Goal: Task Accomplishment & Management: Use online tool/utility

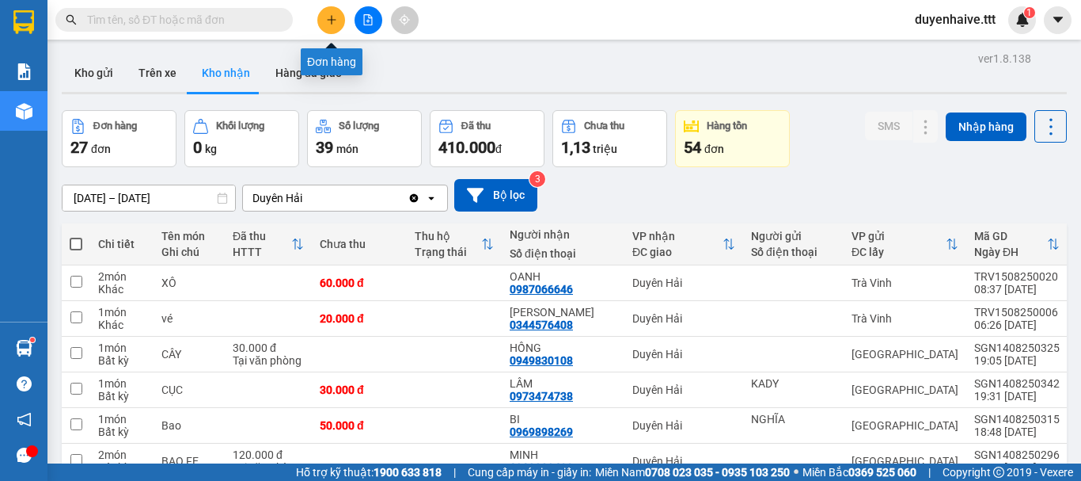
click at [334, 22] on icon "plus" at bounding box center [331, 19] width 11 height 11
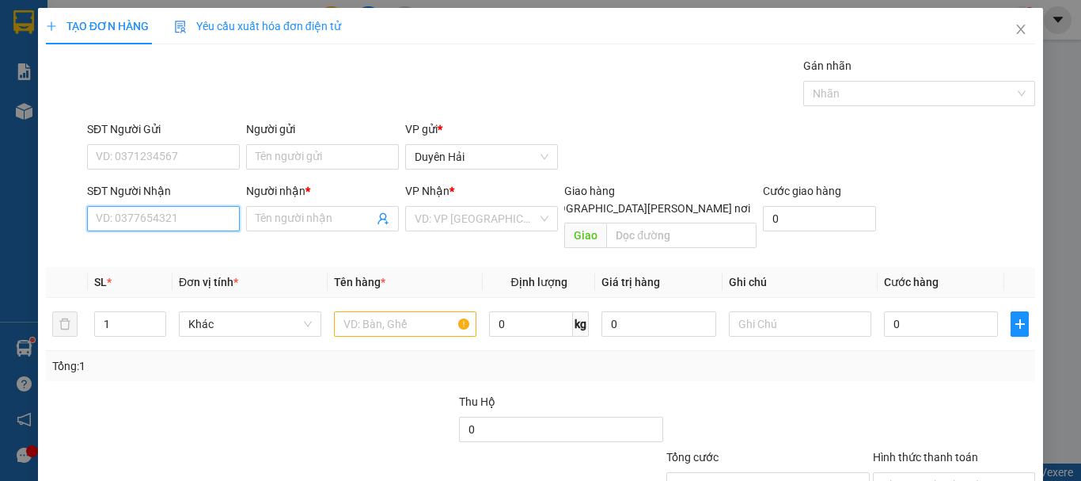
click at [125, 223] on input "SĐT Người Nhận" at bounding box center [163, 218] width 153 height 25
click at [113, 221] on input "SĐT Người Nhận" at bounding box center [163, 218] width 153 height 25
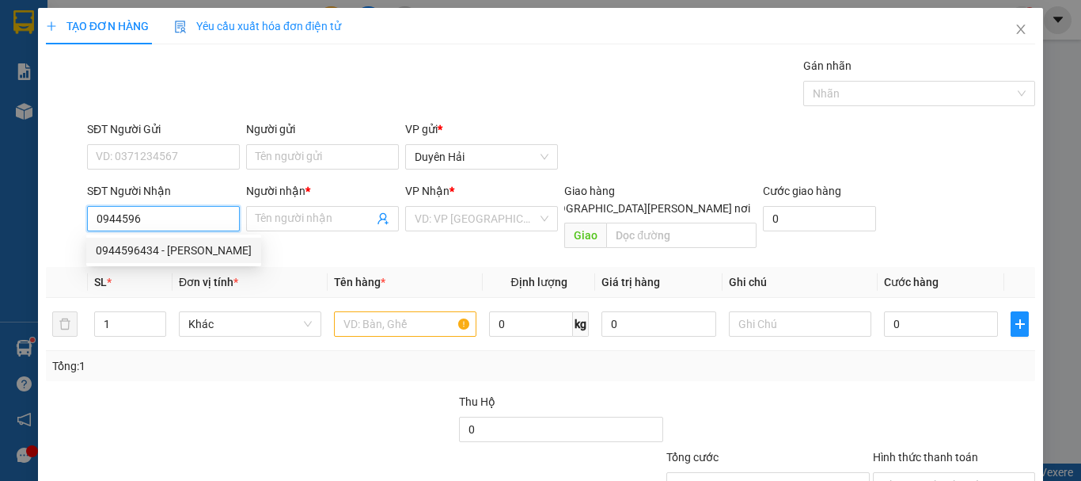
click at [155, 250] on div "0944596434 - NHƯ QUỲNH" at bounding box center [174, 249] width 156 height 17
type input "0944596434"
type input "NHƯ QUỲNH"
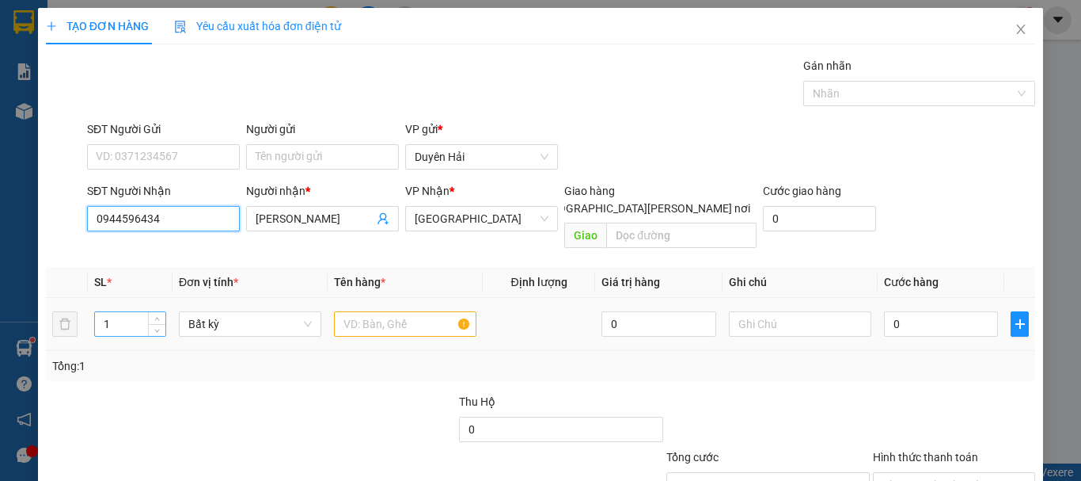
type input "0944596434"
click at [127, 312] on input "1" at bounding box center [130, 324] width 70 height 24
type input "2"
click at [363, 311] on input "text" at bounding box center [405, 323] width 143 height 25
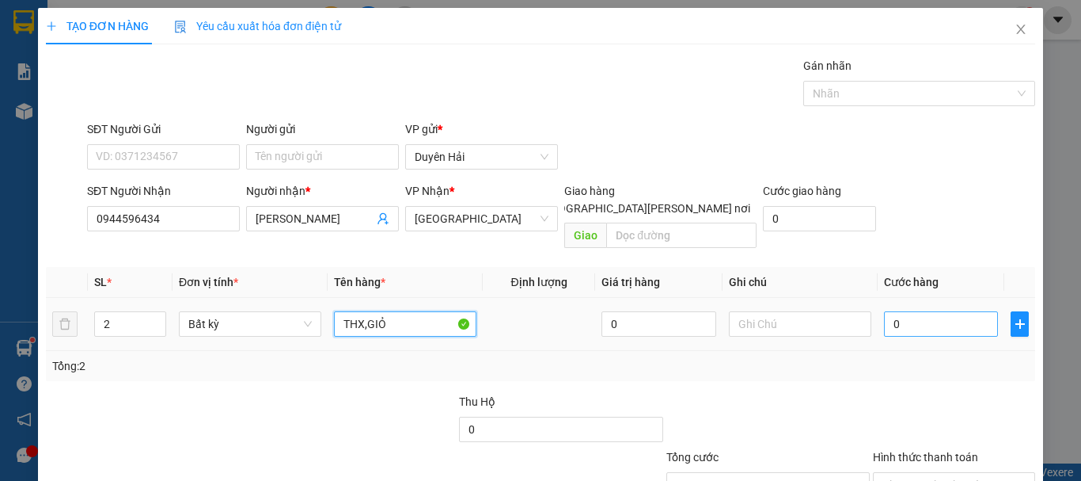
type input "THX,GIỎ"
click at [919, 316] on input "0" at bounding box center [941, 323] width 114 height 25
type input "7"
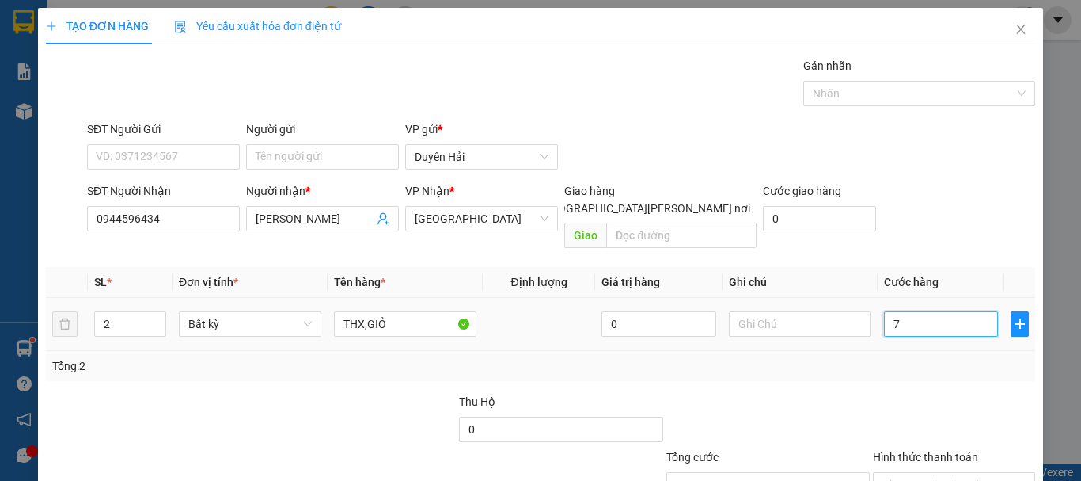
type input "70"
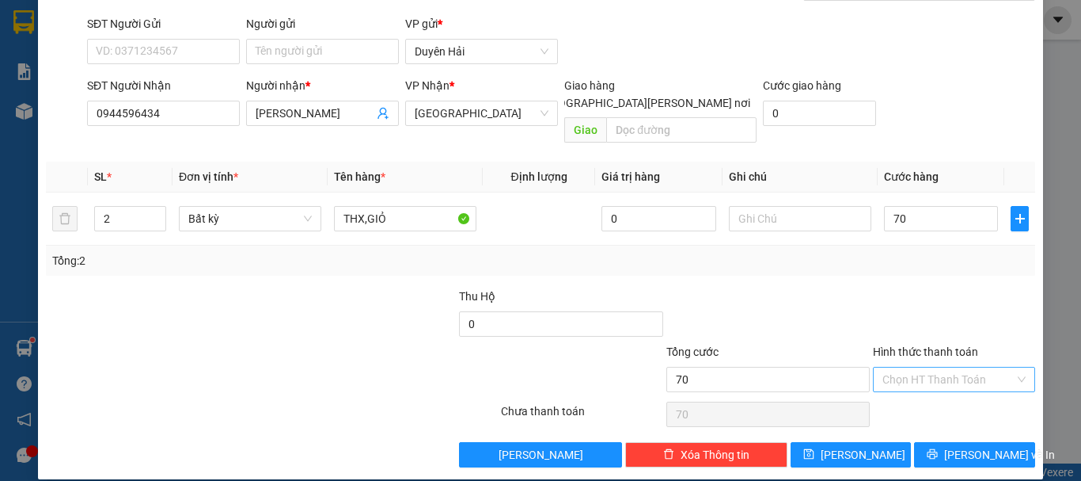
type input "70.000"
click at [891, 367] on input "Hình thức thanh toán" at bounding box center [949, 379] width 132 height 24
click at [886, 389] on div "Tại văn phòng" at bounding box center [945, 393] width 142 height 17
type input "0"
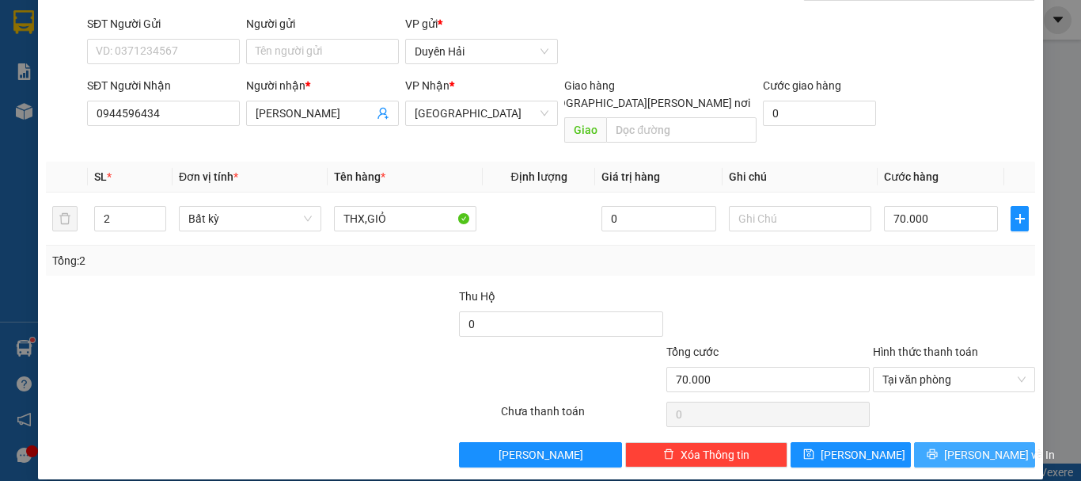
click at [937, 449] on icon "printer" at bounding box center [933, 454] width 10 height 10
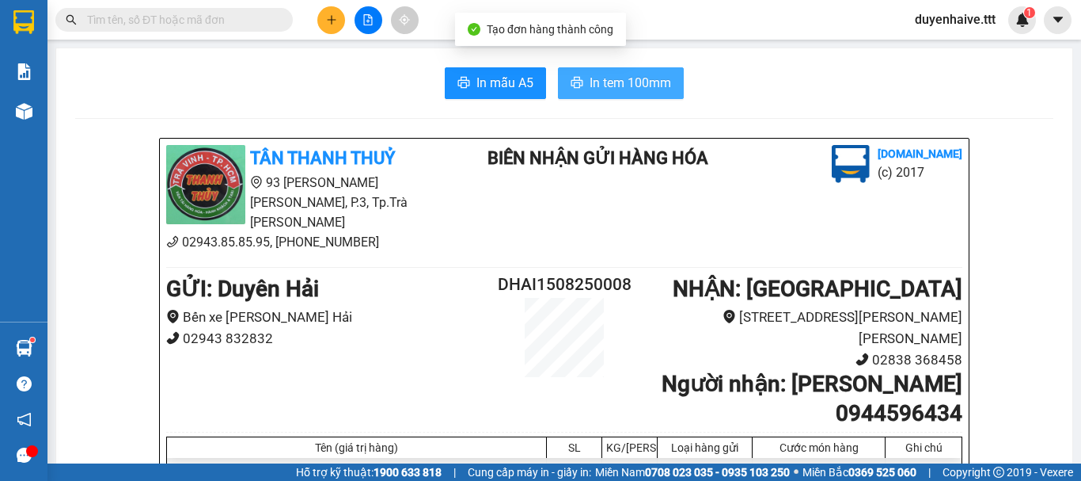
click at [612, 82] on span "In tem 100mm" at bounding box center [631, 83] width 82 height 20
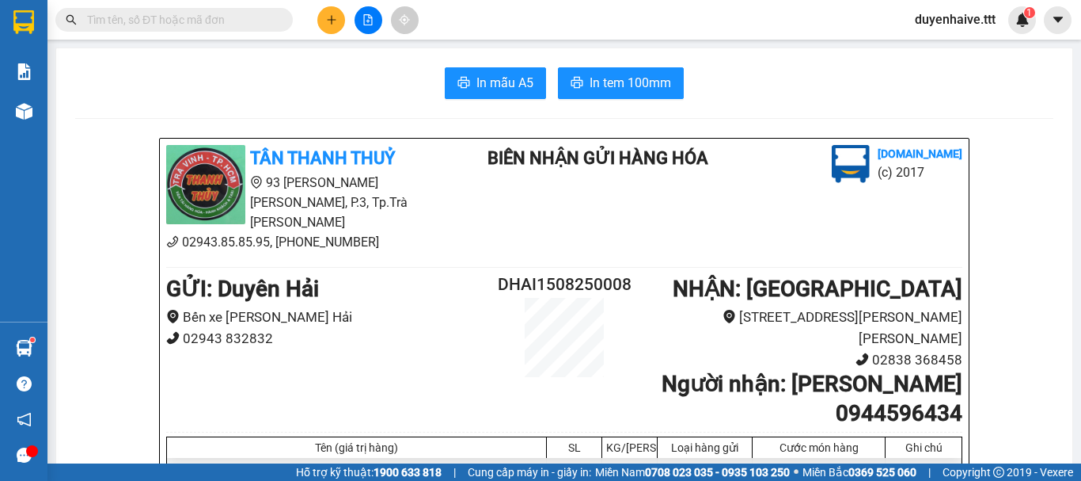
click at [207, 14] on input "text" at bounding box center [180, 19] width 187 height 17
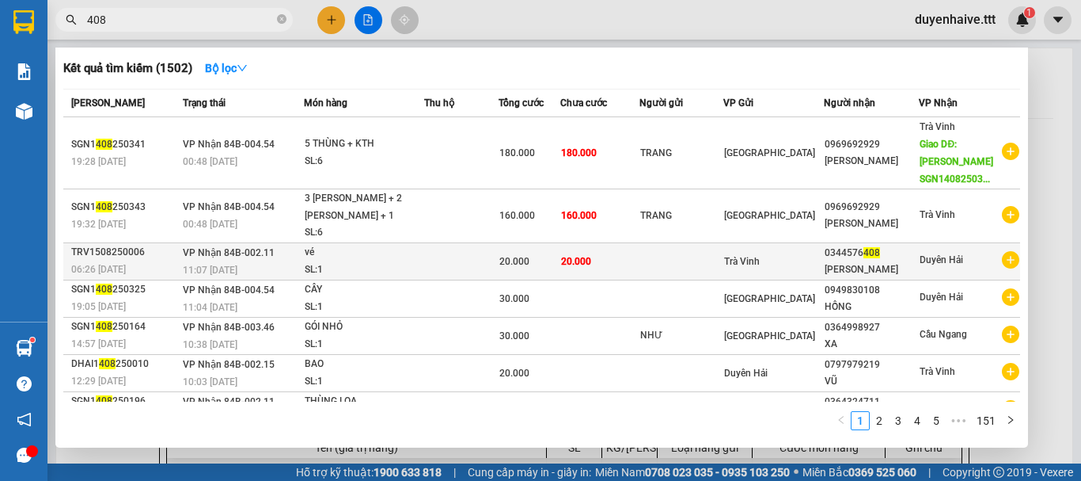
type input "408"
click at [884, 262] on div "DÌ THẮM" at bounding box center [872, 269] width 94 height 17
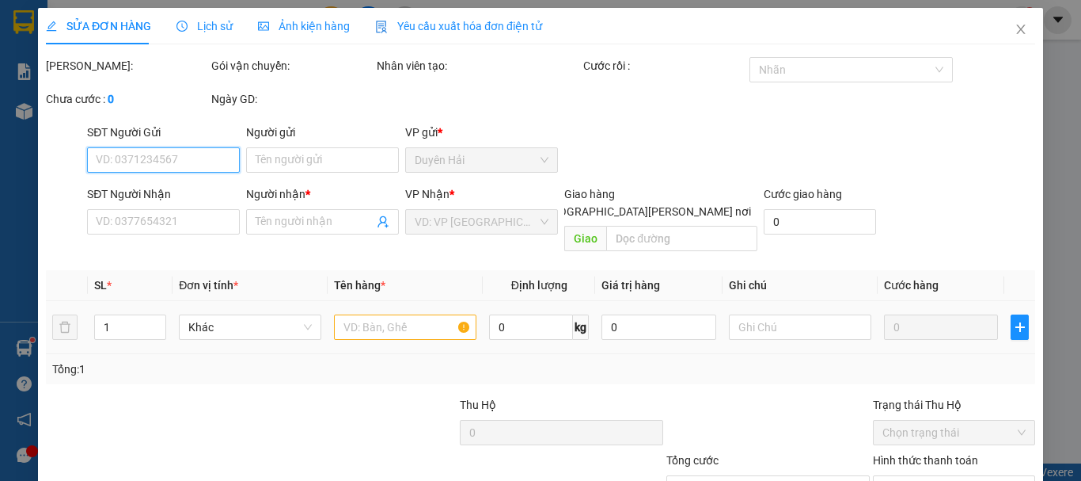
type input "0344576408"
type input "DÌ THẮM"
type input "20.000"
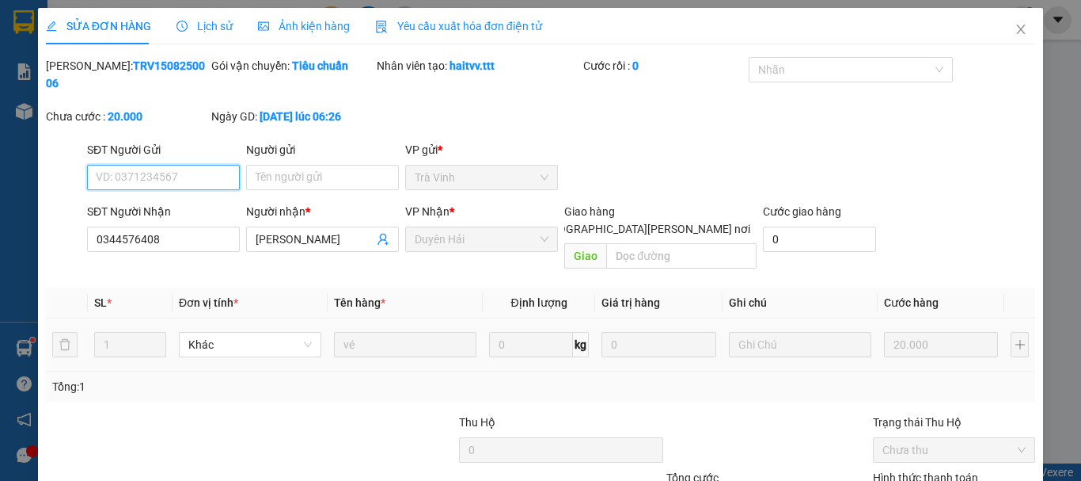
scroll to position [108, 0]
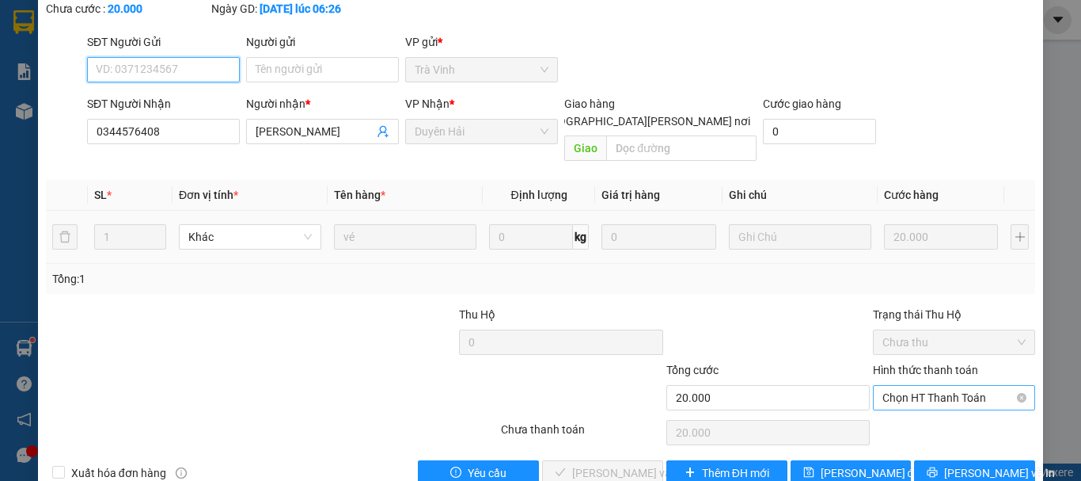
click at [887, 386] on span "Chọn HT Thanh Toán" at bounding box center [954, 398] width 143 height 24
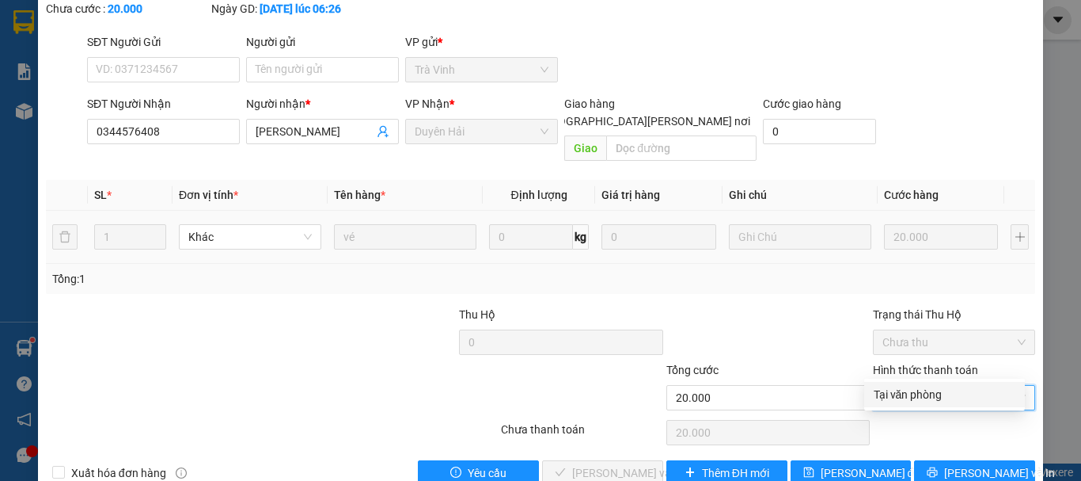
click at [892, 393] on div "Tại văn phòng" at bounding box center [945, 394] width 142 height 17
type input "0"
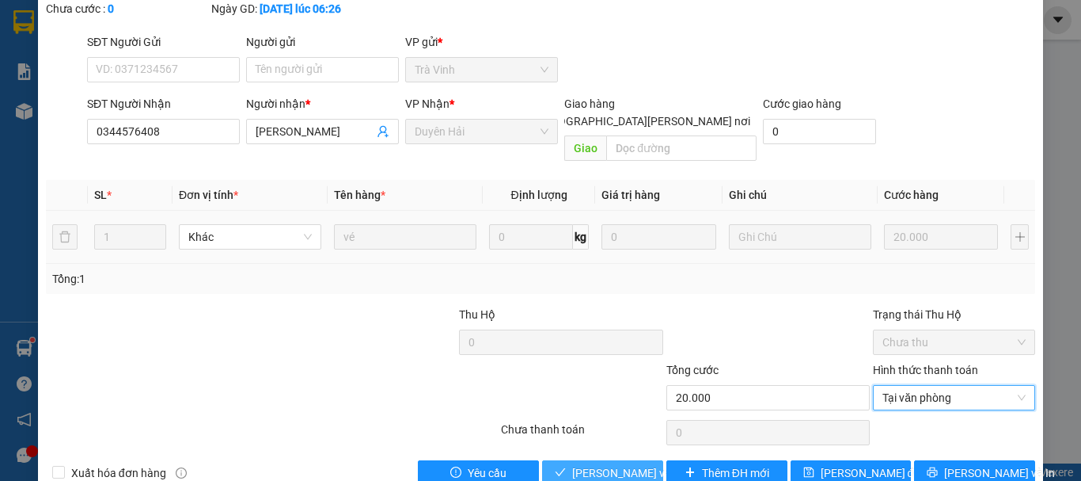
click at [594, 464] on span "[PERSON_NAME] và [PERSON_NAME] hàng" at bounding box center [679, 472] width 214 height 17
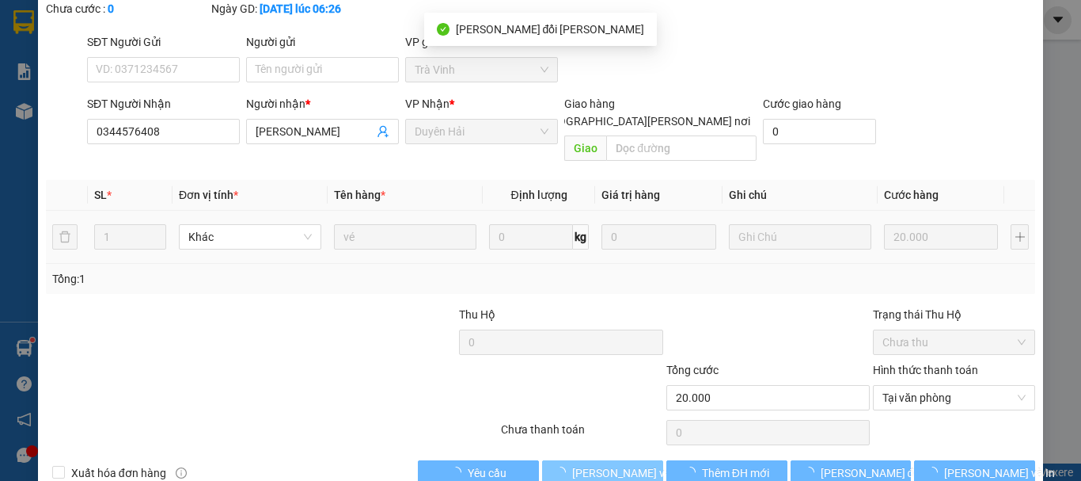
scroll to position [0, 0]
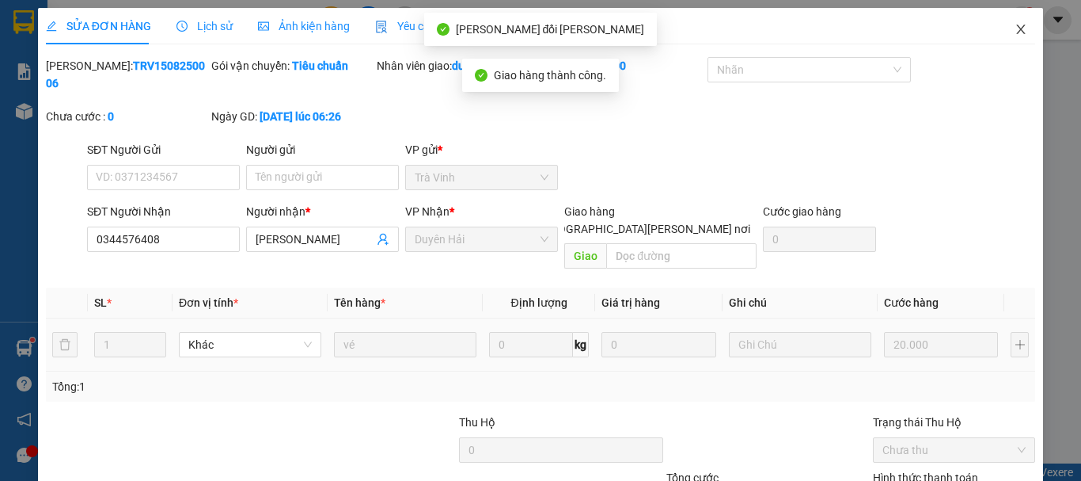
click at [1015, 29] on icon "close" at bounding box center [1021, 29] width 13 height 13
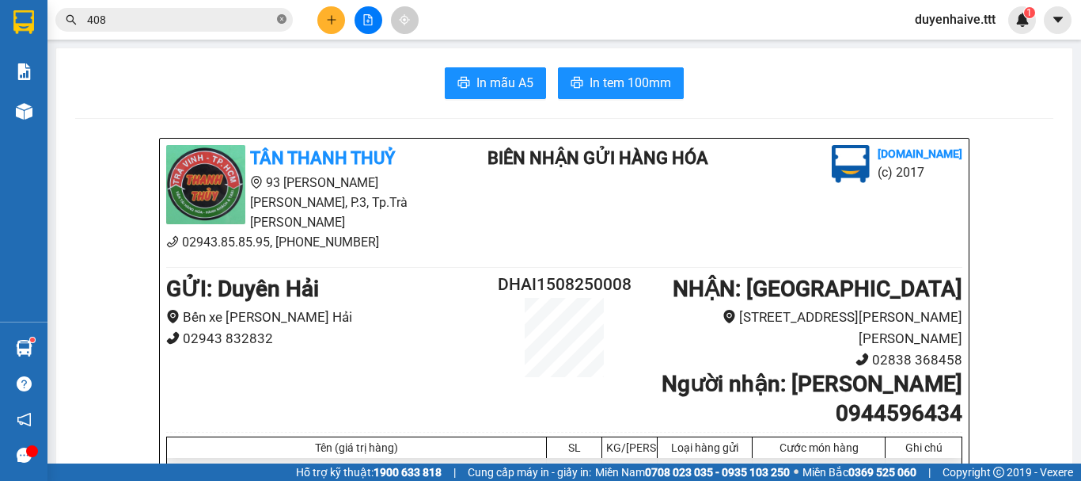
click at [282, 17] on icon "close-circle" at bounding box center [282, 19] width 10 height 10
click at [199, 11] on input "text" at bounding box center [180, 19] width 187 height 17
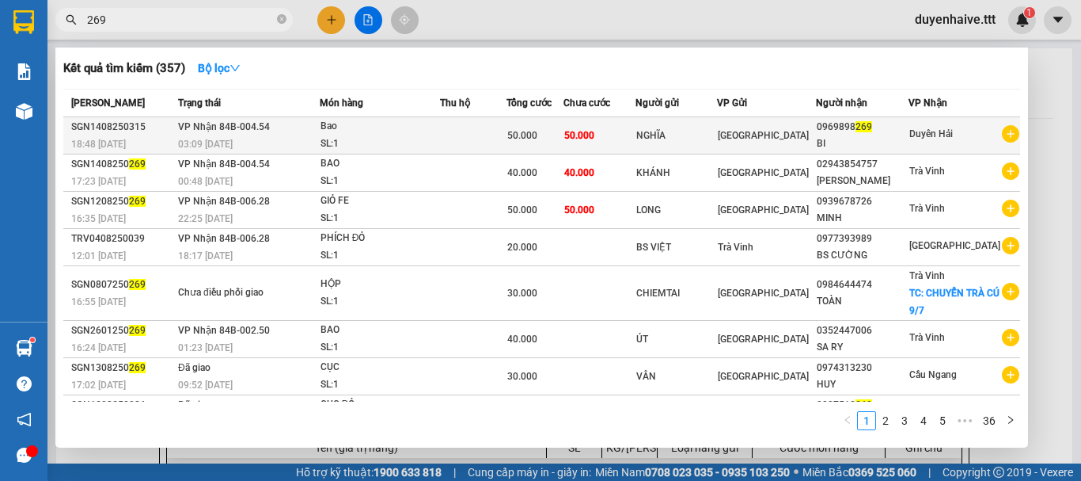
type input "269"
click at [872, 127] on span "269" at bounding box center [864, 126] width 17 height 11
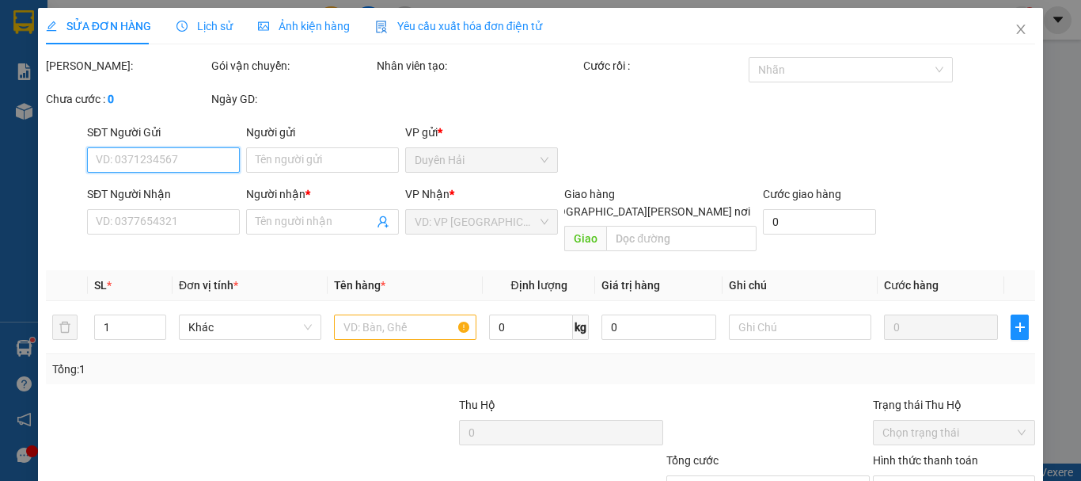
type input "NGHĨA"
type input "0969898269"
type input "BI"
type input "50.000"
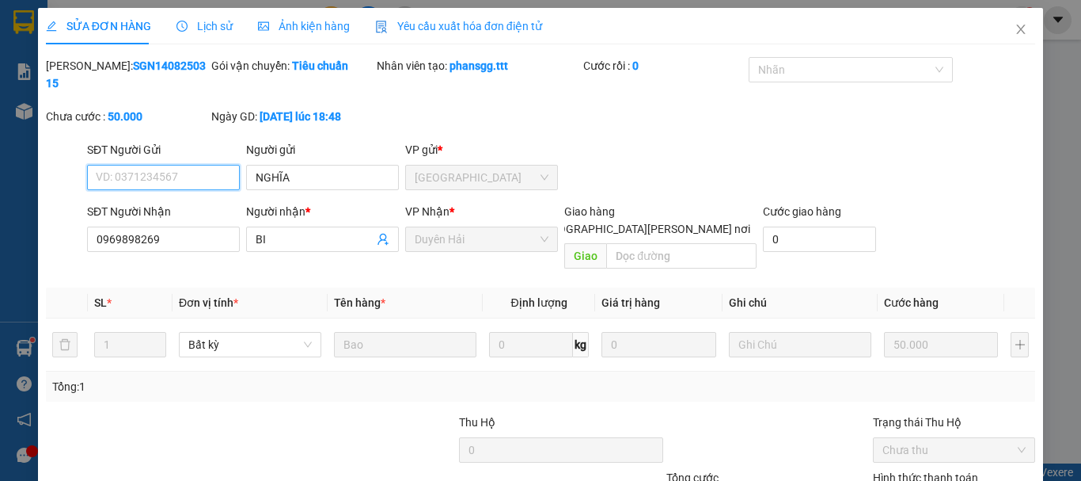
scroll to position [108, 0]
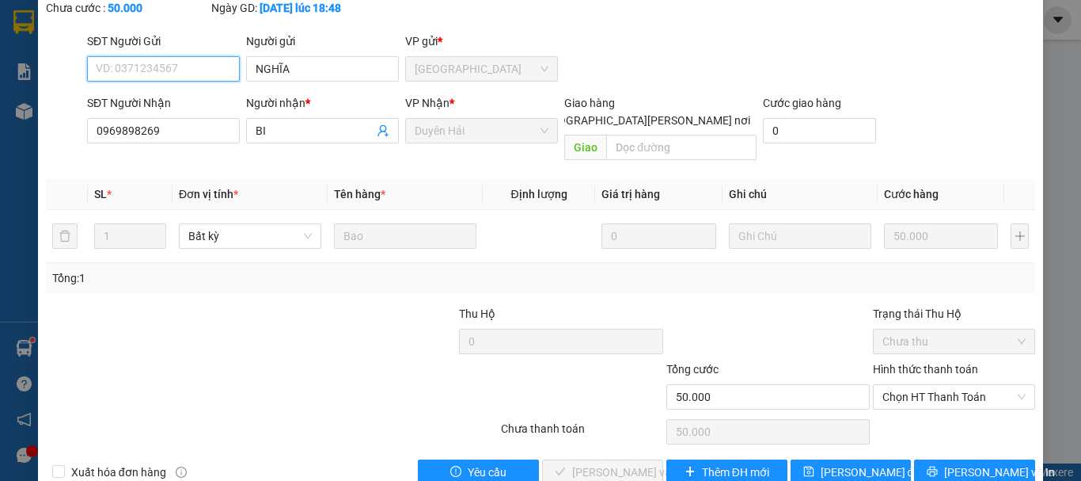
drag, startPoint x: 905, startPoint y: 356, endPoint x: 918, endPoint y: 377, distance: 24.2
click at [905, 385] on span "Chọn HT Thanh Toán" at bounding box center [954, 397] width 143 height 24
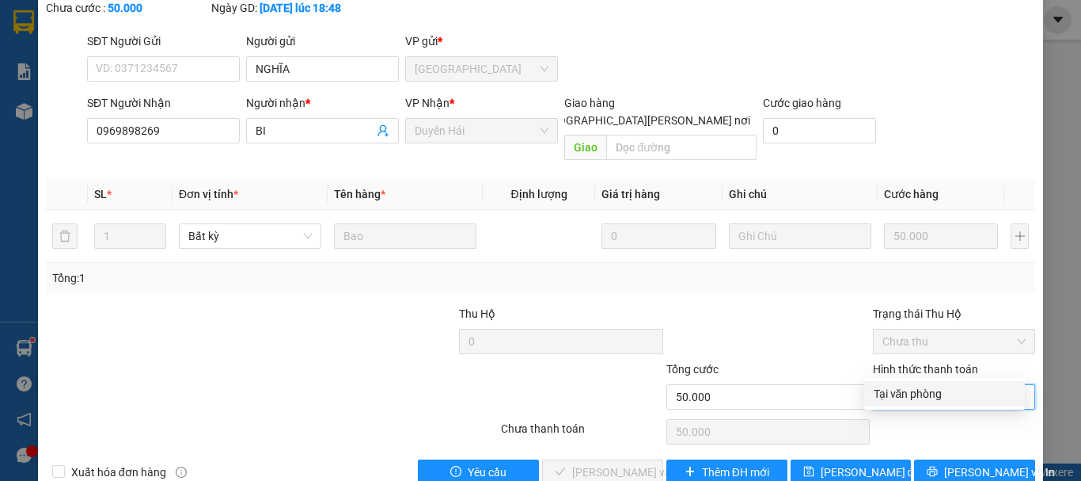
click at [909, 393] on div "Tại văn phòng" at bounding box center [945, 393] width 142 height 17
type input "0"
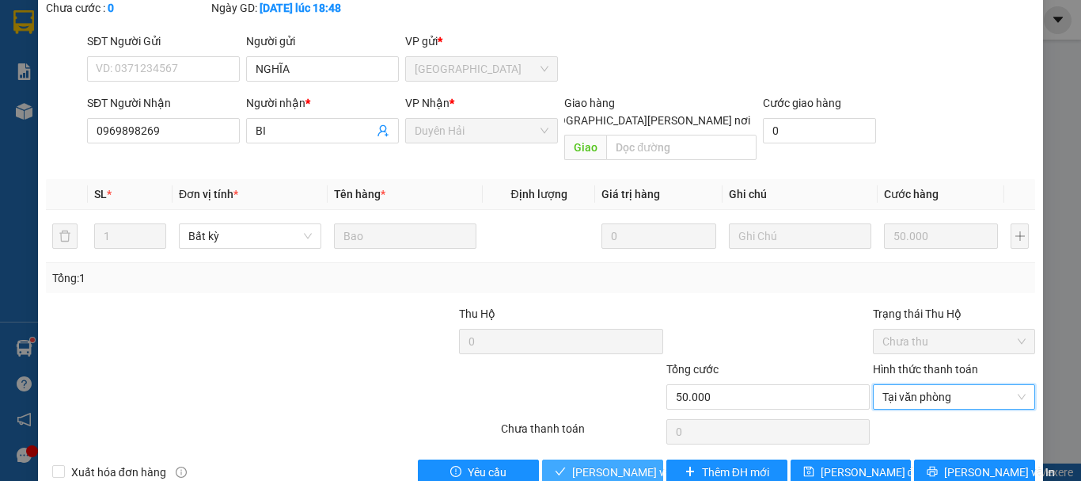
click at [622, 463] on span "[PERSON_NAME] và [PERSON_NAME] hàng" at bounding box center [679, 471] width 214 height 17
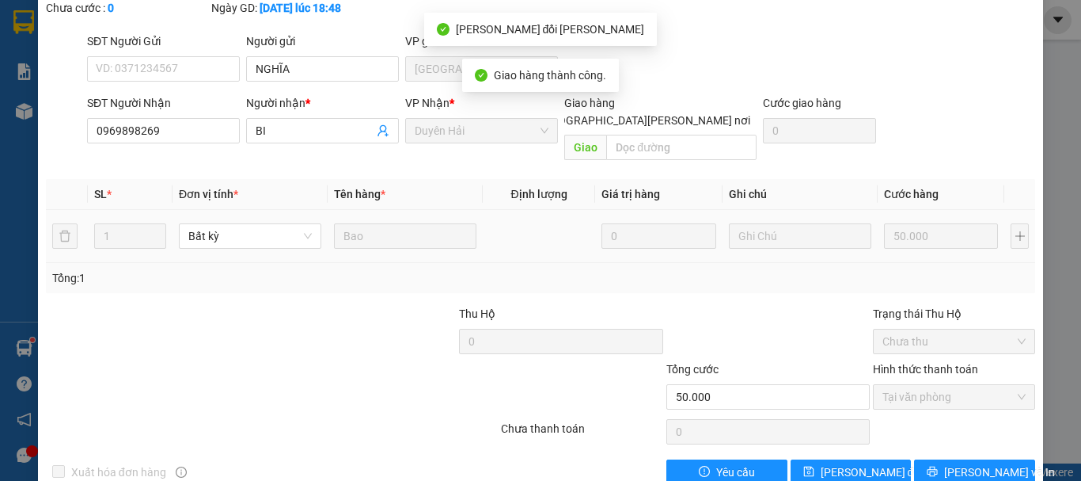
scroll to position [0, 0]
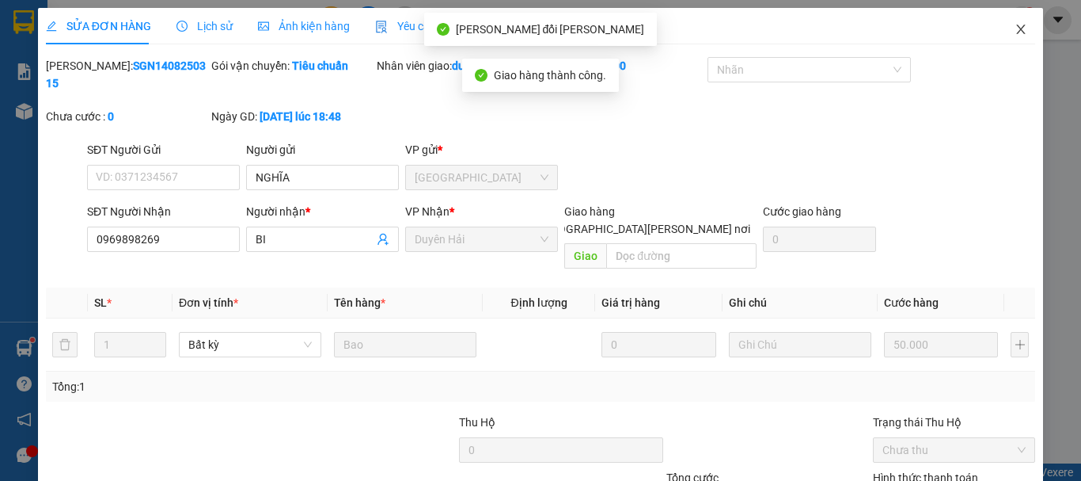
click at [1015, 29] on icon "close" at bounding box center [1021, 29] width 13 height 13
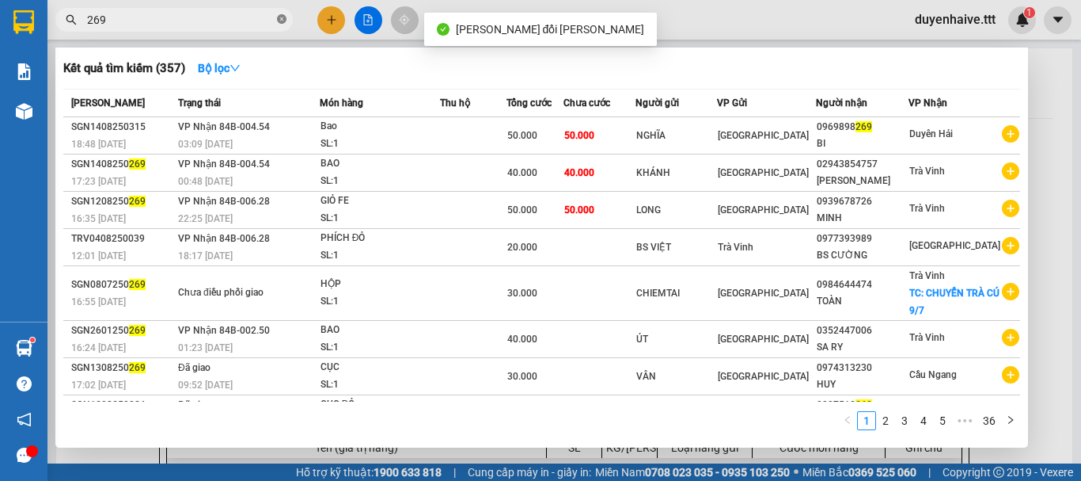
click at [282, 24] on icon "close-circle" at bounding box center [282, 19] width 10 height 10
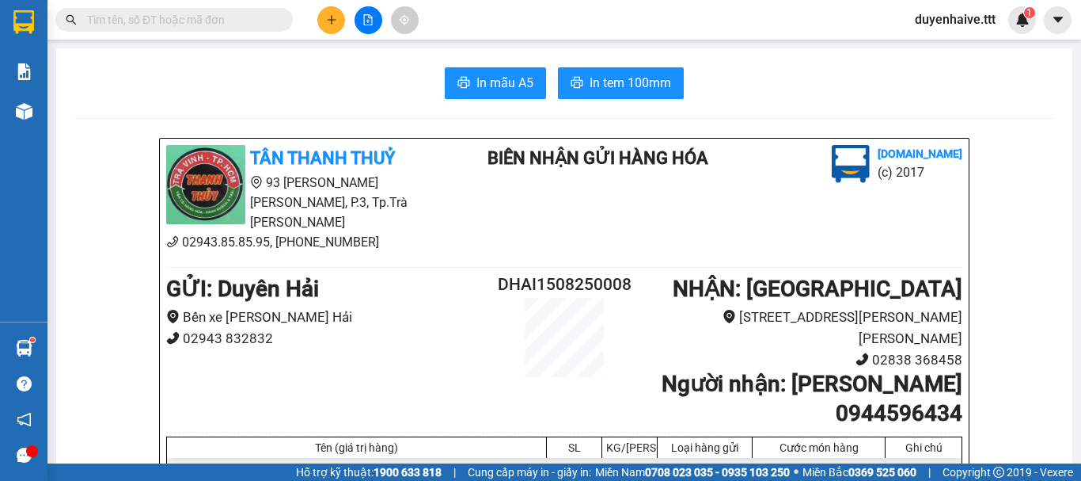
click at [245, 28] on input "text" at bounding box center [180, 19] width 187 height 17
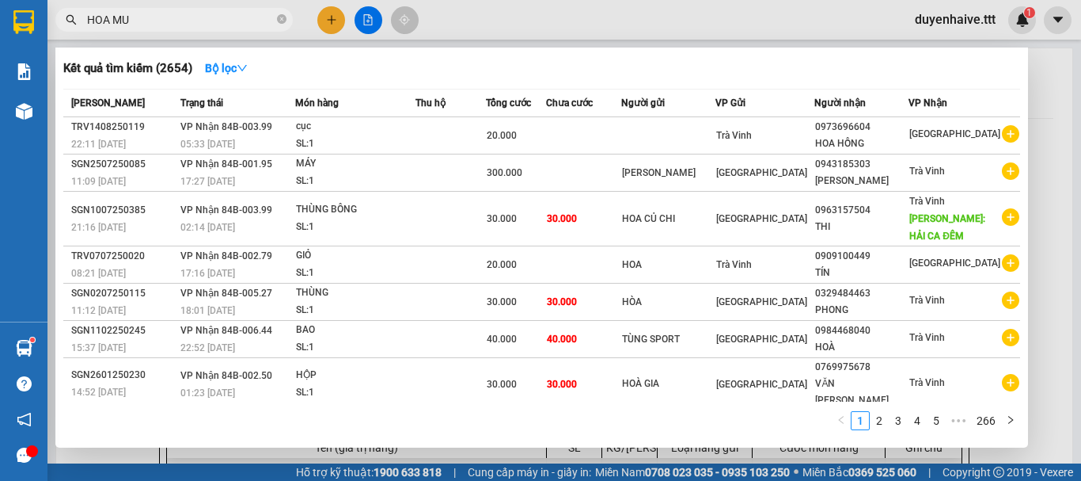
type input "HOA MUA"
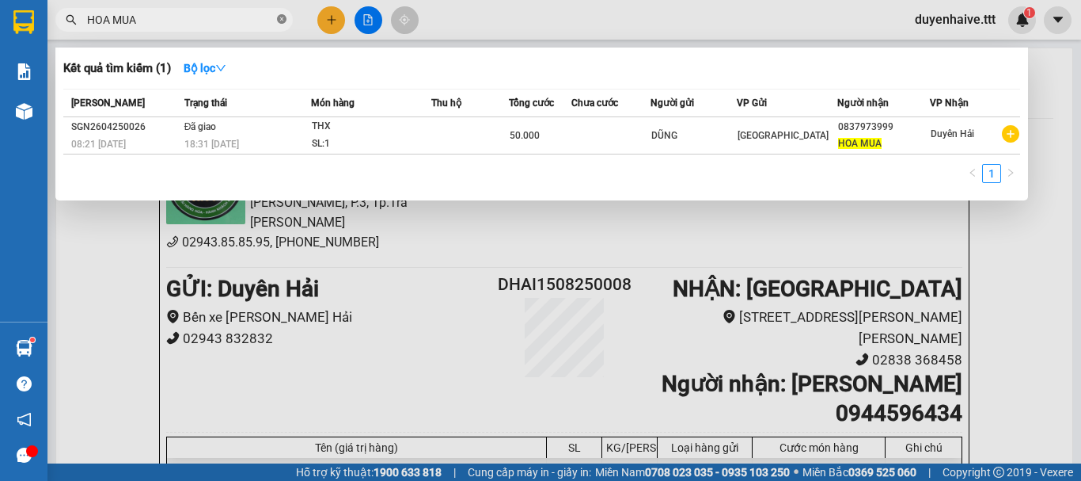
click at [280, 21] on icon "close-circle" at bounding box center [282, 19] width 10 height 10
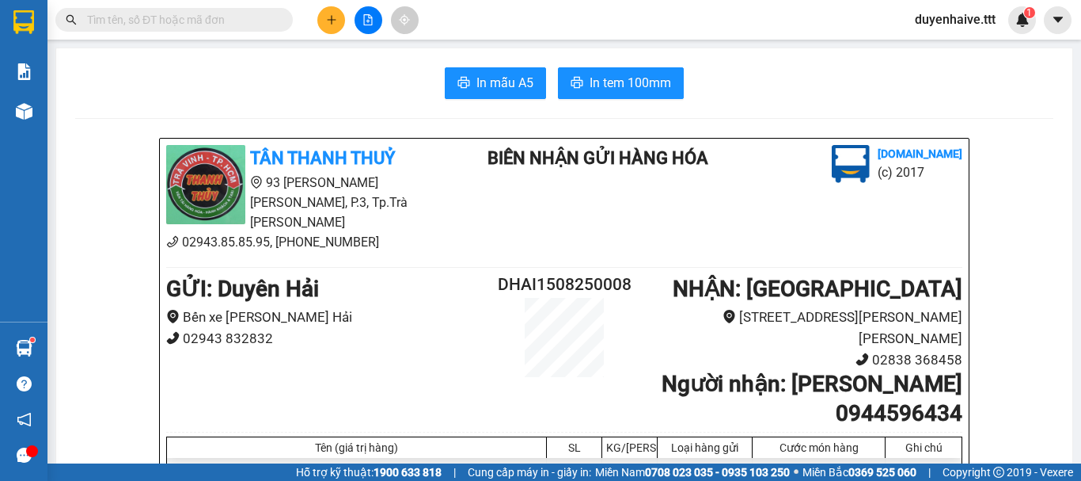
click at [481, 24] on div "Kết quả tìm kiếm ( 1 ) Bộ lọc Mã ĐH Trạng thái Món hàng Thu hộ Tổng cước Chưa c…" at bounding box center [540, 20] width 1081 height 40
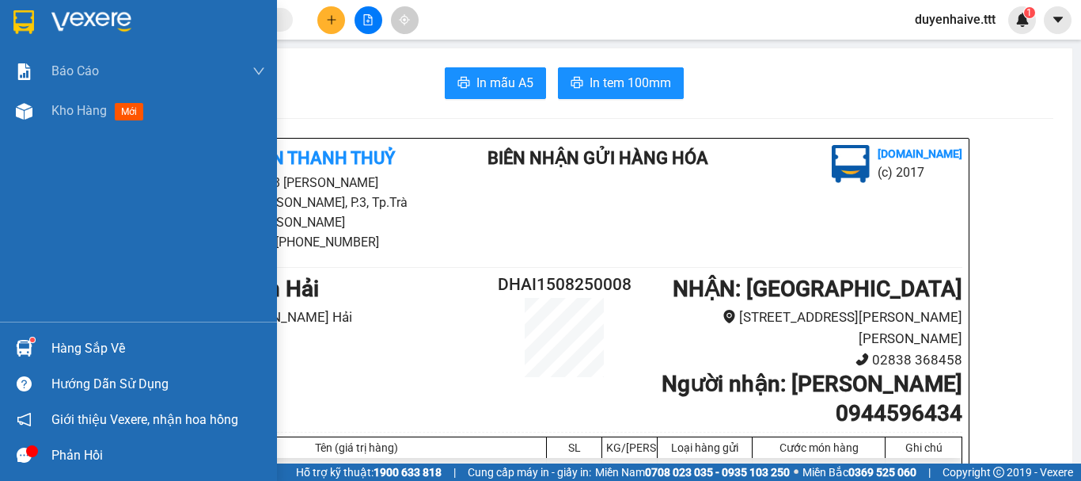
click at [83, 349] on div "Hàng sắp về" at bounding box center [158, 348] width 214 height 24
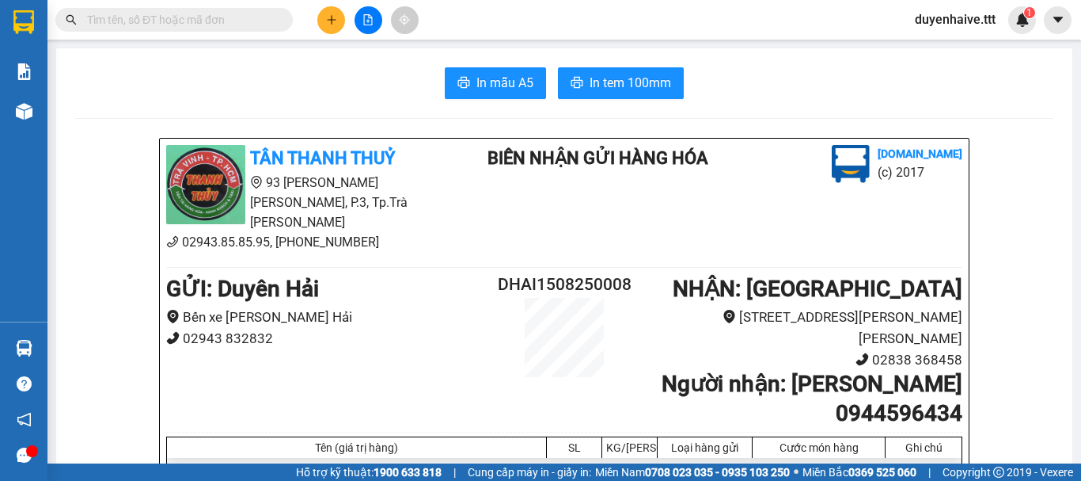
click at [757, 69] on section "Kết quả tìm kiếm ( 1 ) Bộ lọc Mã ĐH Trạng thái Món hàng Thu hộ Tổng cước Chưa c…" at bounding box center [540, 240] width 1081 height 481
click at [181, 25] on input "text" at bounding box center [180, 19] width 187 height 17
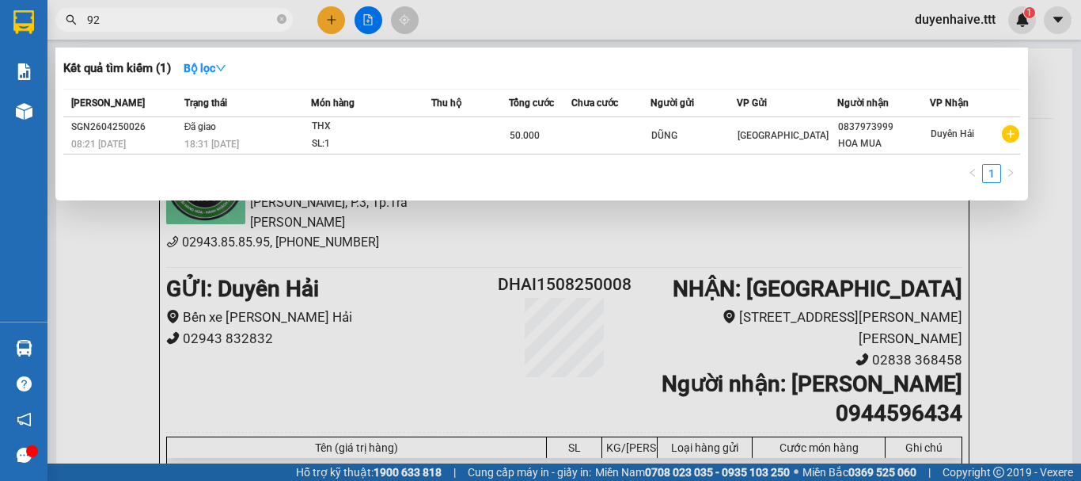
type input "929"
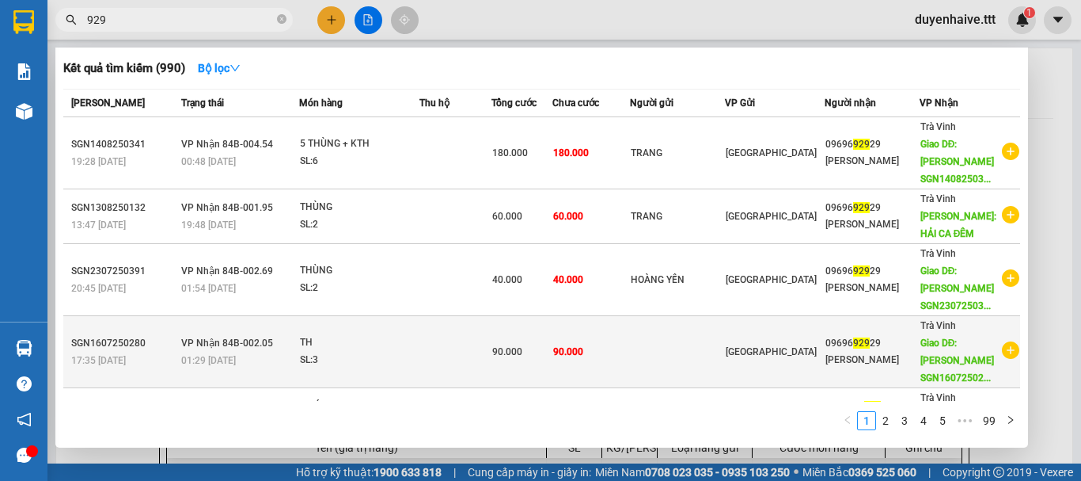
scroll to position [226, 0]
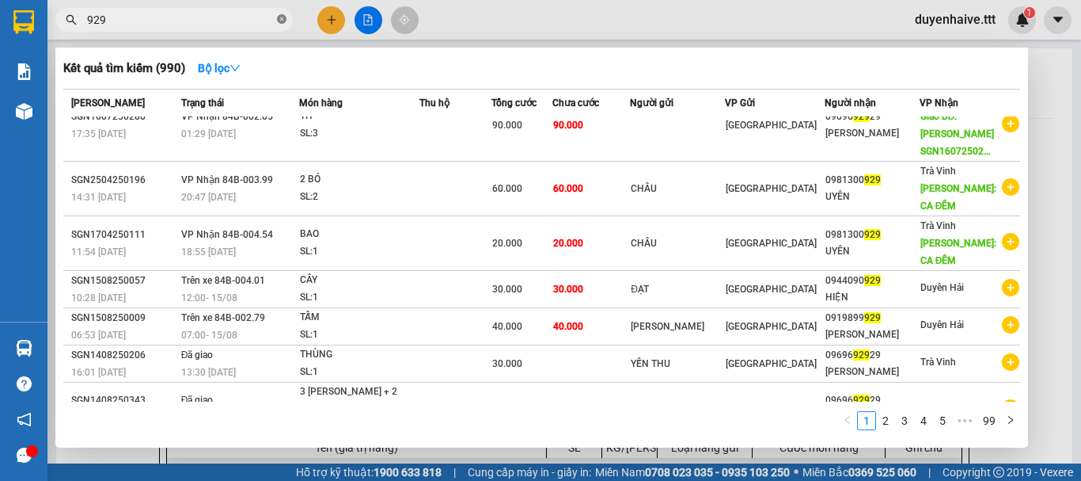
click at [278, 22] on icon "close-circle" at bounding box center [282, 19] width 10 height 10
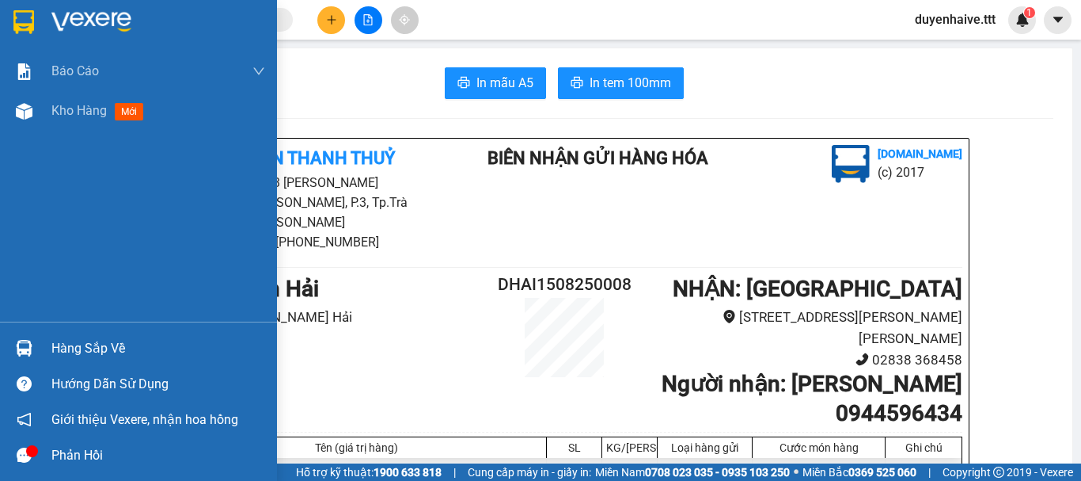
click at [82, 355] on div "Hàng sắp về" at bounding box center [158, 348] width 214 height 24
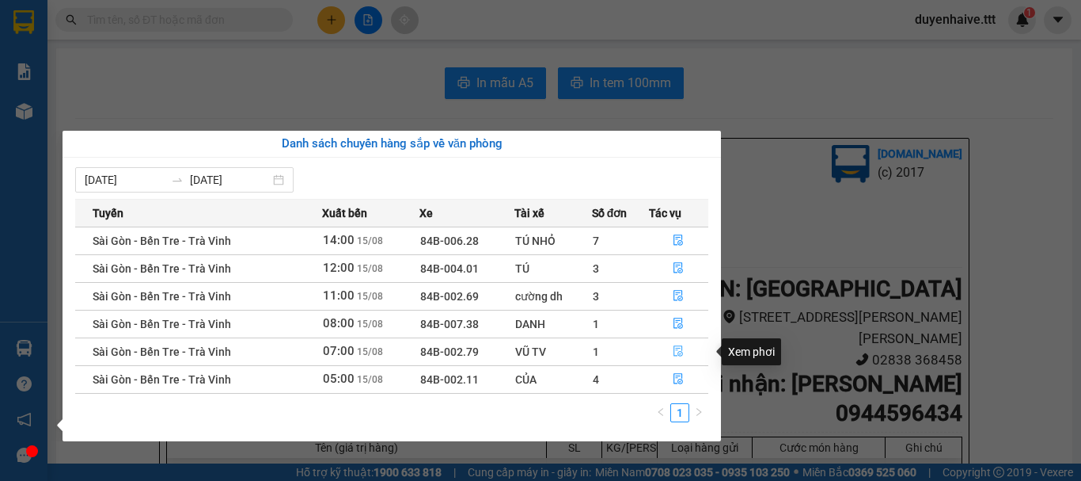
click at [681, 352] on icon "file-done" at bounding box center [680, 351] width 10 height 11
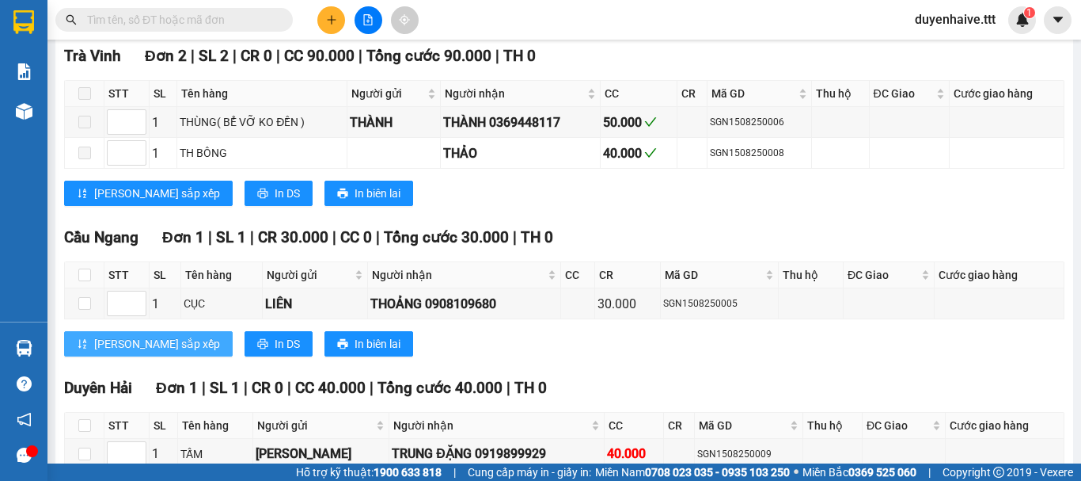
scroll to position [339, 0]
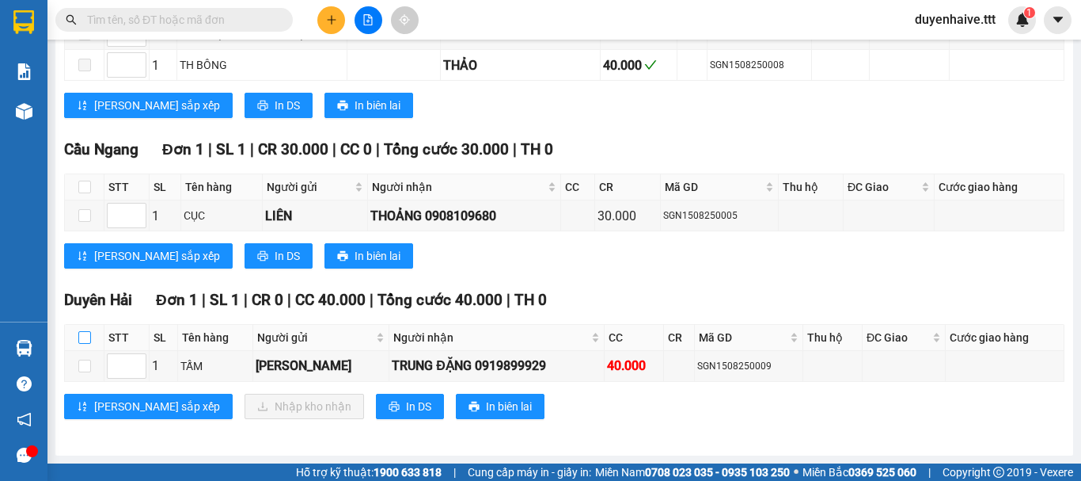
click at [88, 336] on input "checkbox" at bounding box center [84, 337] width 13 height 13
checkbox input "true"
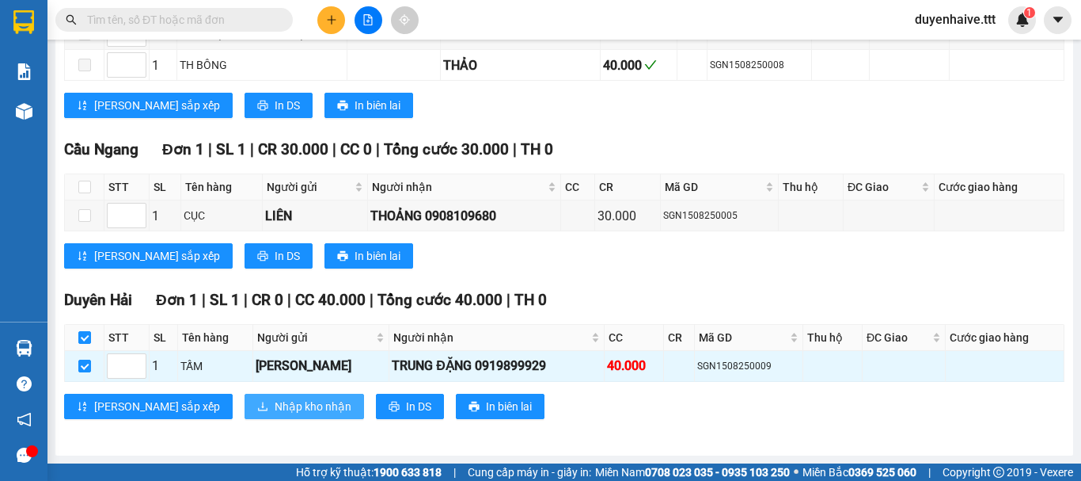
click at [275, 405] on span "Nhập kho nhận" at bounding box center [313, 405] width 77 height 17
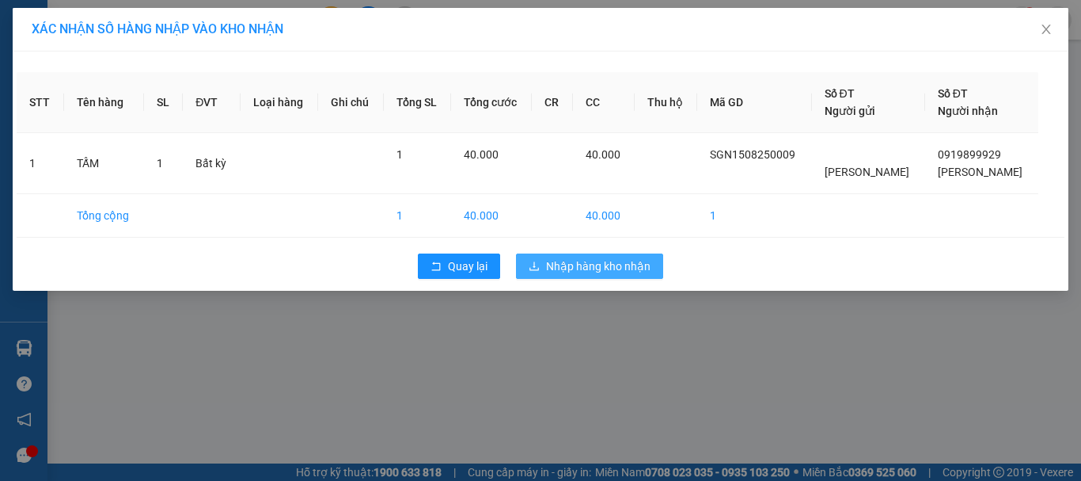
click at [593, 258] on span "Nhập hàng kho nhận" at bounding box center [598, 265] width 105 height 17
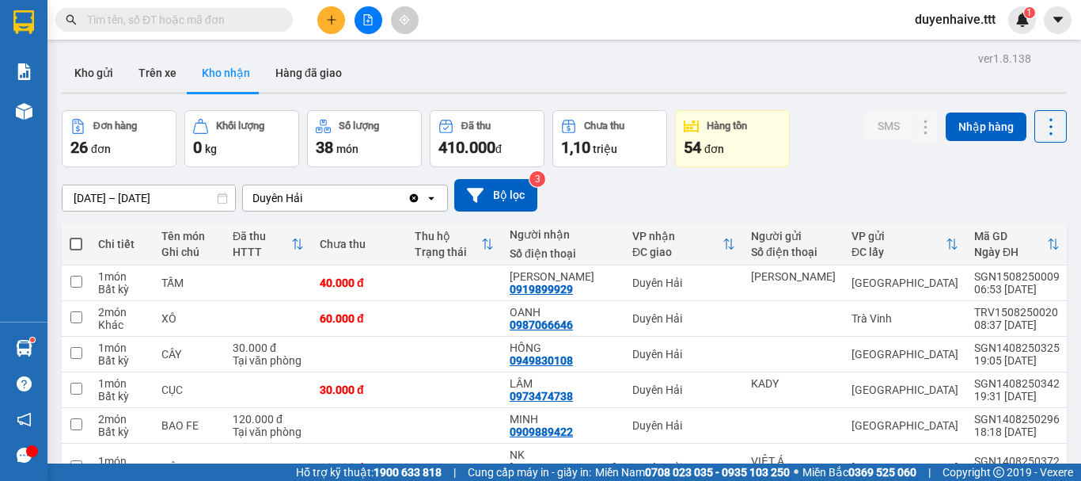
click at [233, 18] on input "text" at bounding box center [180, 19] width 187 height 17
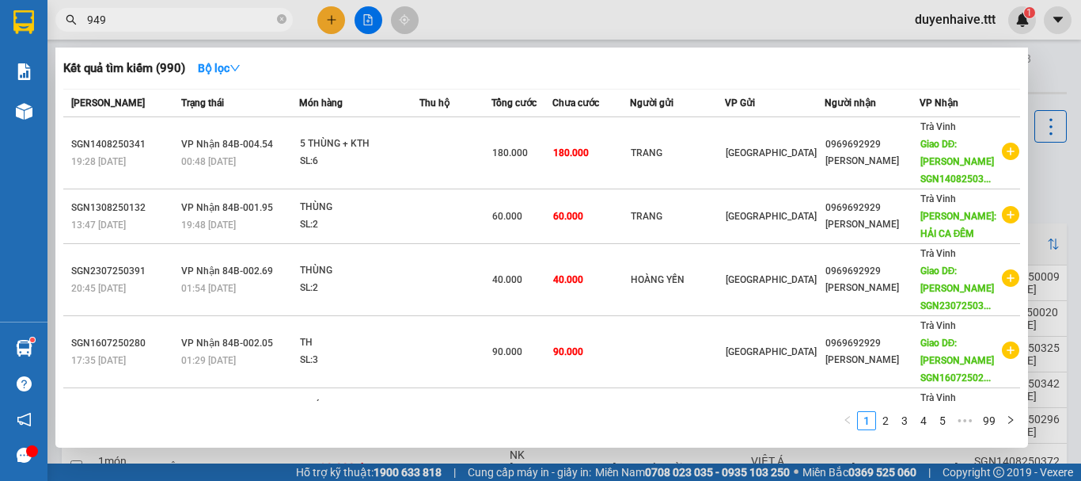
type input "9497"
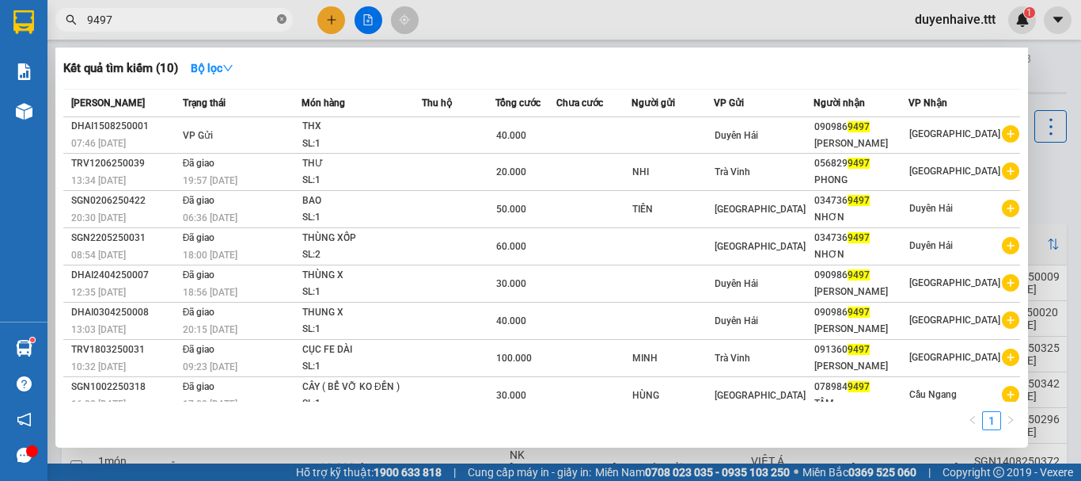
click at [279, 17] on icon "close-circle" at bounding box center [282, 19] width 10 height 10
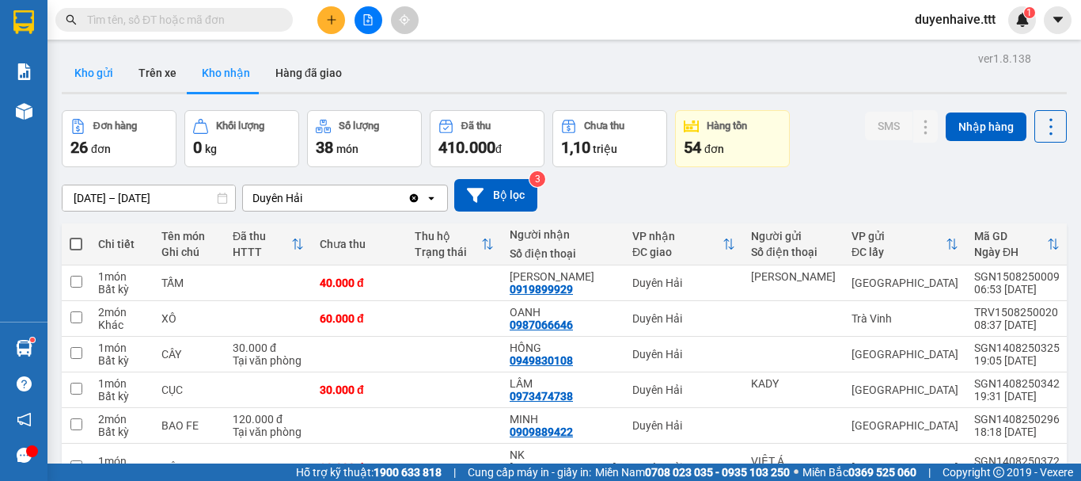
click at [92, 74] on button "Kho gửi" at bounding box center [94, 73] width 64 height 38
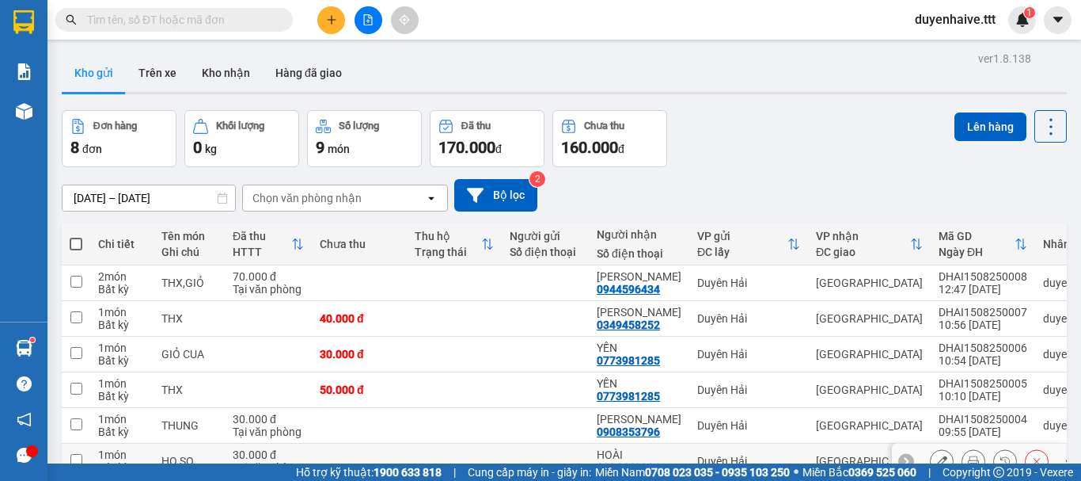
scroll to position [158, 0]
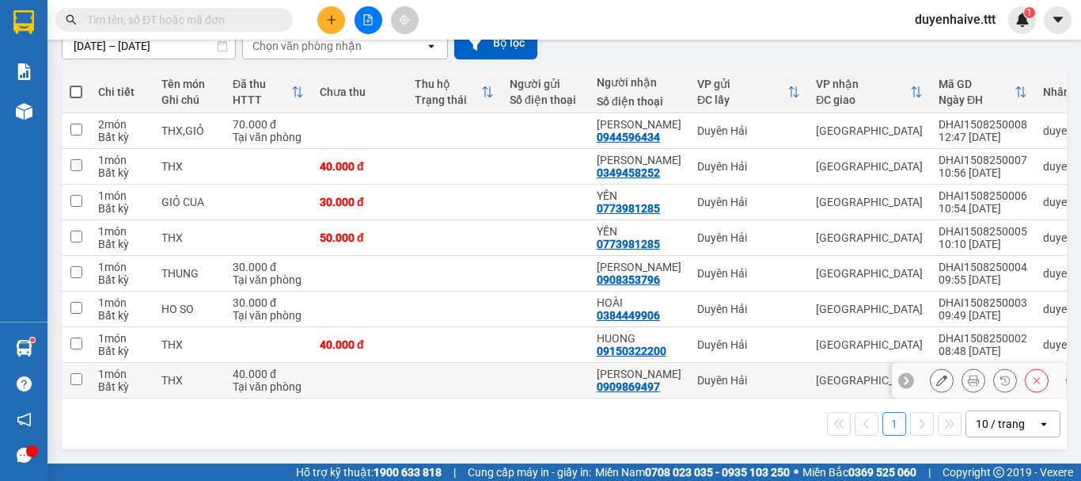
click at [73, 373] on input "checkbox" at bounding box center [76, 379] width 12 height 12
checkbox input "true"
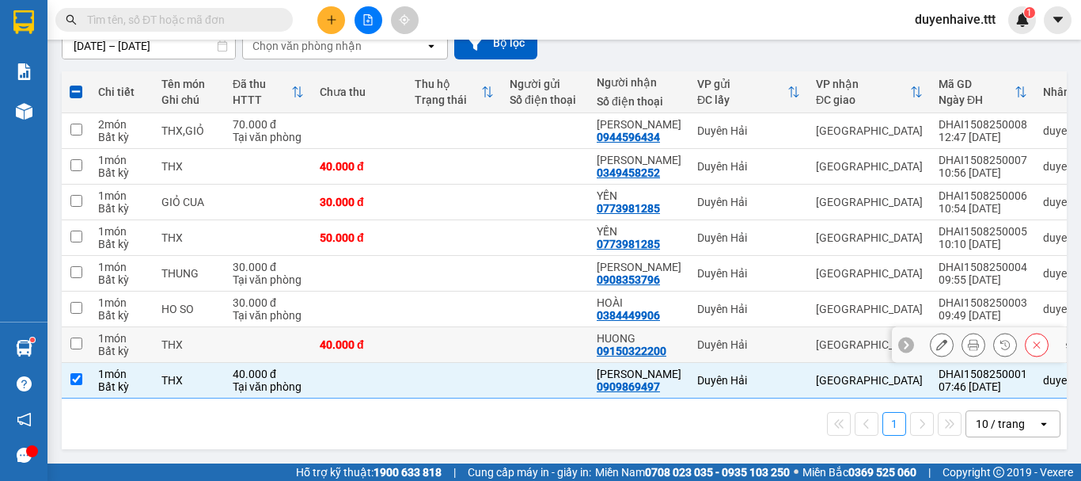
click at [73, 337] on input "checkbox" at bounding box center [76, 343] width 12 height 12
checkbox input "true"
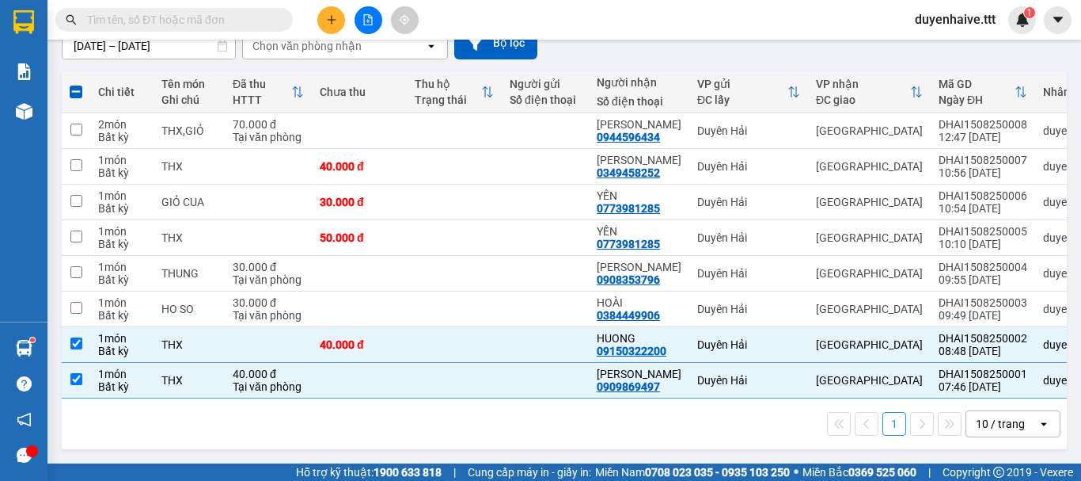
scroll to position [0, 0]
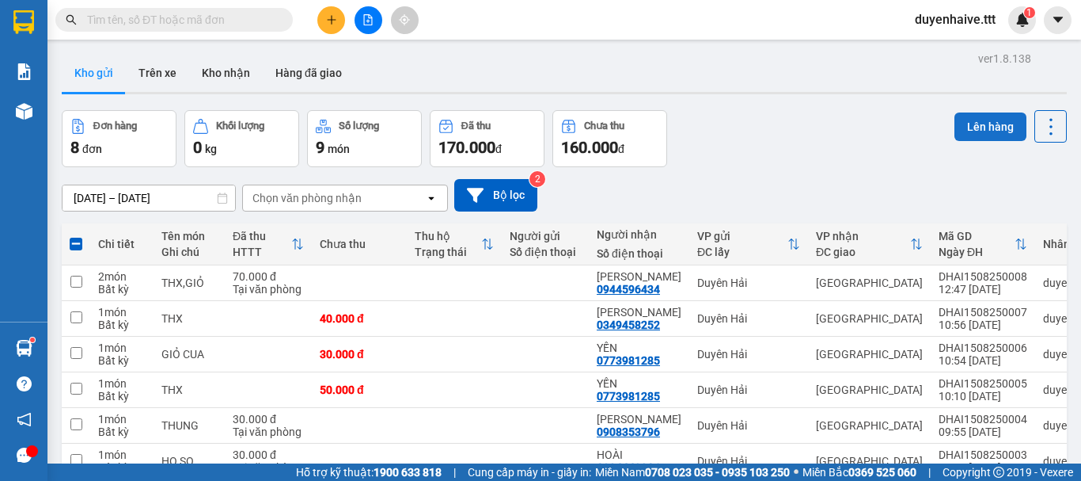
click at [976, 120] on button "Lên hàng" at bounding box center [991, 126] width 72 height 29
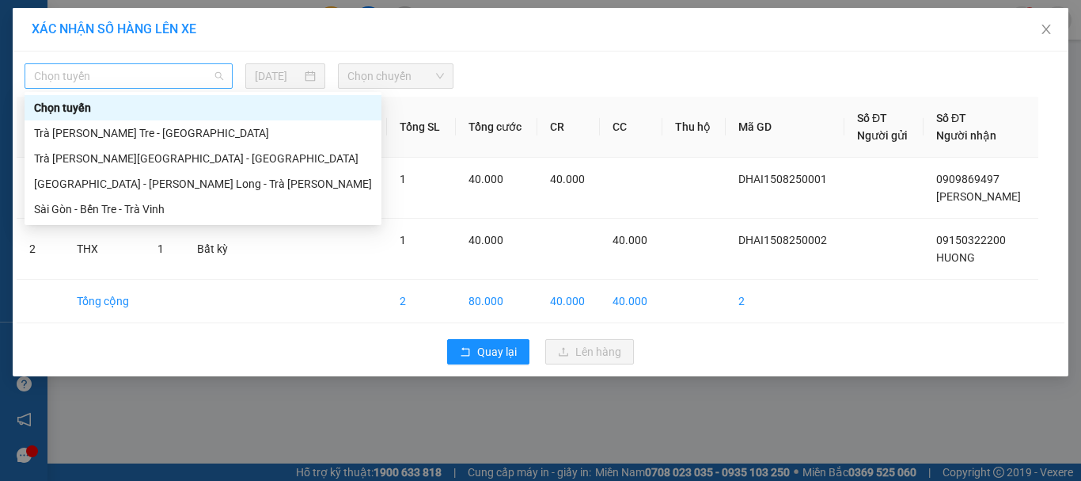
click at [68, 78] on span "Chọn tuyến" at bounding box center [128, 76] width 189 height 24
click at [97, 132] on div "Trà Vinh - Bến Tre - Sài Gòn" at bounding box center [203, 132] width 338 height 17
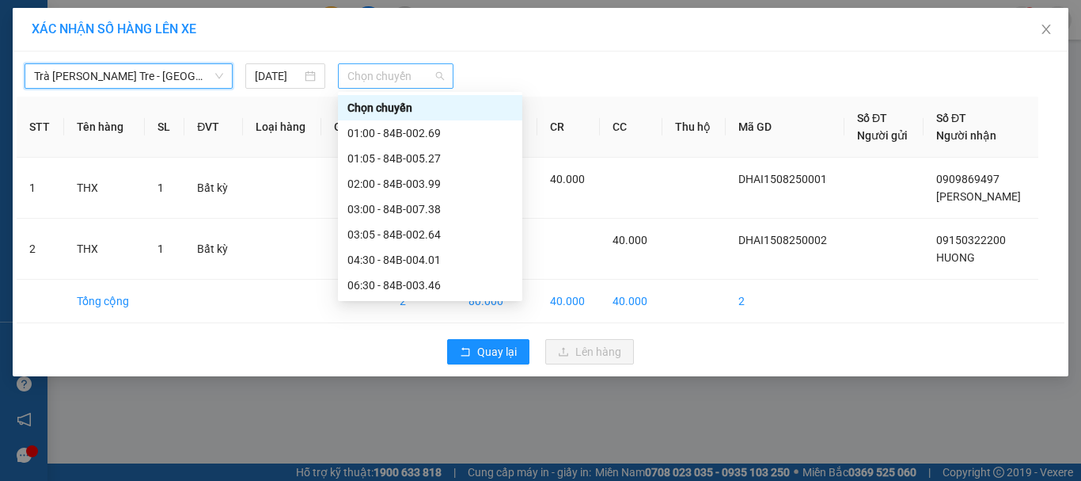
click at [377, 80] on span "Chọn chuyến" at bounding box center [396, 76] width 97 height 24
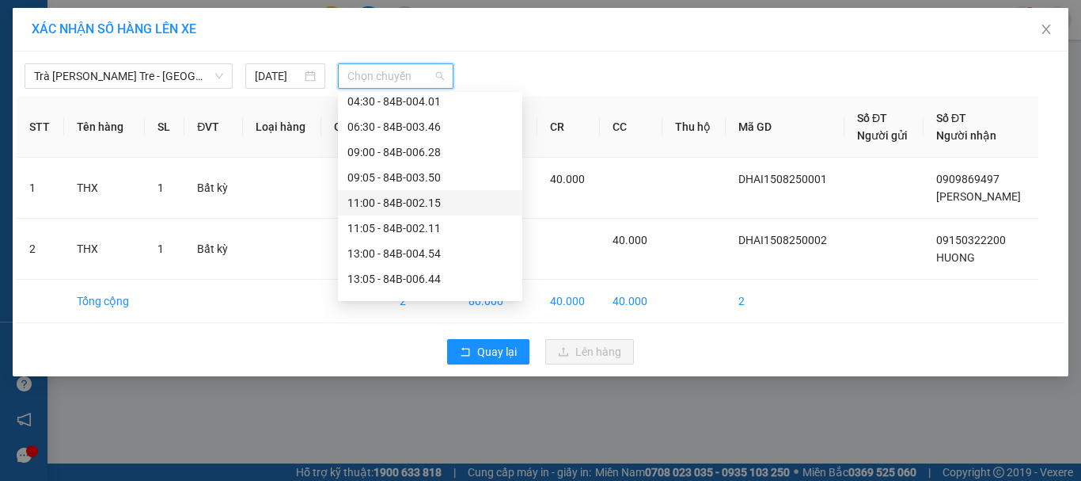
click at [393, 205] on div "11:00 - 84B-002.15" at bounding box center [430, 202] width 165 height 17
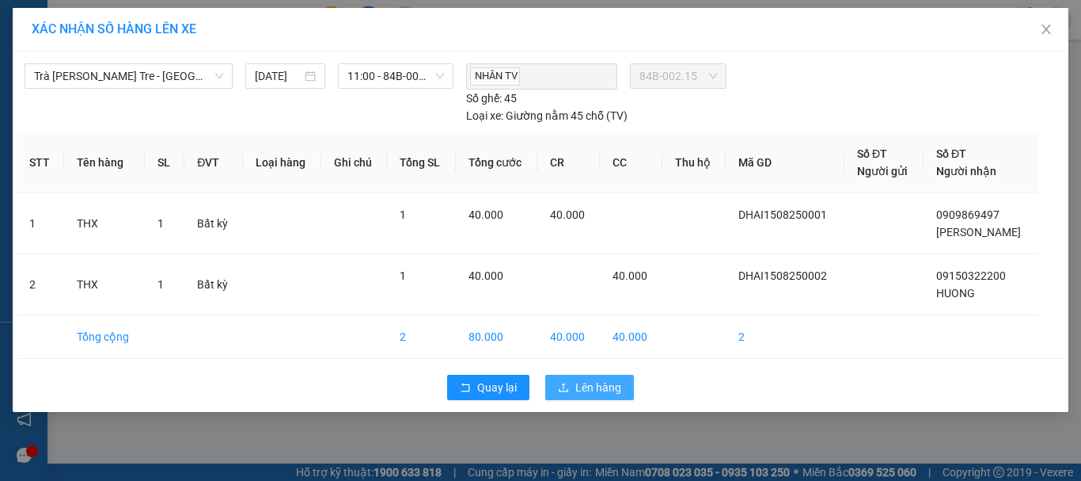
click at [584, 386] on span "Lên hàng" at bounding box center [599, 386] width 46 height 17
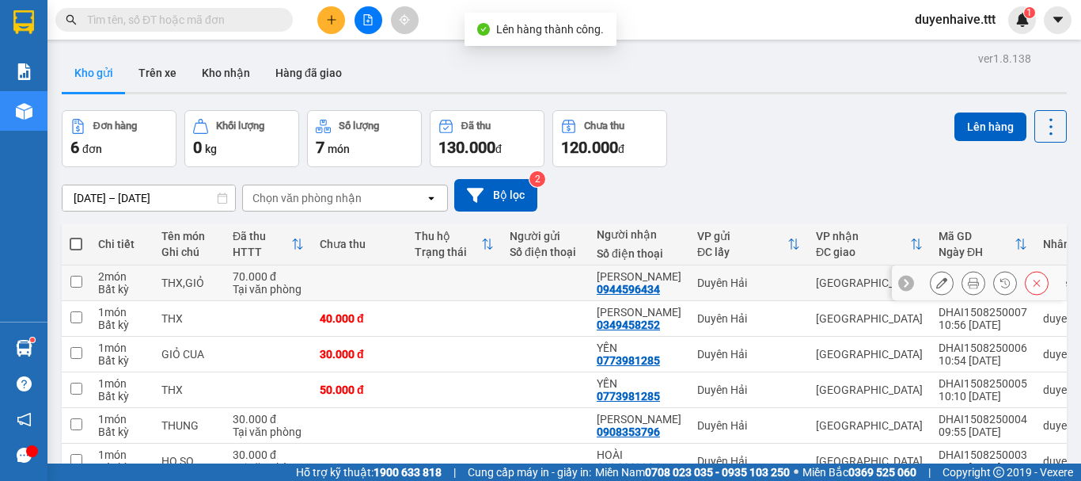
scroll to position [87, 0]
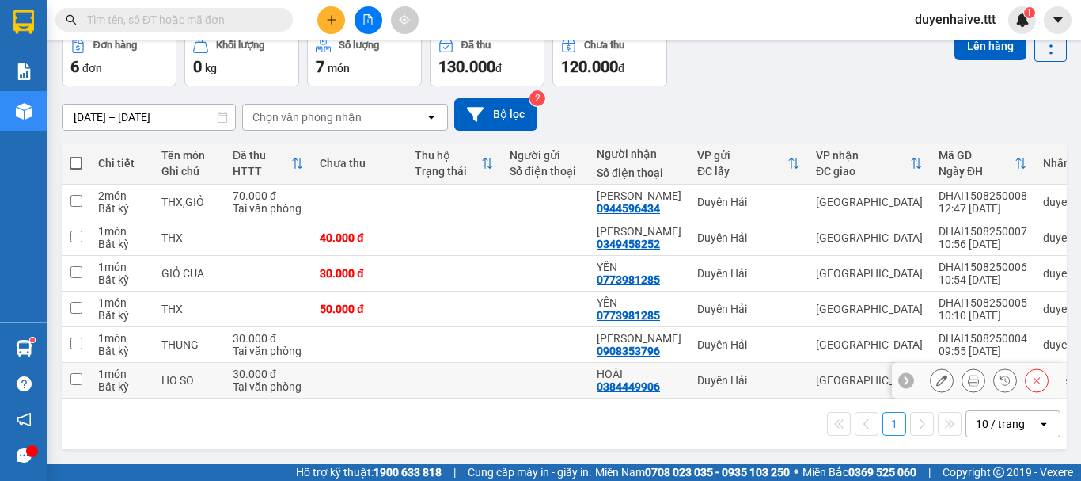
click at [80, 373] on input "checkbox" at bounding box center [76, 379] width 12 height 12
checkbox input "true"
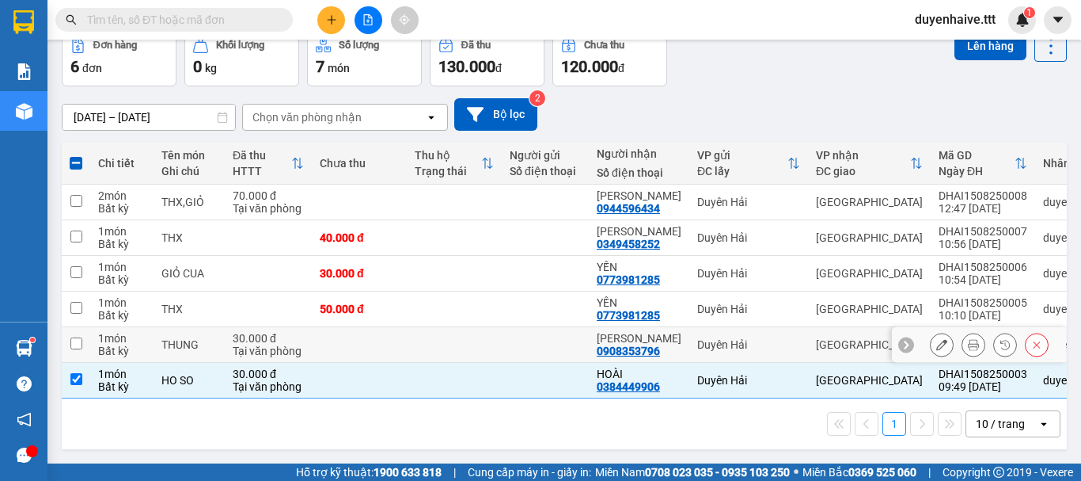
click at [77, 340] on input "checkbox" at bounding box center [76, 343] width 12 height 12
checkbox input "true"
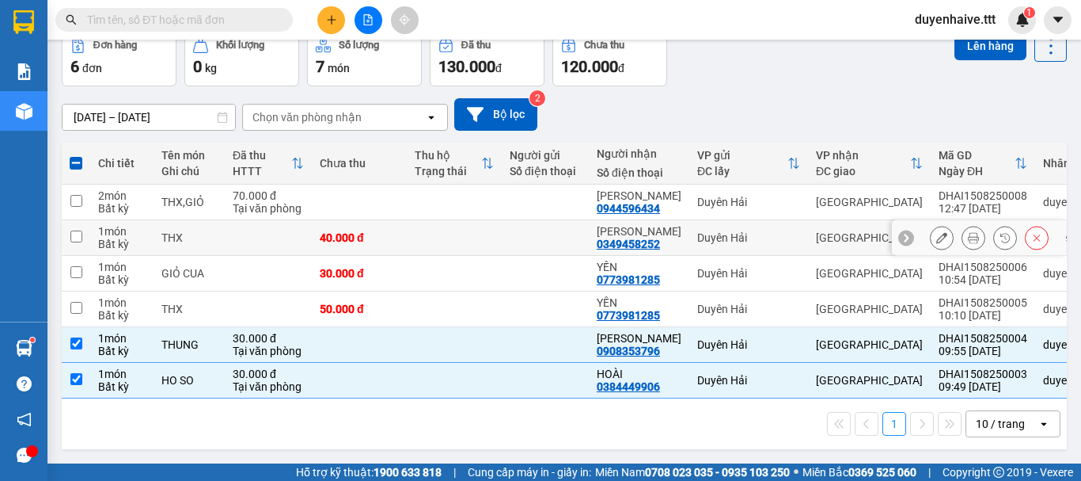
scroll to position [0, 0]
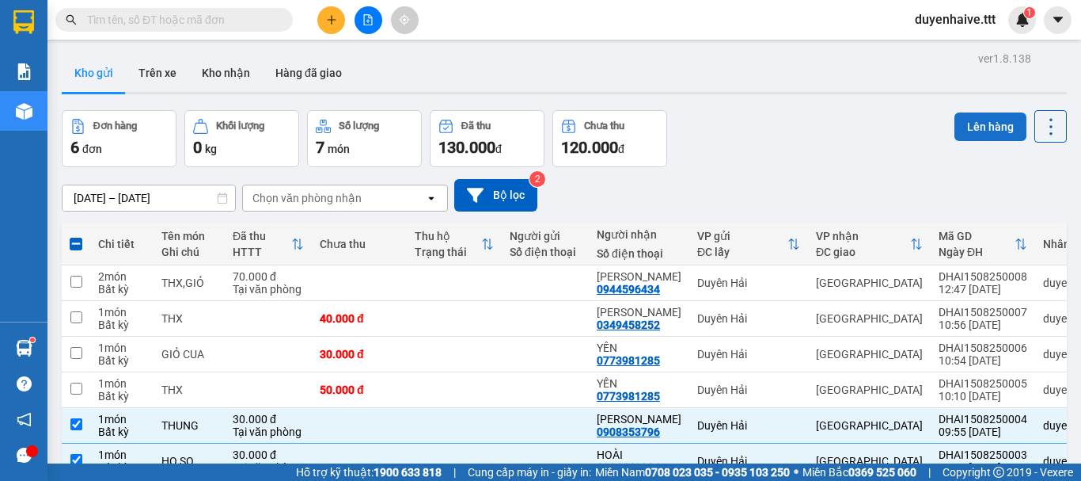
click at [981, 121] on button "Lên hàng" at bounding box center [991, 126] width 72 height 29
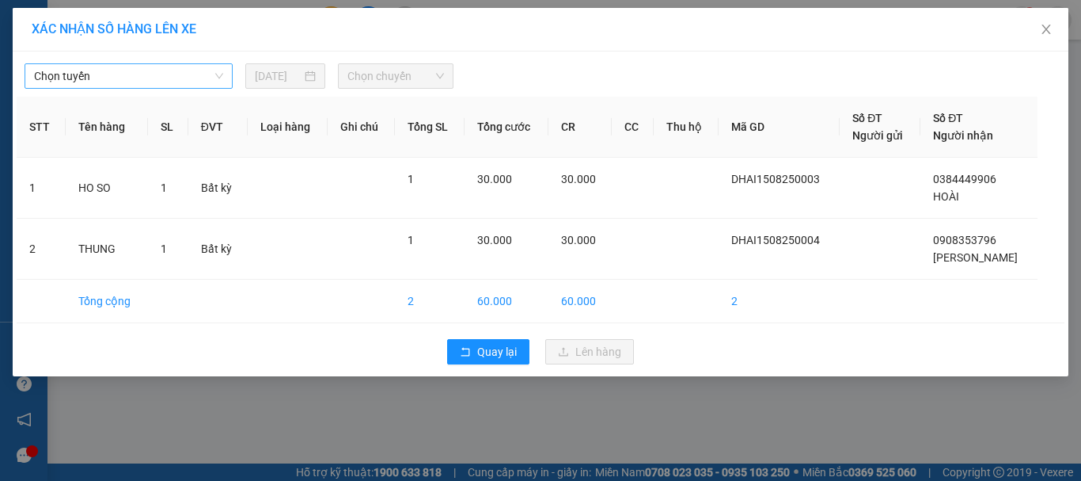
click at [103, 79] on span "Chọn tuyến" at bounding box center [128, 76] width 189 height 24
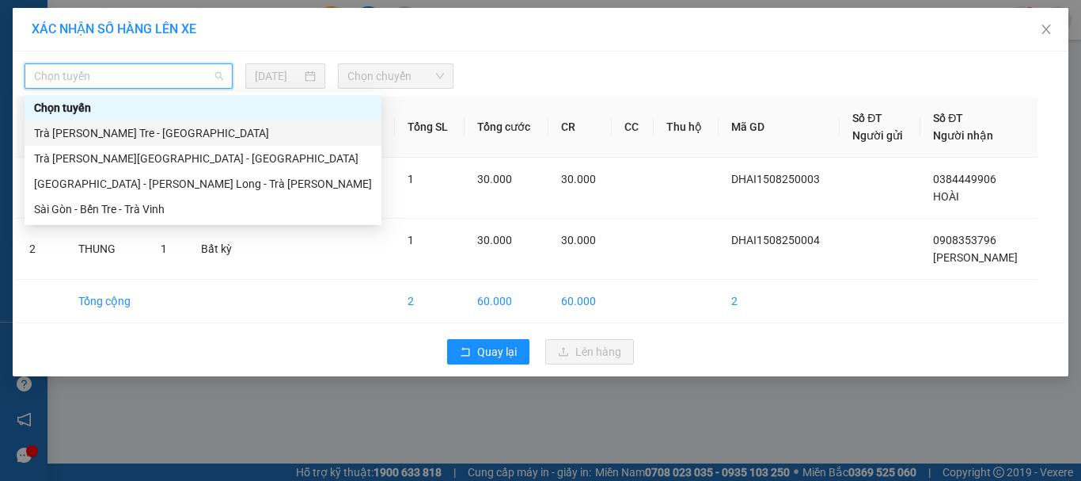
click at [108, 131] on div "Trà Vinh - Bến Tre - Sài Gòn" at bounding box center [203, 132] width 338 height 17
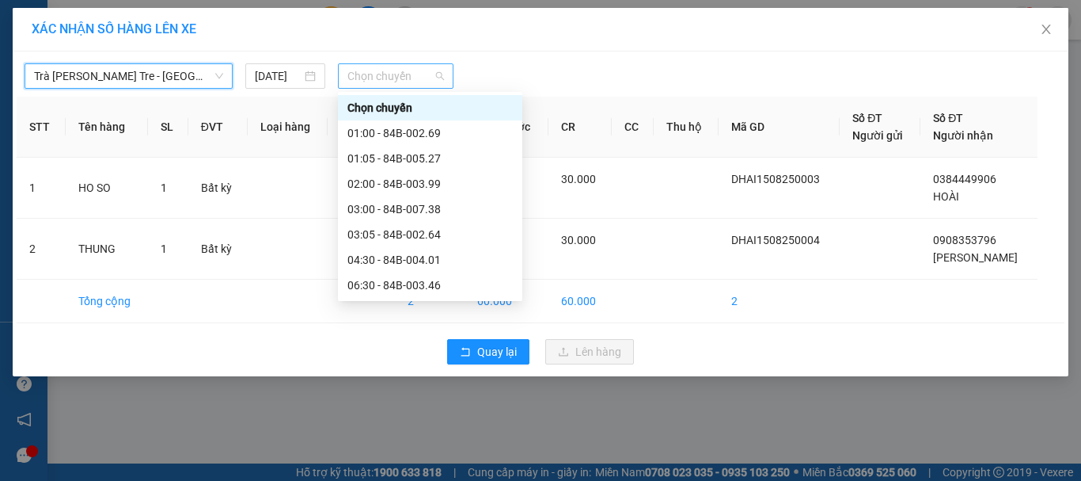
click at [401, 74] on span "Chọn chuyến" at bounding box center [396, 76] width 97 height 24
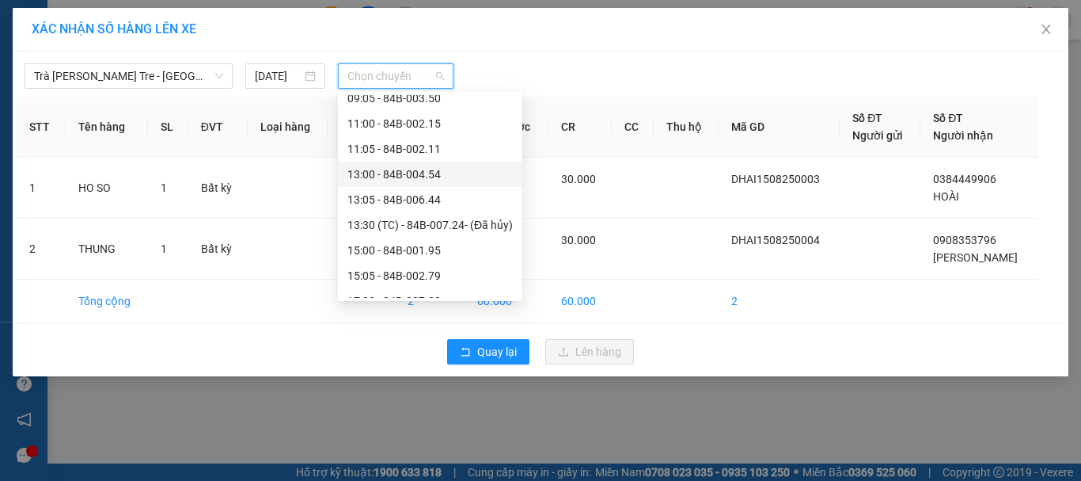
click at [391, 177] on div "13:00 - 84B-004.54" at bounding box center [430, 173] width 165 height 17
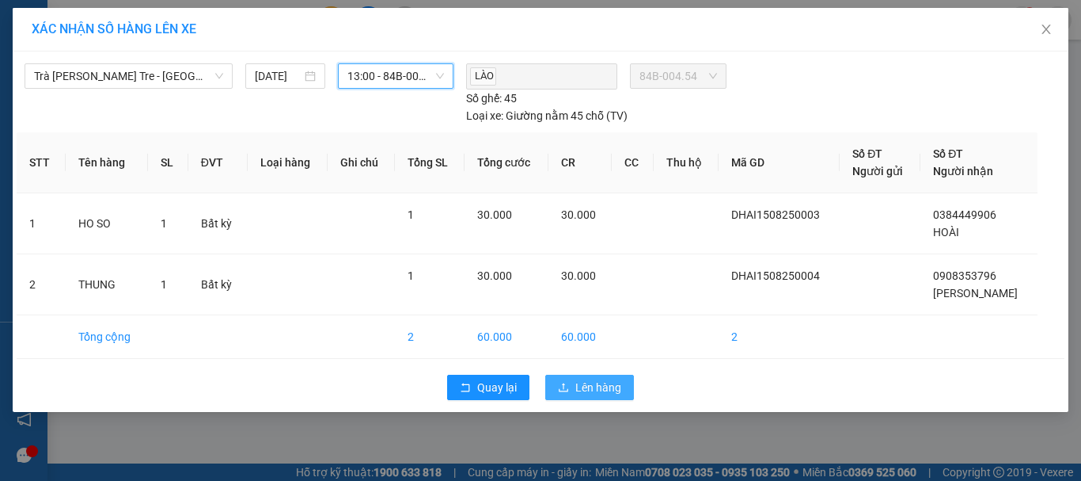
click at [592, 382] on span "Lên hàng" at bounding box center [599, 386] width 46 height 17
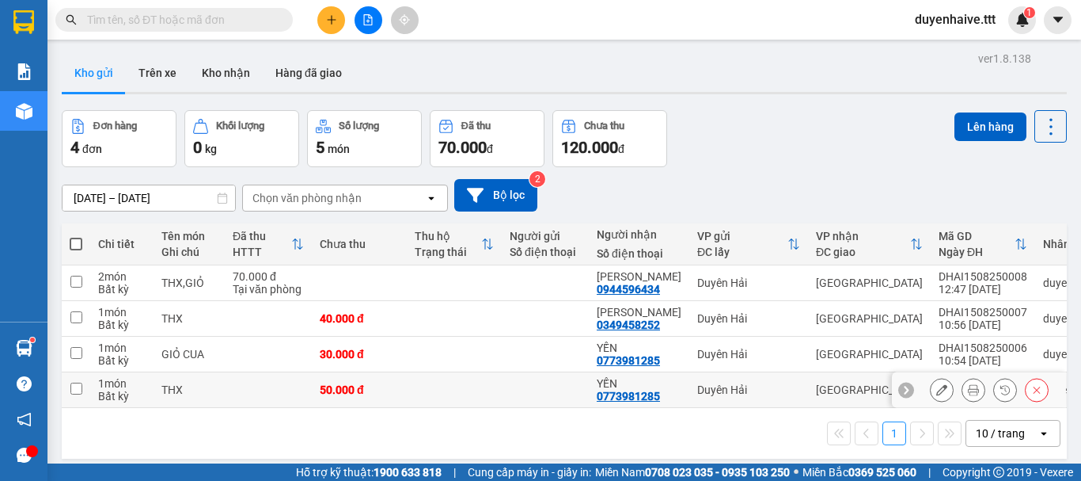
click at [71, 390] on input "checkbox" at bounding box center [76, 388] width 12 height 12
checkbox input "true"
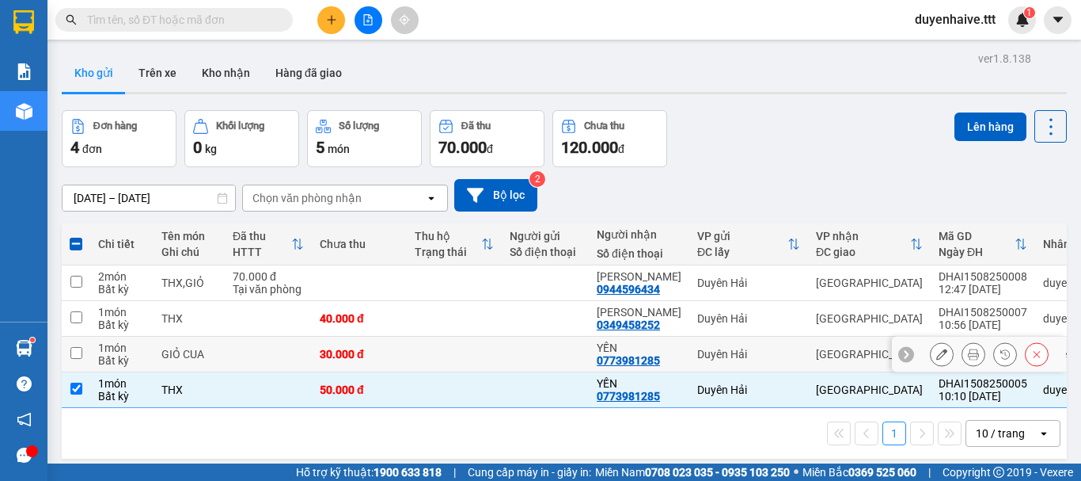
click at [78, 347] on input "checkbox" at bounding box center [76, 353] width 12 height 12
checkbox input "true"
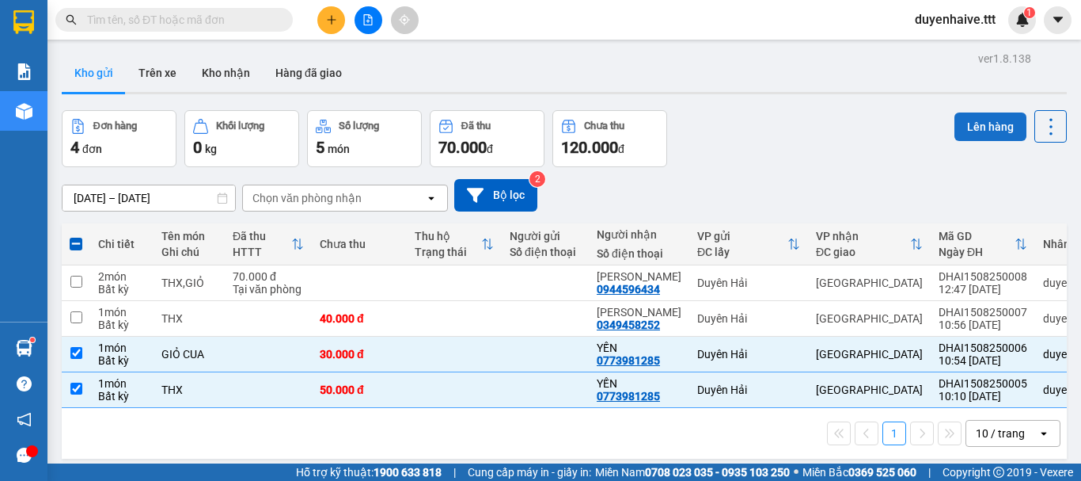
click at [975, 125] on button "Lên hàng" at bounding box center [991, 126] width 72 height 29
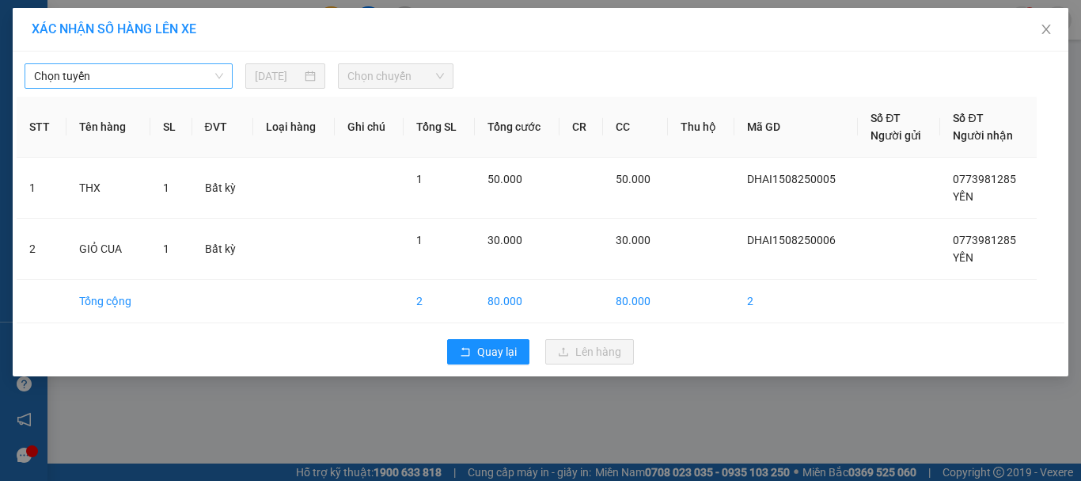
click at [146, 69] on span "Chọn tuyến" at bounding box center [128, 76] width 189 height 24
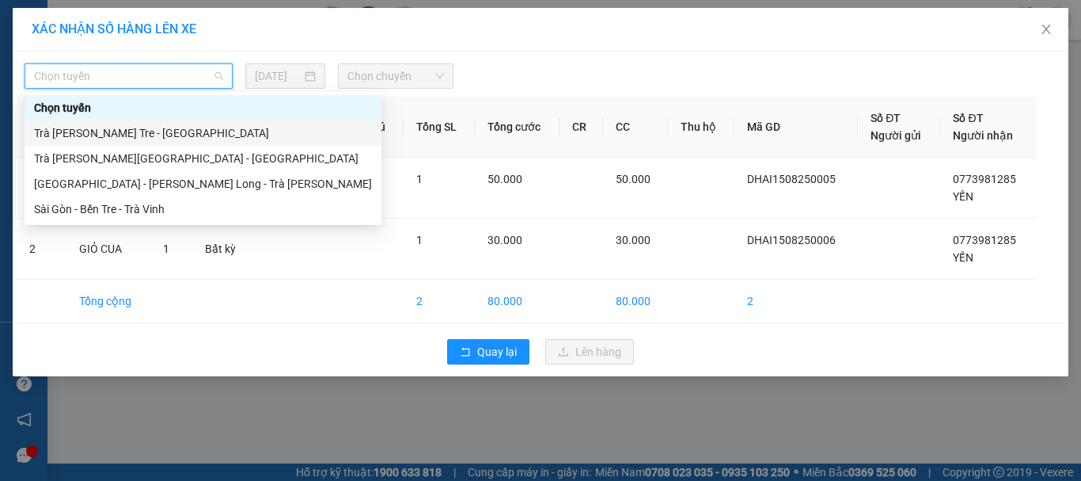
click at [93, 135] on div "Trà Vinh - Bến Tre - Sài Gòn" at bounding box center [203, 132] width 338 height 17
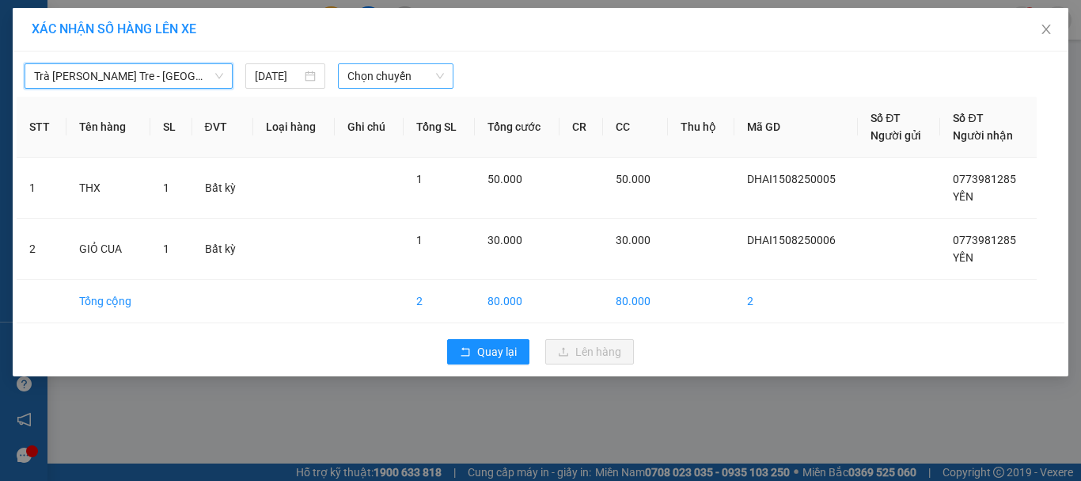
click at [361, 74] on span "Chọn chuyến" at bounding box center [396, 76] width 97 height 24
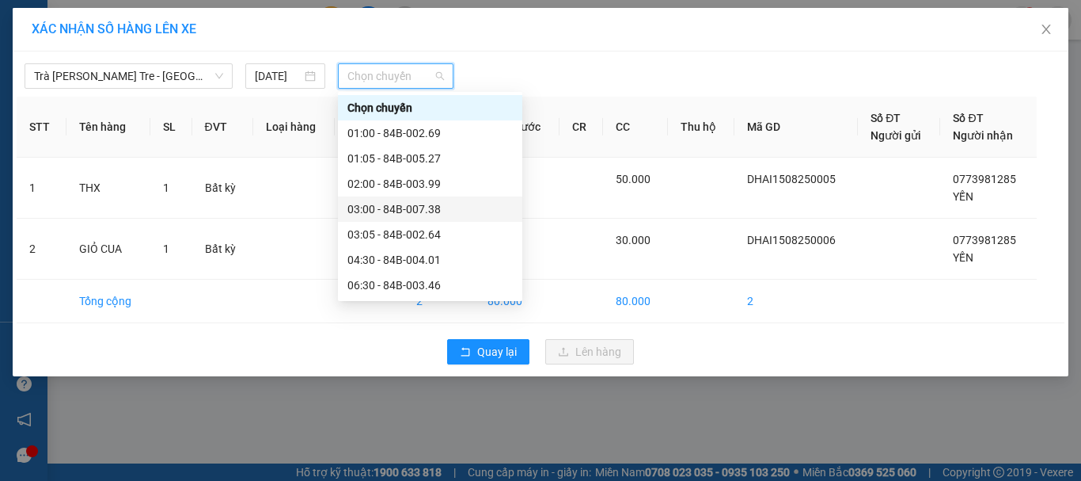
scroll to position [158, 0]
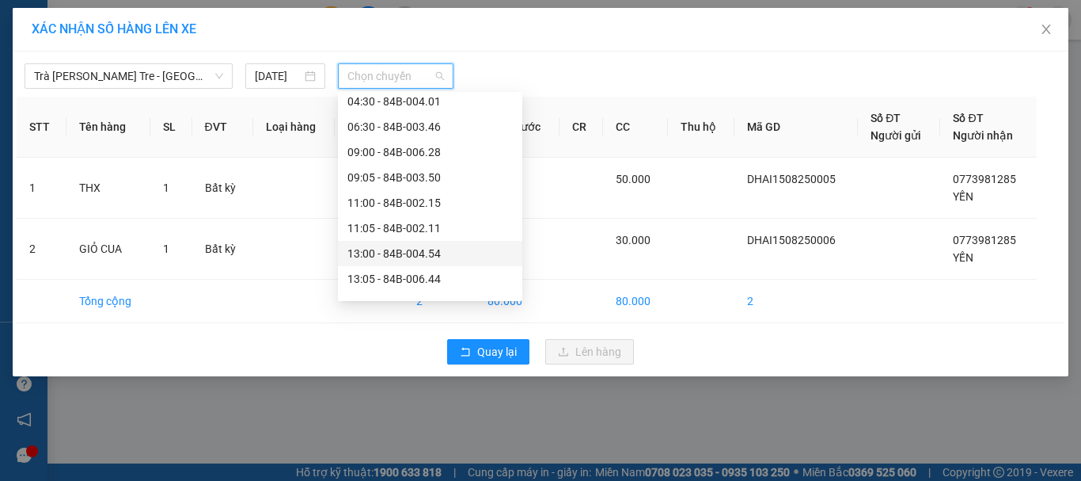
click at [378, 254] on div "13:00 - 84B-004.54" at bounding box center [430, 253] width 165 height 17
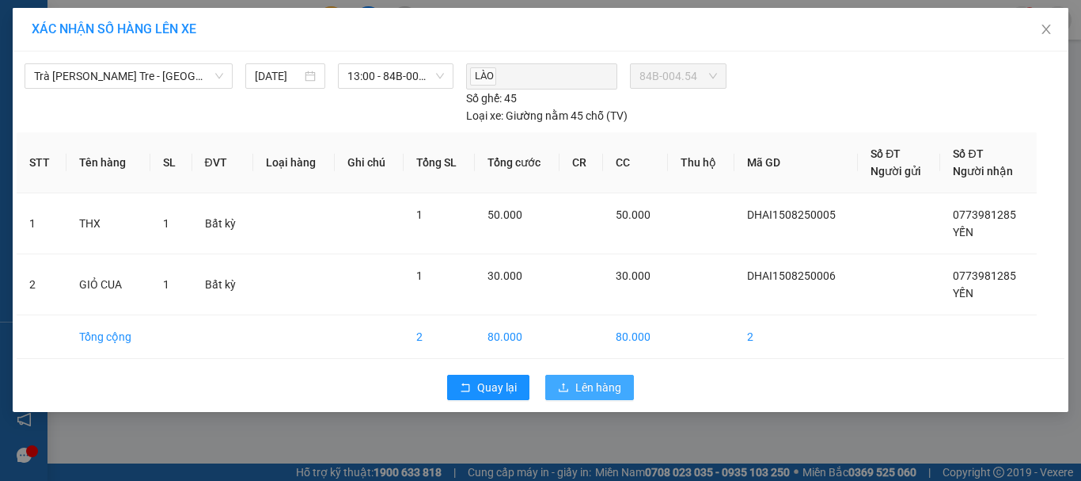
click at [569, 387] on icon "upload" at bounding box center [563, 387] width 11 height 11
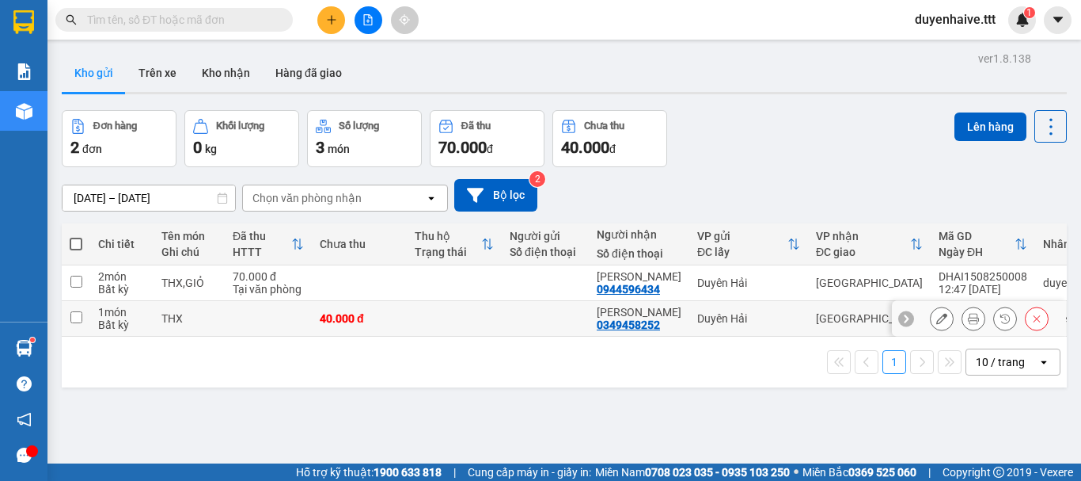
click at [77, 317] on input "checkbox" at bounding box center [76, 317] width 12 height 12
checkbox input "true"
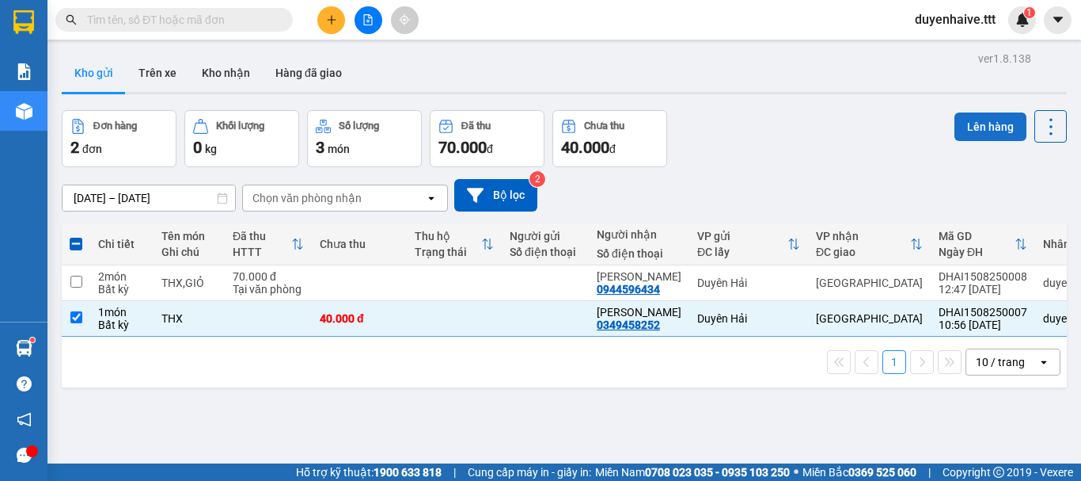
click at [975, 119] on button "Lên hàng" at bounding box center [991, 126] width 72 height 29
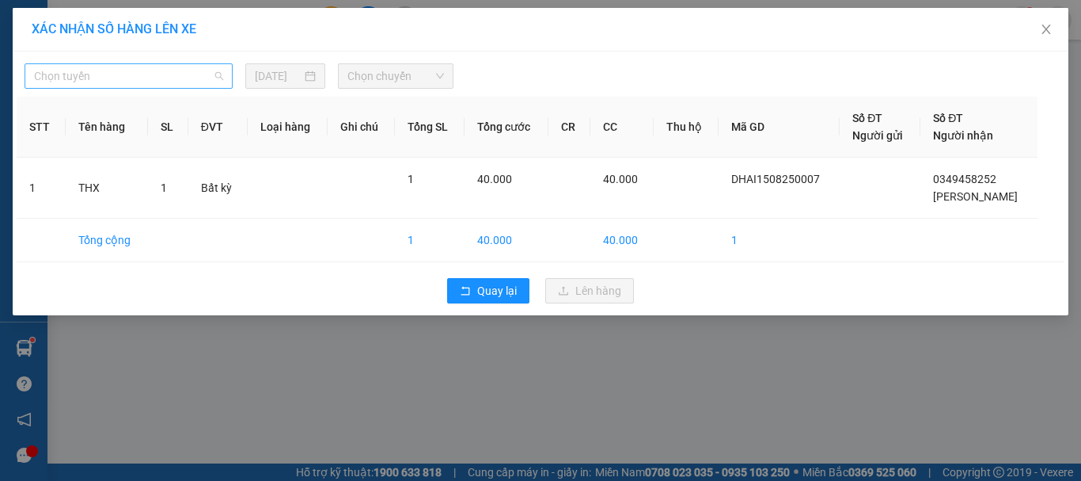
click at [150, 70] on span "Chọn tuyến" at bounding box center [128, 76] width 189 height 24
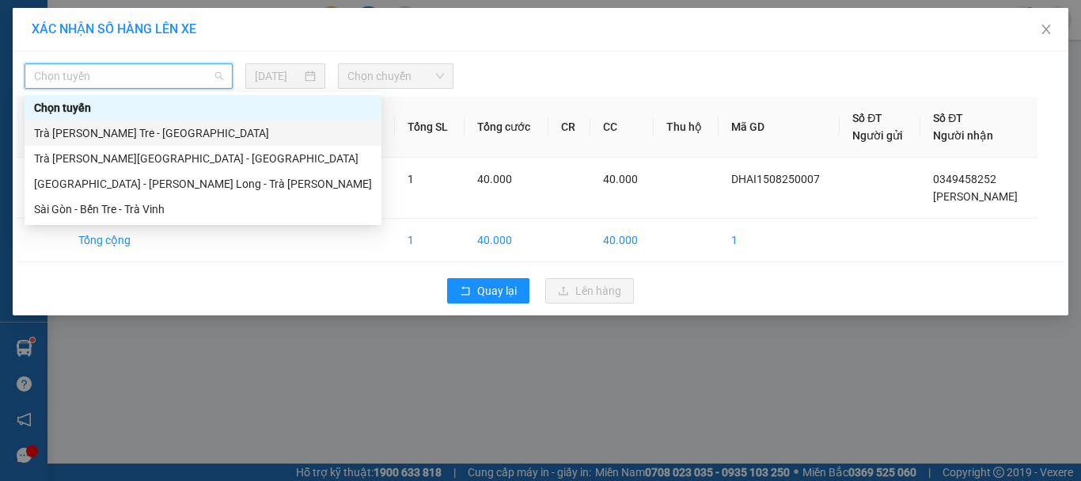
click at [114, 136] on div "Trà Vinh - Bến Tre - Sài Gòn" at bounding box center [203, 132] width 338 height 17
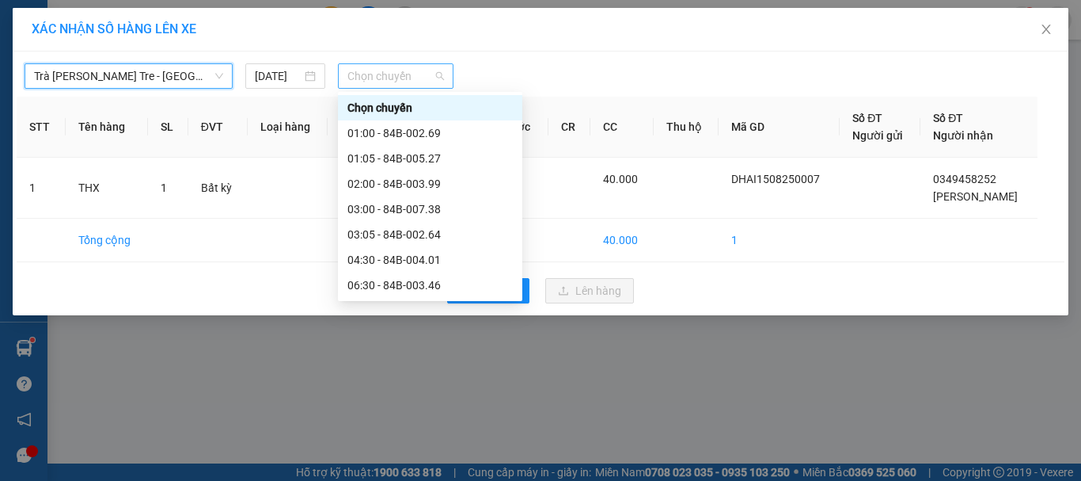
click at [379, 75] on span "Chọn chuyến" at bounding box center [396, 76] width 97 height 24
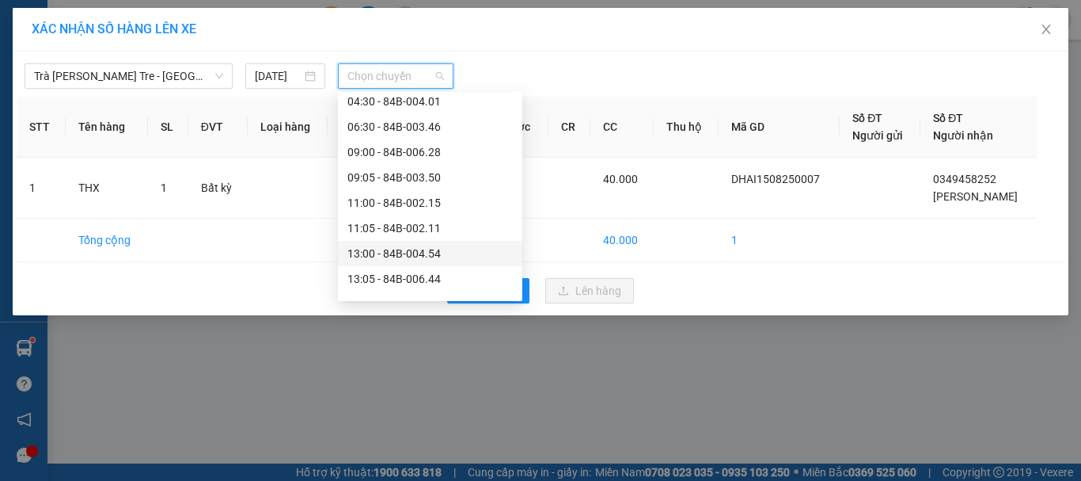
click at [381, 264] on div "13:00 - 84B-004.54" at bounding box center [430, 253] width 184 height 25
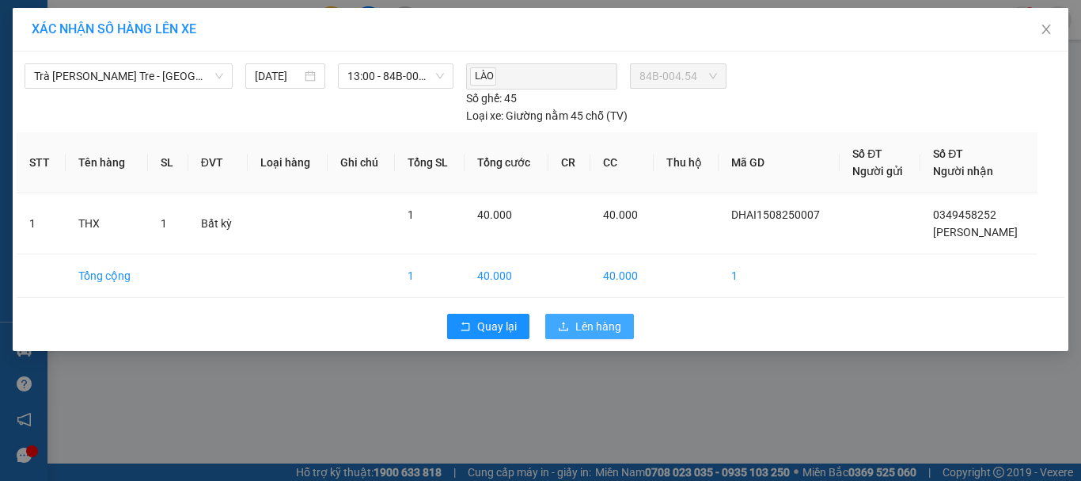
click at [596, 325] on span "Lên hàng" at bounding box center [599, 325] width 46 height 17
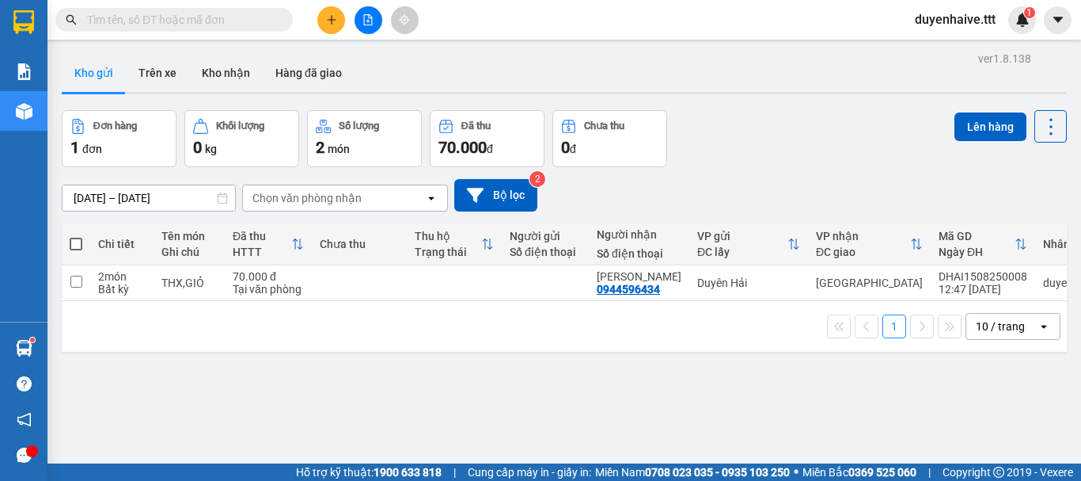
click at [74, 241] on span at bounding box center [76, 244] width 13 height 13
click at [76, 236] on input "checkbox" at bounding box center [76, 236] width 0 height 0
checkbox input "true"
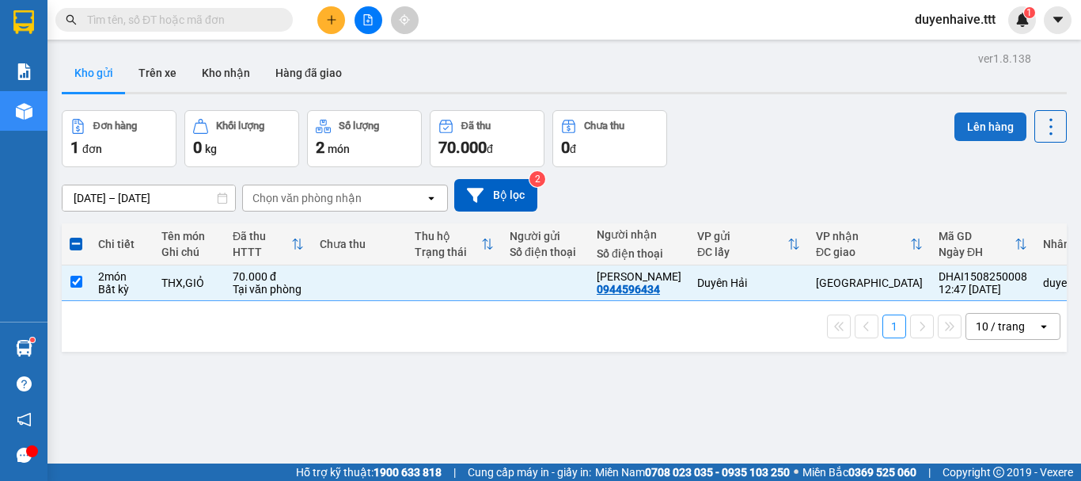
click at [979, 124] on button "Lên hàng" at bounding box center [991, 126] width 72 height 29
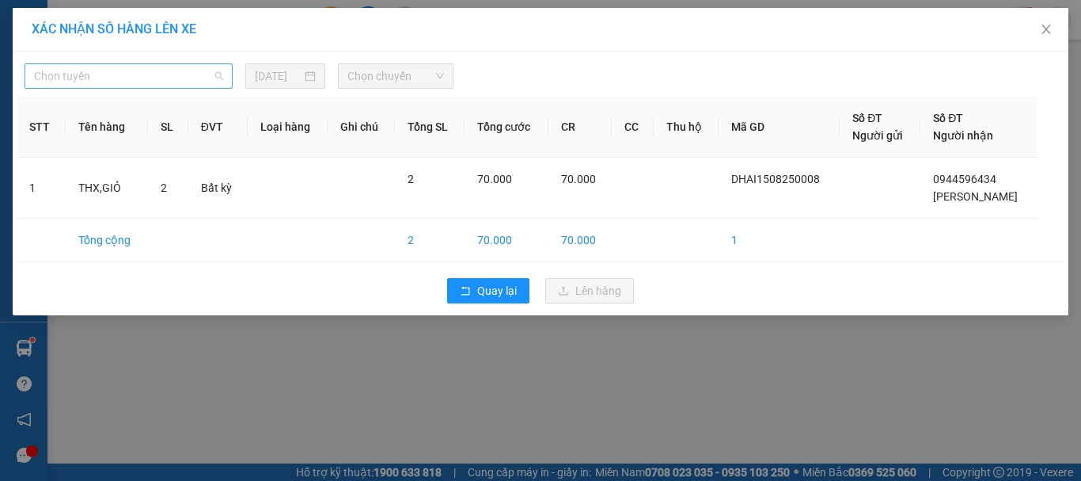
click at [120, 85] on span "Chọn tuyến" at bounding box center [128, 76] width 189 height 24
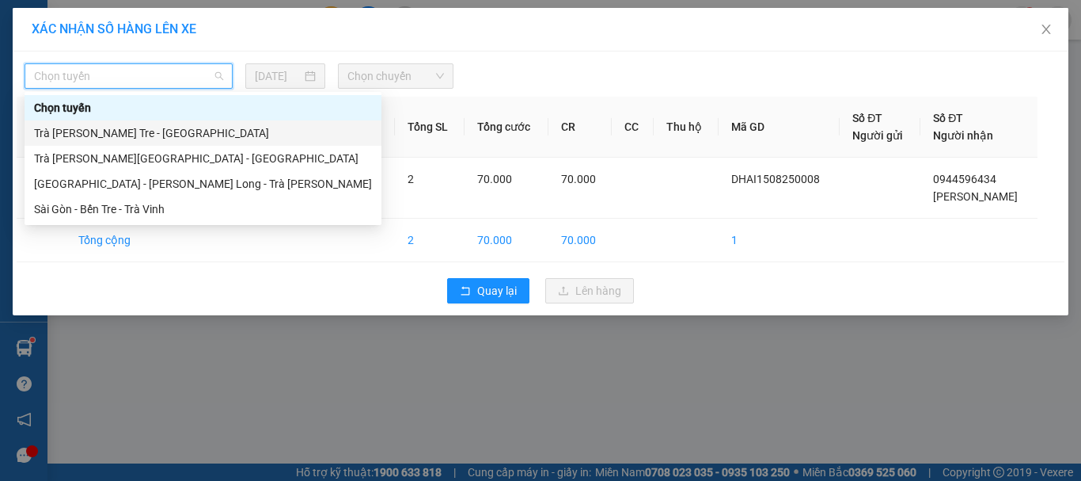
click at [102, 140] on div "Trà Vinh - Bến Tre - Sài Gòn" at bounding box center [203, 132] width 338 height 17
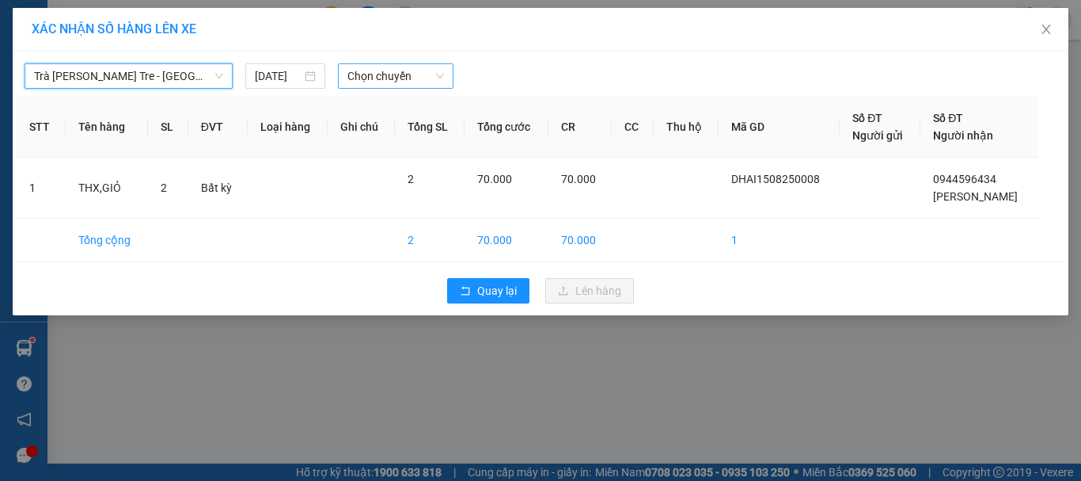
click at [381, 83] on span "Chọn chuyến" at bounding box center [396, 76] width 97 height 24
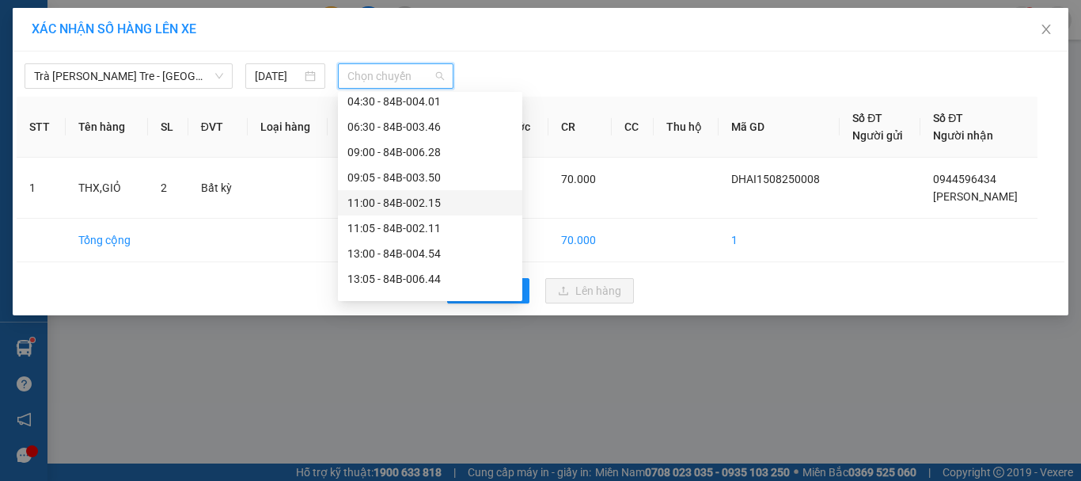
scroll to position [355, 0]
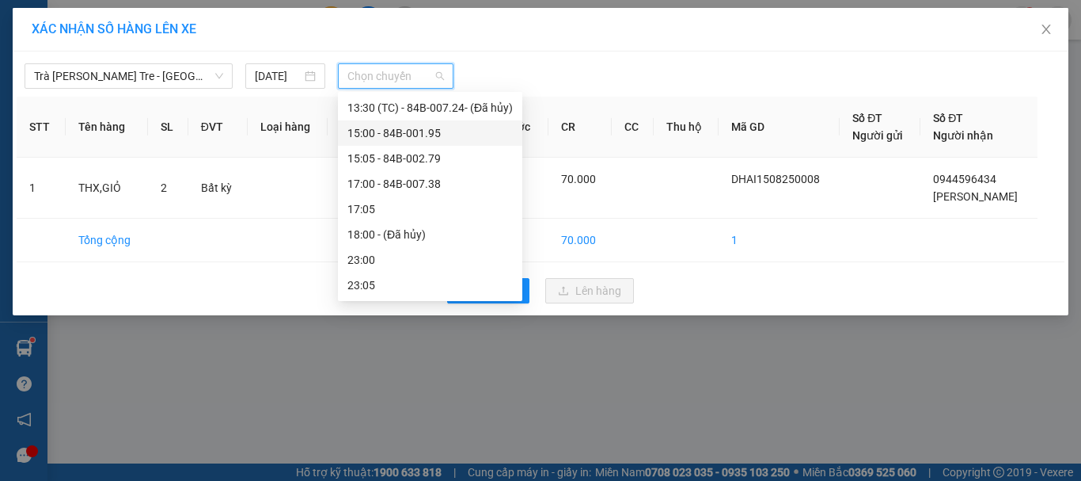
click at [390, 128] on div "15:00 - 84B-001.95" at bounding box center [430, 132] width 165 height 17
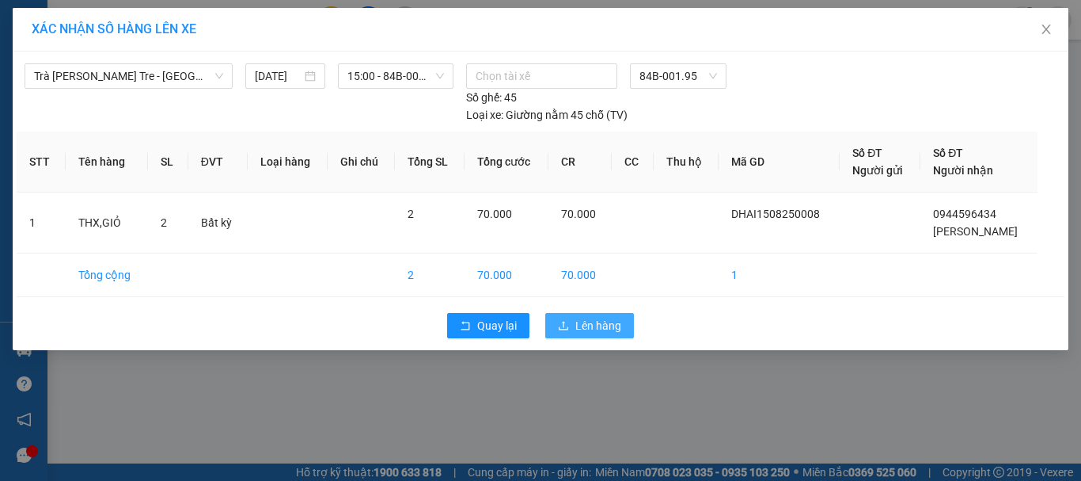
click at [592, 326] on span "Lên hàng" at bounding box center [599, 325] width 46 height 17
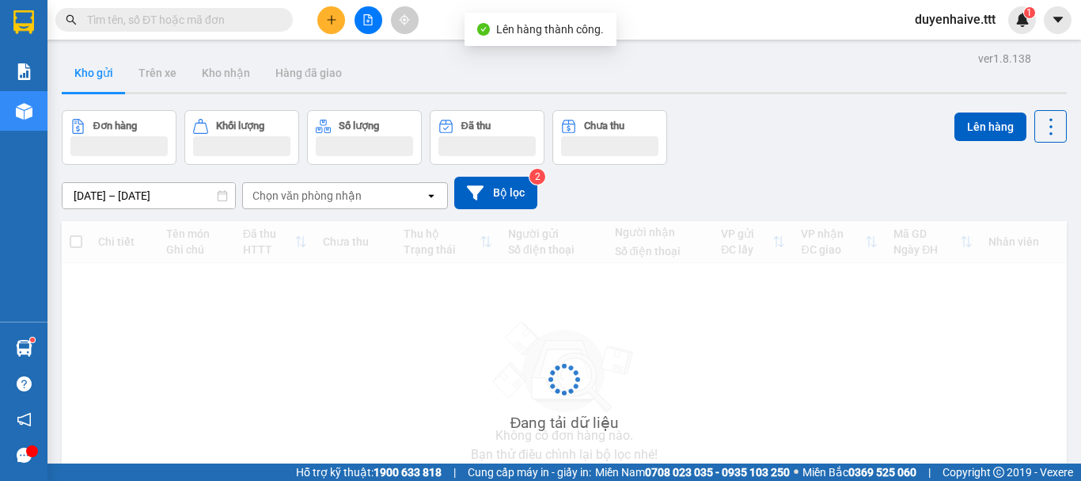
click at [232, 21] on input "text" at bounding box center [180, 19] width 187 height 17
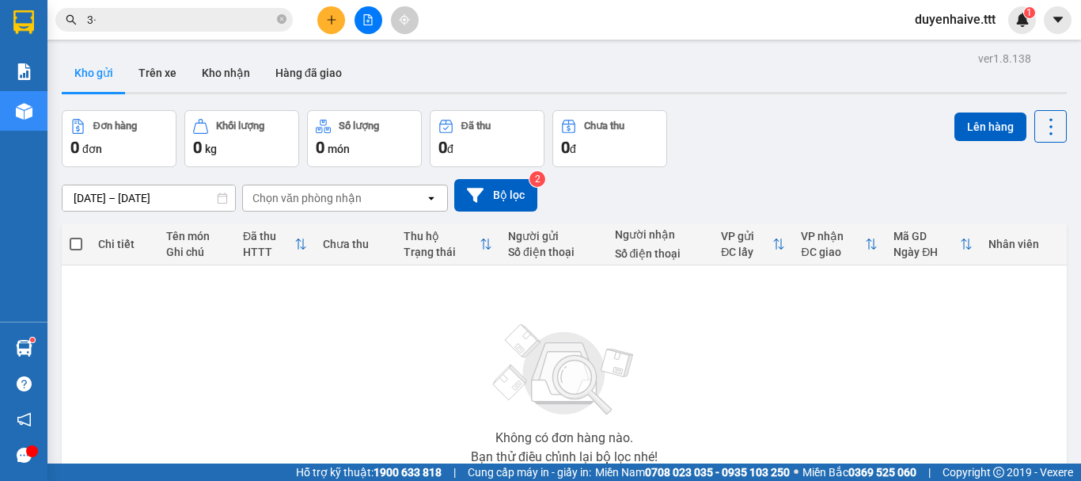
type input "3"
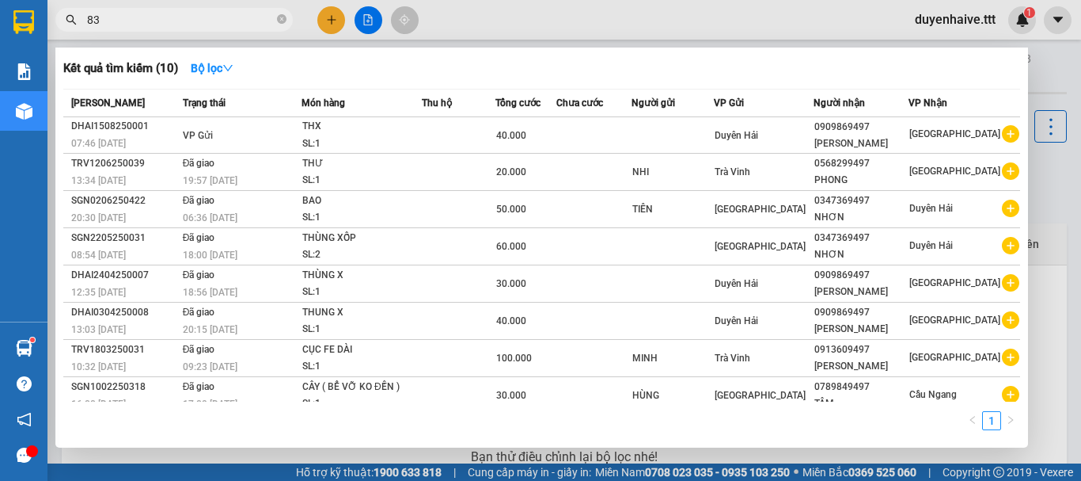
type input "835"
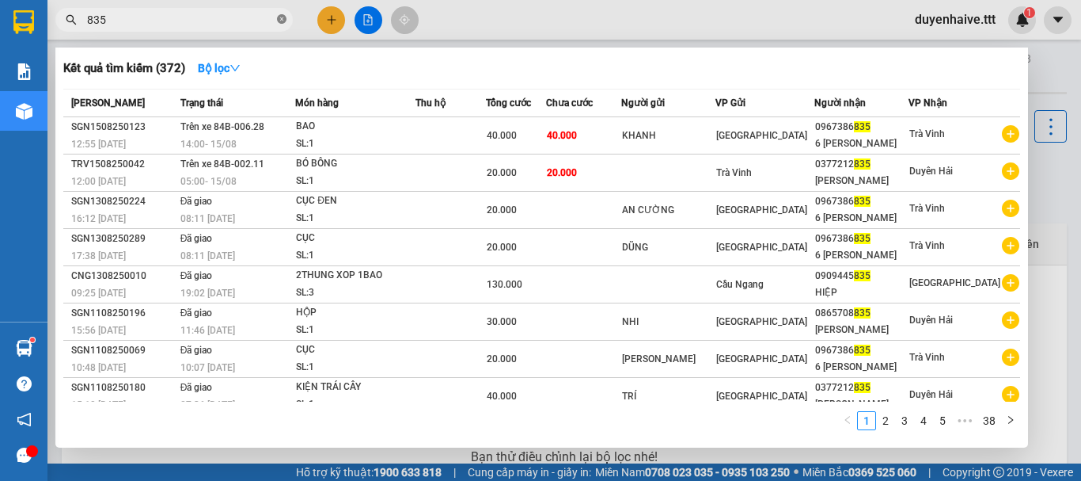
click at [283, 18] on icon "close-circle" at bounding box center [282, 19] width 10 height 10
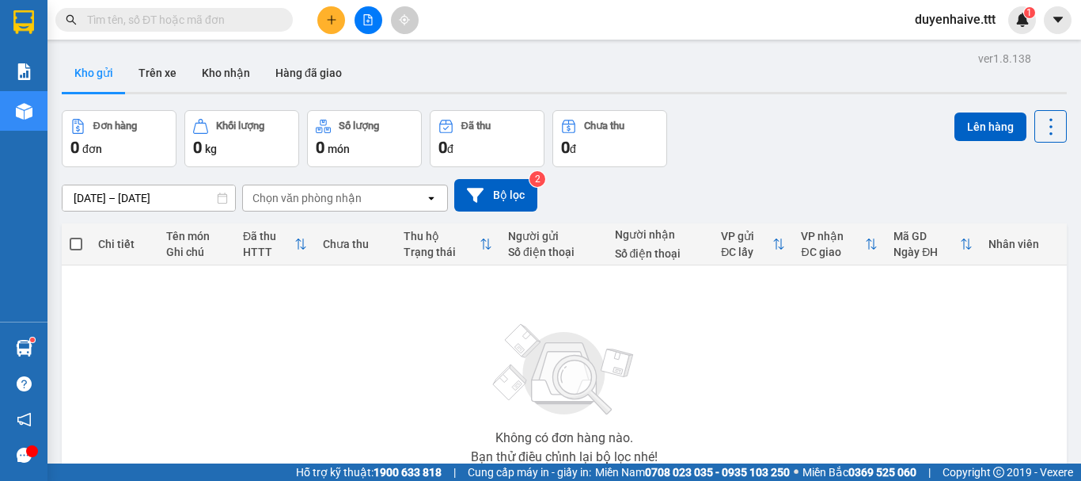
click at [257, 23] on input "text" at bounding box center [180, 19] width 187 height 17
type input "9"
click at [329, 25] on button at bounding box center [331, 20] width 28 height 28
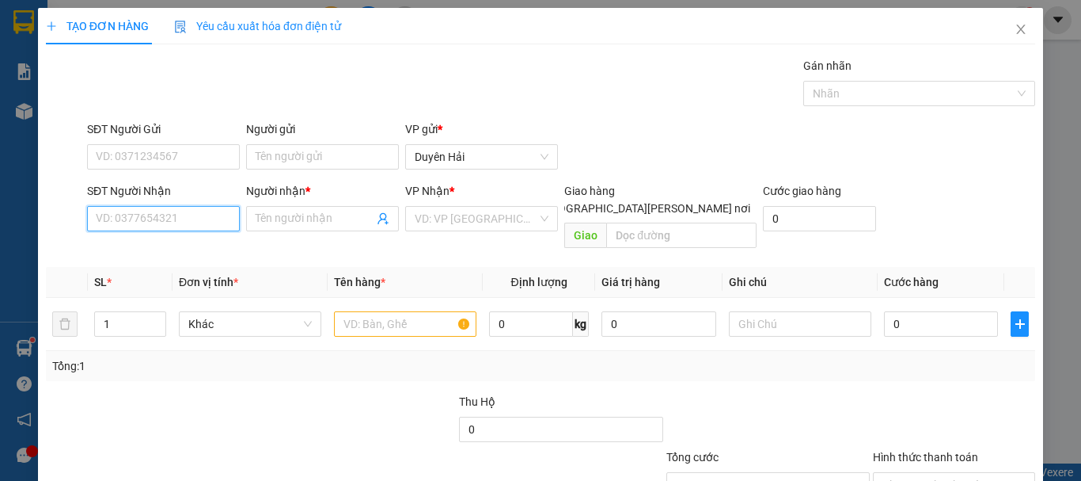
click at [147, 224] on input "SĐT Người Nhận" at bounding box center [163, 218] width 153 height 25
click at [165, 221] on input "7733" at bounding box center [163, 218] width 153 height 25
click at [166, 246] on div "0977197733 - HẢI ÂU" at bounding box center [162, 249] width 132 height 17
type input "0977197733"
type input "HẢI ÂU"
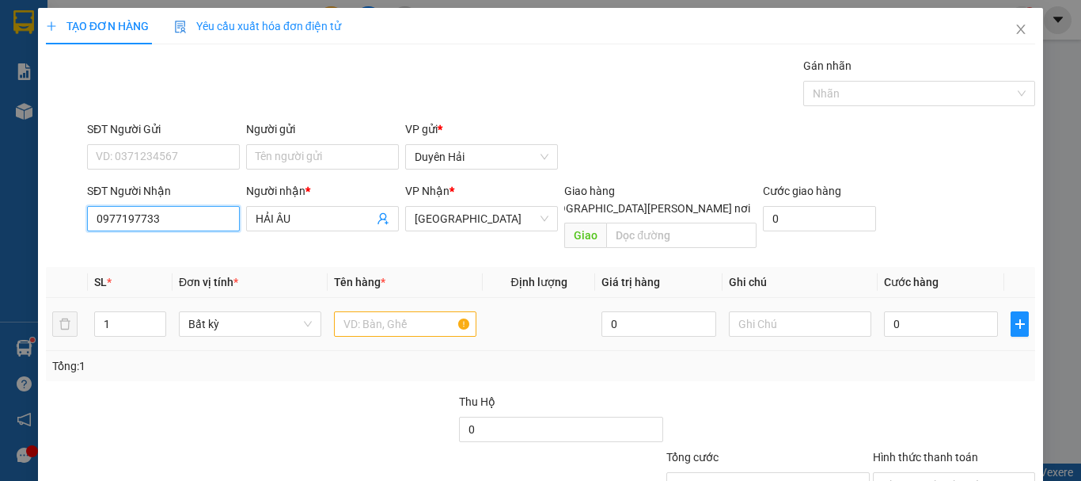
type input "0977197733"
click at [348, 312] on input "text" at bounding box center [405, 323] width 143 height 25
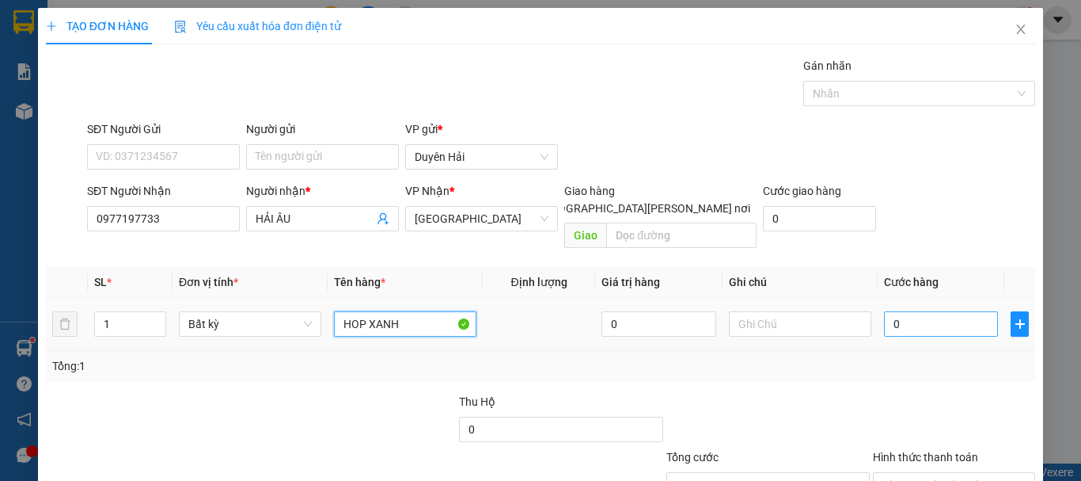
type input "HOP XANH"
click at [897, 313] on input "0" at bounding box center [941, 323] width 114 height 25
type input "3"
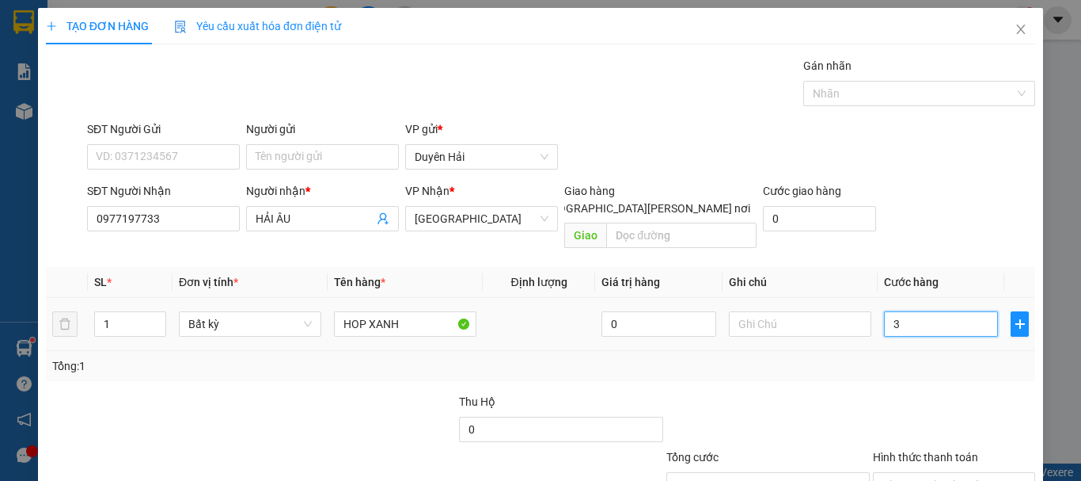
type input "30"
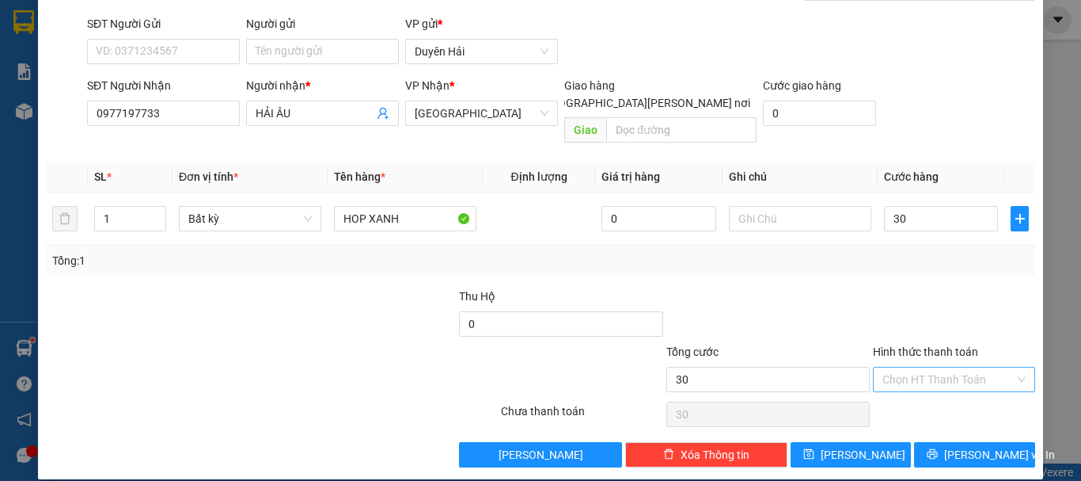
type input "30.000"
click at [889, 371] on input "Hình thức thanh toán" at bounding box center [949, 379] width 132 height 24
click at [896, 393] on div "Tại văn phòng" at bounding box center [945, 393] width 142 height 17
type input "0"
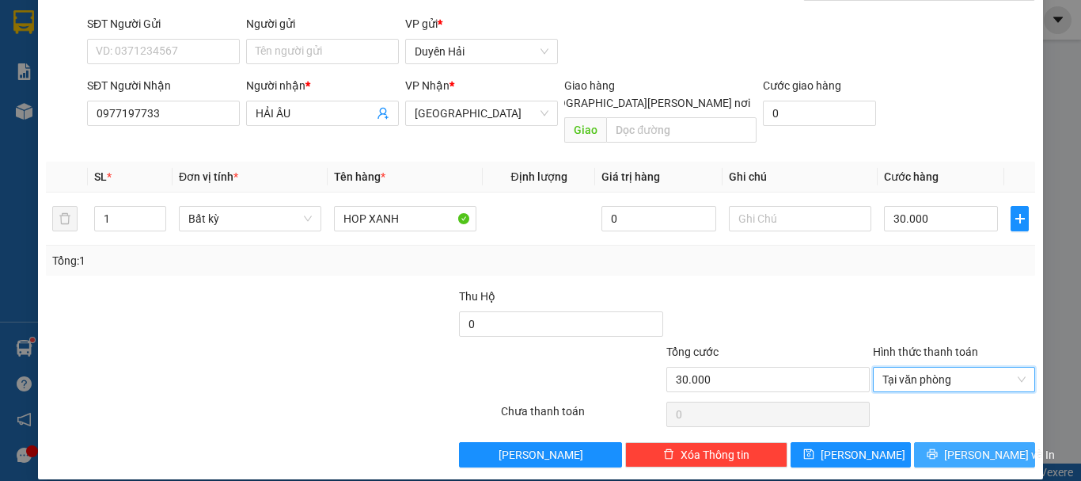
click at [945, 442] on button "[PERSON_NAME] và In" at bounding box center [974, 454] width 121 height 25
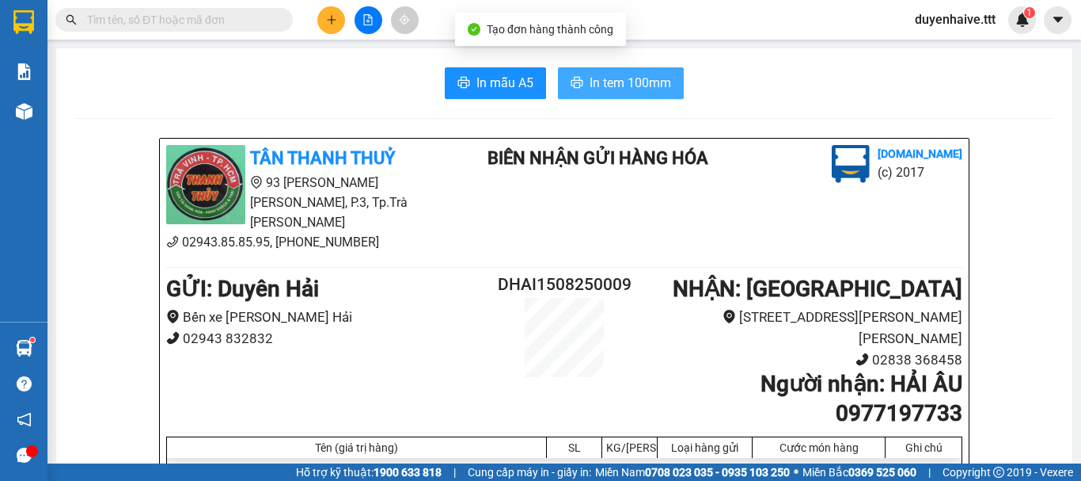
click at [614, 82] on span "In tem 100mm" at bounding box center [631, 83] width 82 height 20
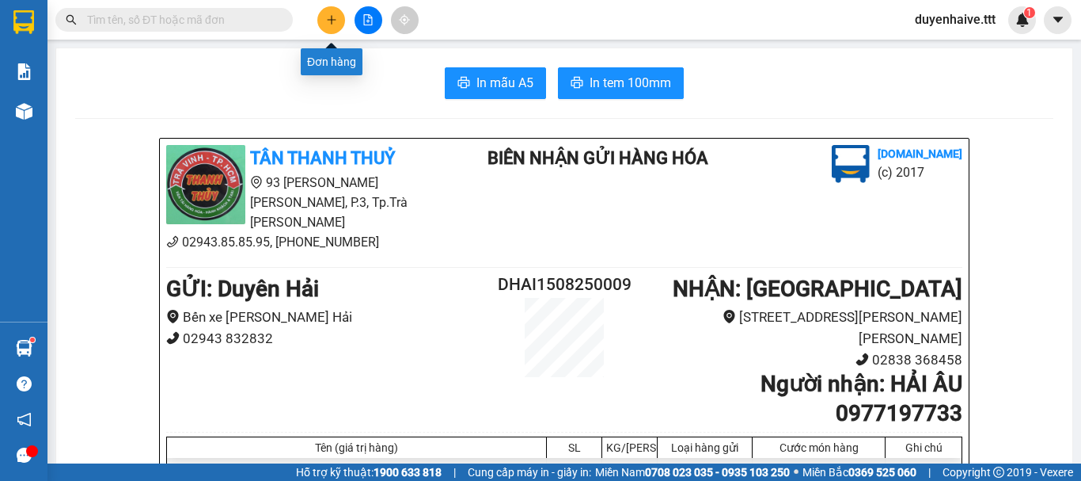
click at [335, 23] on icon "plus" at bounding box center [331, 19] width 11 height 11
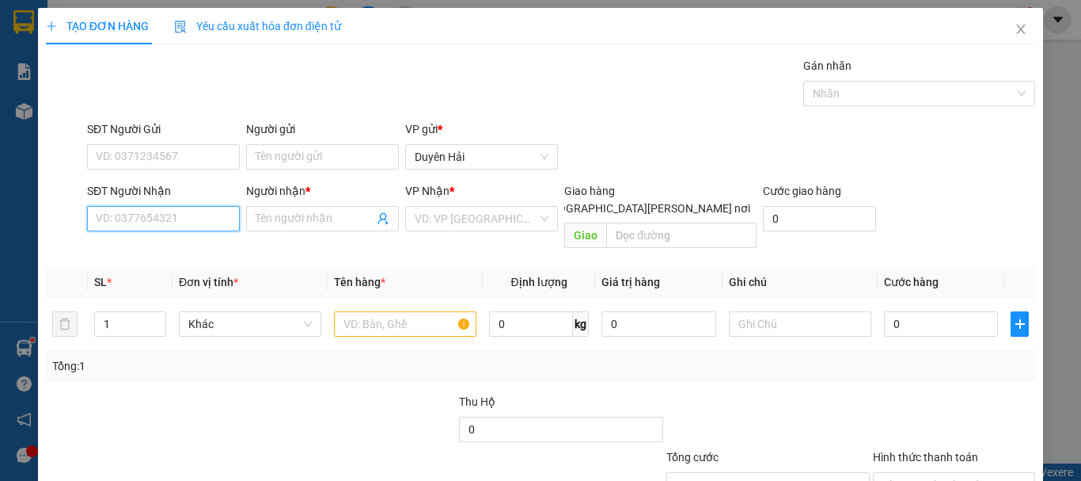
click at [146, 216] on input "SĐT Người Nhận" at bounding box center [163, 218] width 153 height 25
type input "0909839454"
click at [163, 253] on div "0909839454 - LIÊN" at bounding box center [162, 249] width 132 height 17
type input "LIÊN"
type input "0909839454"
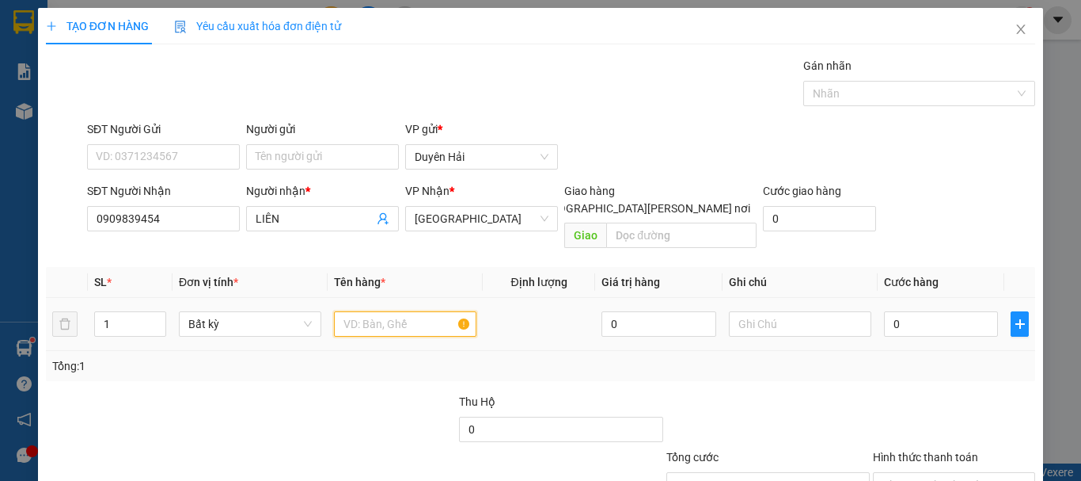
click at [390, 311] on input "text" at bounding box center [405, 323] width 143 height 25
type input "KIEN THUNG"
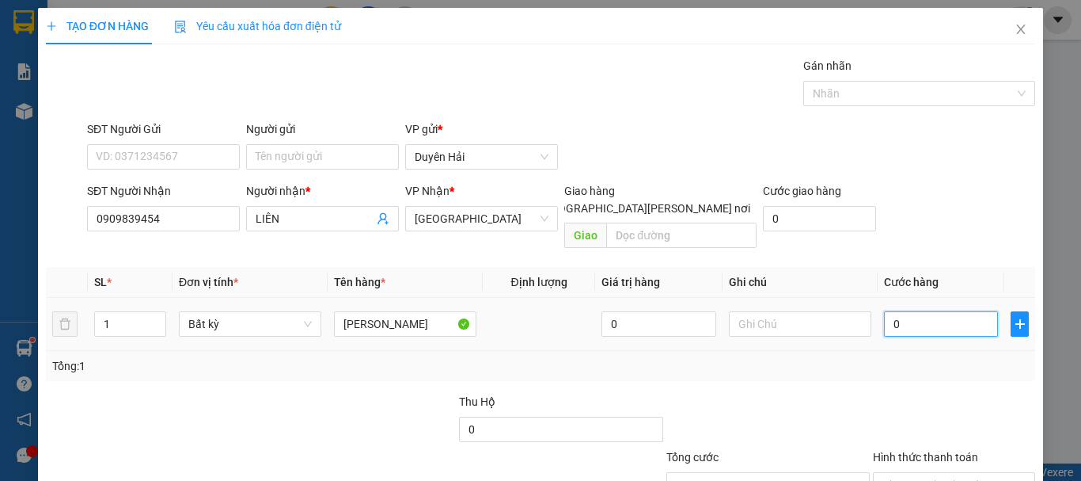
click at [908, 311] on input "0" at bounding box center [941, 323] width 114 height 25
type input "5"
type input "50"
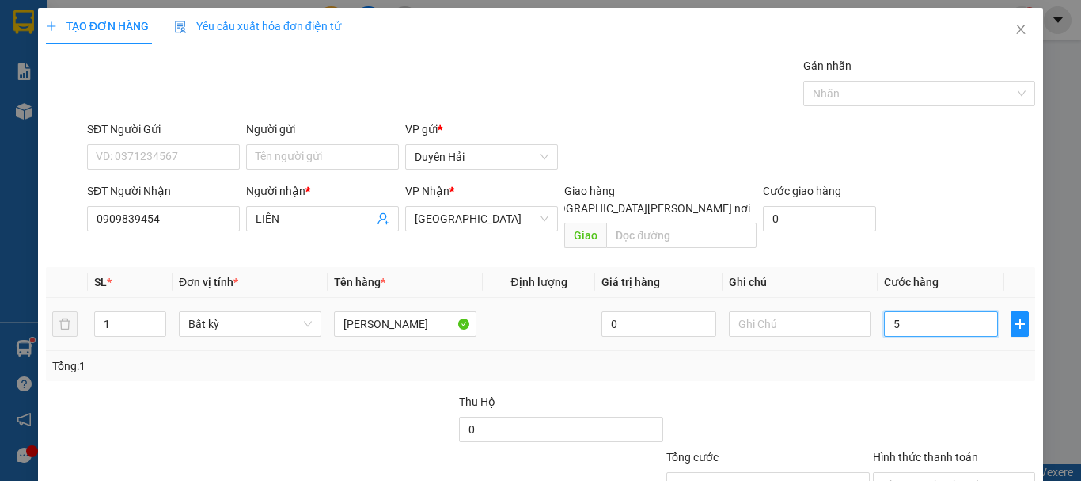
type input "50"
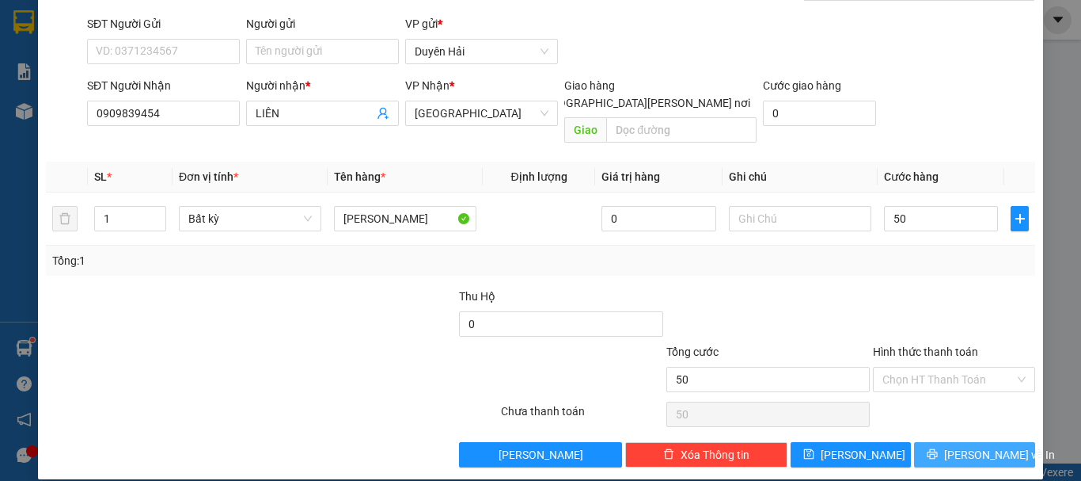
type input "50.000"
click at [958, 446] on span "[PERSON_NAME] và In" at bounding box center [1000, 454] width 111 height 17
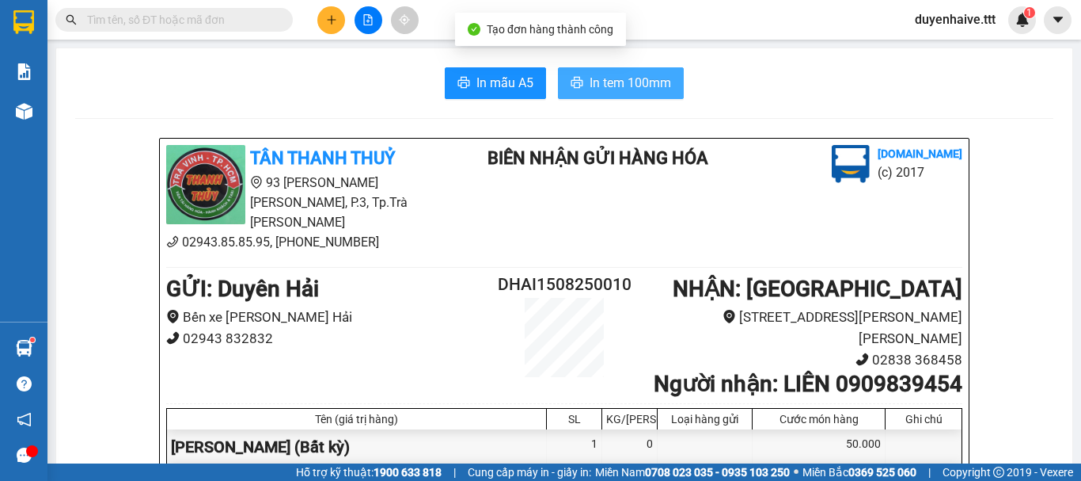
click at [604, 74] on span "In tem 100mm" at bounding box center [631, 83] width 82 height 20
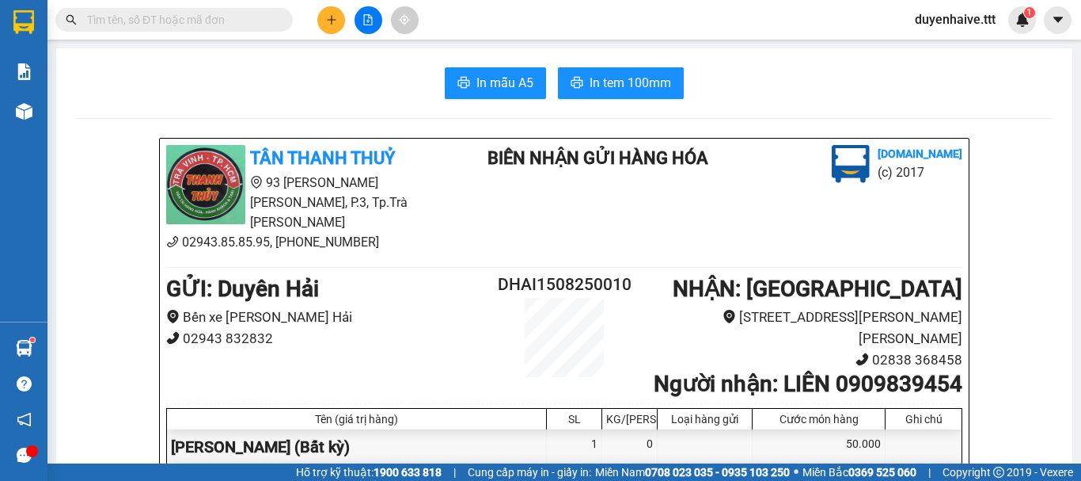
click at [211, 12] on input "text" at bounding box center [180, 19] width 187 height 17
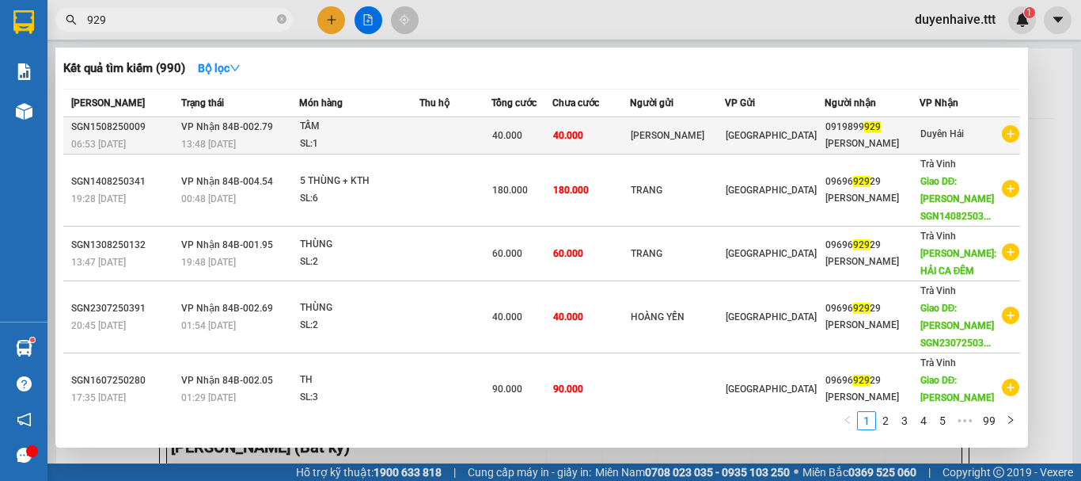
type input "929"
click at [899, 140] on div "TRUNG ĐẶNG" at bounding box center [872, 143] width 93 height 17
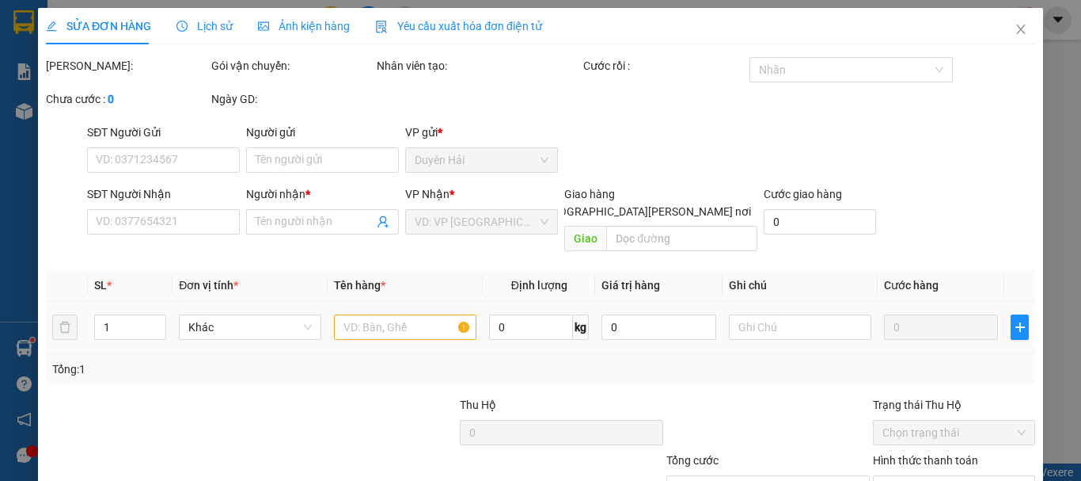
type input "BẢO LONG"
type input "0919899929"
type input "TRUNG ĐẶNG"
type input "40.000"
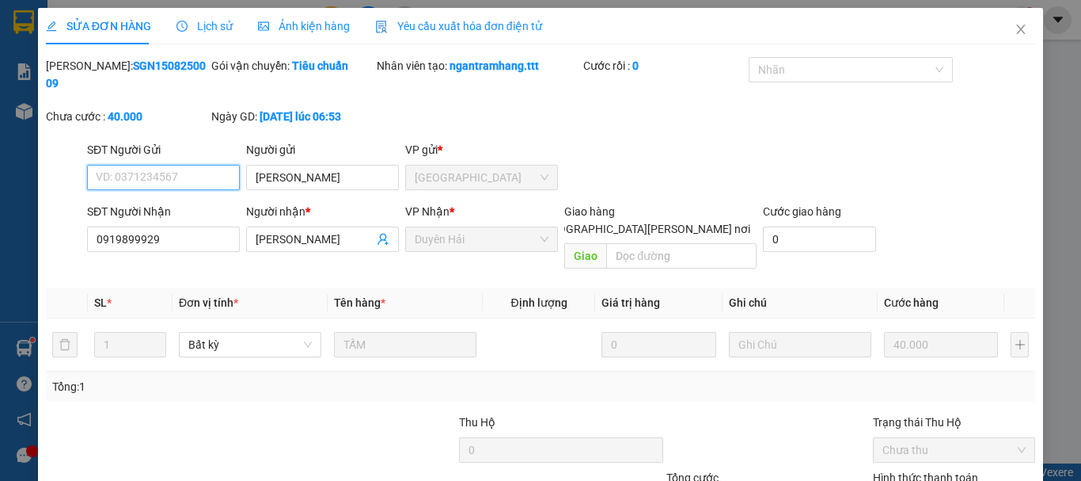
scroll to position [106, 0]
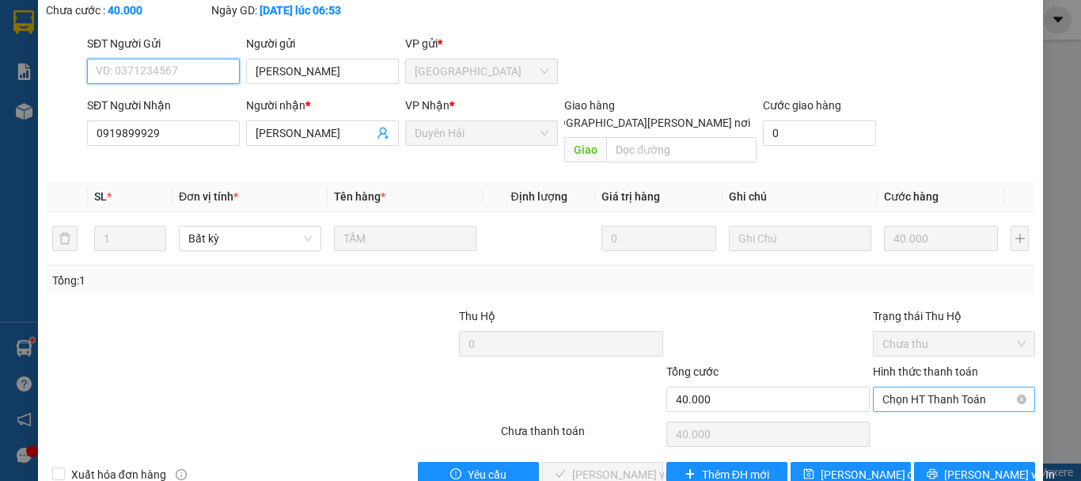
click at [894, 387] on span "Chọn HT Thanh Toán" at bounding box center [954, 399] width 143 height 24
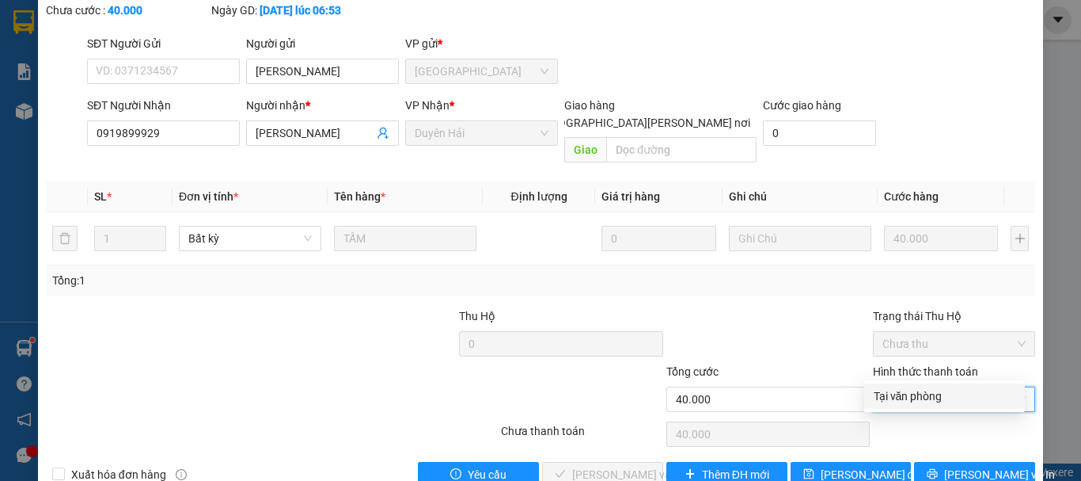
click at [891, 393] on div "Tại văn phòng" at bounding box center [945, 395] width 142 height 17
type input "0"
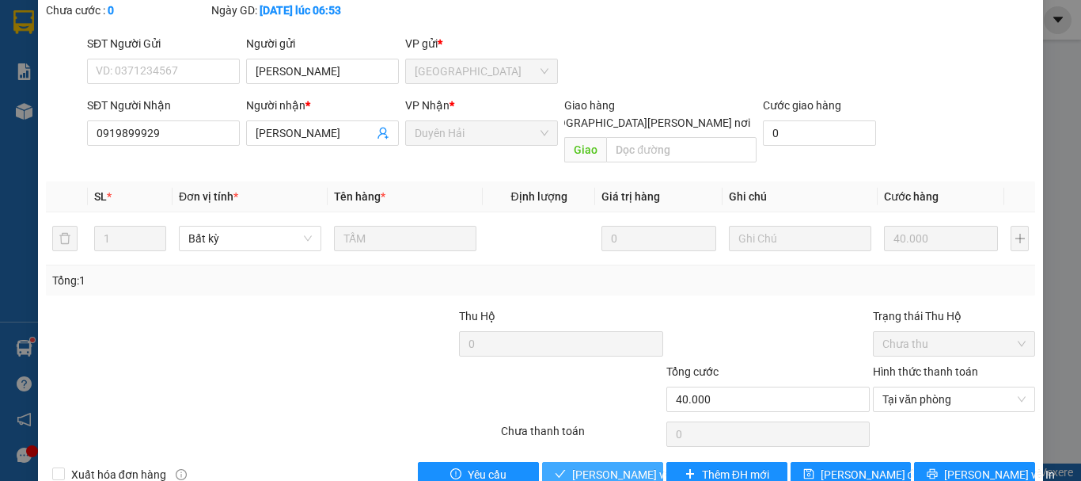
click at [617, 466] on span "[PERSON_NAME] và [PERSON_NAME] hàng" at bounding box center [679, 474] width 214 height 17
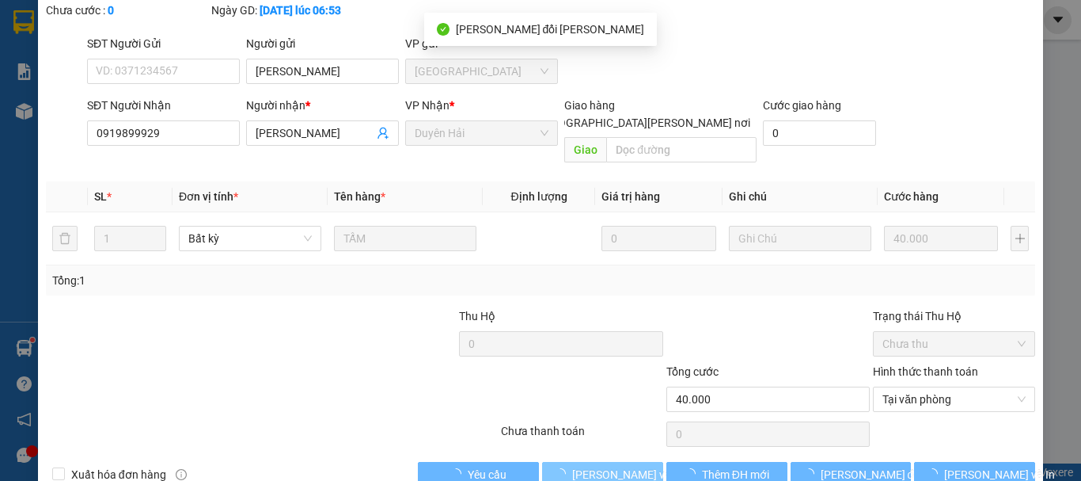
scroll to position [0, 0]
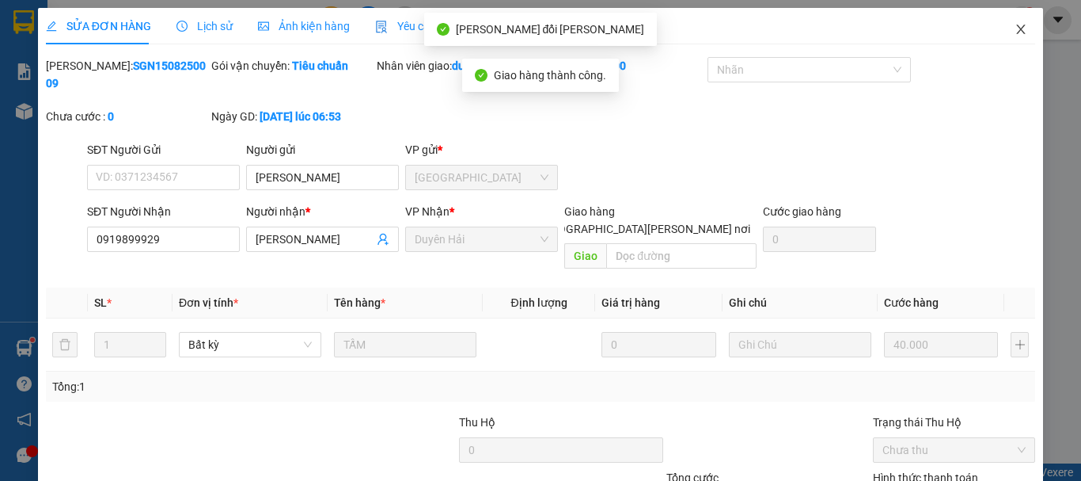
click at [1015, 28] on icon "close" at bounding box center [1021, 29] width 13 height 13
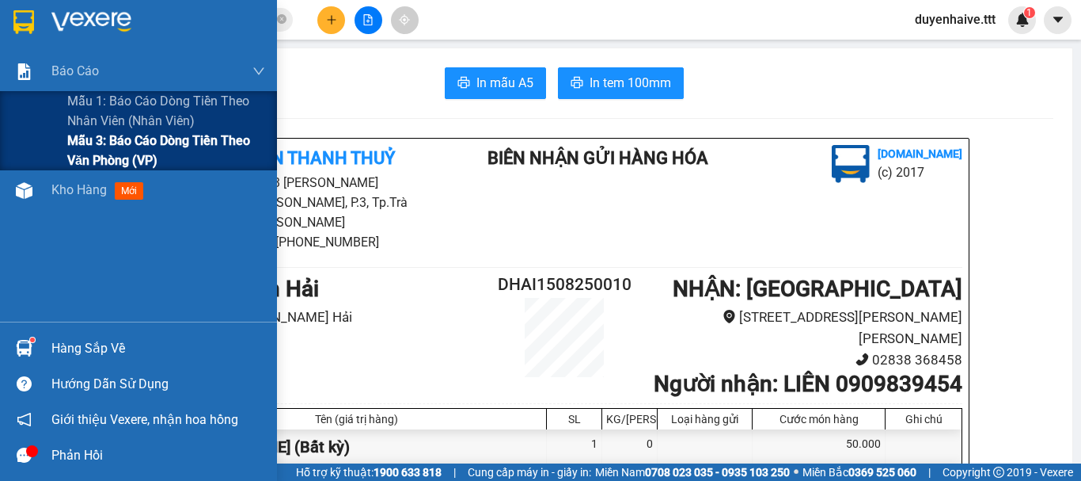
click at [102, 146] on span "Mẫu 3: Báo cáo dòng tiền theo văn phòng (VP)" at bounding box center [166, 151] width 198 height 40
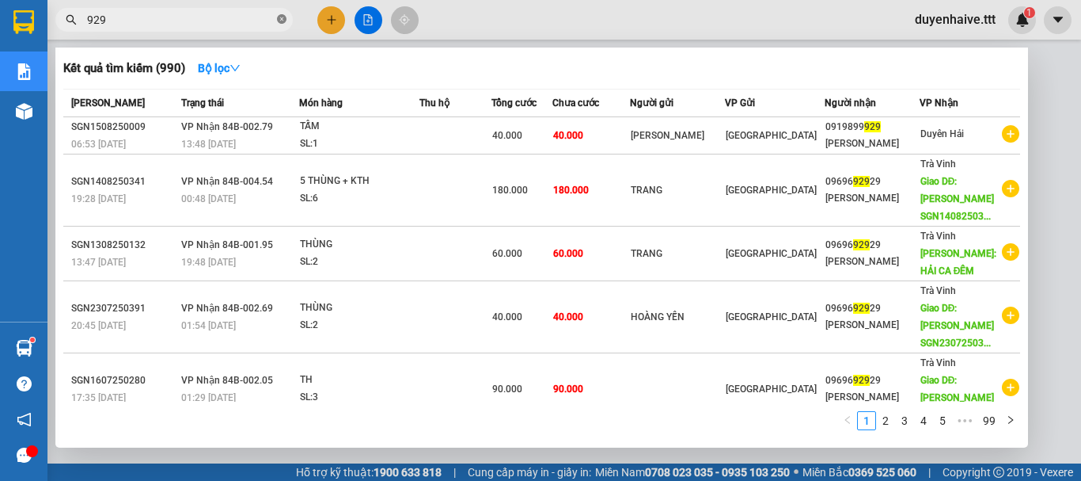
click at [283, 19] on icon "close-circle" at bounding box center [282, 19] width 10 height 10
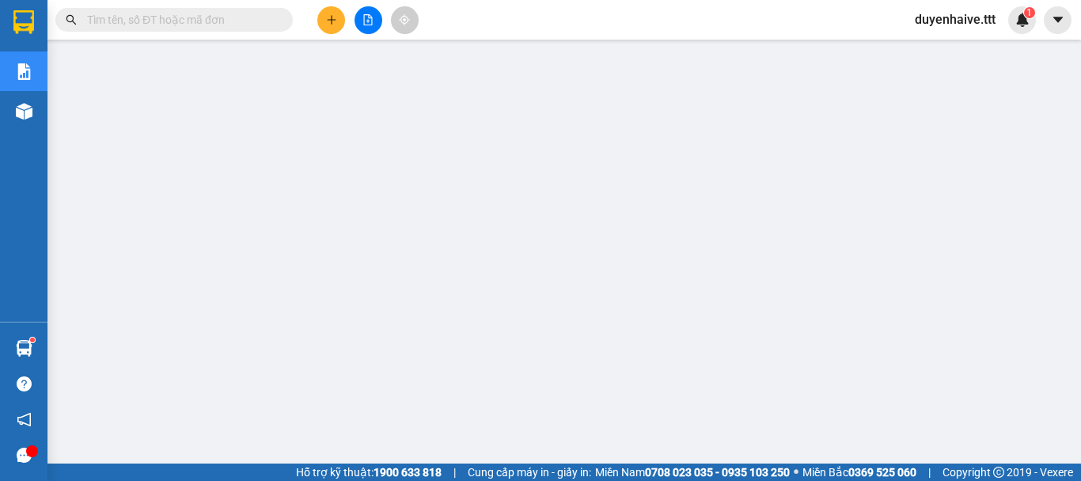
click at [253, 17] on input "text" at bounding box center [180, 19] width 187 height 17
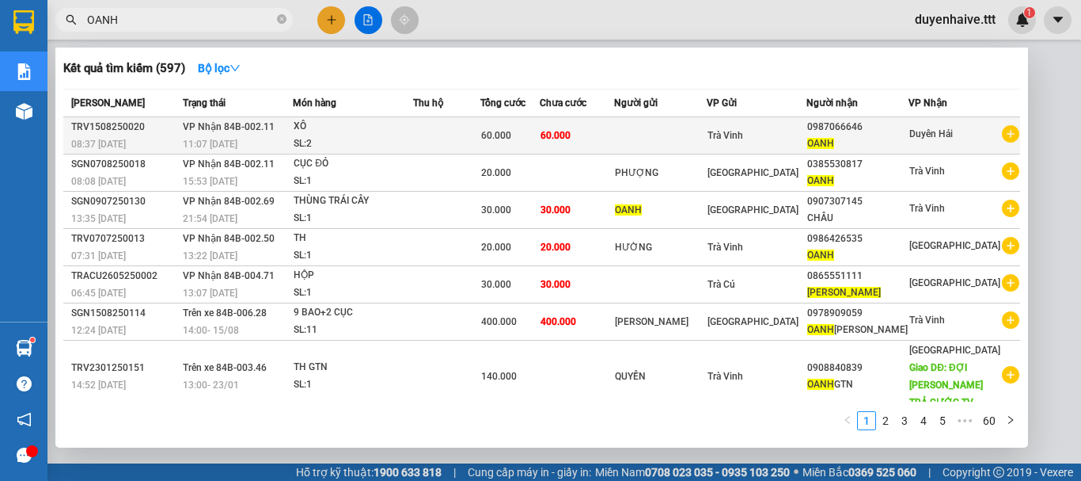
type input "OANH"
click at [905, 134] on div "0987066646" at bounding box center [858, 127] width 101 height 17
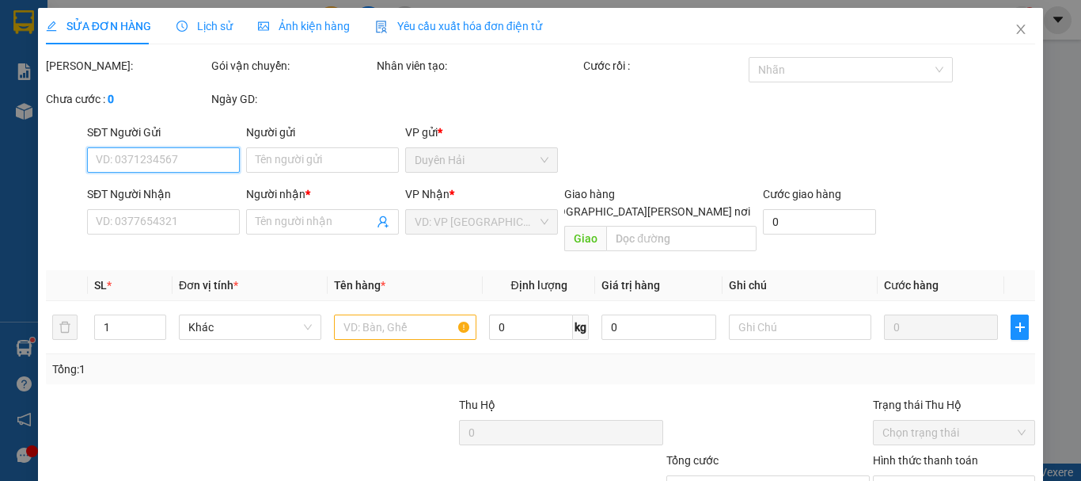
scroll to position [108, 0]
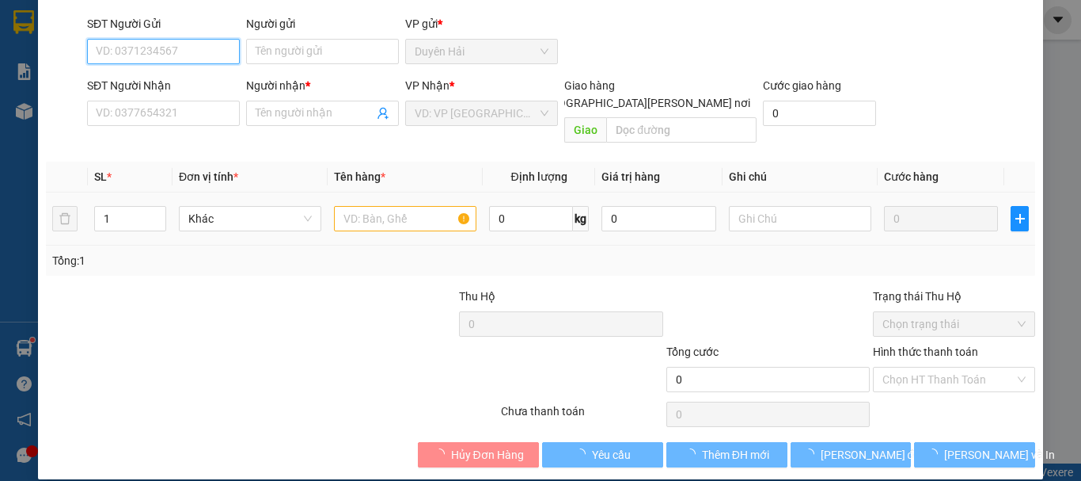
type input "0987066646"
type input "OANH"
type input "60.000"
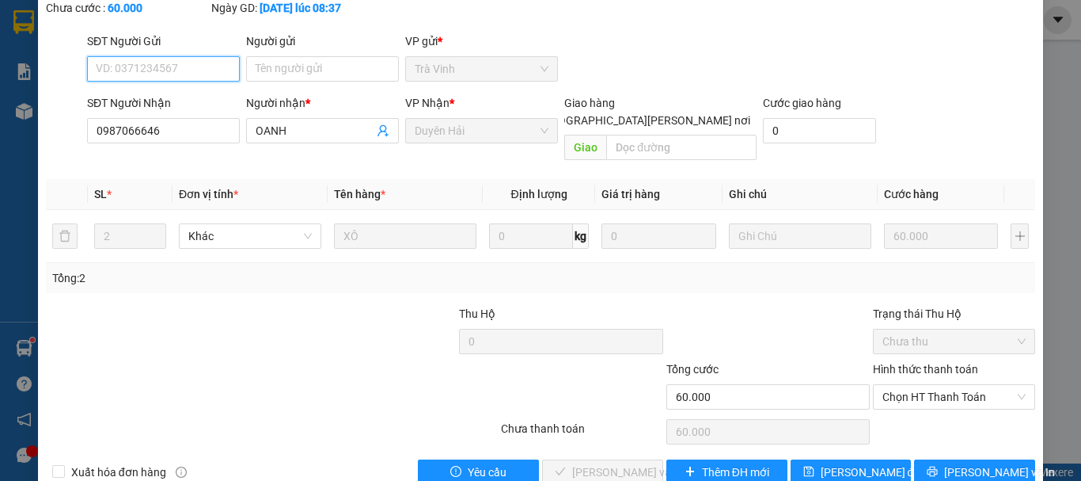
click at [891, 385] on span "Chọn HT Thanh Toán" at bounding box center [954, 397] width 143 height 24
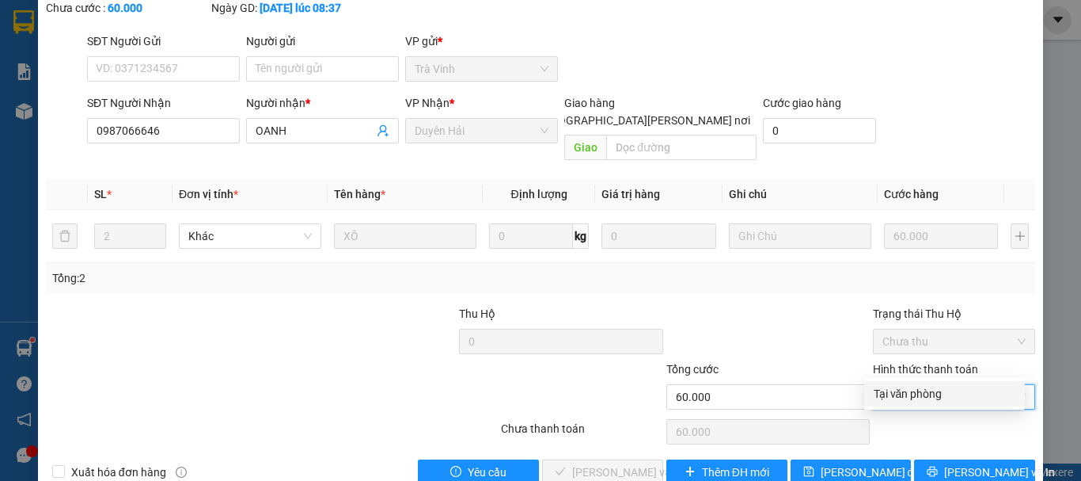
click at [880, 393] on div "Tại văn phòng" at bounding box center [945, 393] width 142 height 17
type input "0"
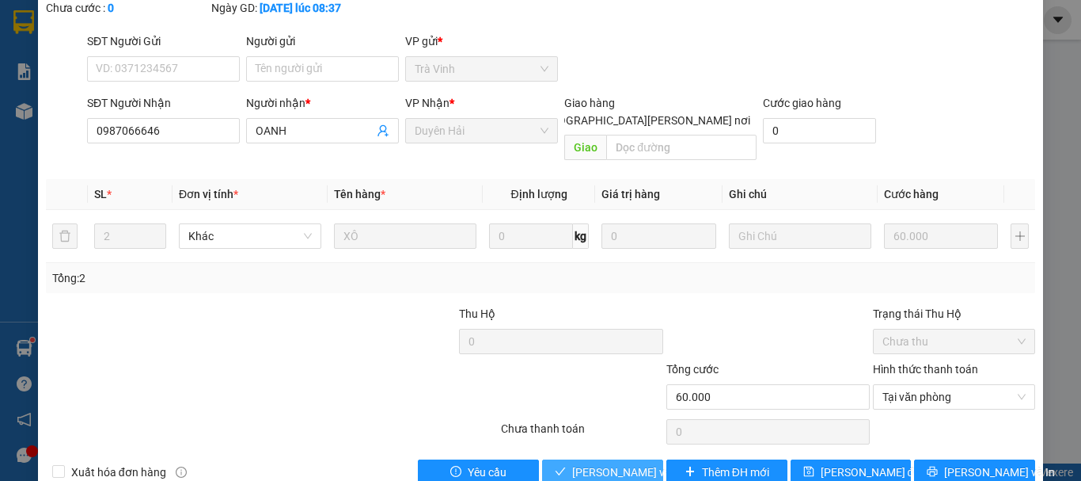
click at [609, 463] on span "[PERSON_NAME] và [PERSON_NAME] hàng" at bounding box center [679, 471] width 214 height 17
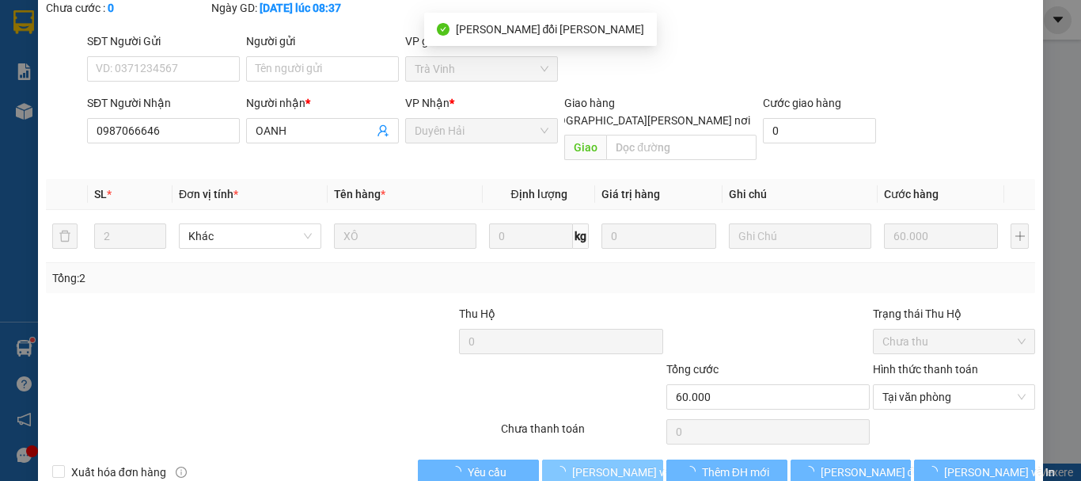
scroll to position [0, 0]
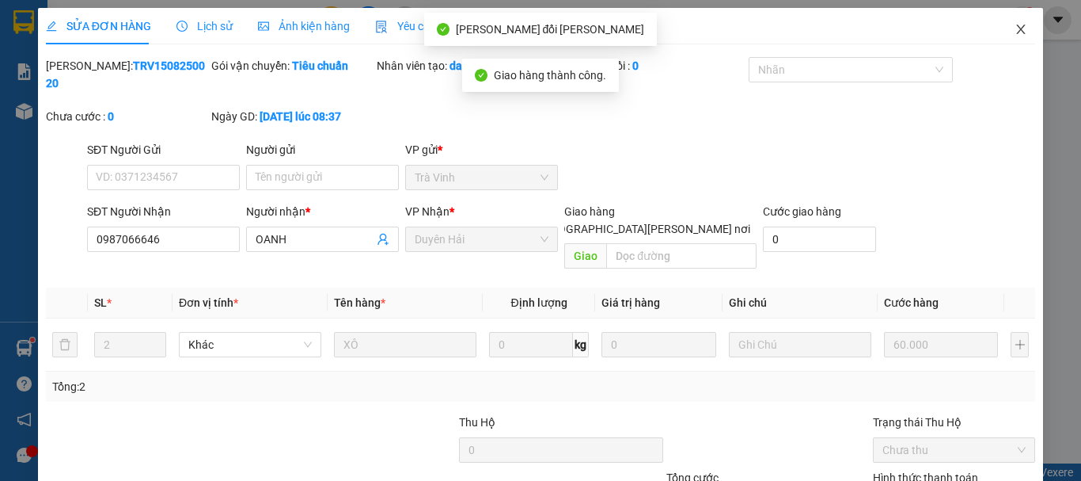
click at [1015, 25] on icon "close" at bounding box center [1021, 29] width 13 height 13
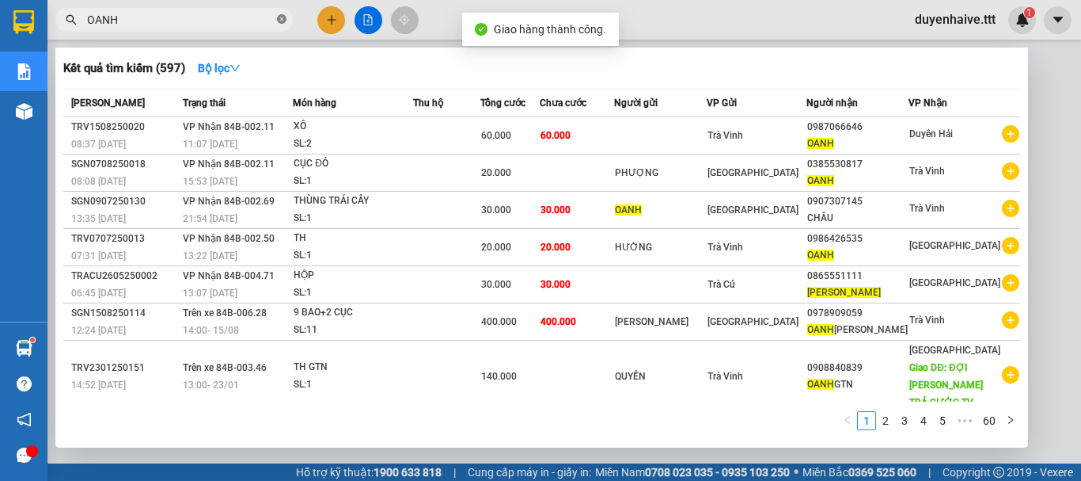
click at [278, 20] on icon "close-circle" at bounding box center [282, 19] width 10 height 10
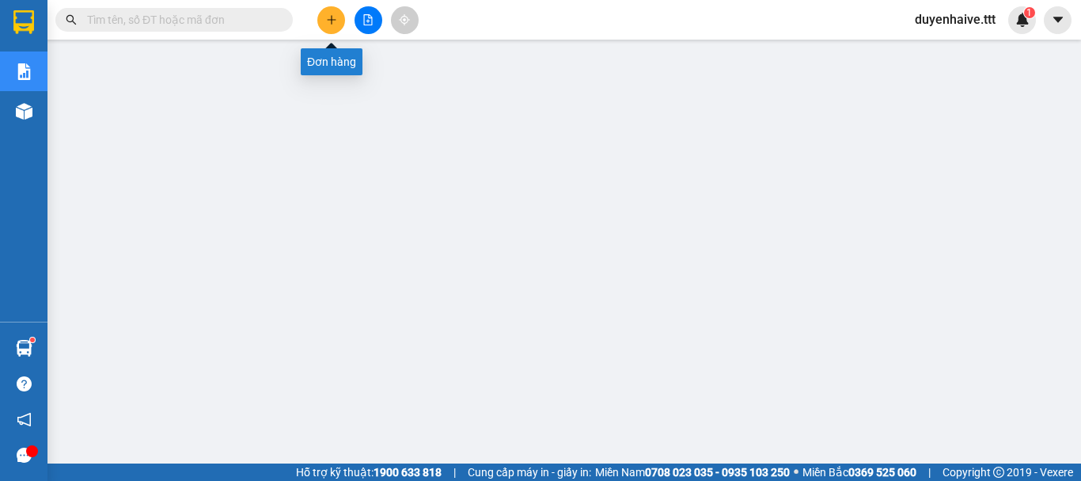
click at [328, 21] on icon "plus" at bounding box center [331, 19] width 11 height 11
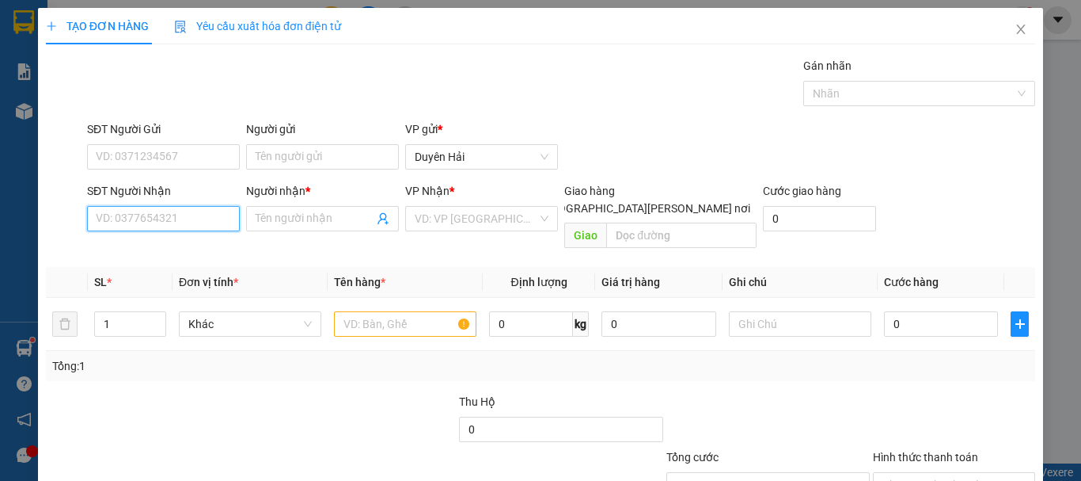
click at [162, 222] on input "SĐT Người Nhận" at bounding box center [163, 218] width 153 height 25
click at [162, 222] on input "4200" at bounding box center [163, 218] width 153 height 25
click at [173, 226] on input "4200" at bounding box center [163, 218] width 153 height 25
click at [97, 219] on input "4200" at bounding box center [163, 218] width 153 height 25
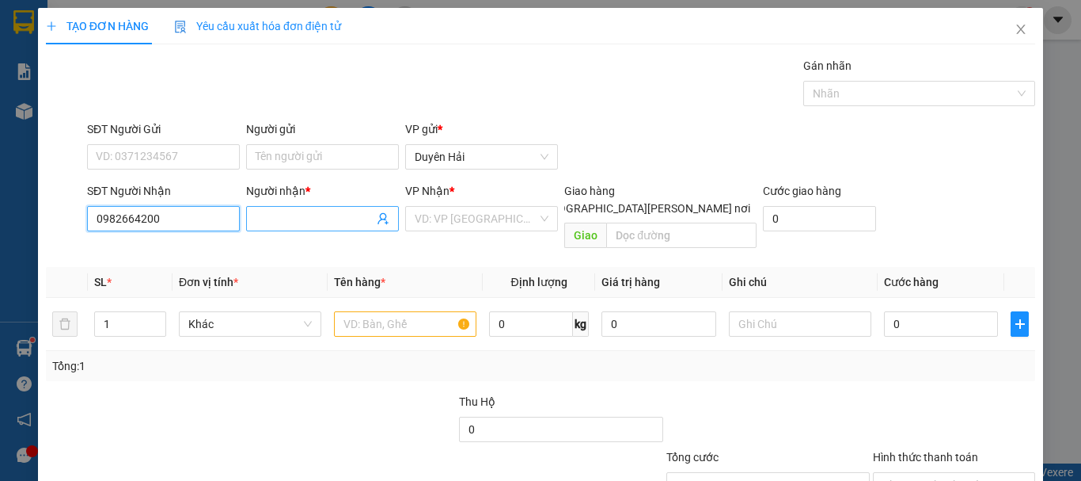
type input "0982664200"
click at [295, 226] on input "Người nhận *" at bounding box center [315, 218] width 118 height 17
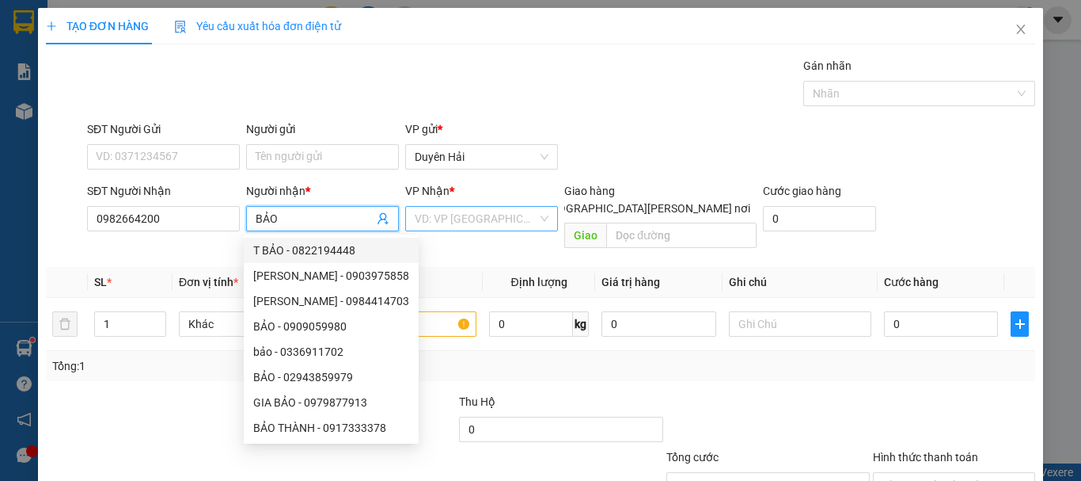
type input "BẢO"
click at [431, 226] on input "search" at bounding box center [476, 219] width 123 height 24
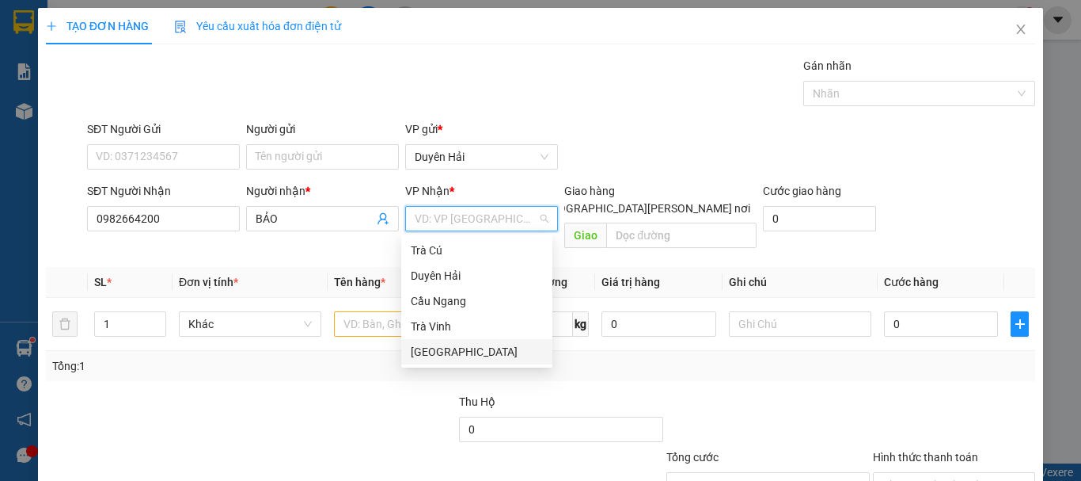
click at [432, 352] on div "[GEOGRAPHIC_DATA]" at bounding box center [477, 351] width 132 height 17
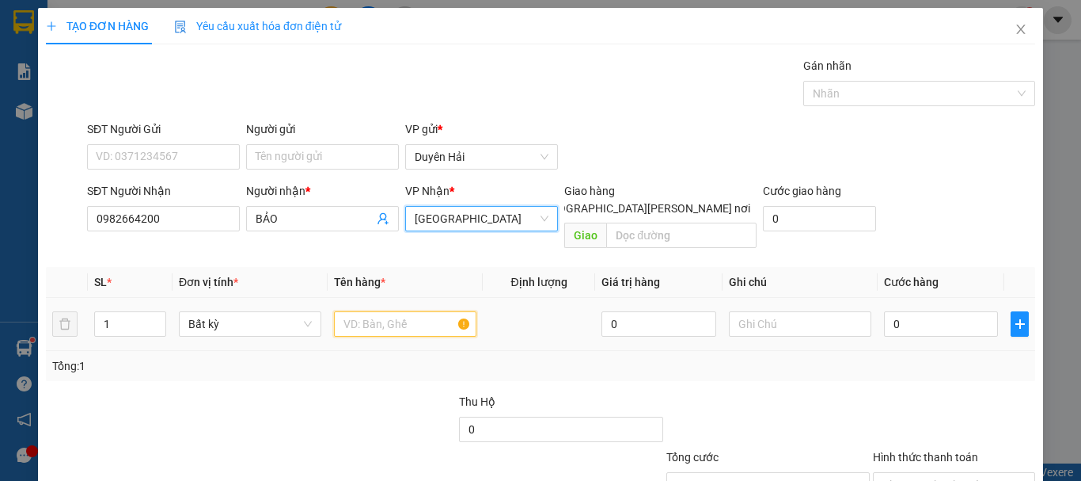
drag, startPoint x: 374, startPoint y: 309, endPoint x: 377, endPoint y: 287, distance: 22.4
click at [374, 311] on input "text" at bounding box center [405, 323] width 143 height 25
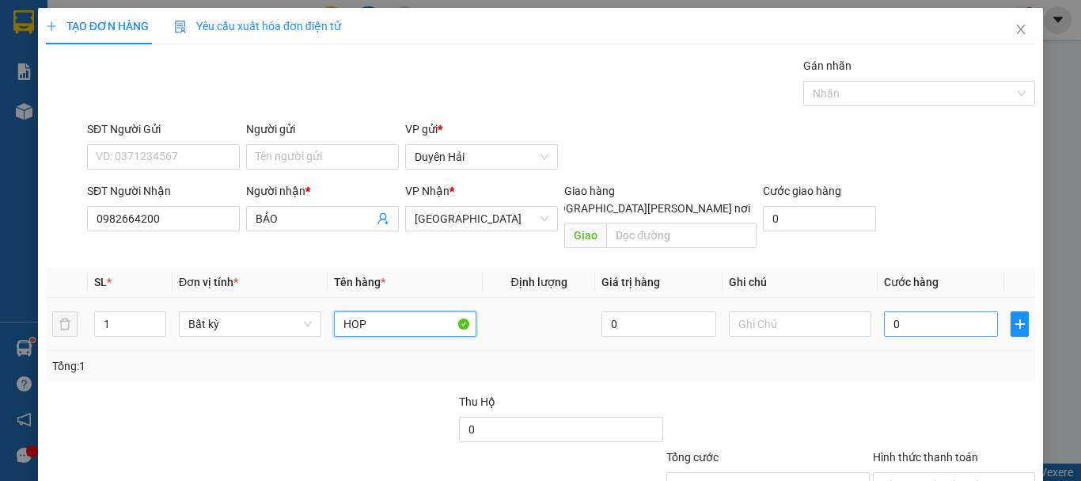
type input "HOP"
click at [927, 313] on input "0" at bounding box center [941, 323] width 114 height 25
type input "3"
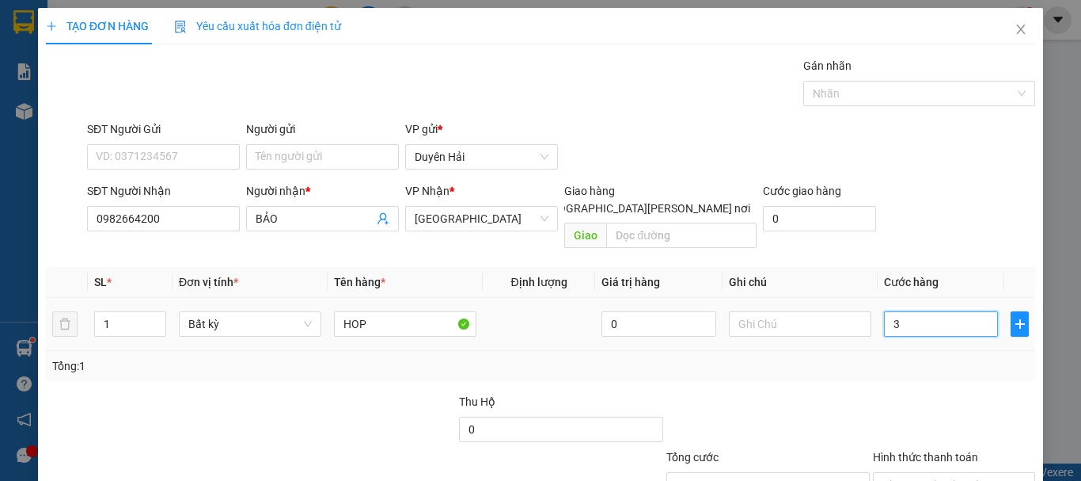
type input "30"
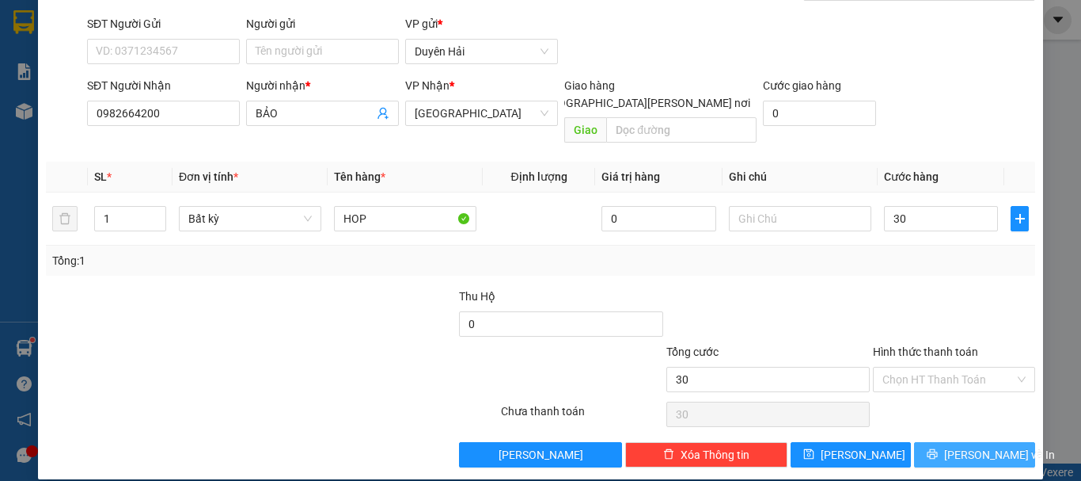
type input "30.000"
click at [956, 446] on span "[PERSON_NAME] và In" at bounding box center [1000, 454] width 111 height 17
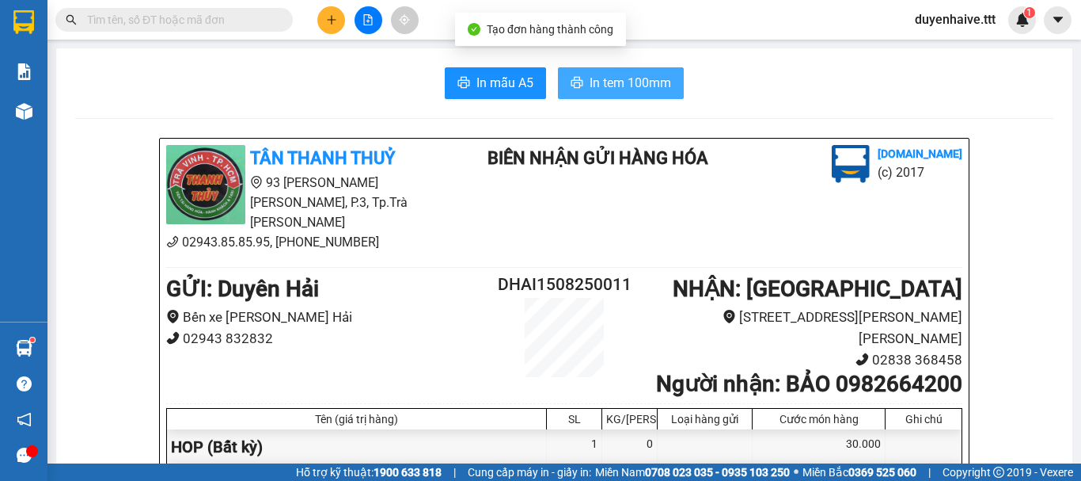
click at [623, 83] on span "In tem 100mm" at bounding box center [631, 83] width 82 height 20
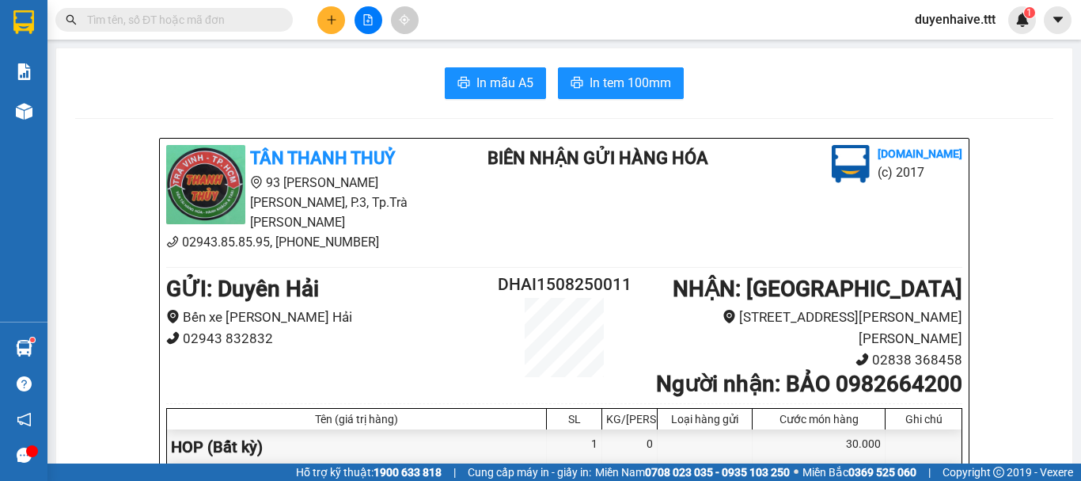
click at [219, 22] on input "text" at bounding box center [180, 19] width 187 height 17
click at [216, 18] on input "text" at bounding box center [180, 19] width 187 height 17
type input "6"
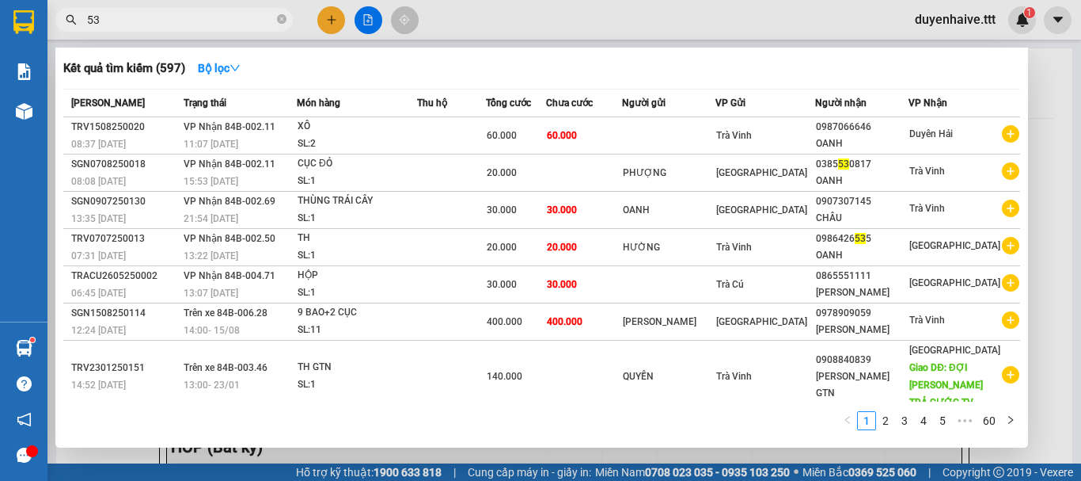
type input "535"
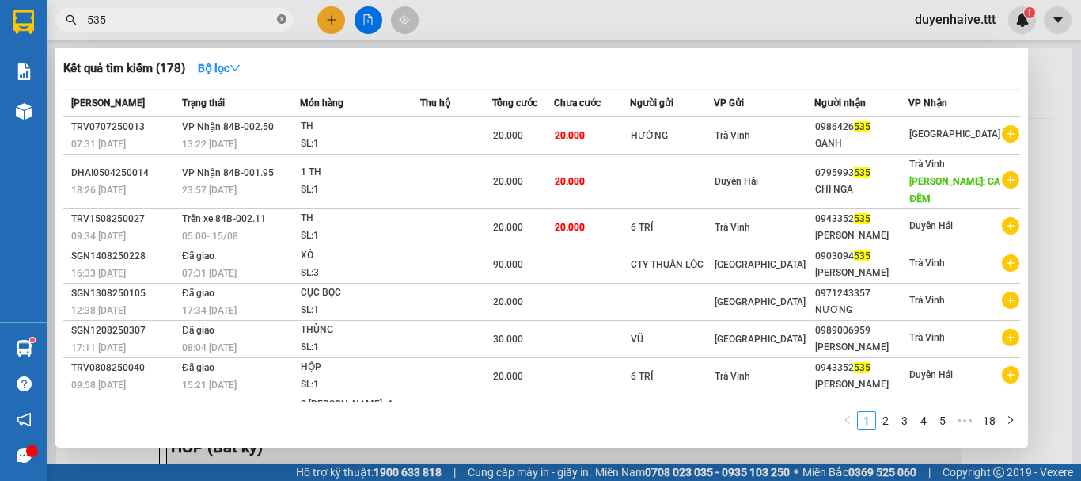
click at [283, 15] on icon "close-circle" at bounding box center [282, 19] width 10 height 10
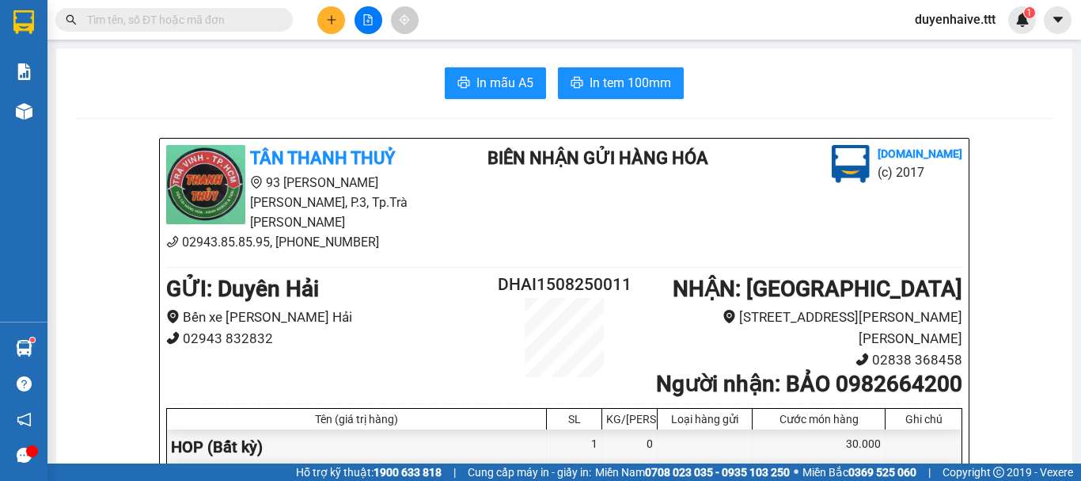
click at [212, 30] on span at bounding box center [174, 20] width 238 height 24
click at [210, 16] on input "text" at bounding box center [180, 19] width 187 height 17
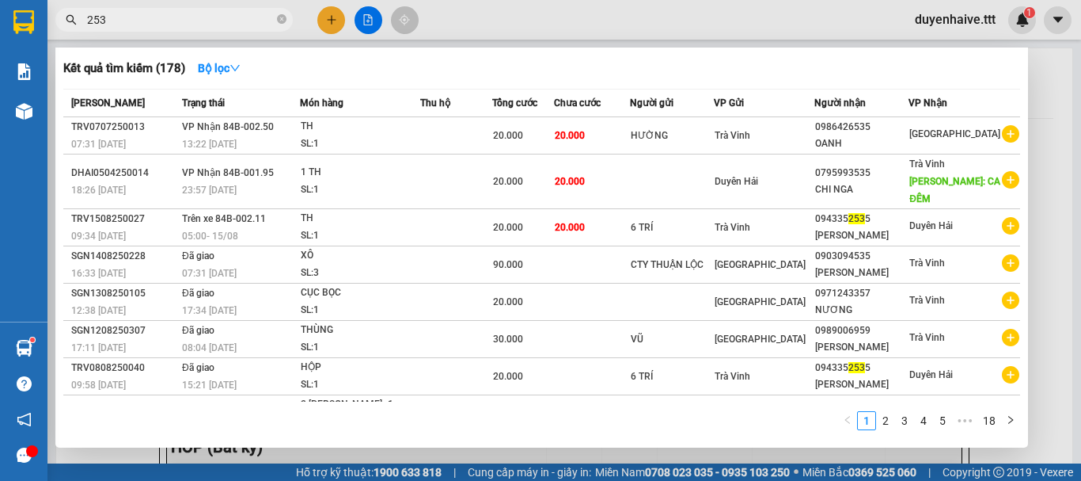
type input "2535"
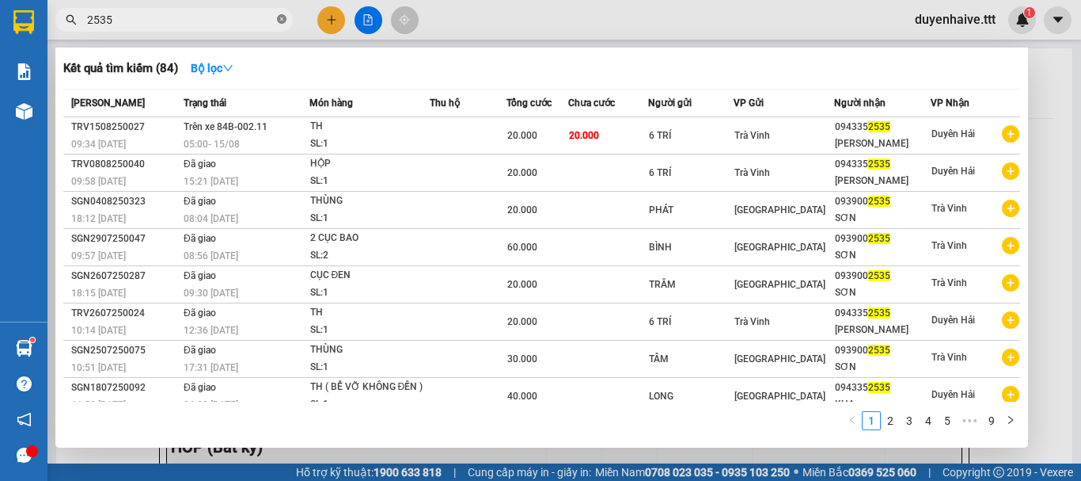
click at [281, 19] on icon "close-circle" at bounding box center [282, 19] width 10 height 10
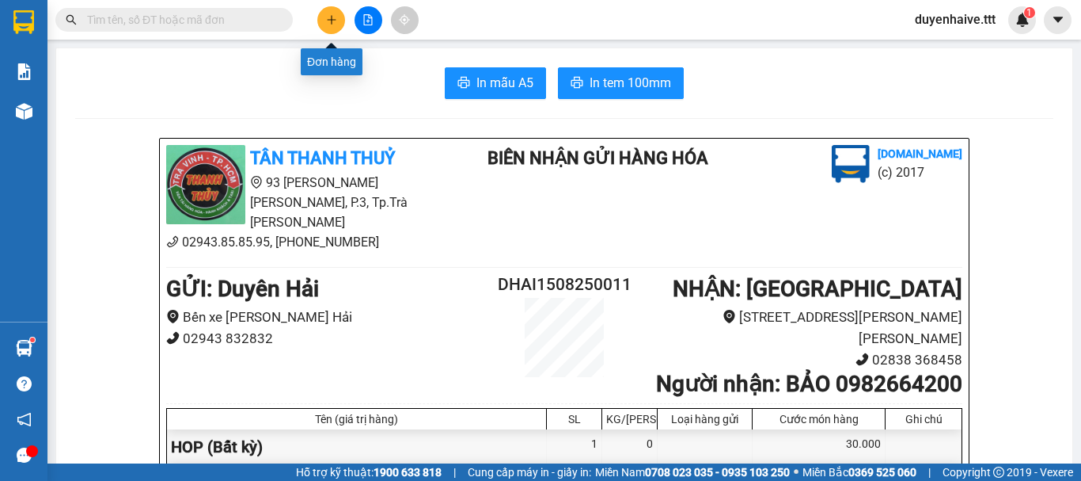
click at [324, 23] on button at bounding box center [331, 20] width 28 height 28
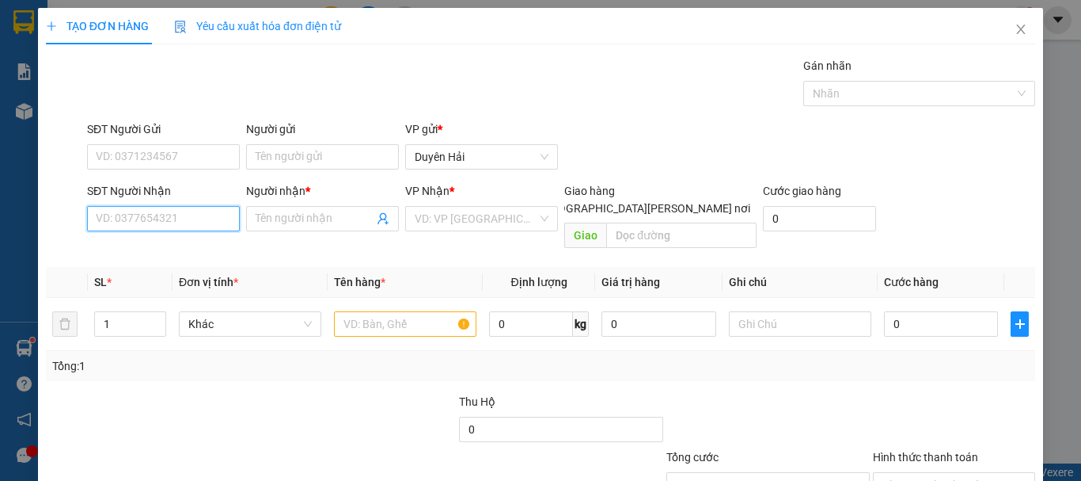
click at [124, 222] on input "SĐT Người Nhận" at bounding box center [163, 218] width 153 height 25
type input "0938621115"
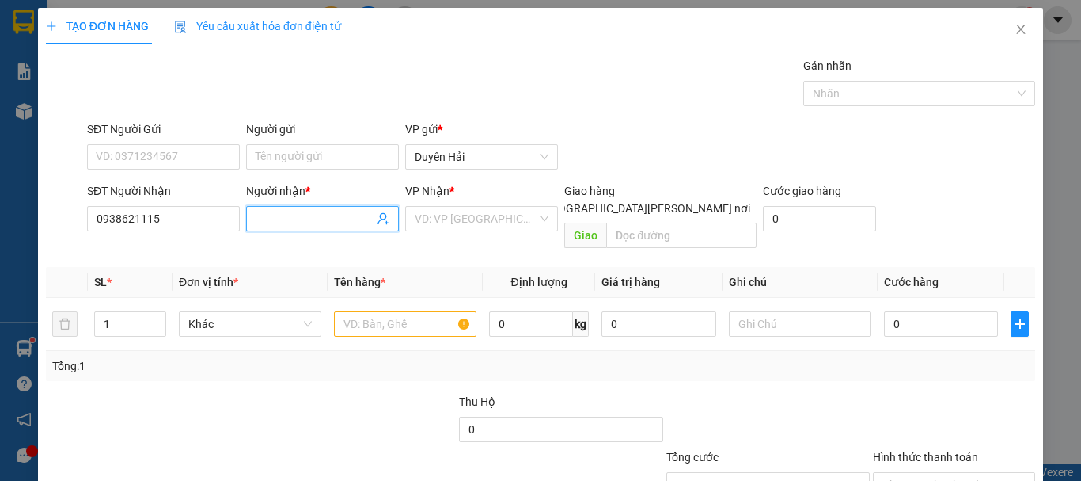
click at [282, 215] on input "Người nhận *" at bounding box center [315, 218] width 118 height 17
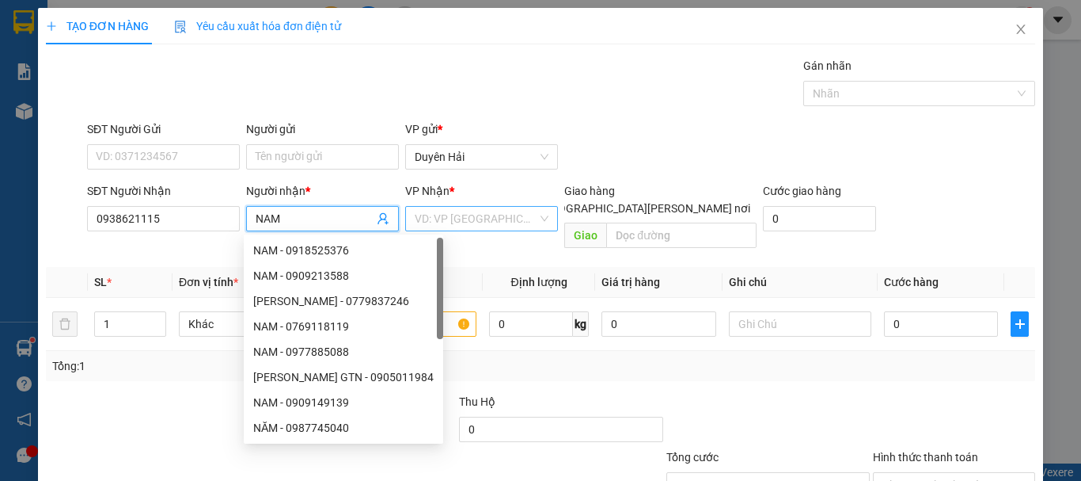
type input "NAM"
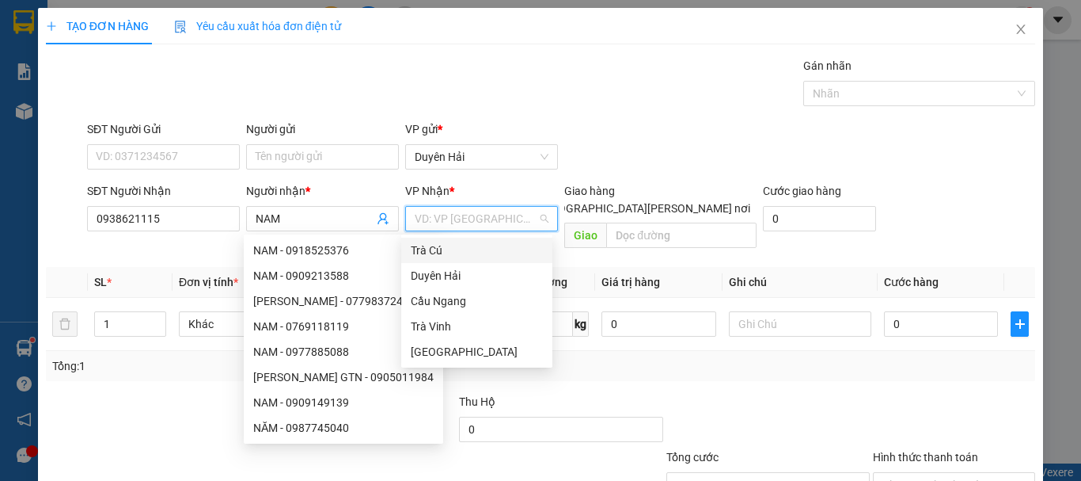
click at [452, 229] on input "search" at bounding box center [476, 219] width 123 height 24
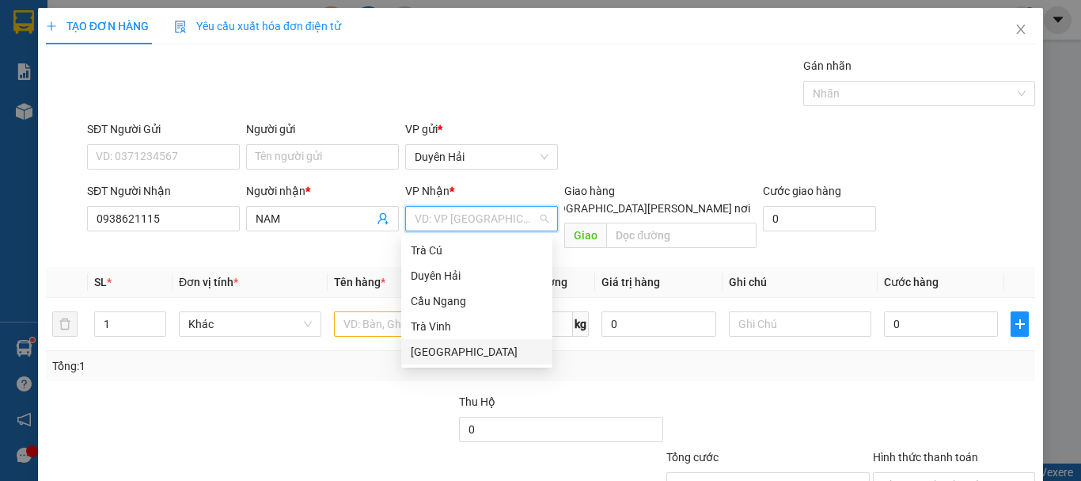
click at [432, 352] on div "[GEOGRAPHIC_DATA]" at bounding box center [477, 351] width 132 height 17
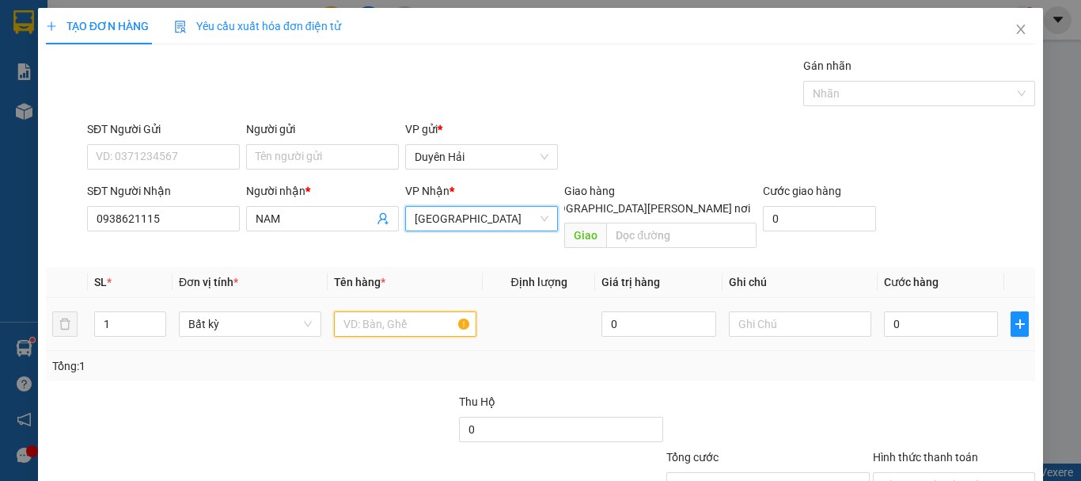
click at [370, 311] on input "text" at bounding box center [405, 323] width 143 height 25
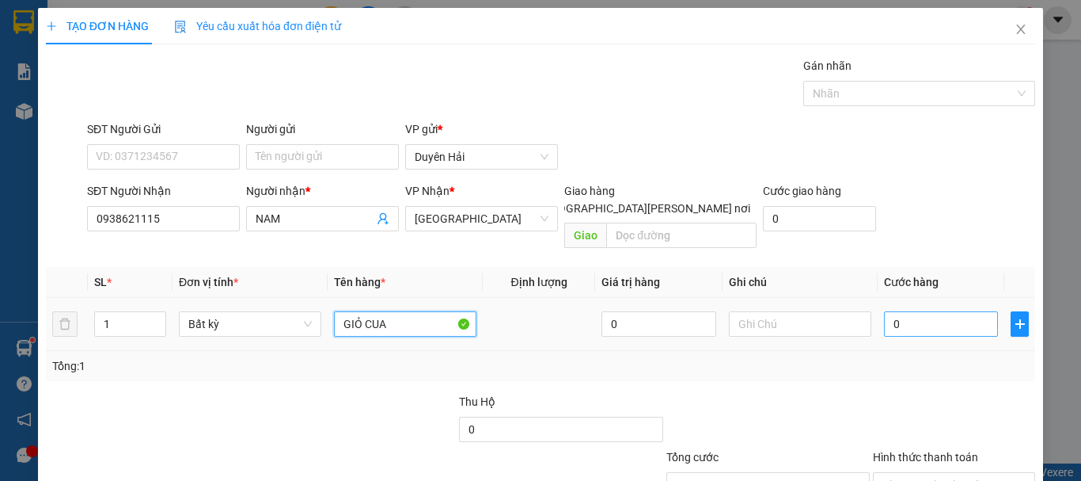
type input "GIỎ CUA"
click at [922, 311] on input "0" at bounding box center [941, 323] width 114 height 25
type input "3"
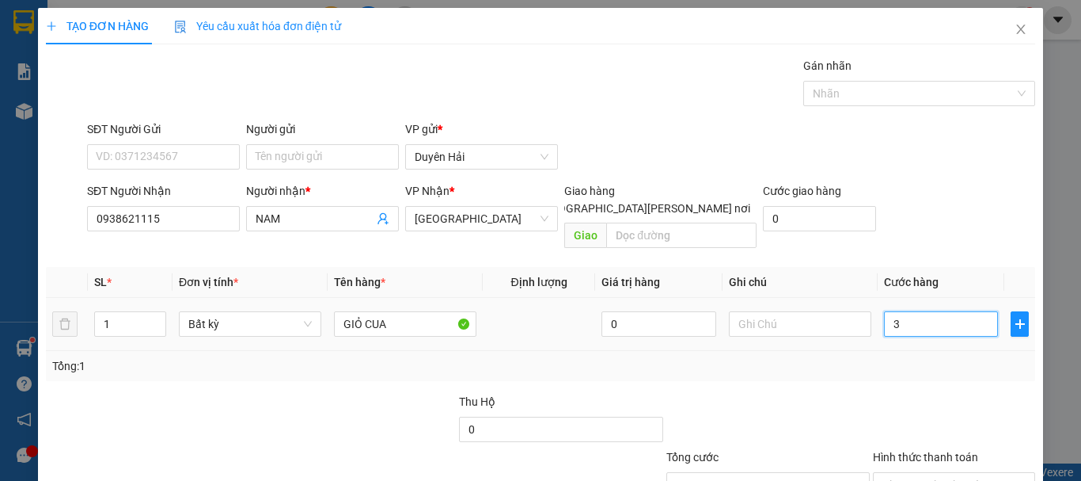
type input "30"
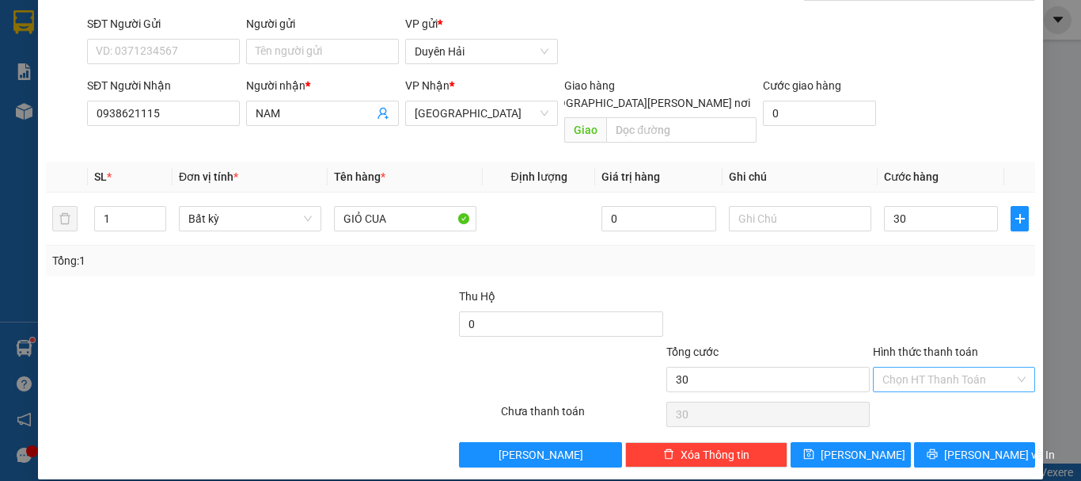
type input "30.000"
click at [928, 367] on input "Hình thức thanh toán" at bounding box center [949, 379] width 132 height 24
click at [933, 390] on div "Tại văn phòng" at bounding box center [945, 393] width 142 height 17
type input "0"
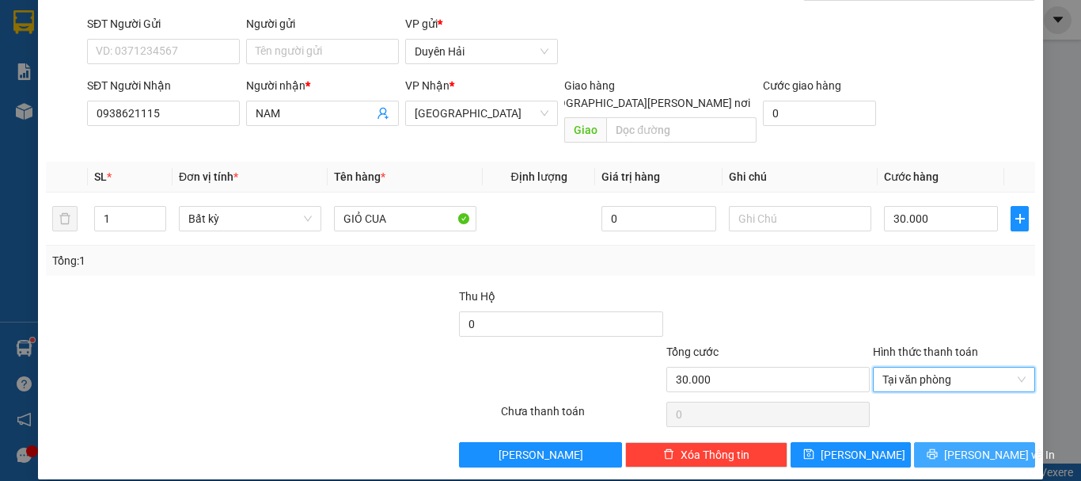
click at [938, 449] on icon "printer" at bounding box center [933, 454] width 10 height 10
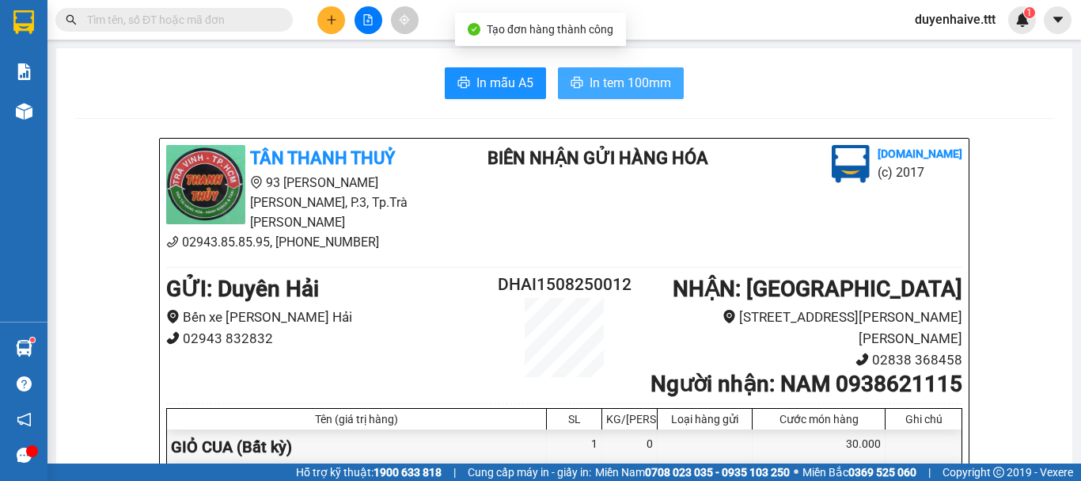
click at [660, 81] on span "In tem 100mm" at bounding box center [631, 83] width 82 height 20
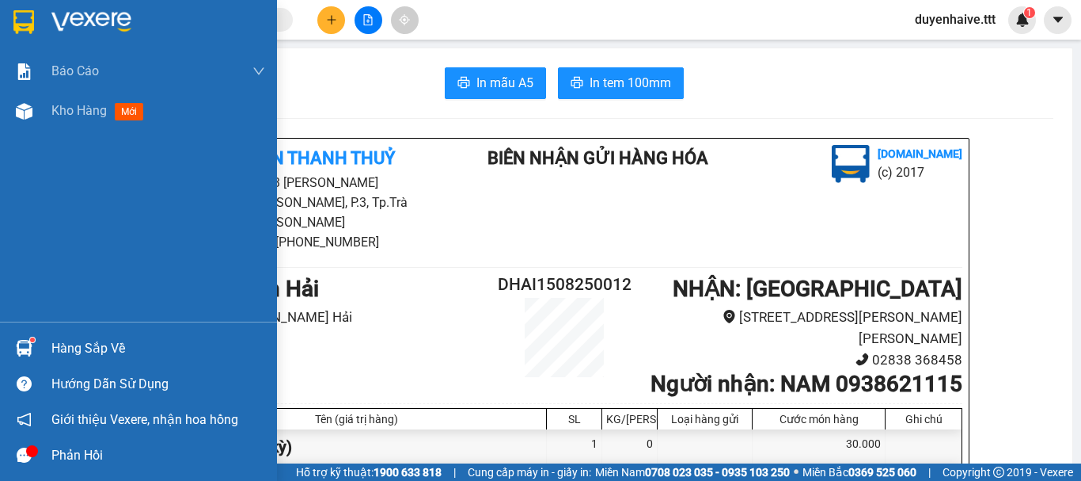
click at [110, 348] on div "Hàng sắp về" at bounding box center [158, 348] width 214 height 24
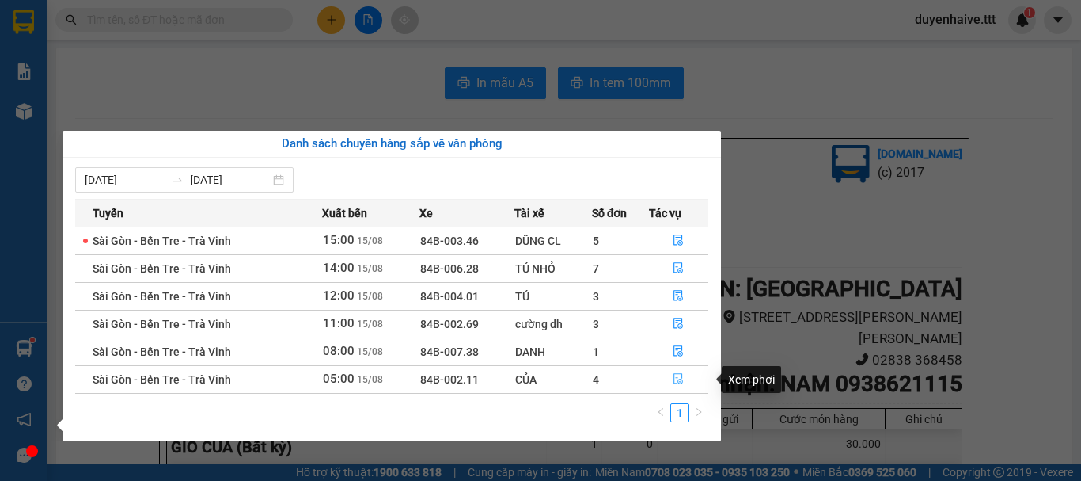
click at [684, 379] on icon "file-done" at bounding box center [678, 378] width 11 height 11
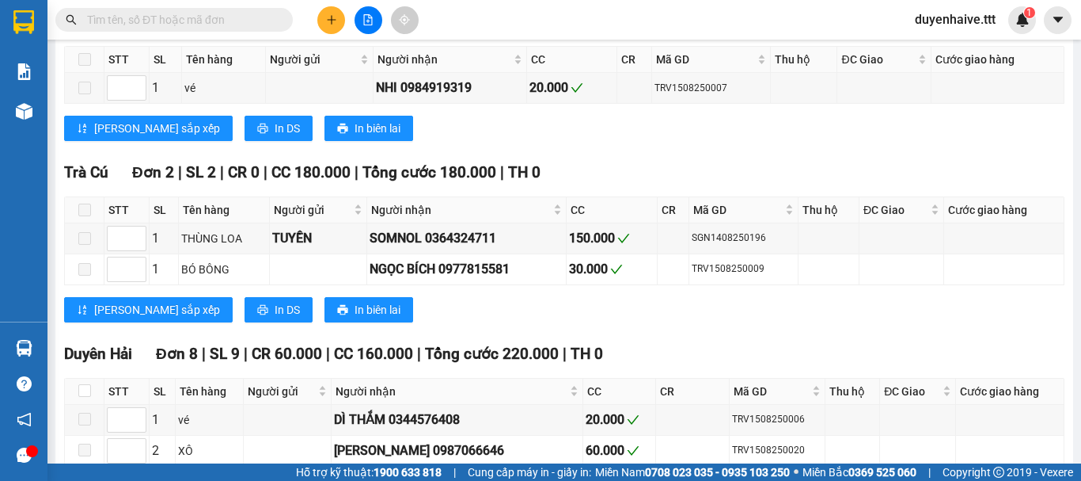
scroll to position [1010, 0]
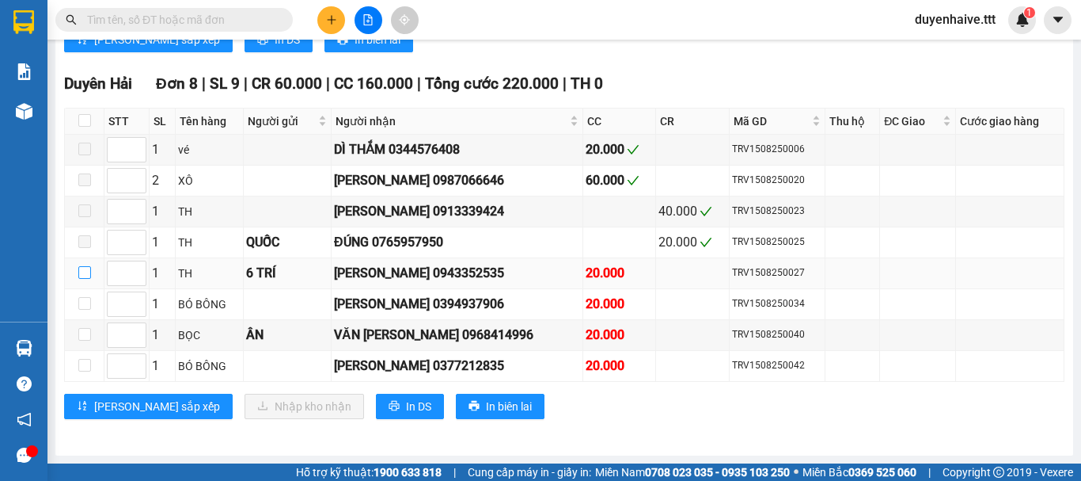
click at [85, 270] on input "checkbox" at bounding box center [84, 272] width 13 height 13
checkbox input "true"
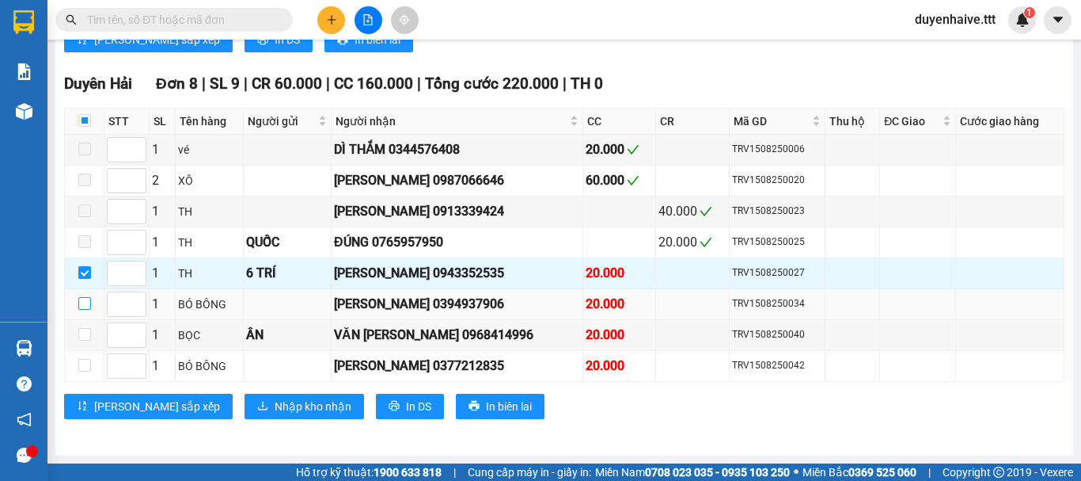
click at [81, 302] on input "checkbox" at bounding box center [84, 303] width 13 height 13
checkbox input "true"
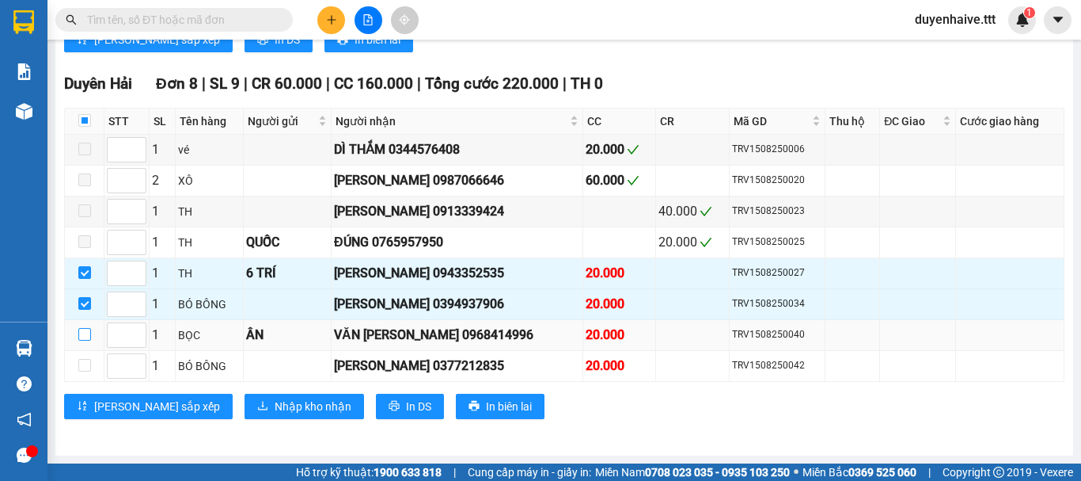
click at [86, 333] on input "checkbox" at bounding box center [84, 334] width 13 height 13
checkbox input "true"
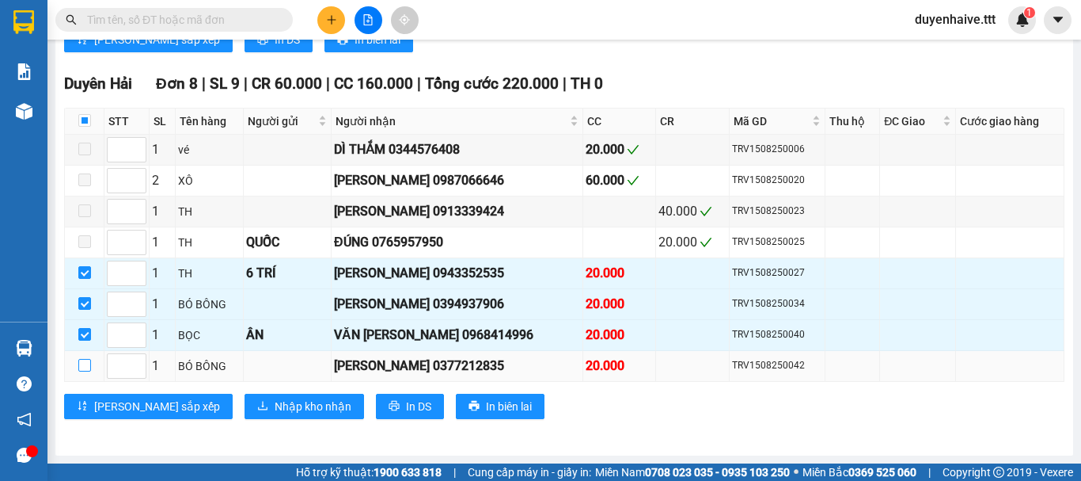
click at [86, 363] on input "checkbox" at bounding box center [84, 365] width 13 height 13
checkbox input "true"
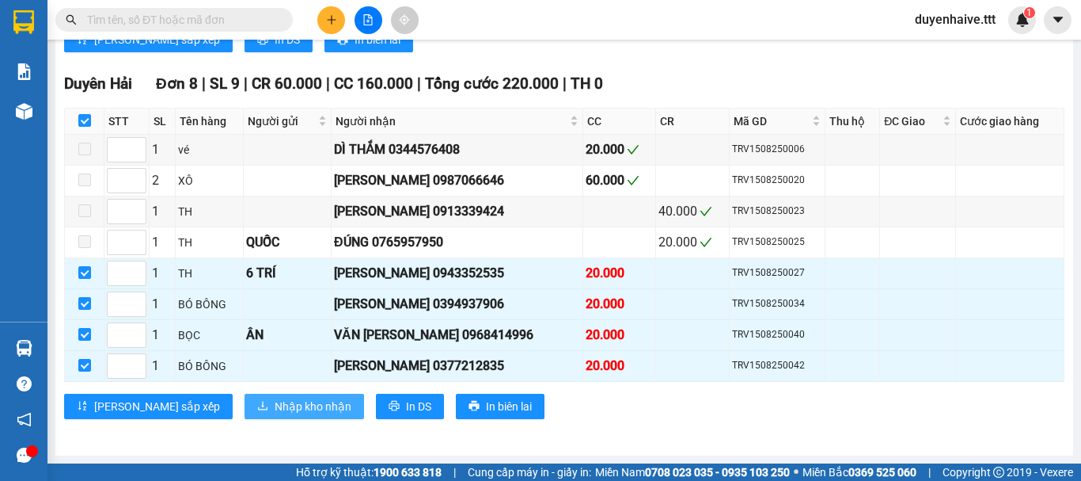
click at [275, 400] on span "Nhập kho nhận" at bounding box center [313, 405] width 77 height 17
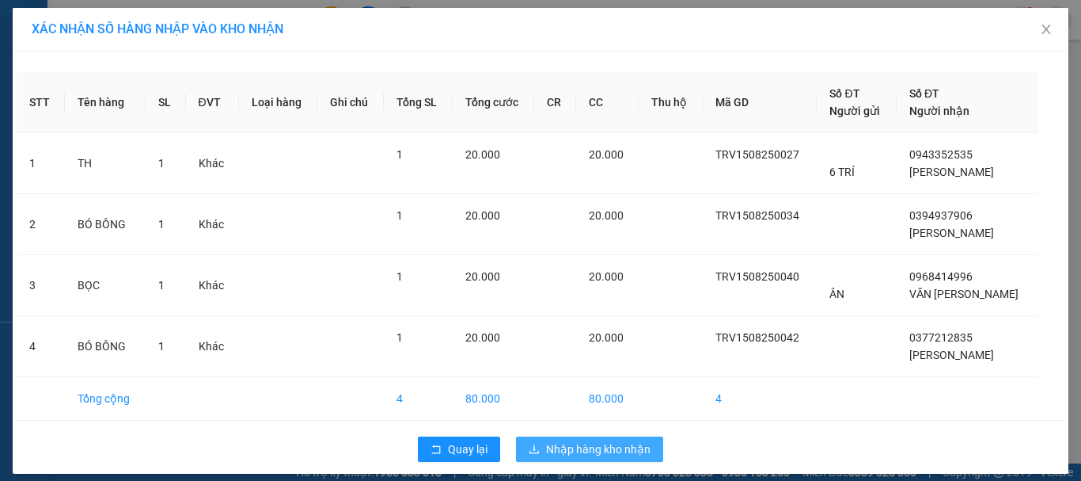
click at [565, 446] on span "Nhập hàng kho nhận" at bounding box center [598, 448] width 105 height 17
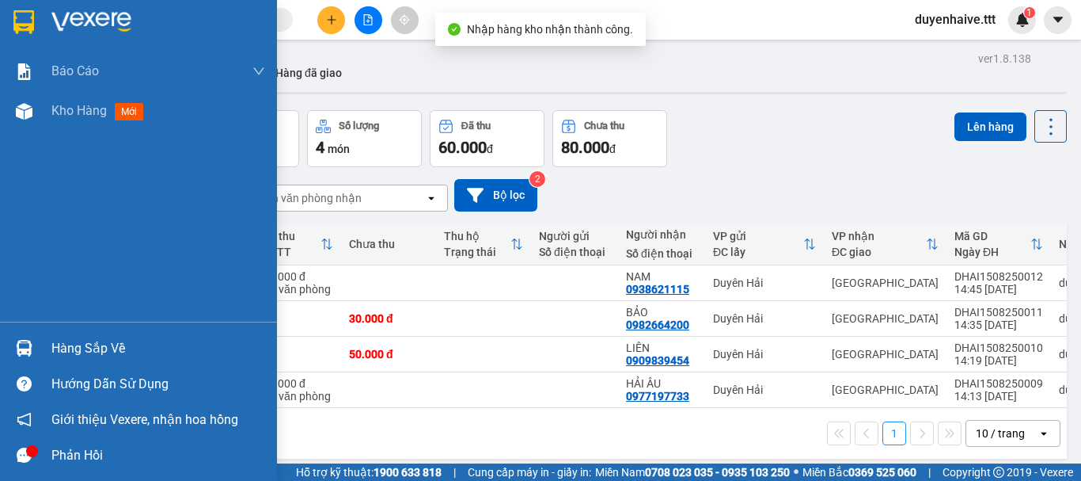
click at [76, 345] on div "Hàng sắp về" at bounding box center [158, 348] width 214 height 24
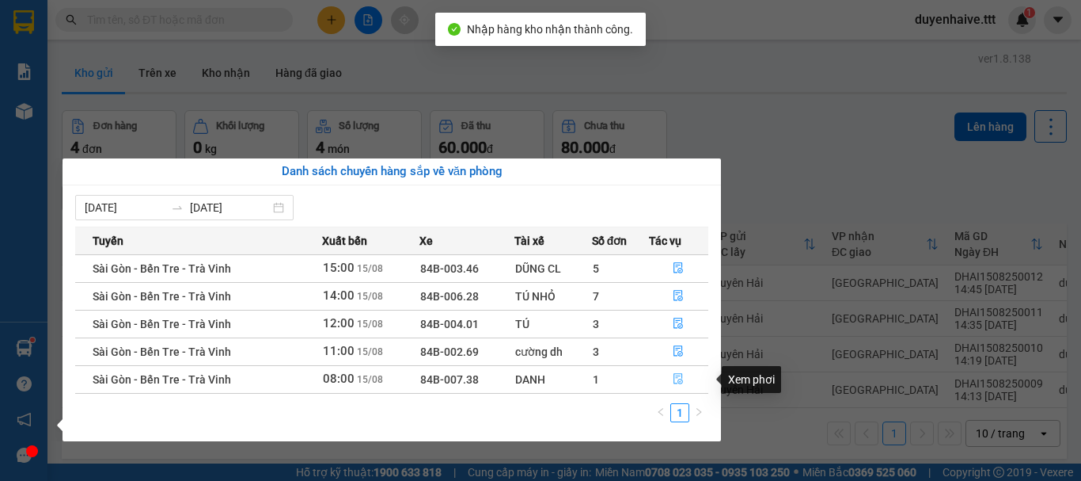
click at [676, 379] on icon "file-done" at bounding box center [678, 378] width 11 height 11
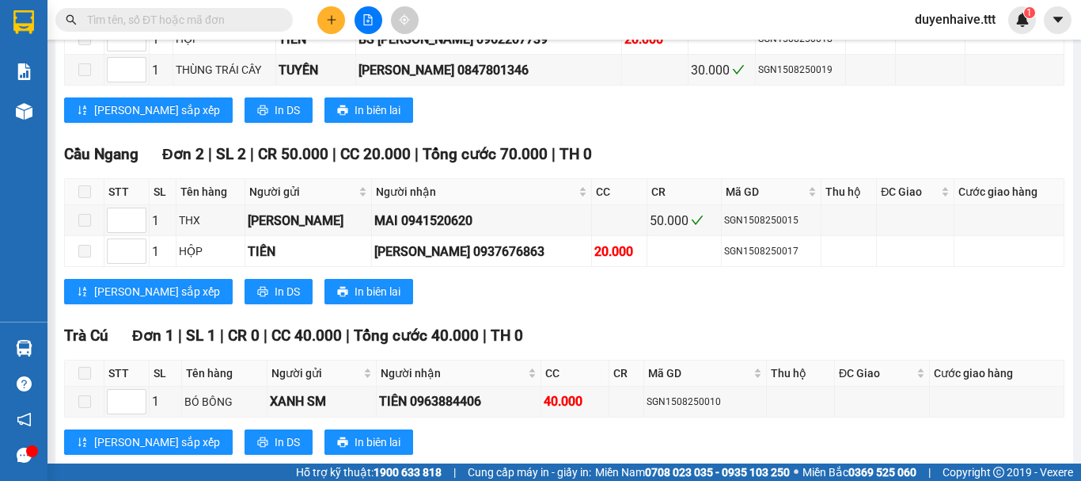
scroll to position [675, 0]
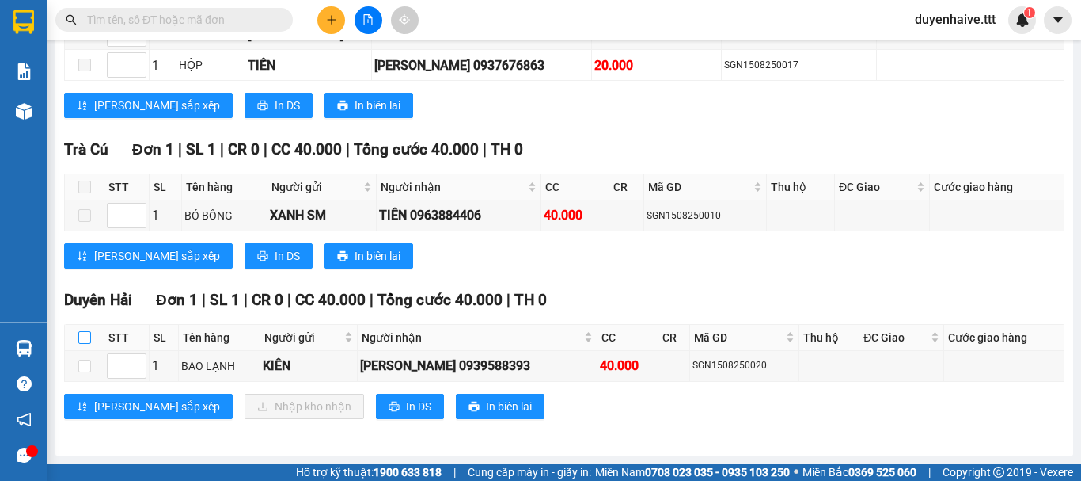
click at [80, 341] on input "checkbox" at bounding box center [84, 337] width 13 height 13
checkbox input "true"
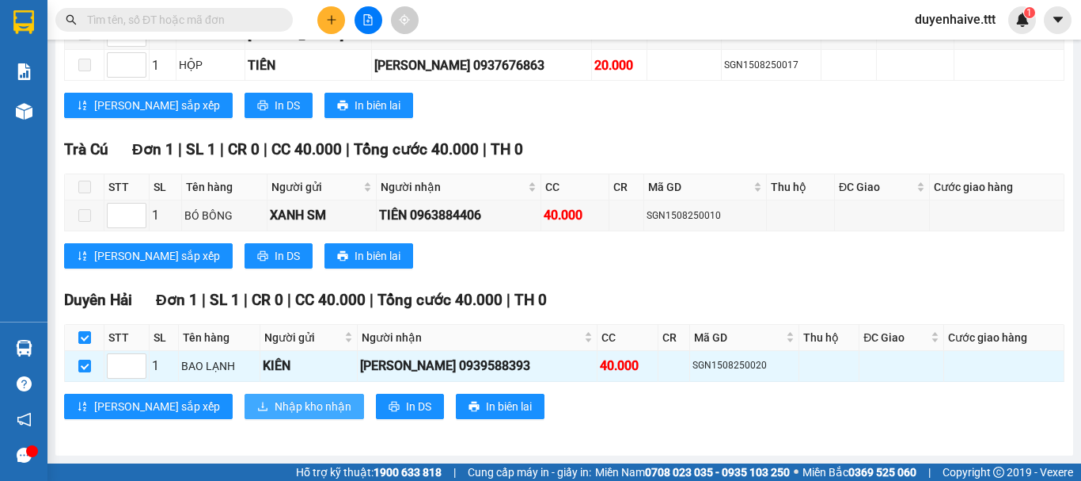
click at [275, 401] on span "Nhập kho nhận" at bounding box center [313, 405] width 77 height 17
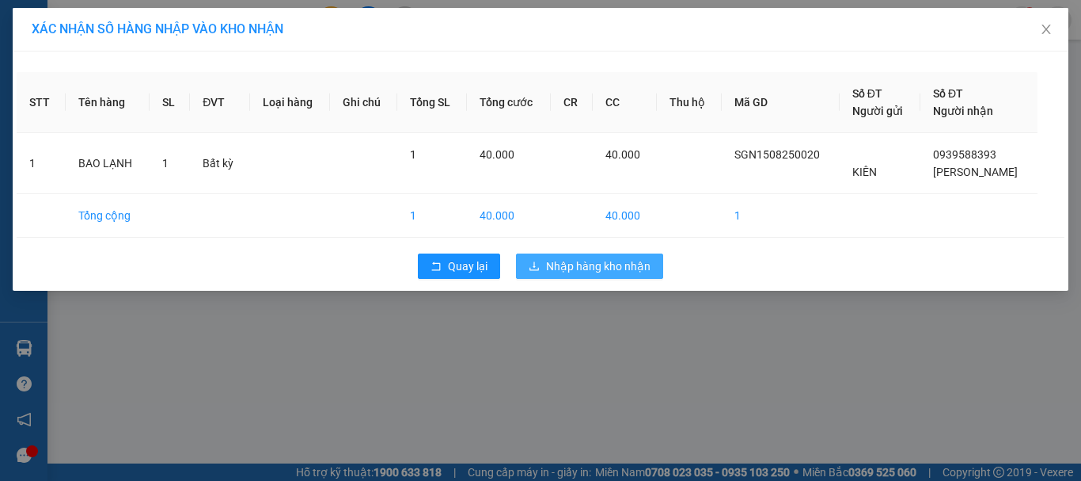
click at [624, 264] on span "Nhập hàng kho nhận" at bounding box center [598, 265] width 105 height 17
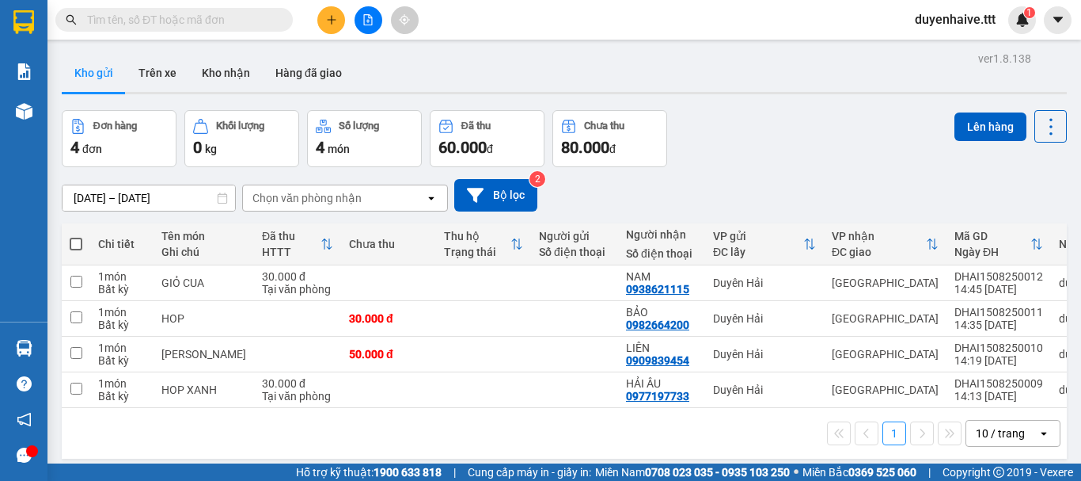
click at [172, 21] on input "text" at bounding box center [180, 19] width 187 height 17
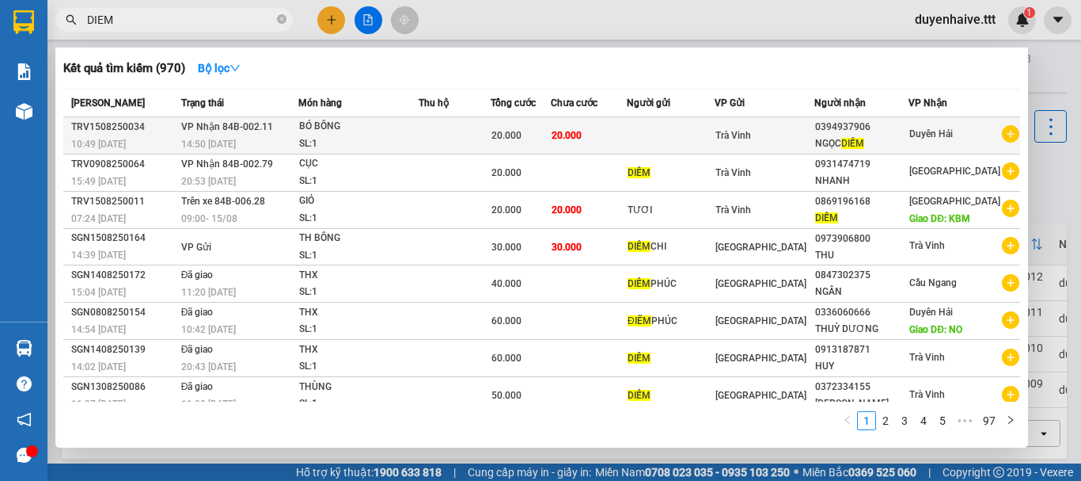
type input "DIEM"
click at [909, 147] on div "NGỌC DIỄM" at bounding box center [861, 143] width 93 height 17
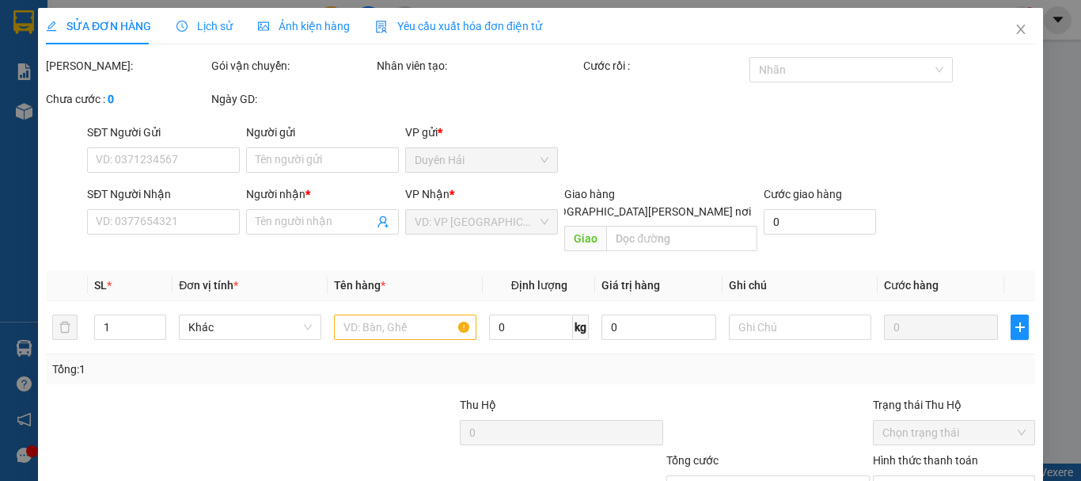
type input "0394937906"
type input "NGỌC DIỄM"
type input "20.000"
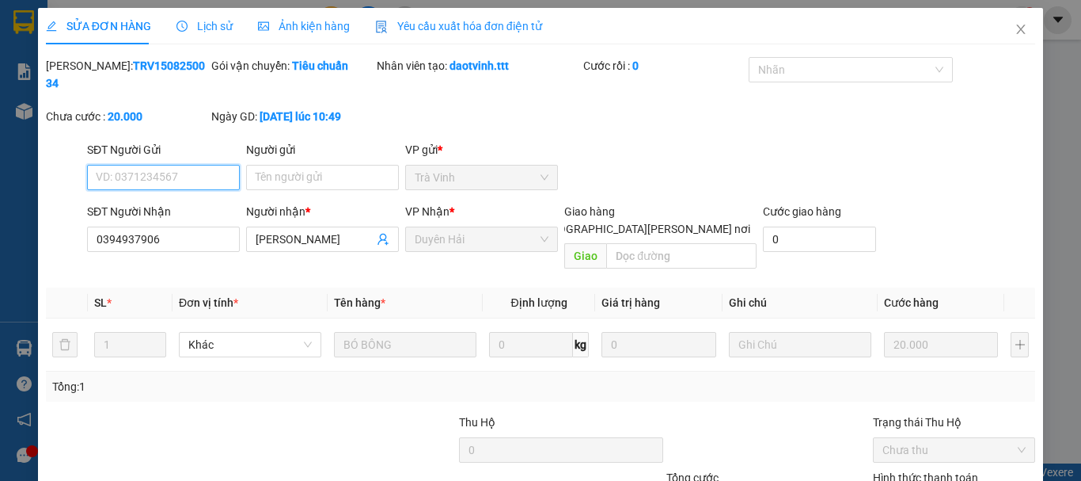
scroll to position [106, 0]
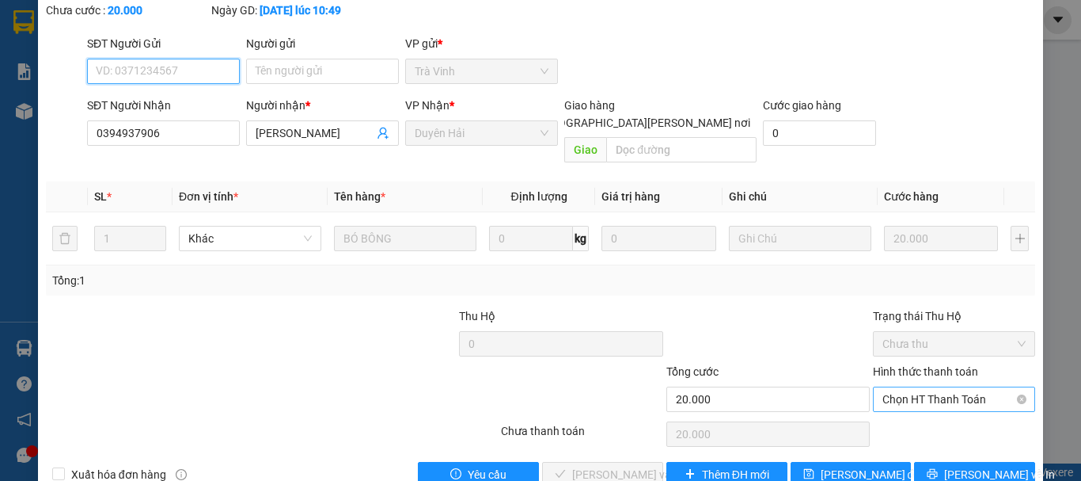
click at [929, 387] on span "Chọn HT Thanh Toán" at bounding box center [954, 399] width 143 height 24
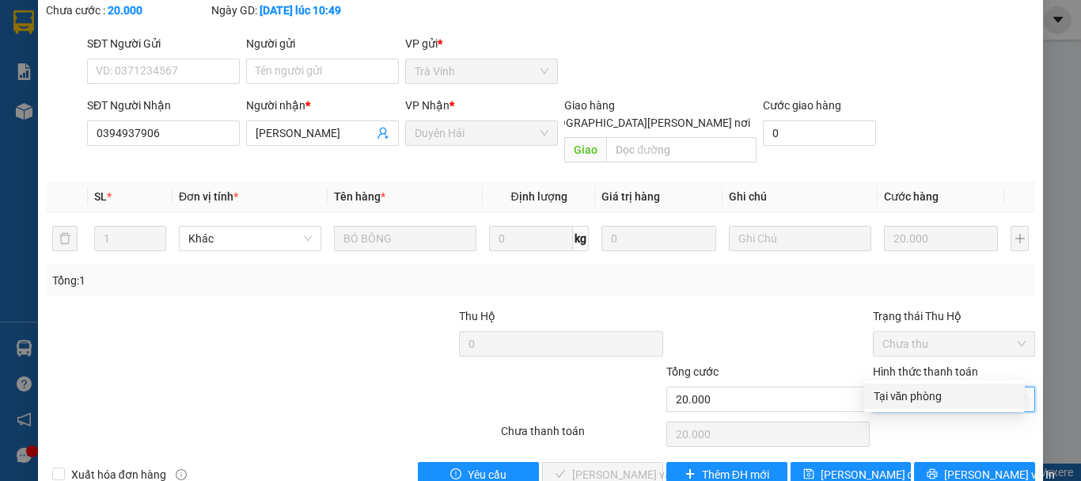
click at [903, 402] on div "Tại văn phòng" at bounding box center [945, 395] width 142 height 17
type input "0"
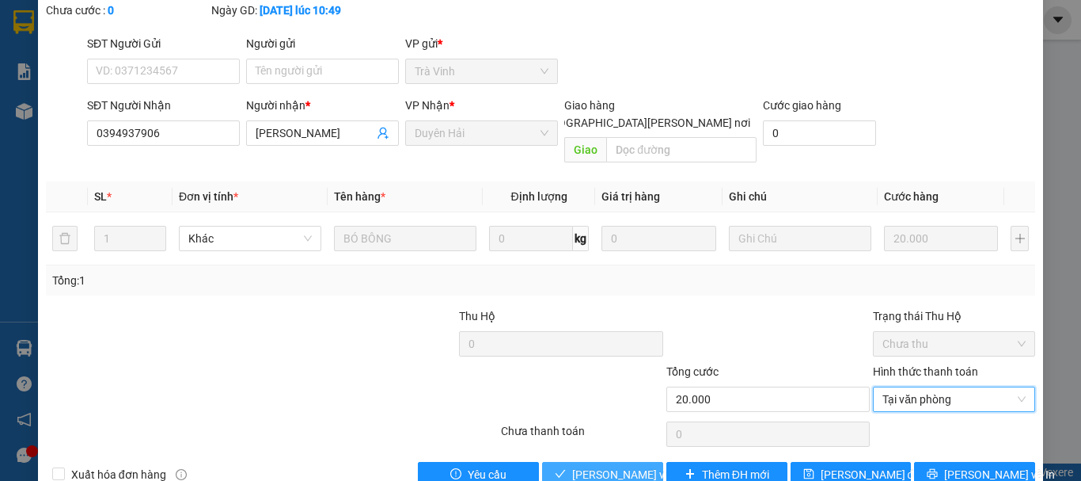
drag, startPoint x: 568, startPoint y: 443, endPoint x: 611, endPoint y: 424, distance: 47.5
click at [570, 462] on button "[PERSON_NAME] và [PERSON_NAME] hàng" at bounding box center [602, 474] width 121 height 25
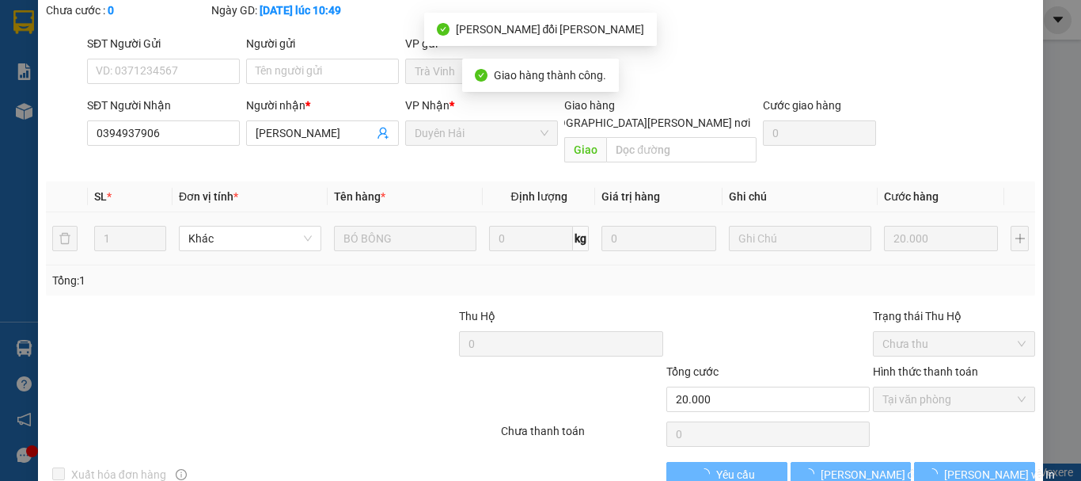
scroll to position [0, 0]
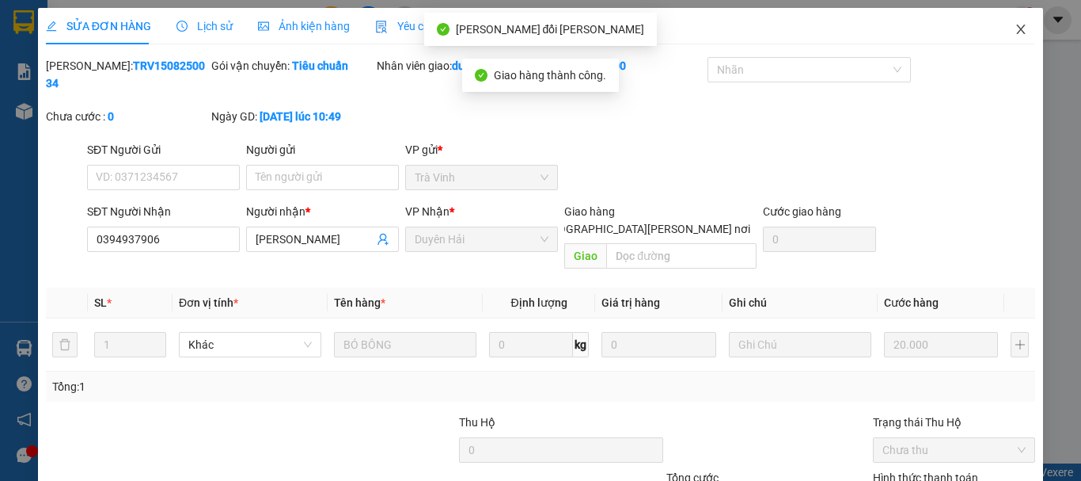
click at [1015, 30] on icon "close" at bounding box center [1021, 29] width 13 height 13
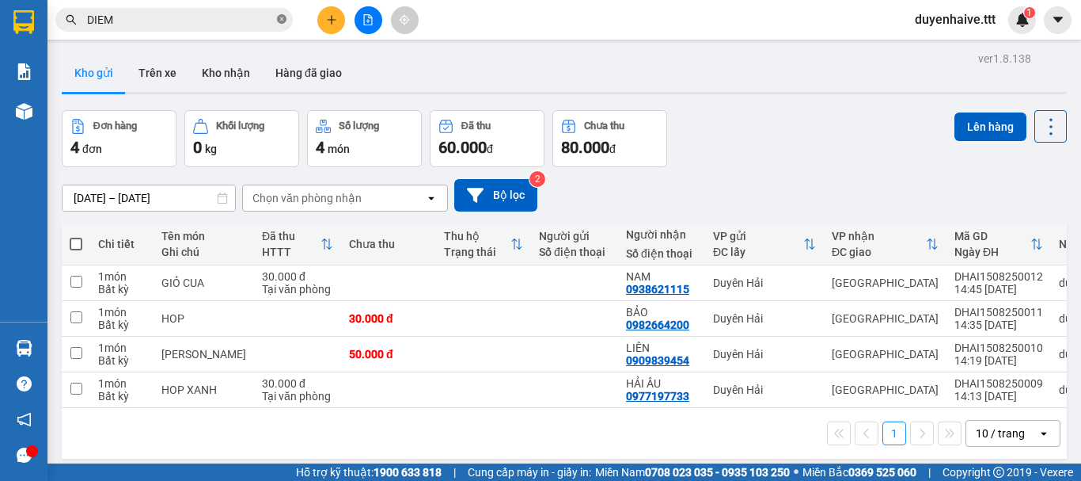
click at [278, 16] on icon "close-circle" at bounding box center [282, 19] width 10 height 10
click at [78, 239] on span at bounding box center [76, 244] width 13 height 13
click at [76, 236] on input "checkbox" at bounding box center [76, 236] width 0 height 0
checkbox input "true"
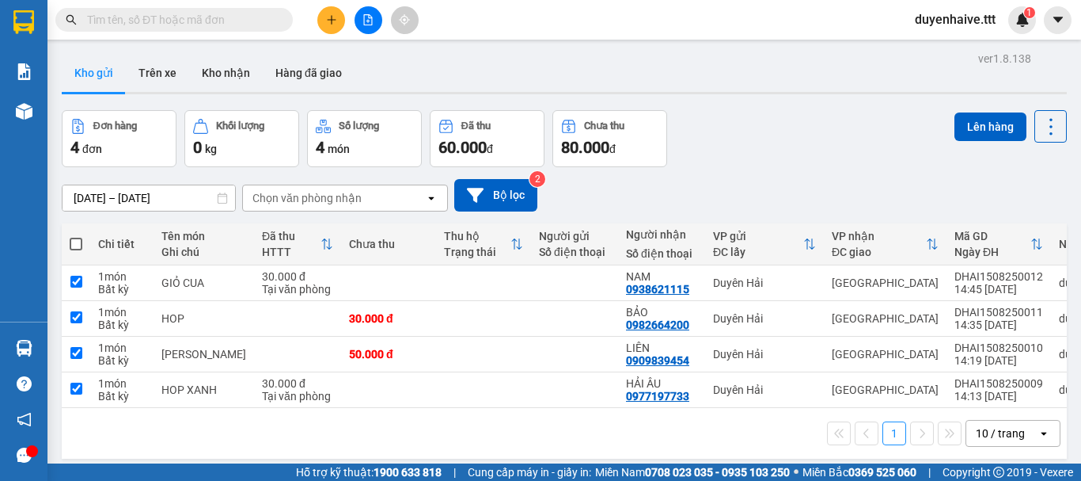
checkbox input "true"
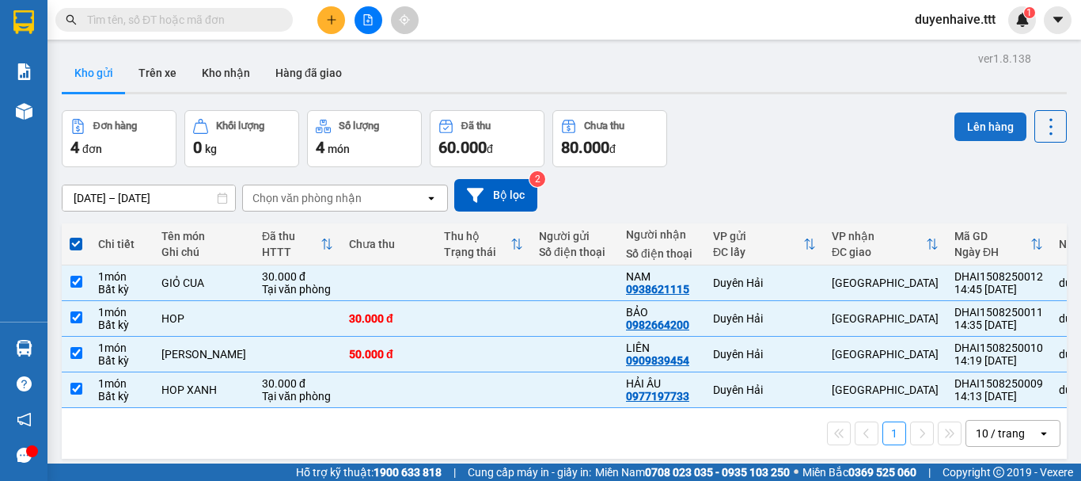
click at [957, 127] on button "Lên hàng" at bounding box center [991, 126] width 72 height 29
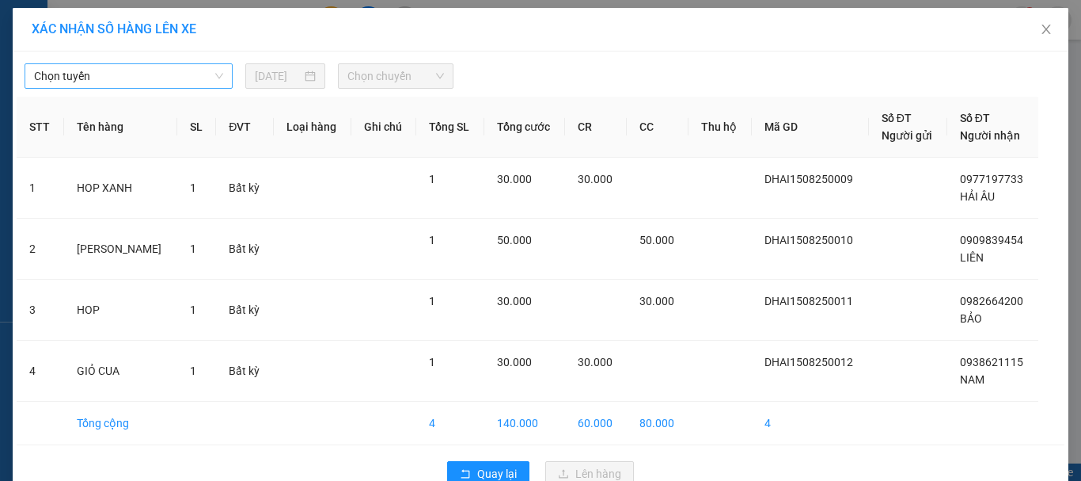
click at [146, 79] on span "Chọn tuyến" at bounding box center [128, 76] width 189 height 24
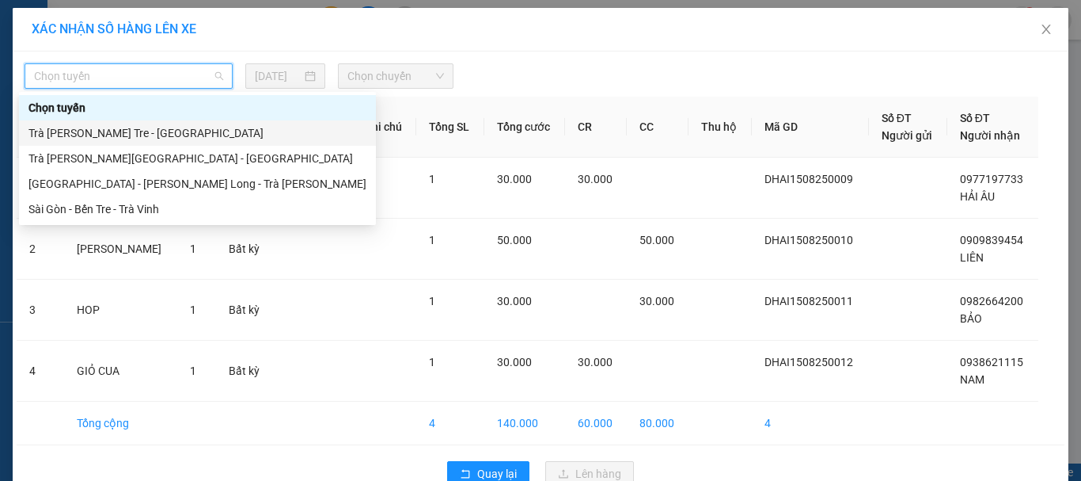
click at [99, 137] on div "Trà Vinh - Bến Tre - Sài Gòn" at bounding box center [198, 132] width 338 height 17
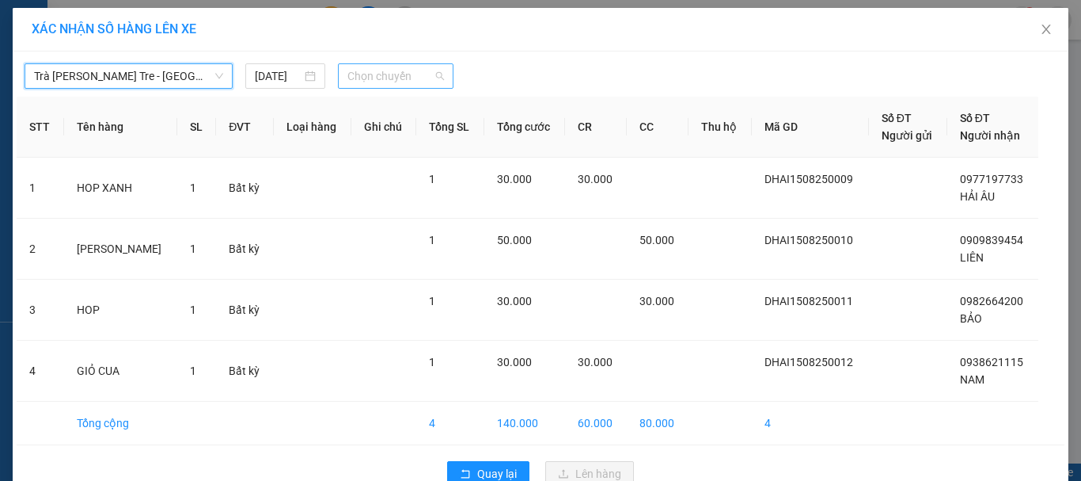
click at [364, 70] on span "Chọn chuyến" at bounding box center [396, 76] width 97 height 24
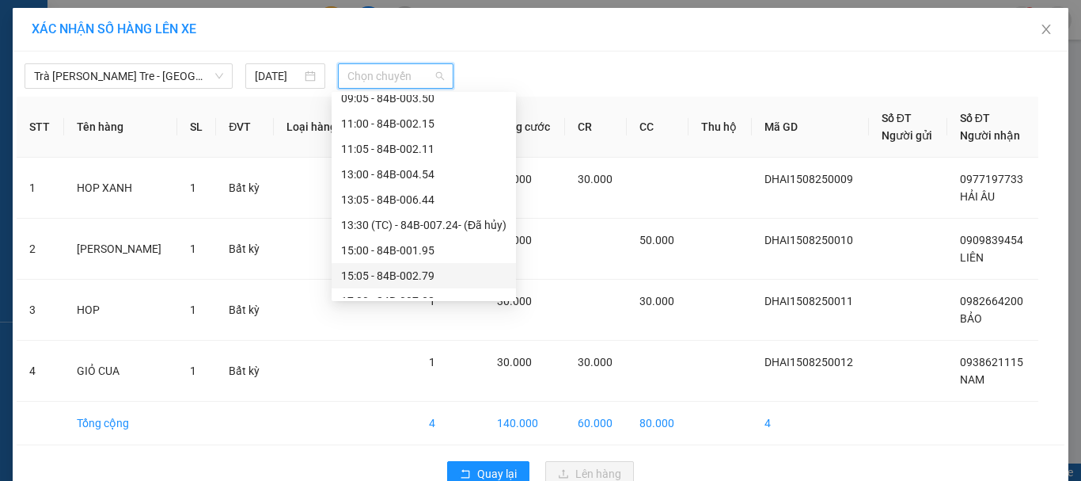
scroll to position [355, 0]
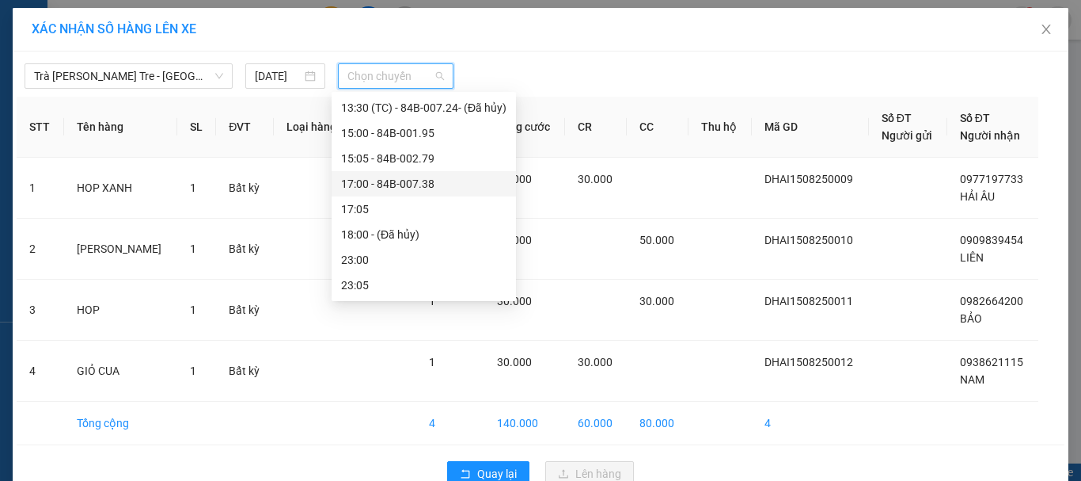
click at [382, 181] on div "17:00 - 84B-007.38" at bounding box center [423, 183] width 165 height 17
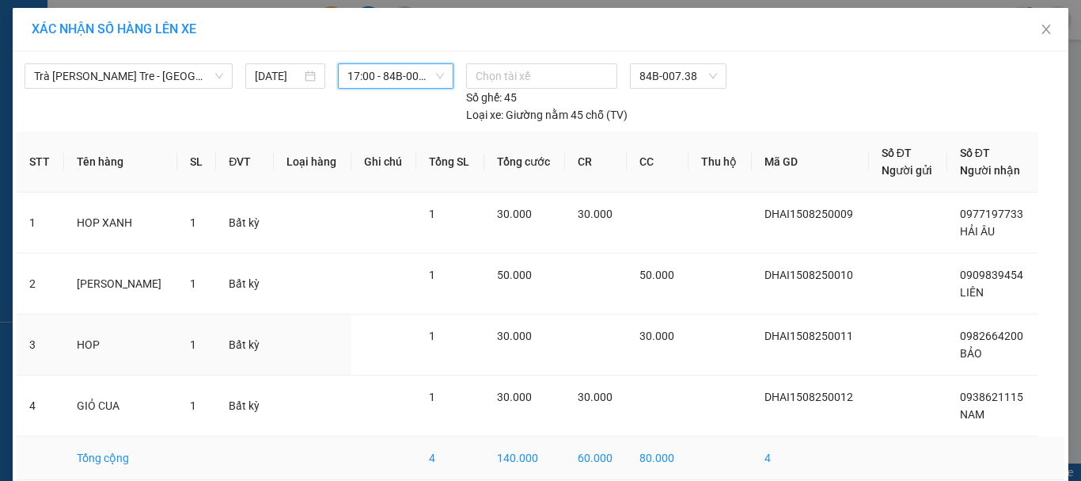
scroll to position [71, 0]
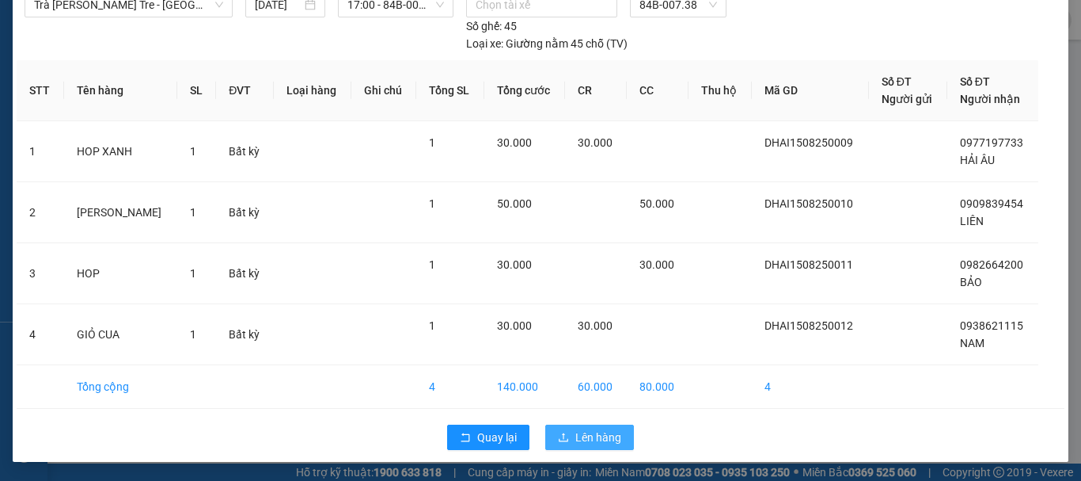
click at [579, 433] on span "Lên hàng" at bounding box center [599, 436] width 46 height 17
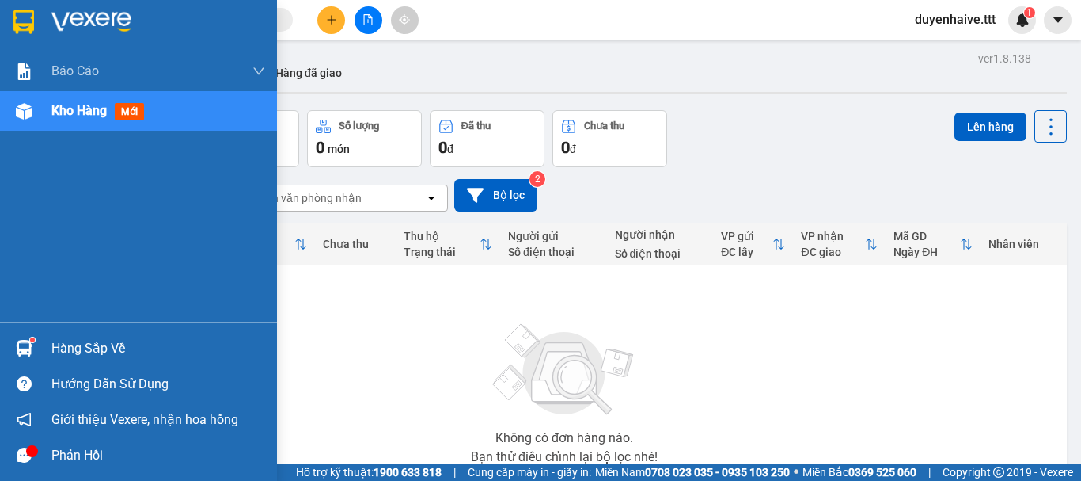
click at [99, 341] on div "Hàng sắp về" at bounding box center [158, 348] width 214 height 24
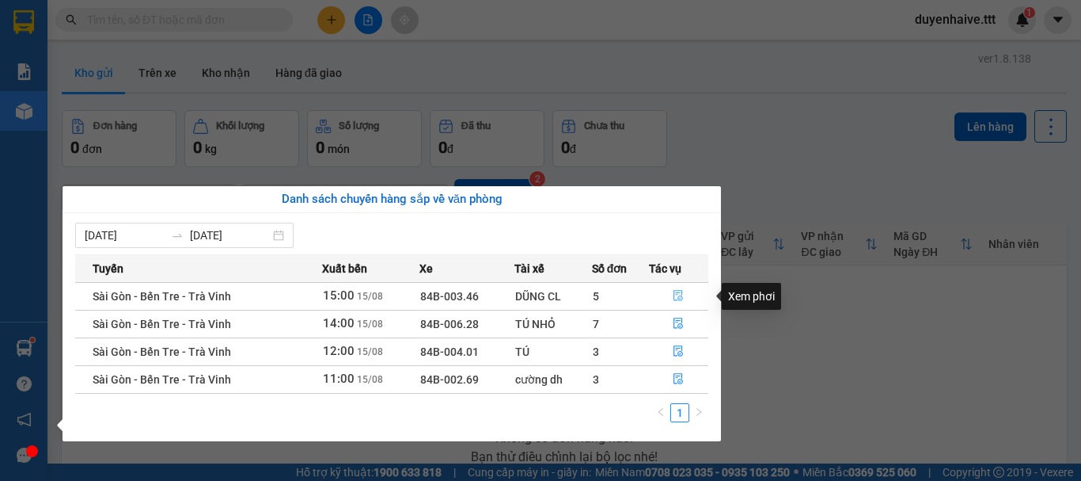
click at [676, 295] on icon "file-done" at bounding box center [680, 296] width 10 height 11
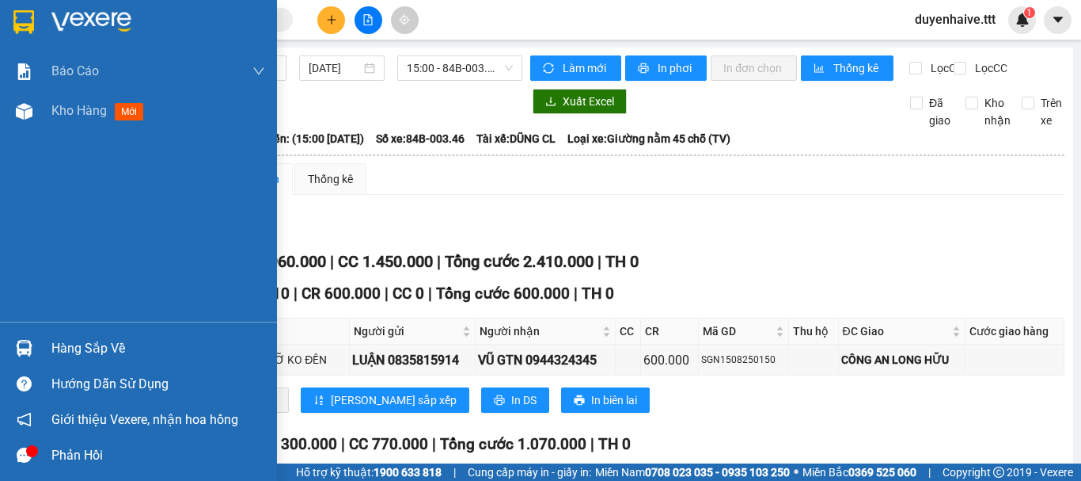
click at [65, 345] on div "Hàng sắp về" at bounding box center [158, 348] width 214 height 24
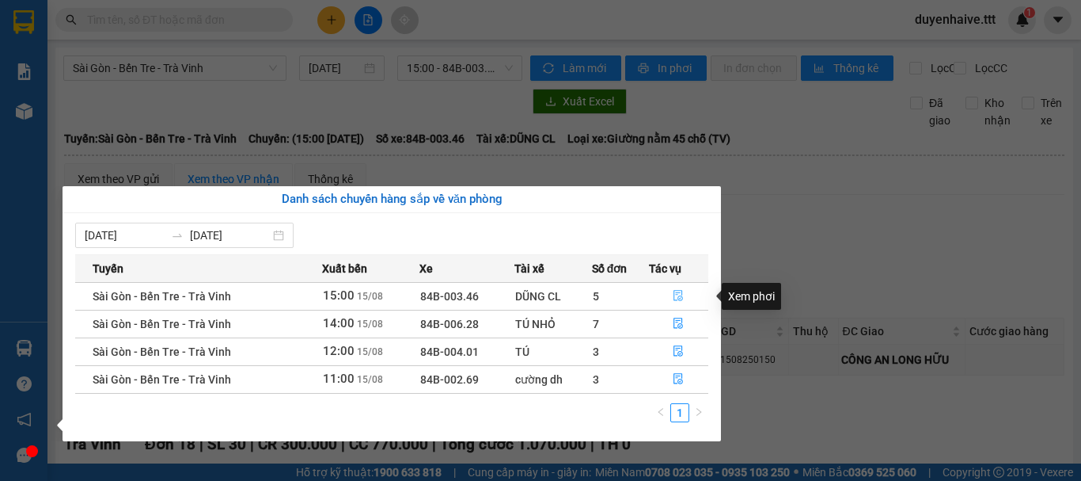
click at [674, 300] on icon "file-done" at bounding box center [678, 295] width 11 height 11
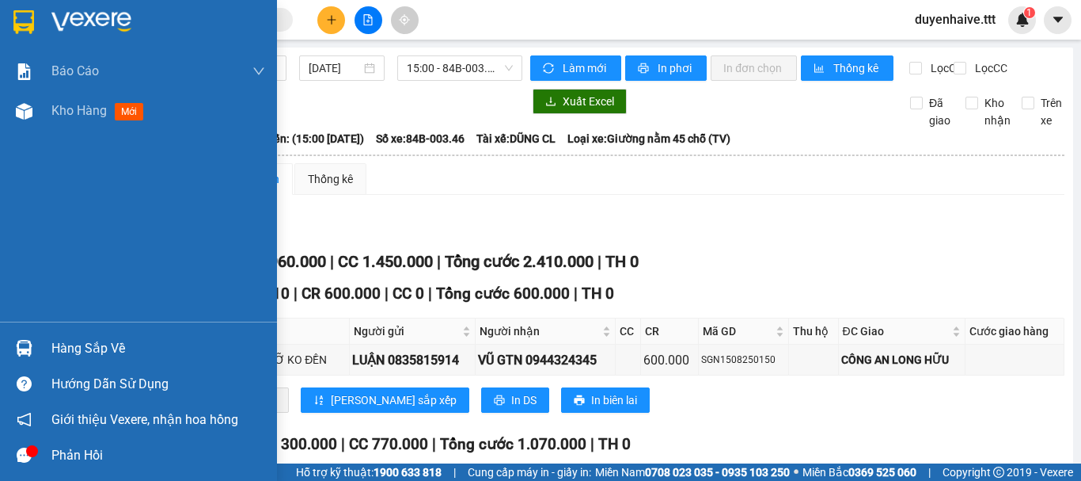
click at [88, 356] on div "Hàng sắp về" at bounding box center [158, 348] width 214 height 24
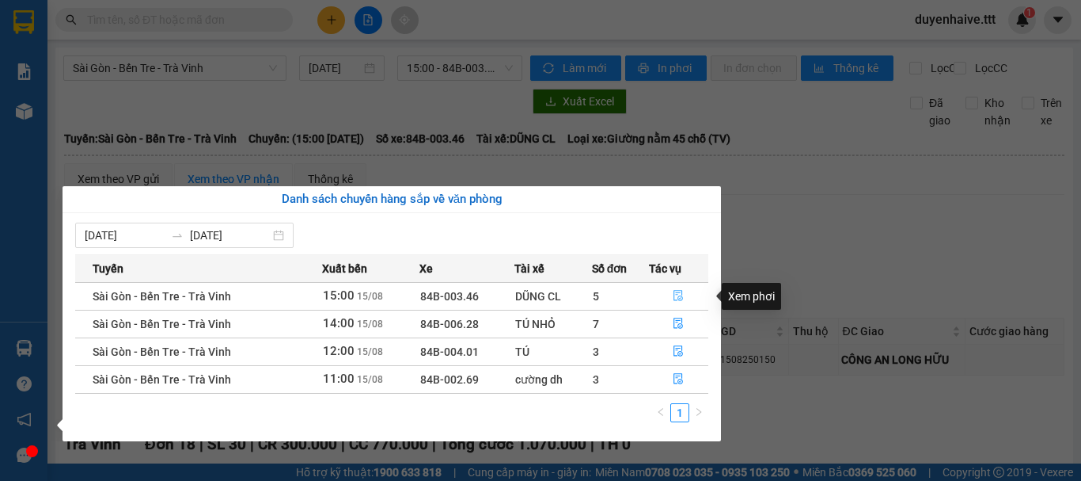
click at [679, 296] on icon "file-done" at bounding box center [680, 296] width 10 height 11
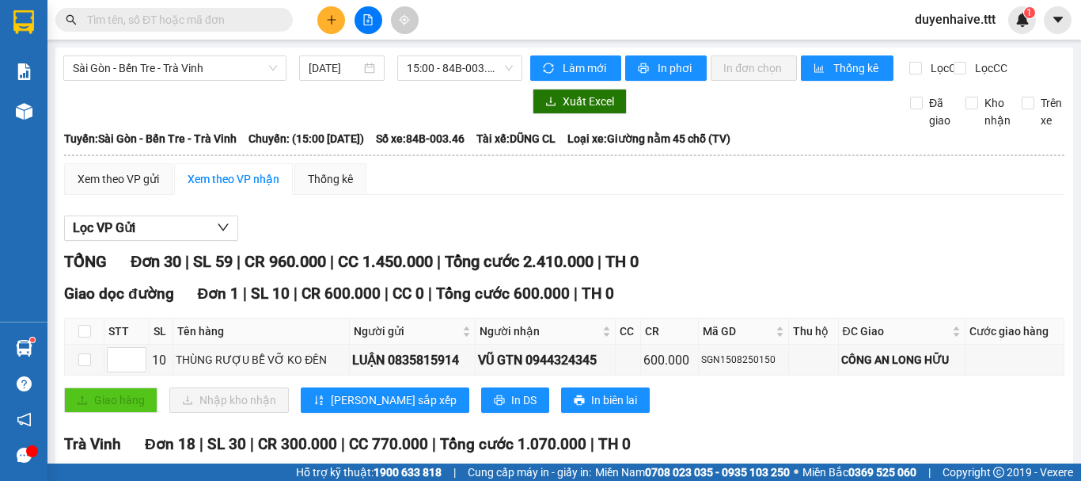
click at [204, 20] on input "text" at bounding box center [180, 19] width 187 height 17
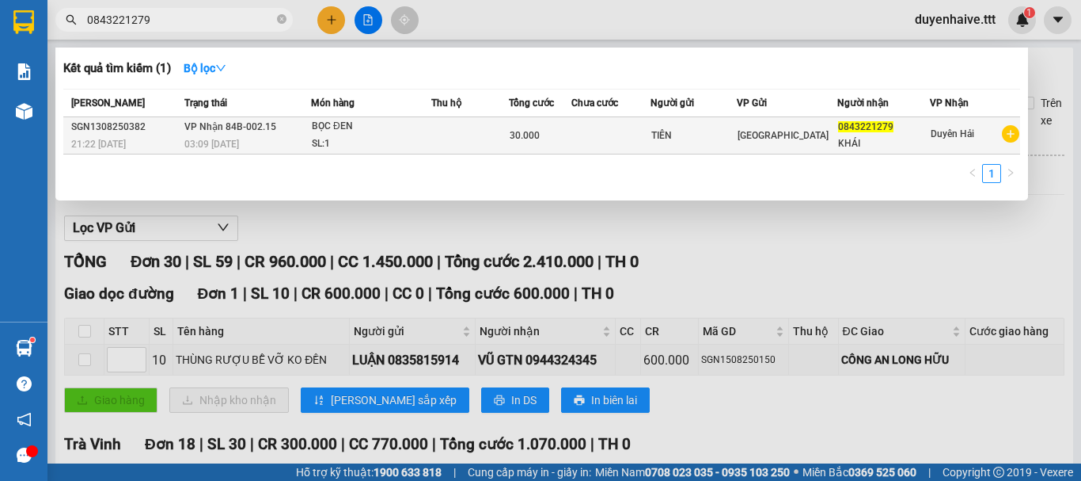
type input "0843221279"
click at [964, 139] on span "Duyên Hải" at bounding box center [953, 133] width 44 height 11
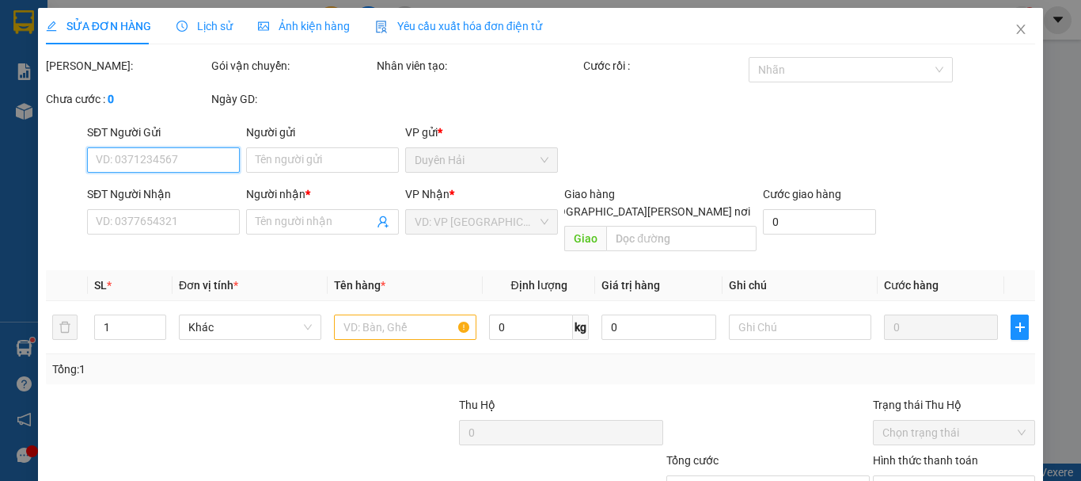
type input "TIÊN"
type input "0843221279"
type input "KHÁI"
type input "30.000"
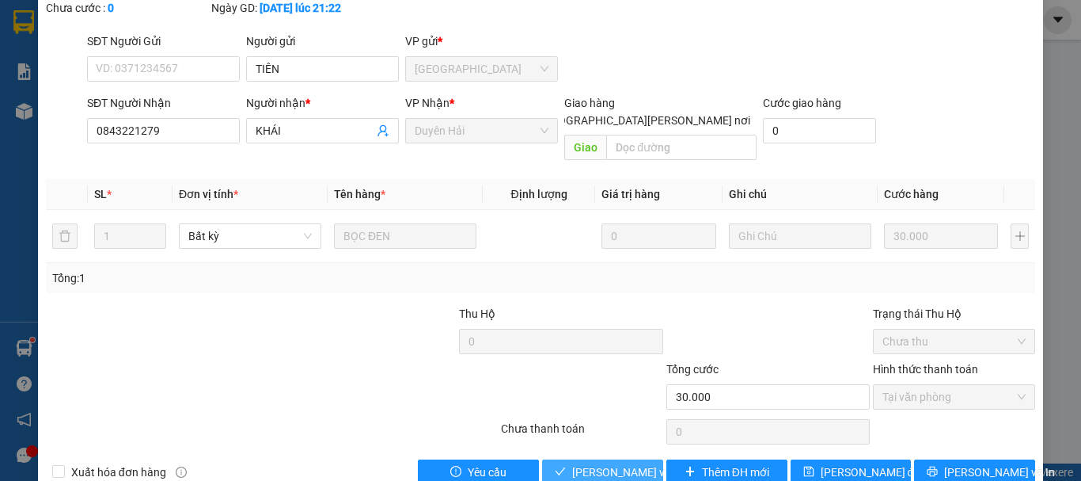
click at [582, 463] on span "[PERSON_NAME] và [PERSON_NAME] hàng" at bounding box center [679, 471] width 214 height 17
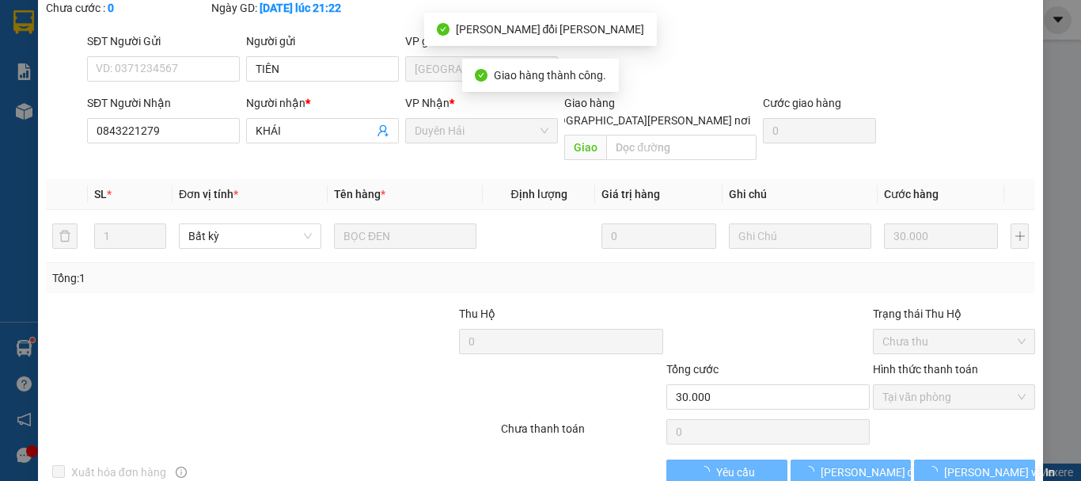
scroll to position [0, 0]
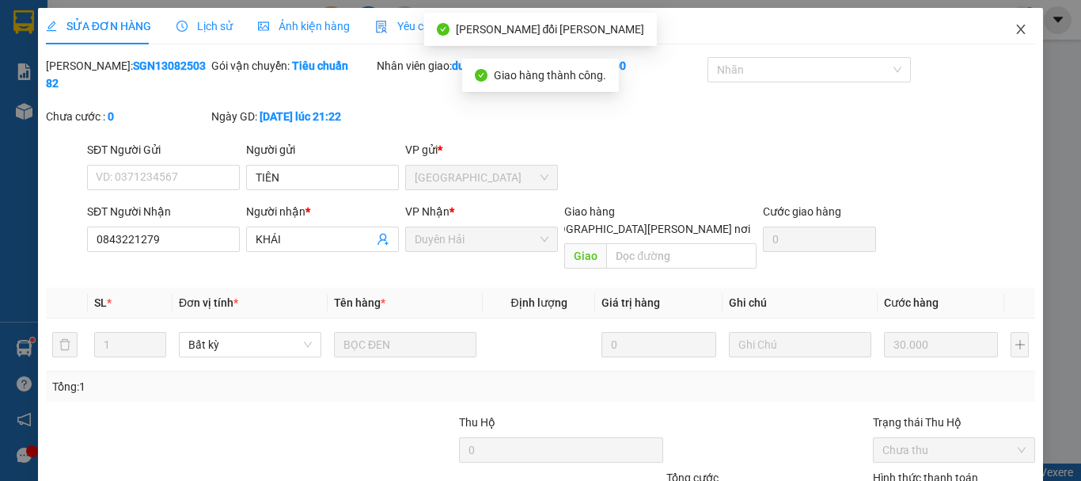
click at [1017, 30] on icon "close" at bounding box center [1021, 30] width 9 height 10
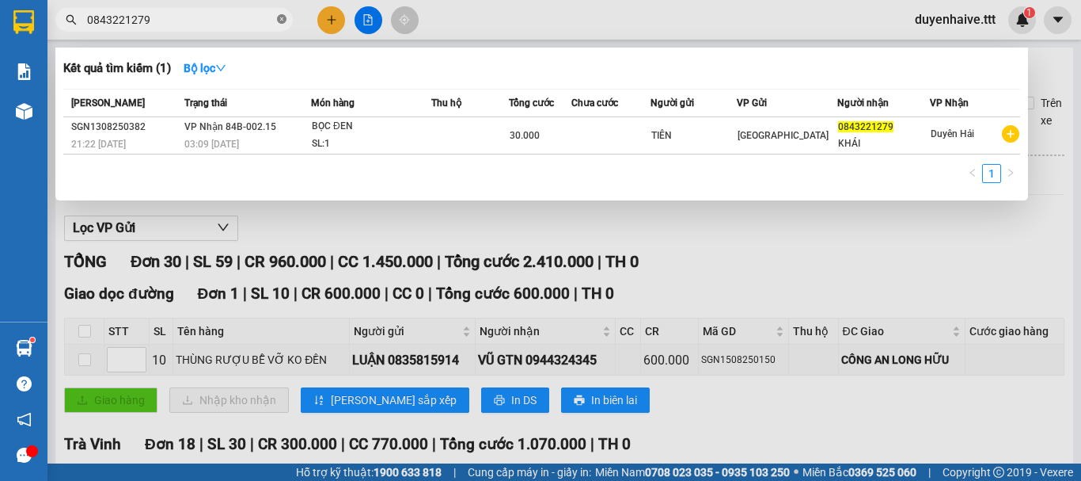
click at [279, 21] on icon "close-circle" at bounding box center [282, 19] width 10 height 10
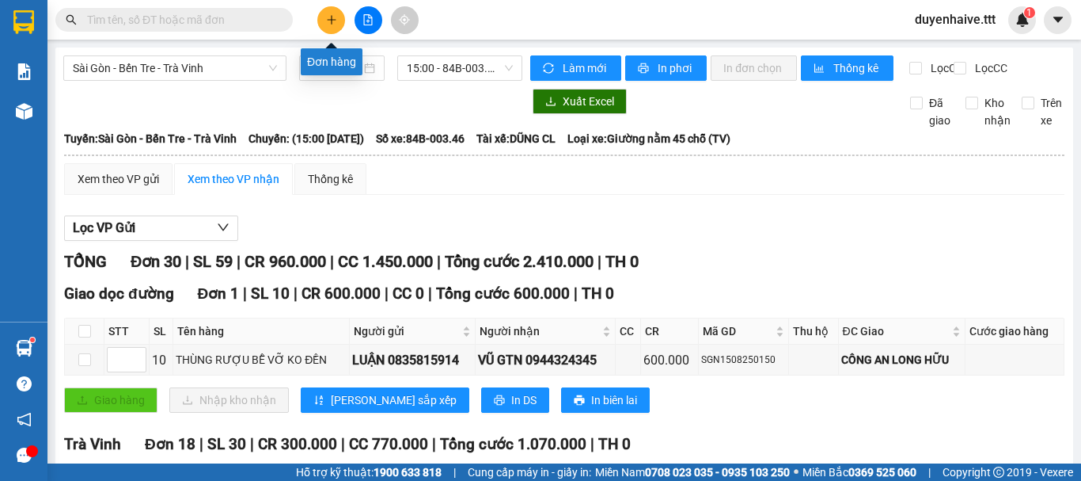
click at [329, 24] on icon "plus" at bounding box center [331, 19] width 11 height 11
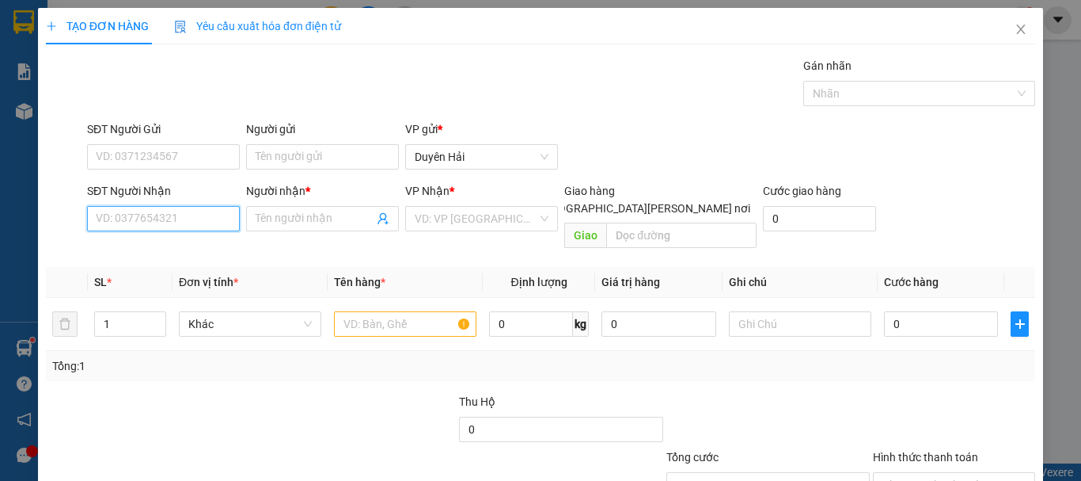
click at [143, 217] on input "SĐT Người Nhận" at bounding box center [163, 218] width 153 height 25
type input "0961326939"
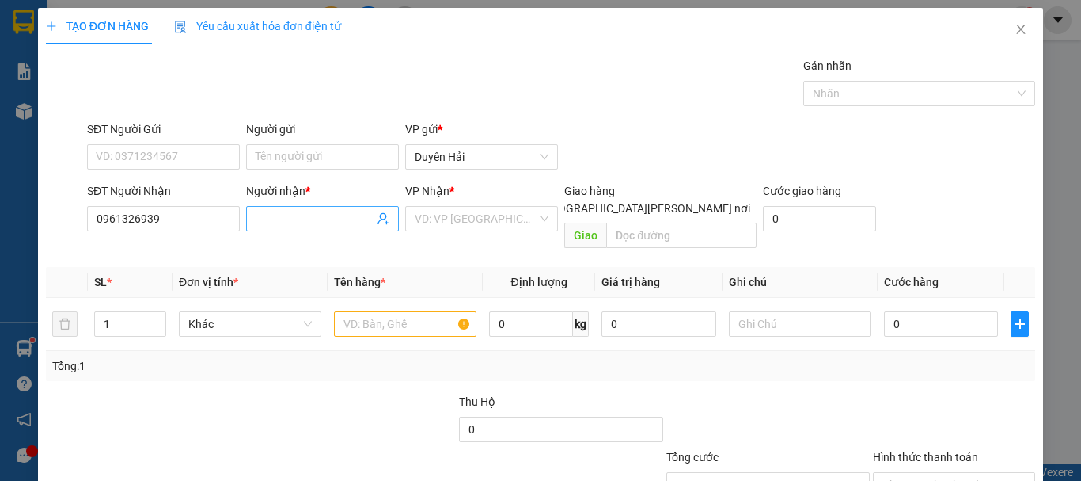
click at [257, 213] on input "Người nhận *" at bounding box center [315, 218] width 118 height 17
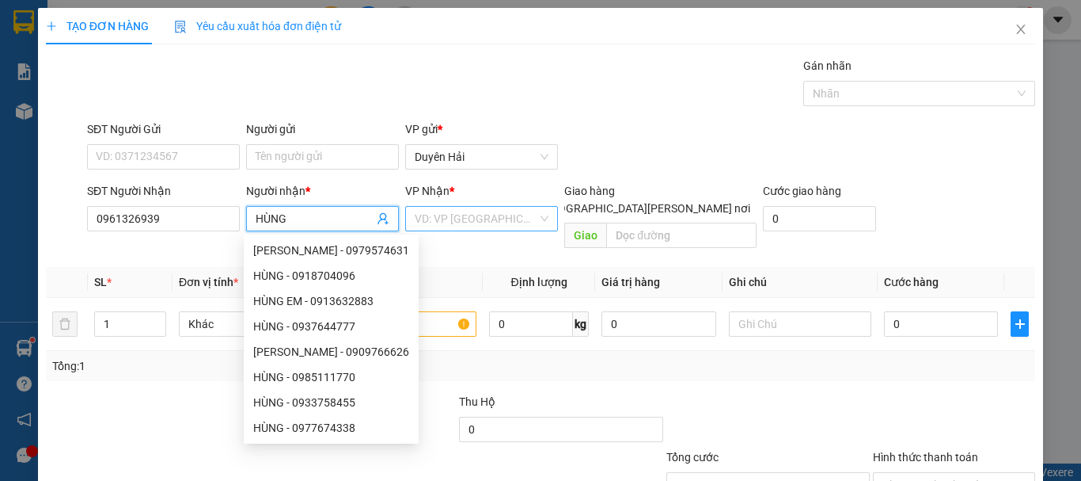
type input "HÙNG"
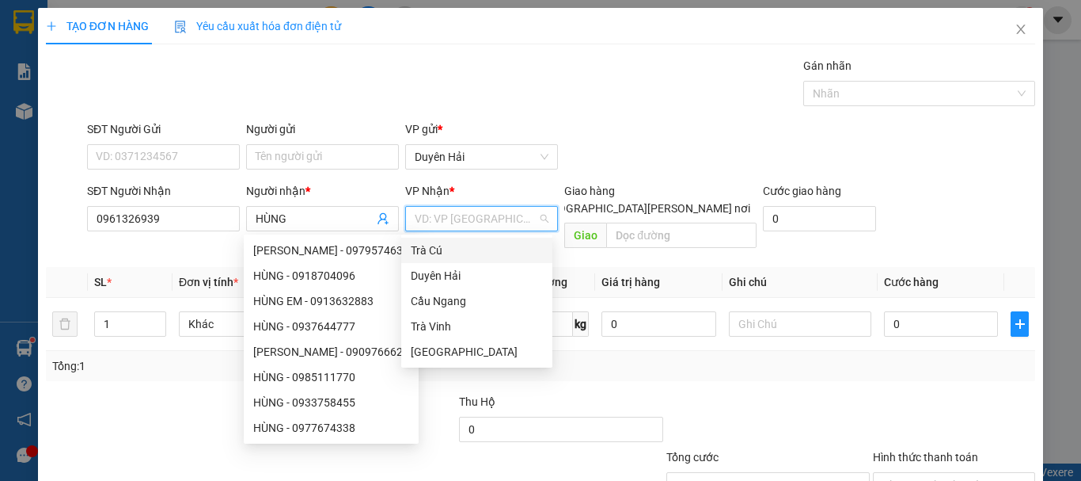
click at [464, 226] on input "search" at bounding box center [476, 219] width 123 height 24
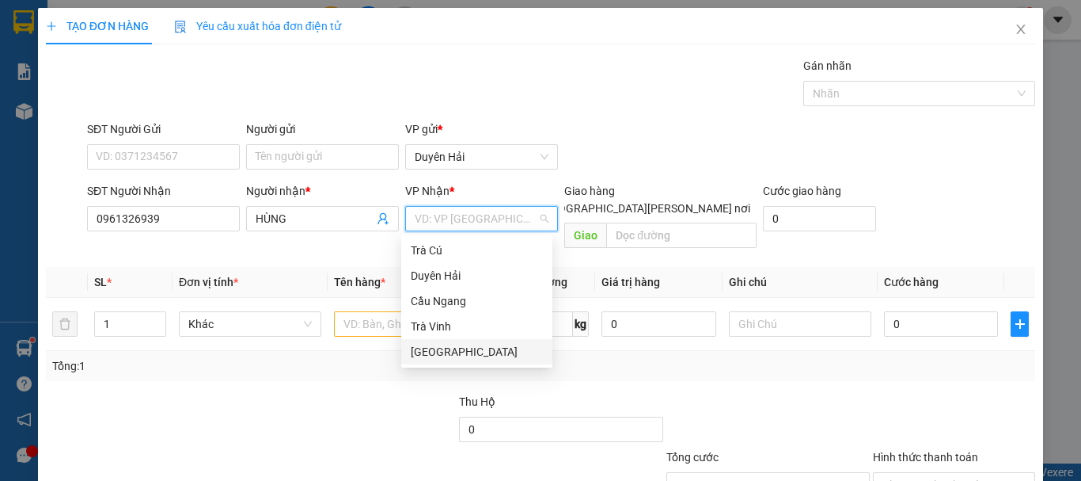
click at [446, 348] on div "[GEOGRAPHIC_DATA]" at bounding box center [477, 351] width 132 height 17
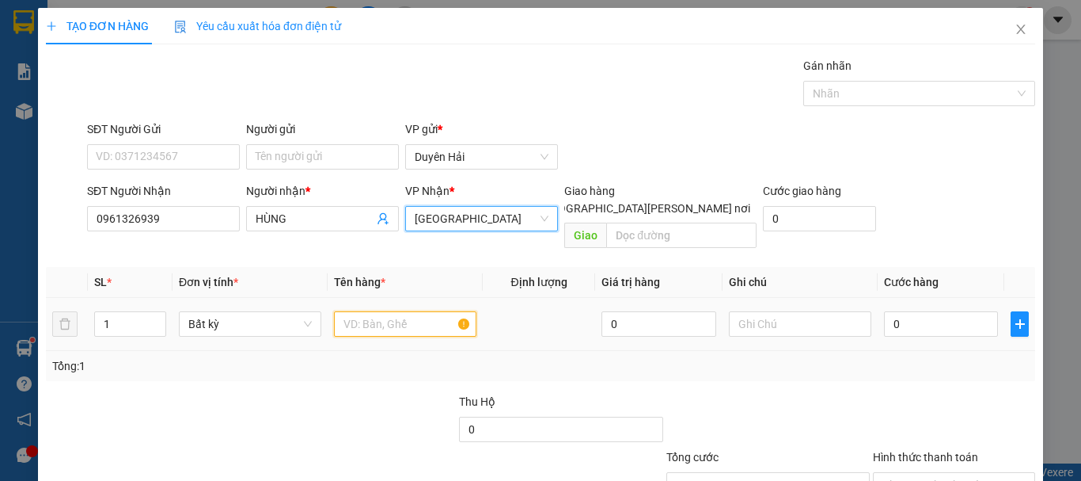
click at [390, 311] on input "text" at bounding box center [405, 323] width 143 height 25
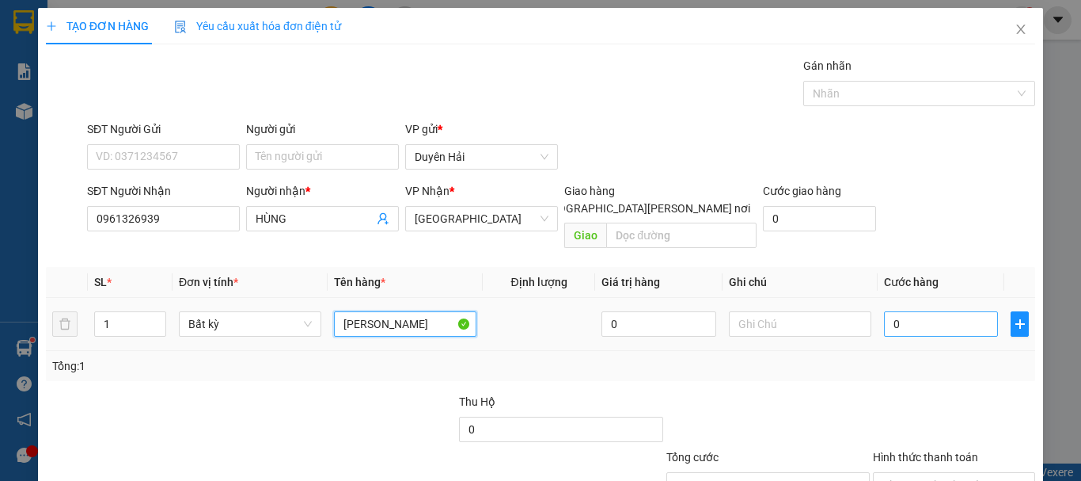
type input "KIEN THUNG"
click at [929, 311] on input "0" at bounding box center [941, 323] width 114 height 25
type input "5"
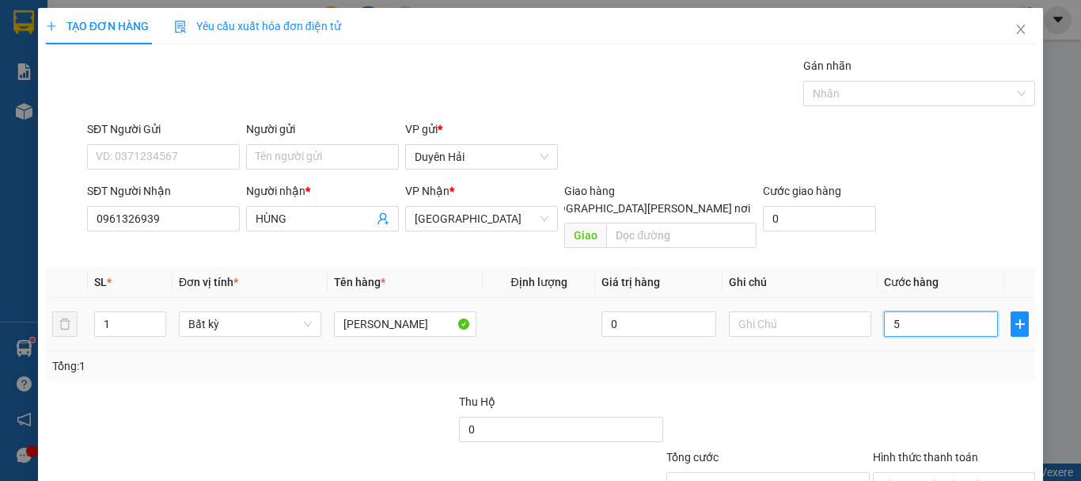
type input "50"
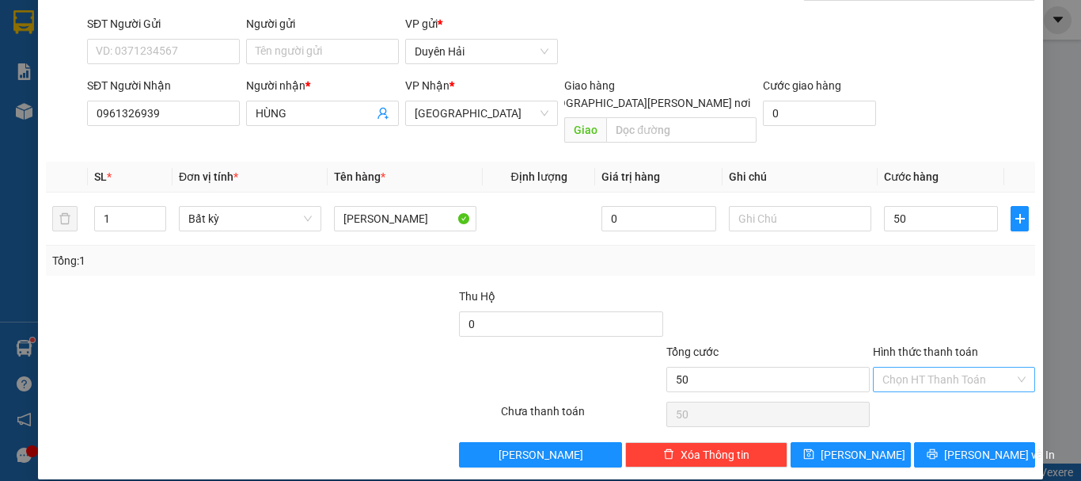
type input "50.000"
click at [920, 367] on input "Hình thức thanh toán" at bounding box center [949, 379] width 132 height 24
click at [920, 390] on div "Tại văn phòng" at bounding box center [945, 393] width 142 height 17
type input "0"
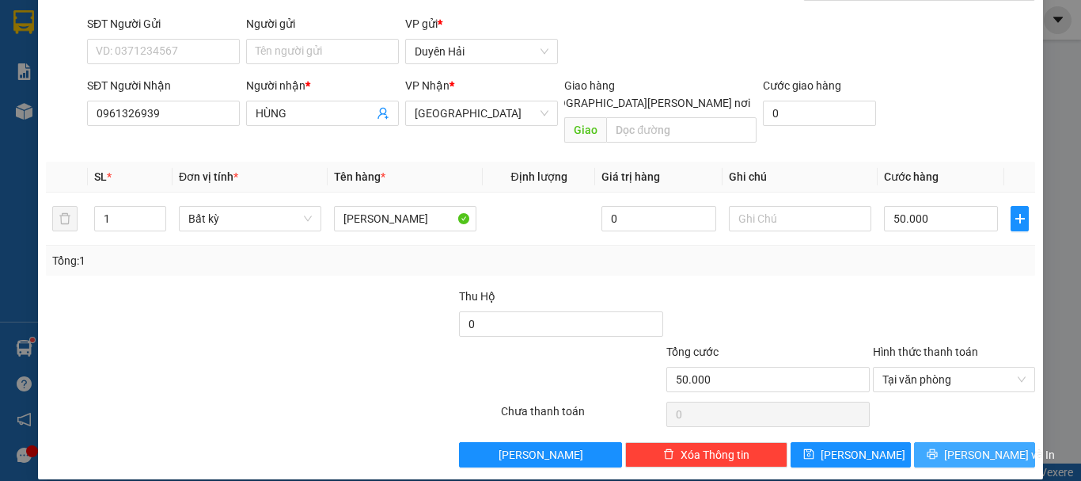
click at [935, 445] on button "[PERSON_NAME] và In" at bounding box center [974, 454] width 121 height 25
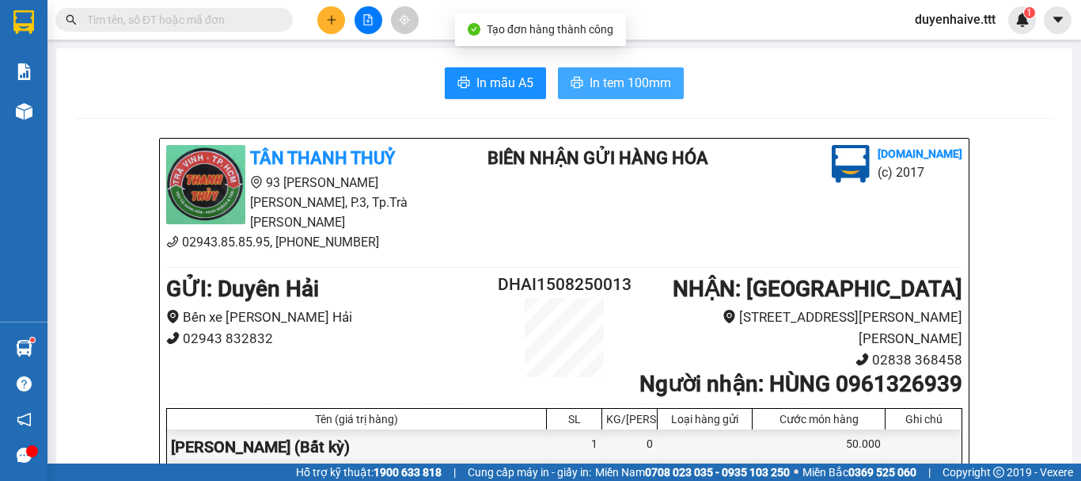
click at [649, 80] on span "In tem 100mm" at bounding box center [631, 83] width 82 height 20
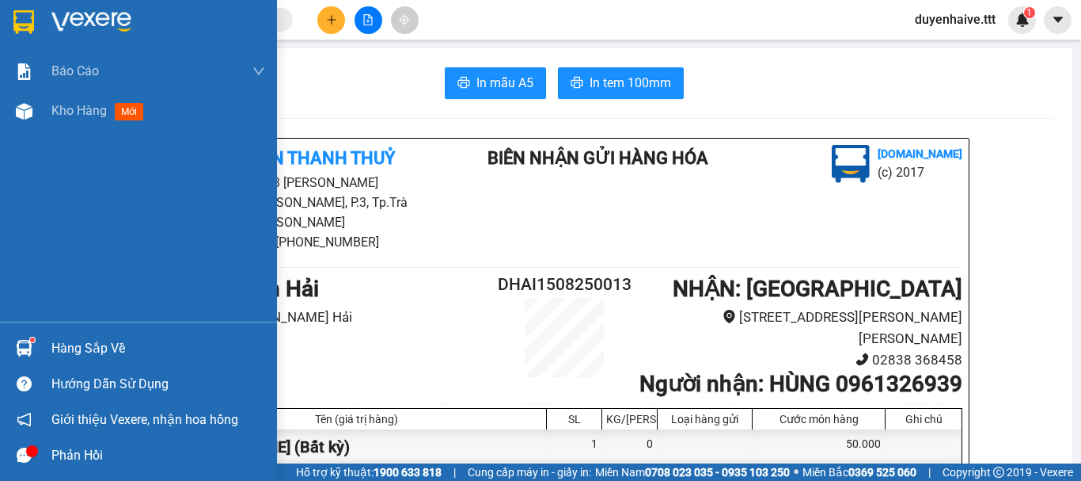
click at [60, 348] on div "Hàng sắp về" at bounding box center [158, 348] width 214 height 24
click at [13, 284] on div "Báo cáo Mẫu 1: Báo cáo dòng tiền theo nhân viên (nhân viên) Mẫu 3: Báo cáo dòng…" at bounding box center [138, 240] width 277 height 481
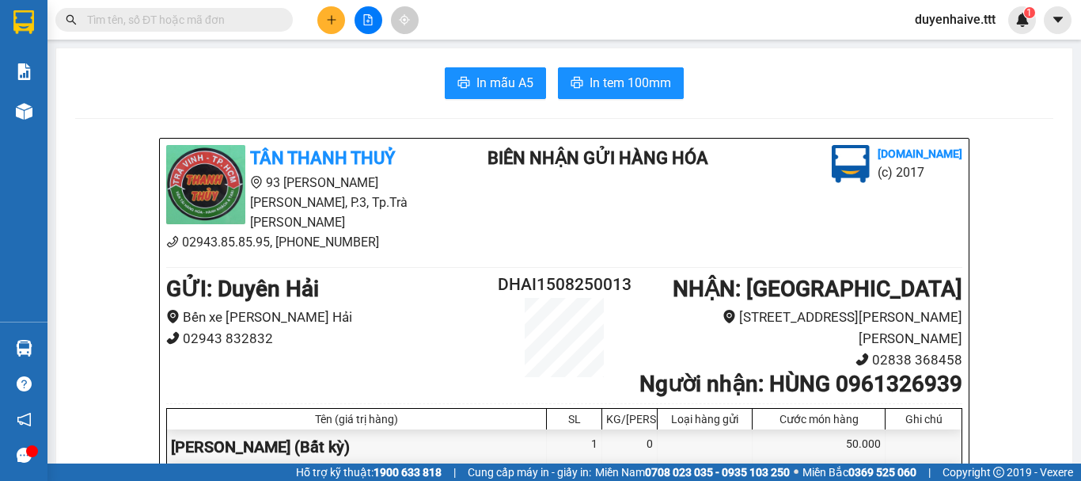
click at [228, 25] on input "text" at bounding box center [180, 19] width 187 height 17
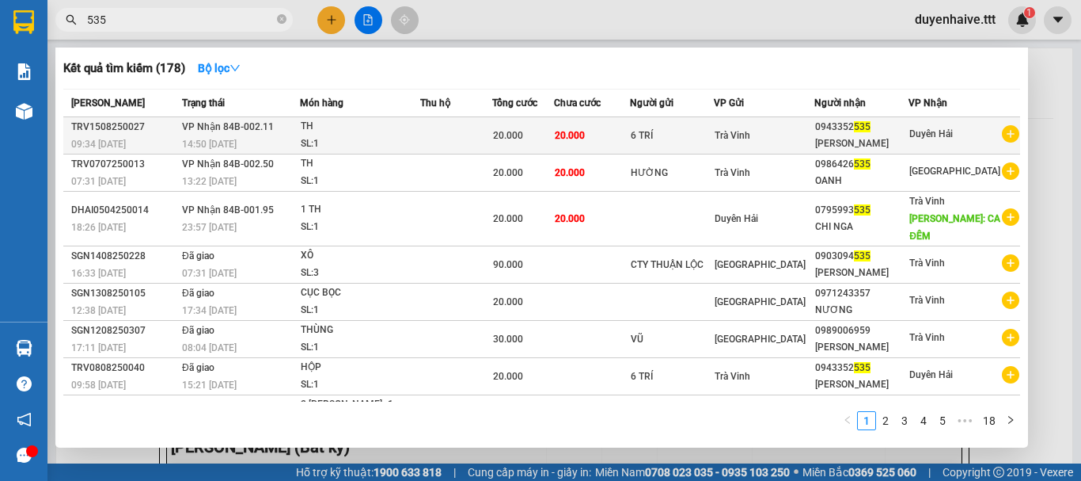
type input "535"
click at [945, 135] on span "Duyên Hải" at bounding box center [932, 133] width 44 height 11
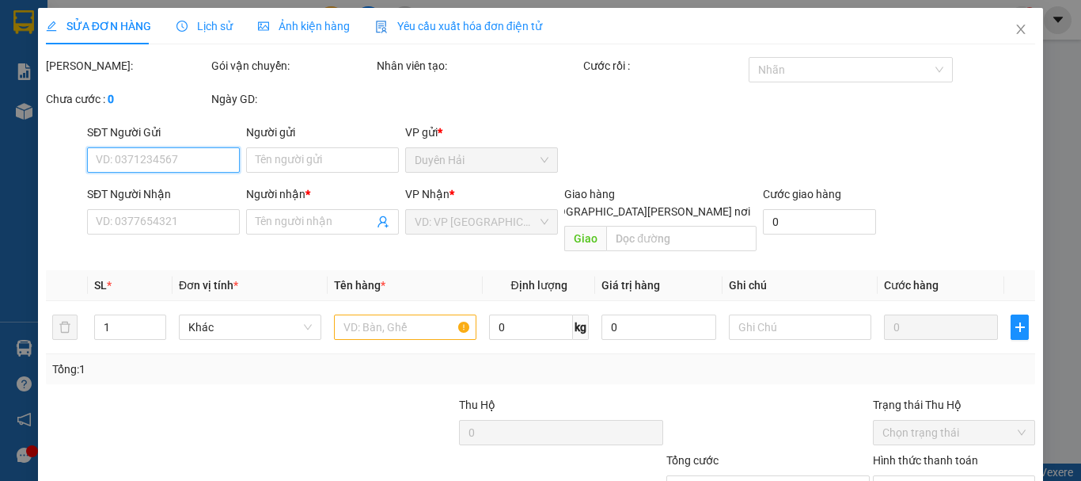
scroll to position [108, 0]
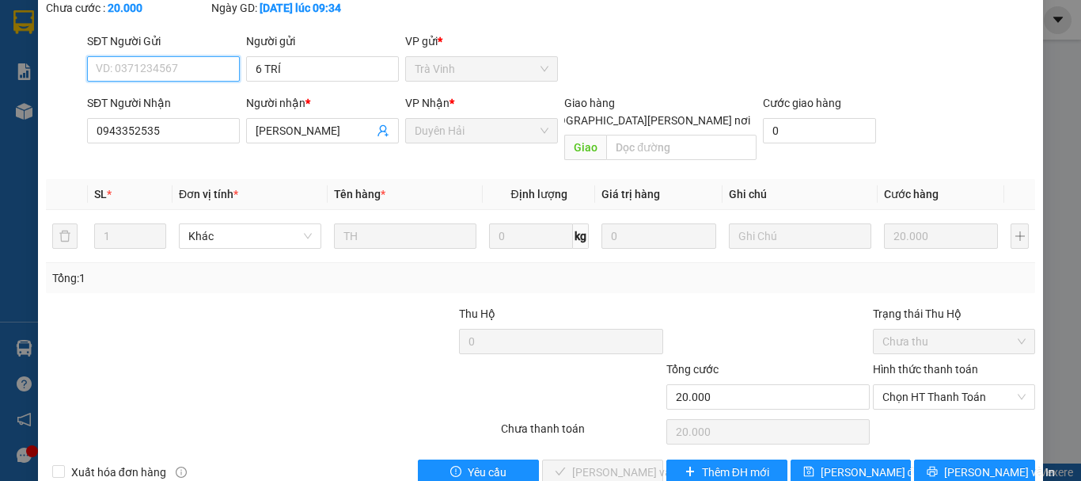
type input "6 TRÍ"
type input "0943352535"
type input "KHA DH"
type input "20.000"
click at [883, 385] on span "Chọn HT Thanh Toán" at bounding box center [954, 397] width 143 height 24
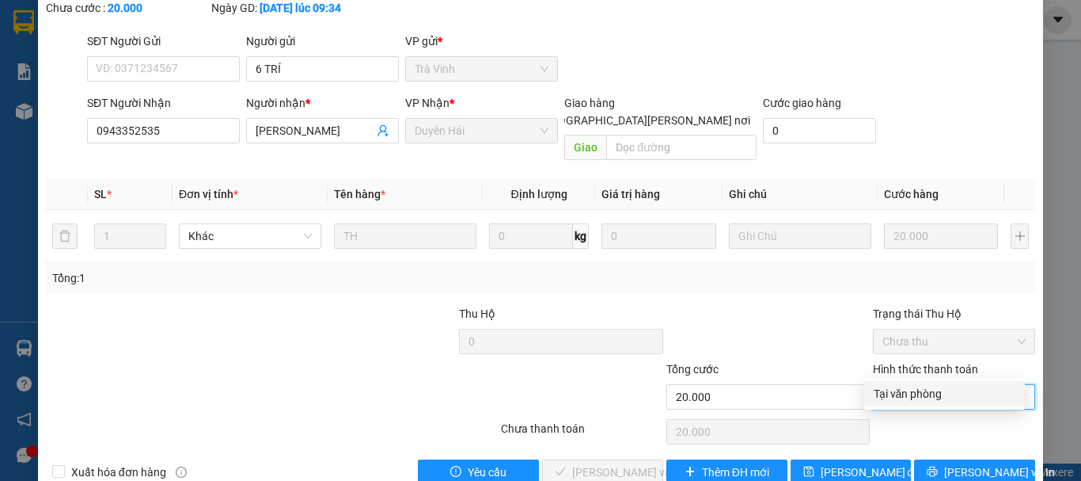
click at [888, 390] on div "Tại văn phòng" at bounding box center [945, 393] width 142 height 17
type input "0"
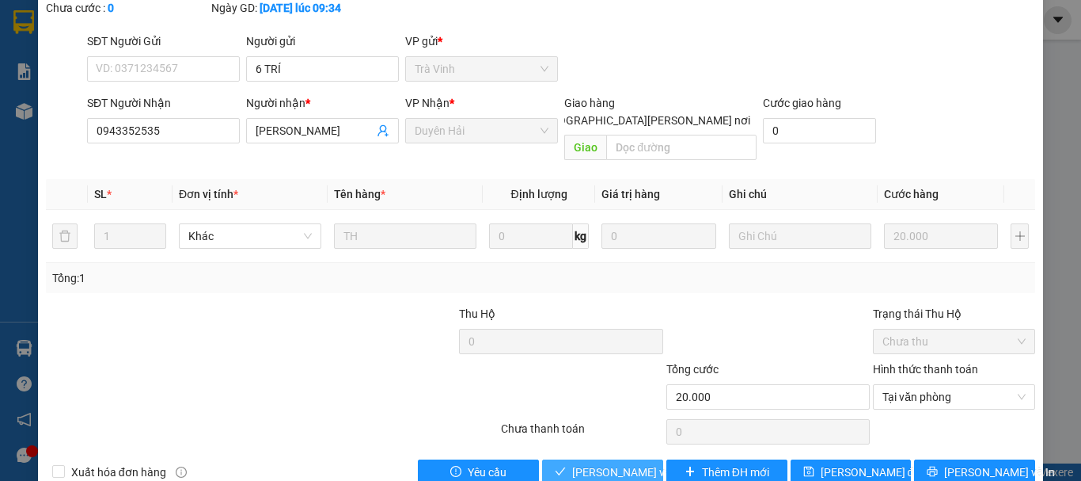
click at [575, 463] on span "[PERSON_NAME] và [PERSON_NAME] hàng" at bounding box center [679, 471] width 214 height 17
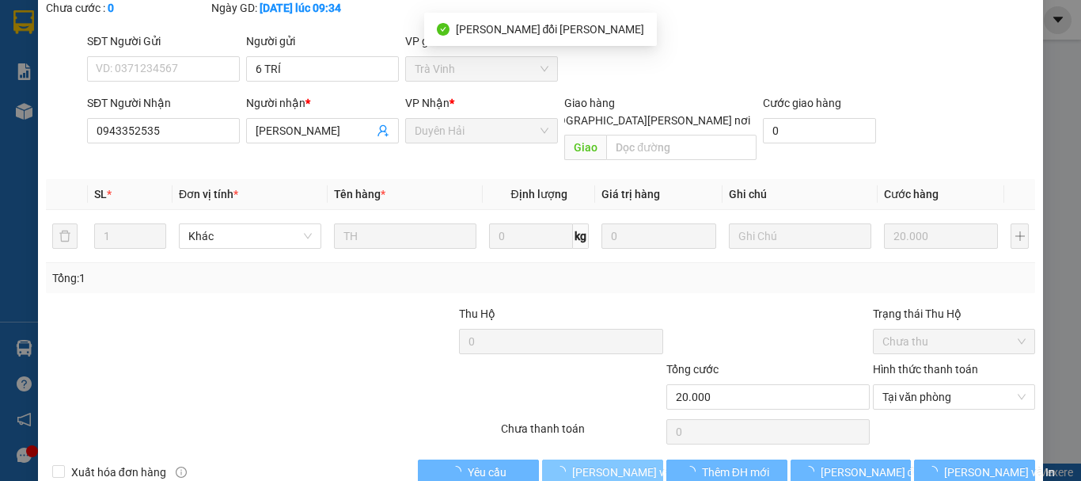
scroll to position [0, 0]
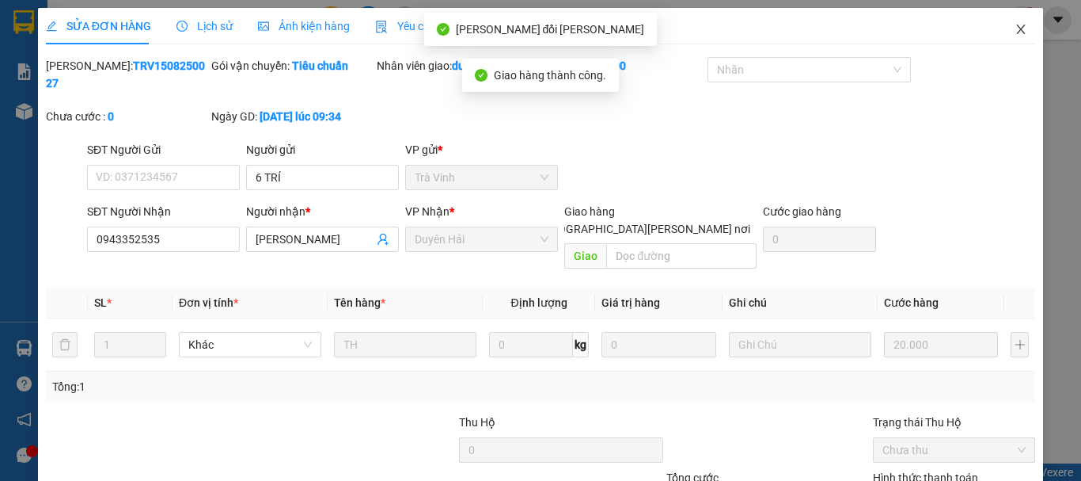
click at [1015, 25] on icon "close" at bounding box center [1021, 29] width 13 height 13
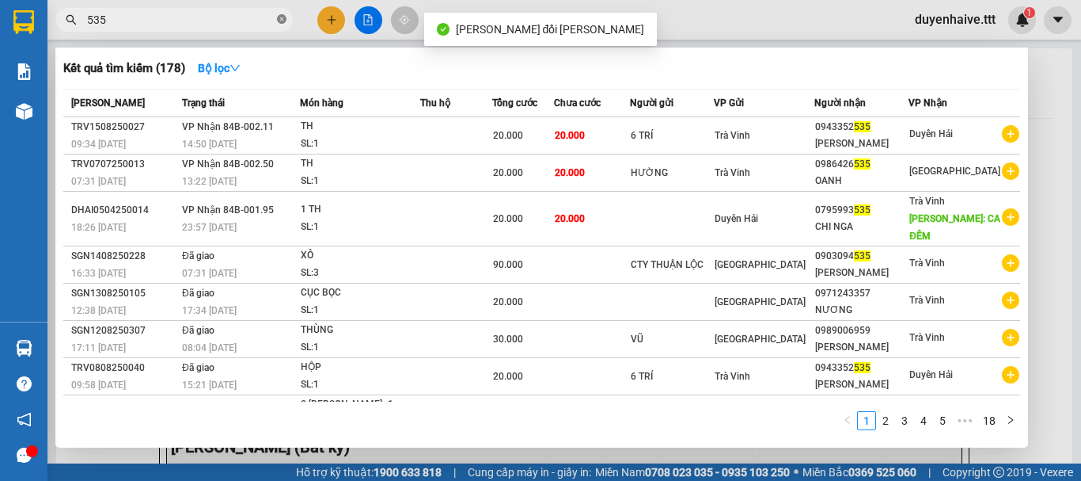
click at [283, 21] on icon "close-circle" at bounding box center [282, 19] width 10 height 10
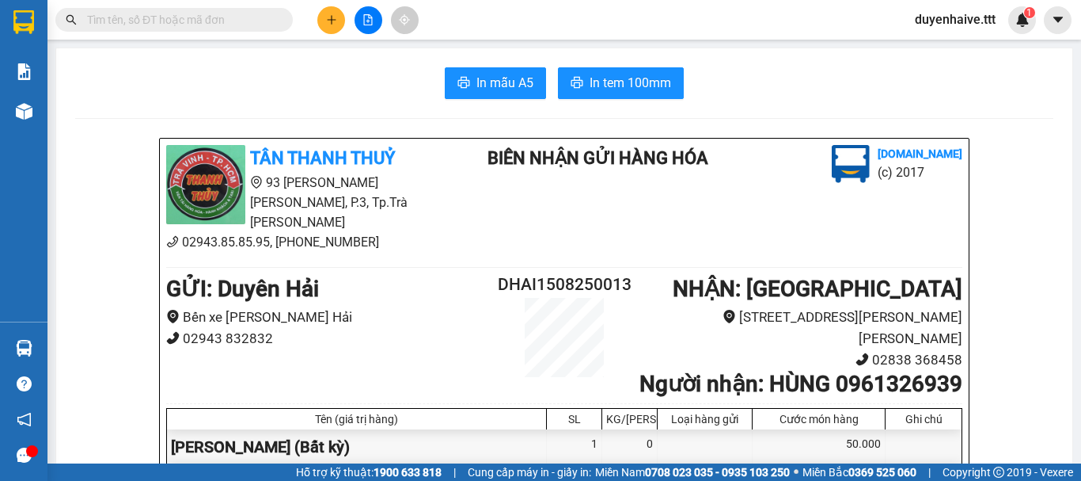
click at [154, 21] on input "text" at bounding box center [180, 19] width 187 height 17
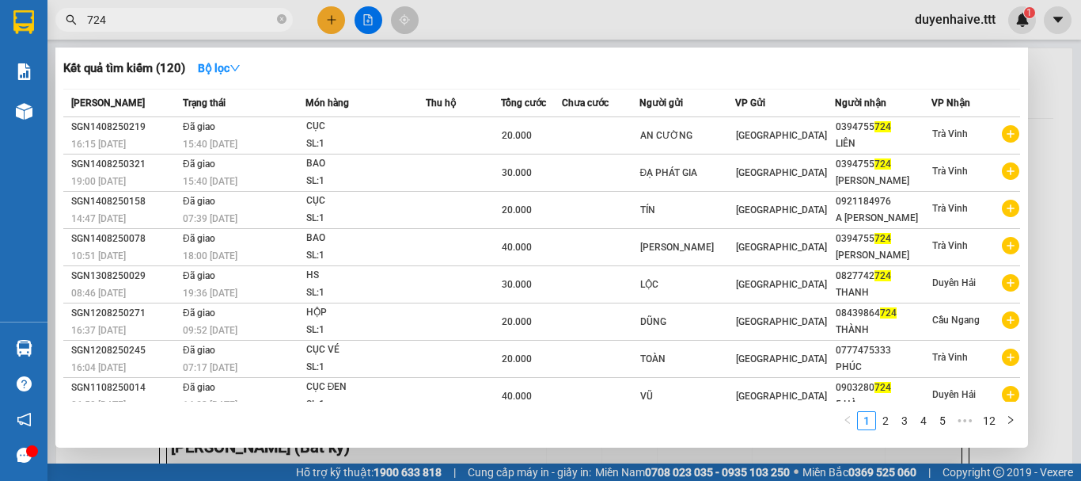
type input "724"
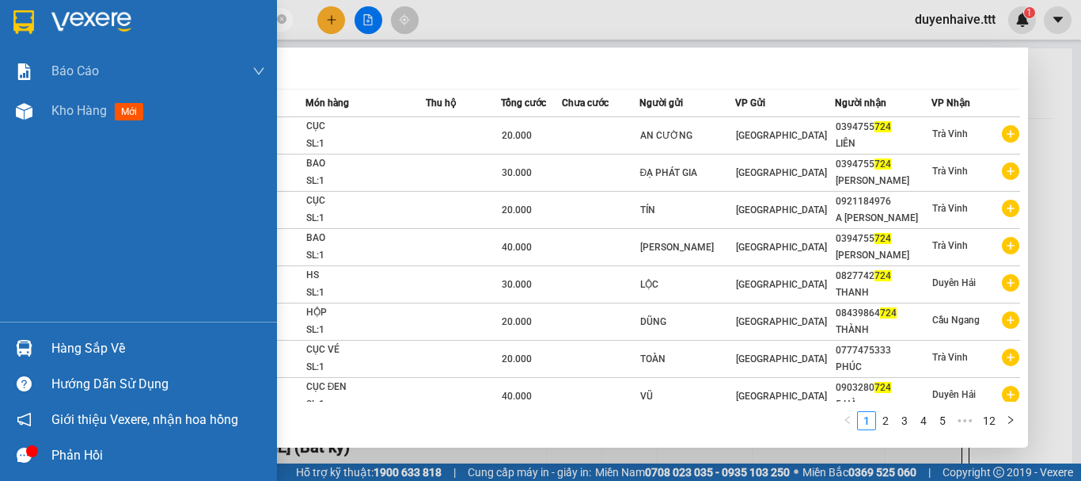
click at [105, 349] on div "Hàng sắp về" at bounding box center [158, 348] width 214 height 24
click at [4, 239] on div "Báo cáo Mẫu 1: Báo cáo dòng tiền theo nhân viên (nhân viên) Mẫu 3: Báo cáo dòng…" at bounding box center [138, 240] width 277 height 481
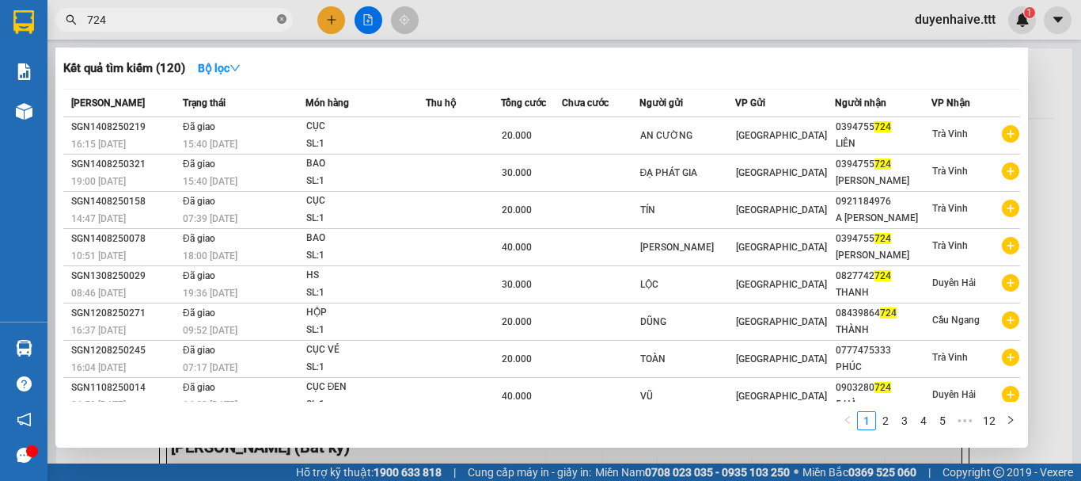
click at [284, 20] on icon "close-circle" at bounding box center [282, 19] width 10 height 10
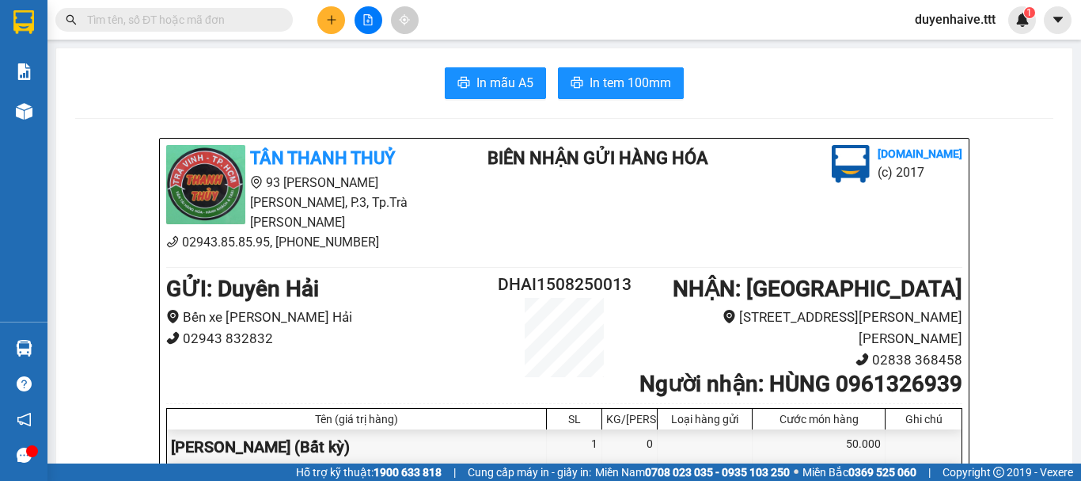
click at [220, 25] on input "text" at bounding box center [180, 19] width 187 height 17
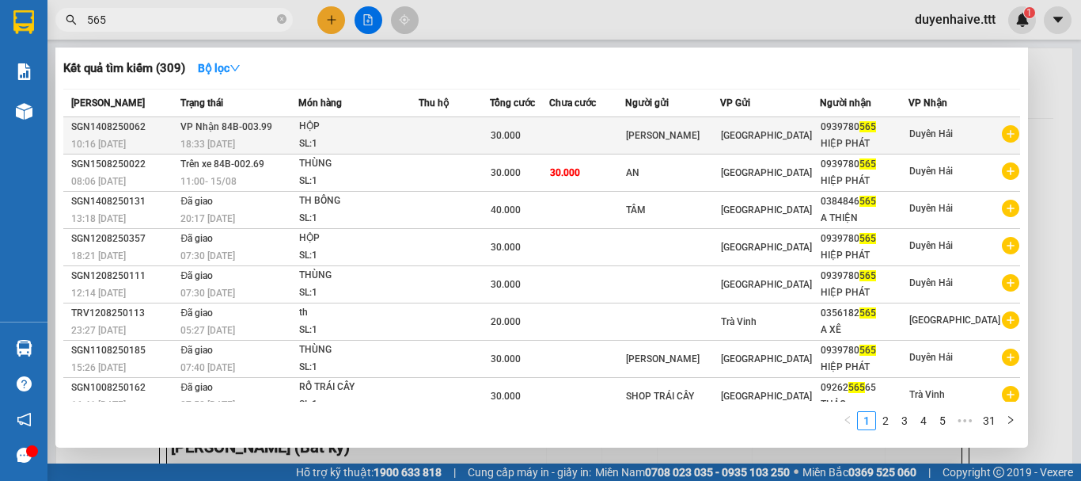
type input "565"
click at [933, 132] on span "Duyên Hải" at bounding box center [932, 133] width 44 height 11
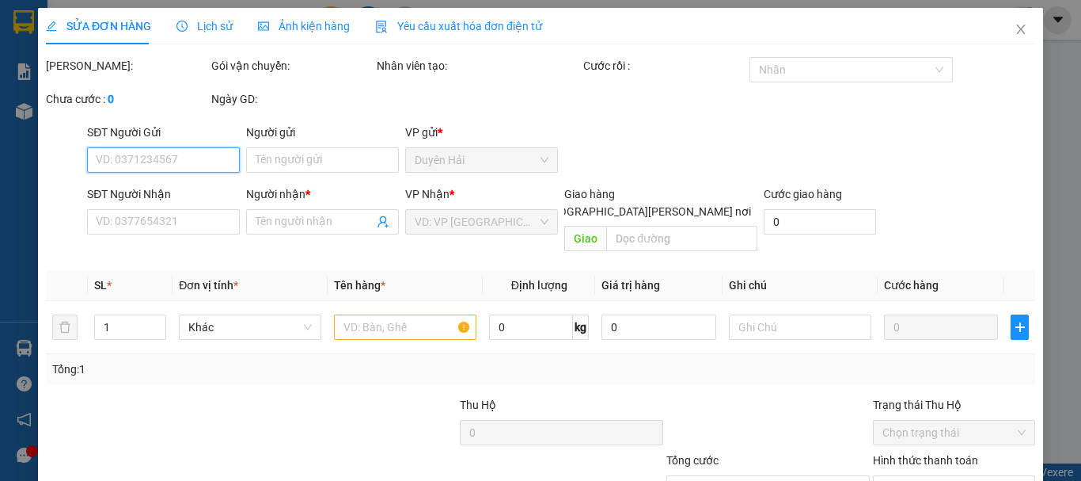
type input "KHÔNG GIAN"
type input "0939780565"
type input "HIỆP PHÁT"
type input "30.000"
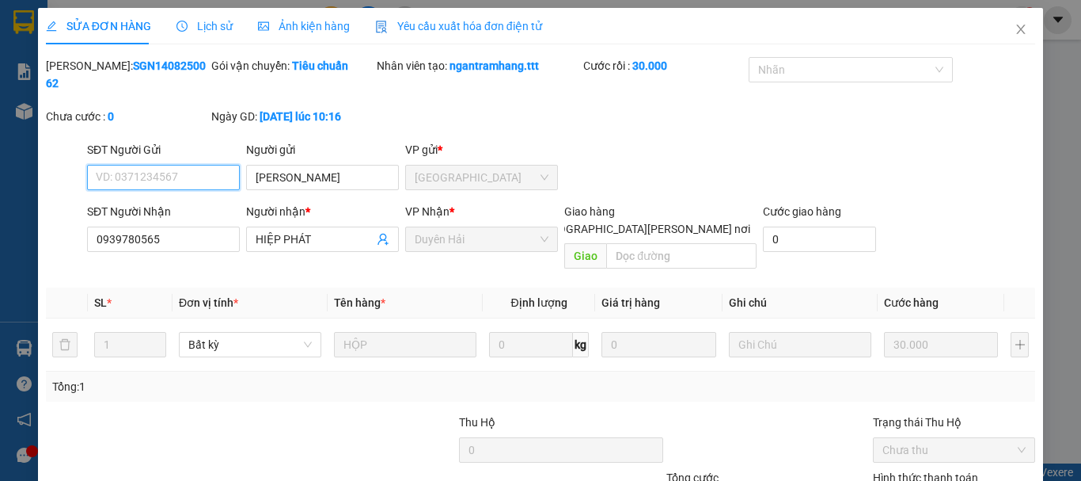
scroll to position [108, 0]
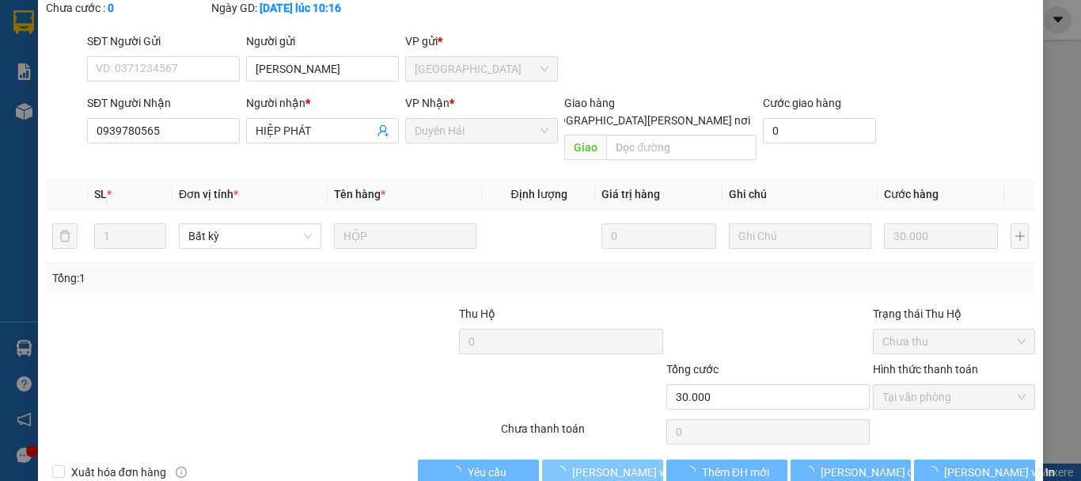
click at [634, 463] on span "[PERSON_NAME] và [PERSON_NAME] hàng" at bounding box center [679, 471] width 214 height 17
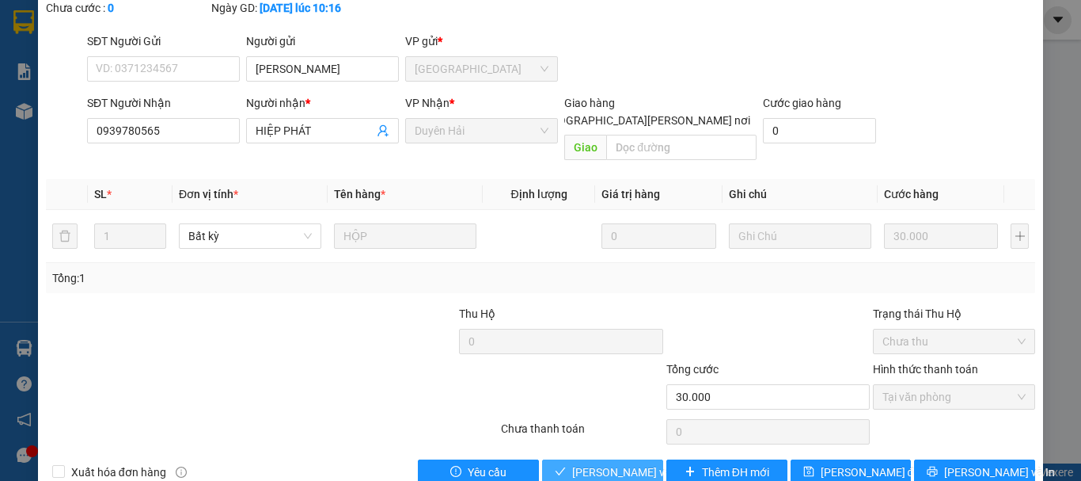
click at [623, 463] on span "[PERSON_NAME] và [PERSON_NAME] hàng" at bounding box center [679, 471] width 214 height 17
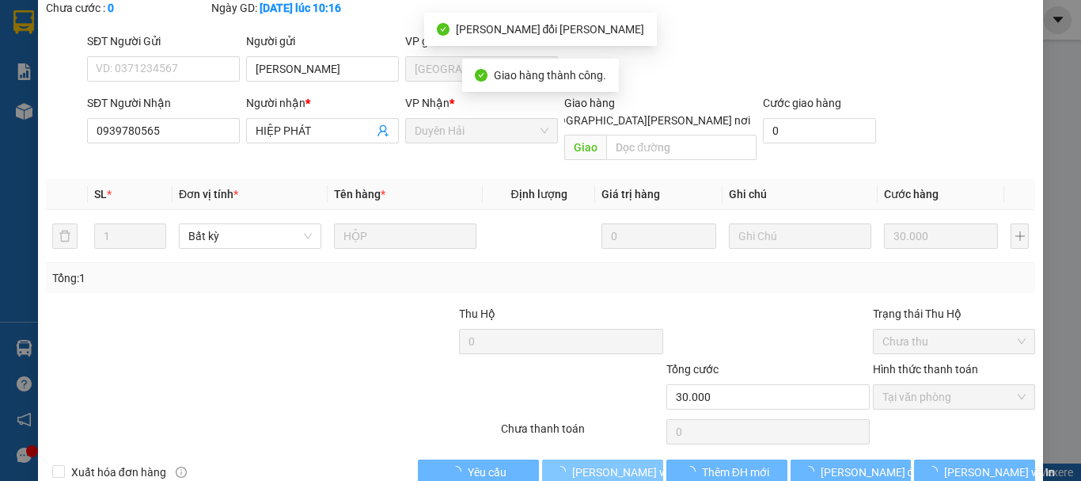
scroll to position [0, 0]
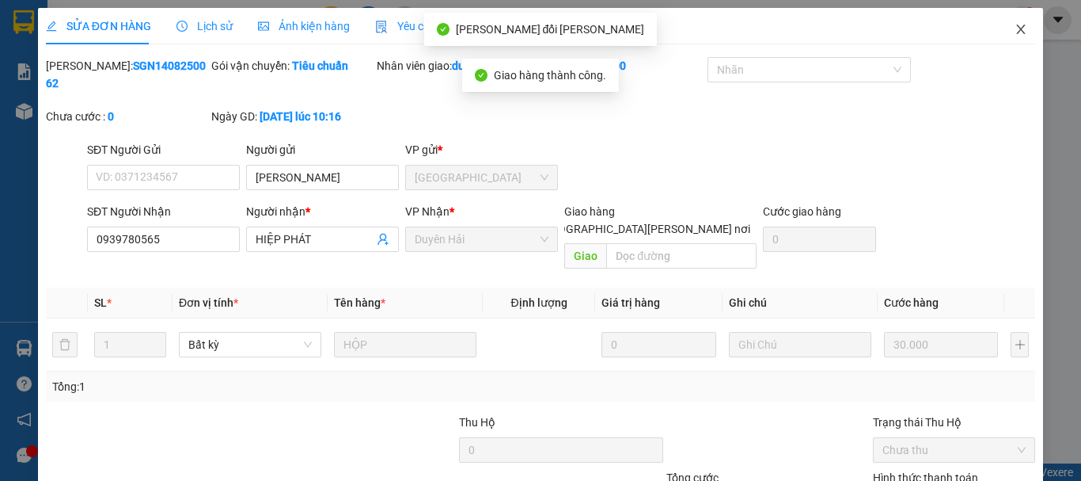
click at [1015, 31] on icon "close" at bounding box center [1021, 29] width 13 height 13
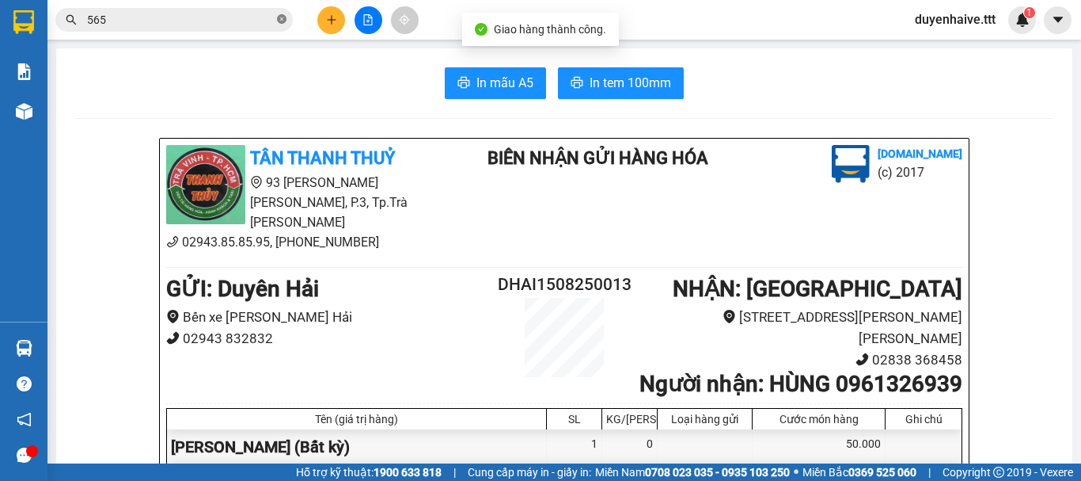
click at [283, 18] on icon "close-circle" at bounding box center [282, 19] width 10 height 10
click at [194, 15] on input "text" at bounding box center [180, 19] width 187 height 17
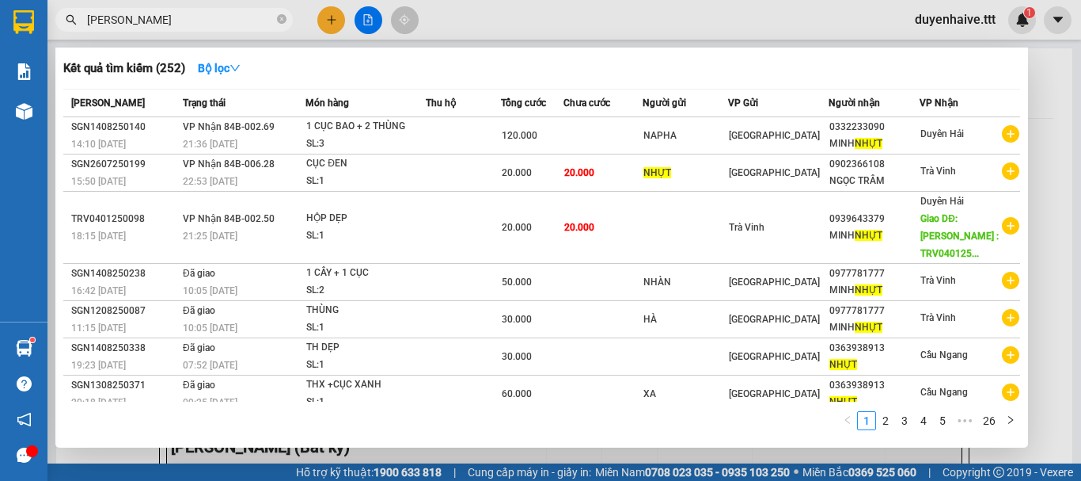
type input "NHUT"
click at [277, 17] on icon "close-circle" at bounding box center [282, 19] width 10 height 10
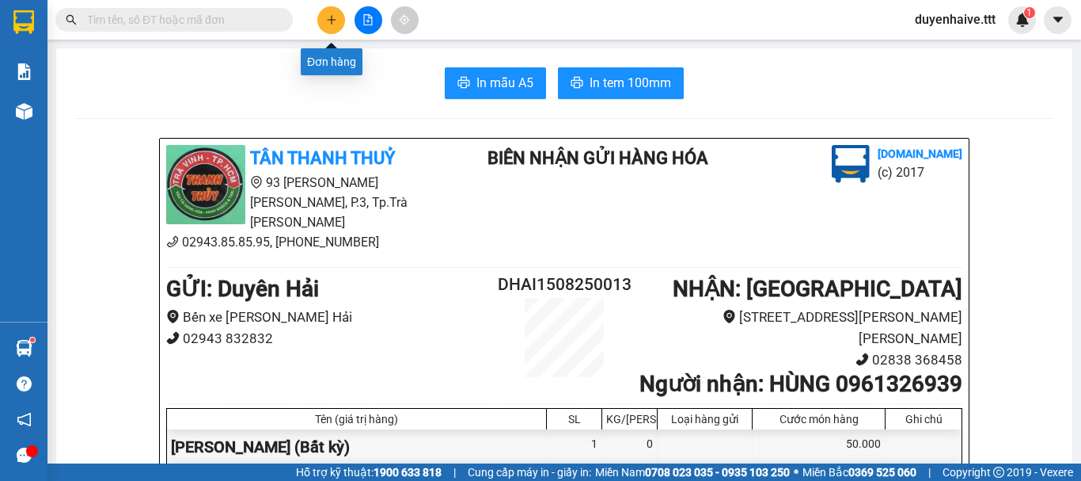
click at [336, 17] on icon "plus" at bounding box center [331, 19] width 11 height 11
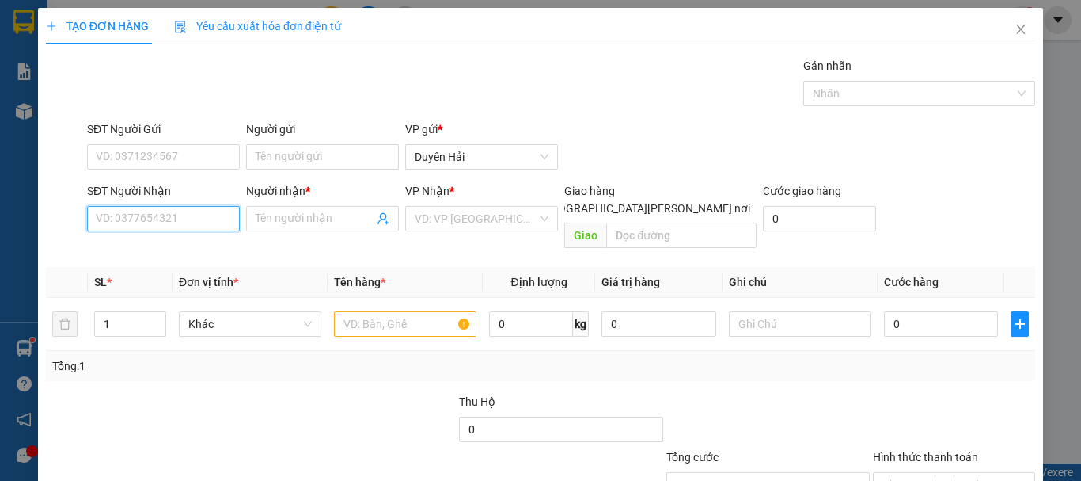
click at [152, 220] on input "SĐT Người Nhận" at bounding box center [163, 218] width 153 height 25
click at [152, 220] on input "7676" at bounding box center [163, 218] width 153 height 25
click at [163, 223] on input "7676" at bounding box center [163, 218] width 153 height 25
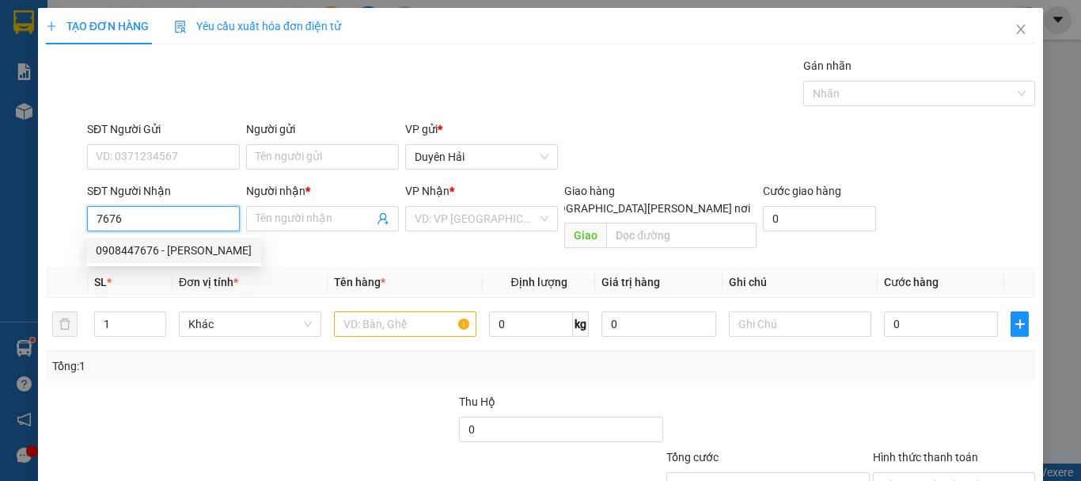
click at [171, 249] on div "0908447676 - NGHỊ" at bounding box center [174, 249] width 156 height 17
type input "0908447676"
type input "NGHỊ"
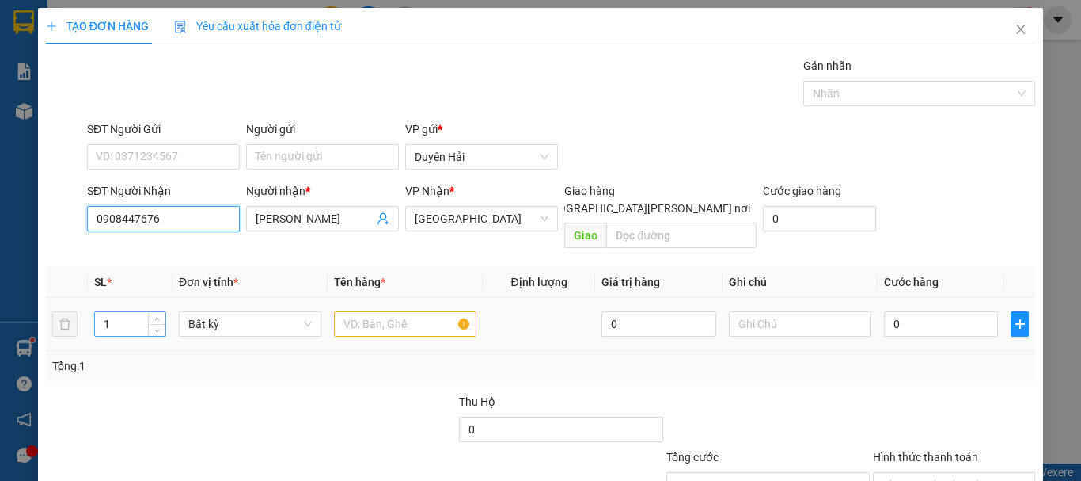
type input "0908447676"
click at [124, 312] on input "1" at bounding box center [130, 324] width 70 height 24
type input "2"
click at [349, 311] on input "text" at bounding box center [405, 323] width 143 height 25
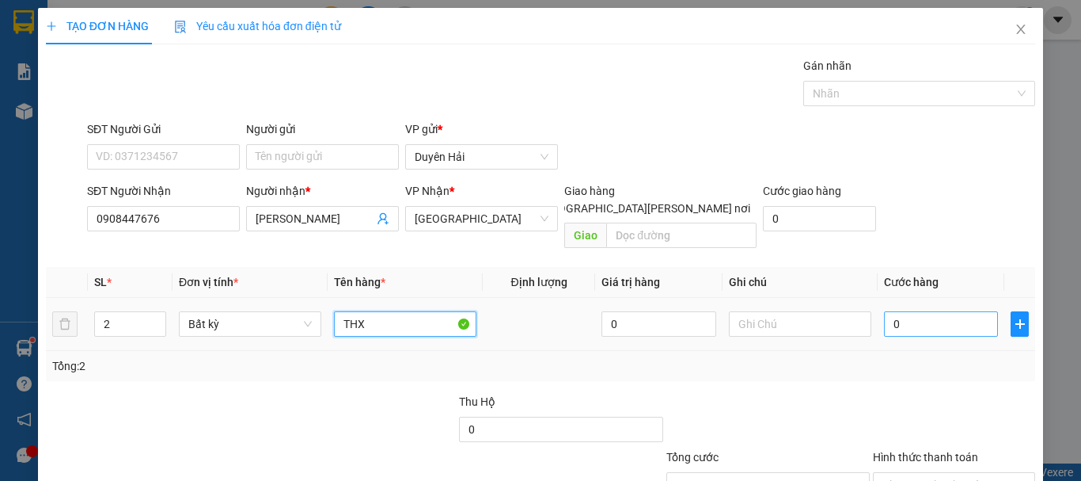
type input "THX"
click at [922, 316] on input "0" at bounding box center [941, 323] width 114 height 25
type input "1"
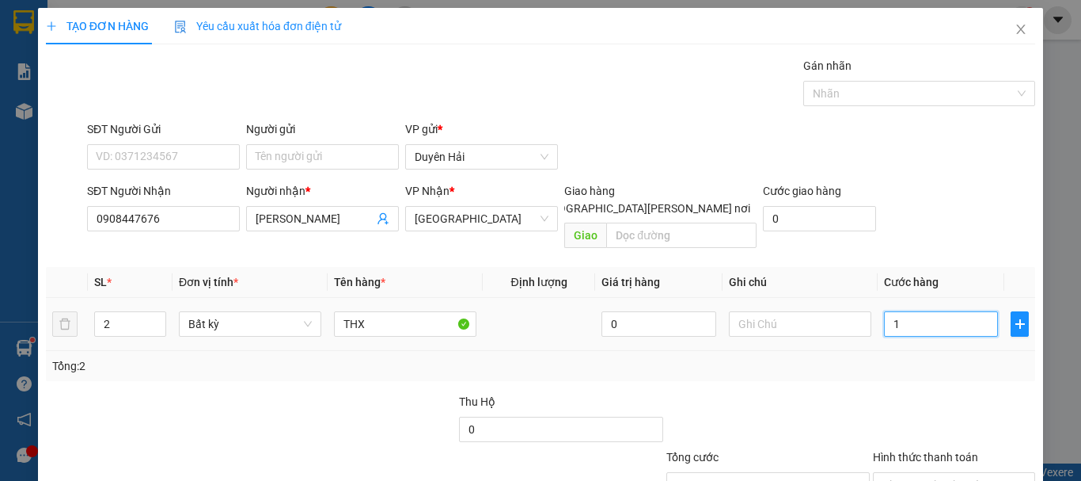
type input "12"
type input "120"
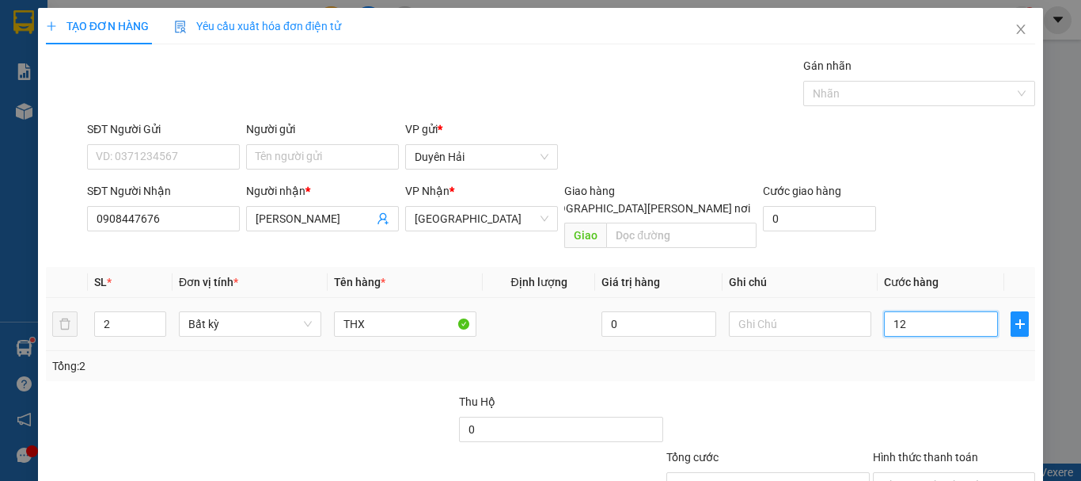
type input "120"
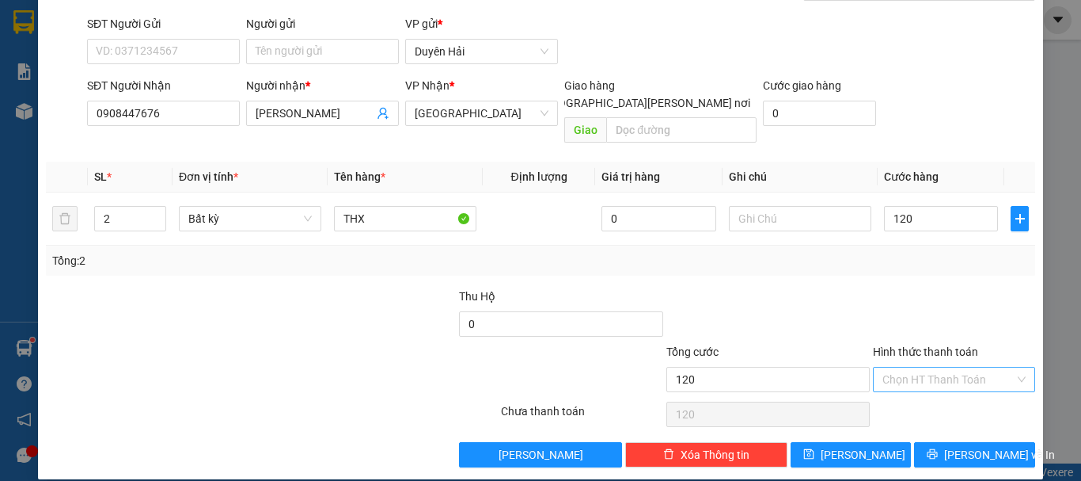
type input "120.000"
click at [919, 367] on input "Hình thức thanh toán" at bounding box center [949, 379] width 132 height 24
click at [922, 396] on div "Tại văn phòng" at bounding box center [945, 393] width 142 height 17
type input "0"
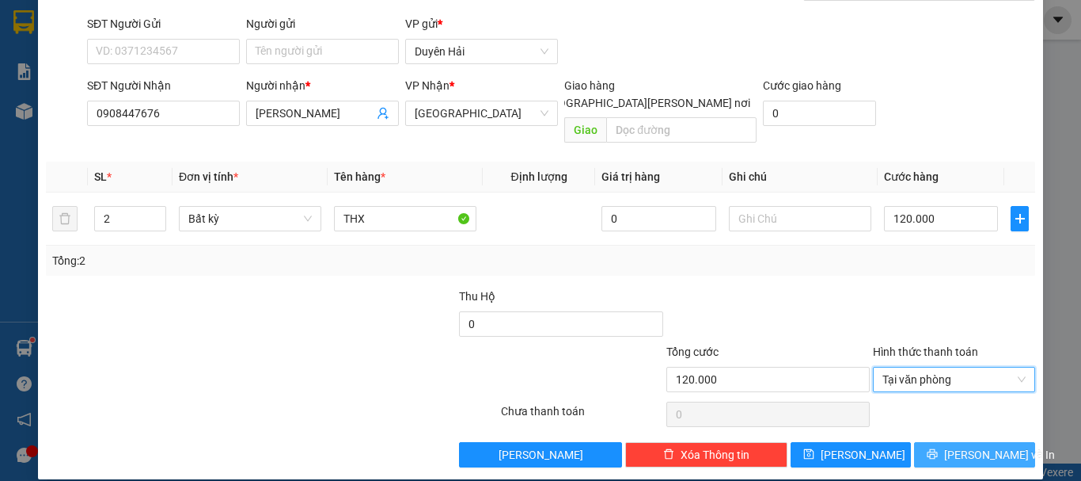
click at [935, 442] on button "[PERSON_NAME] và In" at bounding box center [974, 454] width 121 height 25
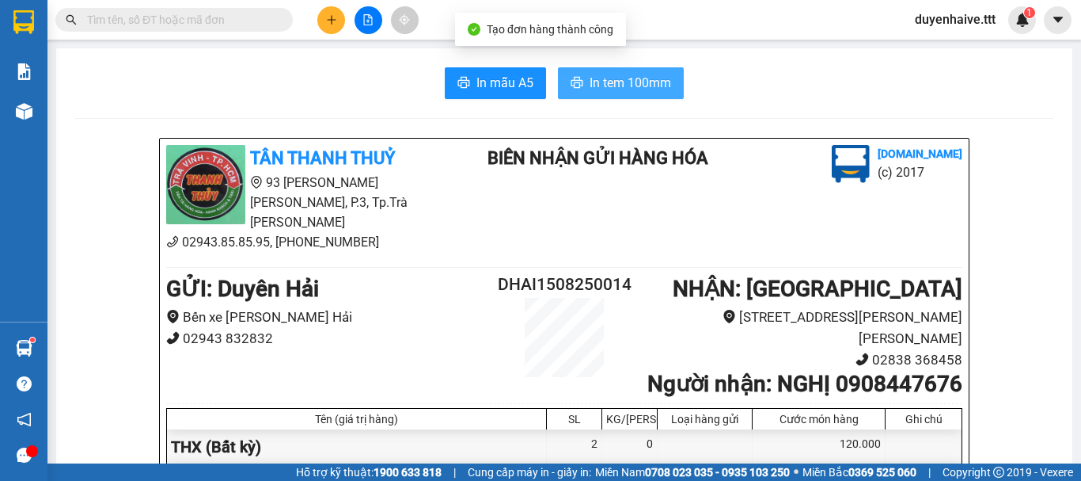
click at [610, 85] on span "In tem 100mm" at bounding box center [631, 83] width 82 height 20
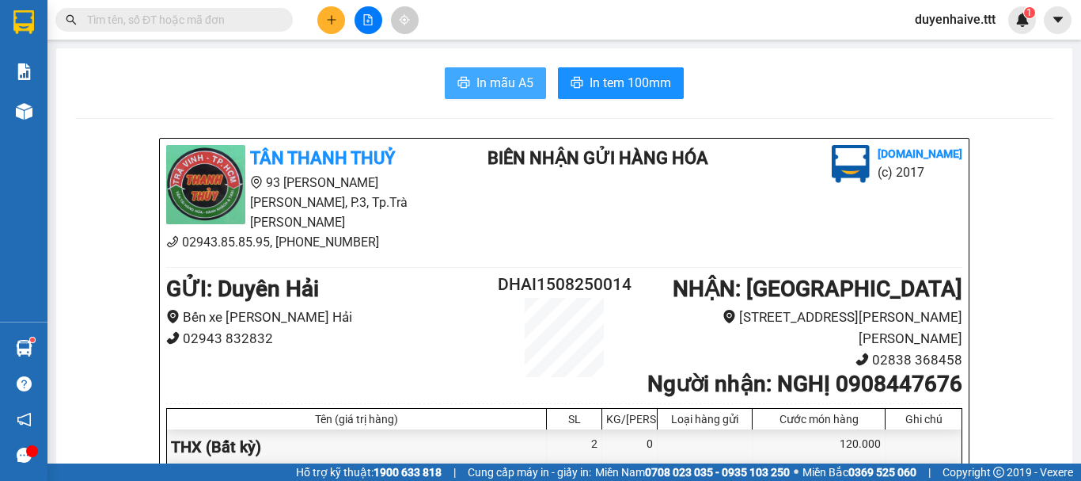
click at [502, 85] on span "In mẫu A5" at bounding box center [505, 83] width 57 height 20
click at [156, 12] on input "text" at bounding box center [180, 19] width 187 height 17
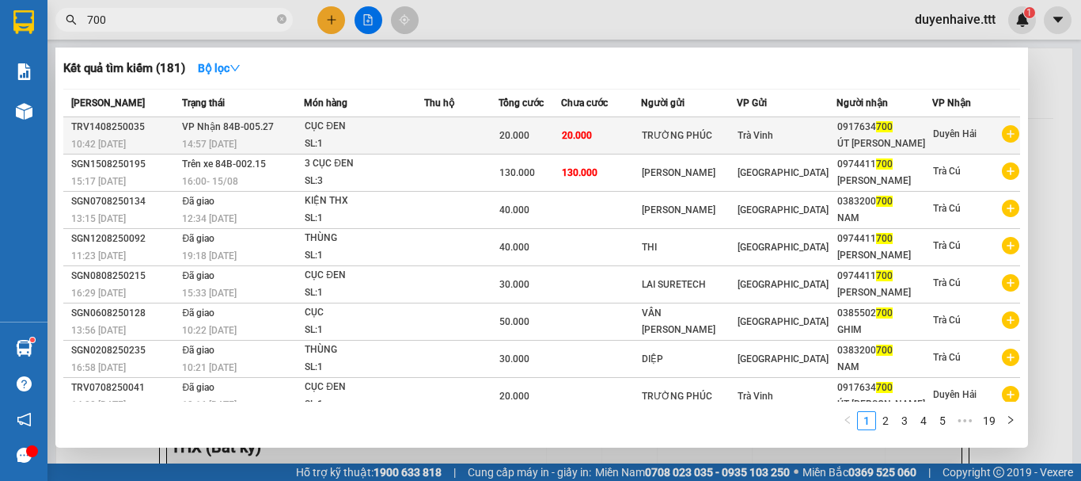
type input "700"
click at [869, 139] on div "ÚT BÌNH" at bounding box center [885, 143] width 94 height 17
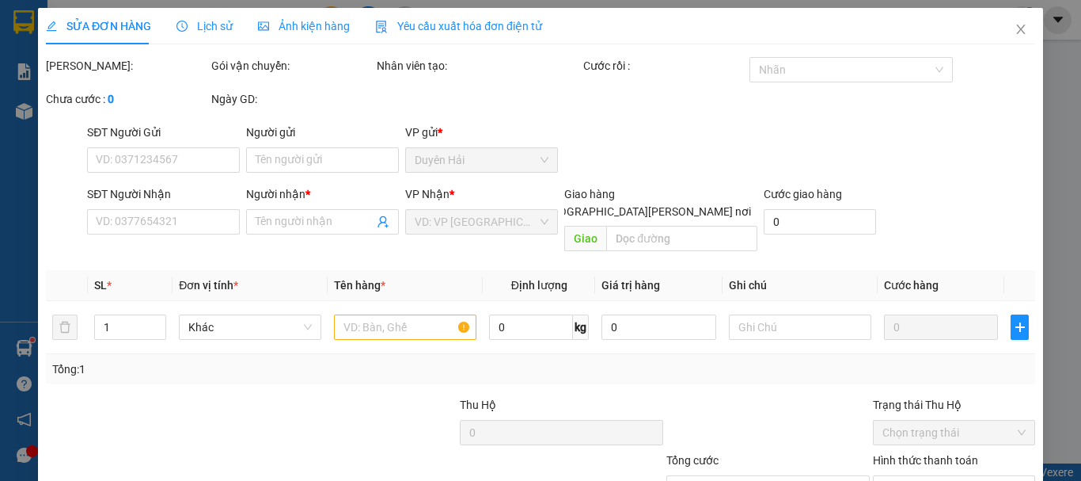
type input "TRƯỜNG PHÚC"
type input "0917634700"
type input "ÚT BÌNH"
type input "20.000"
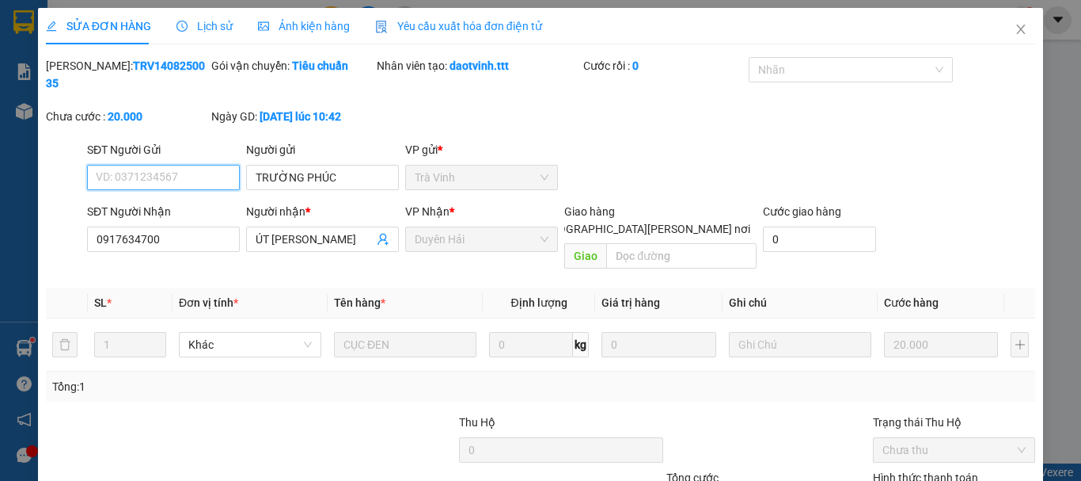
scroll to position [108, 0]
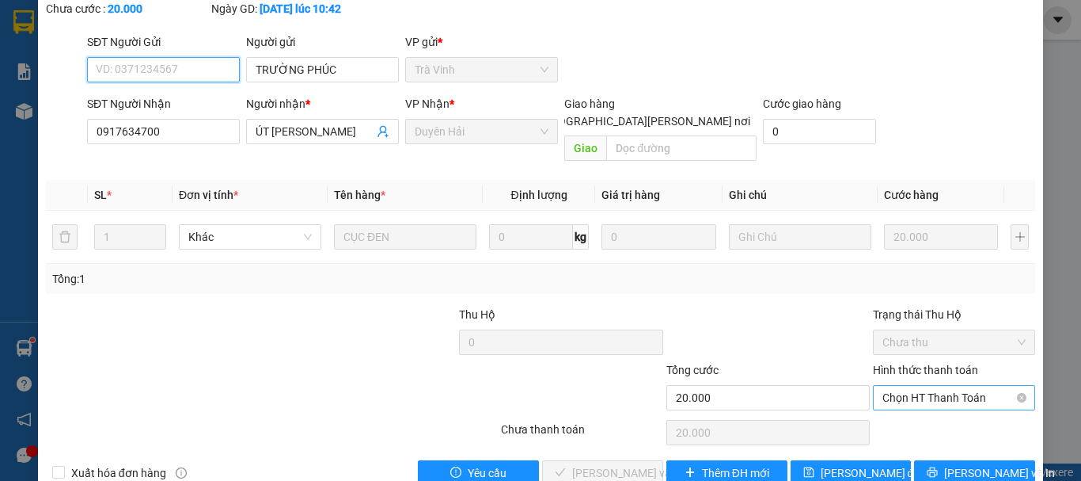
click at [883, 386] on span "Chọn HT Thanh Toán" at bounding box center [954, 398] width 143 height 24
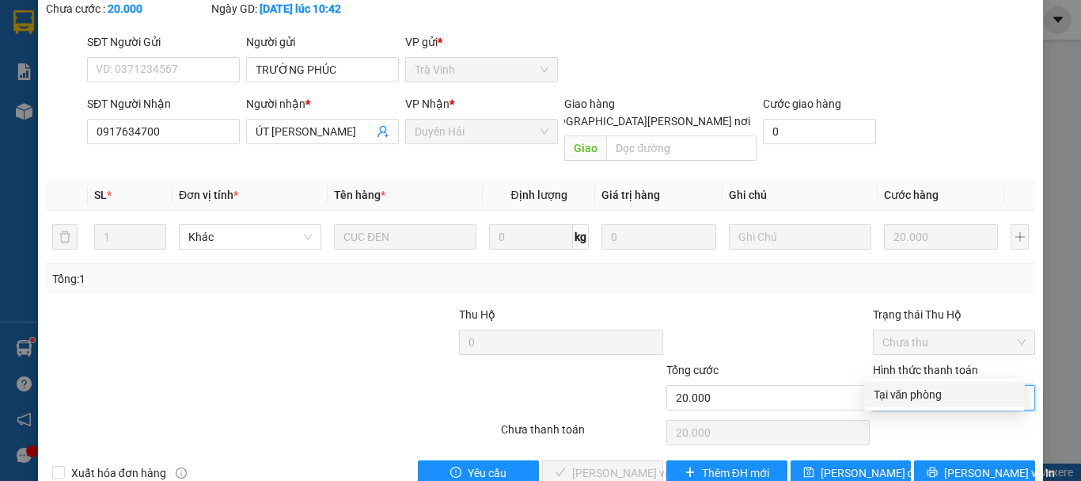
click at [884, 392] on div "Tại văn phòng" at bounding box center [945, 394] width 142 height 17
type input "0"
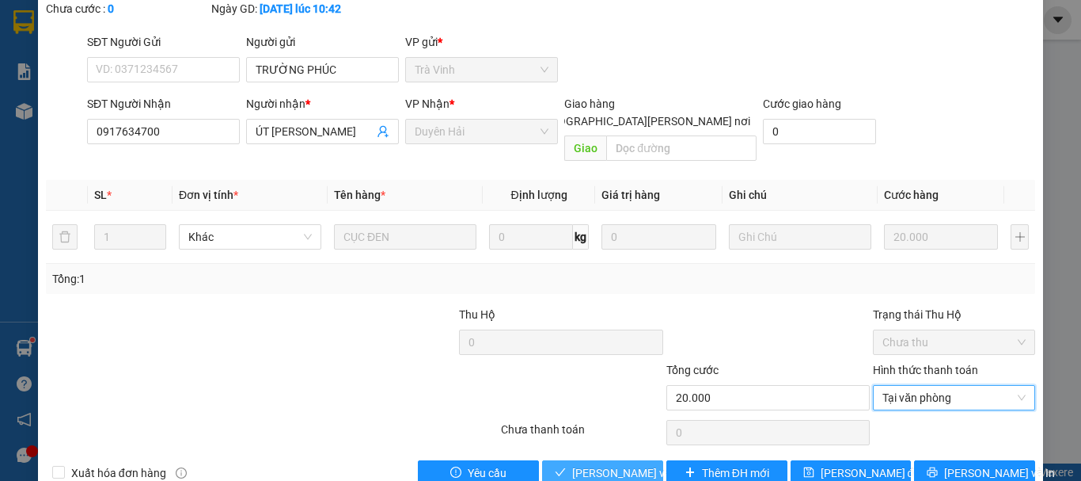
click at [620, 464] on span "[PERSON_NAME] và [PERSON_NAME] hàng" at bounding box center [679, 472] width 214 height 17
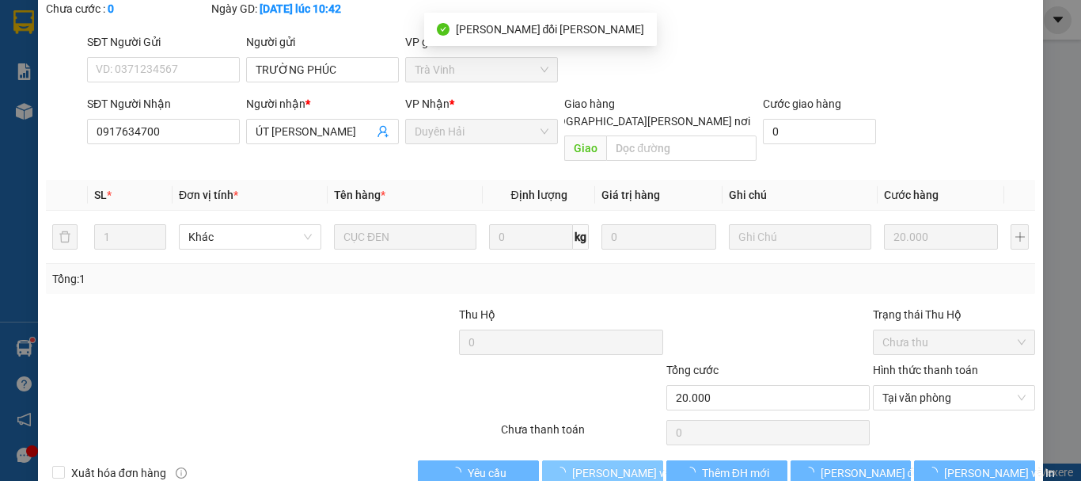
scroll to position [0, 0]
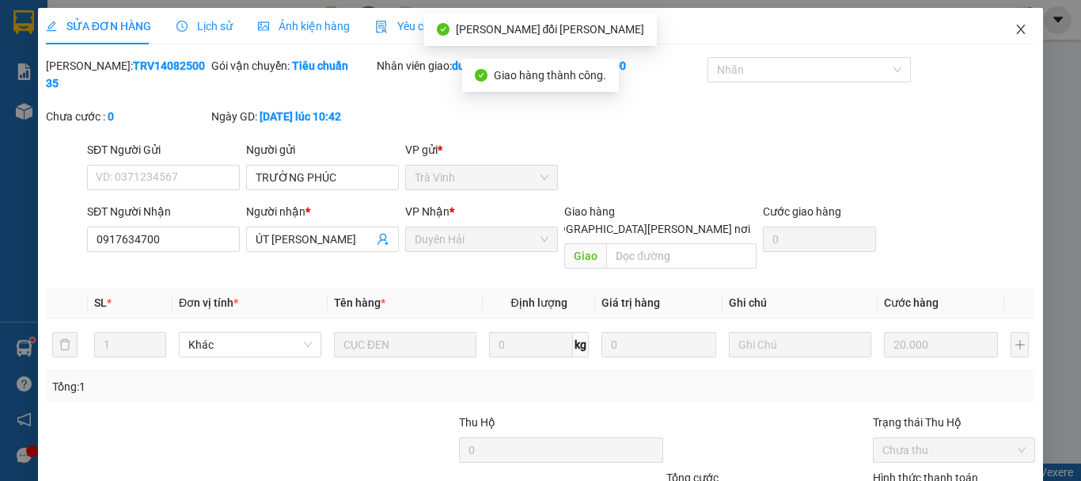
click at [1017, 29] on icon "close" at bounding box center [1021, 30] width 9 height 10
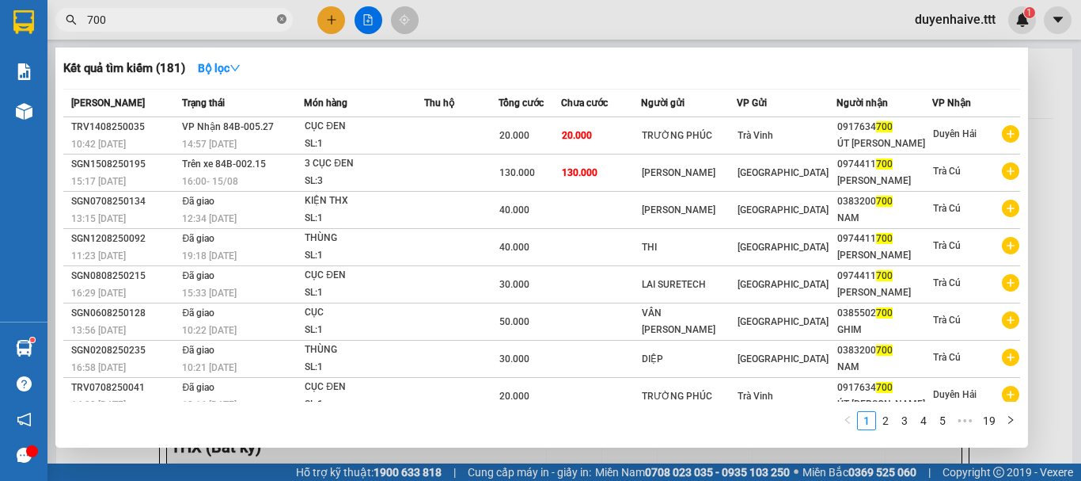
click at [278, 18] on icon "close-circle" at bounding box center [282, 19] width 10 height 10
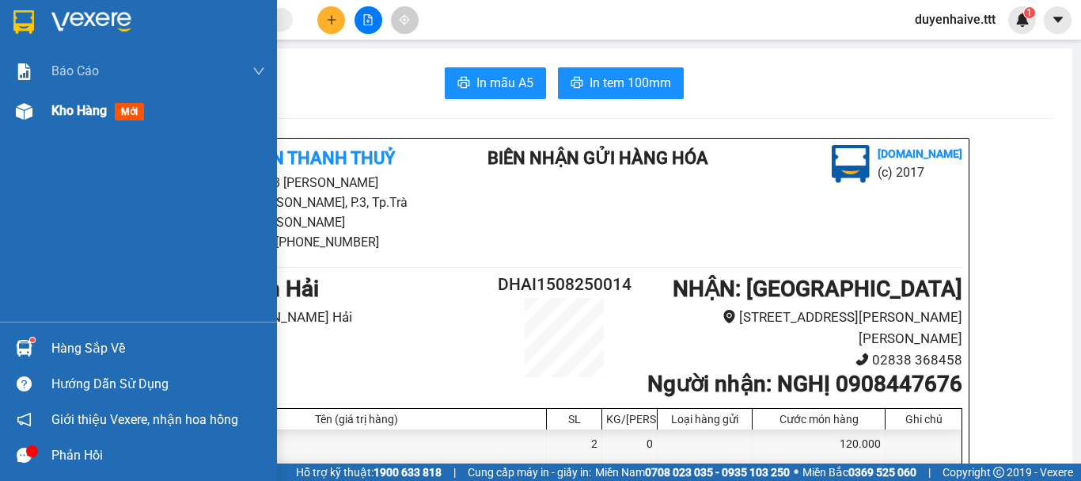
click at [98, 108] on span "Kho hàng" at bounding box center [78, 110] width 55 height 15
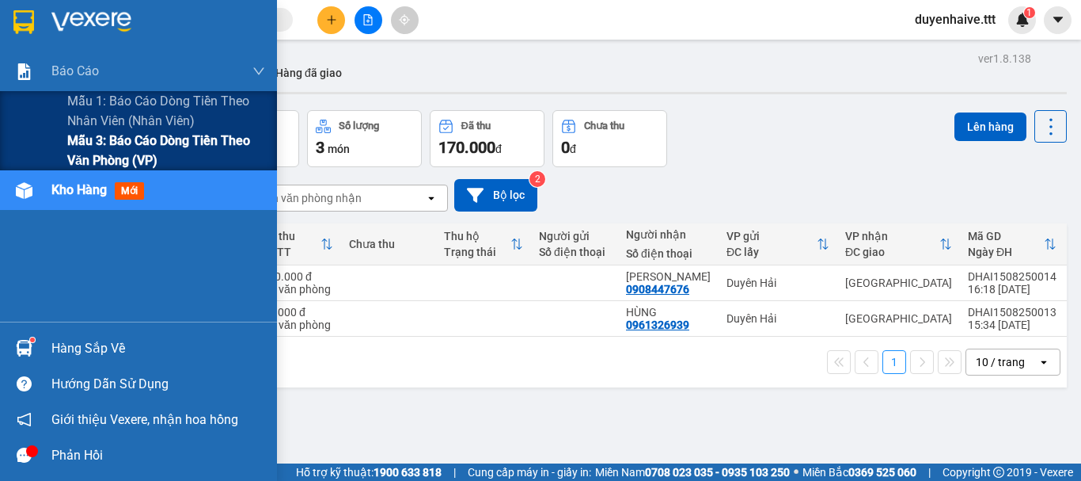
click at [102, 147] on span "Mẫu 3: Báo cáo dòng tiền theo văn phòng (VP)" at bounding box center [166, 151] width 198 height 40
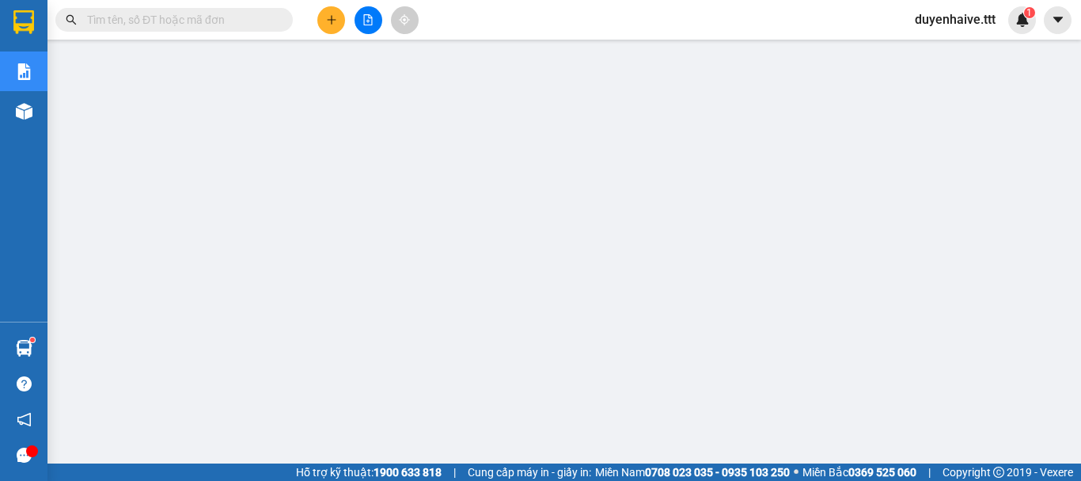
click at [211, 17] on input "text" at bounding box center [180, 19] width 187 height 17
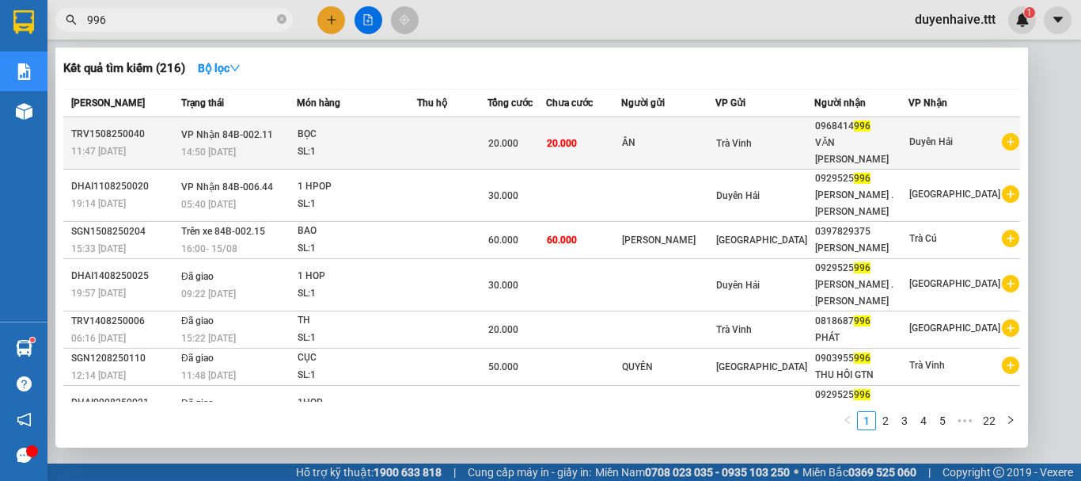
type input "996"
click at [907, 129] on div "0968414 996" at bounding box center [861, 126] width 93 height 17
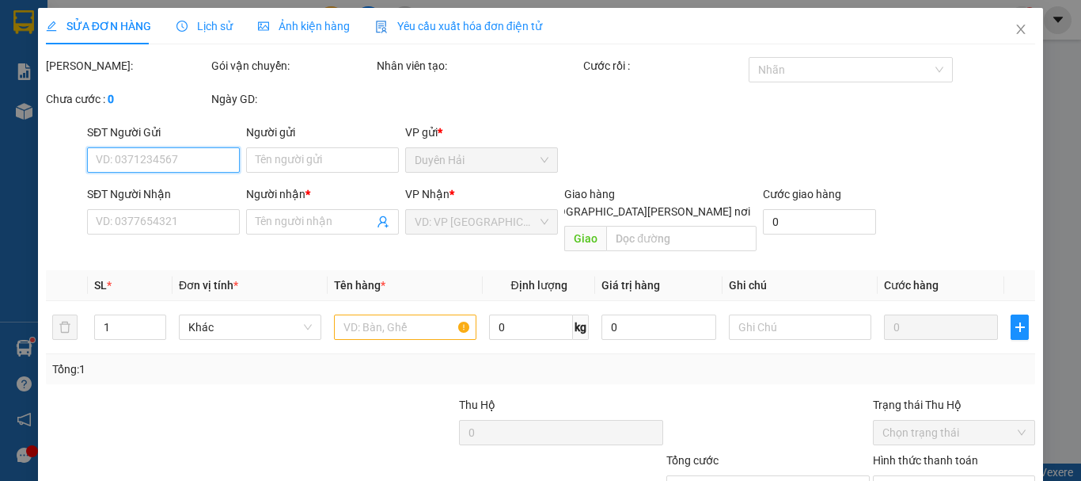
type input "ÂN"
type input "0968414996"
type input "VĂN NGHĨA"
type input "20.000"
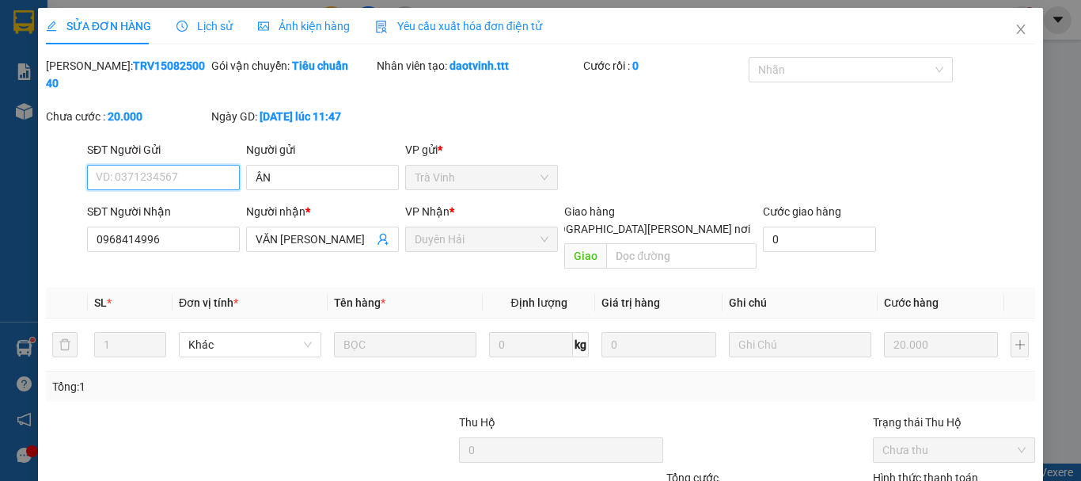
scroll to position [108, 0]
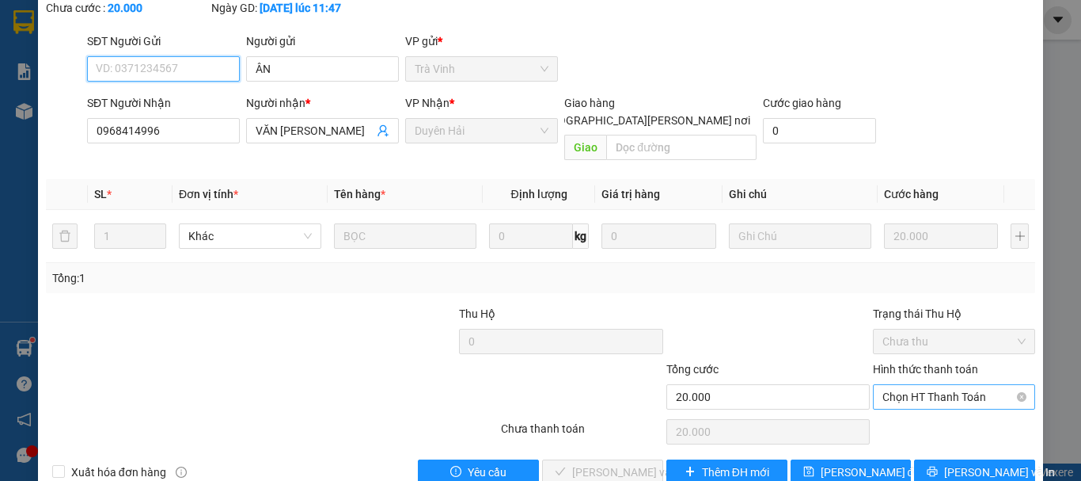
click at [895, 384] on div "Chọn HT Thanh Toán" at bounding box center [954, 396] width 162 height 25
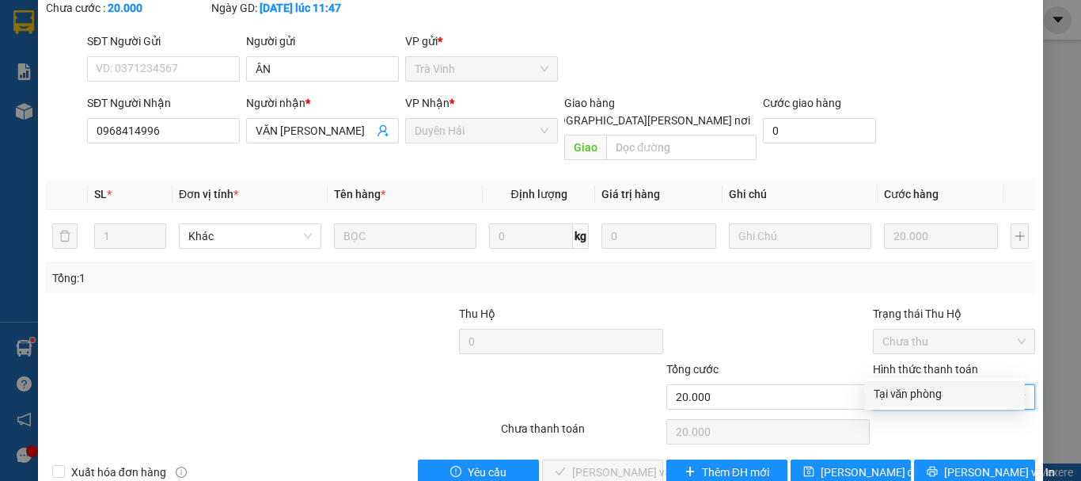
click at [893, 393] on div "Tại văn phòng" at bounding box center [945, 393] width 142 height 17
type input "0"
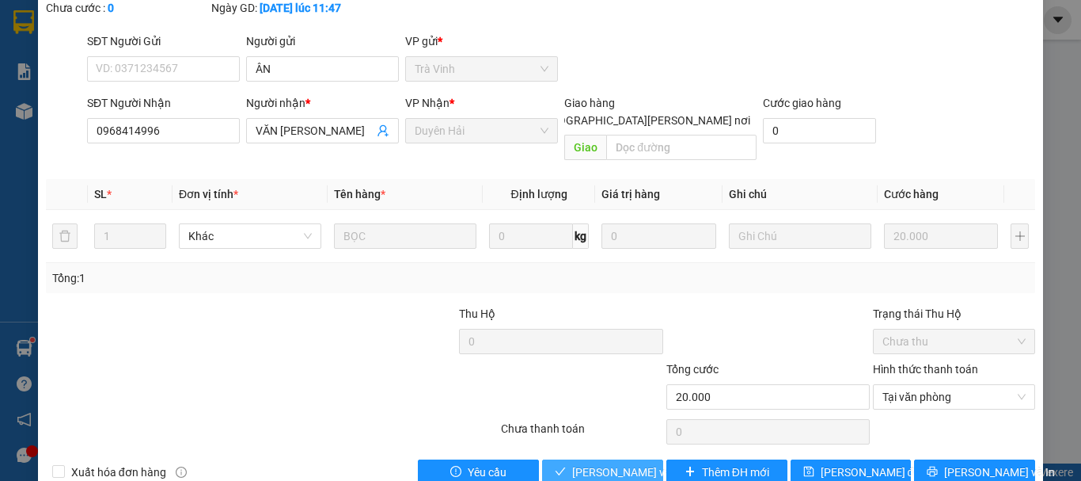
click at [577, 463] on span "[PERSON_NAME] và [PERSON_NAME] hàng" at bounding box center [679, 471] width 214 height 17
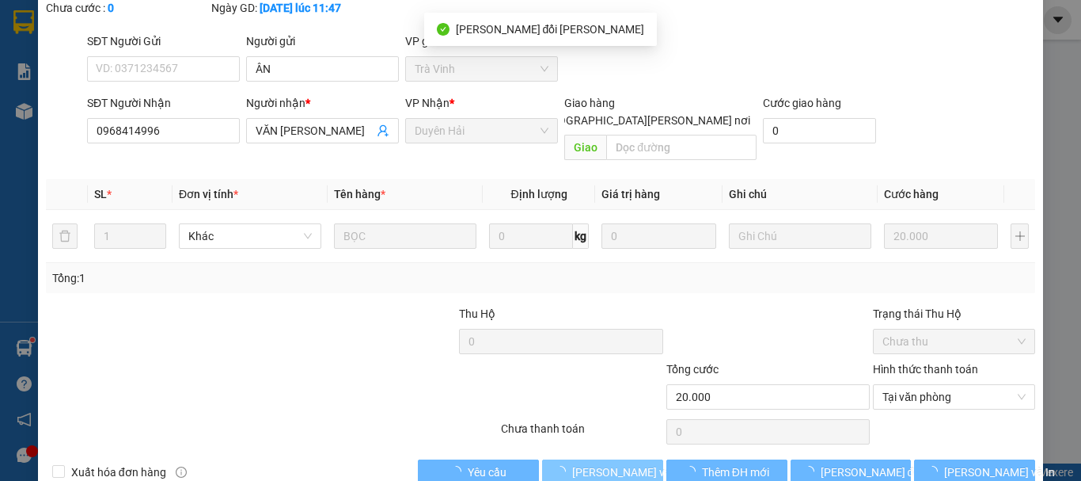
scroll to position [0, 0]
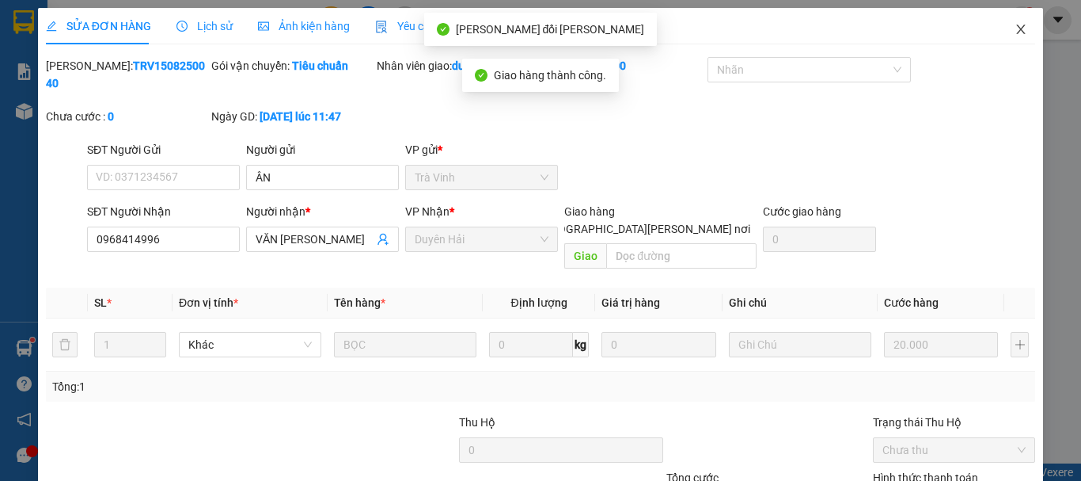
click at [1015, 29] on icon "close" at bounding box center [1021, 29] width 13 height 13
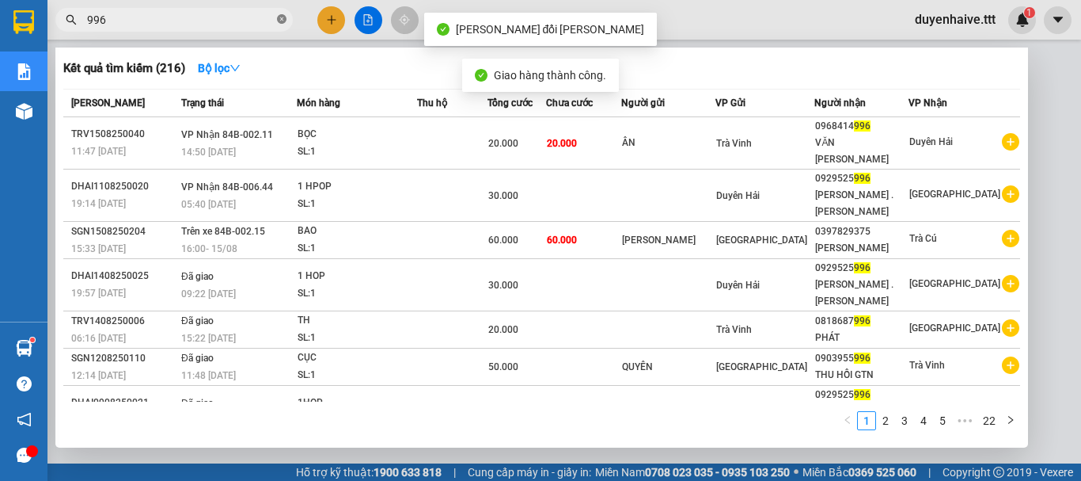
click at [280, 19] on icon "close-circle" at bounding box center [282, 19] width 10 height 10
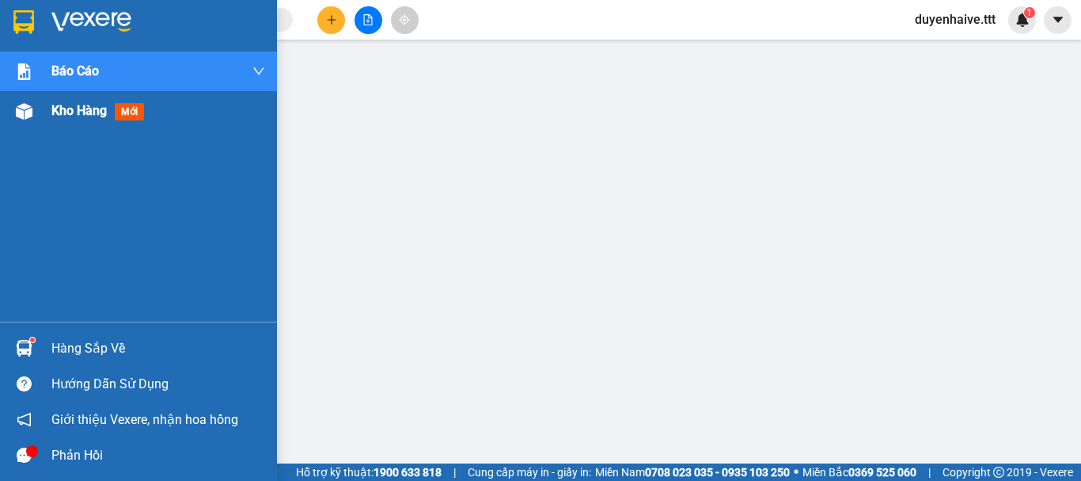
drag, startPoint x: 71, startPoint y: 112, endPoint x: 82, endPoint y: 112, distance: 10.3
click at [82, 112] on span "Kho hàng" at bounding box center [78, 110] width 55 height 15
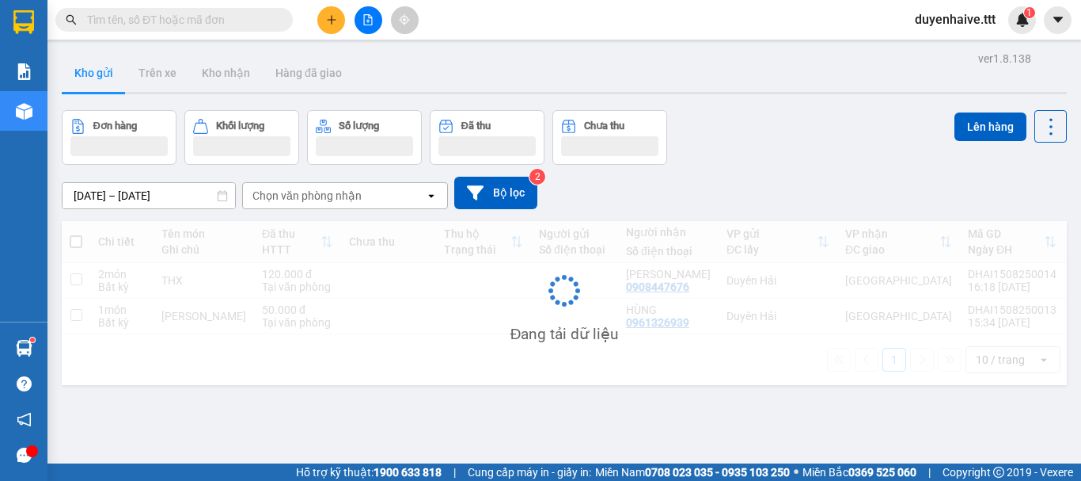
click at [539, 30] on div "Kết quả tìm kiếm ( 216 ) Bộ lọc Mã ĐH Trạng thái Món hàng Thu hộ Tổng cước Chưa…" at bounding box center [540, 20] width 1081 height 40
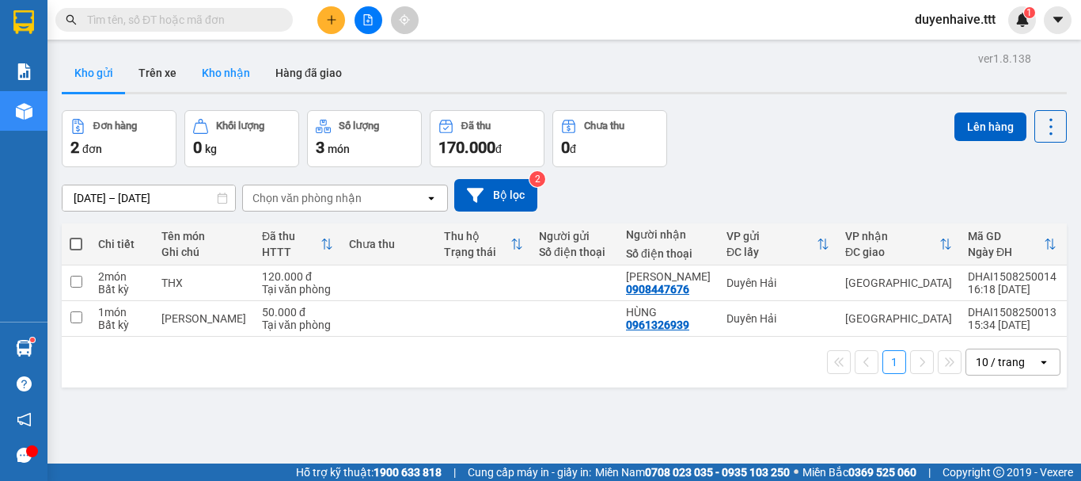
click at [217, 71] on button "Kho nhận" at bounding box center [226, 73] width 74 height 38
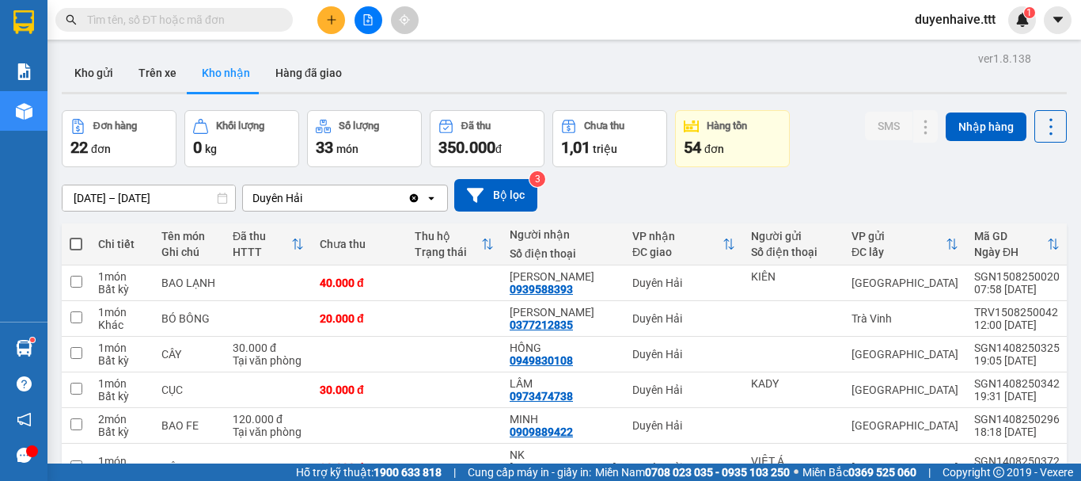
click at [234, 17] on input "text" at bounding box center [180, 19] width 187 height 17
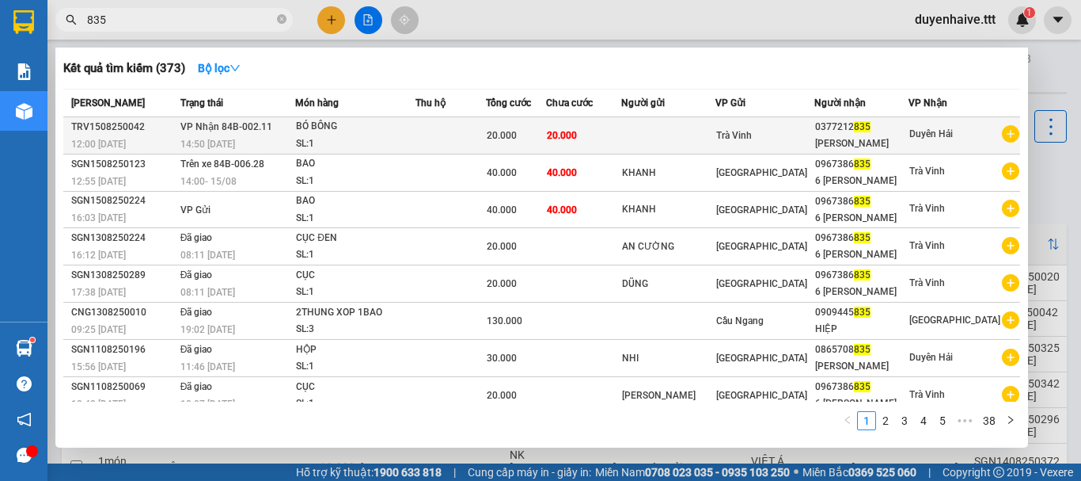
type input "835"
click at [926, 134] on span "Duyên Hải" at bounding box center [932, 133] width 44 height 11
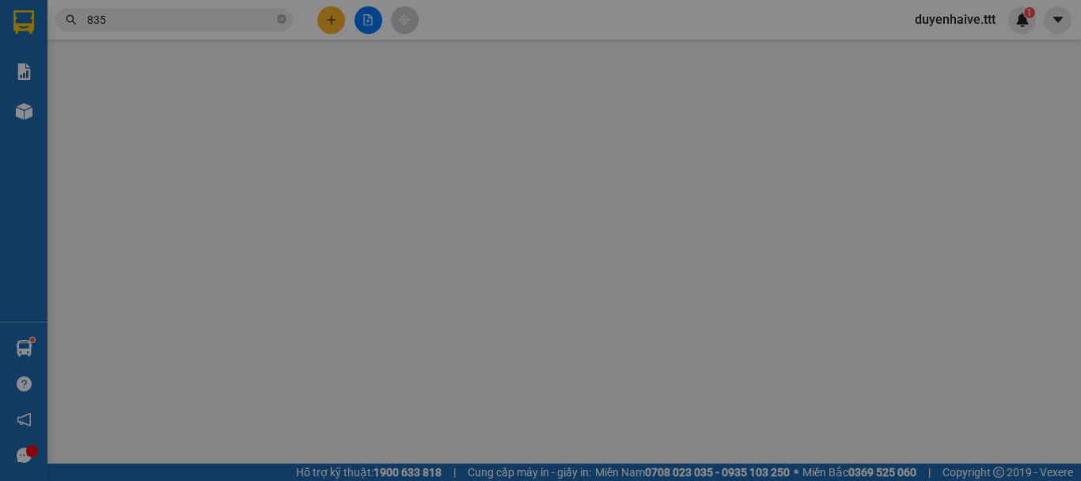
type input "0377212835"
type input "THUÝ DUY"
type input "20.000"
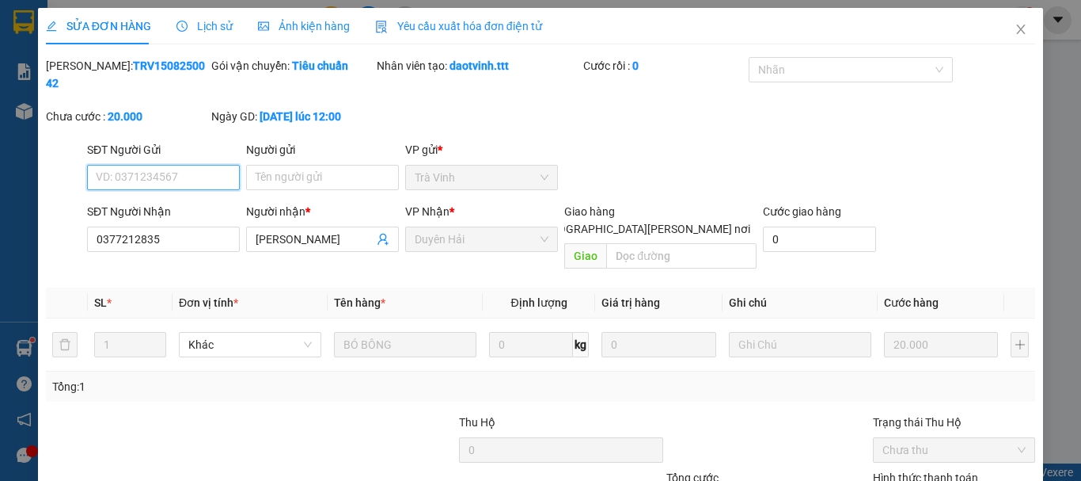
scroll to position [108, 0]
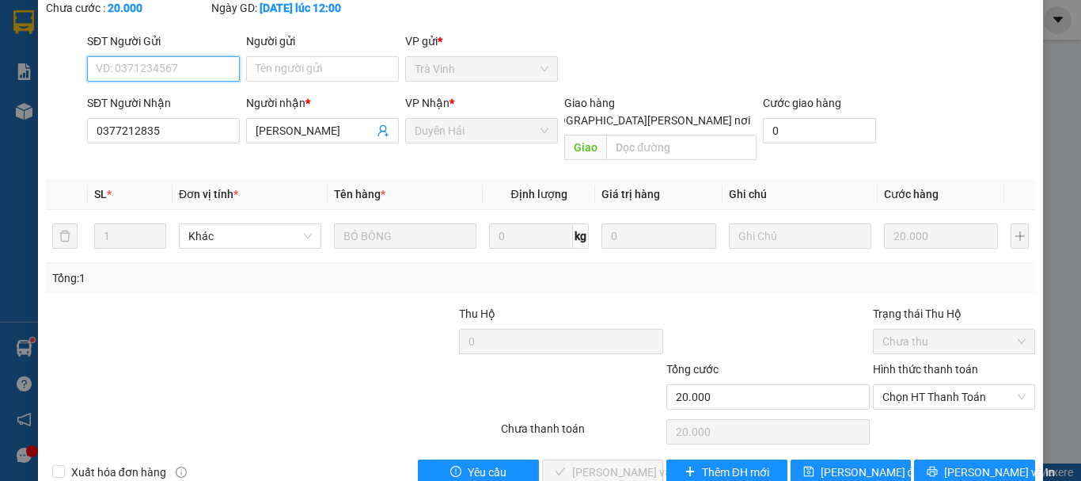
click at [895, 385] on span "Chọn HT Thanh Toán" at bounding box center [954, 397] width 143 height 24
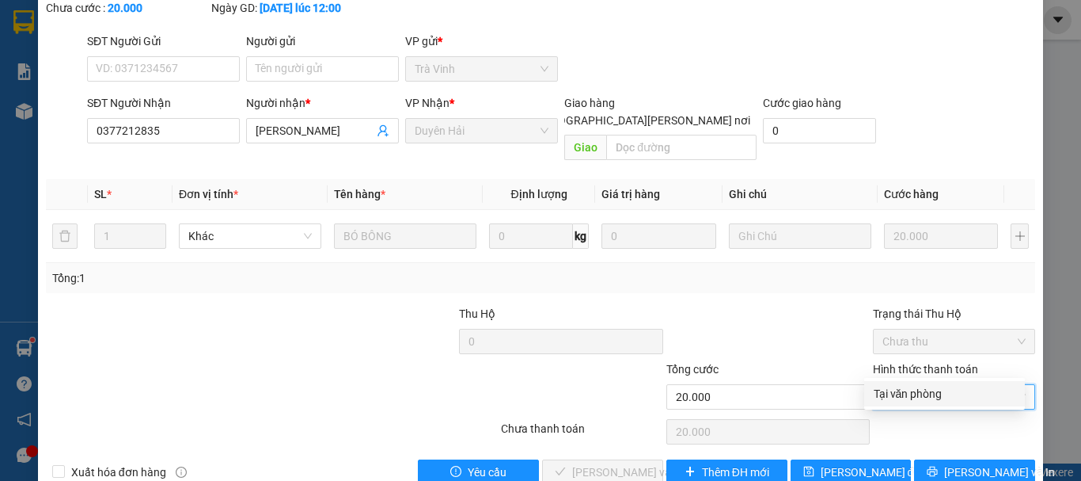
click at [894, 396] on div "Tại văn phòng" at bounding box center [945, 393] width 142 height 17
type input "0"
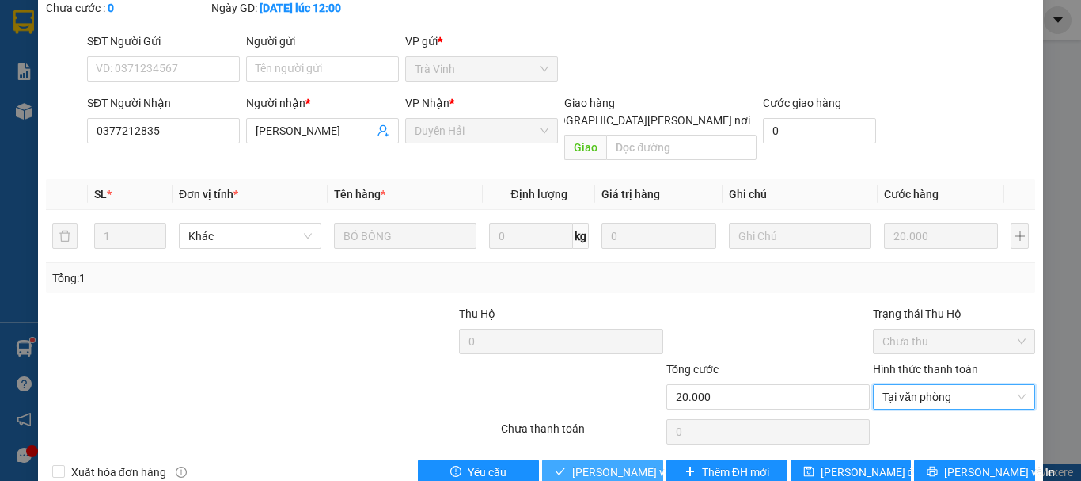
click at [630, 463] on span "[PERSON_NAME] và [PERSON_NAME] hàng" at bounding box center [679, 471] width 214 height 17
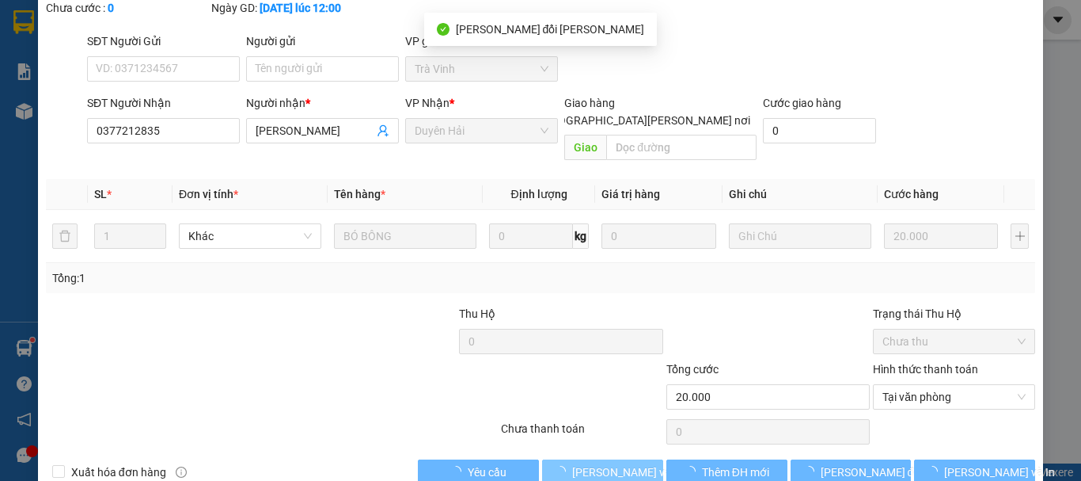
scroll to position [0, 0]
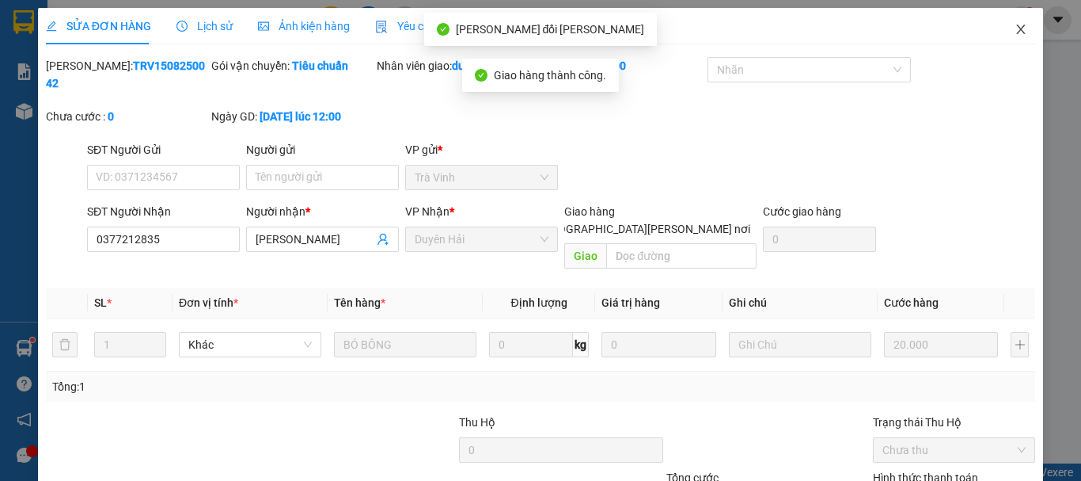
click at [1015, 28] on icon "close" at bounding box center [1021, 29] width 13 height 13
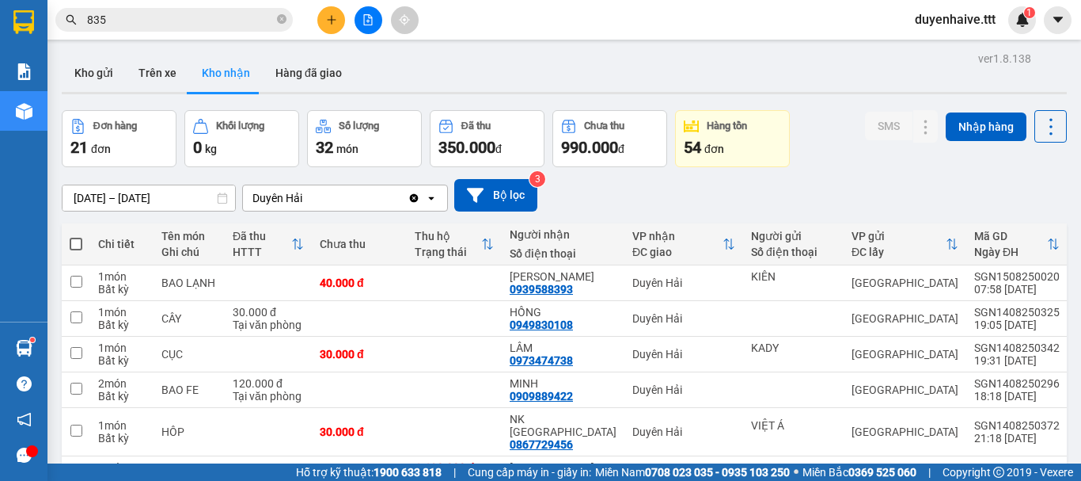
click at [485, 24] on div "Kết quả tìm kiếm ( 373 ) Bộ lọc Mã ĐH Trạng thái Món hàng Thu hộ Tổng cước Chưa…" at bounding box center [540, 20] width 1081 height 40
click at [281, 17] on icon "close-circle" at bounding box center [282, 19] width 10 height 10
click at [322, 24] on button at bounding box center [331, 20] width 28 height 28
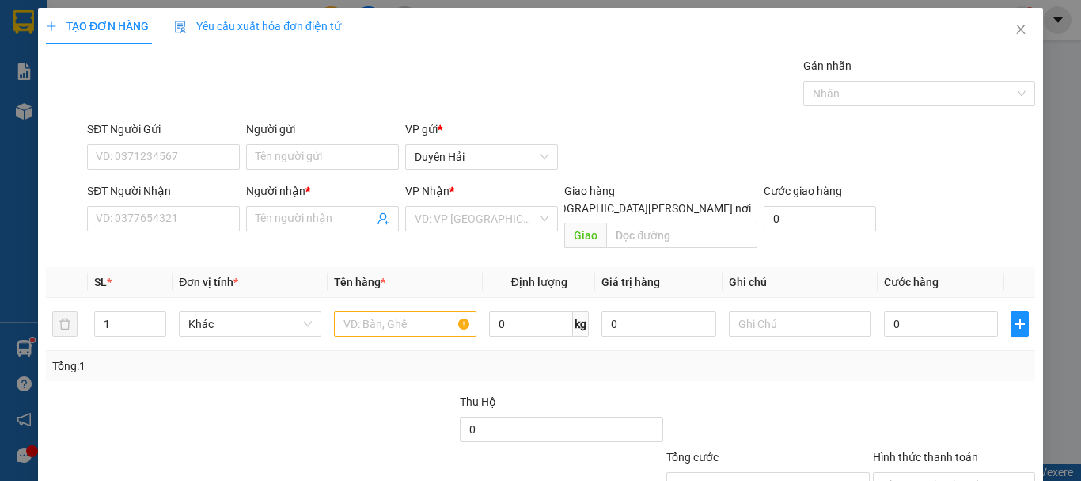
click at [326, 21] on span "Yêu cầu xuất hóa đơn điện tử" at bounding box center [257, 26] width 167 height 13
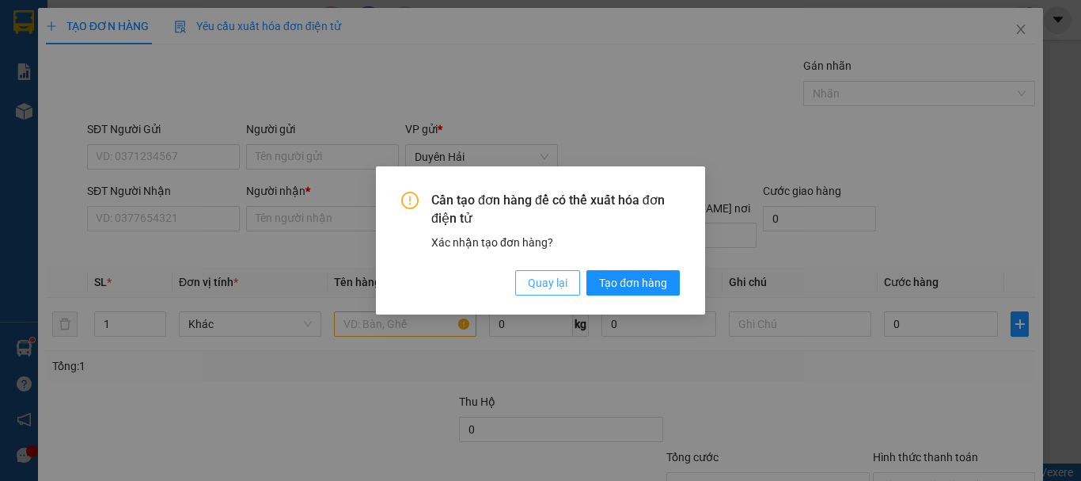
click at [531, 280] on span "Quay lại" at bounding box center [548, 282] width 40 height 17
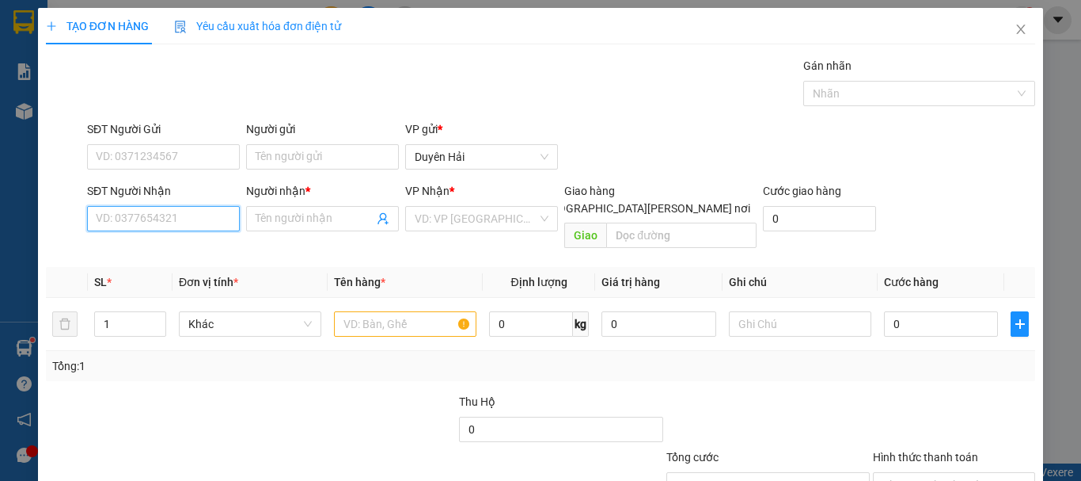
click at [164, 219] on input "SĐT Người Nhận" at bounding box center [163, 218] width 153 height 25
type input "0906787824"
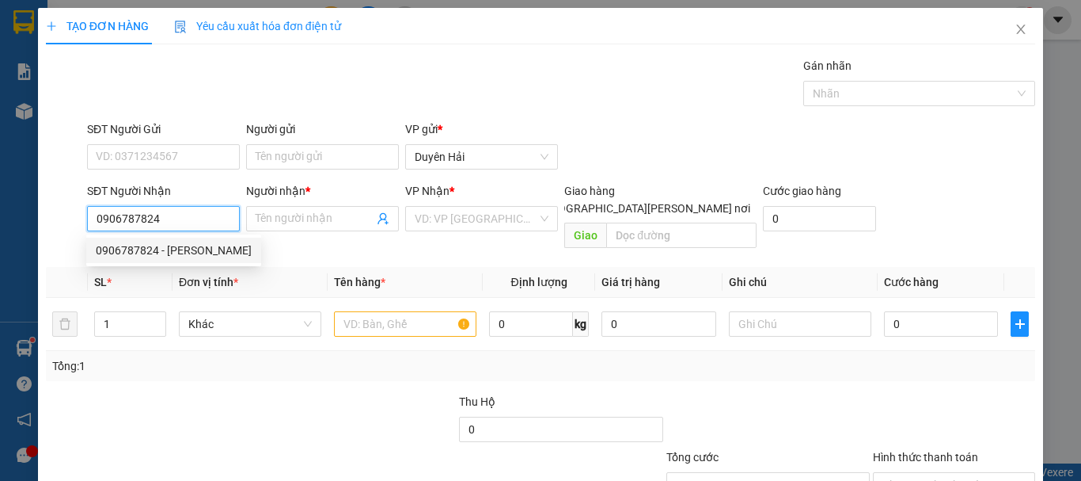
click at [188, 255] on div "0906787824 - [PERSON_NAME]" at bounding box center [174, 249] width 156 height 17
type input "THẠNH"
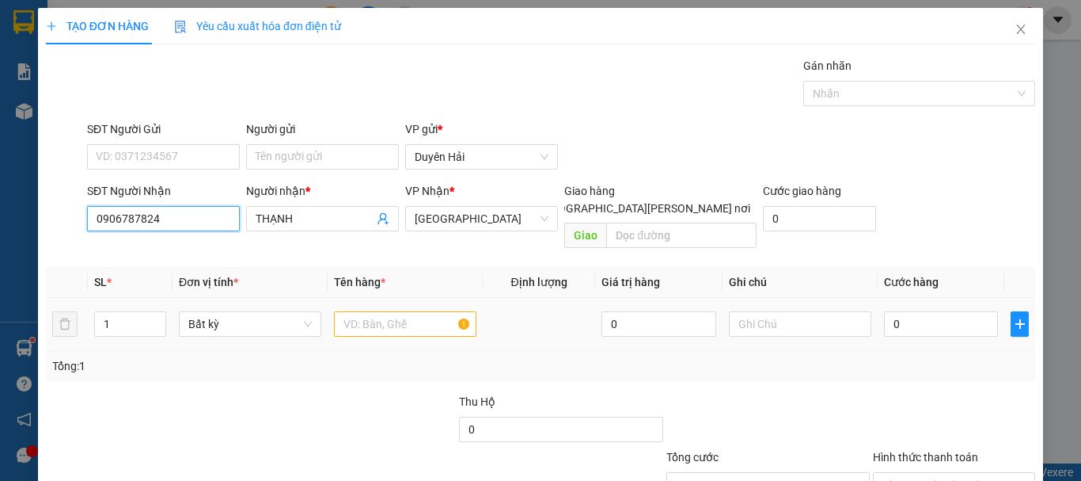
type input "0906787824"
click at [356, 311] on input "text" at bounding box center [405, 323] width 143 height 25
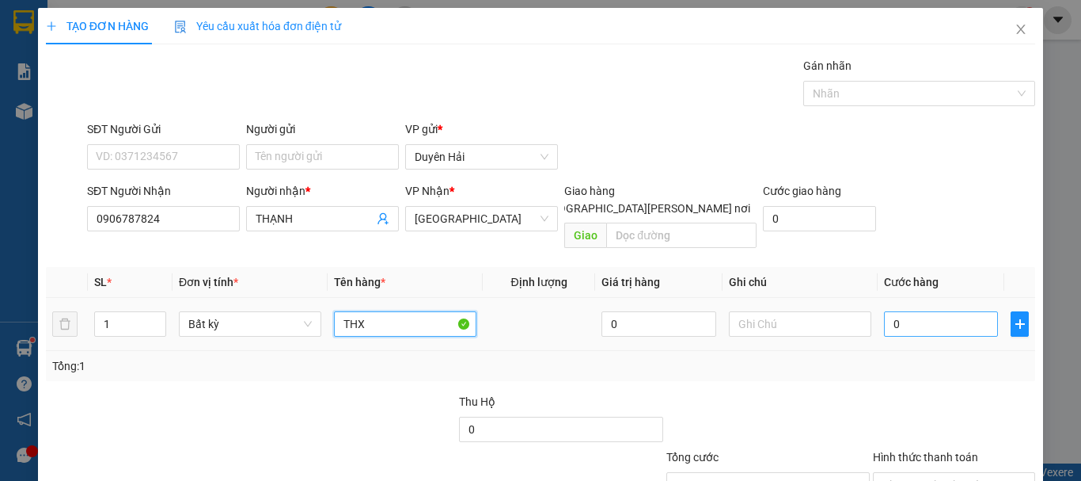
type input "THX"
click at [891, 311] on input "0" at bounding box center [941, 323] width 114 height 25
type input "4"
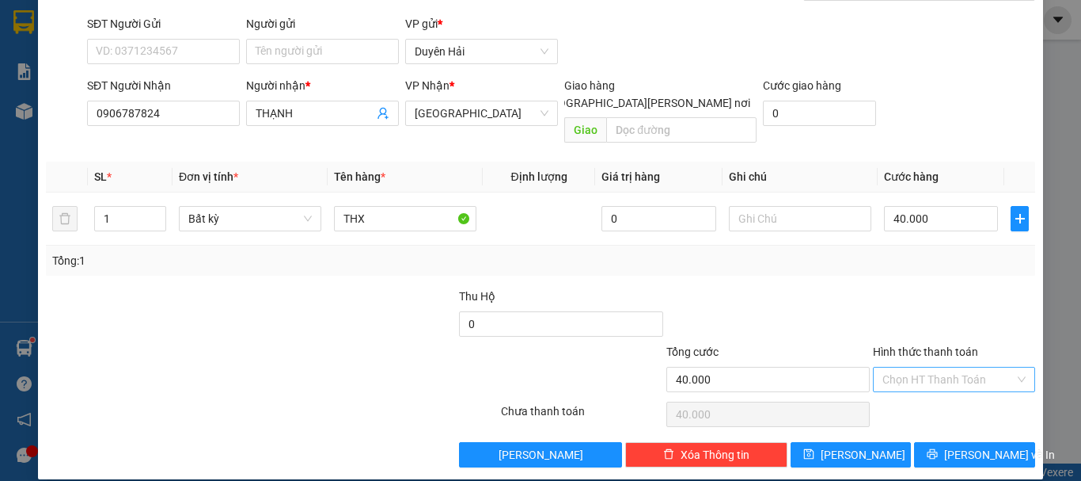
click at [912, 367] on input "Hình thức thanh toán" at bounding box center [949, 379] width 132 height 24
click at [909, 393] on div "Tại văn phòng" at bounding box center [945, 393] width 142 height 17
click at [938, 448] on icon "printer" at bounding box center [932, 453] width 11 height 11
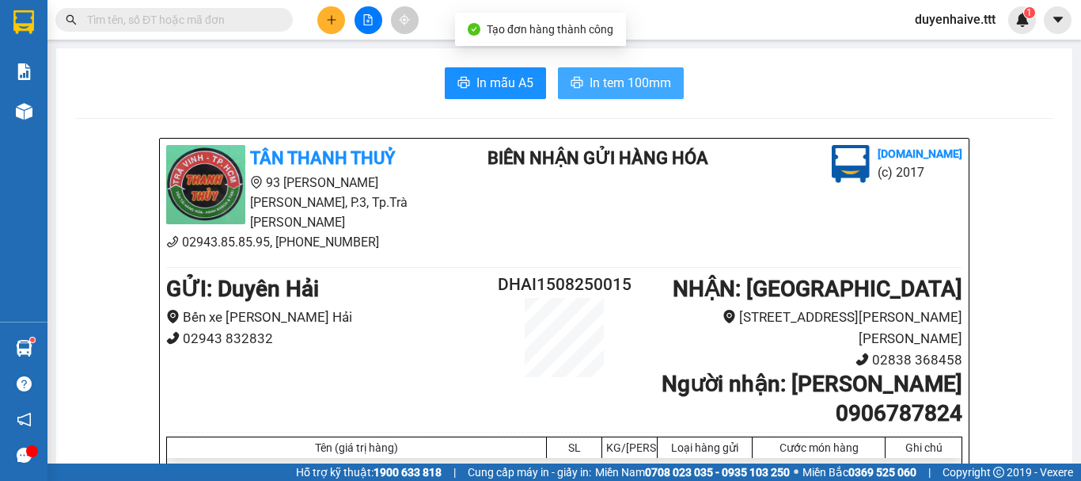
click at [610, 82] on span "In tem 100mm" at bounding box center [631, 83] width 82 height 20
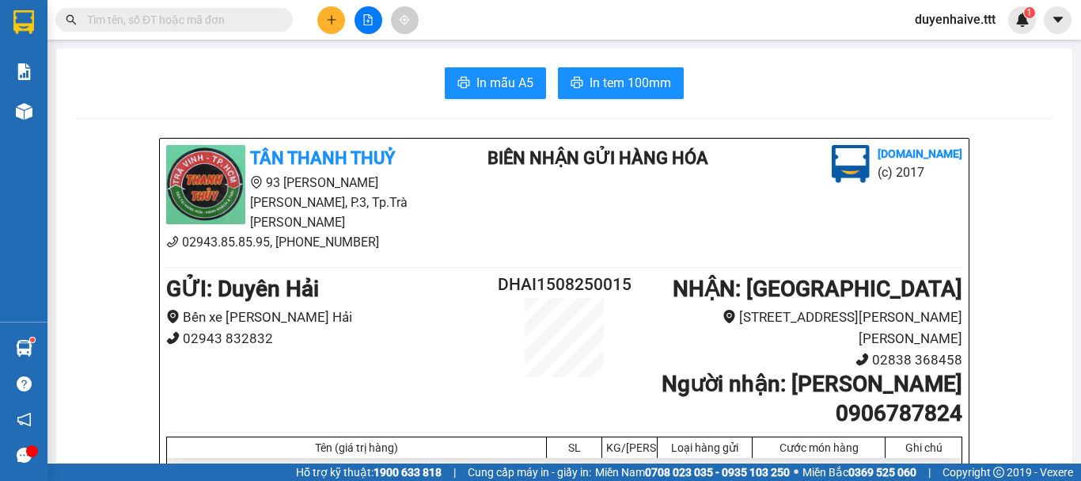
click at [211, 24] on input "text" at bounding box center [180, 19] width 187 height 17
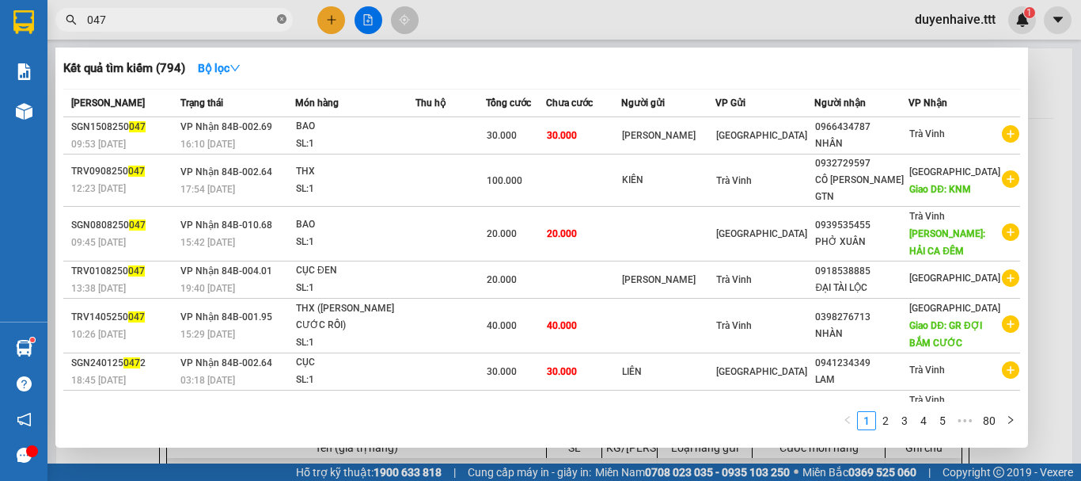
click at [283, 17] on icon "close-circle" at bounding box center [282, 19] width 10 height 10
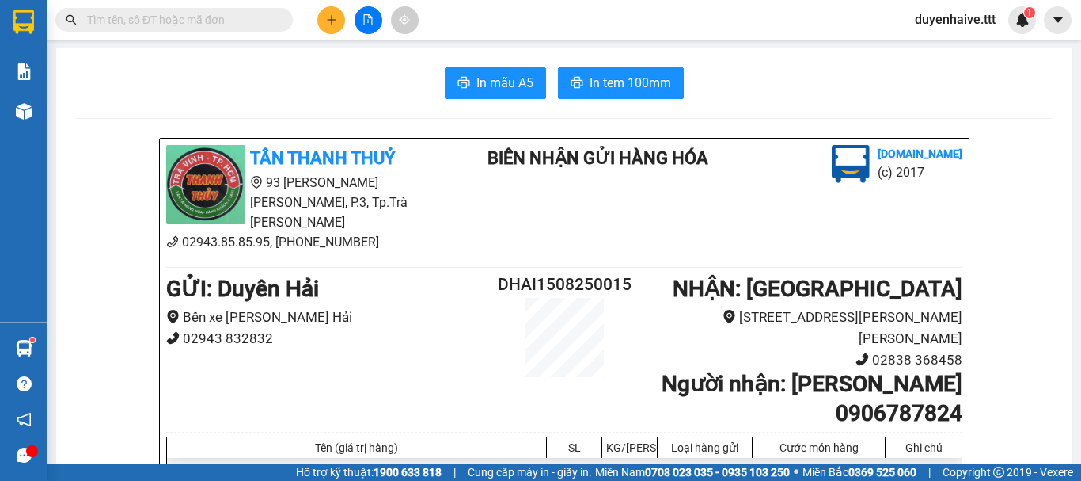
click at [528, 21] on div "Kết quả tìm kiếm ( 794 ) Bộ lọc Mã ĐH Trạng thái Món hàng Thu hộ Tổng cước Chưa…" at bounding box center [540, 20] width 1081 height 40
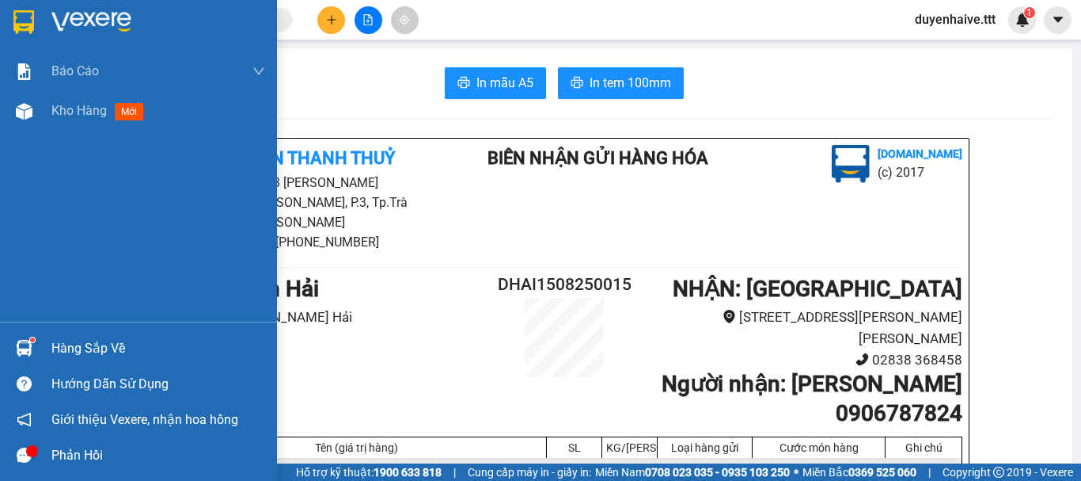
click at [65, 348] on div "Hàng sắp về" at bounding box center [158, 348] width 214 height 24
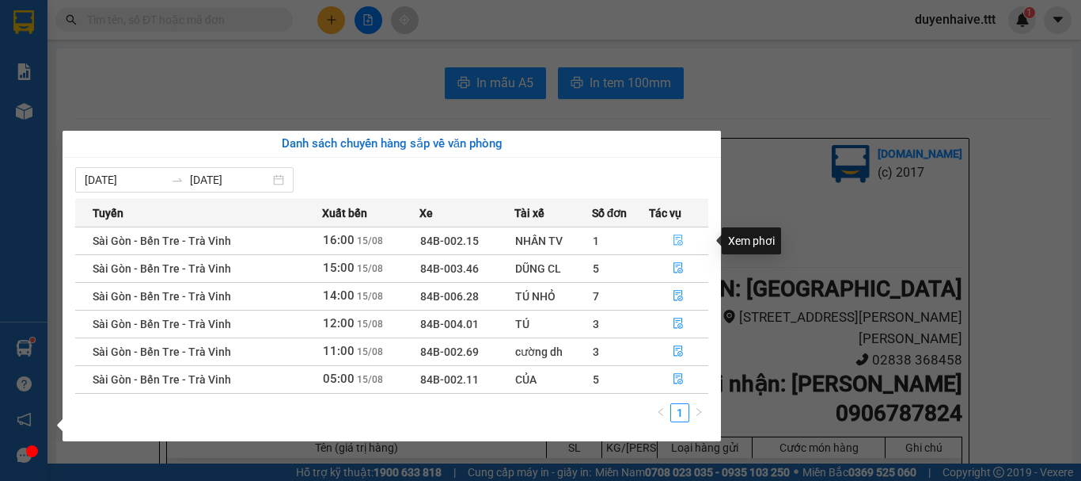
click at [675, 241] on icon "file-done" at bounding box center [680, 240] width 10 height 11
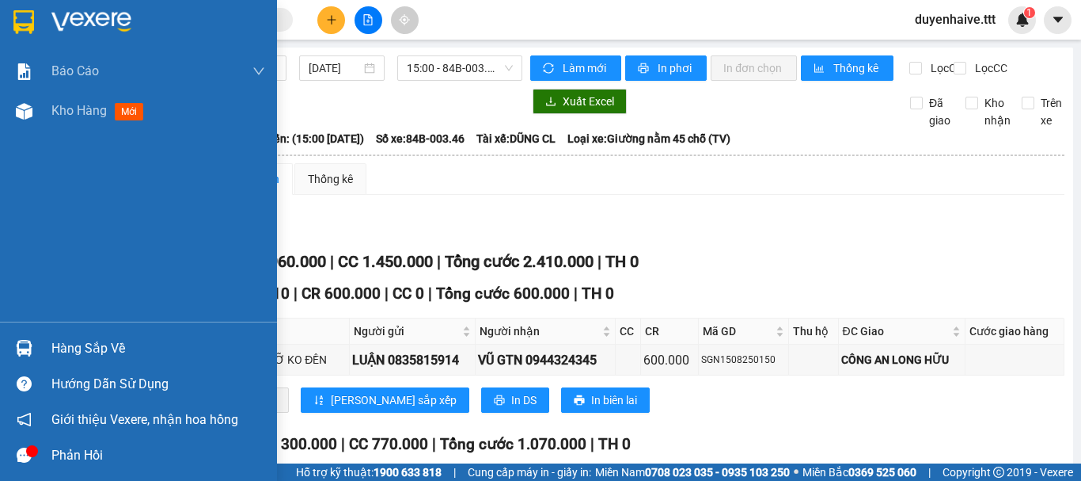
click at [19, 214] on div "Báo cáo Mẫu 1: Báo cáo dòng tiền theo nhân viên (nhân viên) Mẫu 3: Báo cáo dòng…" at bounding box center [138, 186] width 277 height 270
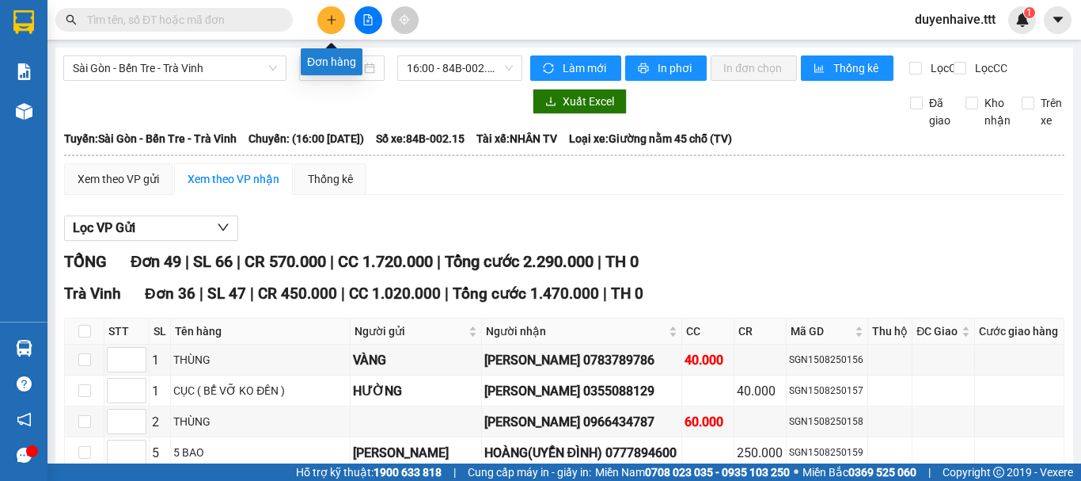
click at [333, 16] on icon "plus" at bounding box center [331, 19] width 11 height 11
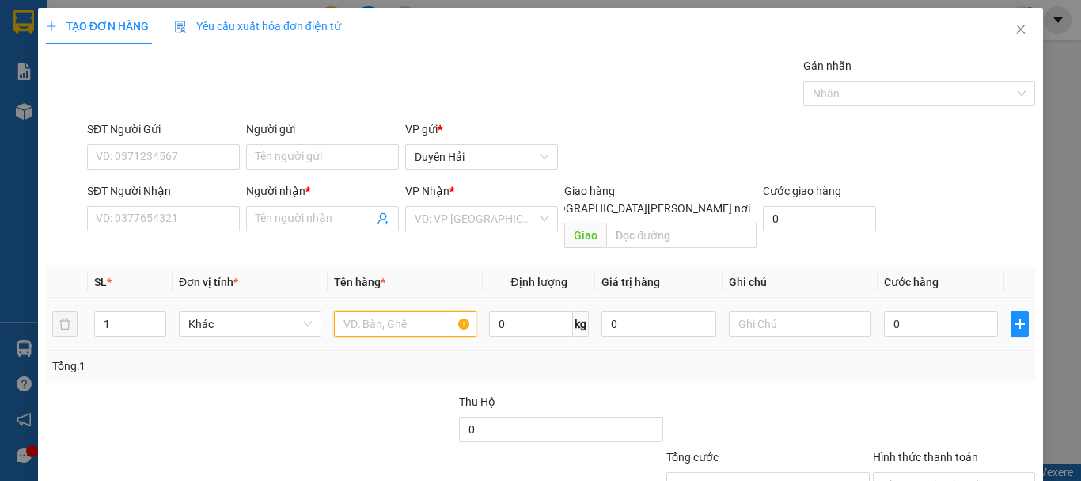
click at [386, 311] on input "text" at bounding box center [405, 323] width 143 height 25
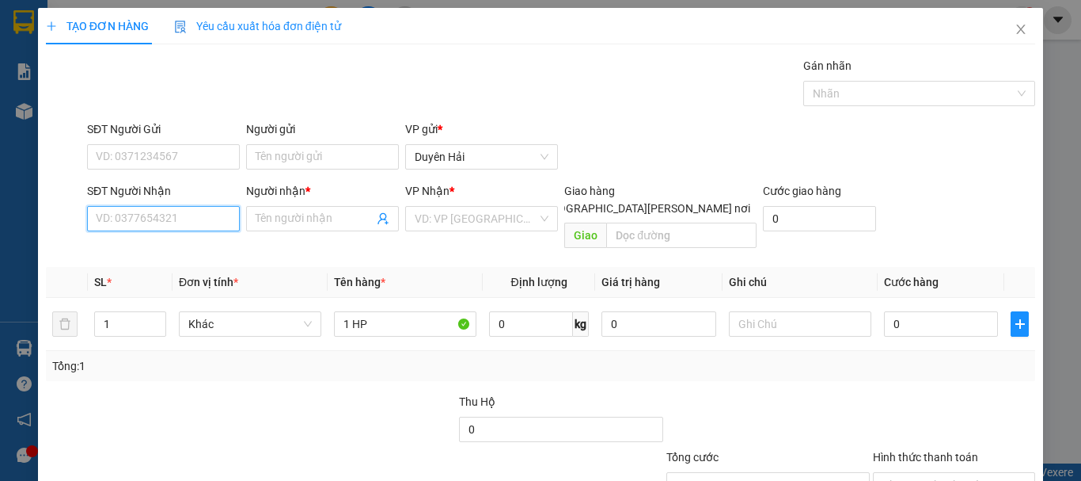
drag, startPoint x: 162, startPoint y: 220, endPoint x: 222, endPoint y: 268, distance: 77.3
click at [165, 223] on input "SĐT Người Nhận" at bounding box center [163, 218] width 153 height 25
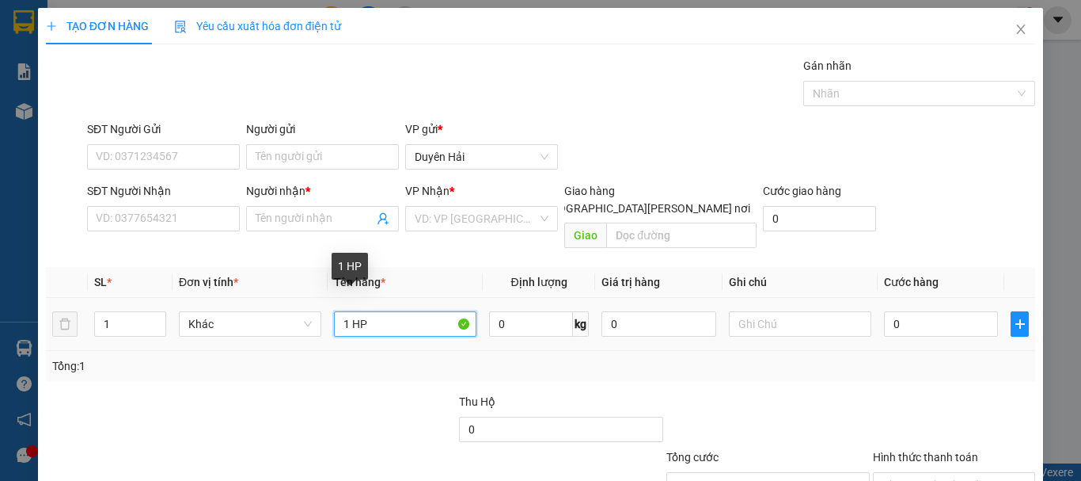
click at [357, 311] on input "1 HP" at bounding box center [405, 323] width 143 height 25
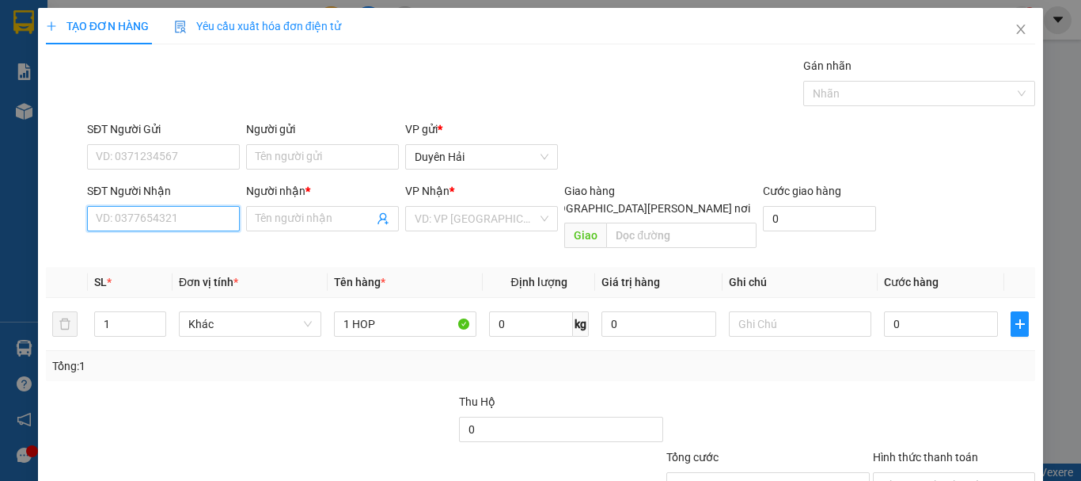
click at [147, 217] on input "SĐT Người Nhận" at bounding box center [163, 218] width 153 height 25
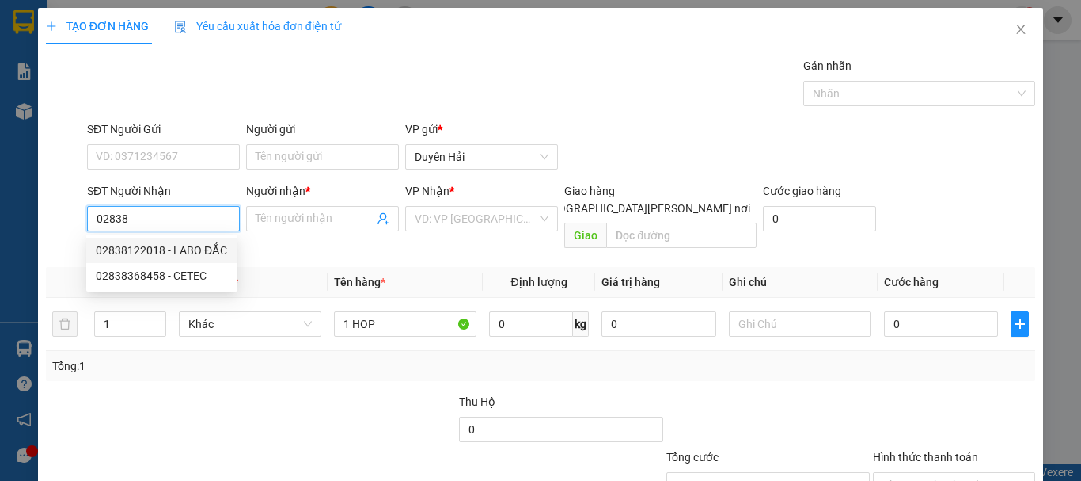
click at [150, 254] on div "02838122018 - LABO ĐẮC" at bounding box center [162, 249] width 132 height 17
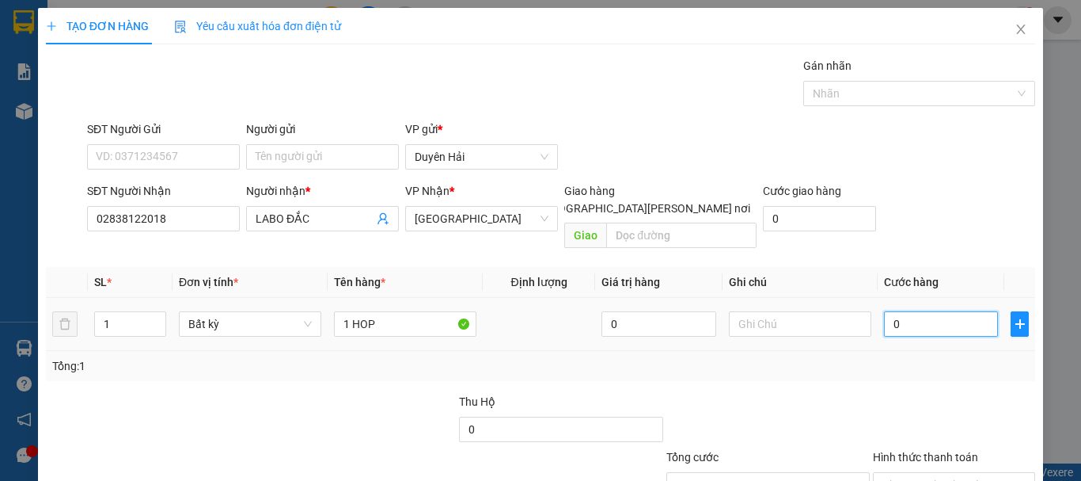
click at [912, 311] on input "0" at bounding box center [941, 323] width 114 height 25
click at [898, 365] on div "Transit Pickup Surcharge Ids Transit Deliver Surcharge Ids Transit Deliver Surc…" at bounding box center [541, 314] width 990 height 515
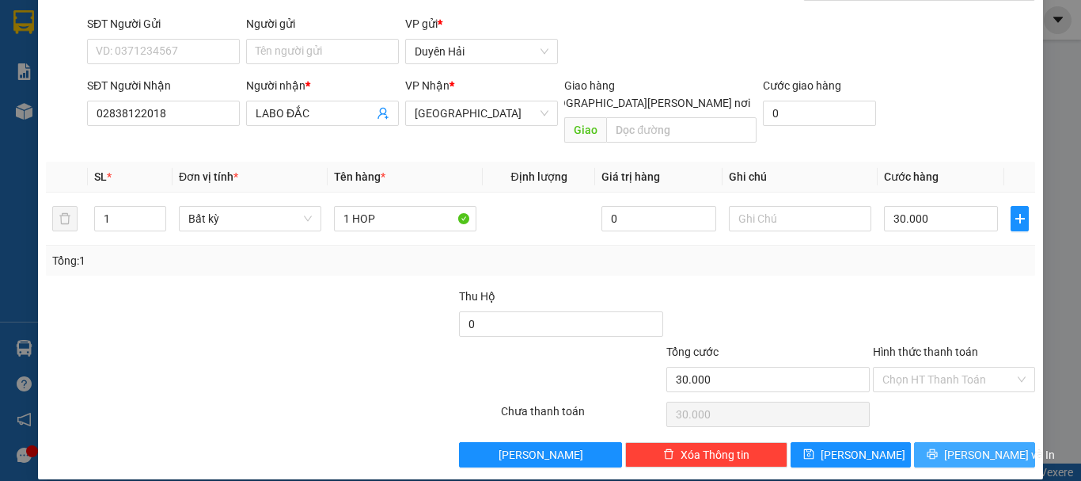
click at [961, 446] on span "[PERSON_NAME] và In" at bounding box center [1000, 454] width 111 height 17
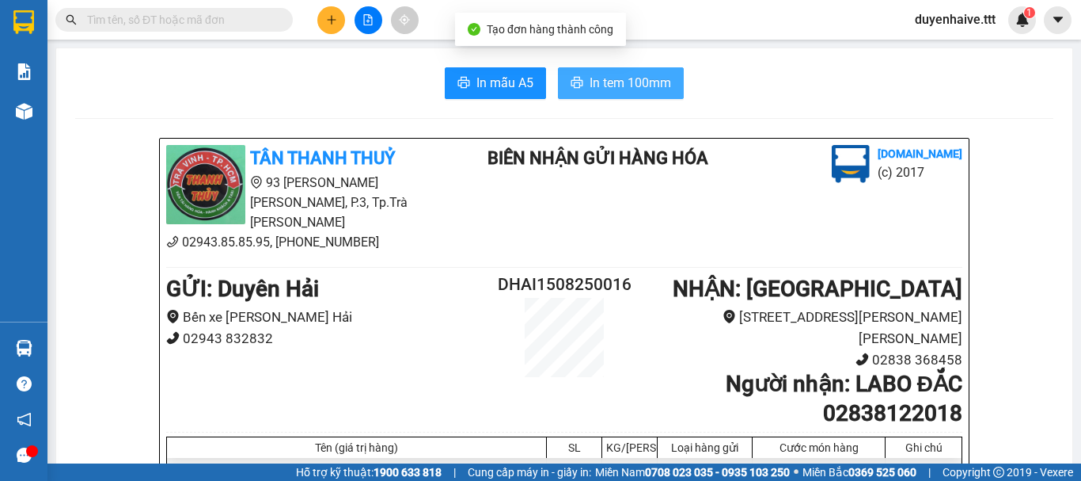
click at [590, 84] on span "In tem 100mm" at bounding box center [631, 83] width 82 height 20
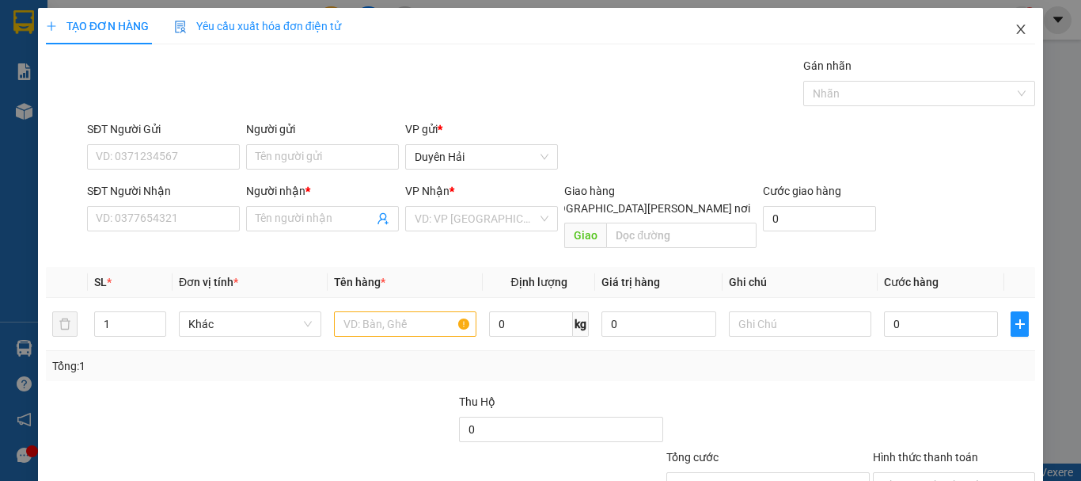
click at [1017, 29] on icon "close" at bounding box center [1021, 30] width 9 height 10
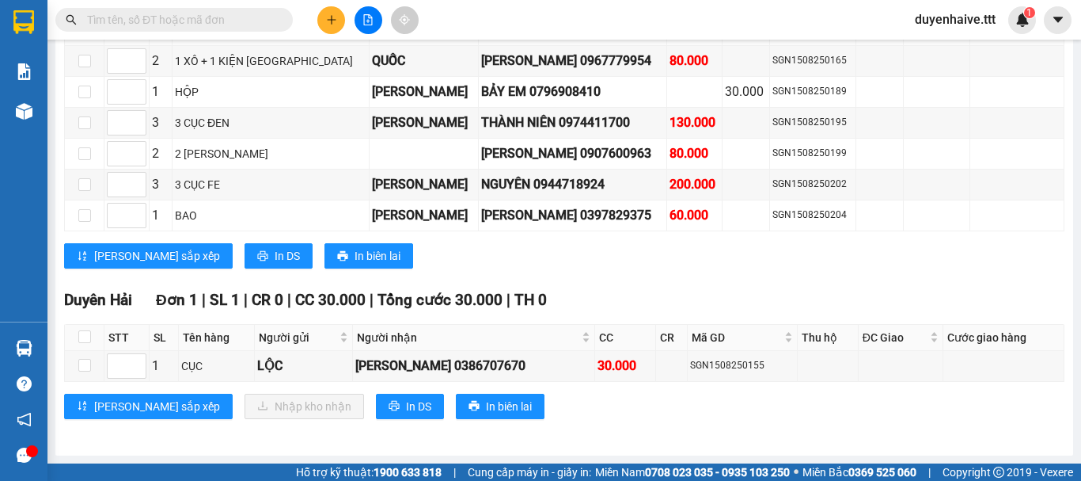
scroll to position [1730, 0]
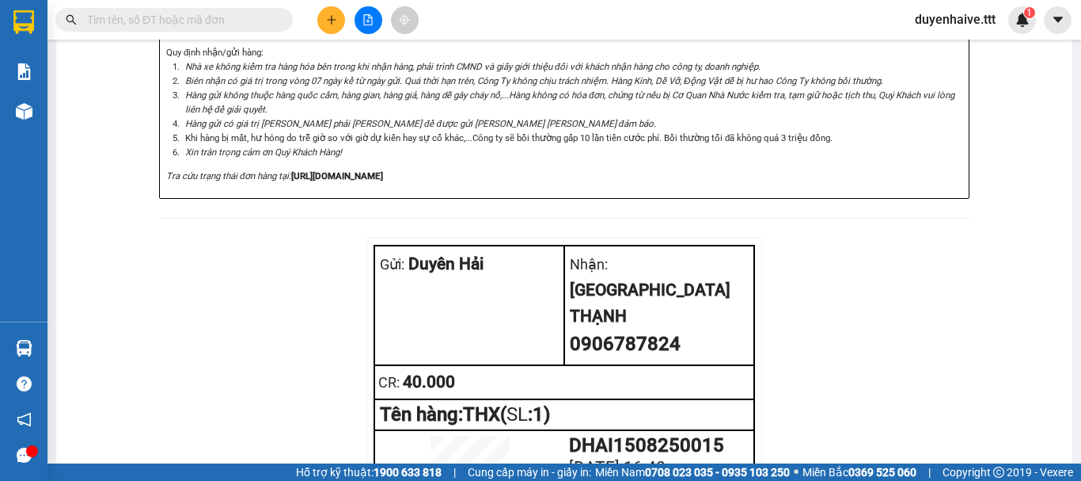
scroll to position [272, 0]
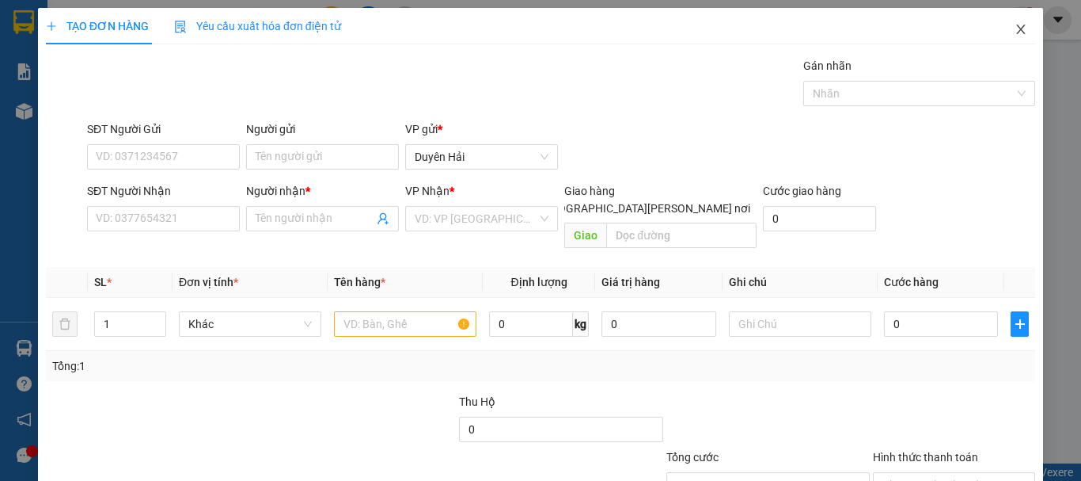
click at [1015, 29] on icon "close" at bounding box center [1021, 29] width 13 height 13
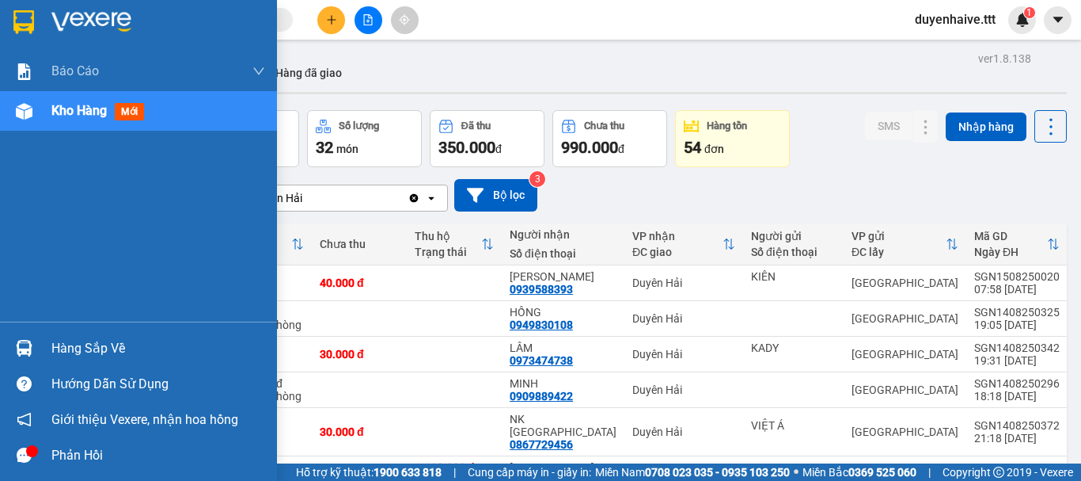
click at [99, 348] on div "Hàng sắp về" at bounding box center [158, 348] width 214 height 24
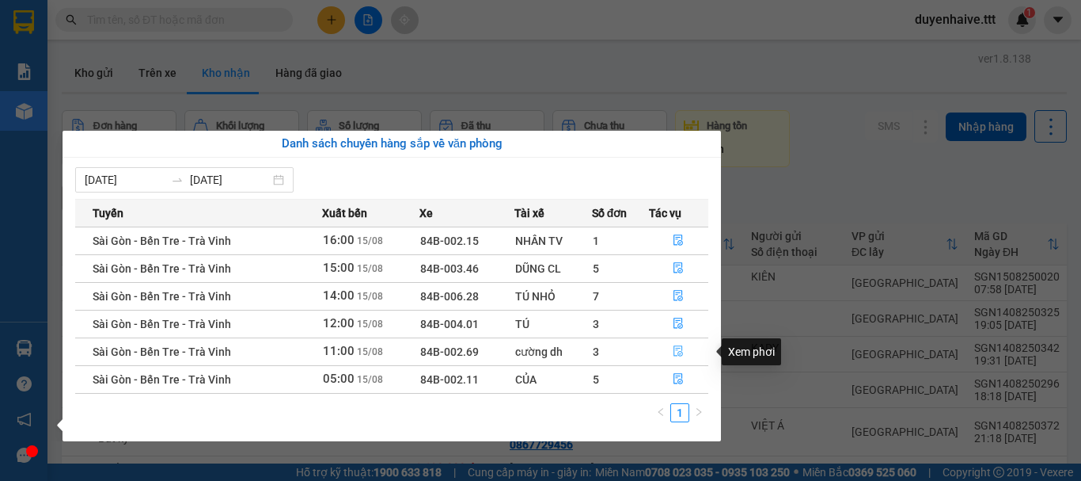
click at [679, 349] on icon "file-done" at bounding box center [678, 350] width 11 height 11
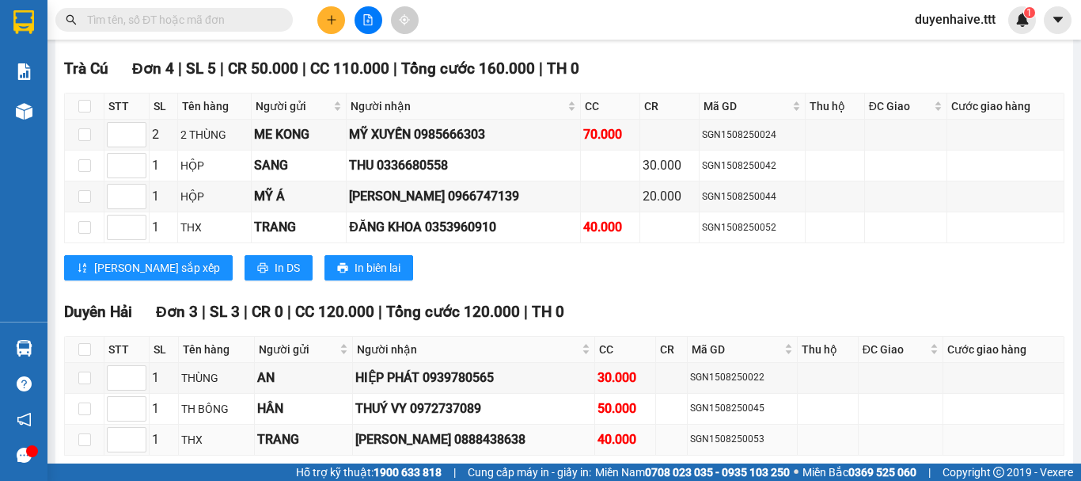
scroll to position [1354, 0]
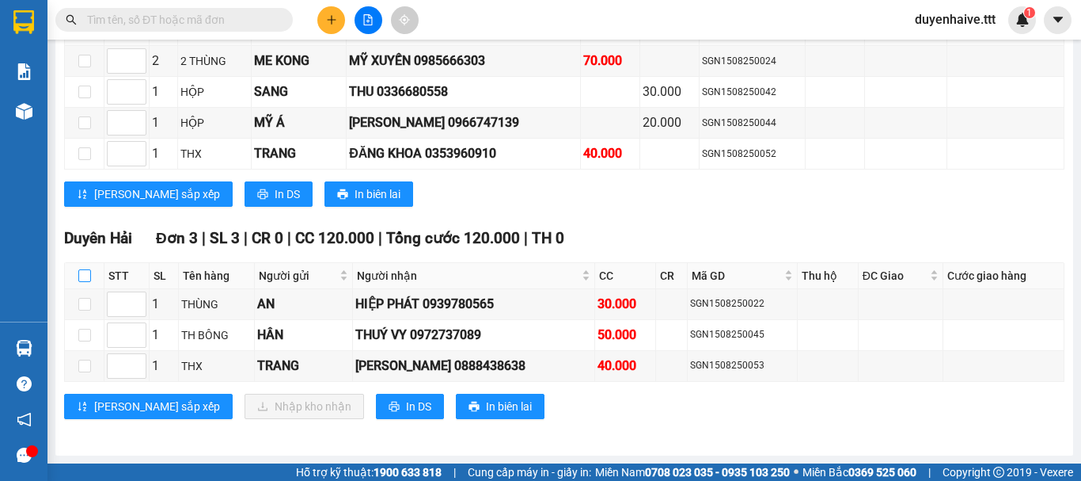
click at [84, 276] on input "checkbox" at bounding box center [84, 275] width 13 height 13
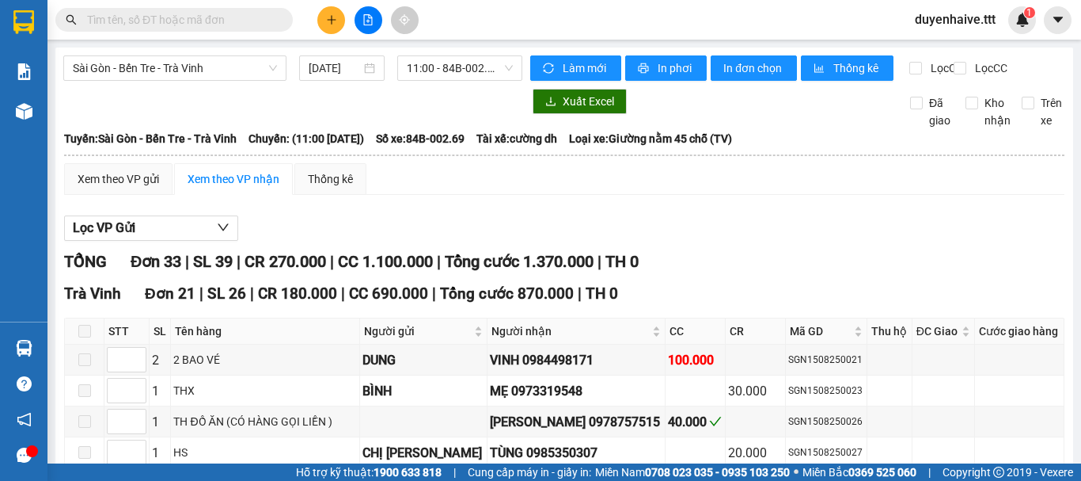
scroll to position [1354, 0]
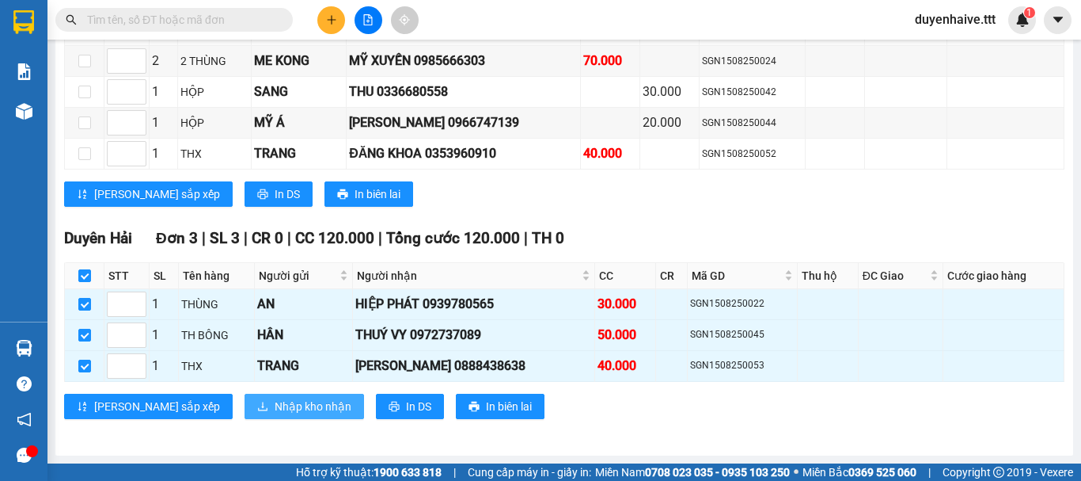
click at [275, 411] on span "Nhập kho nhận" at bounding box center [313, 405] width 77 height 17
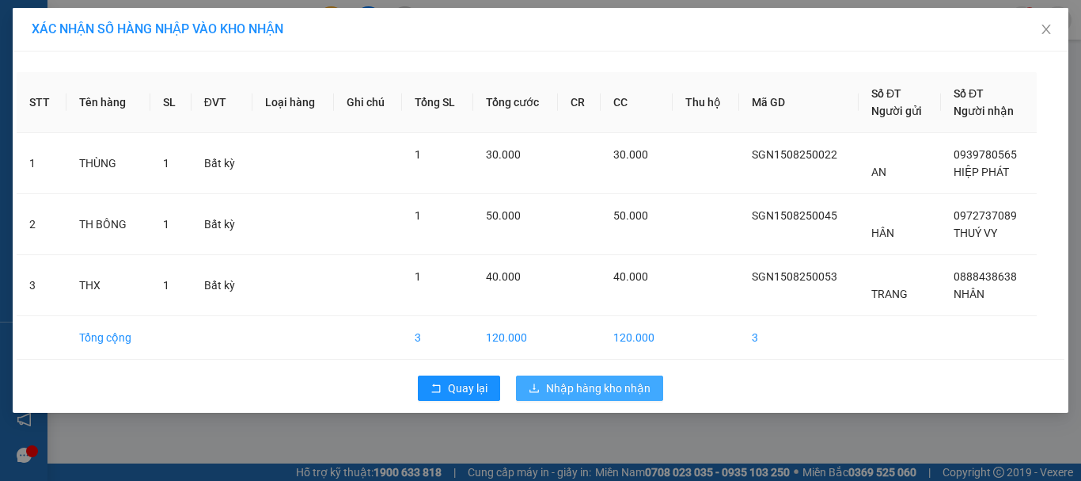
click at [582, 378] on button "Nhập hàng kho nhận" at bounding box center [589, 387] width 147 height 25
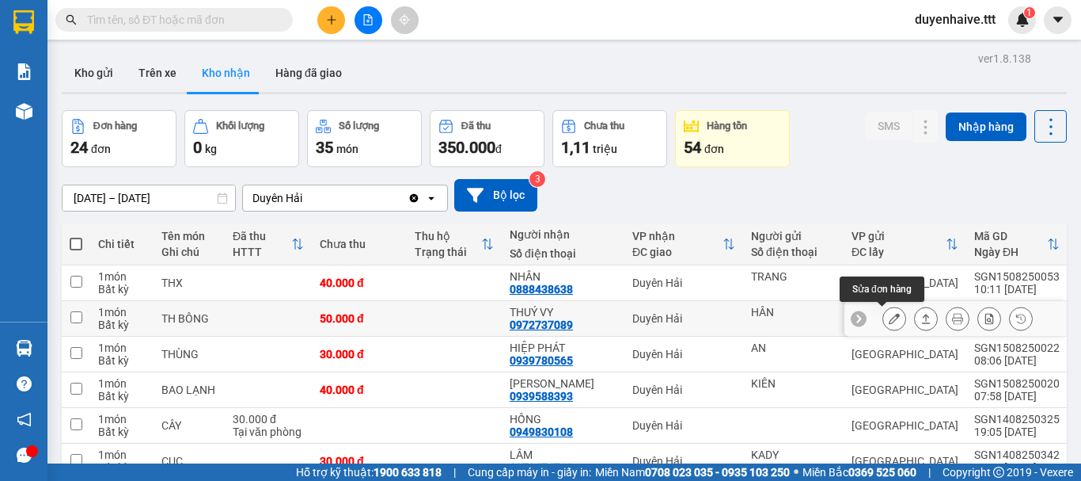
click at [889, 314] on button at bounding box center [895, 319] width 22 height 28
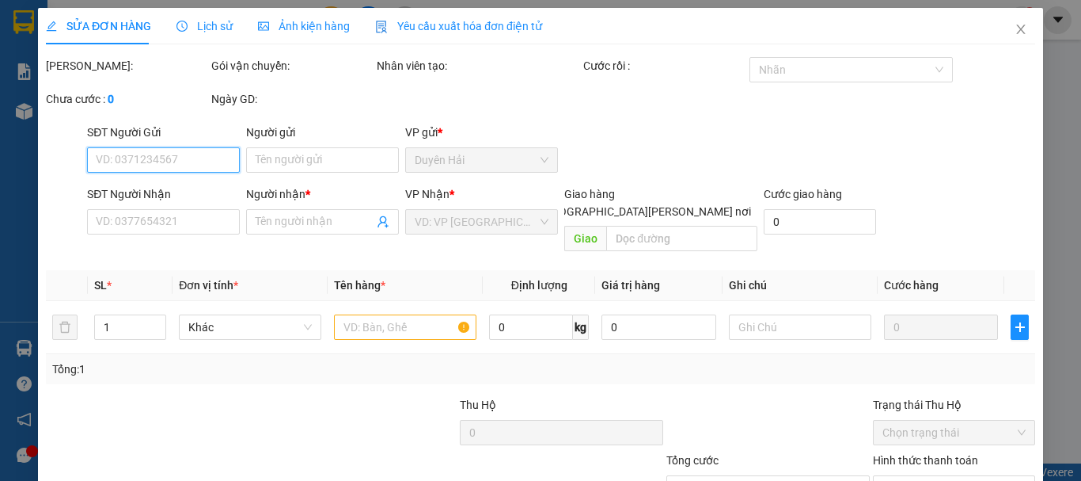
type input "HÂN"
type input "0972737089"
type input "THUÝ VY"
type input "50.000"
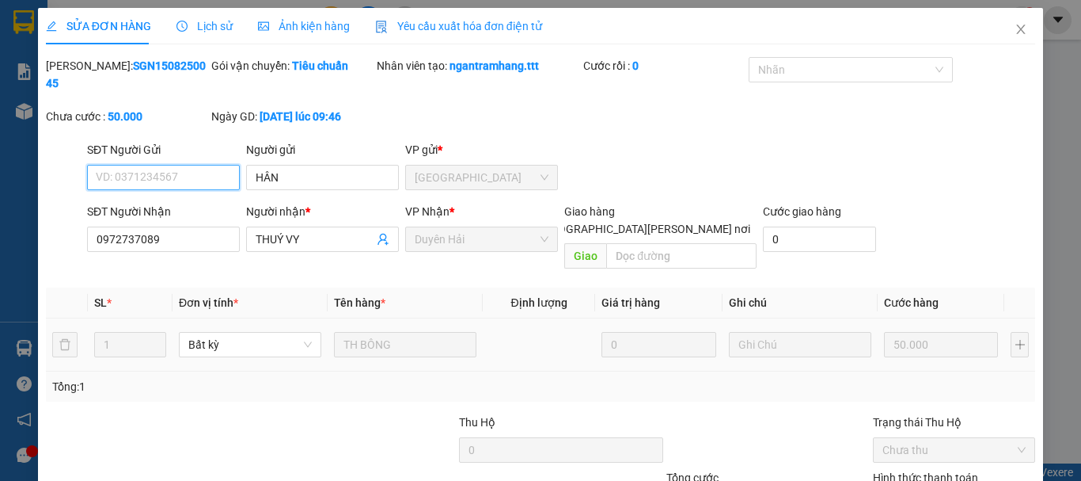
scroll to position [108, 0]
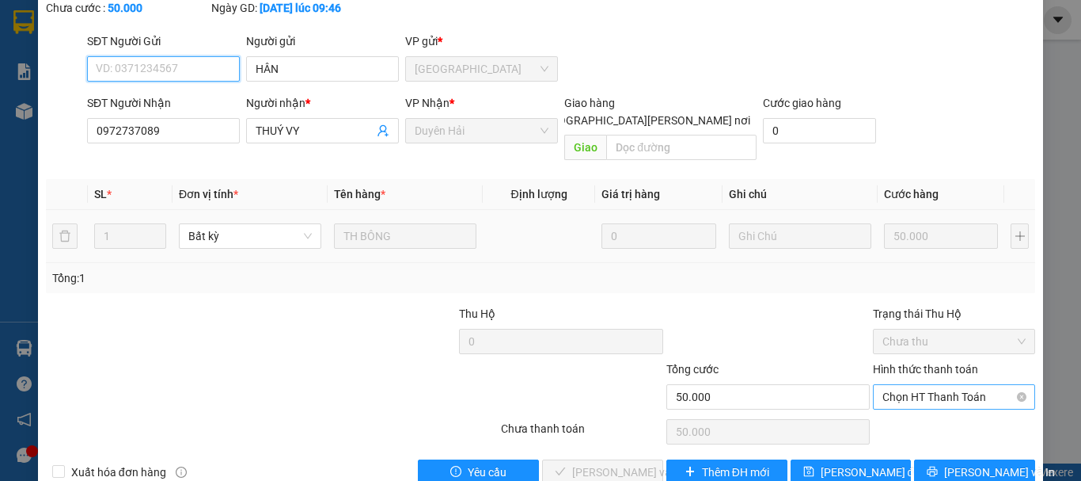
click at [929, 385] on span "Chọn HT Thanh Toán" at bounding box center [954, 397] width 143 height 24
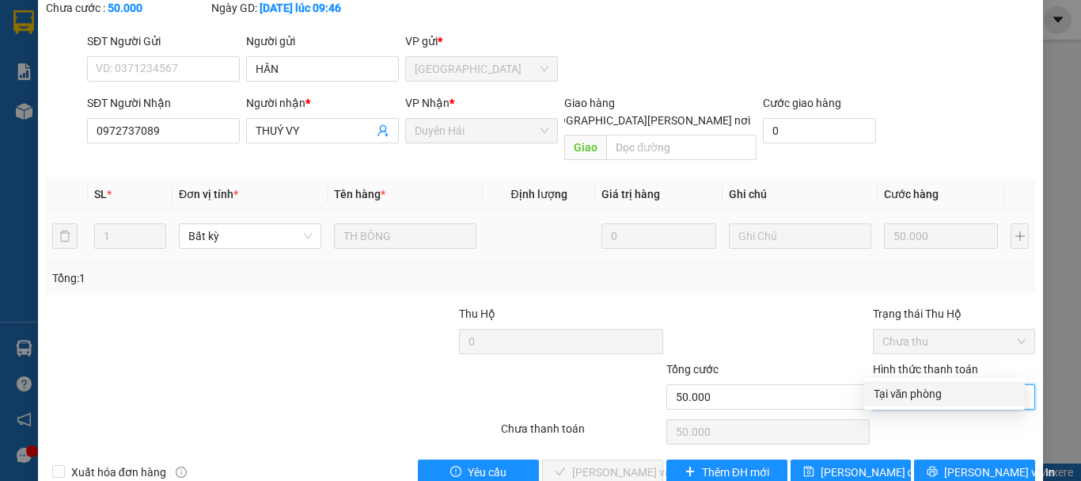
click at [929, 391] on div "Tại văn phòng" at bounding box center [945, 393] width 142 height 17
type input "0"
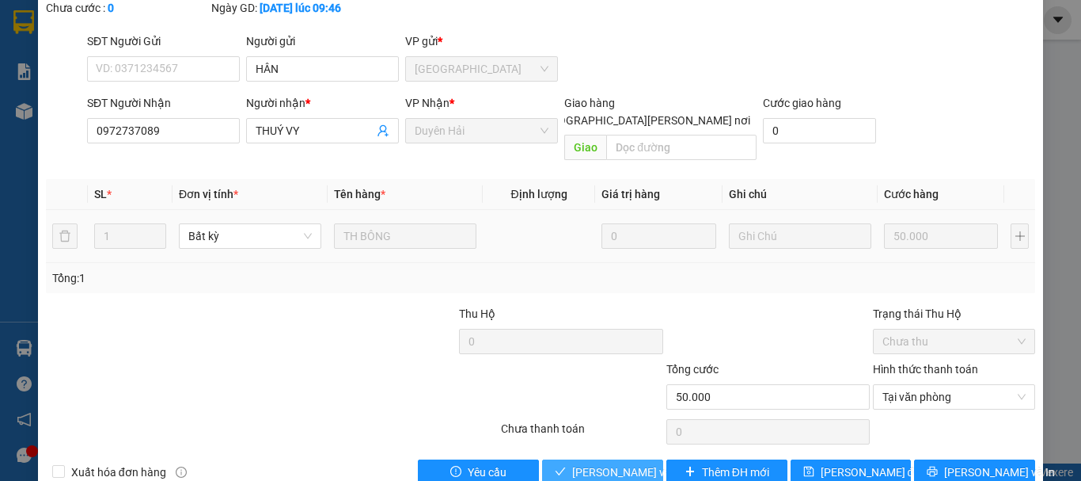
click at [603, 463] on span "[PERSON_NAME] và [PERSON_NAME] hàng" at bounding box center [679, 471] width 214 height 17
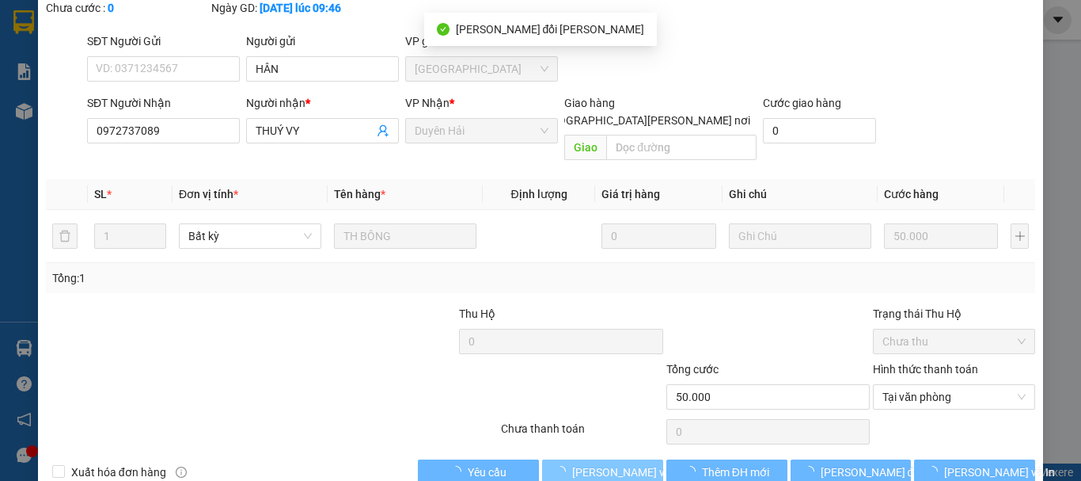
scroll to position [0, 0]
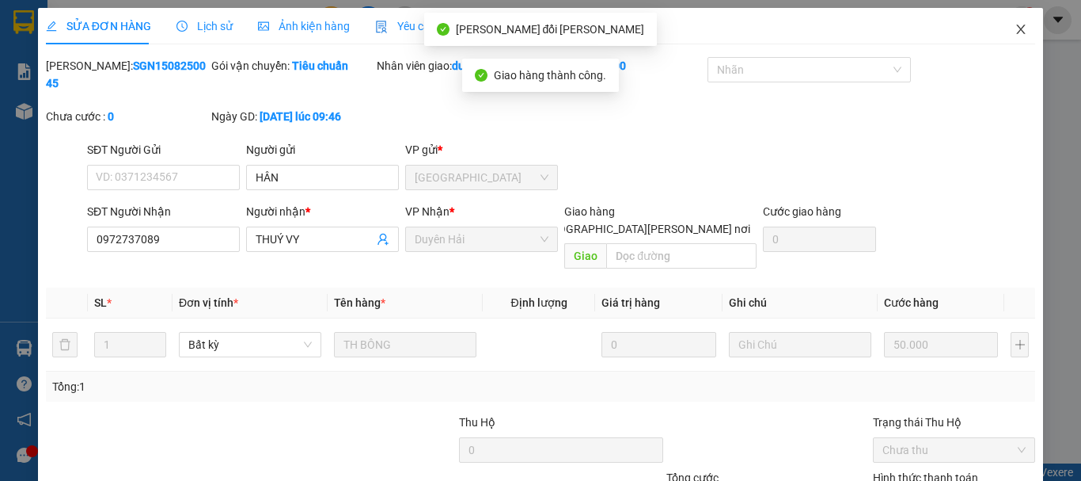
click at [1015, 24] on icon "close" at bounding box center [1021, 29] width 13 height 13
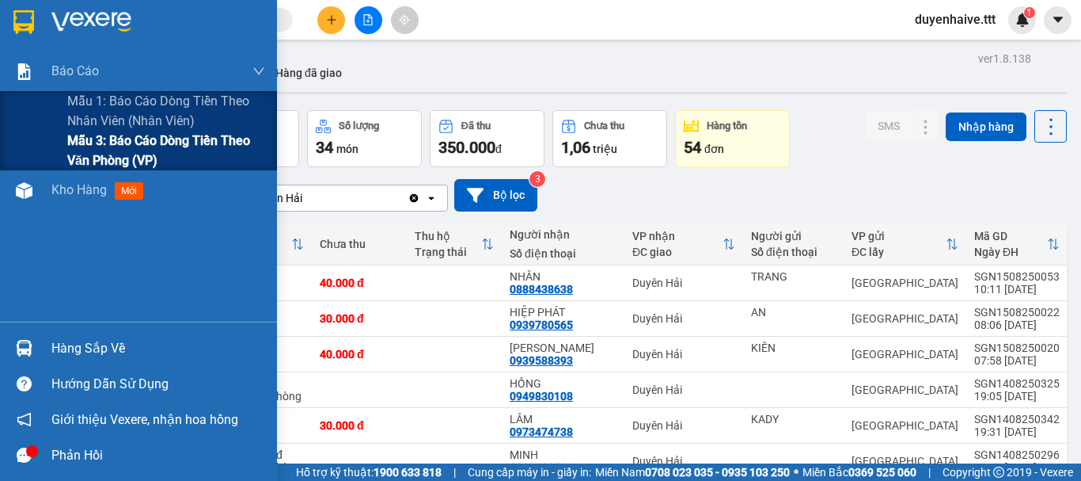
click at [102, 148] on span "Mẫu 3: Báo cáo dòng tiền theo văn phòng (VP)" at bounding box center [166, 151] width 198 height 40
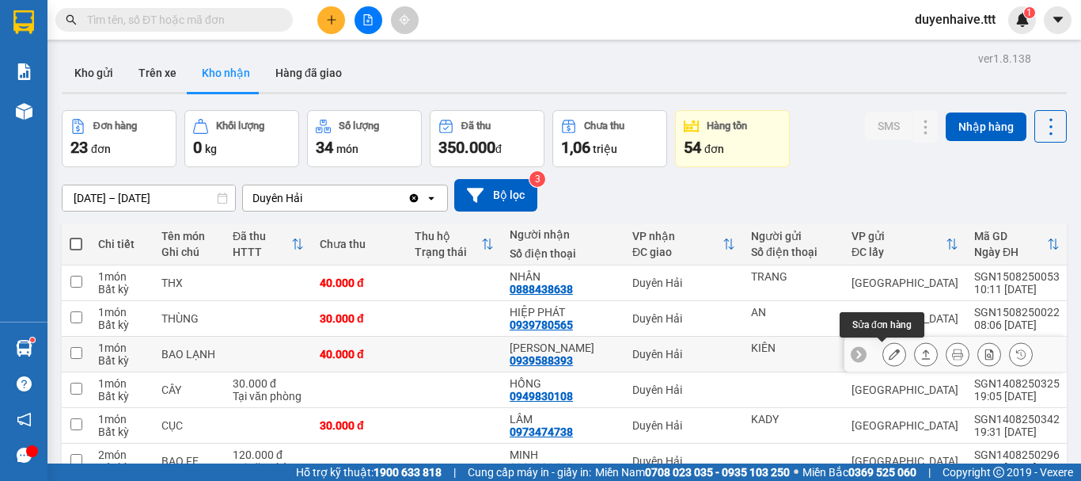
click at [889, 356] on icon at bounding box center [894, 353] width 11 height 11
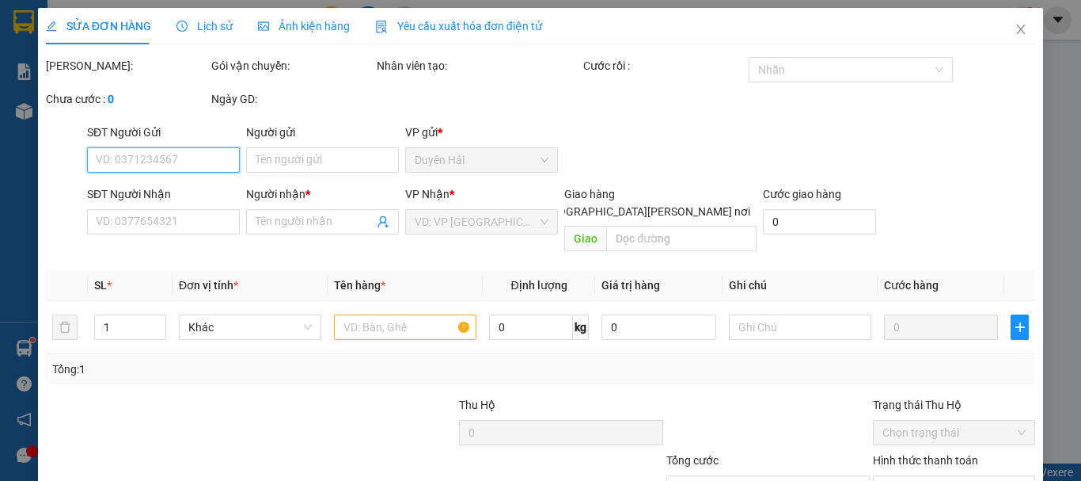
type input "KIÊN"
type input "0939588393"
type input "[PERSON_NAME]"
type input "40.000"
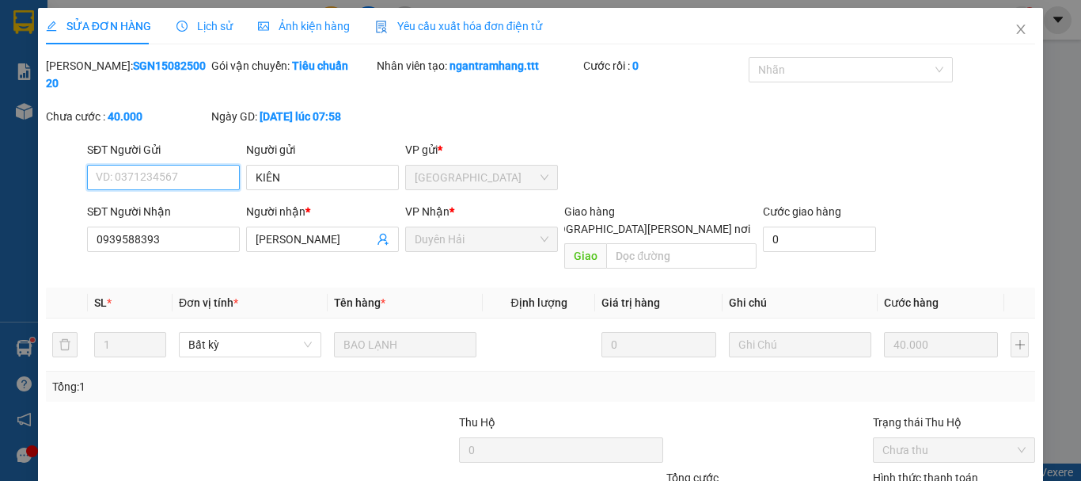
scroll to position [108, 0]
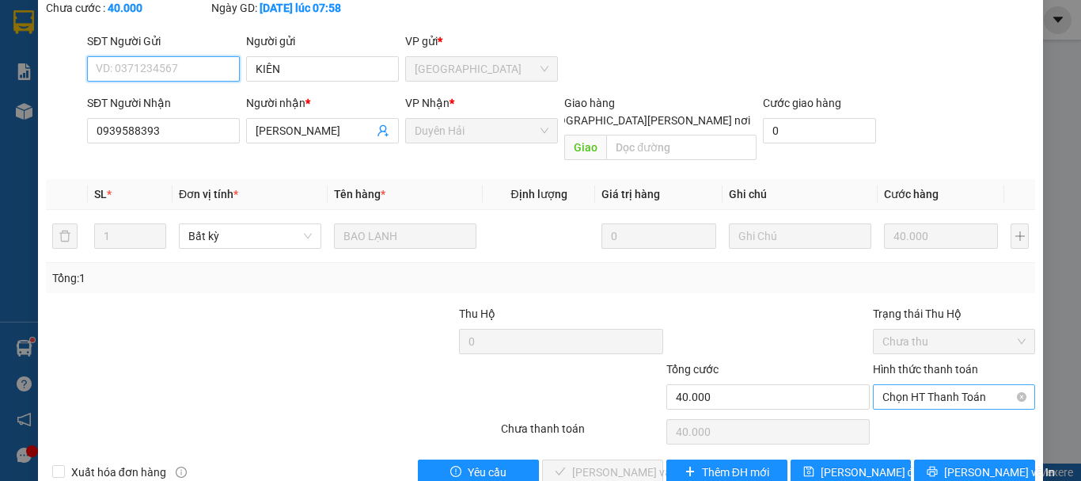
click at [921, 385] on span "Chọn HT Thanh Toán" at bounding box center [954, 397] width 143 height 24
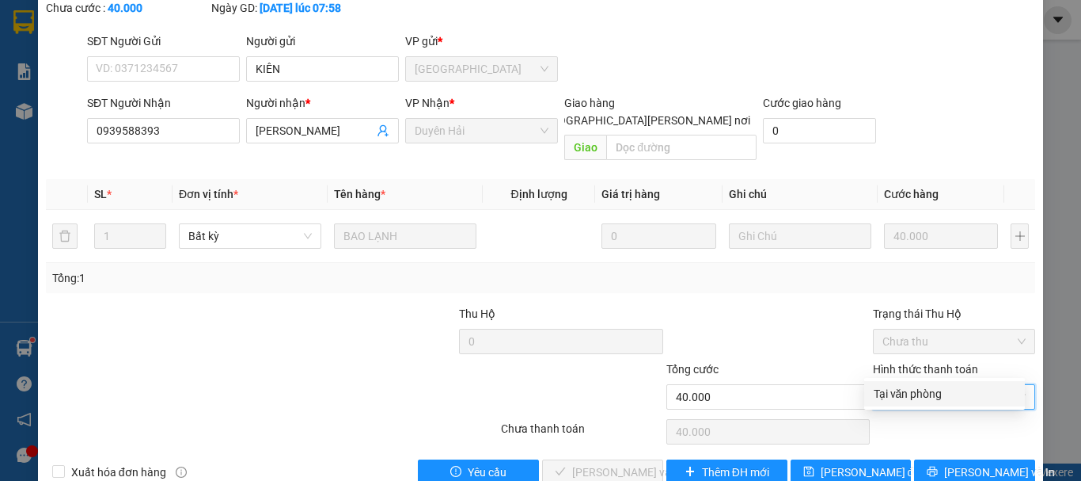
click at [930, 388] on div "Tại văn phòng" at bounding box center [945, 393] width 142 height 17
type input "0"
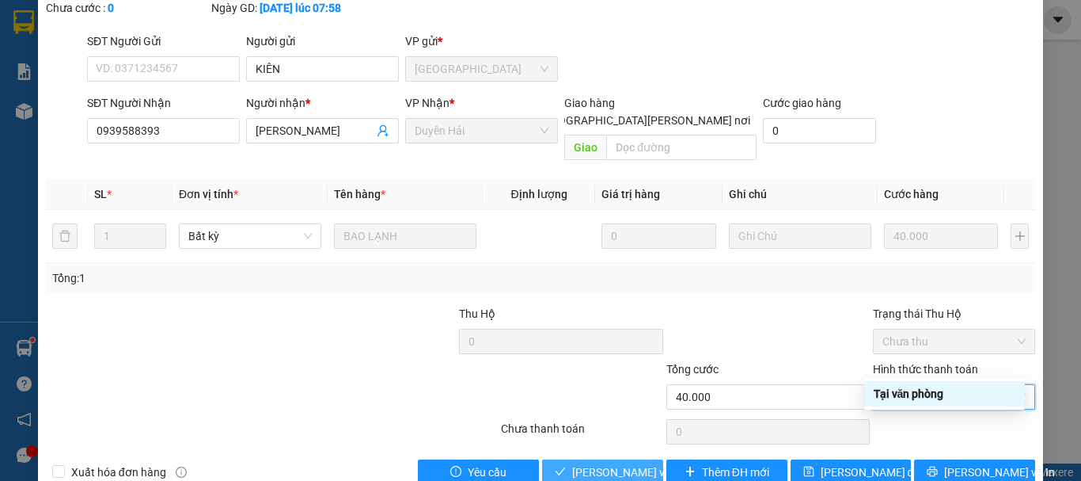
click at [576, 463] on span "[PERSON_NAME] và [PERSON_NAME] hàng" at bounding box center [679, 471] width 214 height 17
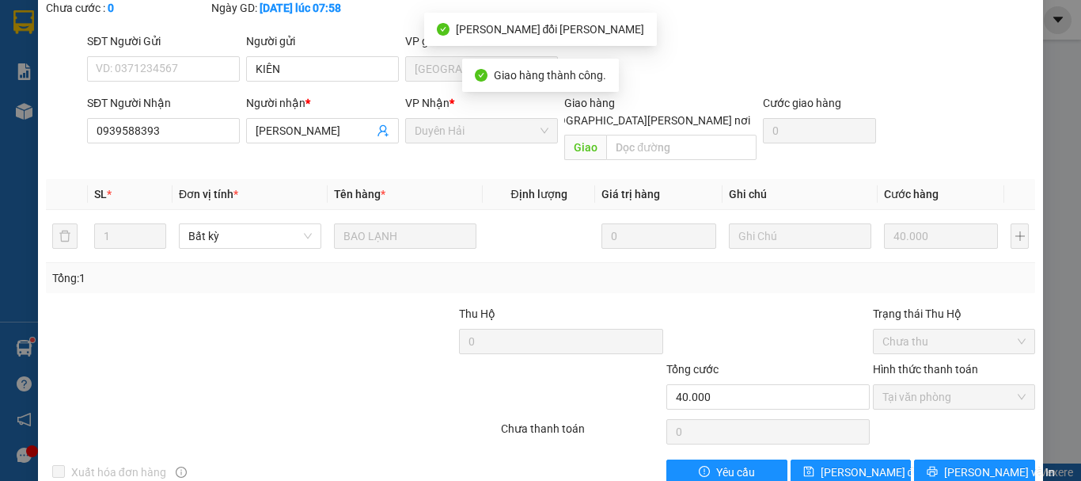
scroll to position [0, 0]
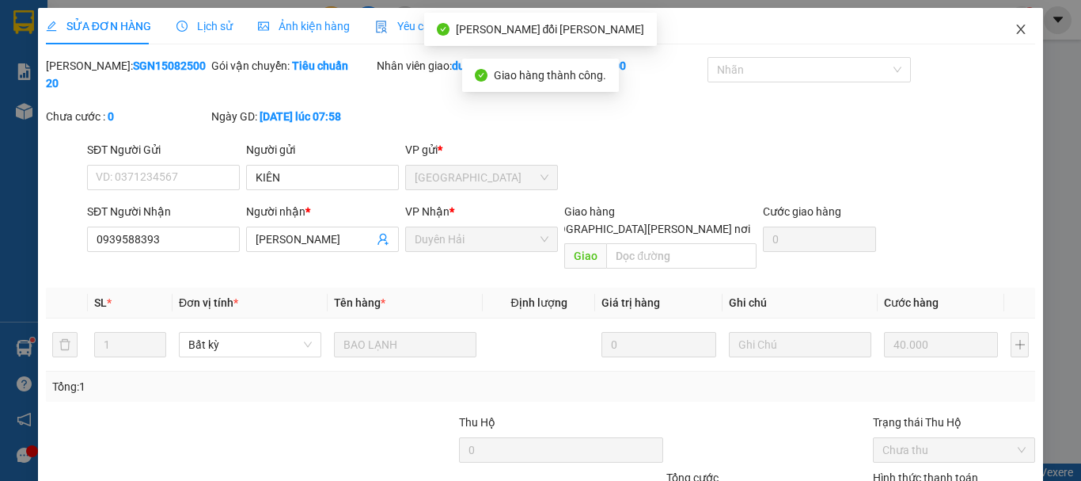
click at [1015, 30] on icon "close" at bounding box center [1021, 29] width 13 height 13
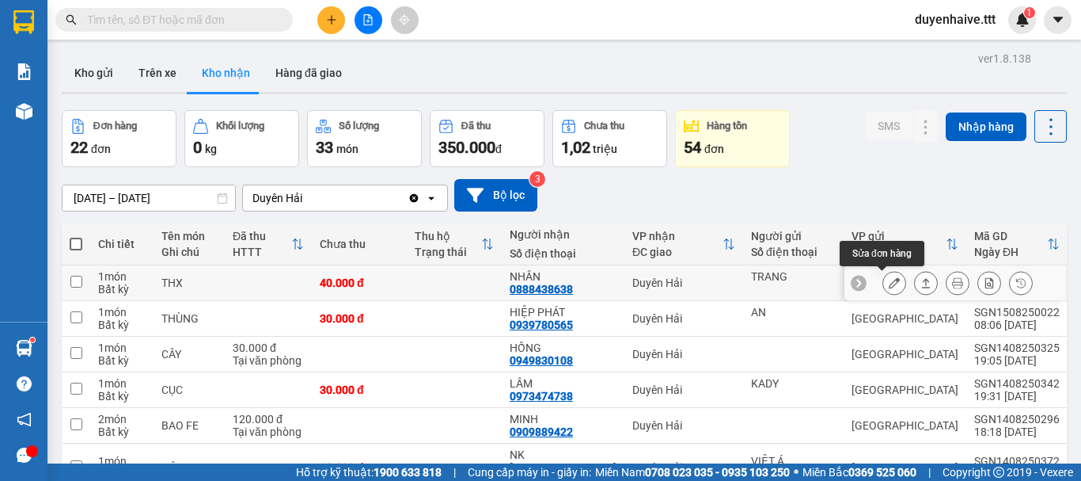
click at [889, 282] on icon at bounding box center [894, 282] width 11 height 11
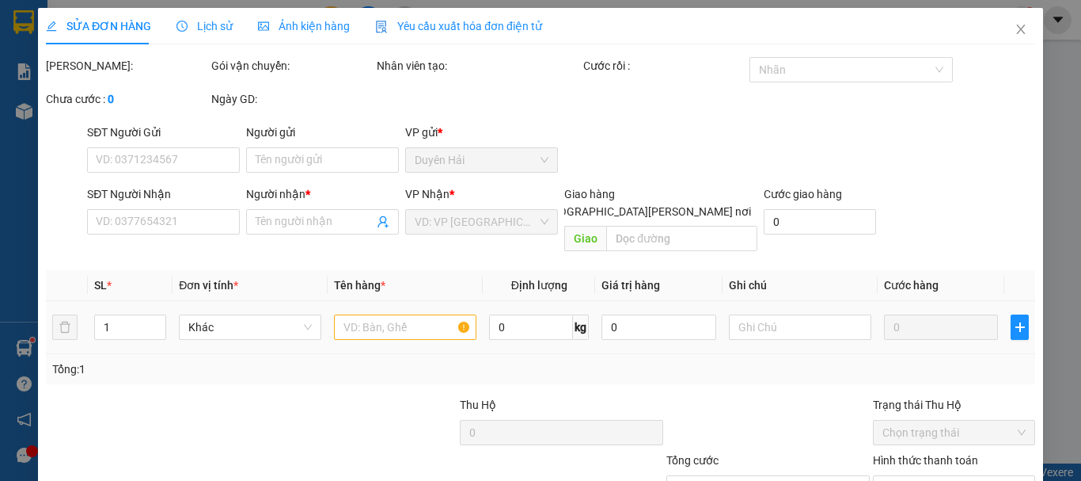
type input "TRANG"
type input "0888438638"
type input "NHÂN"
type input "40.000"
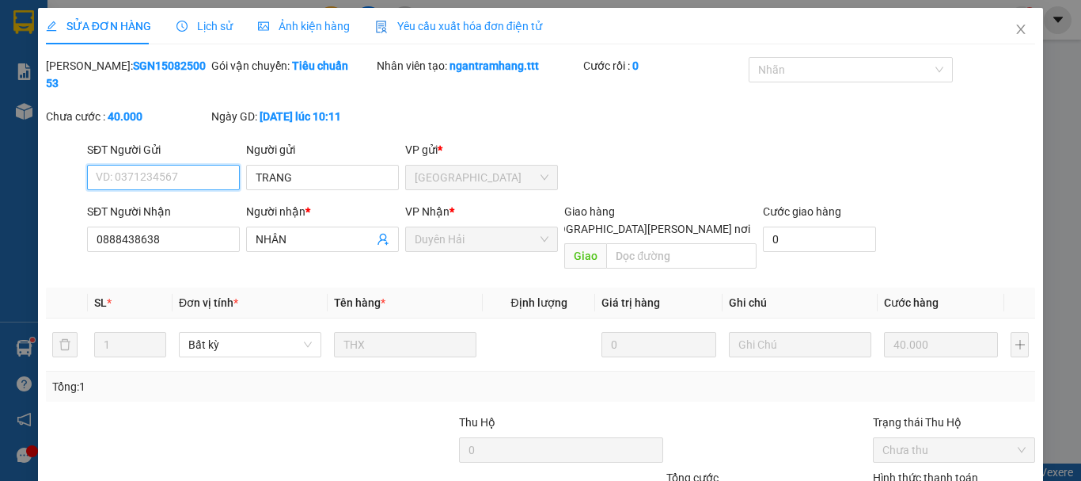
scroll to position [108, 0]
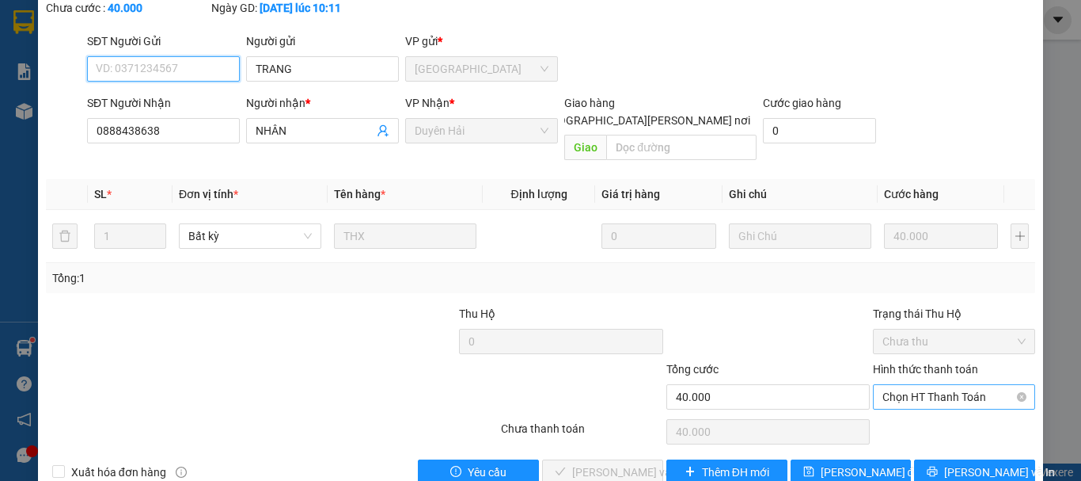
click at [948, 385] on span "Chọn HT Thanh Toán" at bounding box center [954, 397] width 143 height 24
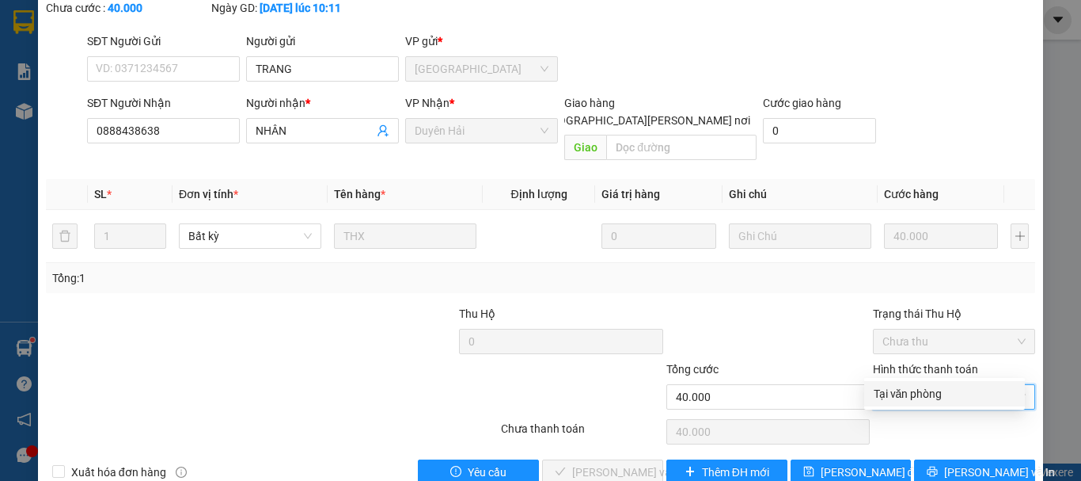
drag, startPoint x: 948, startPoint y: 391, endPoint x: 723, endPoint y: 405, distance: 226.1
click at [947, 394] on div "Tại văn phòng" at bounding box center [945, 393] width 142 height 17
type input "0"
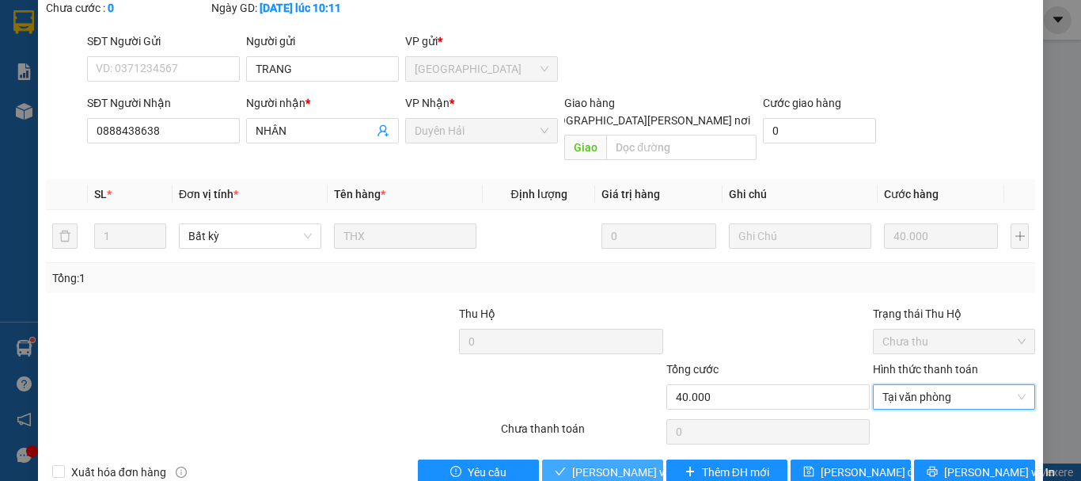
click at [602, 463] on span "[PERSON_NAME] và [PERSON_NAME] hàng" at bounding box center [679, 471] width 214 height 17
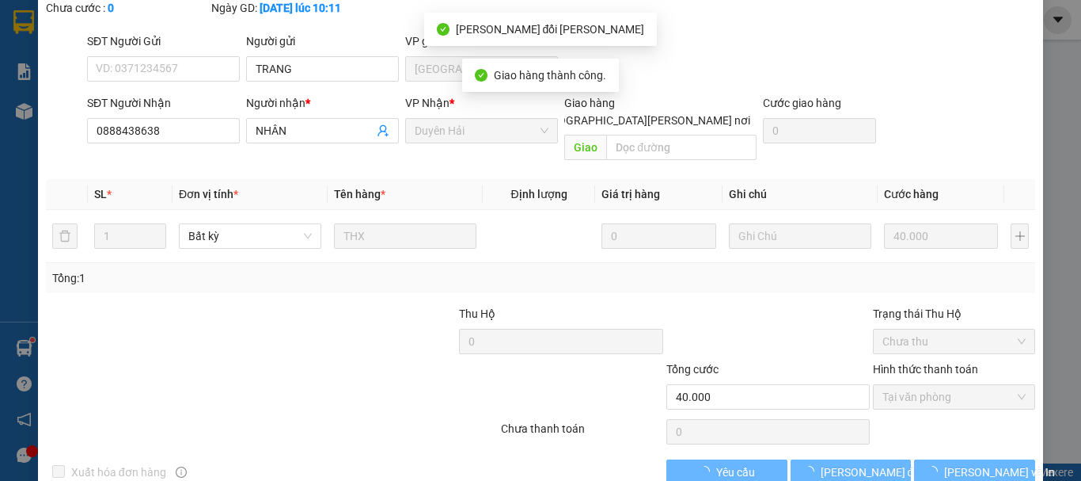
scroll to position [0, 0]
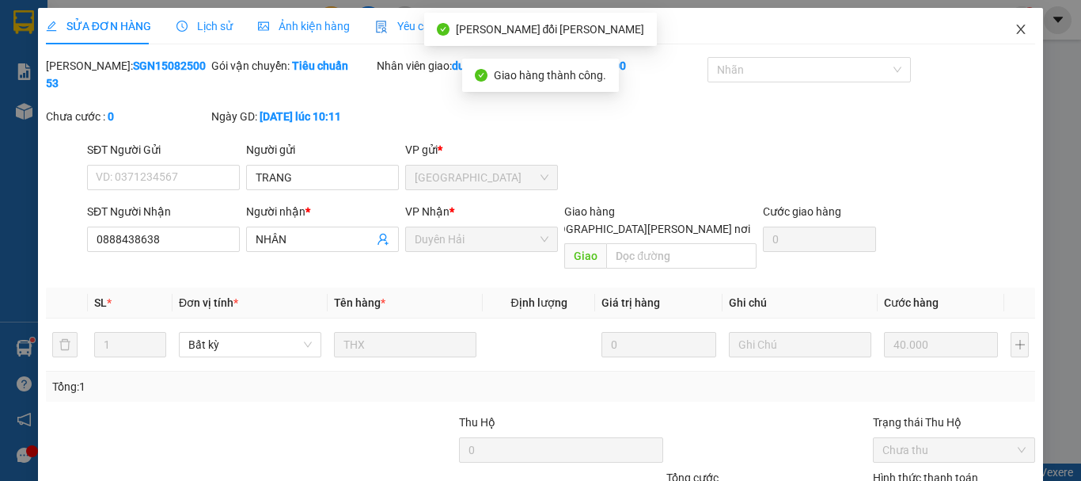
click at [1017, 27] on icon "close" at bounding box center [1021, 30] width 9 height 10
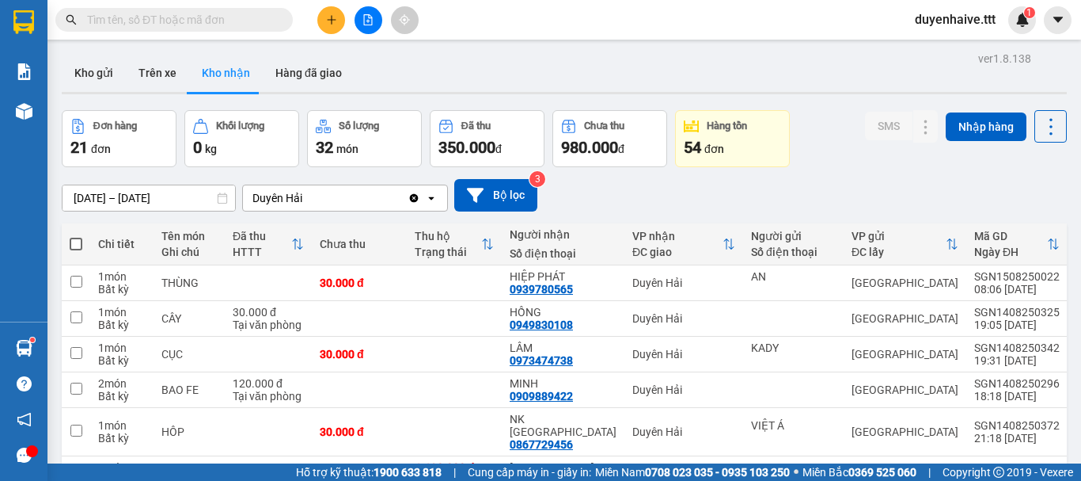
click at [219, 18] on input "text" at bounding box center [180, 19] width 187 height 17
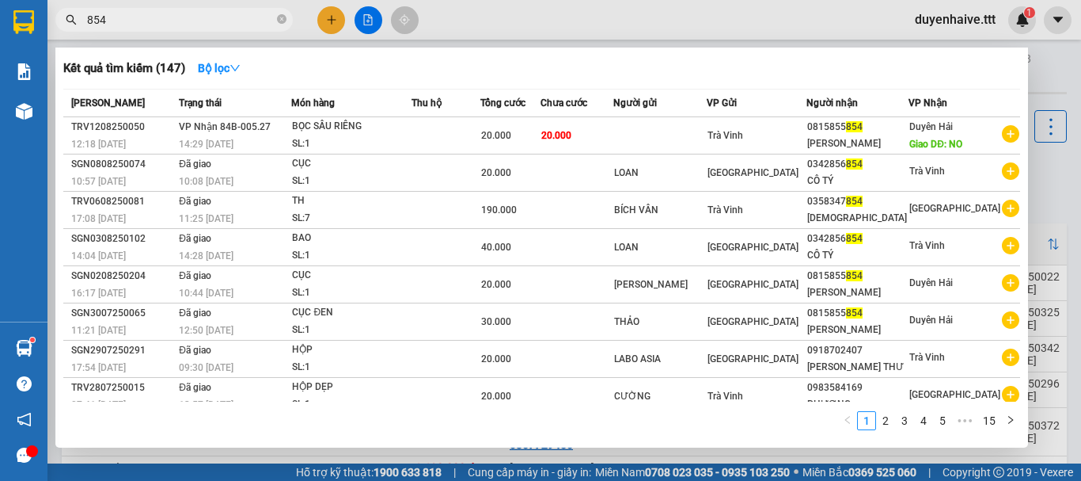
type input "854"
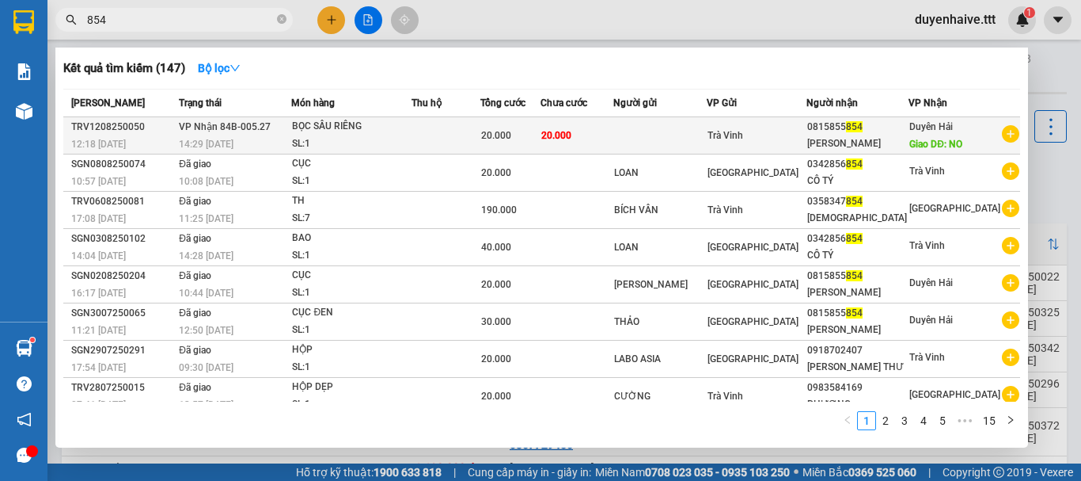
click at [572, 130] on span "20.000" at bounding box center [557, 135] width 30 height 11
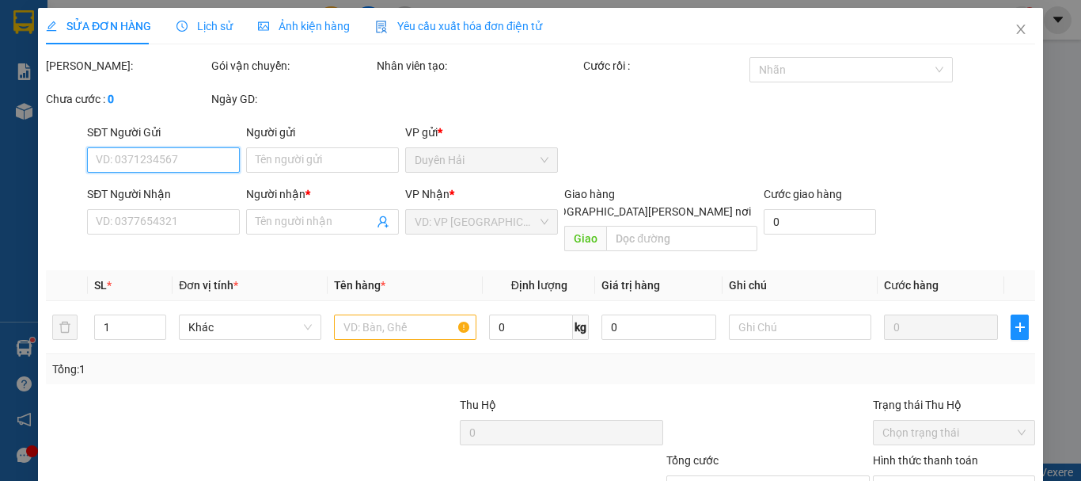
type input "0815855854"
type input "[PERSON_NAME]"
type input "NO"
type input "20.000"
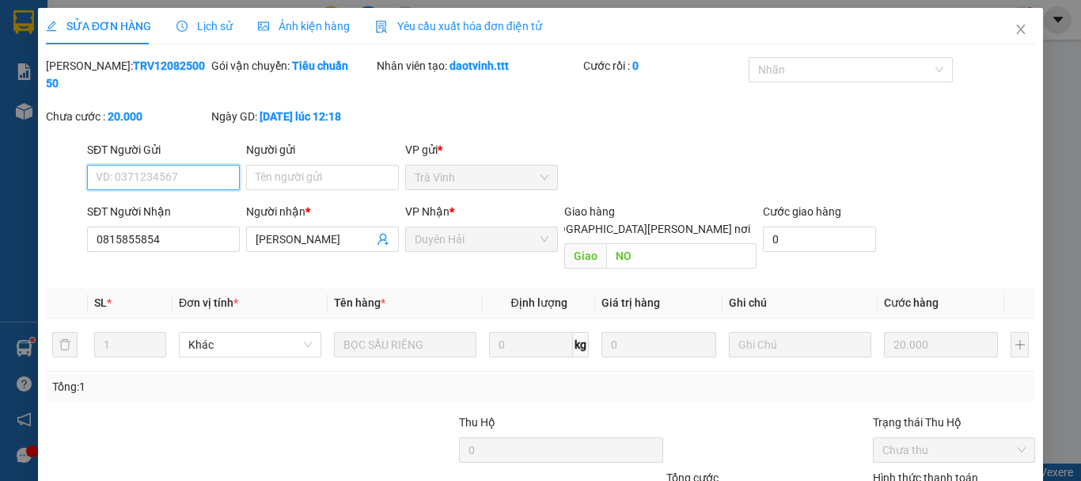
scroll to position [108, 0]
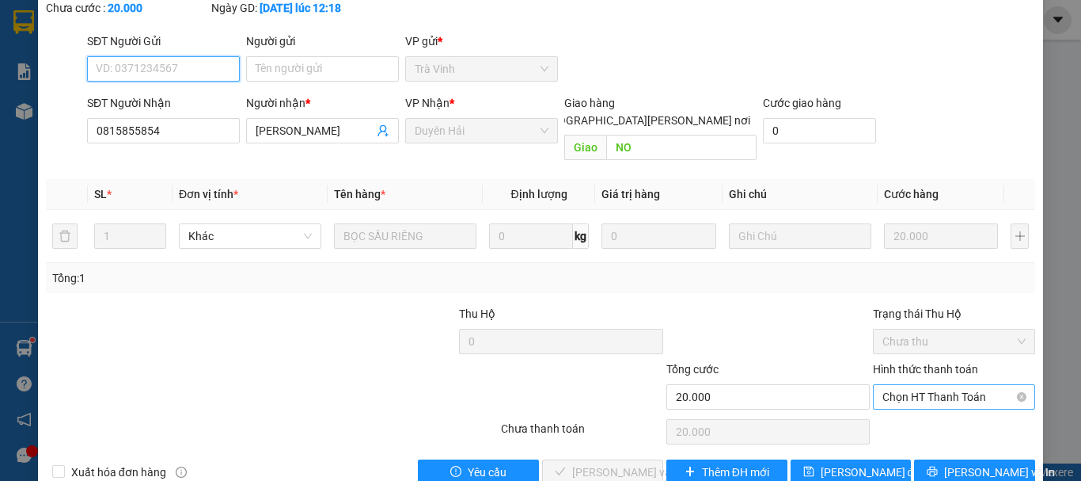
click at [933, 385] on span "Chọn HT Thanh Toán" at bounding box center [954, 397] width 143 height 24
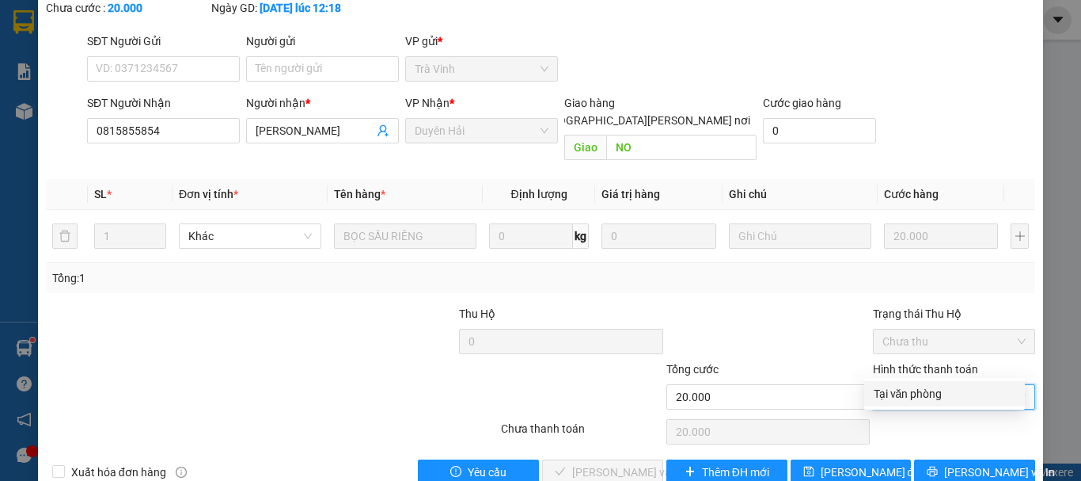
click at [933, 389] on div "Tại văn phòng" at bounding box center [945, 393] width 142 height 17
type input "0"
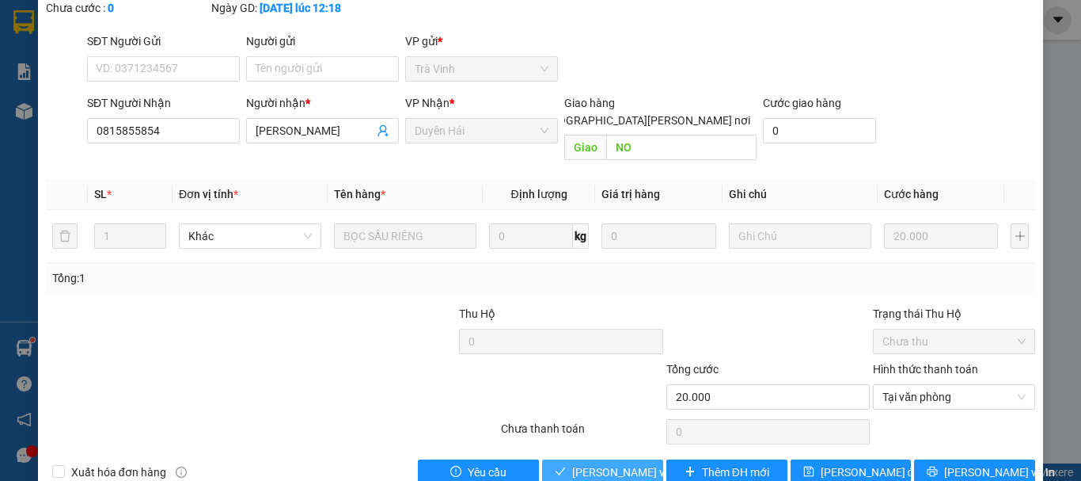
click at [596, 463] on span "[PERSON_NAME] và [PERSON_NAME] hàng" at bounding box center [679, 471] width 214 height 17
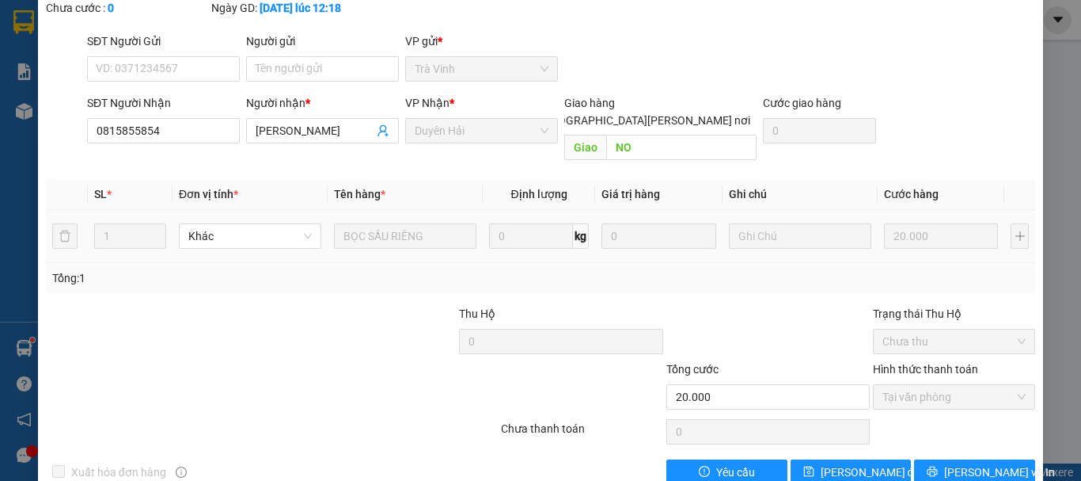
scroll to position [0, 0]
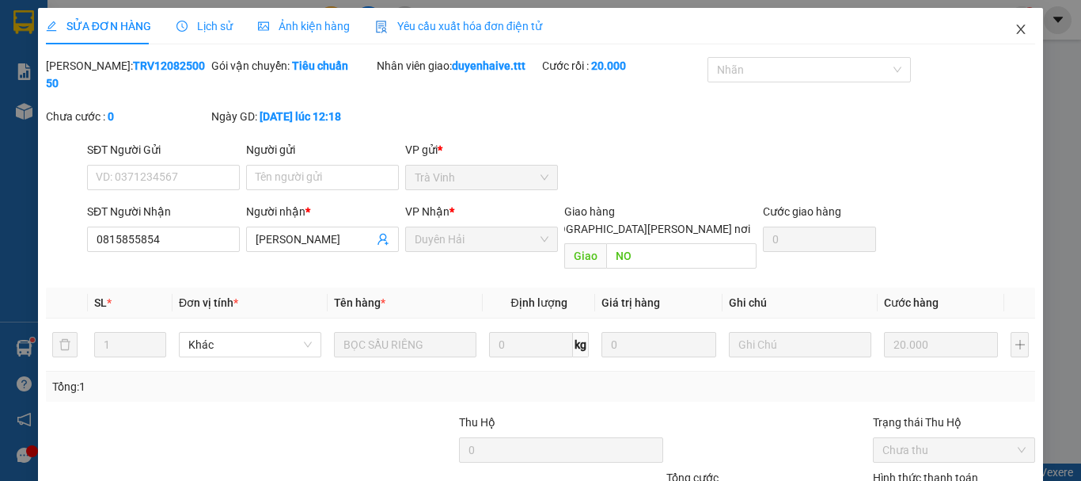
click at [1015, 28] on icon "close" at bounding box center [1021, 29] width 13 height 13
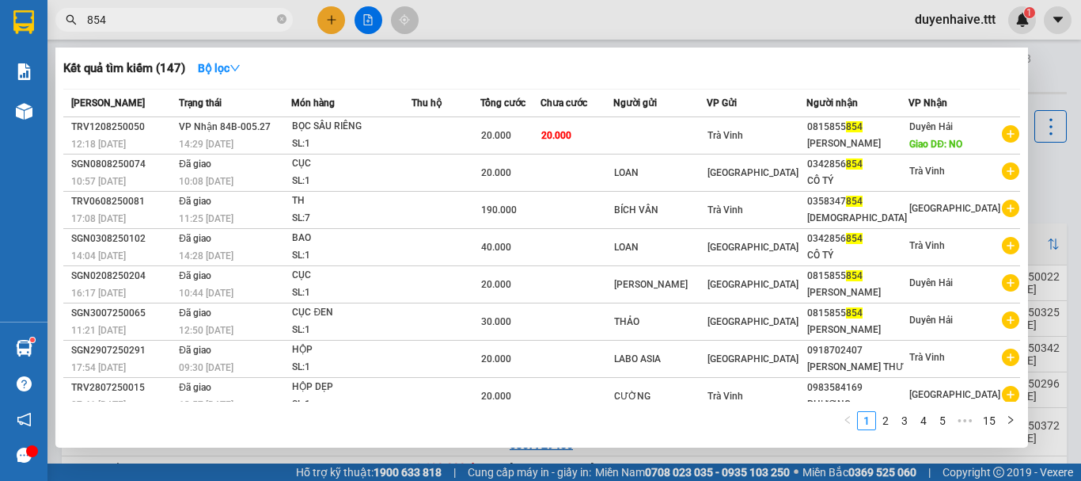
click at [165, 20] on input "854" at bounding box center [180, 19] width 187 height 17
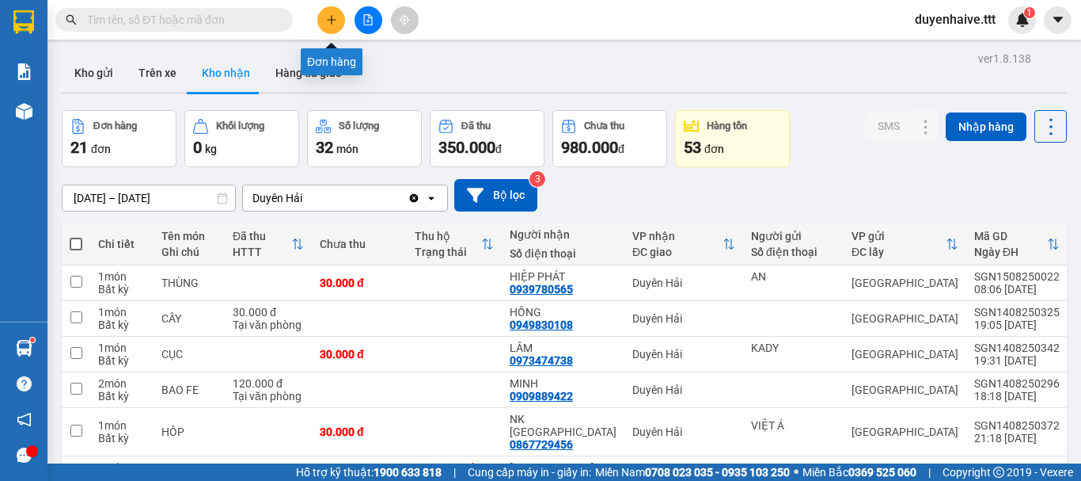
click at [331, 25] on button at bounding box center [331, 20] width 28 height 28
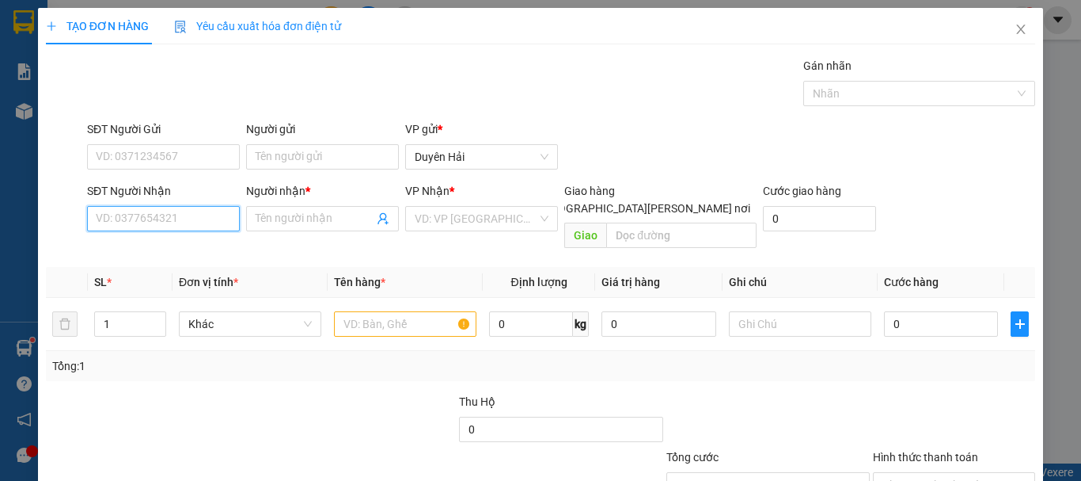
click at [173, 221] on input "SĐT Người Nhận" at bounding box center [163, 218] width 153 height 25
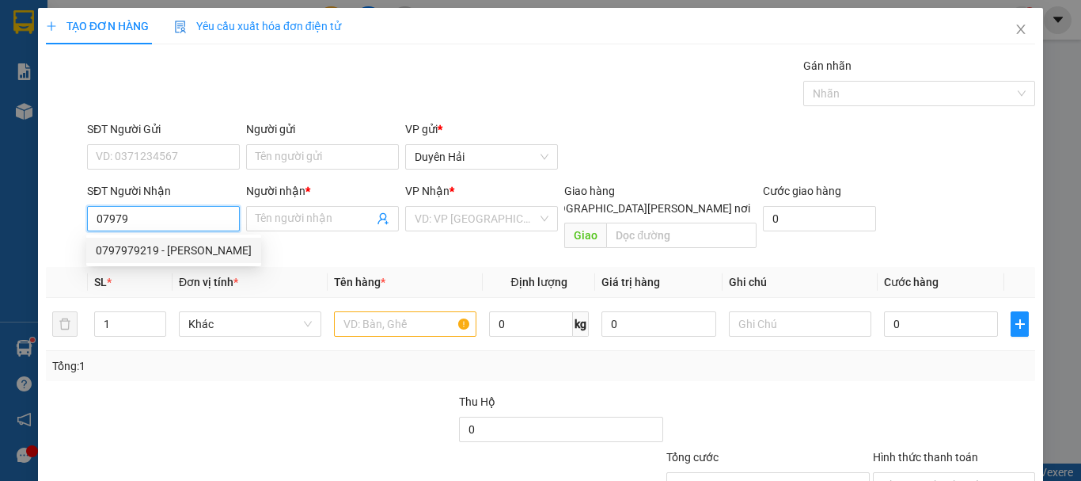
click at [179, 248] on div "0797979219 - [PERSON_NAME]" at bounding box center [174, 249] width 156 height 17
type input "0797979219"
type input "VŨ"
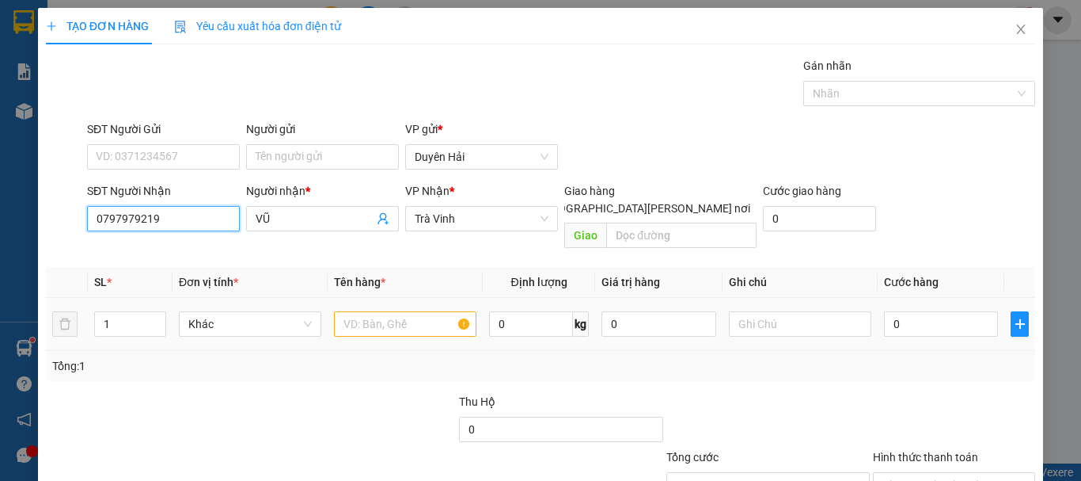
type input "0797979219"
drag, startPoint x: 414, startPoint y: 293, endPoint x: 409, endPoint y: 302, distance: 10.6
click at [409, 308] on div at bounding box center [405, 324] width 143 height 32
click at [400, 312] on input "text" at bounding box center [405, 323] width 143 height 25
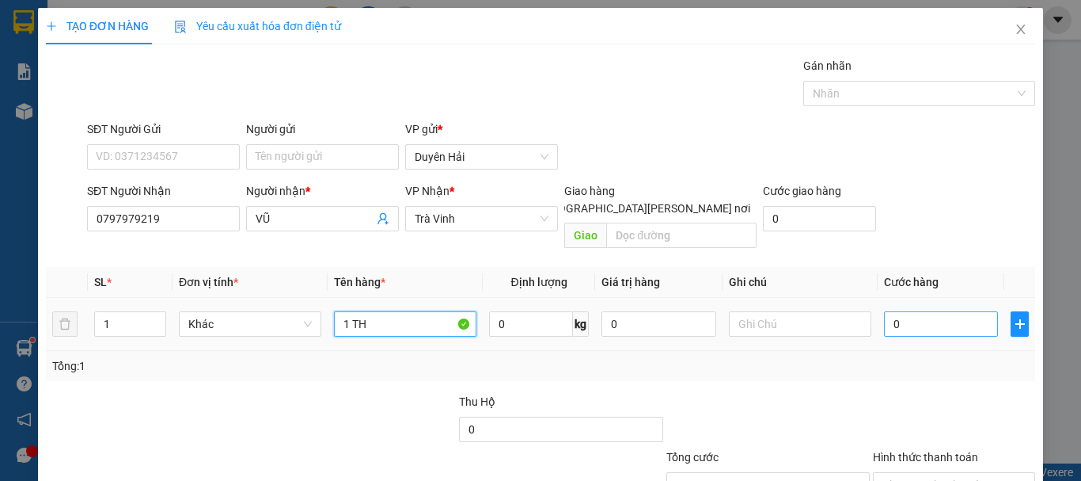
type input "1 TH"
click at [927, 311] on input "0" at bounding box center [941, 323] width 114 height 25
type input "2"
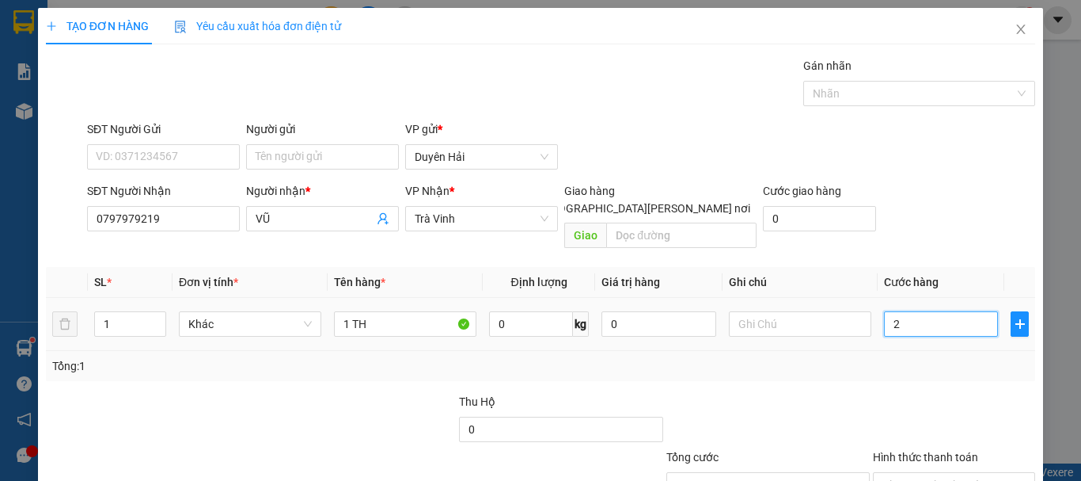
type input "20"
type input "20.000"
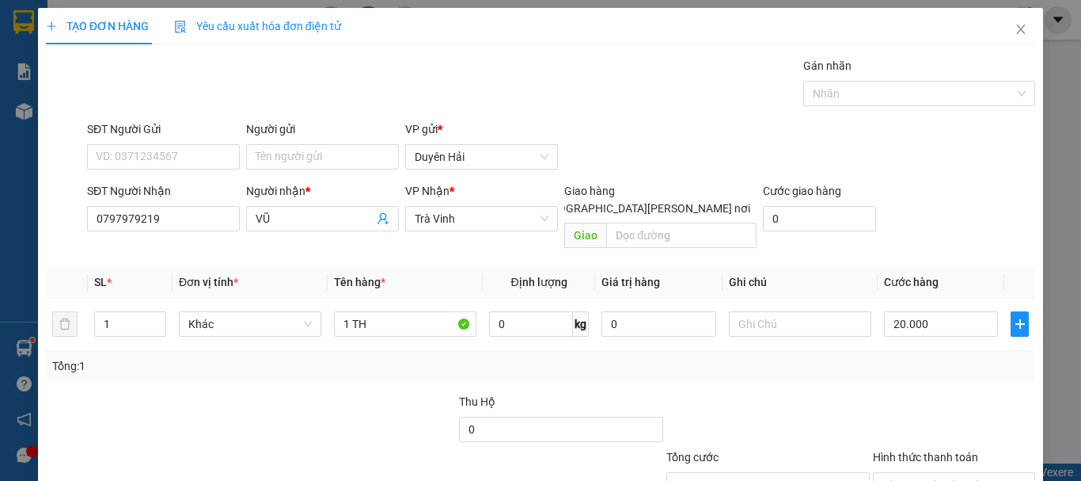
click at [915, 363] on div "Transit Pickup Surcharge Ids Transit Deliver Surcharge Ids Transit Deliver Surc…" at bounding box center [541, 314] width 990 height 515
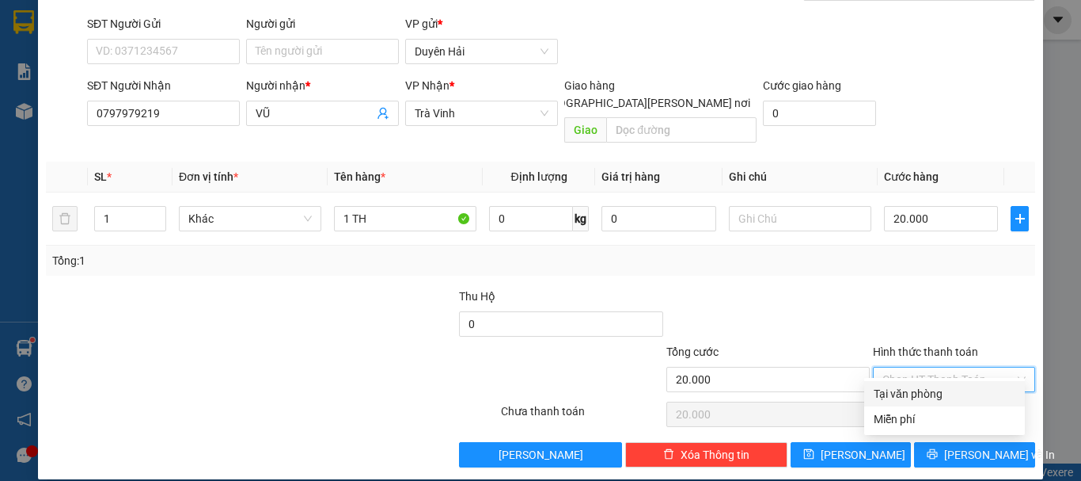
drag, startPoint x: 915, startPoint y: 364, endPoint x: 955, endPoint y: 390, distance: 47.0
click at [915, 367] on input "Hình thức thanh toán" at bounding box center [949, 379] width 132 height 24
click at [954, 391] on div "Tại văn phòng" at bounding box center [945, 393] width 142 height 17
type input "0"
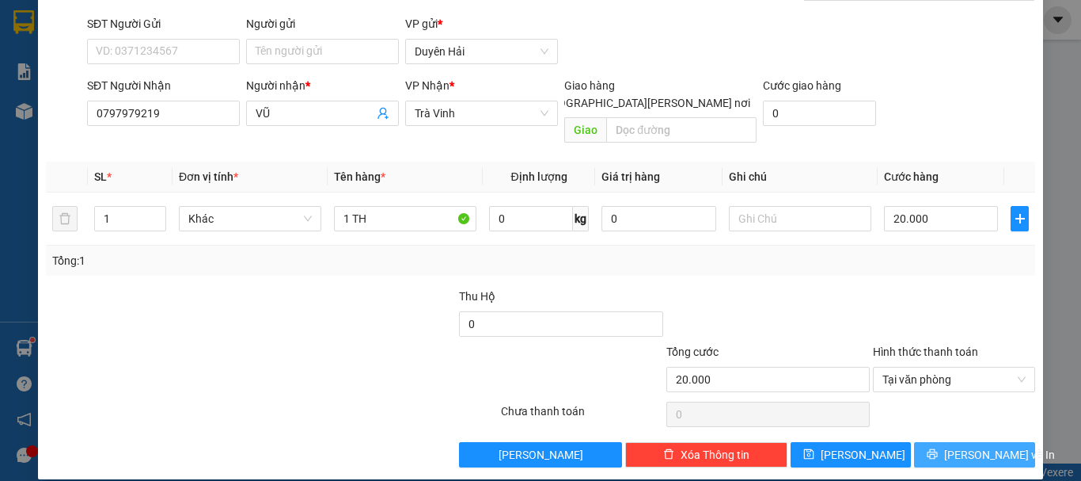
click at [948, 442] on button "[PERSON_NAME] và In" at bounding box center [974, 454] width 121 height 25
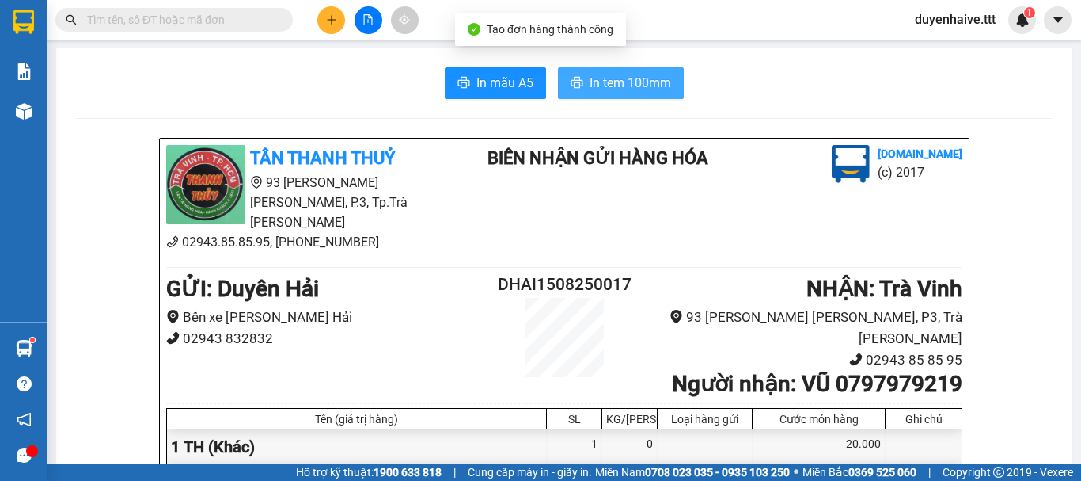
click at [624, 77] on span "In tem 100mm" at bounding box center [631, 83] width 82 height 20
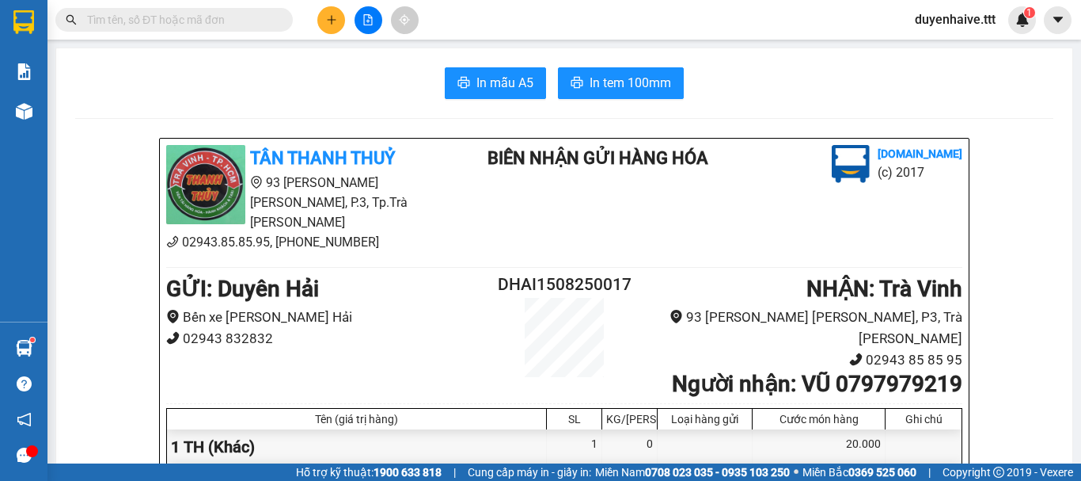
click at [352, 69] on div "In mẫu A5 In tem 100mm" at bounding box center [564, 83] width 979 height 32
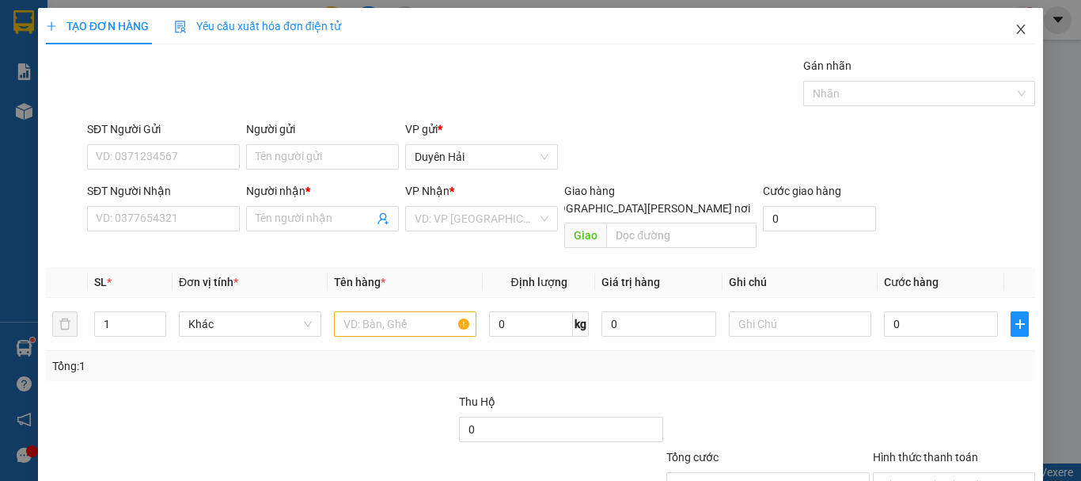
click at [1015, 24] on icon "close" at bounding box center [1021, 29] width 13 height 13
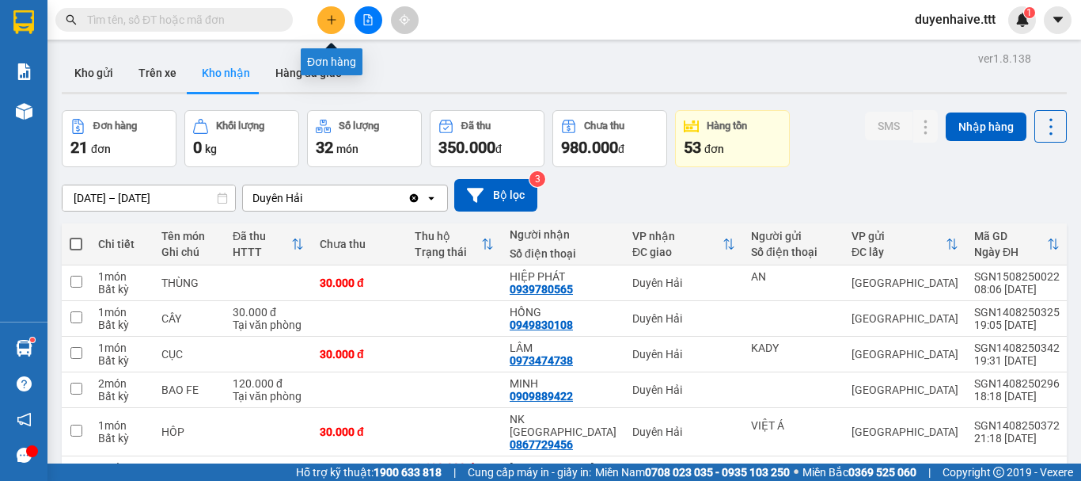
click at [330, 17] on icon "plus" at bounding box center [331, 19] width 11 height 11
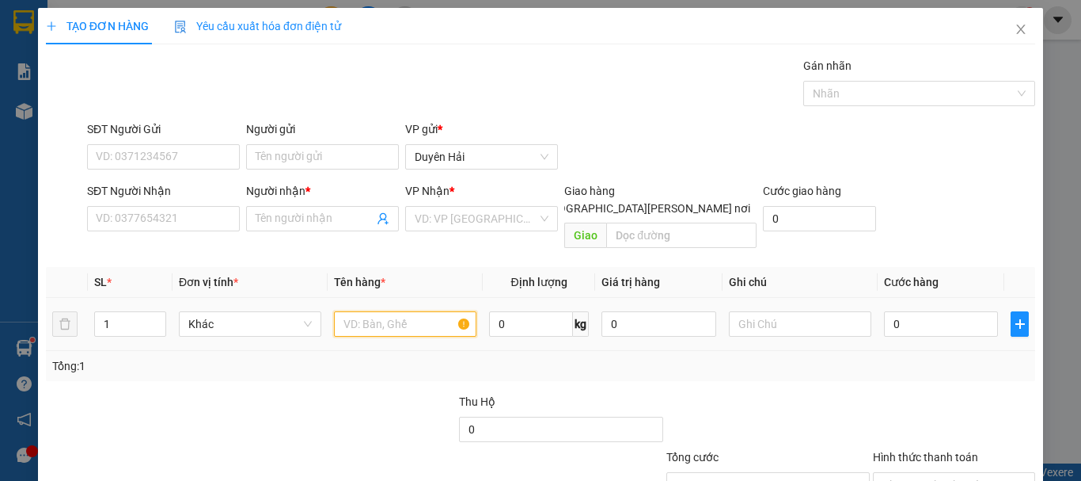
click at [393, 311] on input "text" at bounding box center [405, 323] width 143 height 25
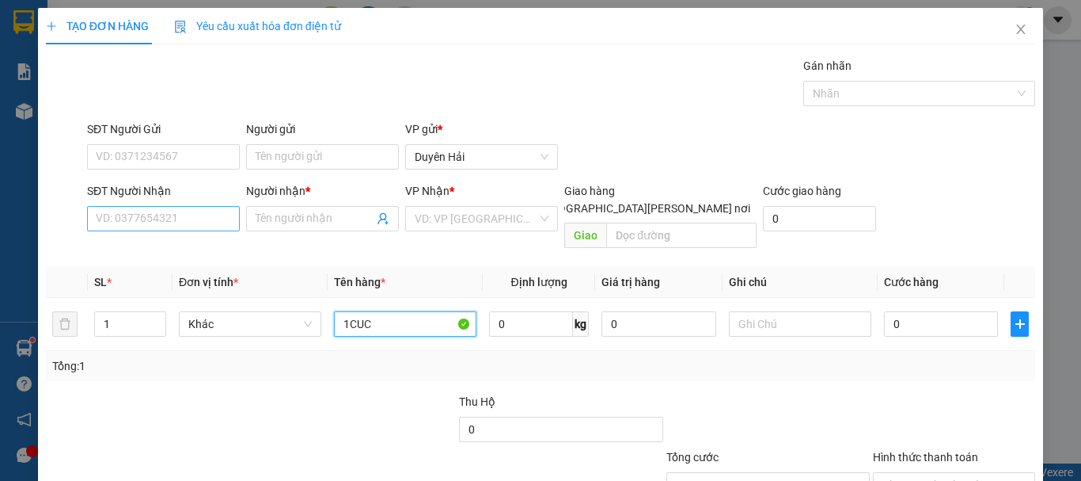
type input "1CUC"
click at [182, 216] on input "SĐT Người Nhận" at bounding box center [163, 218] width 153 height 25
type input "0901484447"
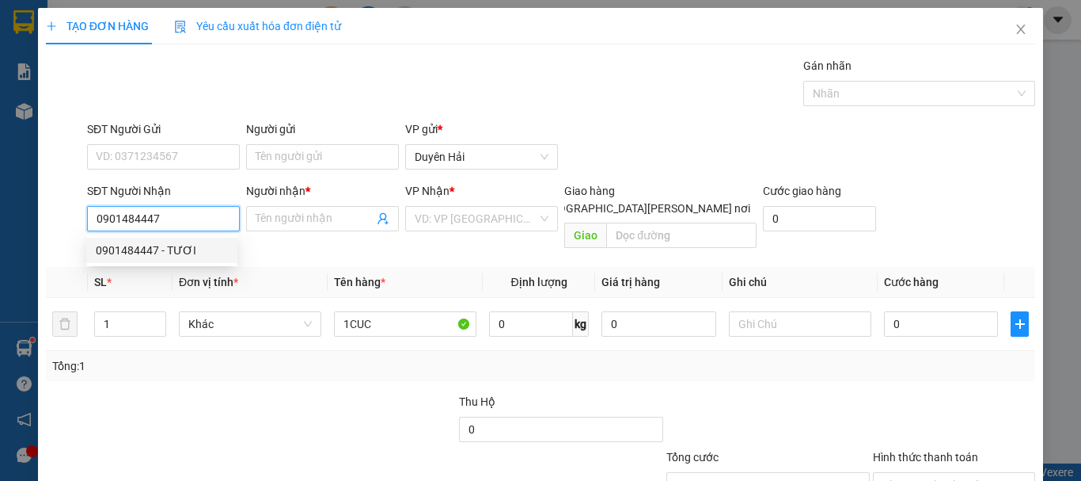
click at [167, 238] on div "0901484447 - TƯƠI" at bounding box center [161, 250] width 151 height 25
type input "TƯƠI"
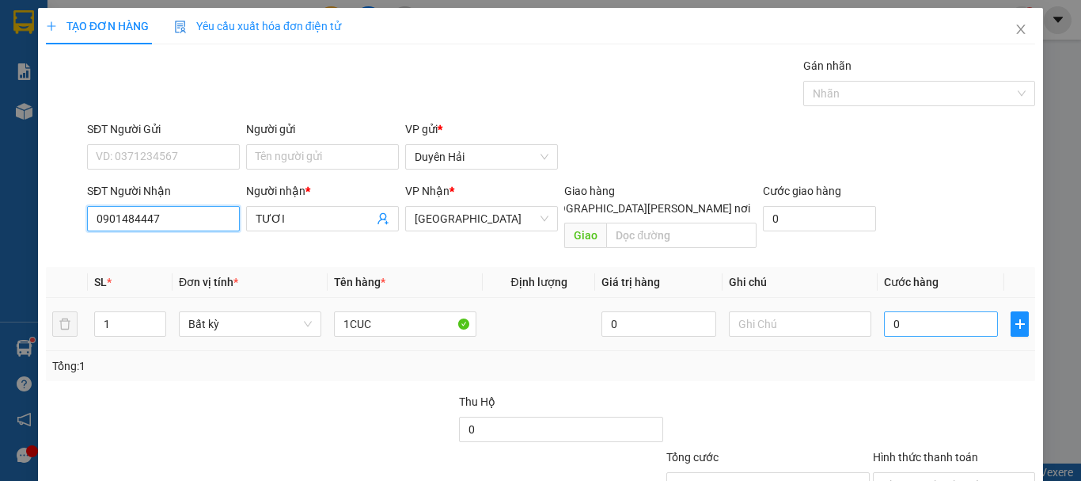
type input "0901484447"
click at [923, 311] on input "0" at bounding box center [941, 323] width 114 height 25
type input "3"
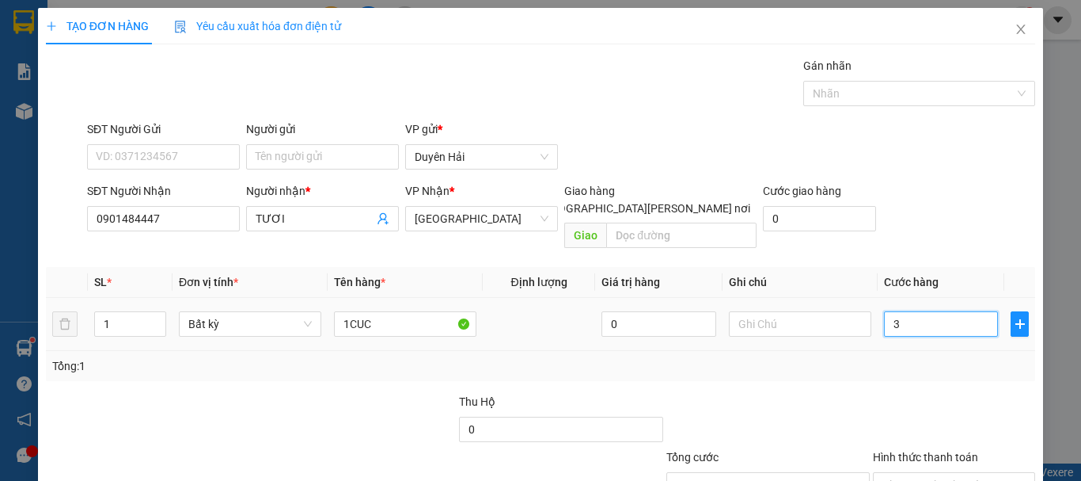
type input "30"
type input "30.000"
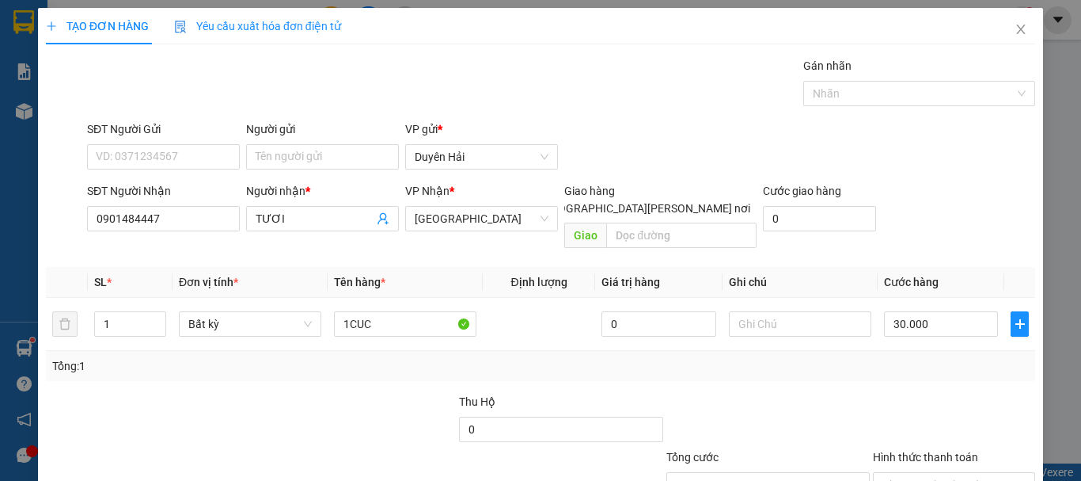
click at [919, 357] on div "Tổng: 1" at bounding box center [540, 365] width 977 height 17
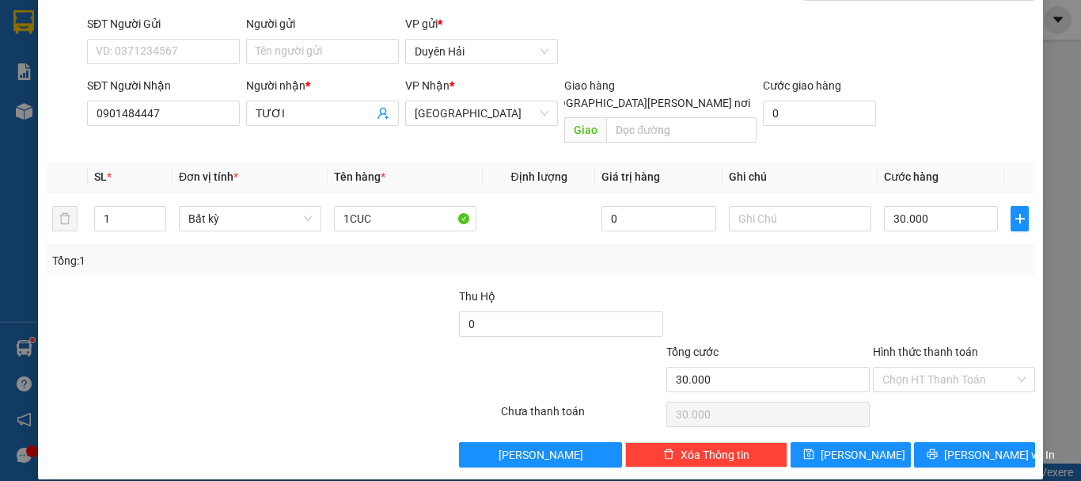
click at [920, 374] on div "Hình thức thanh toán Chọn HT Thanh Toán" at bounding box center [954, 370] width 162 height 55
click at [926, 369] on input "Hình thức thanh toán" at bounding box center [949, 379] width 132 height 24
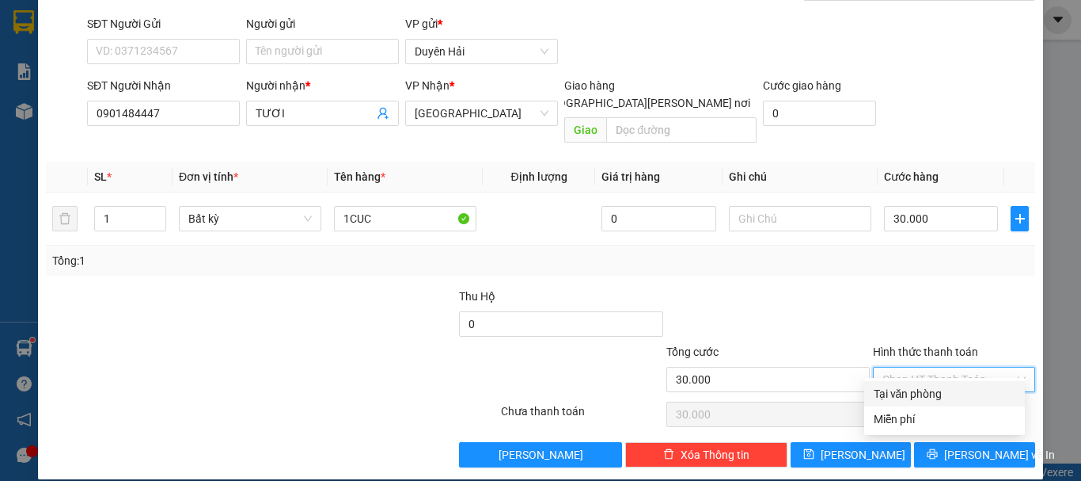
click at [933, 388] on div "Tại văn phòng" at bounding box center [945, 393] width 142 height 17
type input "0"
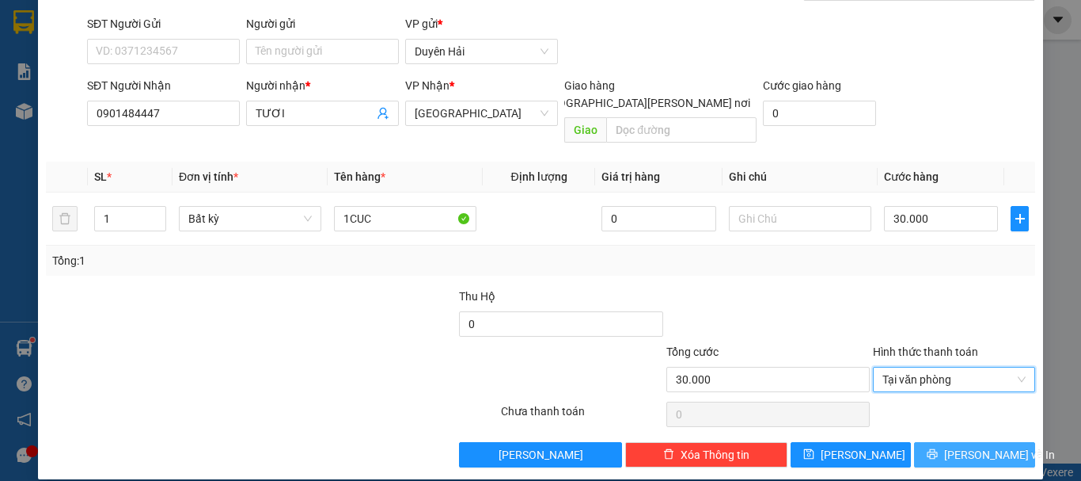
click at [963, 446] on span "[PERSON_NAME] và In" at bounding box center [1000, 454] width 111 height 17
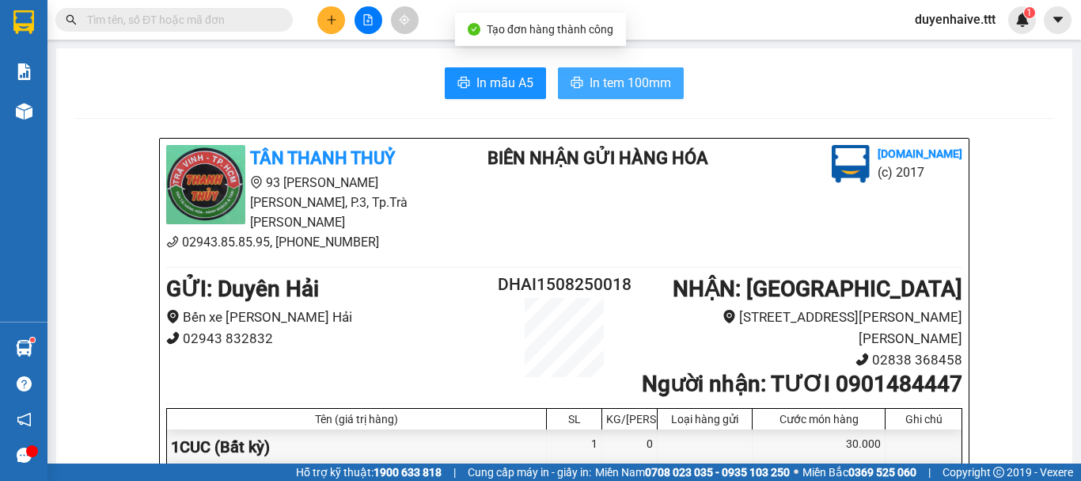
click at [647, 86] on span "In tem 100mm" at bounding box center [631, 83] width 82 height 20
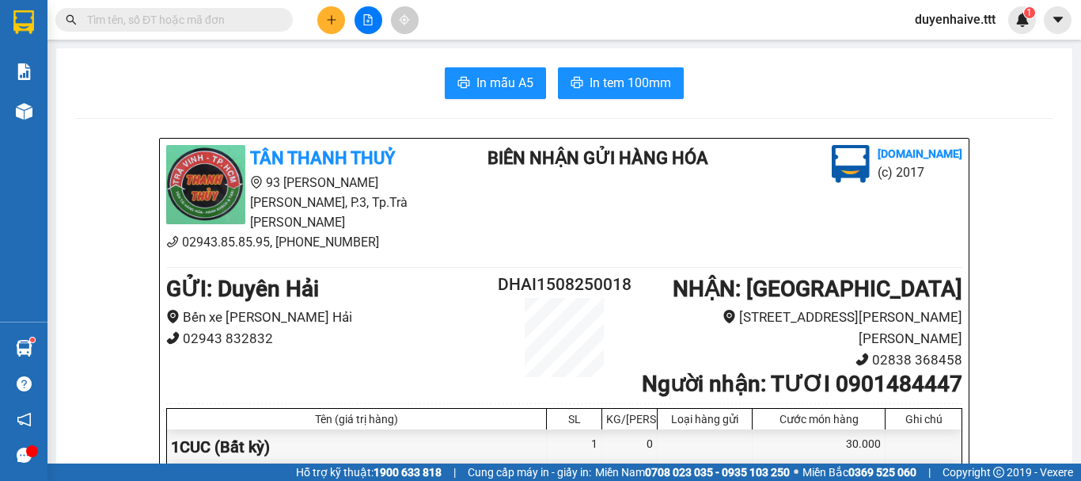
click at [334, 25] on icon "plus" at bounding box center [331, 19] width 11 height 11
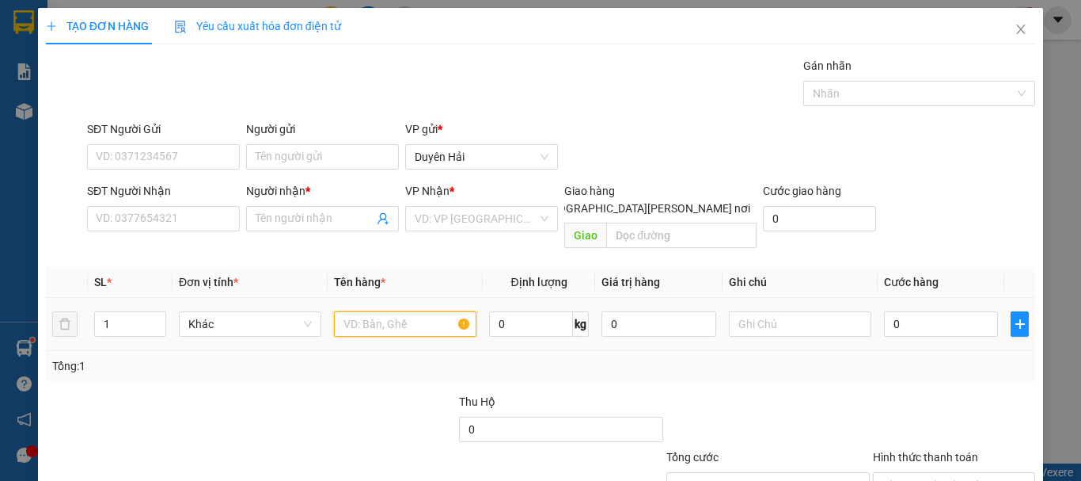
click at [397, 311] on input "text" at bounding box center [405, 323] width 143 height 25
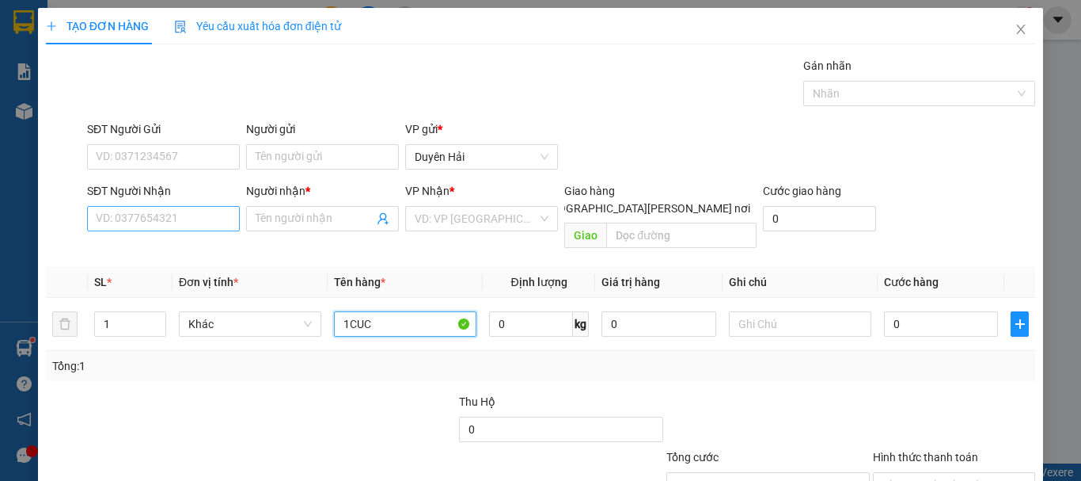
type input "1CUC"
click at [137, 211] on input "SĐT Người Nhận" at bounding box center [163, 218] width 153 height 25
type input "0906145149"
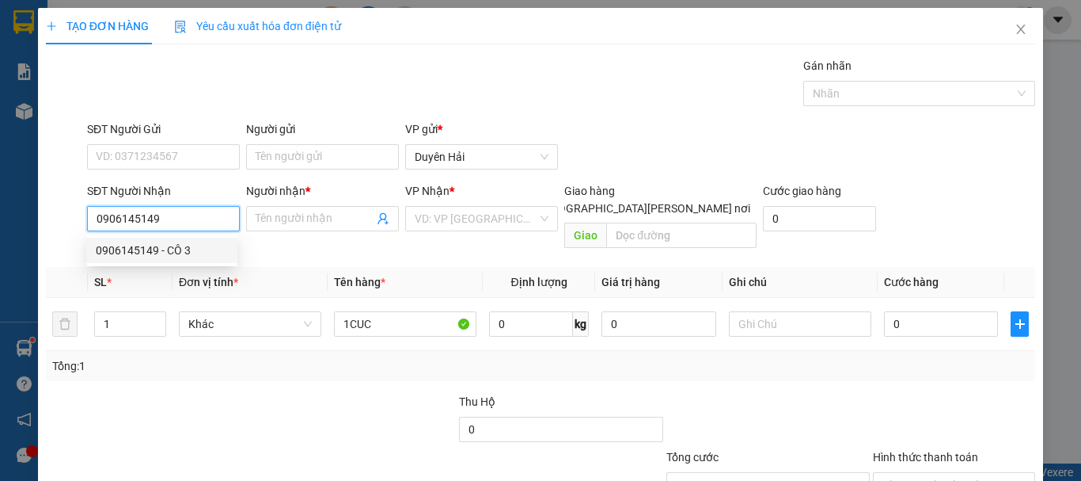
click at [146, 246] on div "0906145149 - CÔ 3" at bounding box center [162, 249] width 132 height 17
type input "CÔ 3"
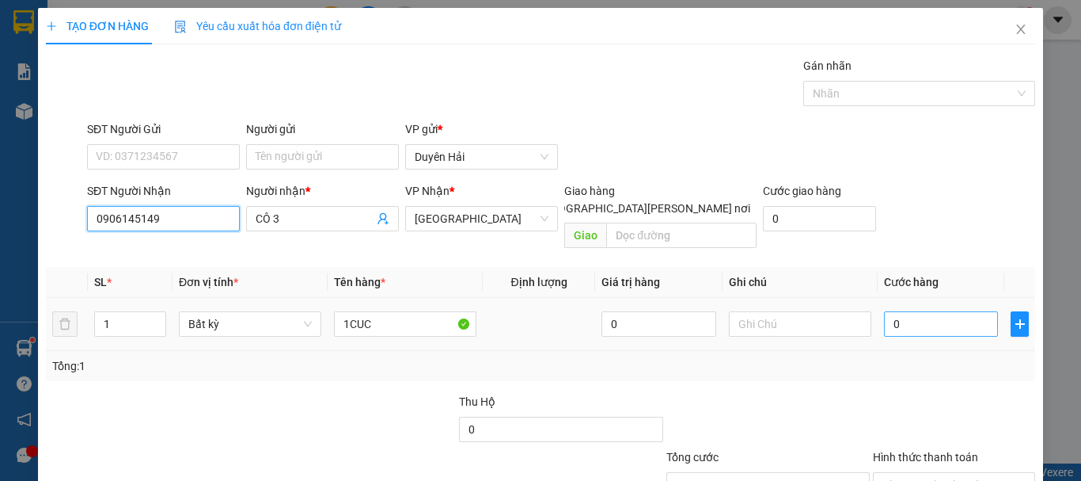
type input "0906145149"
click at [936, 311] on input "0" at bounding box center [941, 323] width 114 height 25
type input "3"
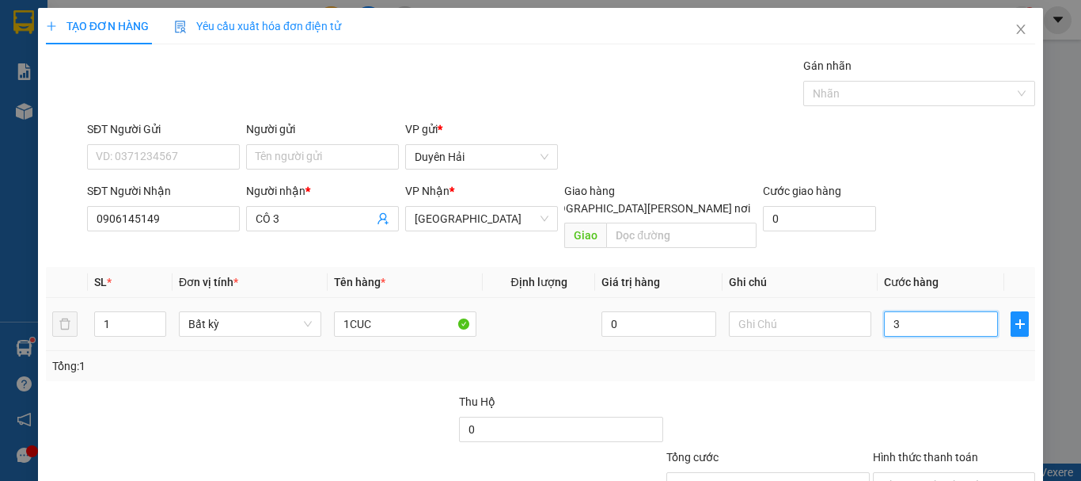
type input "30"
type input "30.000"
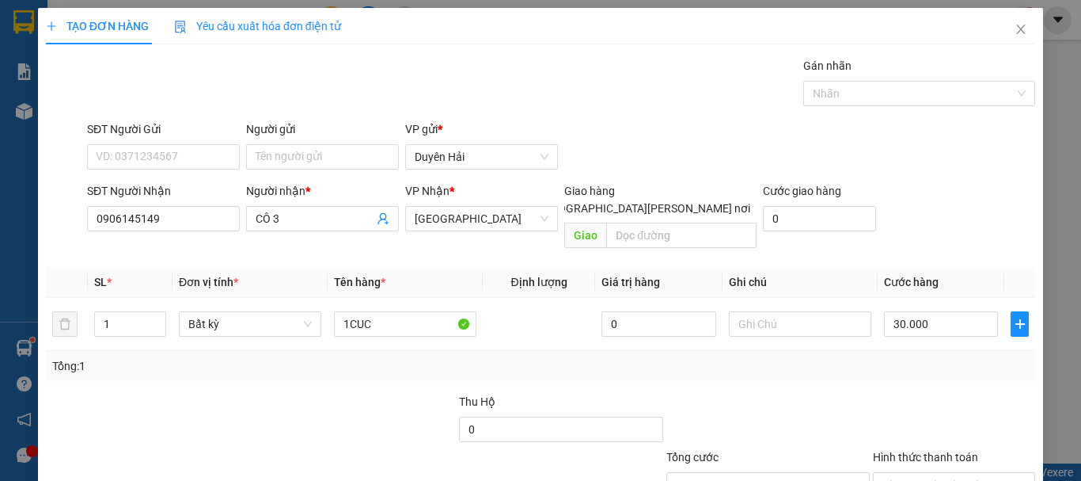
click at [930, 357] on div "Tổng: 1" at bounding box center [540, 365] width 977 height 17
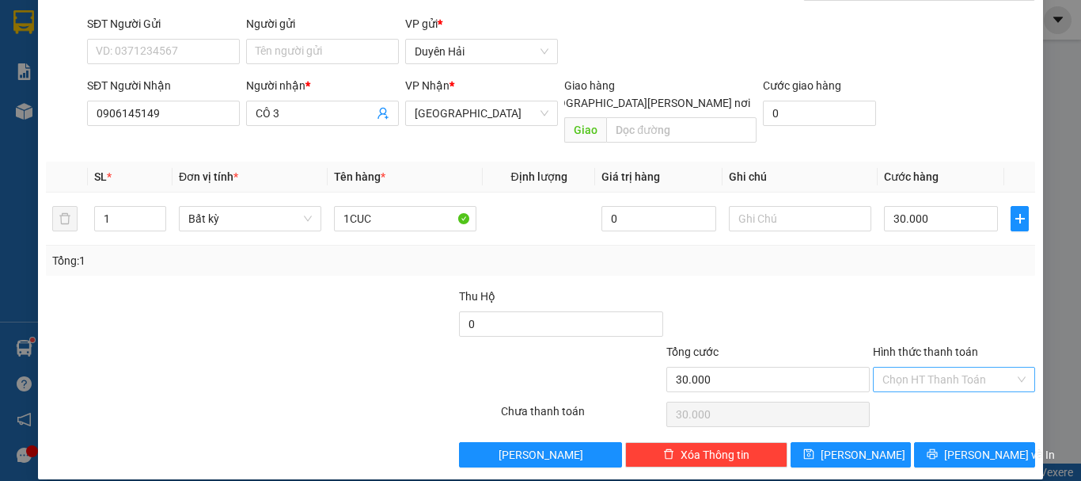
click at [929, 372] on input "Hình thức thanh toán" at bounding box center [949, 379] width 132 height 24
click at [930, 395] on div "Tại văn phòng" at bounding box center [945, 393] width 142 height 17
type input "0"
click at [953, 446] on span "[PERSON_NAME] và In" at bounding box center [1000, 454] width 111 height 17
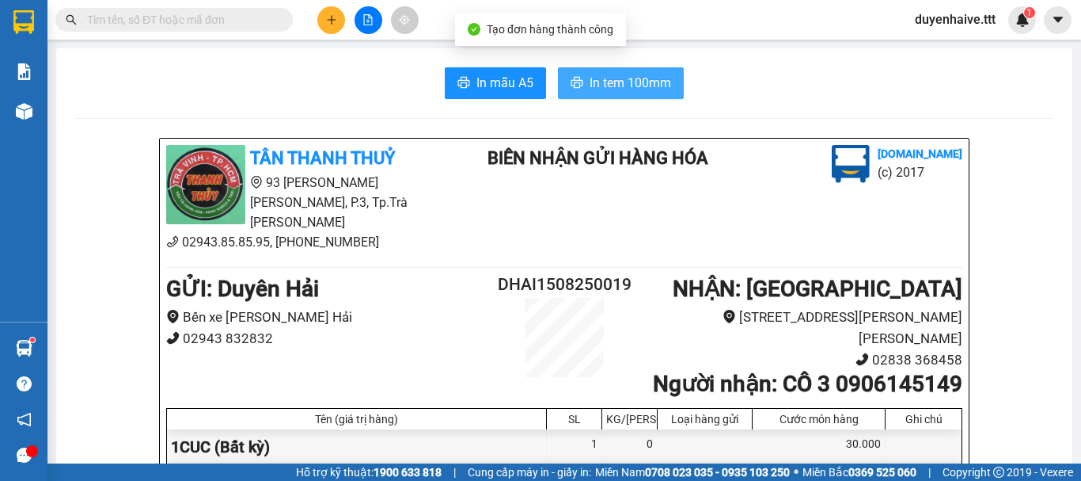
click at [656, 86] on span "In tem 100mm" at bounding box center [631, 83] width 82 height 20
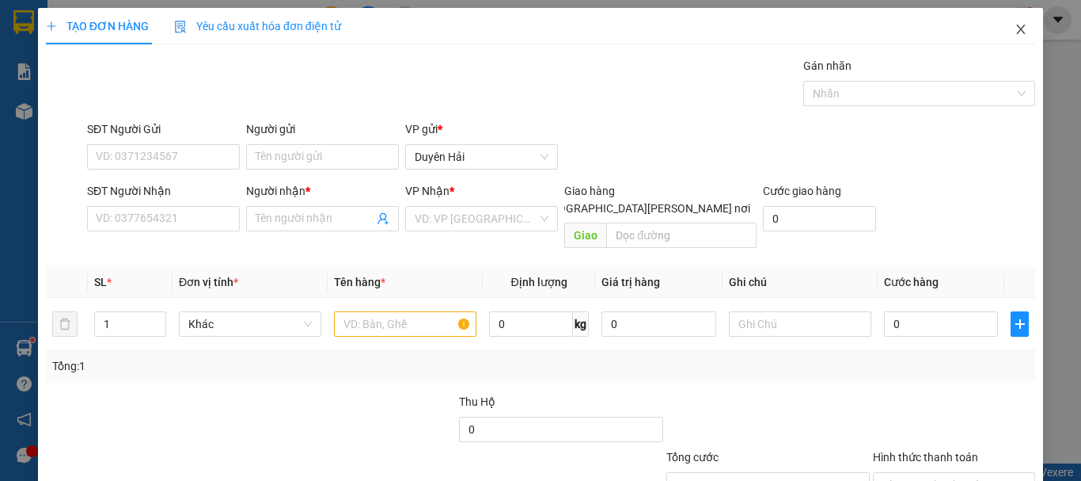
click at [1015, 25] on icon "close" at bounding box center [1021, 29] width 13 height 13
click at [1015, 31] on icon "close" at bounding box center [1021, 29] width 13 height 13
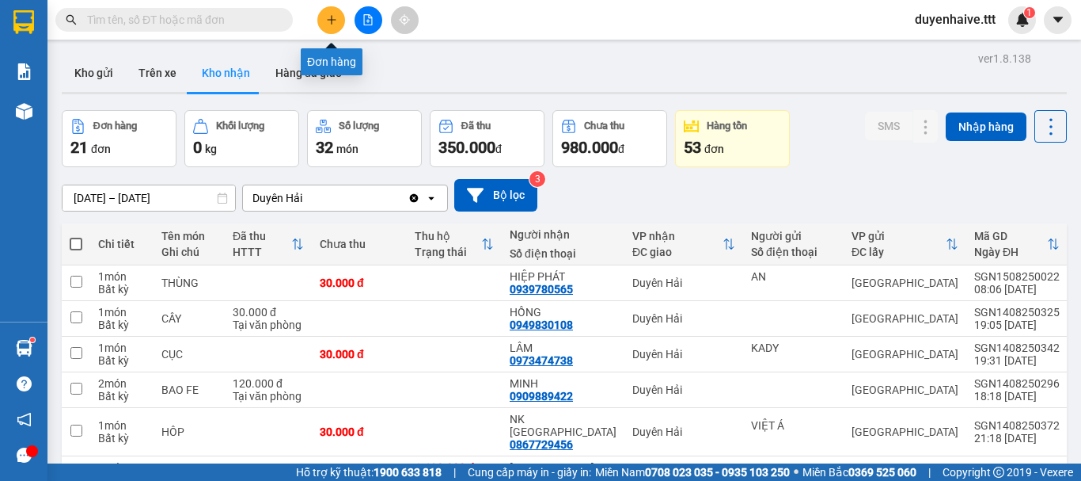
click at [336, 25] on icon "plus" at bounding box center [331, 19] width 11 height 11
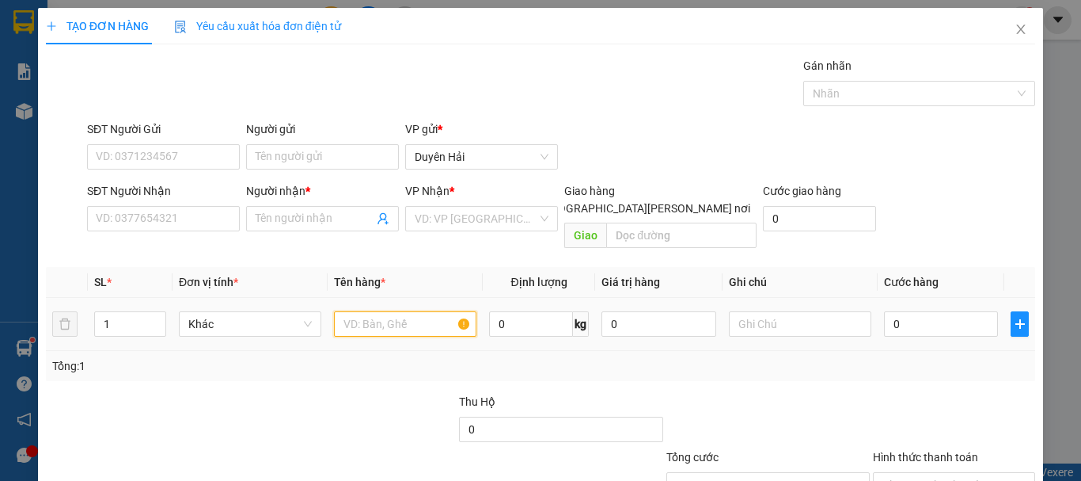
click at [382, 313] on input "text" at bounding box center [405, 323] width 143 height 25
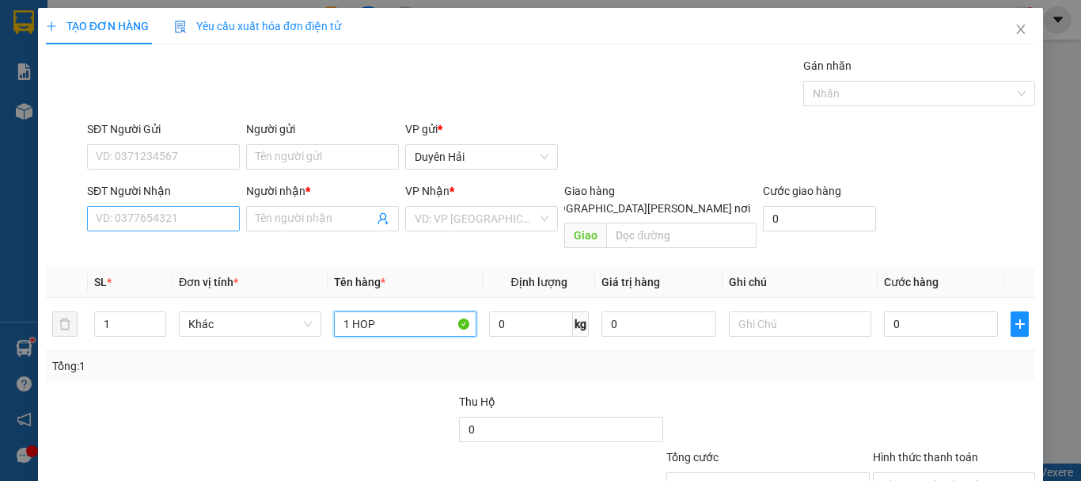
type input "1 HOP"
click at [165, 210] on input "SĐT Người Nhận" at bounding box center [163, 218] width 153 height 25
type input "0922222818"
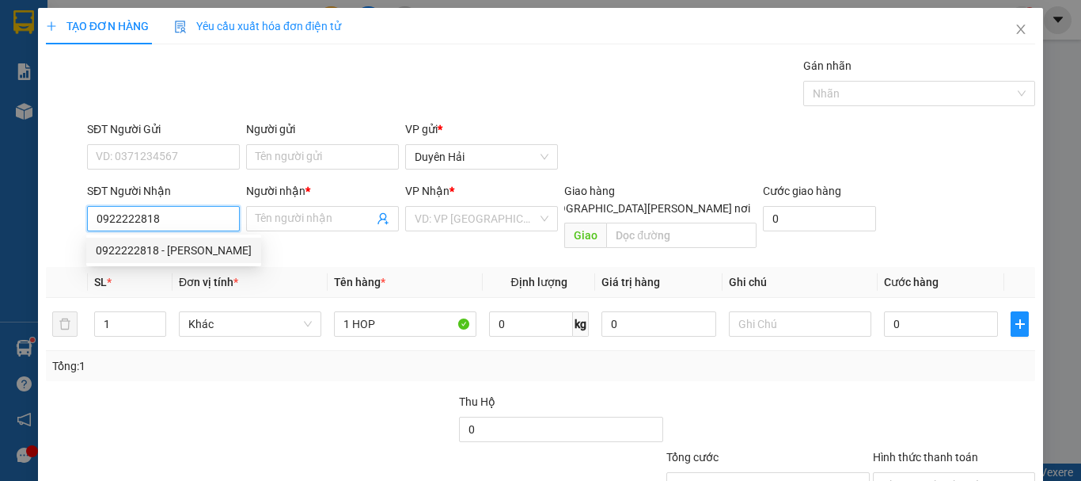
click at [175, 244] on div "0922222818 - [PERSON_NAME]" at bounding box center [174, 249] width 156 height 17
type input "[PERSON_NAME]"
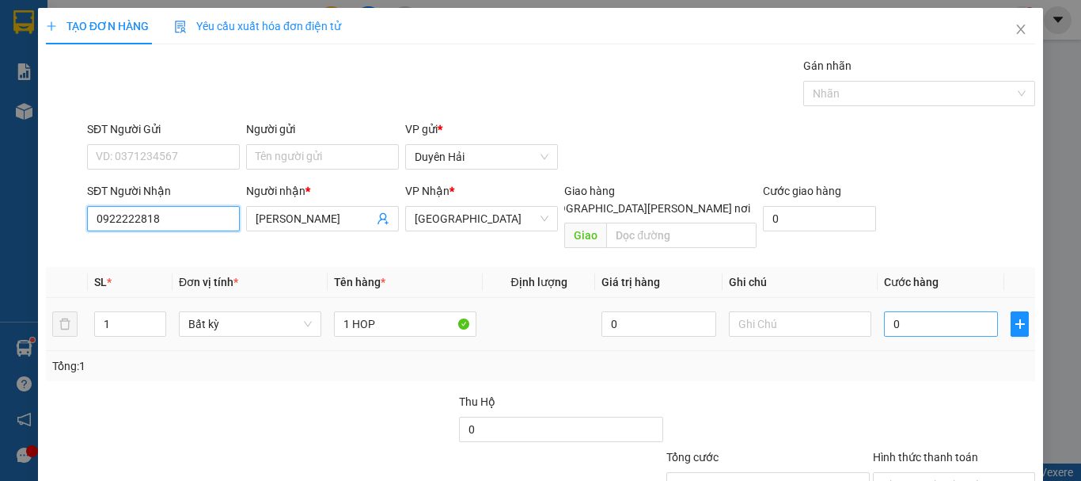
type input "0922222818"
click at [924, 311] on input "0" at bounding box center [941, 323] width 114 height 25
type input "3"
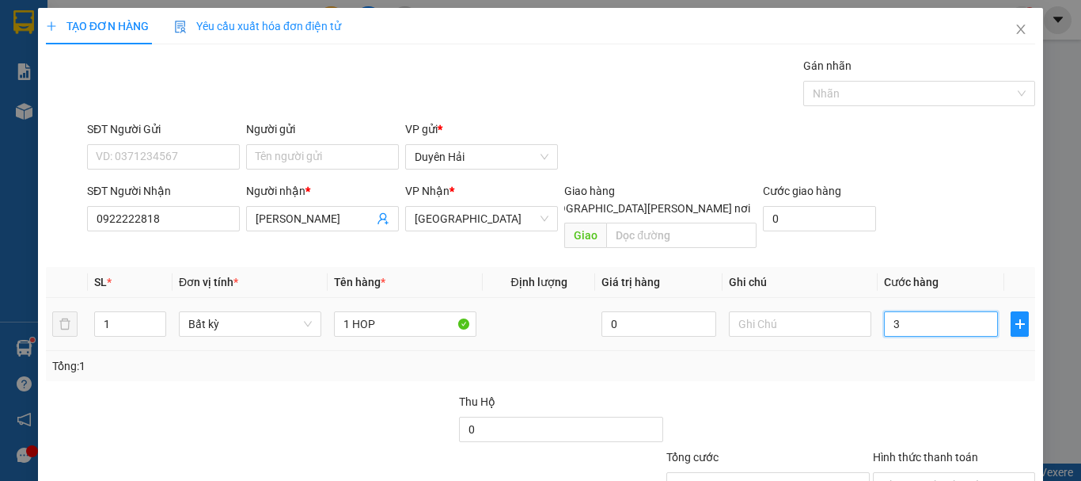
type input "30"
type input "30.000"
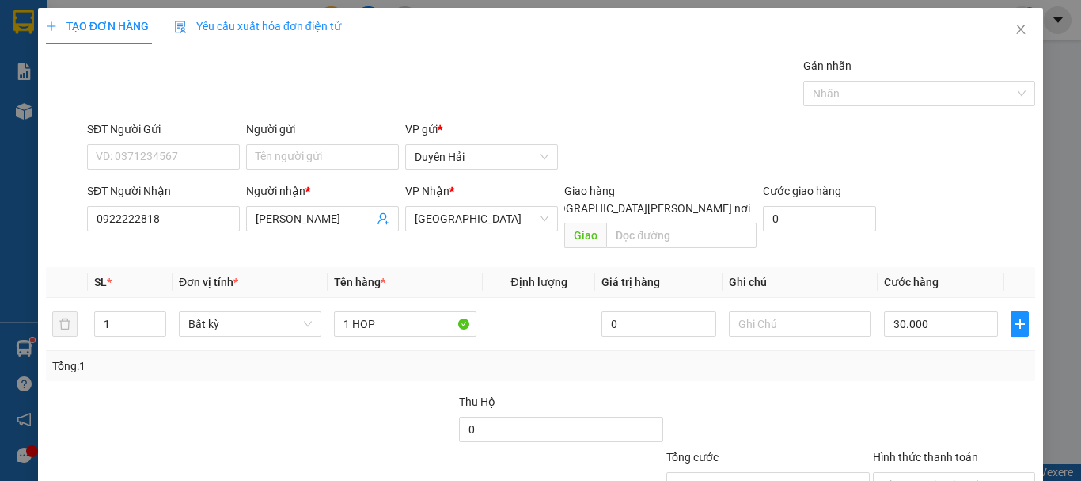
click at [910, 357] on div "Tổng: 1" at bounding box center [540, 365] width 977 height 17
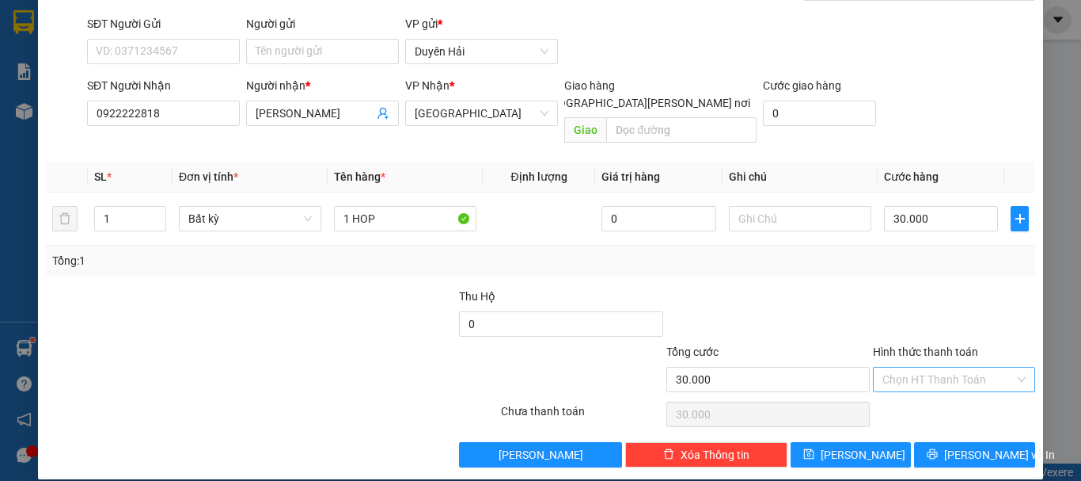
click at [932, 367] on input "Hình thức thanh toán" at bounding box center [949, 379] width 132 height 24
click at [943, 389] on div "Tại văn phòng" at bounding box center [945, 393] width 142 height 17
type input "0"
click at [944, 442] on button "[PERSON_NAME] và In" at bounding box center [974, 454] width 121 height 25
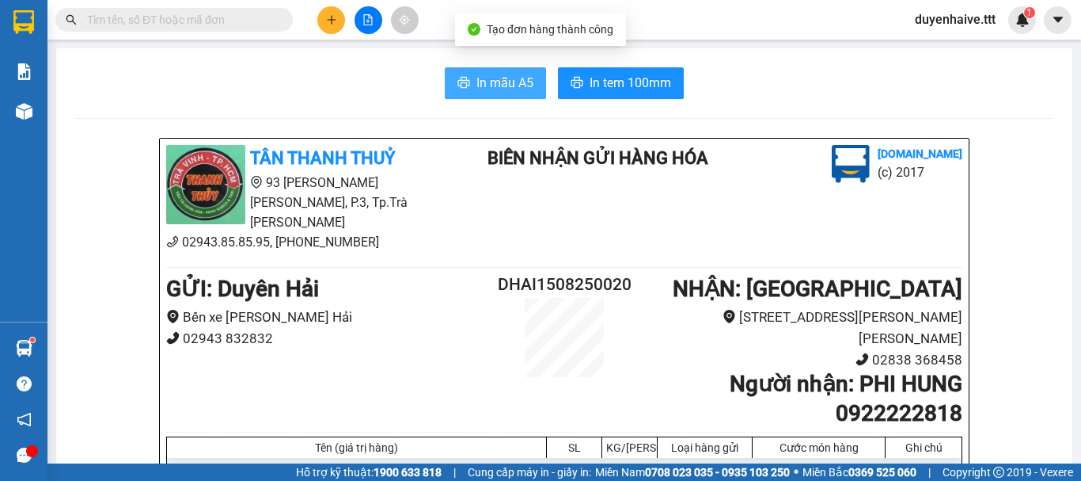
click at [491, 79] on span "In mẫu A5" at bounding box center [505, 83] width 57 height 20
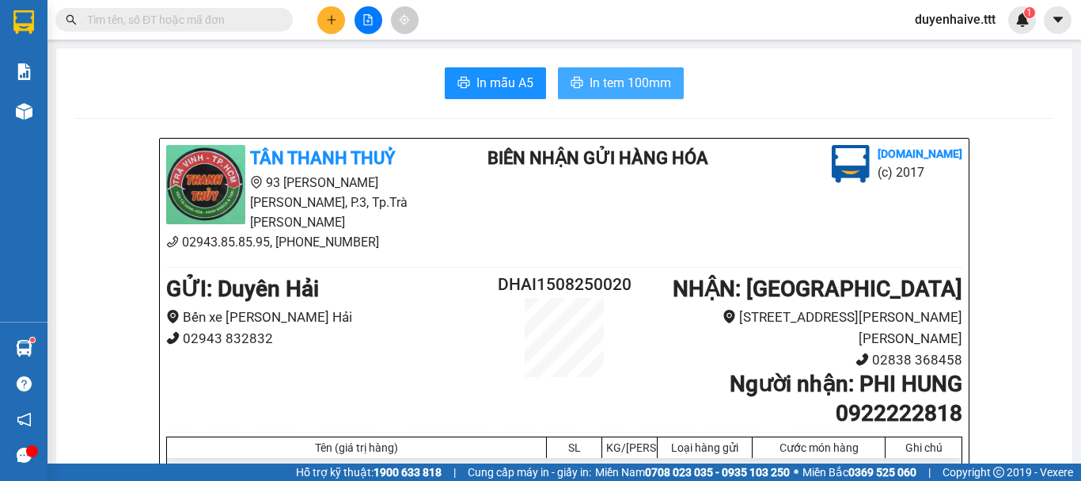
click at [650, 89] on span "In tem 100mm" at bounding box center [631, 83] width 82 height 20
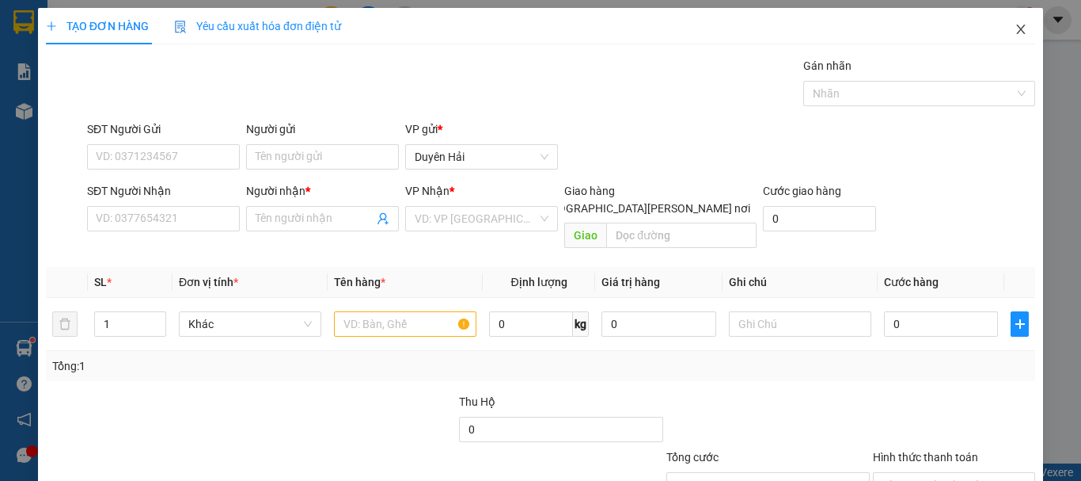
click at [1015, 29] on icon "close" at bounding box center [1021, 29] width 13 height 13
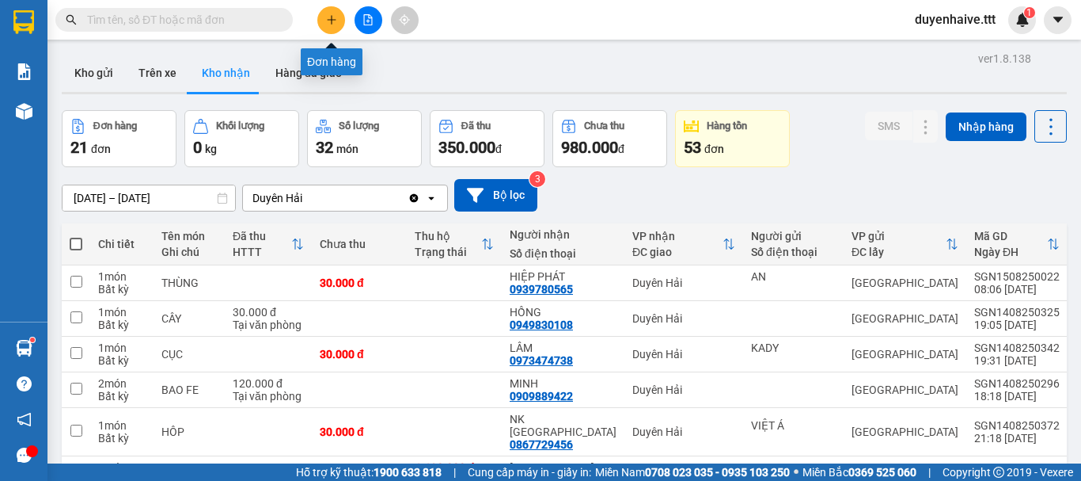
click at [327, 23] on icon "plus" at bounding box center [331, 19] width 11 height 11
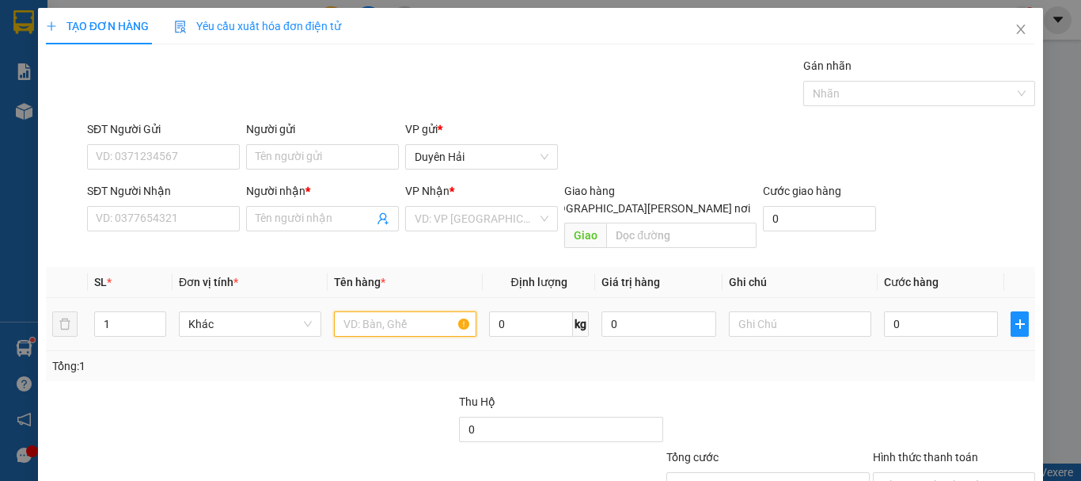
click at [400, 311] on input "text" at bounding box center [405, 323] width 143 height 25
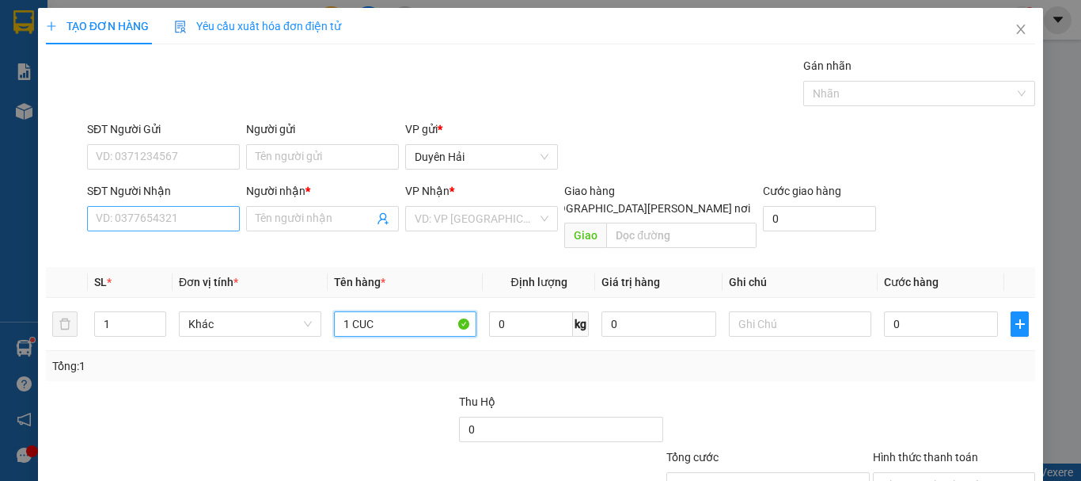
type input "1 CUC"
click at [203, 228] on input "SĐT Người Nhận" at bounding box center [163, 218] width 153 height 25
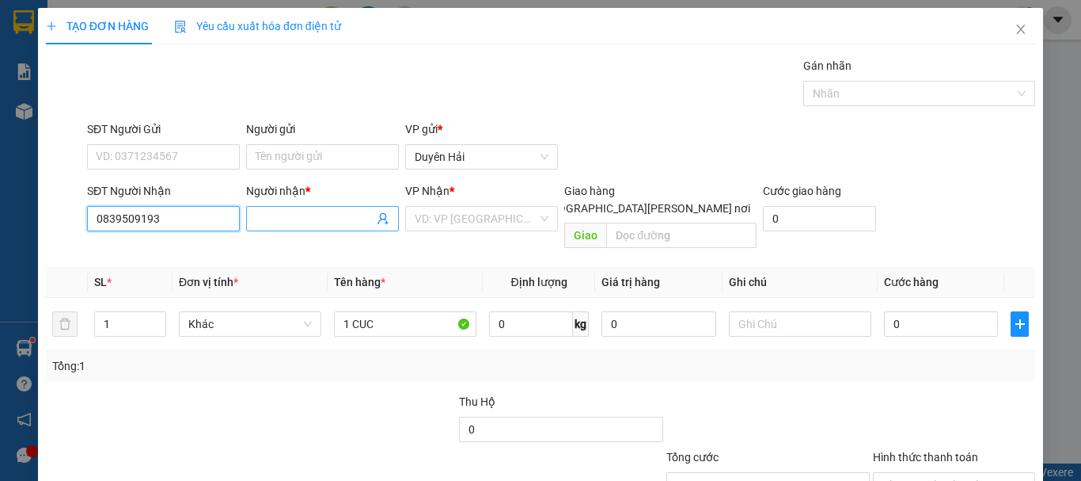
type input "0839509193"
click at [293, 215] on input "Người nhận *" at bounding box center [315, 218] width 118 height 17
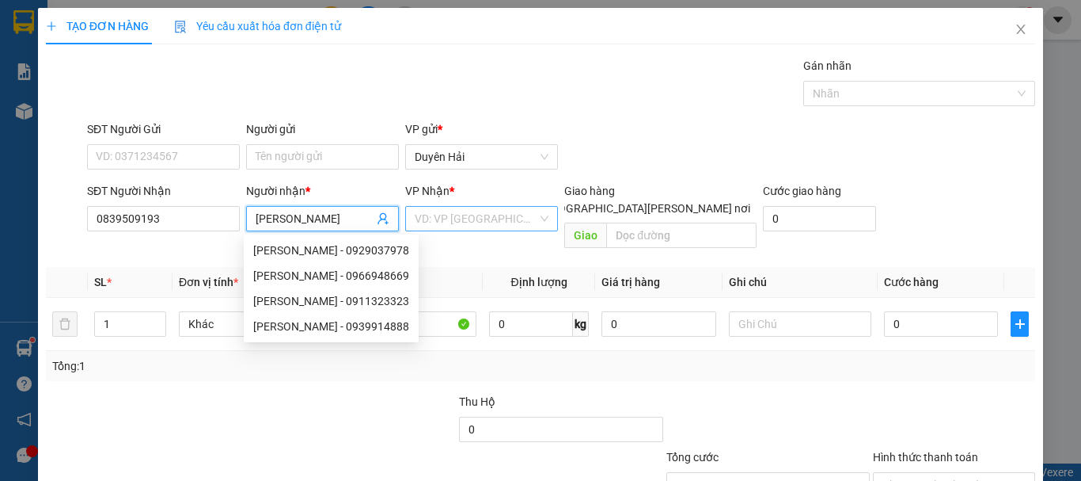
type input "[PERSON_NAME]"
click at [469, 225] on input "search" at bounding box center [476, 219] width 123 height 24
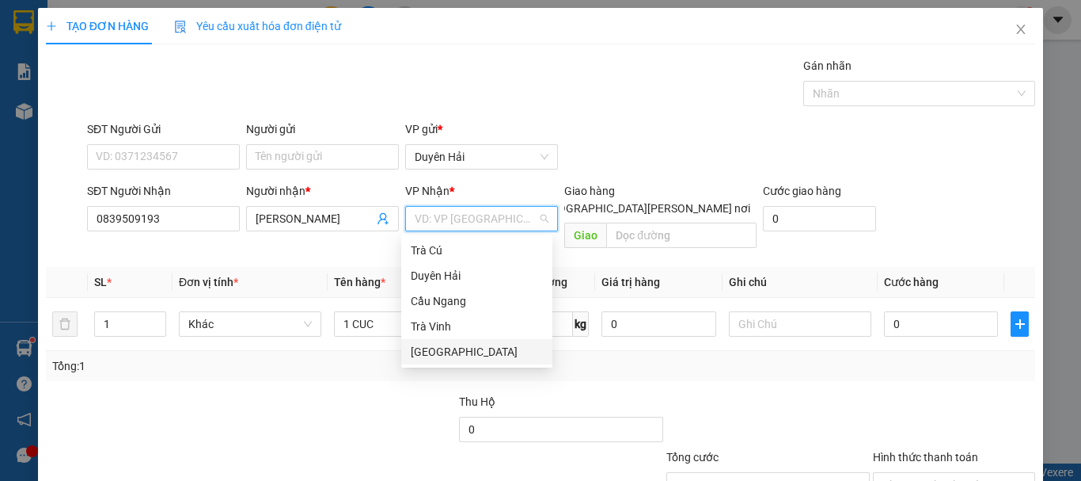
click at [450, 350] on div "[GEOGRAPHIC_DATA]" at bounding box center [477, 351] width 132 height 17
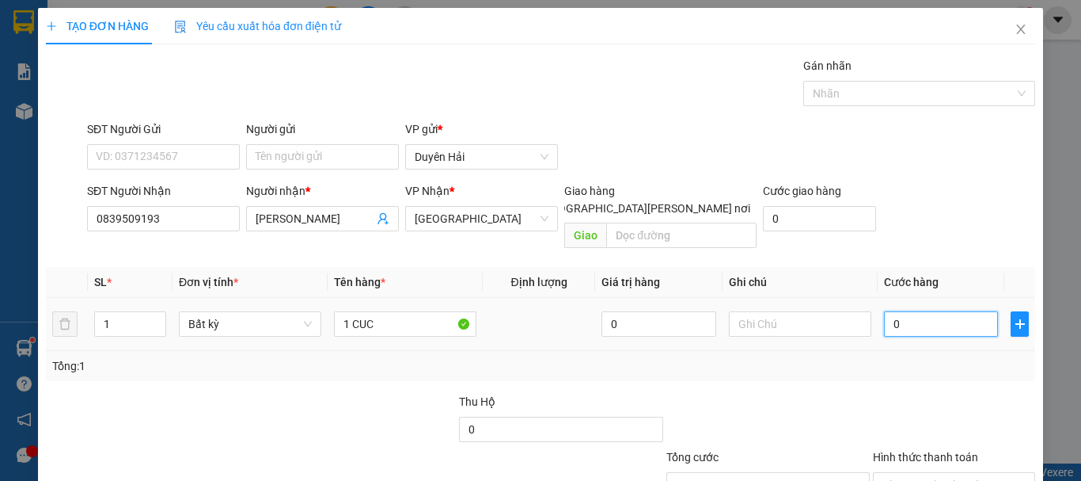
click at [926, 311] on input "0" at bounding box center [941, 323] width 114 height 25
type input "3"
type input "30"
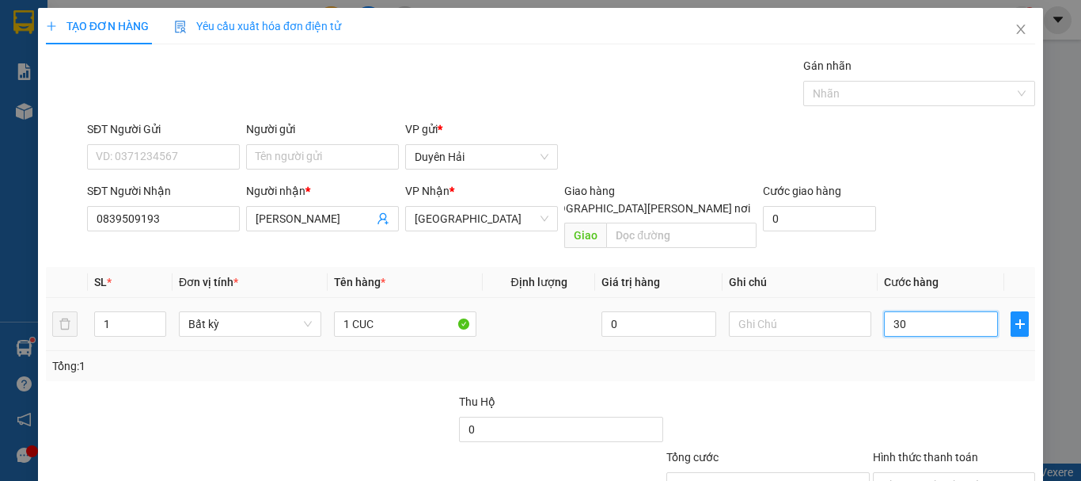
type input "30"
type input "30.000"
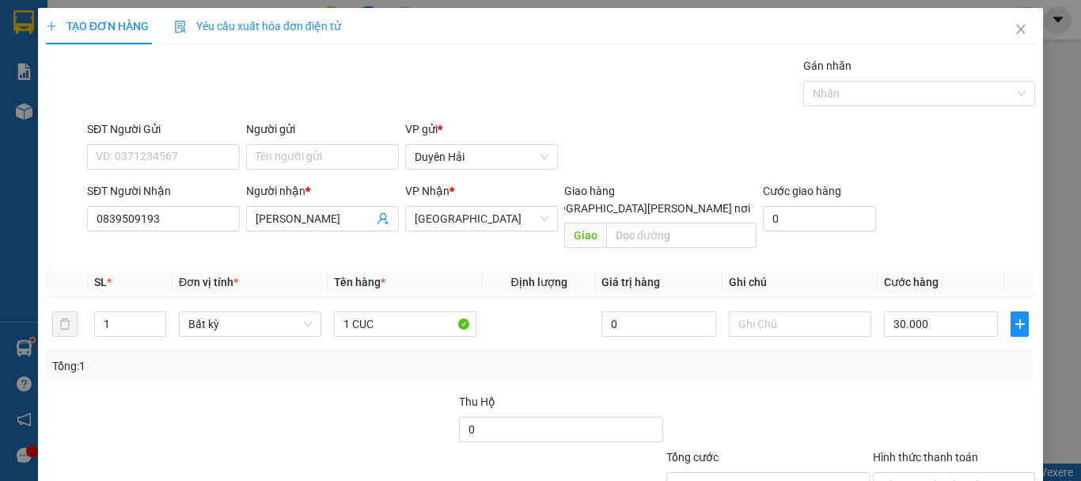
click at [895, 367] on div "Transit Pickup Surcharge Ids Transit Deliver Surcharge Ids Transit Deliver Surc…" at bounding box center [541, 314] width 990 height 515
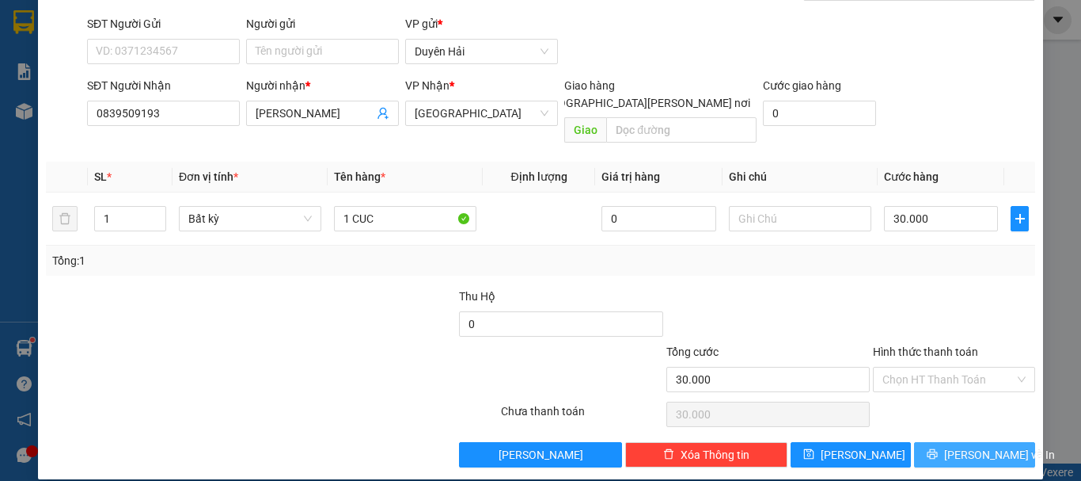
click at [941, 442] on button "[PERSON_NAME] và In" at bounding box center [974, 454] width 121 height 25
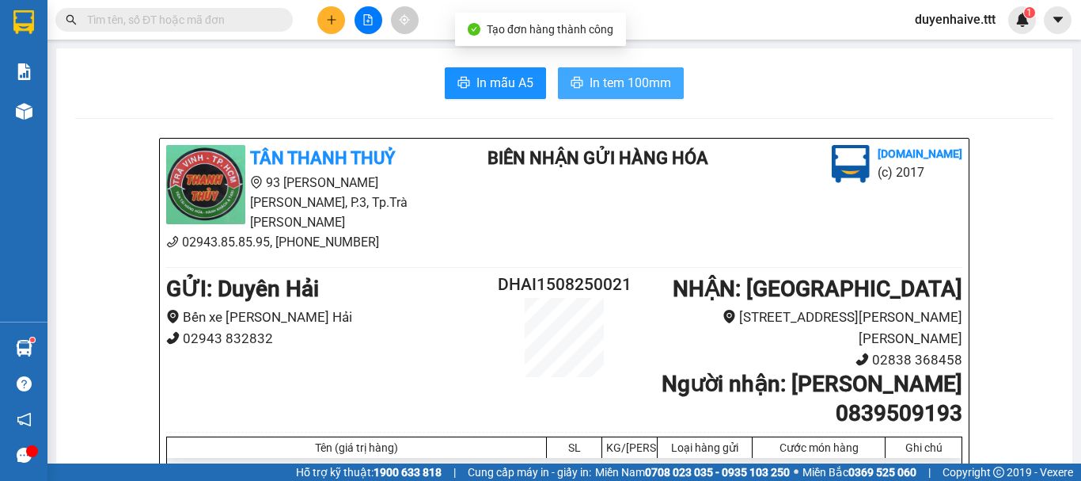
click at [660, 93] on button "In tem 100mm" at bounding box center [621, 83] width 126 height 32
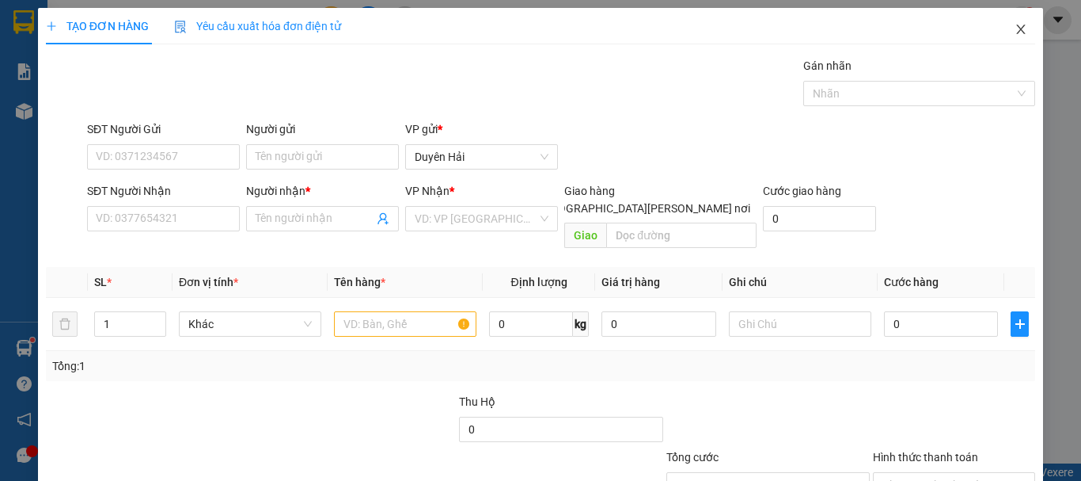
click at [1017, 31] on icon "close" at bounding box center [1021, 30] width 9 height 10
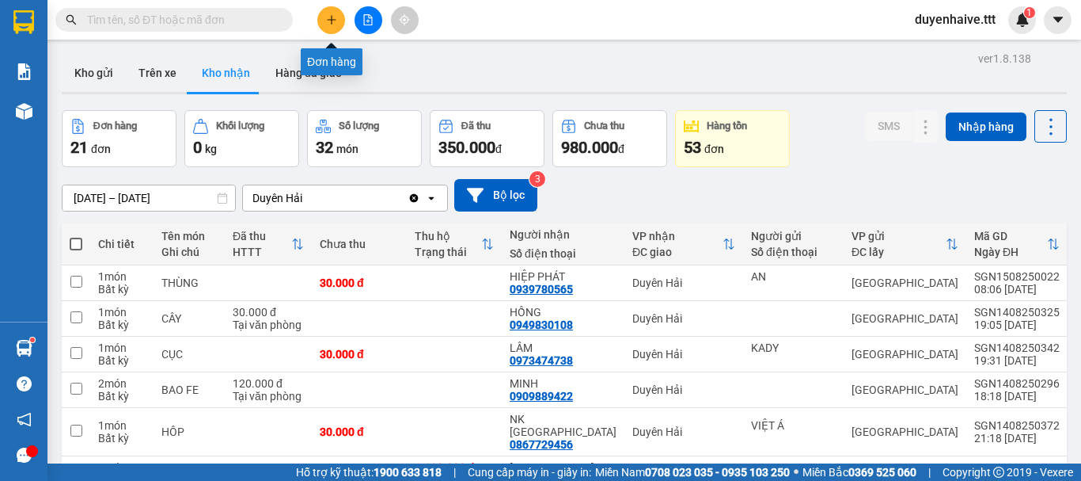
click at [330, 17] on icon "plus" at bounding box center [331, 19] width 11 height 11
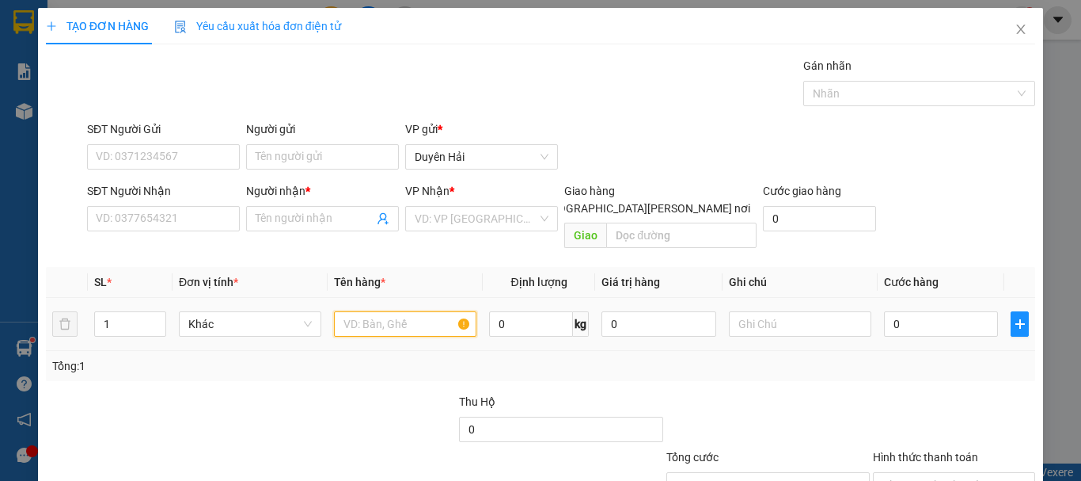
click at [383, 311] on input "text" at bounding box center [405, 323] width 143 height 25
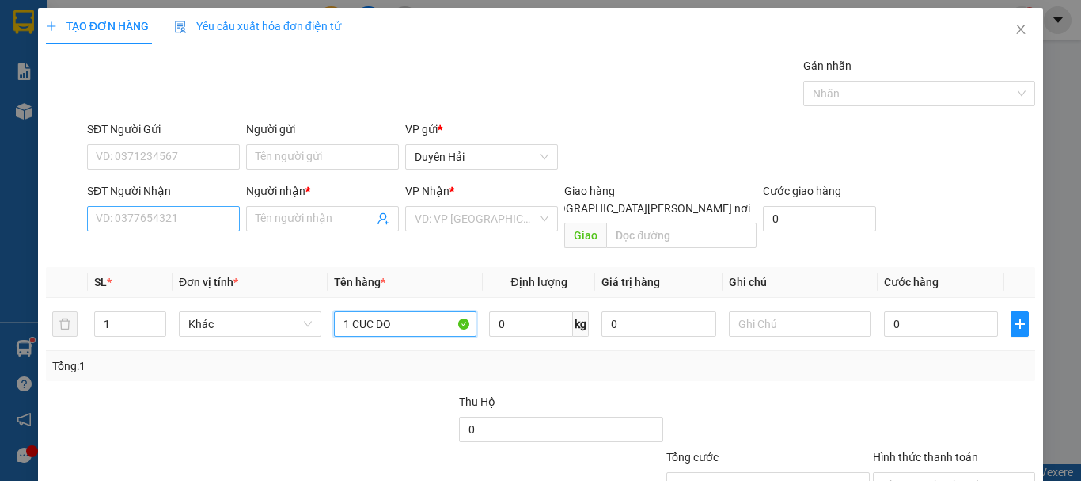
type input "1 CUC DO"
click at [178, 221] on input "SĐT Người Nhận" at bounding box center [163, 218] width 153 height 25
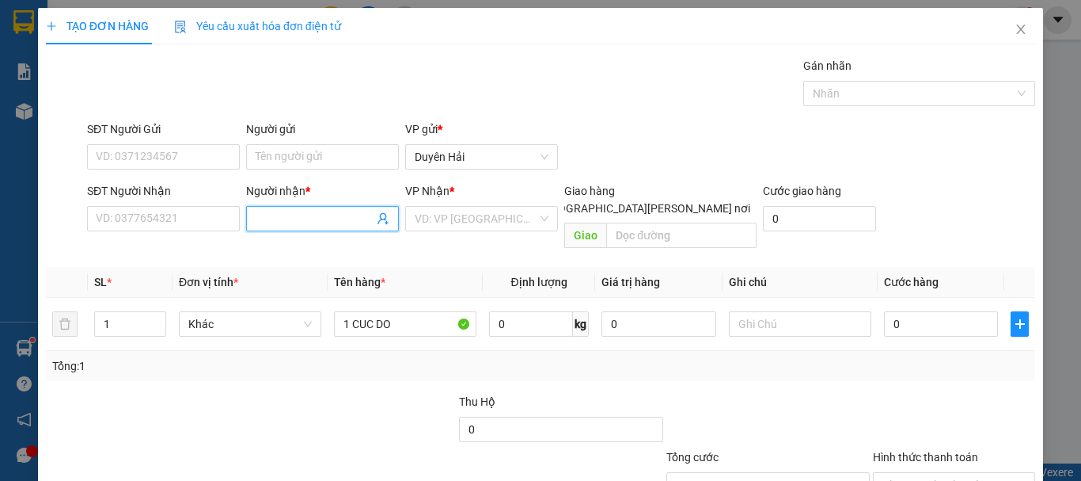
click at [324, 226] on input "Người nhận *" at bounding box center [315, 218] width 118 height 17
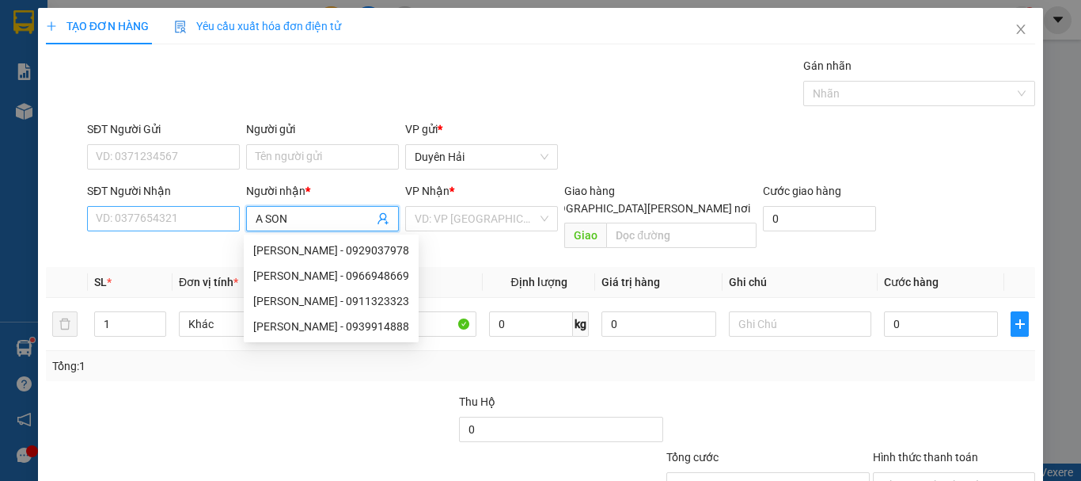
type input "A SON"
click at [165, 223] on input "SĐT Người Nhận" at bounding box center [163, 218] width 153 height 25
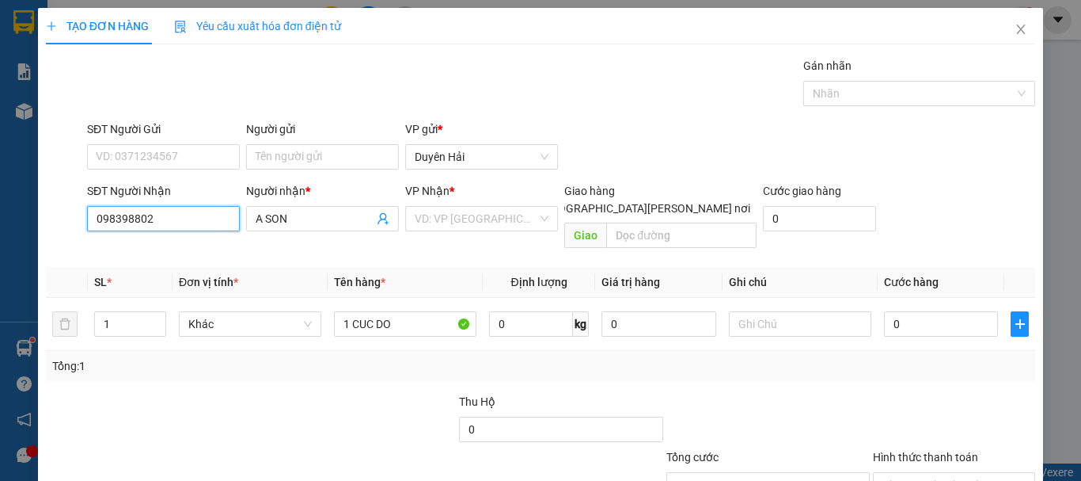
type input "0983988027"
click at [135, 251] on div "0983988027 - SƠN" at bounding box center [162, 249] width 132 height 17
type input "SƠN"
type input "0983988027"
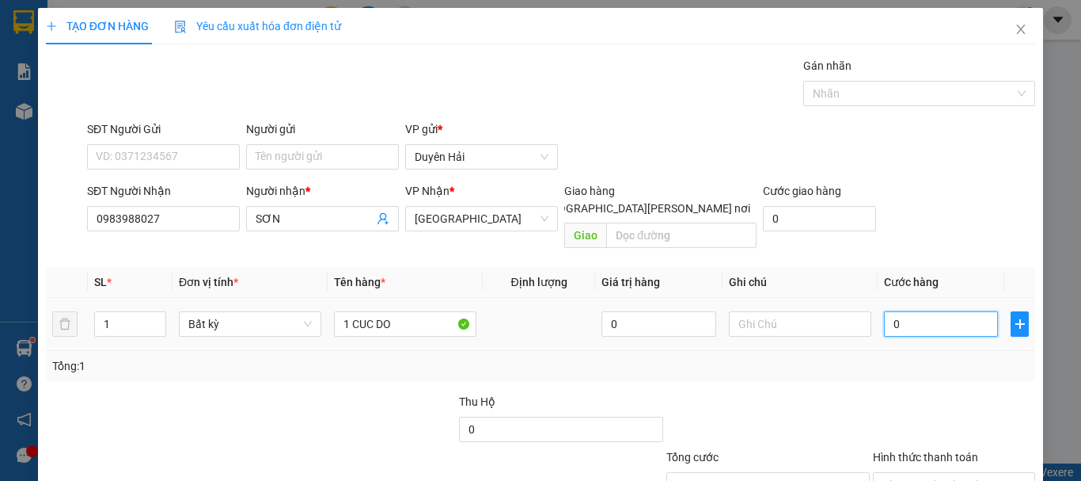
click at [890, 311] on input "0" at bounding box center [941, 323] width 114 height 25
type input "3"
type input "30"
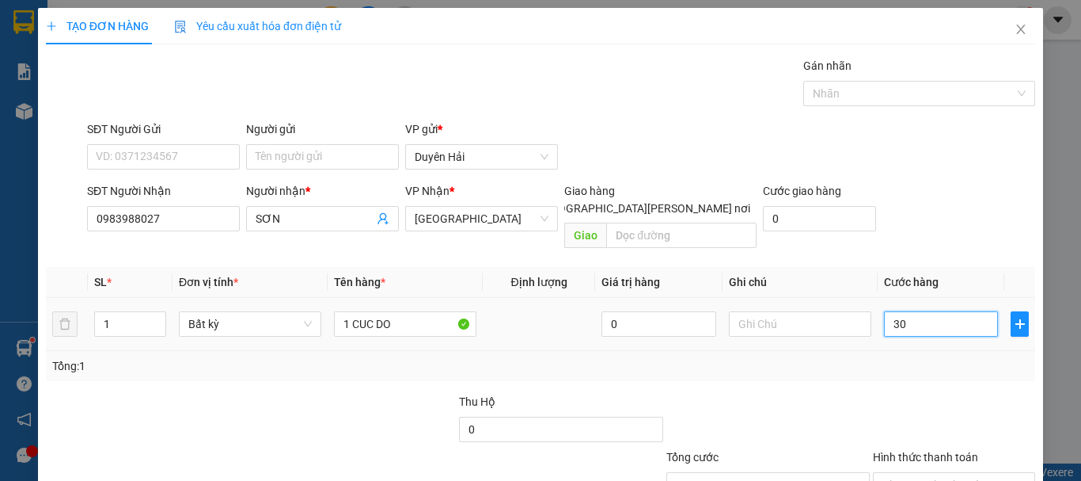
type input "30"
click at [888, 359] on div "Tổng: 1" at bounding box center [541, 366] width 990 height 30
type input "30.000"
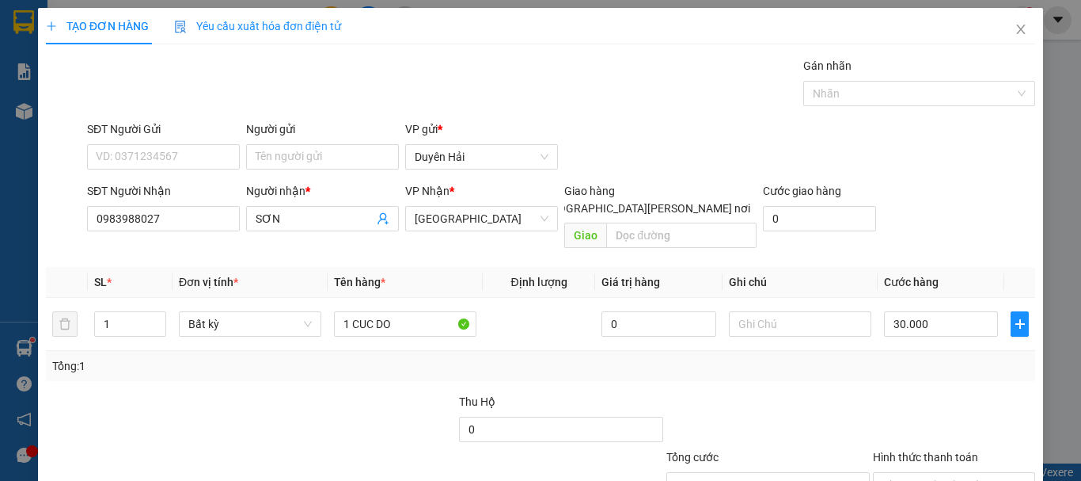
scroll to position [105, 0]
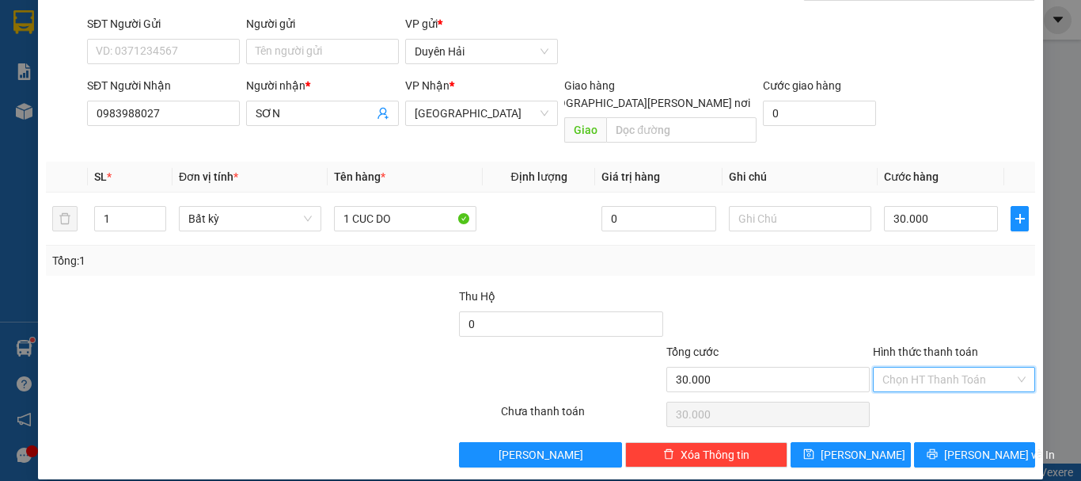
click at [944, 367] on input "Hình thức thanh toán" at bounding box center [949, 379] width 132 height 24
click at [949, 384] on div "Tại văn phòng" at bounding box center [945, 393] width 161 height 25
type input "0"
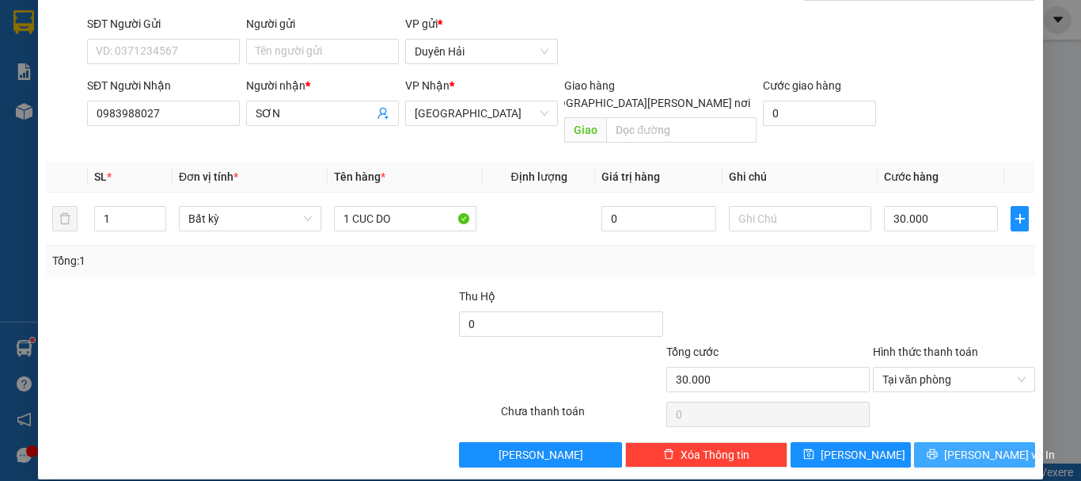
click at [952, 446] on span "[PERSON_NAME] và In" at bounding box center [1000, 454] width 111 height 17
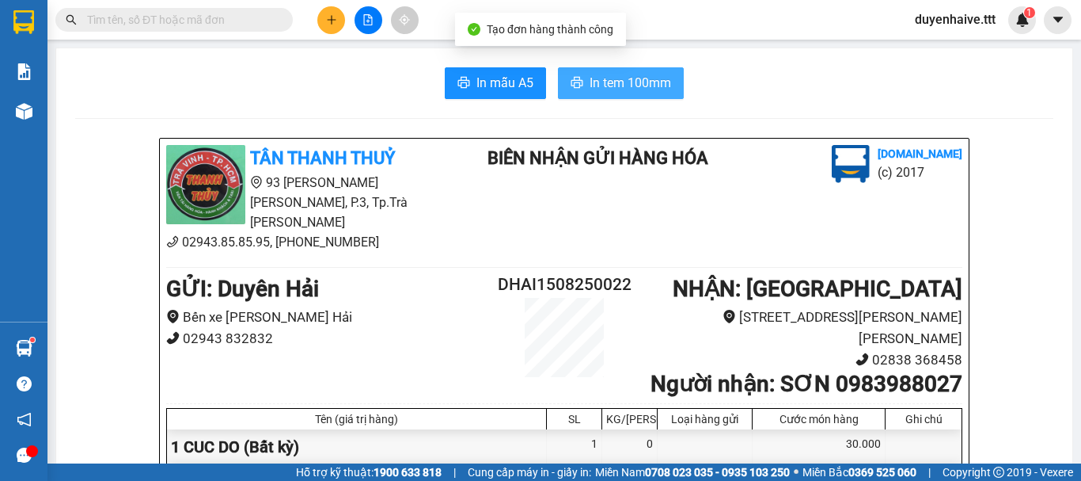
click at [601, 87] on span "In tem 100mm" at bounding box center [631, 83] width 82 height 20
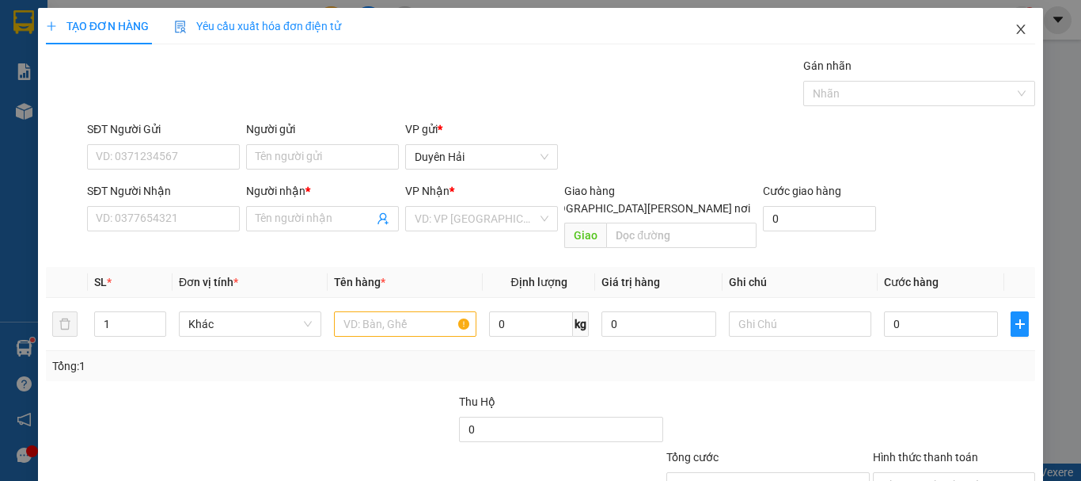
click at [1015, 27] on icon "close" at bounding box center [1021, 29] width 13 height 13
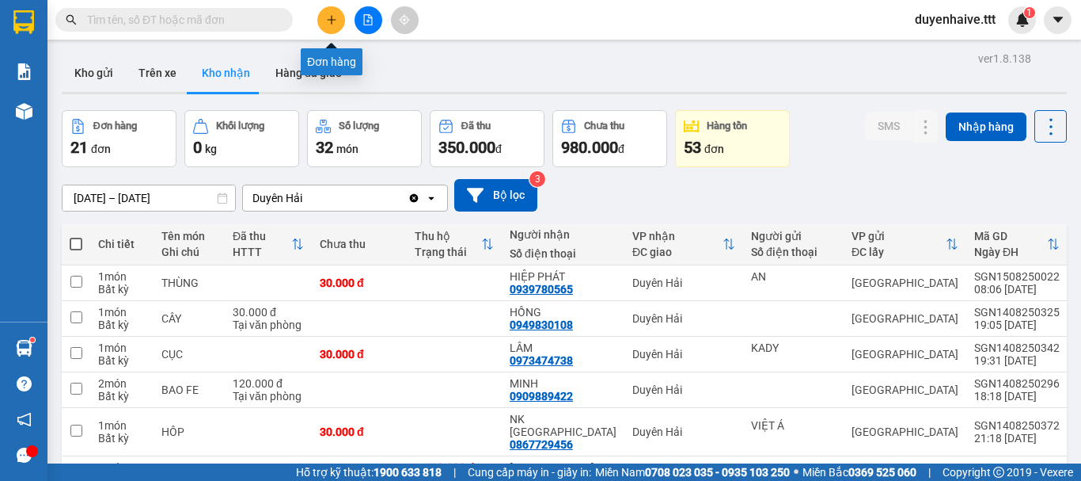
click at [328, 17] on icon "plus" at bounding box center [331, 19] width 11 height 11
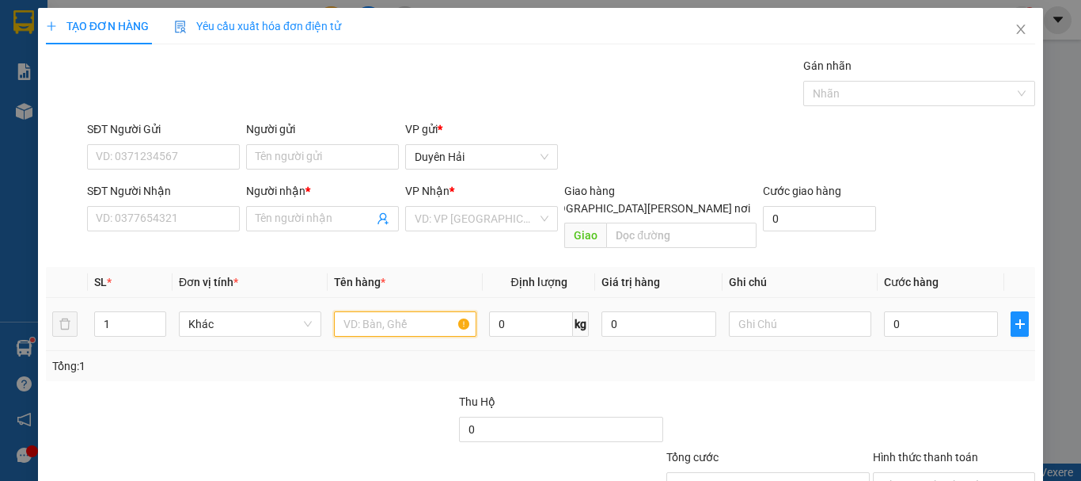
click at [379, 311] on input "text" at bounding box center [405, 323] width 143 height 25
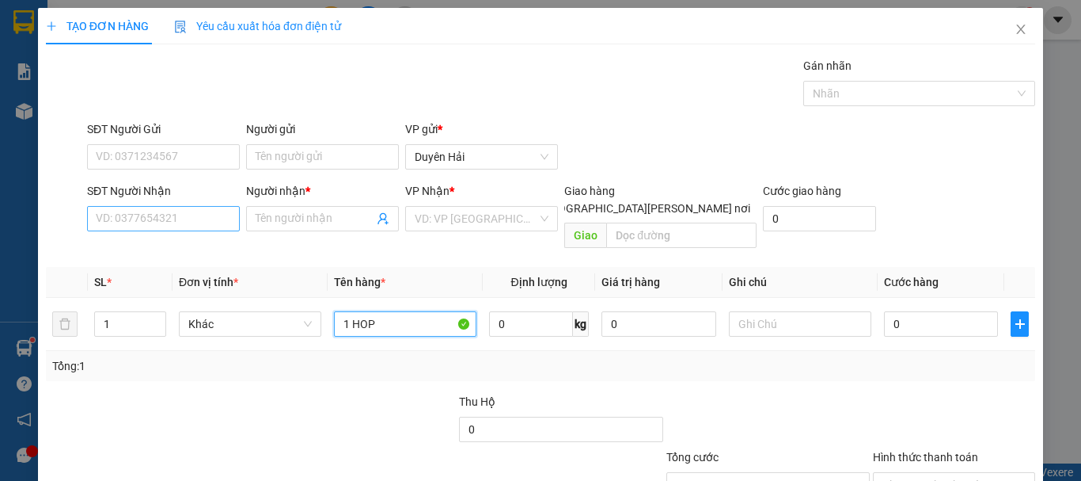
type input "1 HOP"
click at [169, 215] on input "SĐT Người Nhận" at bounding box center [163, 218] width 153 height 25
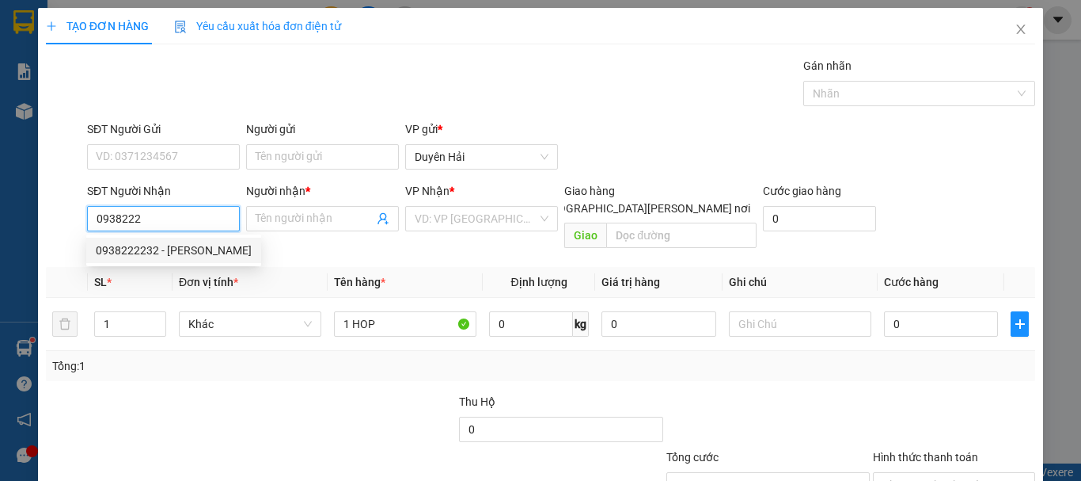
click at [183, 247] on div "0938222232 - [PERSON_NAME]" at bounding box center [174, 249] width 156 height 17
type input "0938222232"
type input "[PERSON_NAME]"
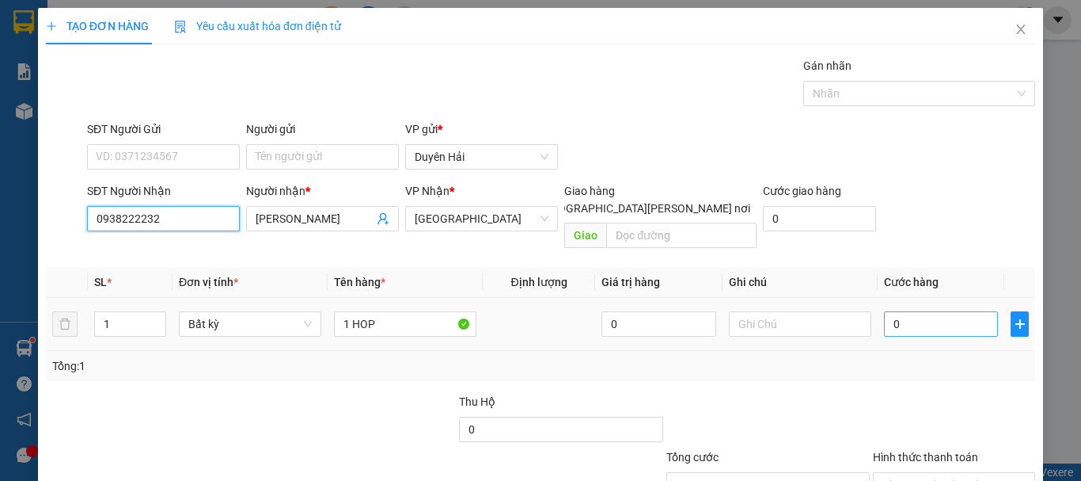
type input "0938222232"
click at [935, 311] on input "0" at bounding box center [941, 323] width 114 height 25
type input "3"
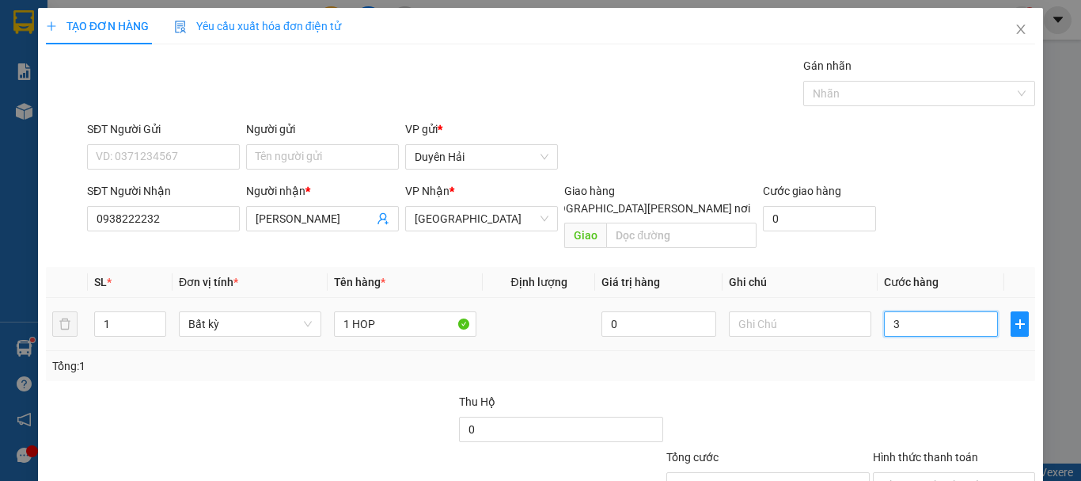
type input "30"
type input "30.000"
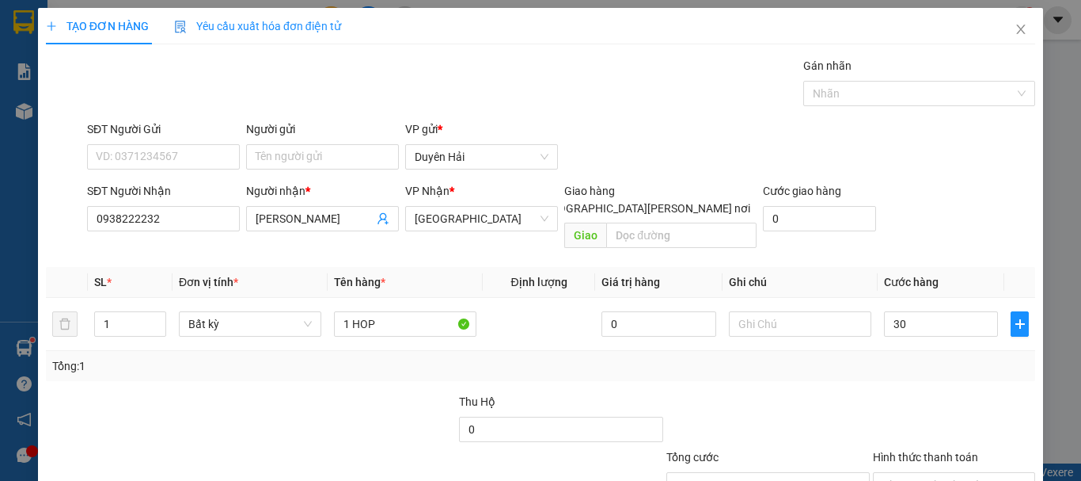
type input "30.000"
drag, startPoint x: 926, startPoint y: 348, endPoint x: 922, endPoint y: 372, distance: 24.9
click at [926, 357] on div "Tổng: 1" at bounding box center [541, 366] width 990 height 30
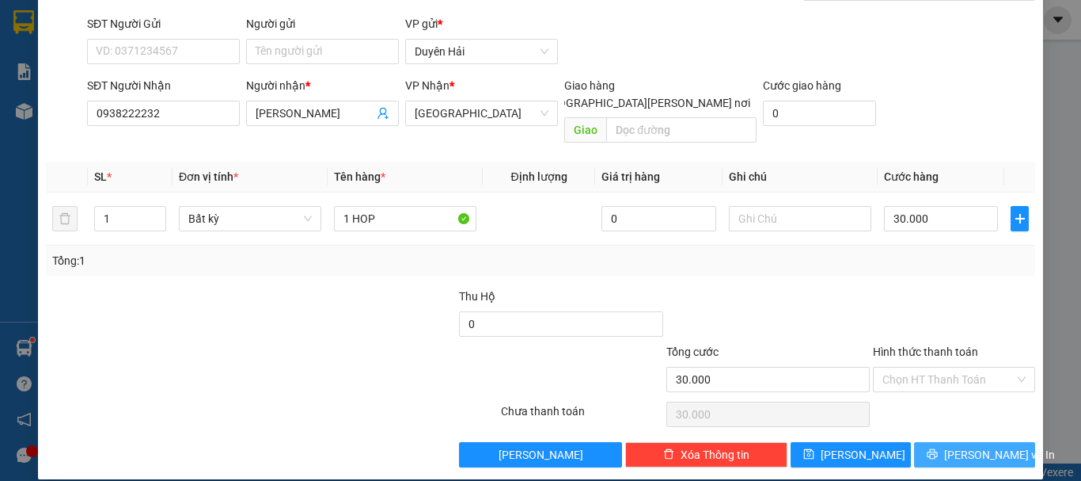
drag, startPoint x: 936, startPoint y: 431, endPoint x: 932, endPoint y: 439, distance: 8.2
click at [936, 448] on icon "printer" at bounding box center [932, 453] width 11 height 11
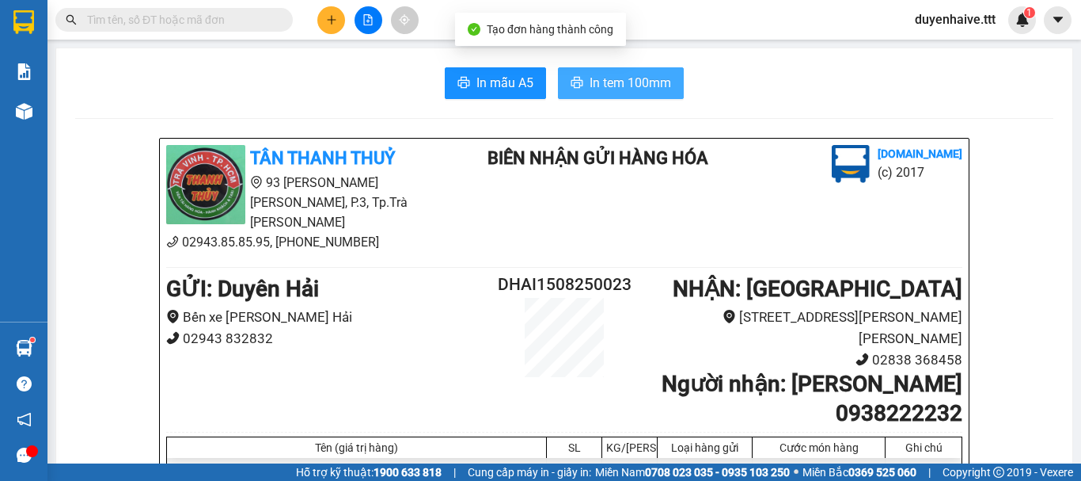
click at [640, 84] on span "In tem 100mm" at bounding box center [631, 83] width 82 height 20
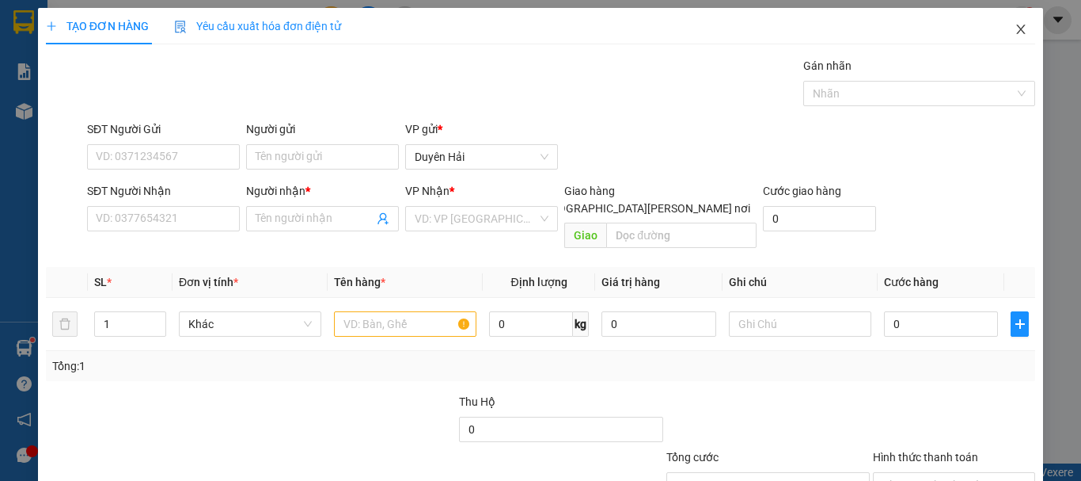
click at [1015, 31] on icon "close" at bounding box center [1021, 29] width 13 height 13
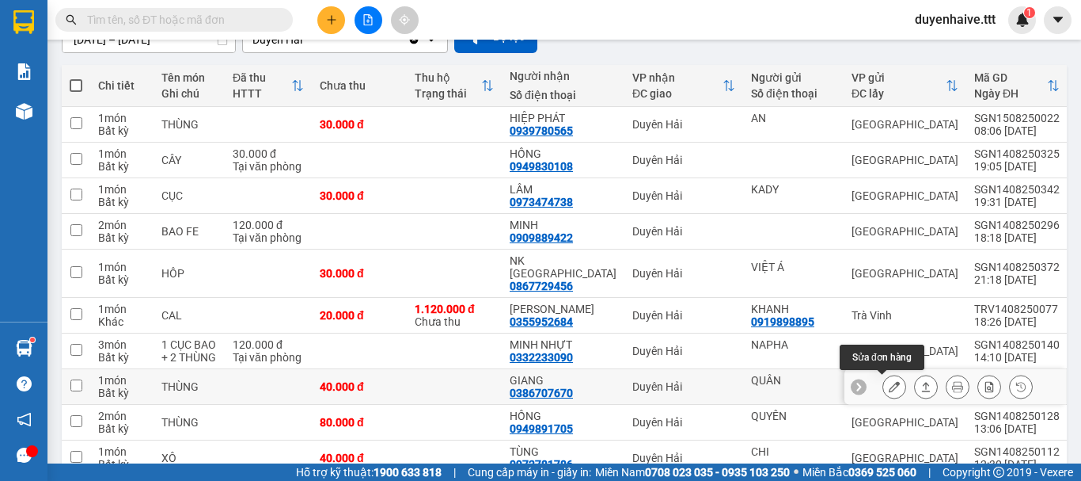
click at [889, 386] on icon at bounding box center [894, 386] width 11 height 11
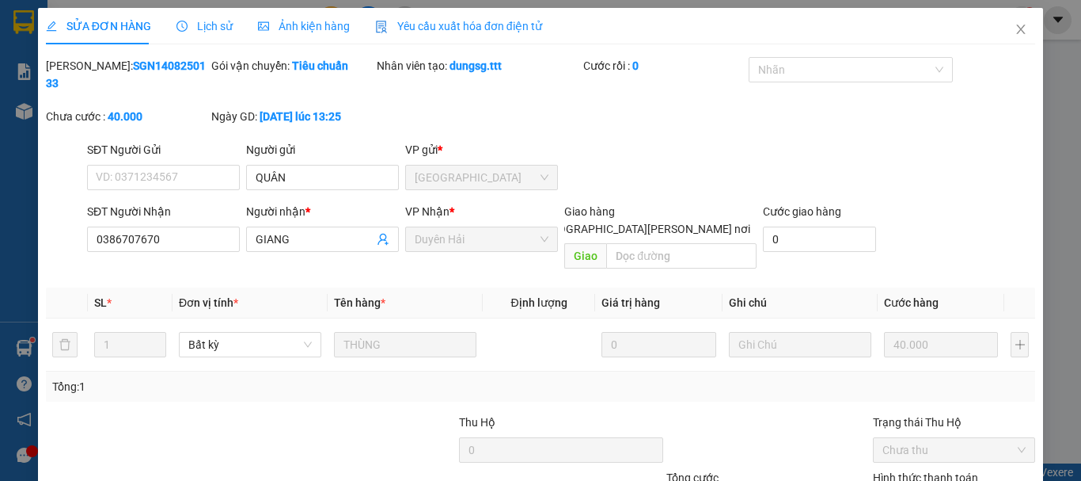
type input "QUÂN"
type input "0386707670"
type input "GIANG"
type input "40.000"
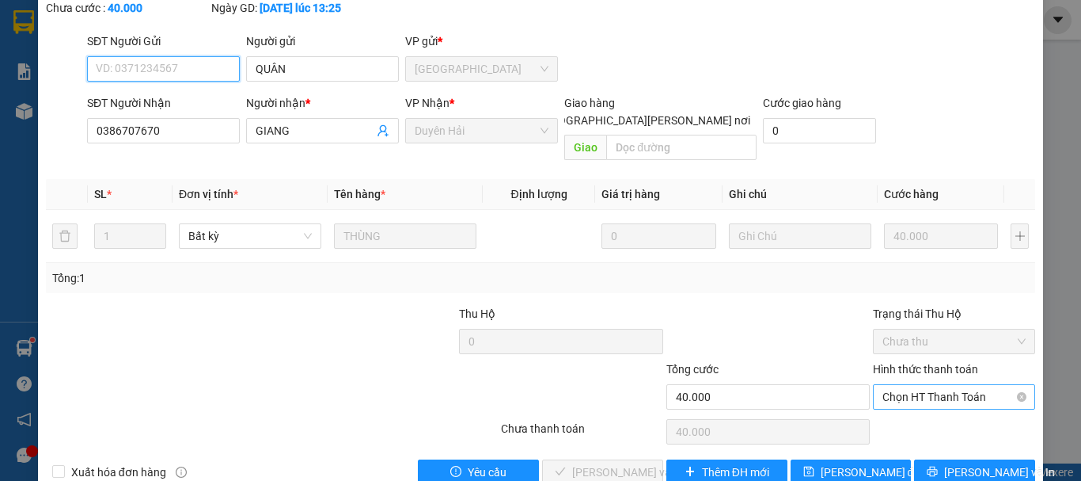
click at [914, 385] on span "Chọn HT Thanh Toán" at bounding box center [954, 397] width 143 height 24
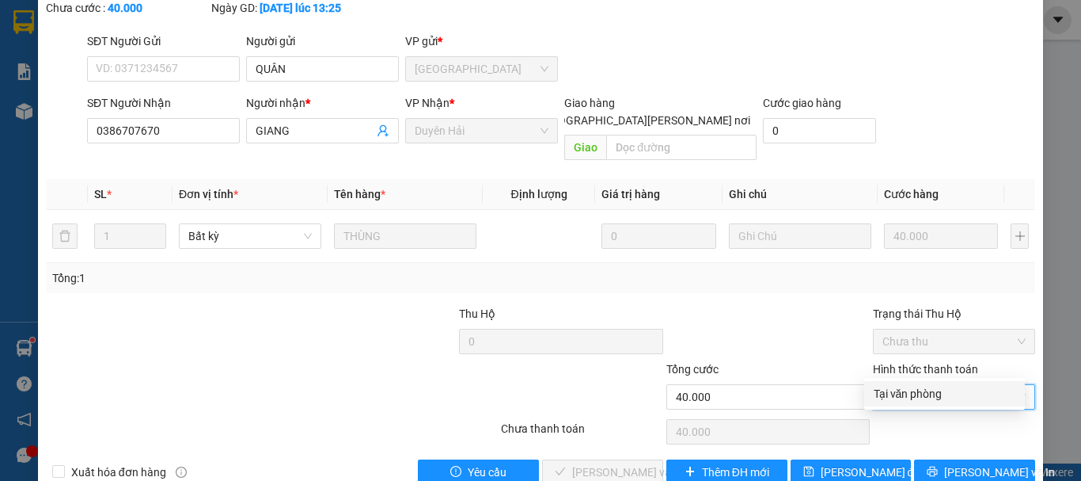
click at [943, 397] on div "Tại văn phòng" at bounding box center [945, 393] width 142 height 17
type input "0"
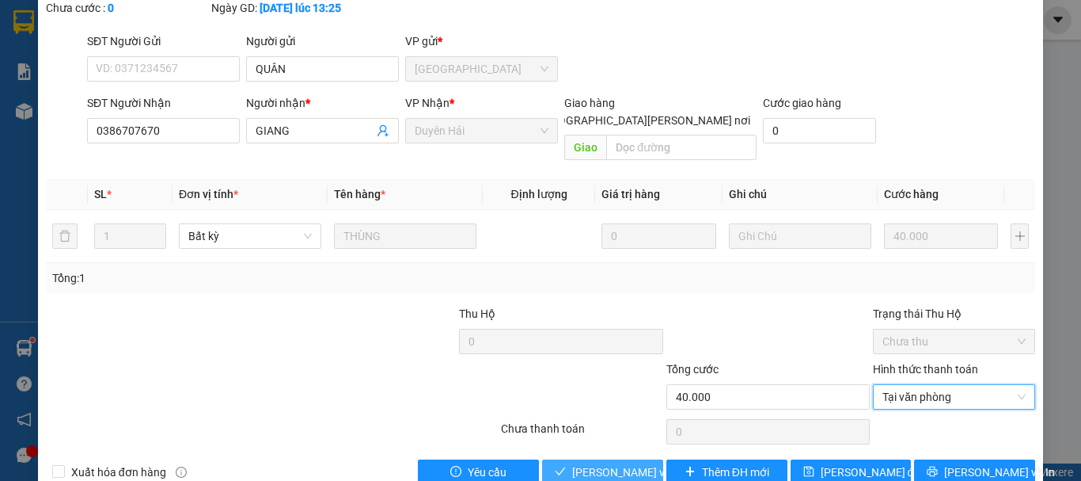
click at [595, 463] on span "[PERSON_NAME] và [PERSON_NAME] hàng" at bounding box center [679, 471] width 214 height 17
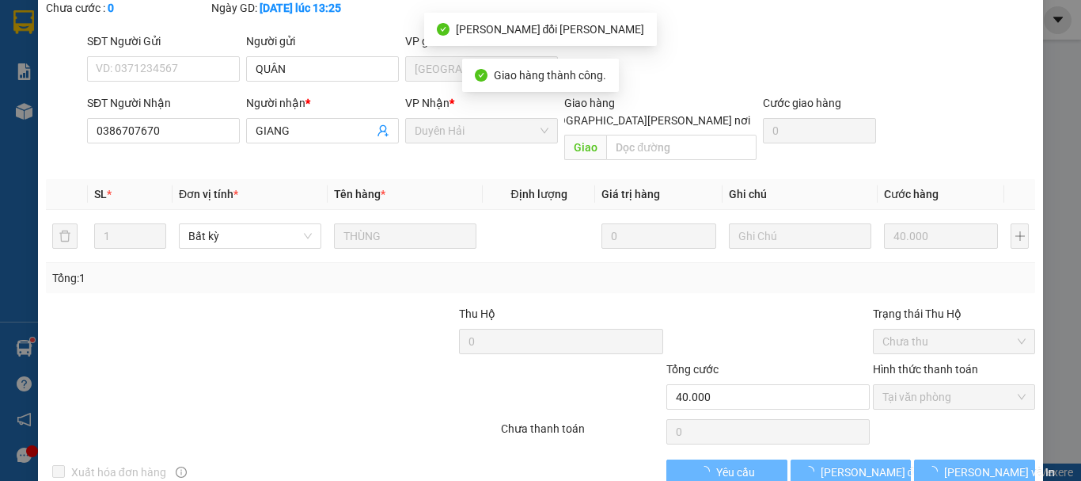
scroll to position [0, 0]
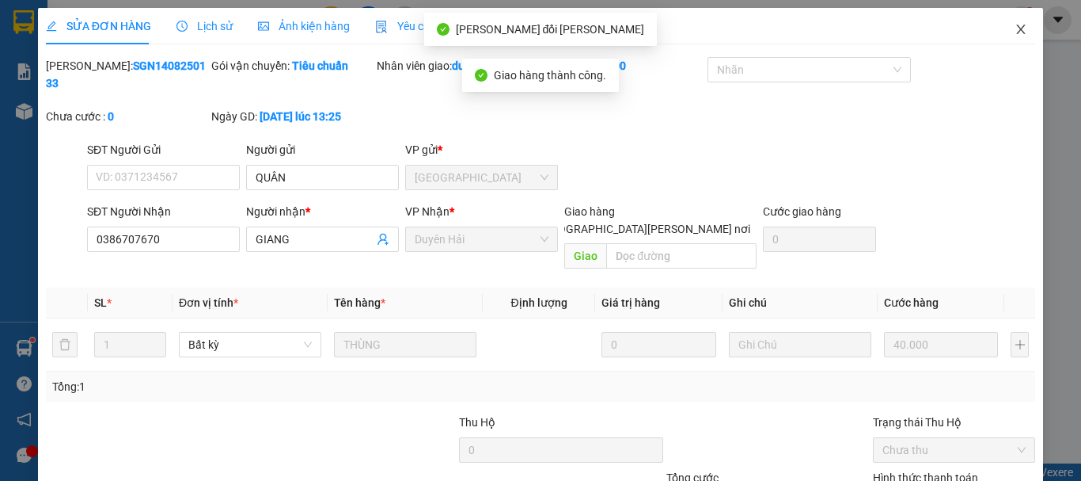
click at [1017, 30] on icon "close" at bounding box center [1021, 30] width 9 height 10
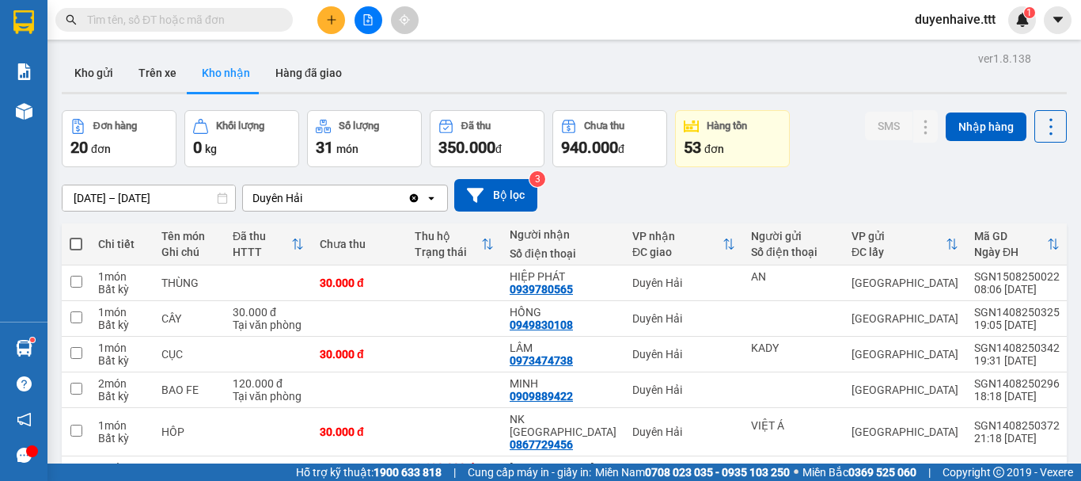
click at [192, 11] on input "text" at bounding box center [180, 19] width 187 height 17
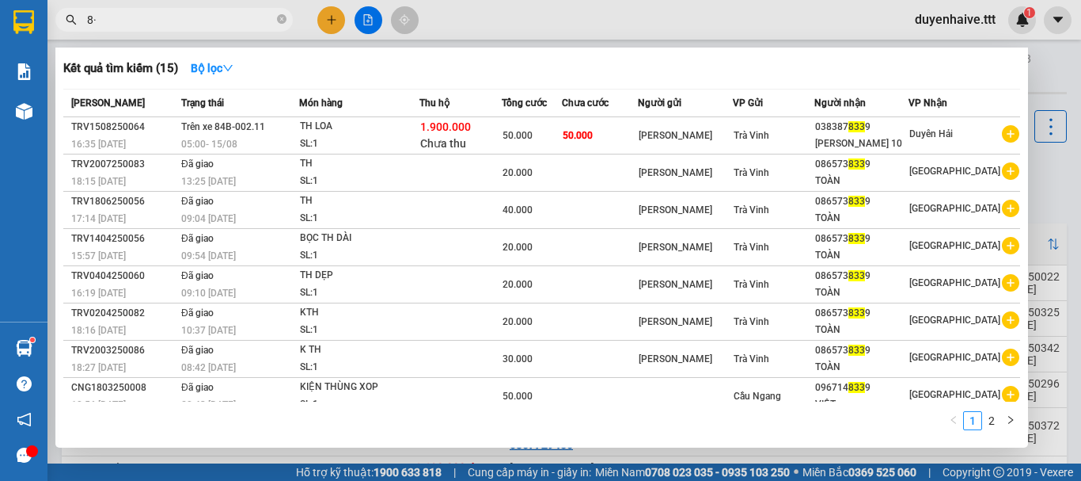
type input "8"
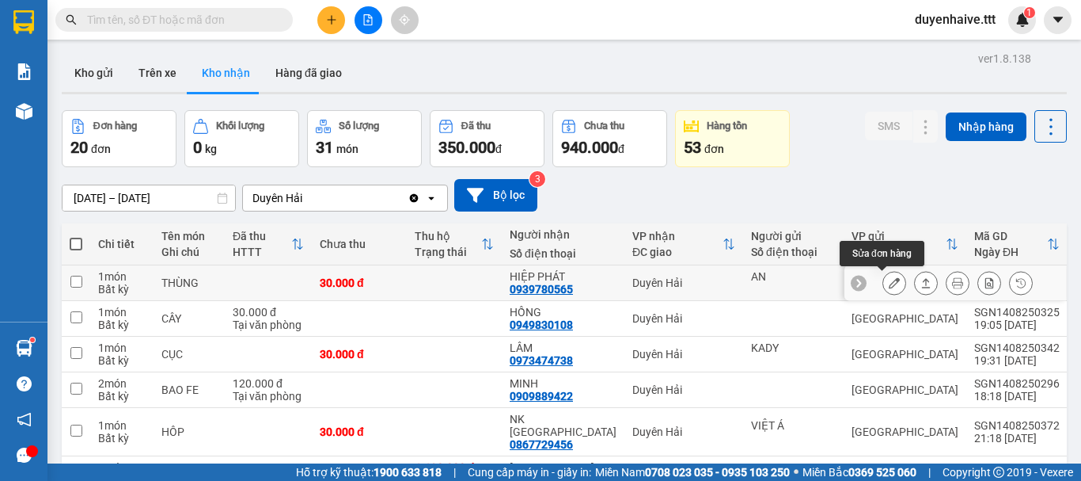
click at [889, 282] on icon at bounding box center [894, 282] width 11 height 11
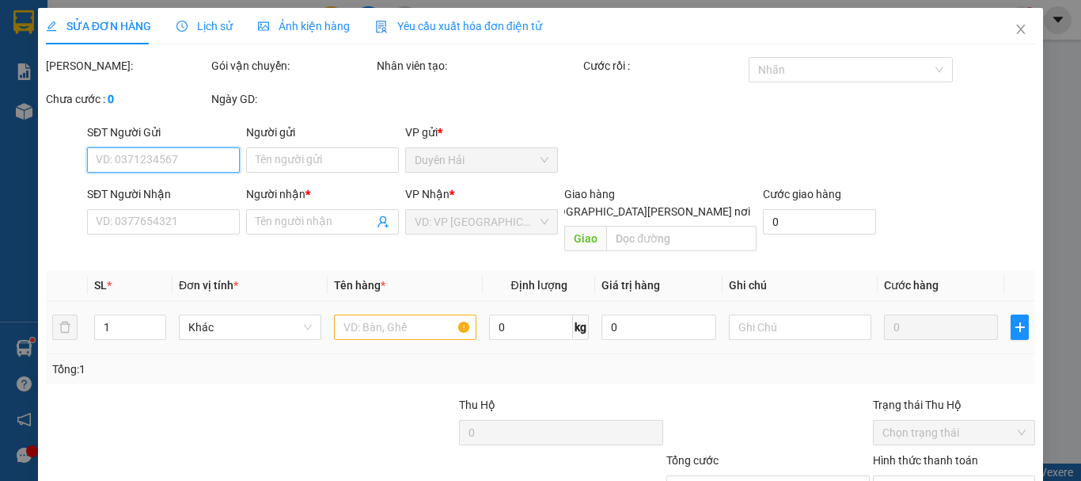
type input "AN"
type input "0939780565"
type input "HIỆP PHÁT"
type input "30.000"
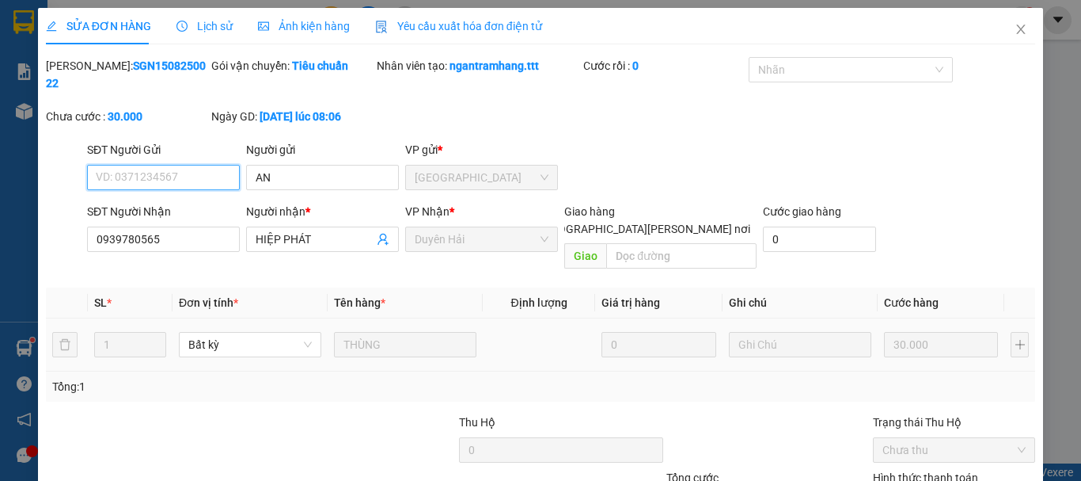
scroll to position [79, 0]
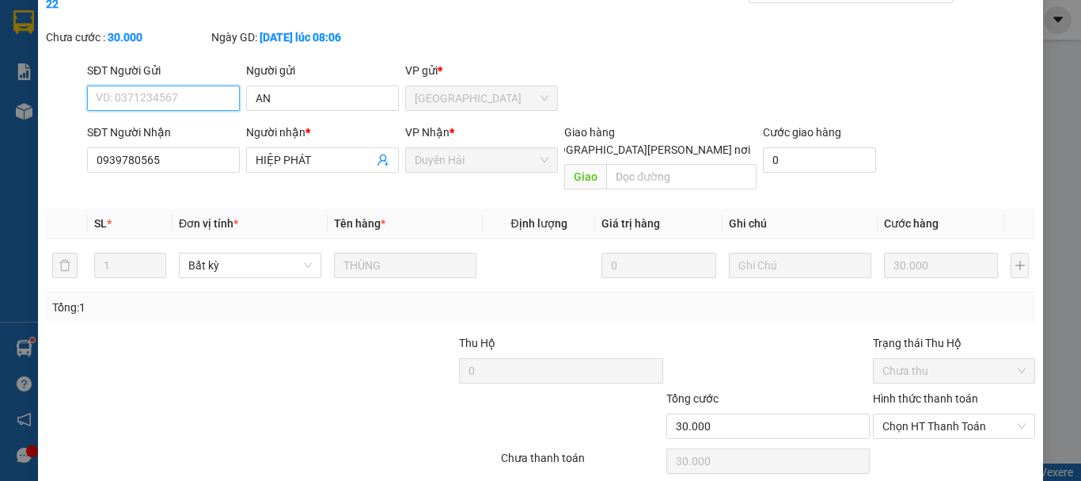
drag, startPoint x: 914, startPoint y: 390, endPoint x: 942, endPoint y: 404, distance: 30.8
click at [915, 414] on span "Chọn HT Thanh Toán" at bounding box center [954, 426] width 143 height 24
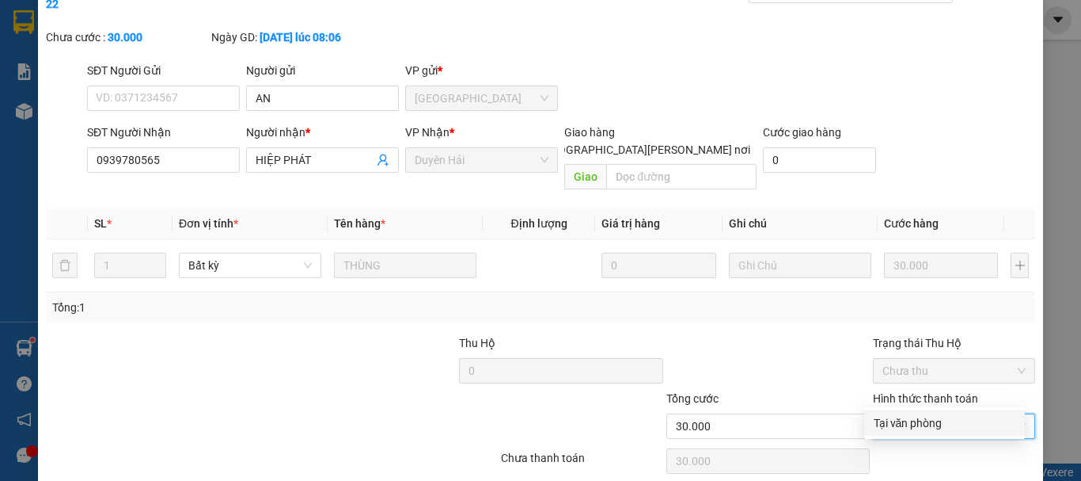
drag, startPoint x: 919, startPoint y: 421, endPoint x: 905, endPoint y: 423, distance: 14.3
click at [919, 423] on div "Tại văn phòng" at bounding box center [945, 422] width 142 height 17
type input "0"
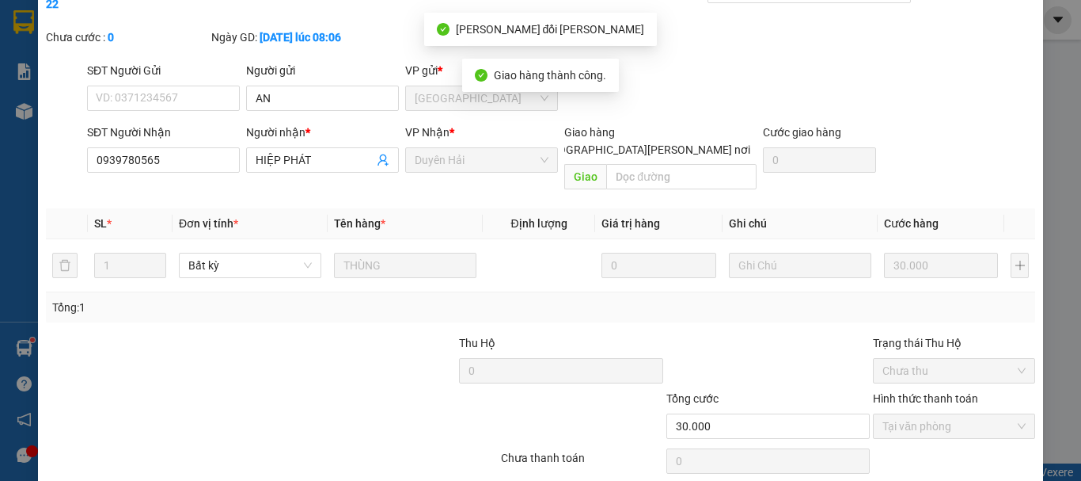
scroll to position [0, 0]
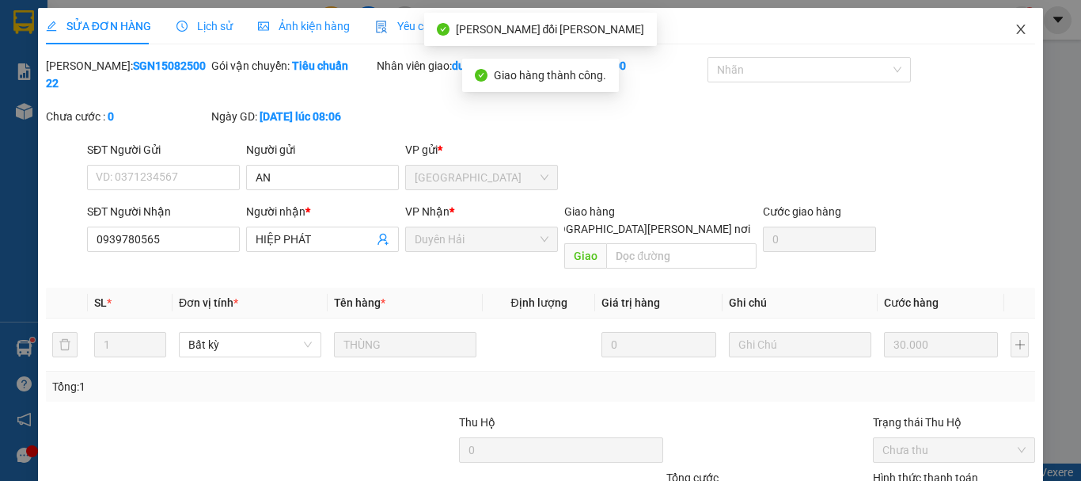
click at [1015, 25] on icon "close" at bounding box center [1021, 29] width 13 height 13
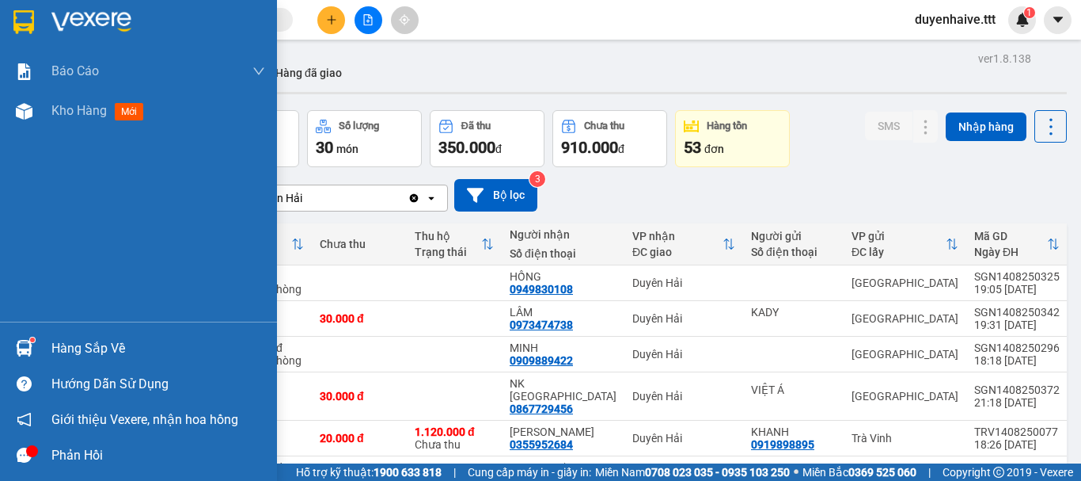
click at [99, 350] on div "Hàng sắp về" at bounding box center [158, 348] width 214 height 24
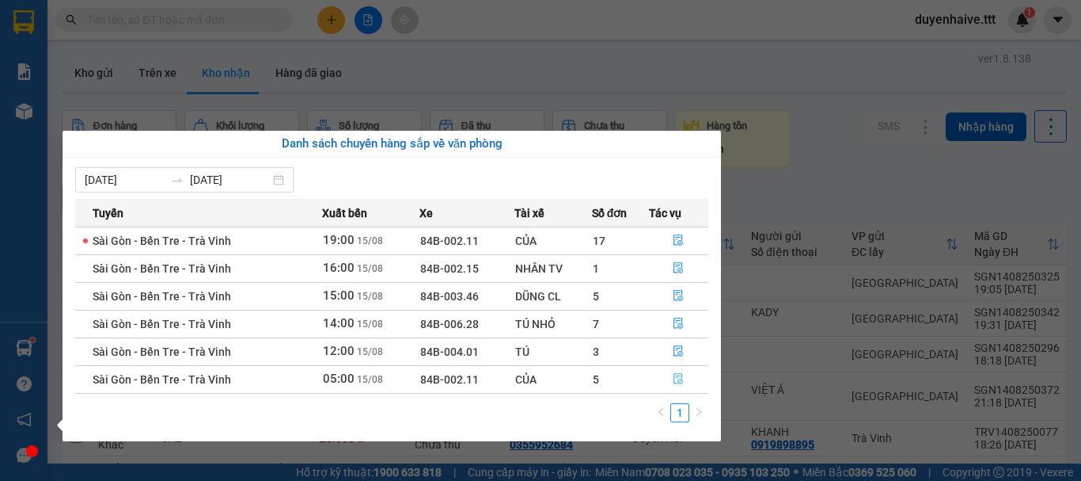
click at [680, 383] on icon "file-done" at bounding box center [678, 378] width 11 height 11
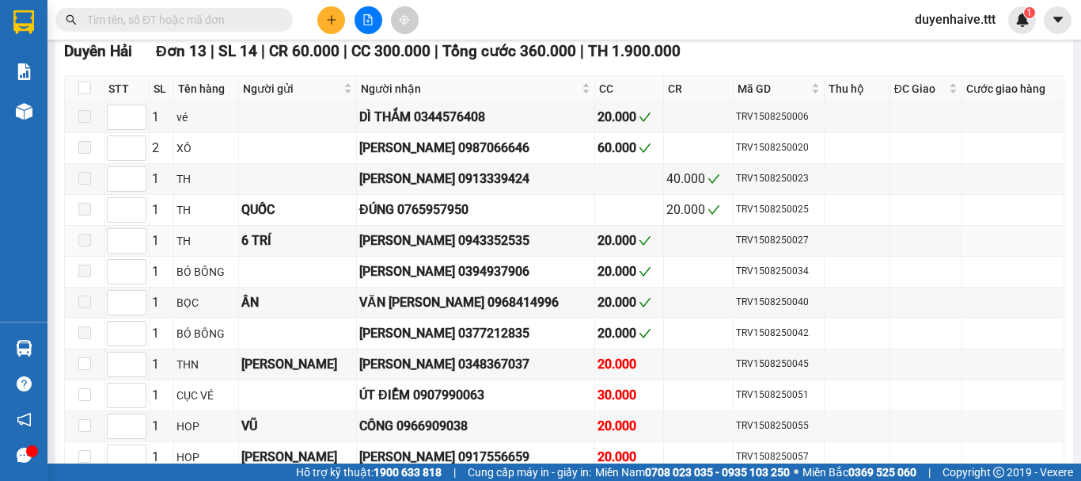
scroll to position [1165, 0]
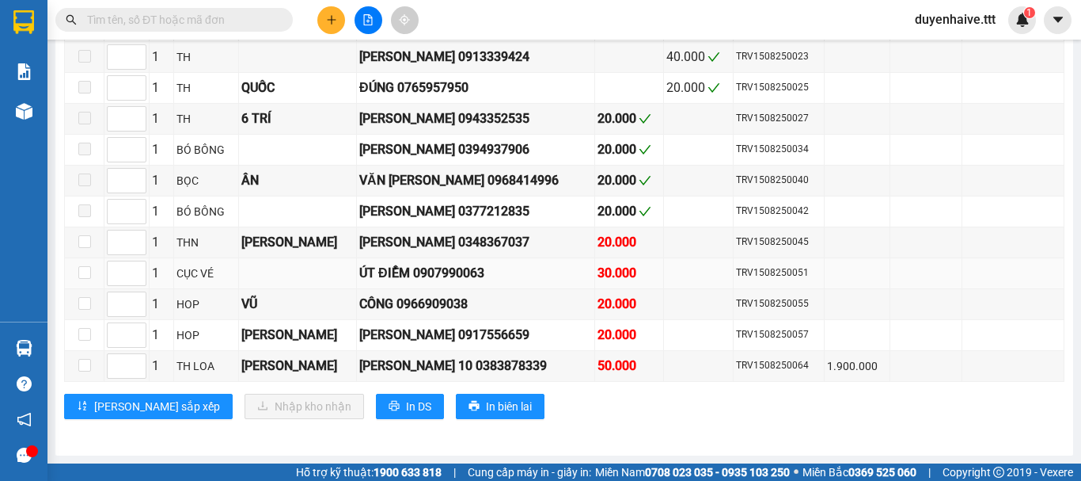
click at [77, 270] on td at bounding box center [85, 273] width 40 height 31
click at [80, 270] on input "checkbox" at bounding box center [84, 272] width 13 height 13
checkbox input "true"
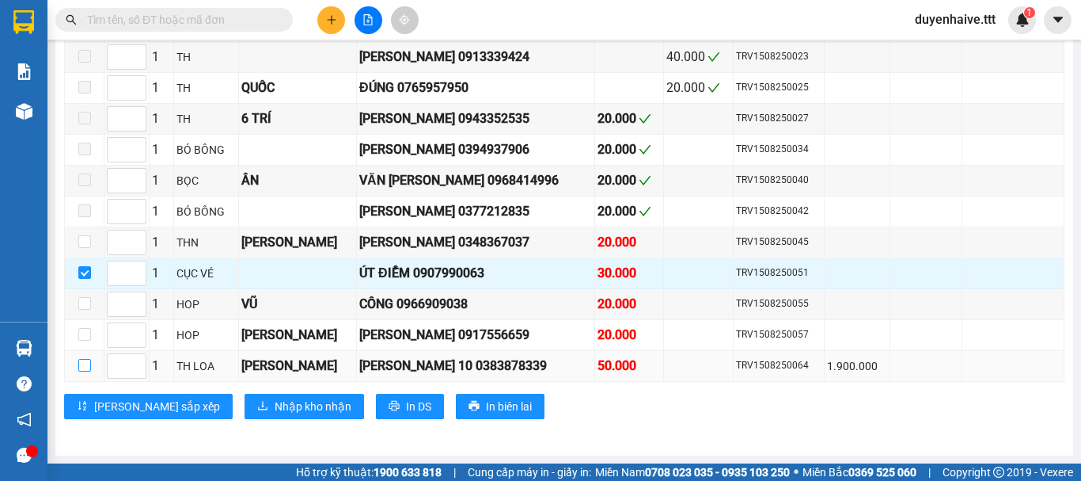
click at [88, 365] on input "checkbox" at bounding box center [84, 365] width 13 height 13
checkbox input "true"
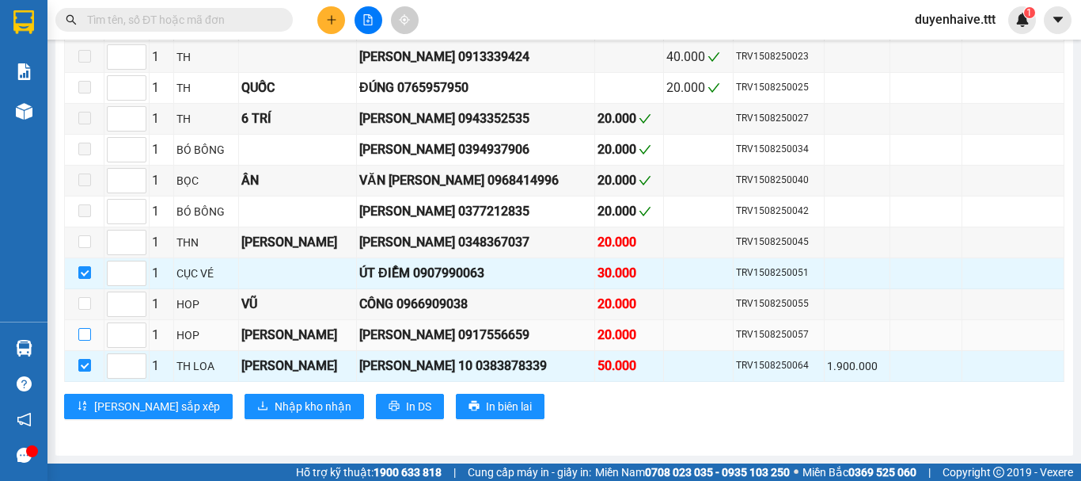
click at [84, 336] on input "checkbox" at bounding box center [84, 334] width 13 height 13
checkbox input "true"
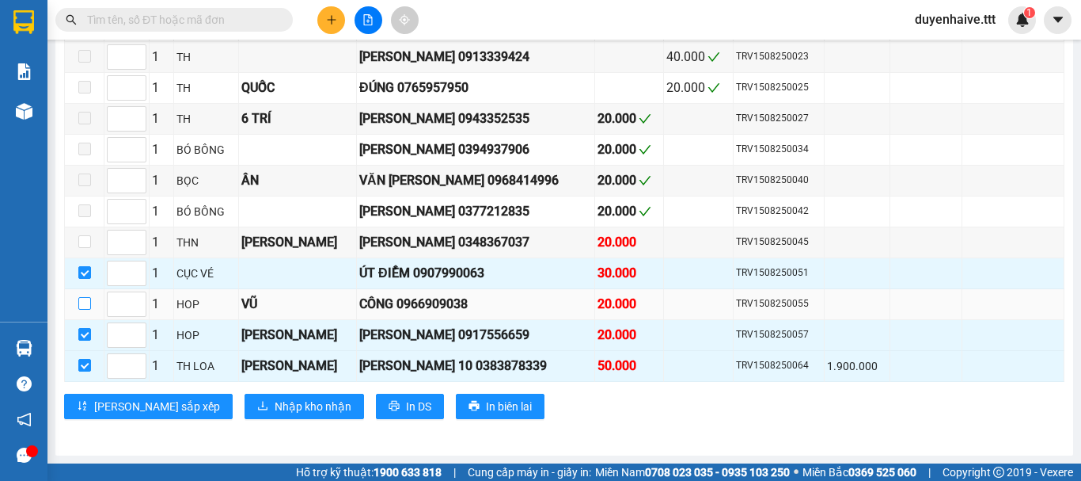
click at [82, 306] on input "checkbox" at bounding box center [84, 303] width 13 height 13
checkbox input "true"
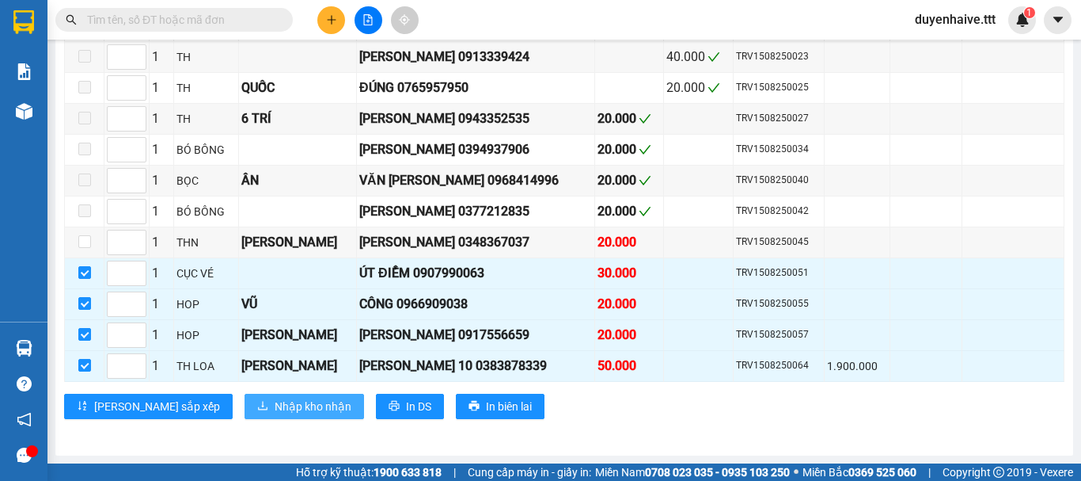
click at [275, 404] on span "Nhập kho nhận" at bounding box center [313, 405] width 77 height 17
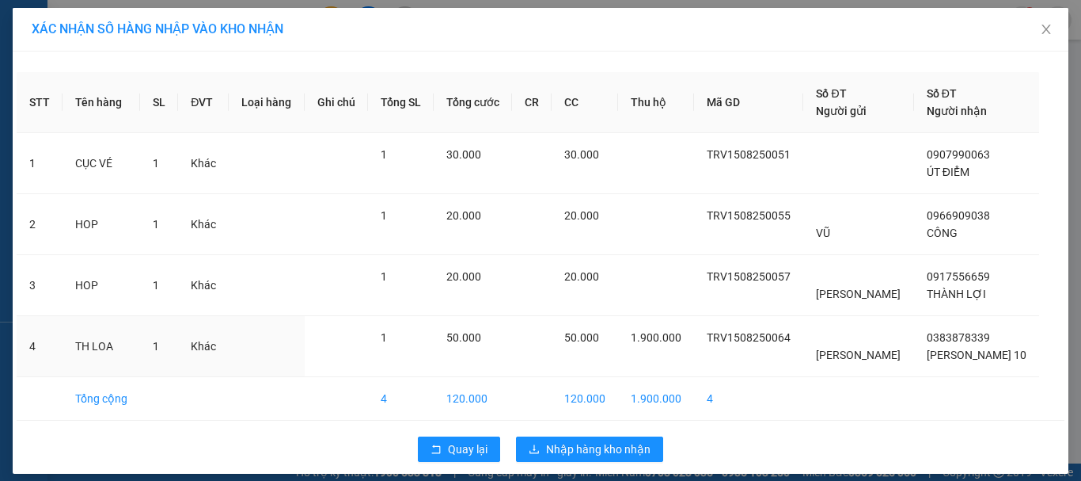
scroll to position [12, 0]
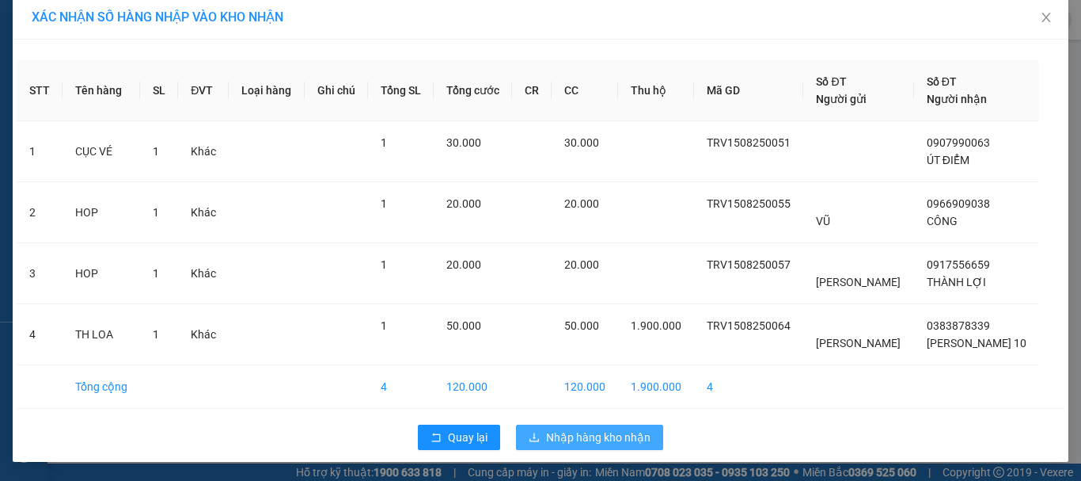
click at [582, 429] on span "Nhập hàng kho nhận" at bounding box center [598, 436] width 105 height 17
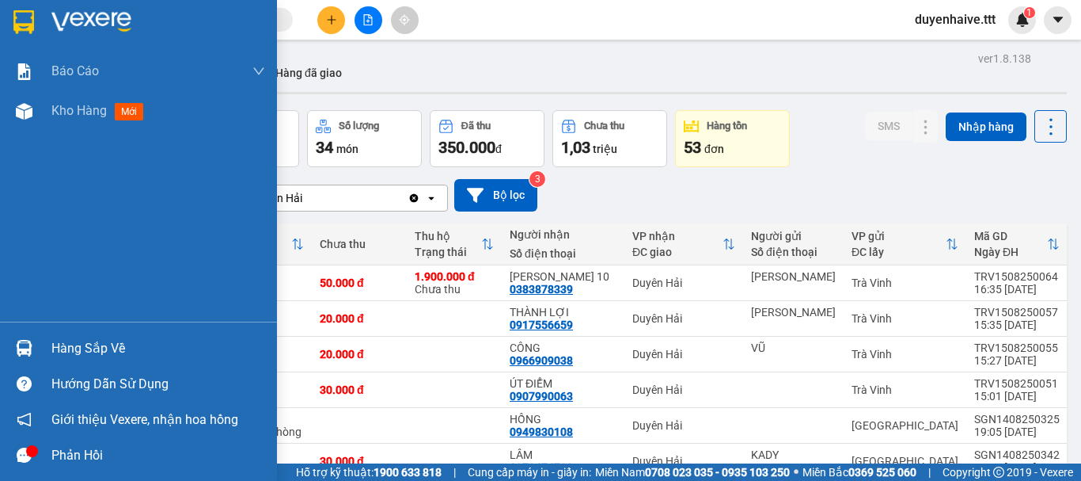
click at [73, 342] on div "Hàng sắp về" at bounding box center [158, 348] width 214 height 24
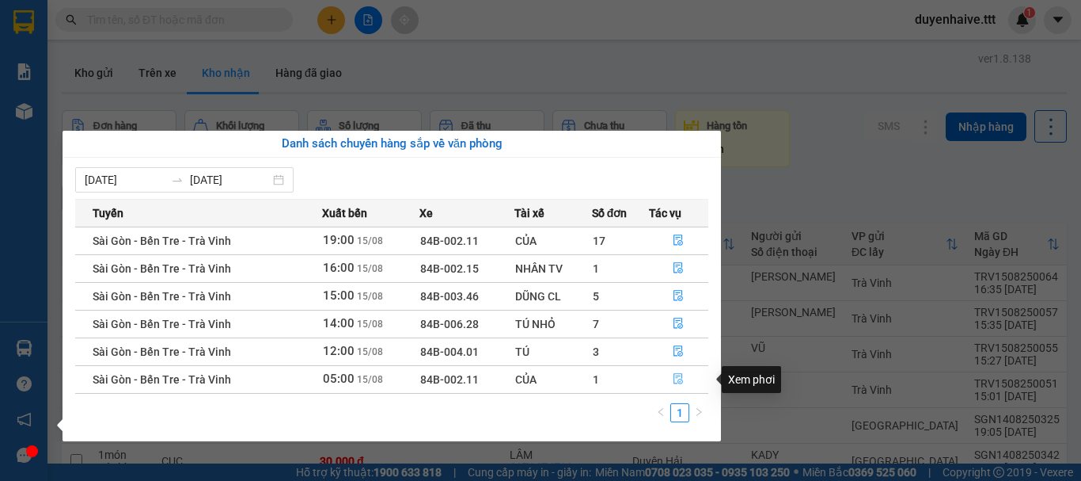
click at [675, 377] on icon "file-done" at bounding box center [678, 378] width 11 height 11
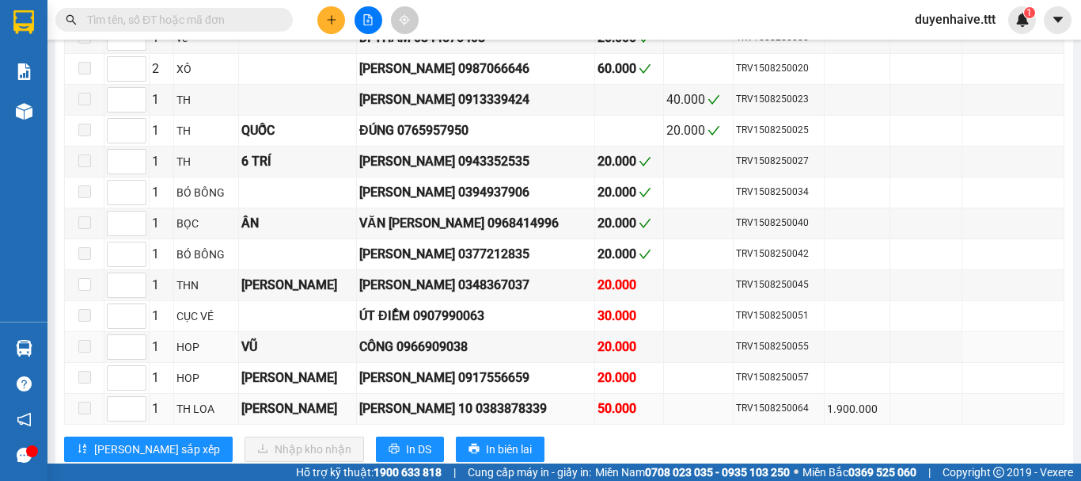
scroll to position [1165, 0]
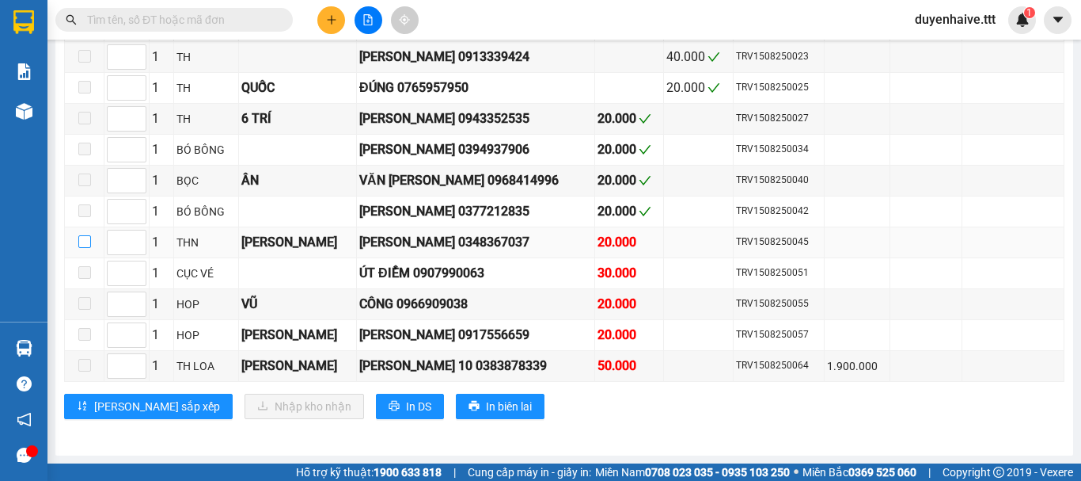
click at [86, 244] on input "checkbox" at bounding box center [84, 241] width 13 height 13
checkbox input "true"
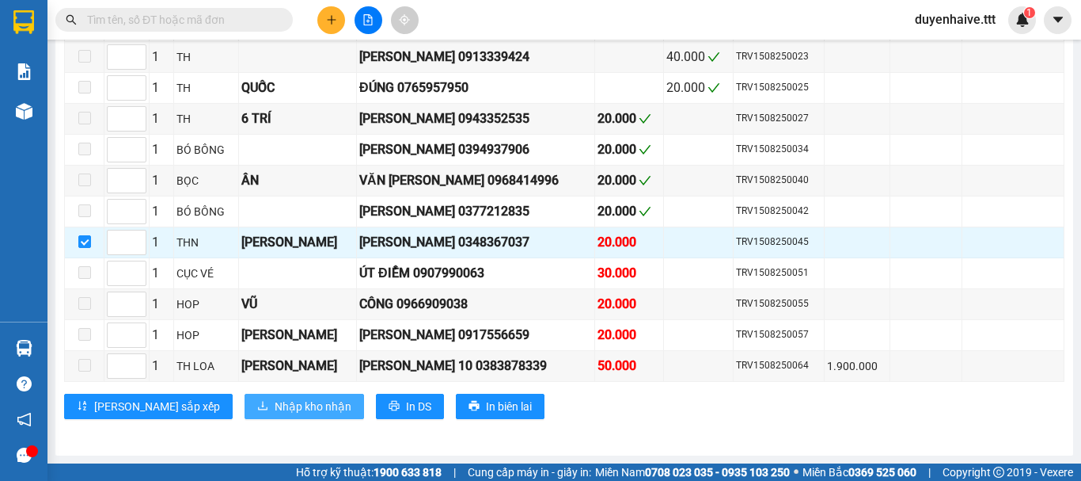
click at [275, 412] on span "Nhập kho nhận" at bounding box center [313, 405] width 77 height 17
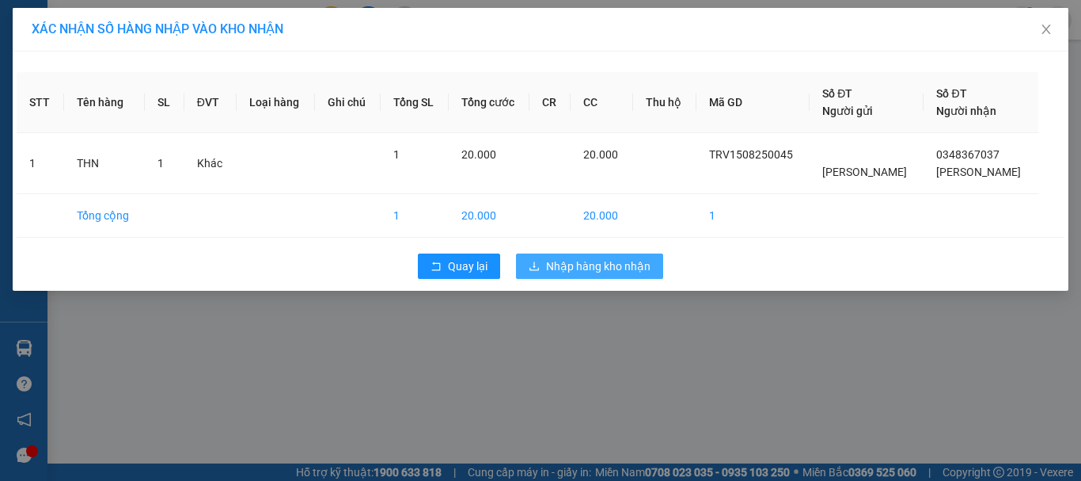
click at [575, 271] on span "Nhập hàng kho nhận" at bounding box center [598, 265] width 105 height 17
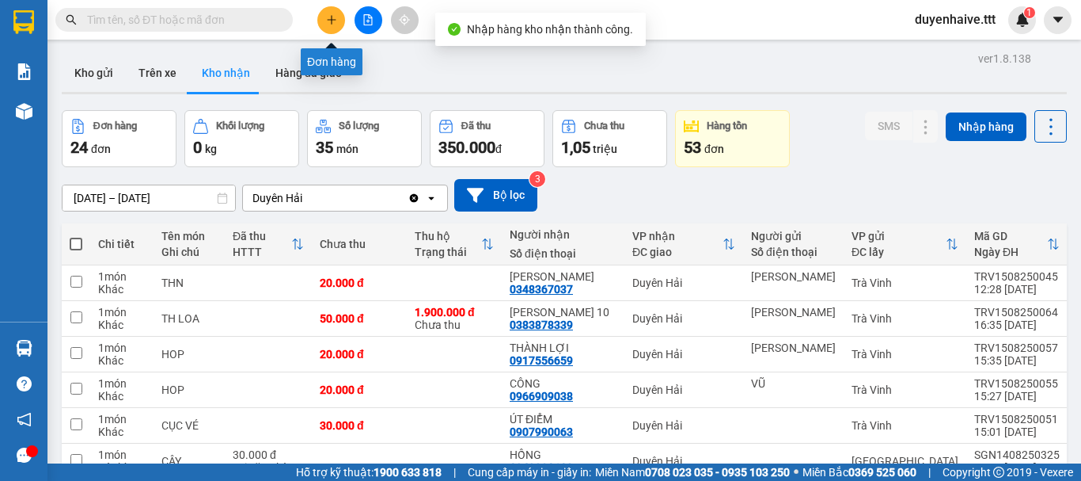
click at [330, 21] on icon "plus" at bounding box center [331, 19] width 11 height 11
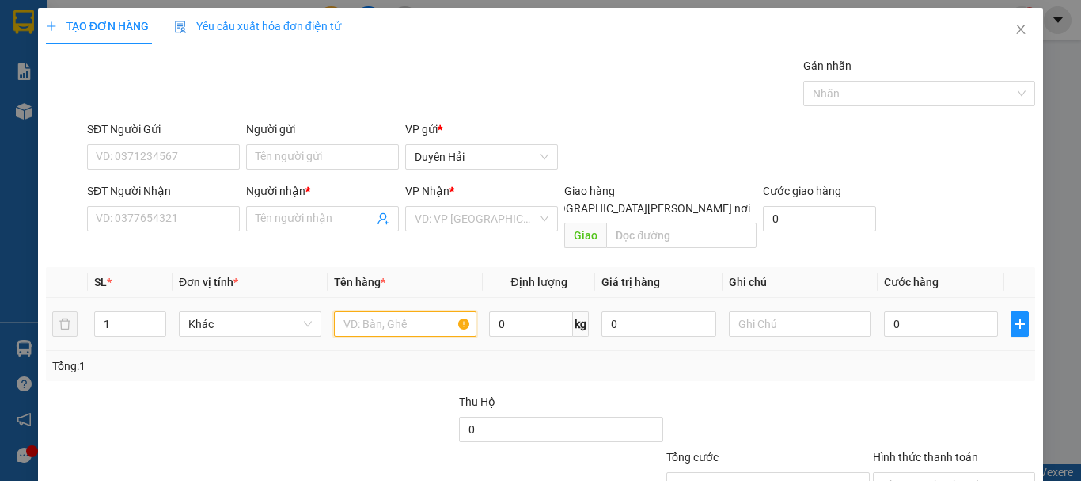
click at [406, 314] on input "text" at bounding box center [405, 323] width 143 height 25
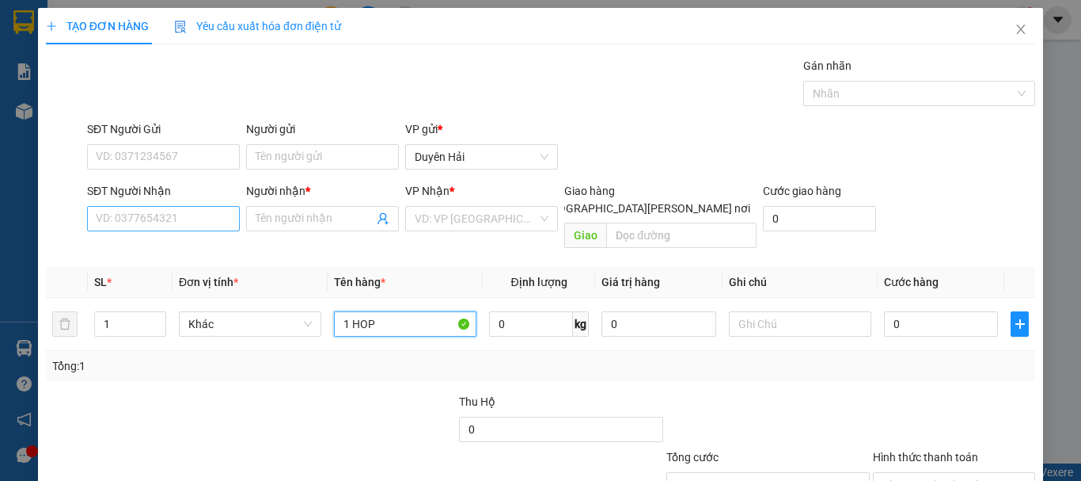
type input "1 HOP"
click at [199, 224] on input "SĐT Người Nhận" at bounding box center [163, 218] width 153 height 25
type input "2"
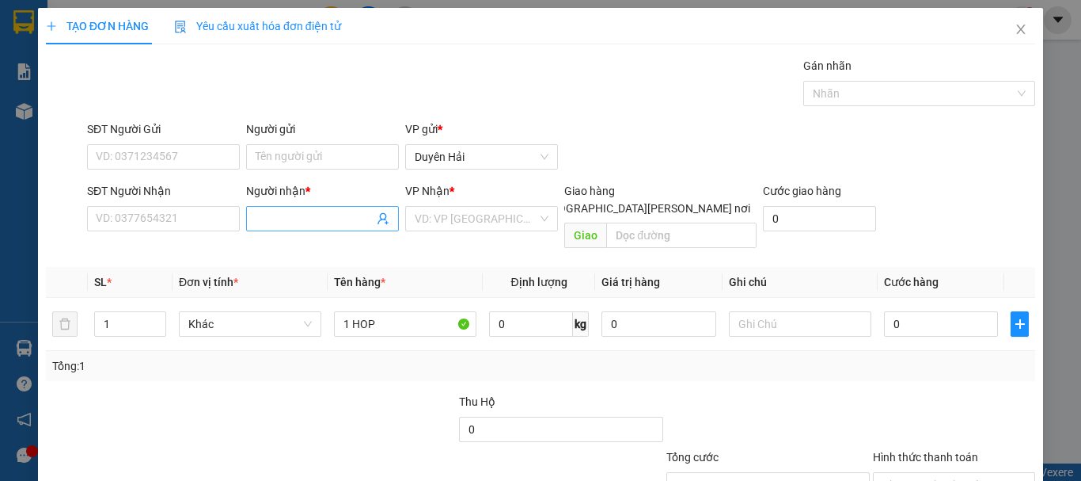
click at [284, 218] on input "Người nhận *" at bounding box center [315, 218] width 118 height 17
click at [262, 216] on input "XHIEN TAI" at bounding box center [315, 218] width 118 height 17
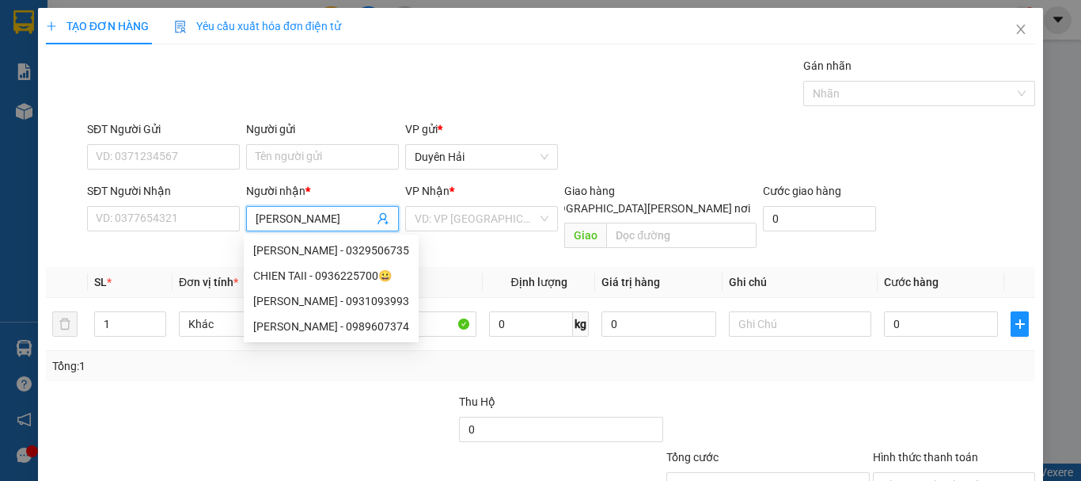
click at [306, 221] on input "HIEN TAI" at bounding box center [315, 218] width 118 height 17
type input "H"
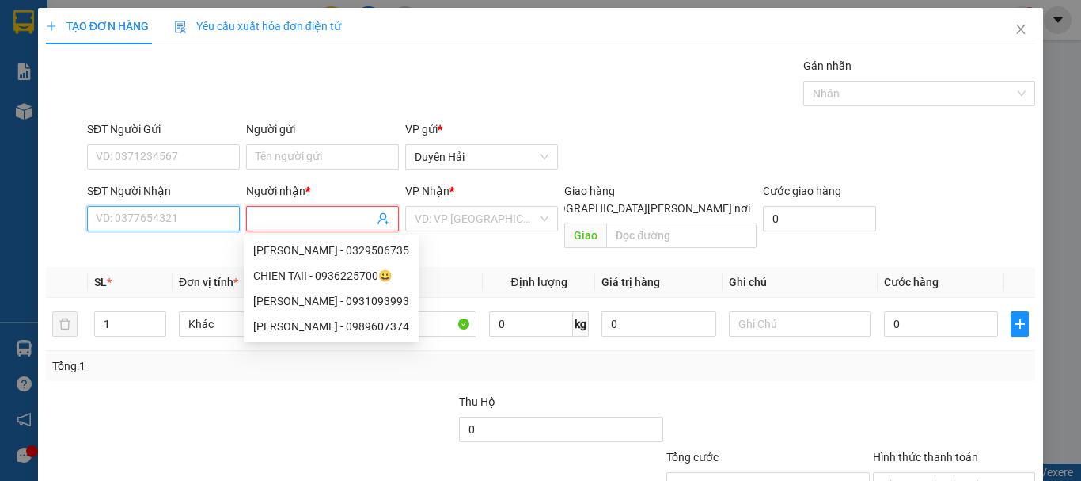
click at [138, 220] on input "SĐT Người Nhận" at bounding box center [163, 218] width 153 height 25
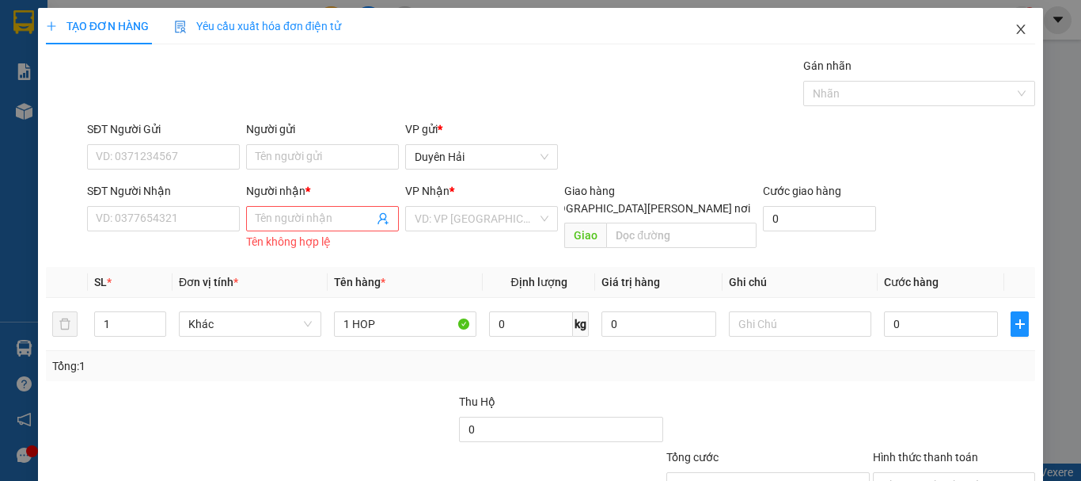
click at [1017, 28] on icon "close" at bounding box center [1021, 30] width 9 height 10
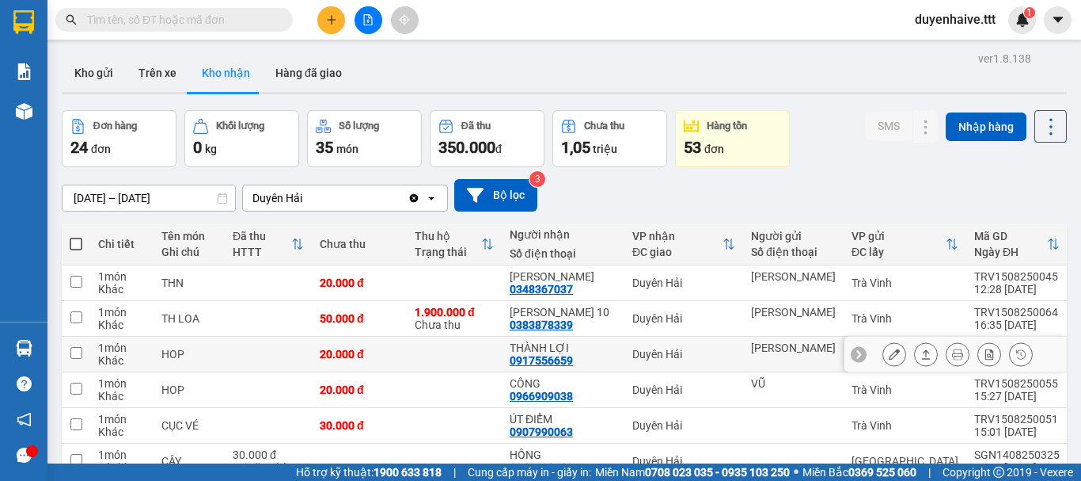
scroll to position [79, 0]
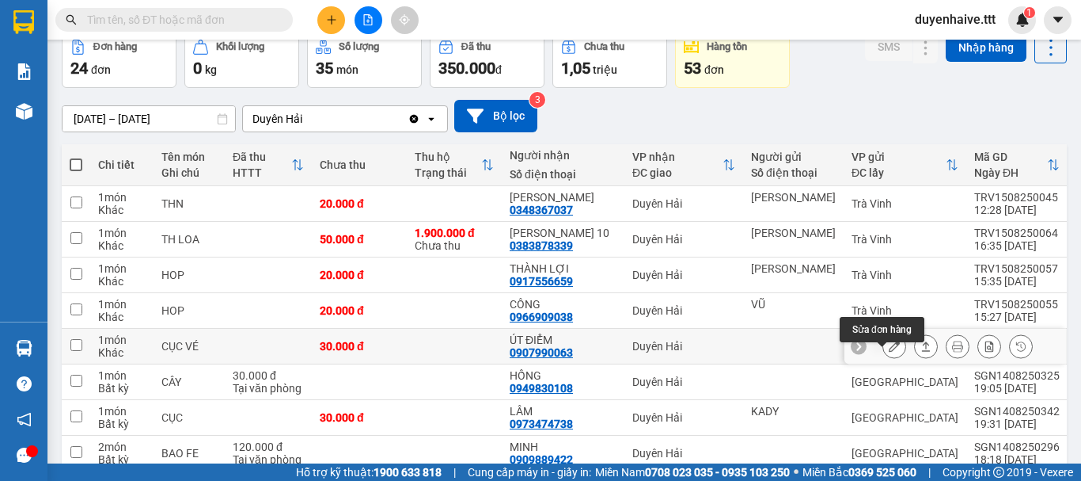
click at [889, 352] on icon at bounding box center [894, 345] width 11 height 11
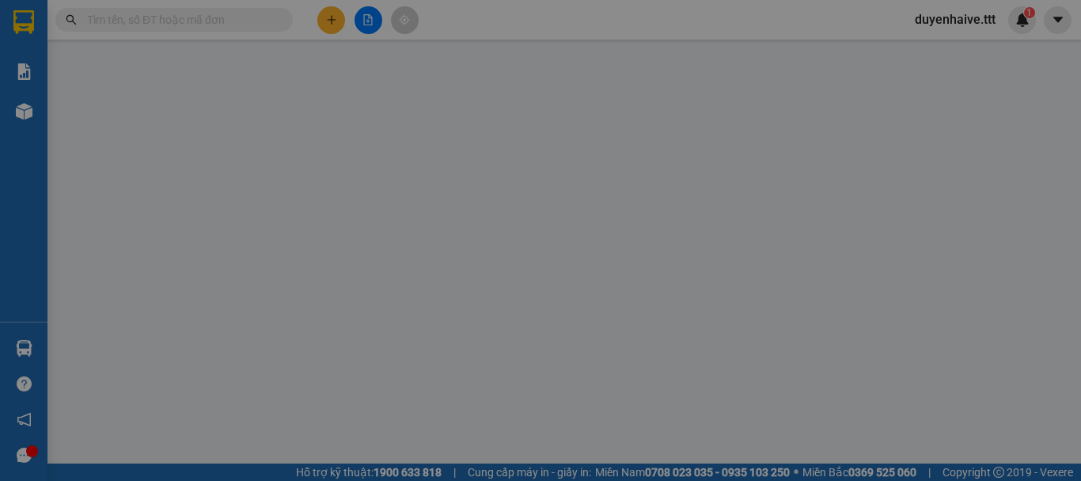
type input "0907990063"
type input "ÚT ĐIỂM"
type input "30.000"
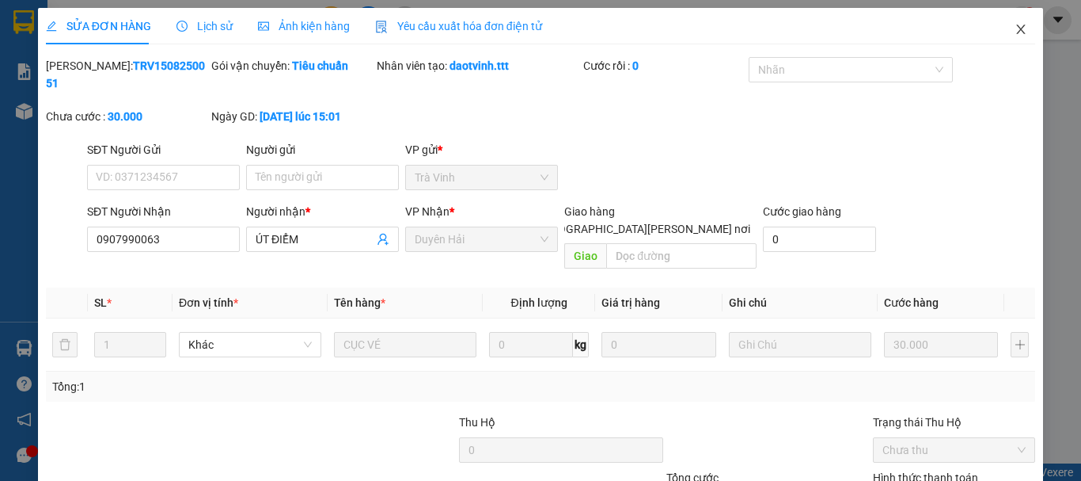
click at [1015, 24] on icon "close" at bounding box center [1021, 29] width 13 height 13
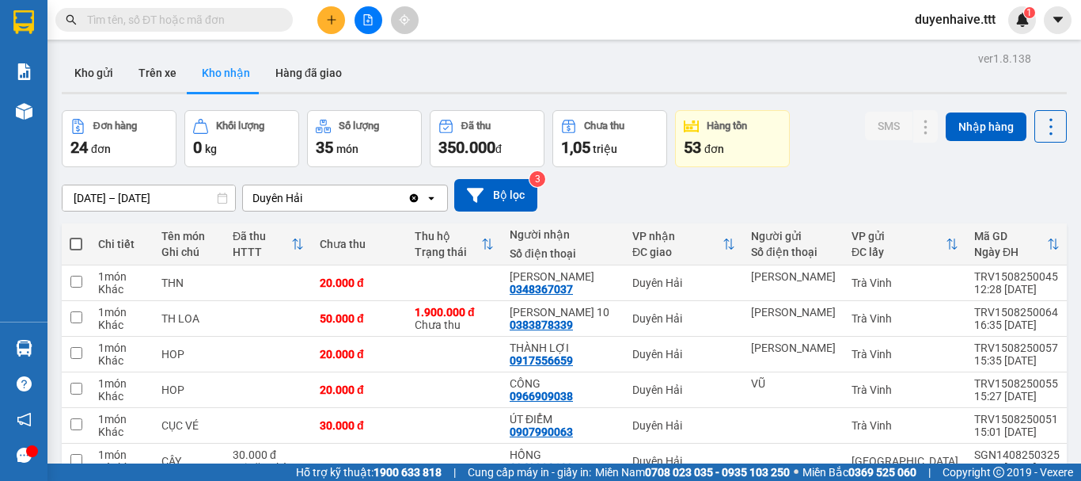
scroll to position [238, 0]
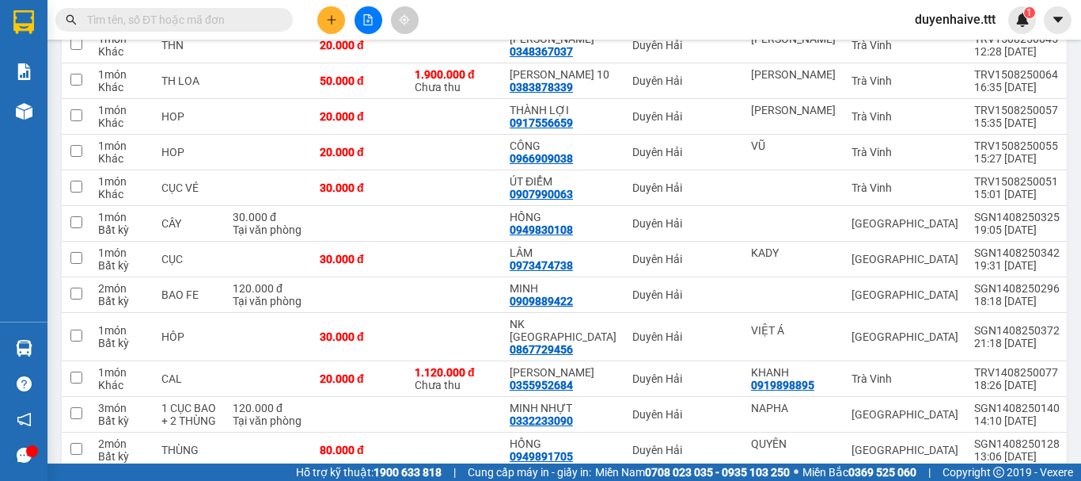
click at [195, 20] on input "text" at bounding box center [180, 19] width 187 height 17
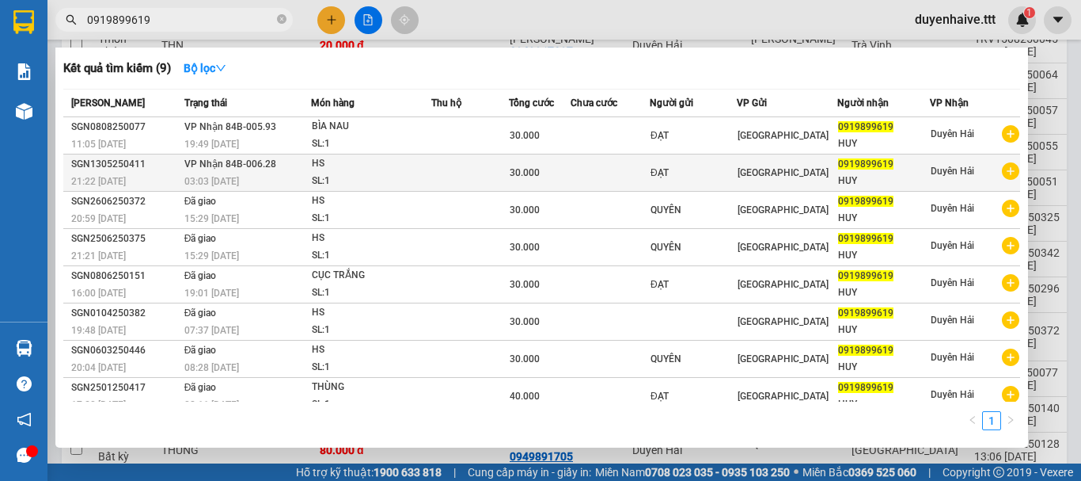
type input "0919899619"
click at [571, 174] on div "30.000" at bounding box center [540, 172] width 61 height 17
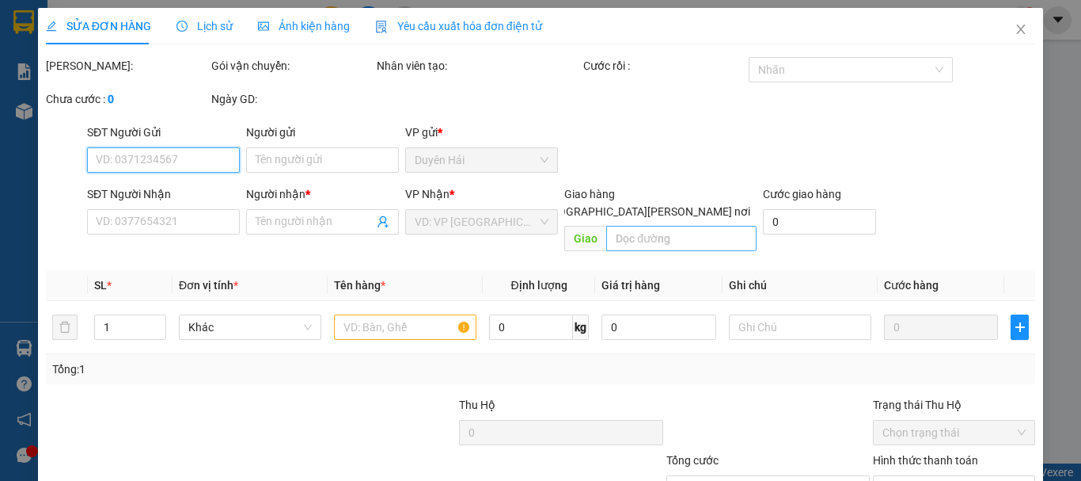
type input "ĐẠT"
type input "0919899619"
type input "HUY"
type input "30.000"
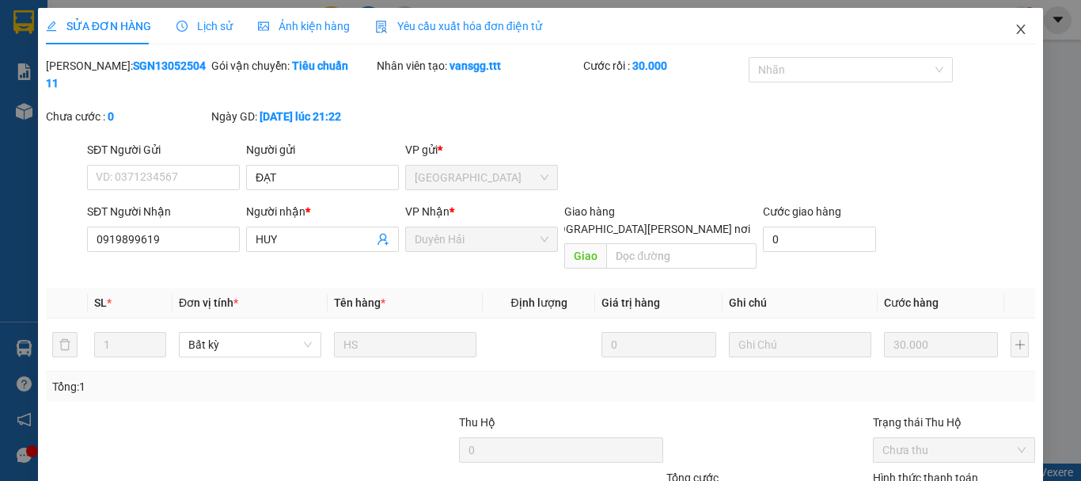
click at [1015, 26] on icon "close" at bounding box center [1021, 29] width 13 height 13
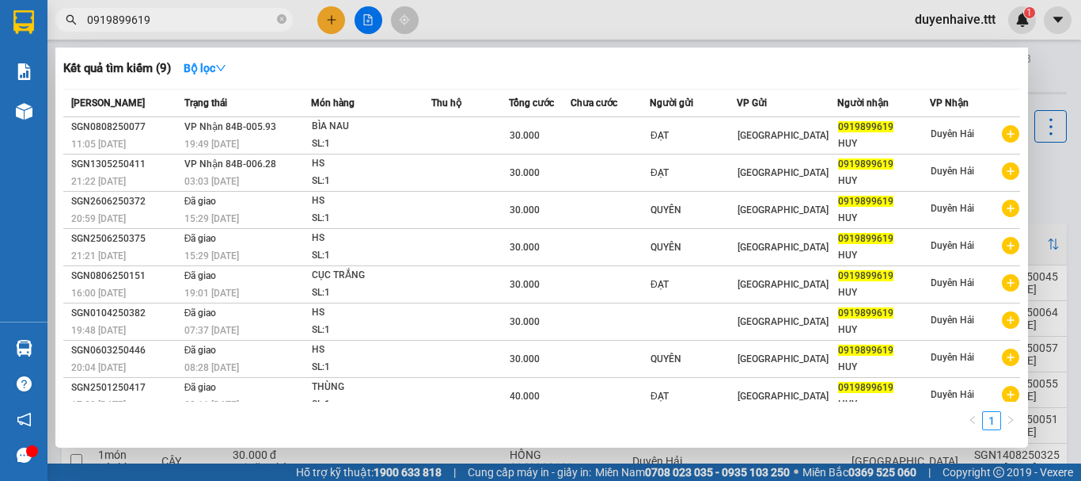
click at [199, 25] on input "0919899619" at bounding box center [180, 19] width 187 height 17
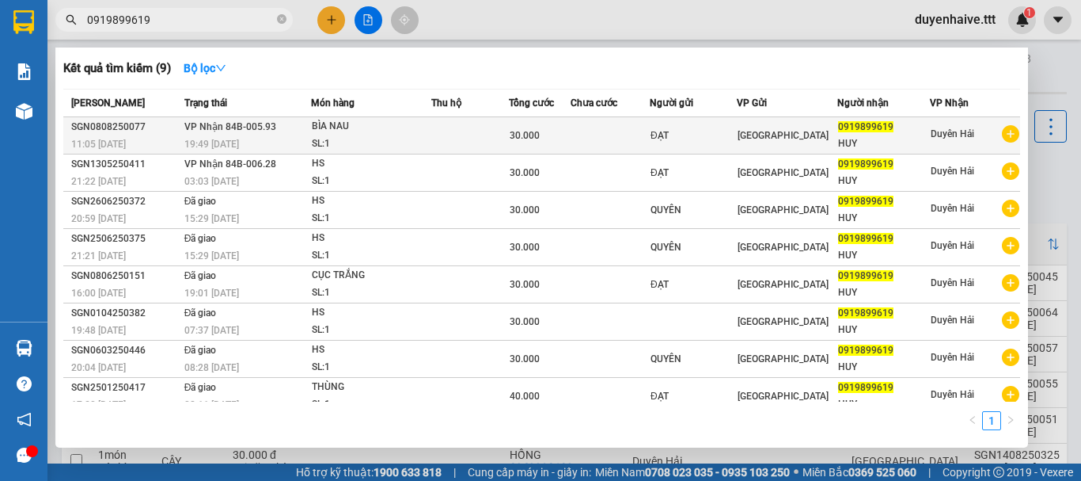
click at [559, 135] on div "30.000" at bounding box center [540, 135] width 61 height 17
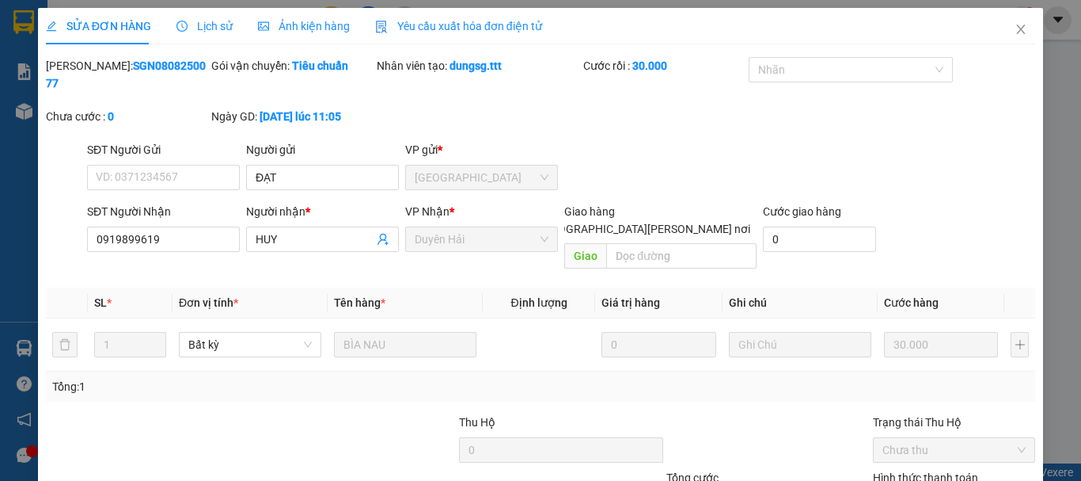
type input "ĐẠT"
type input "0919899619"
type input "HUY"
type input "30.000"
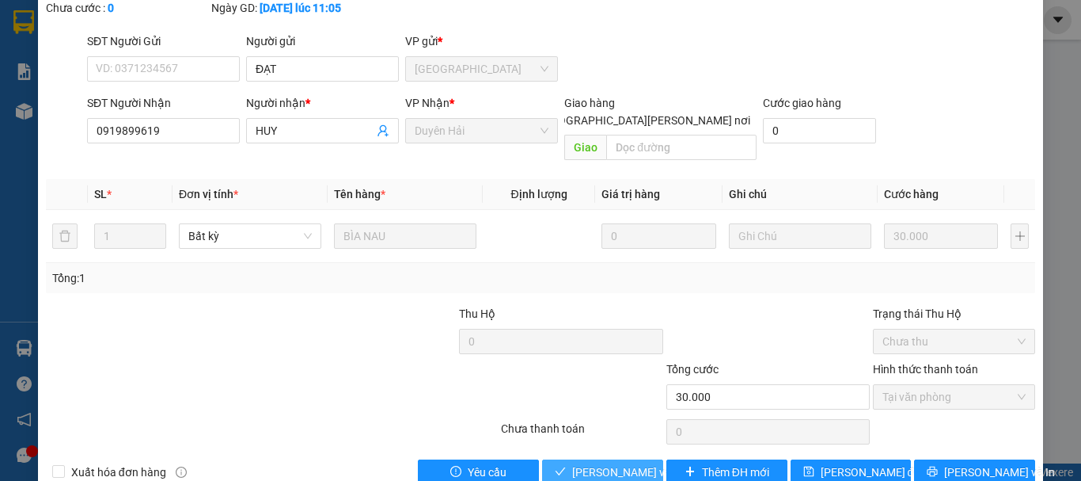
click at [623, 463] on span "[PERSON_NAME] và [PERSON_NAME] hàng" at bounding box center [679, 471] width 214 height 17
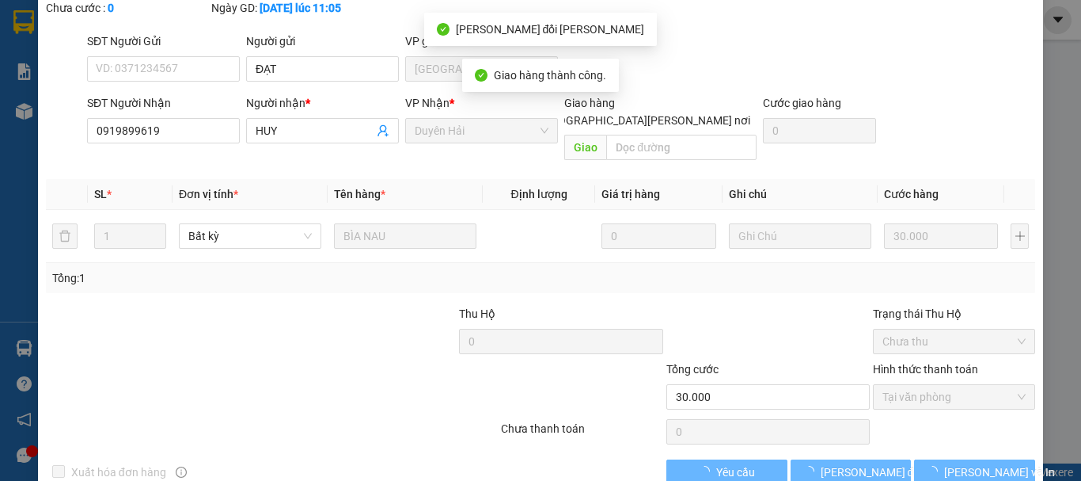
scroll to position [0, 0]
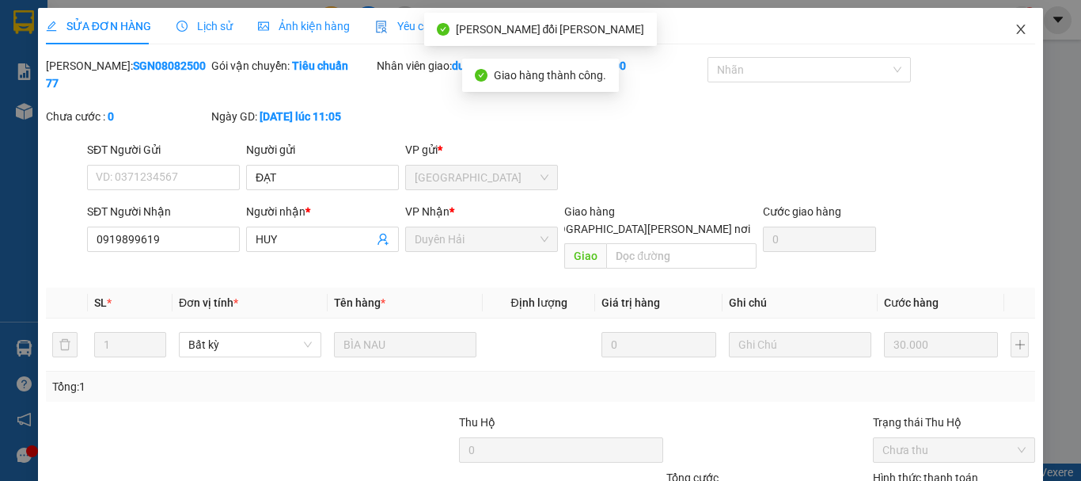
click at [1015, 33] on icon "close" at bounding box center [1021, 29] width 13 height 13
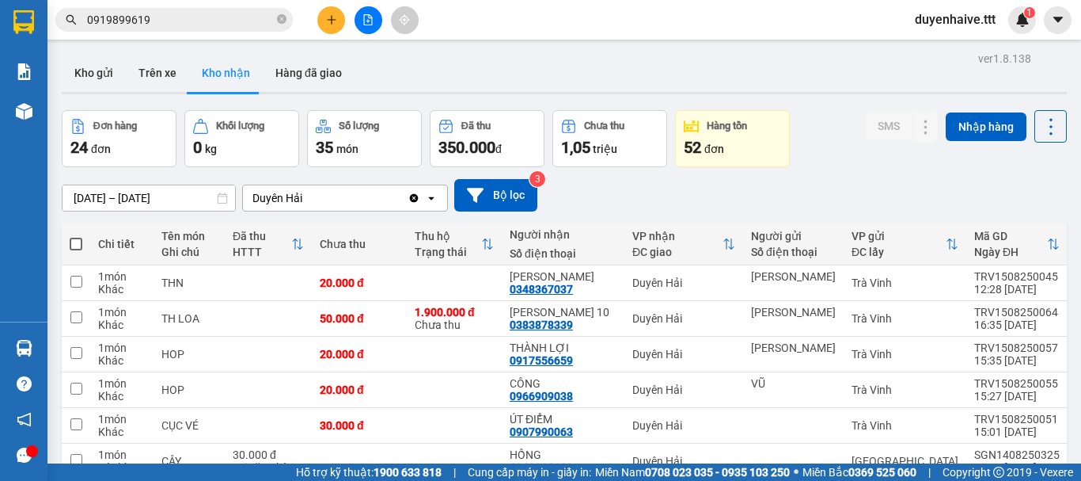
click at [196, 19] on input "0919899619" at bounding box center [180, 19] width 187 height 17
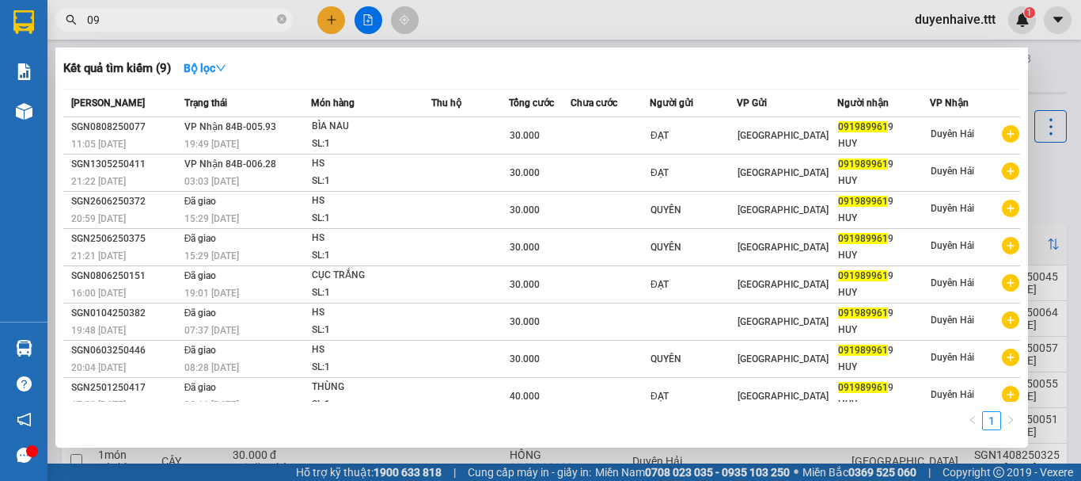
type input "0"
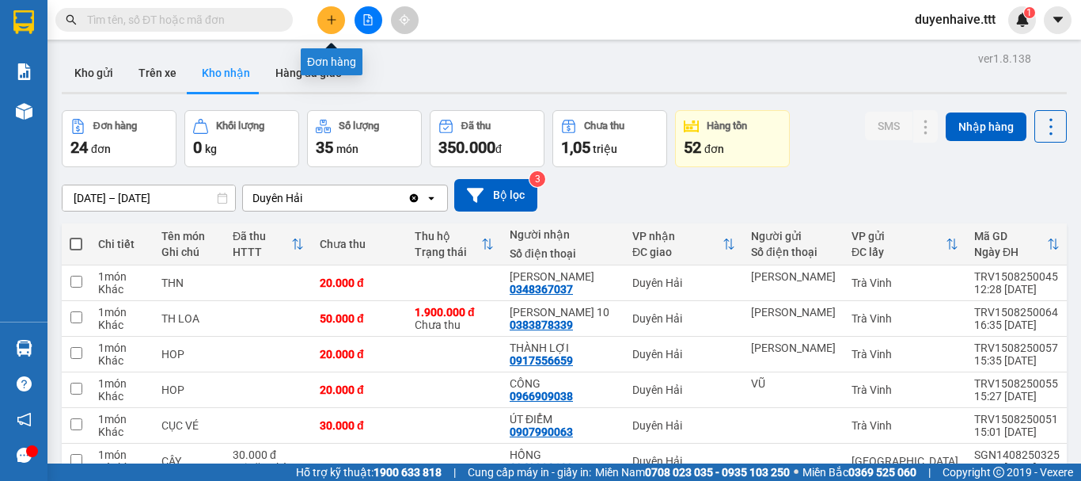
click at [329, 21] on icon "plus" at bounding box center [331, 19] width 11 height 11
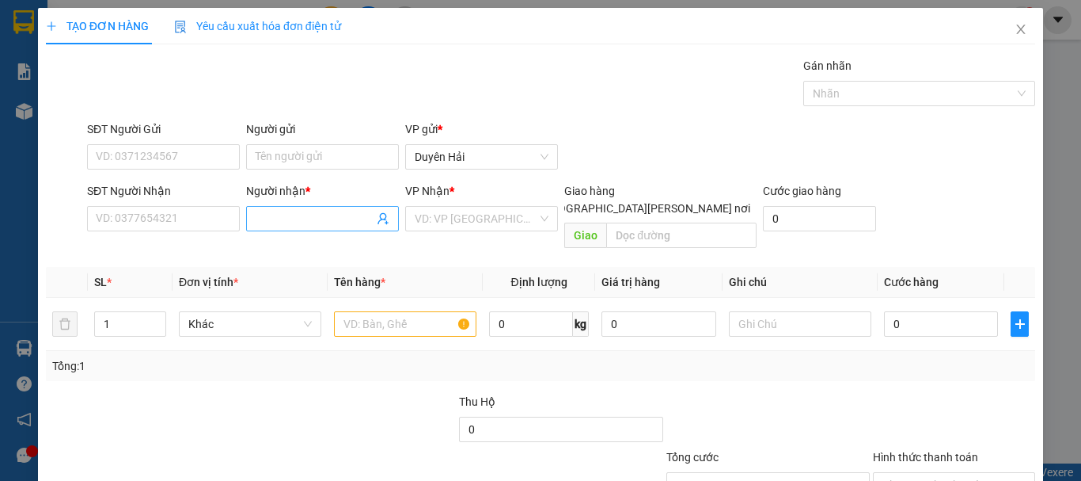
click at [302, 217] on input "Người nhận *" at bounding box center [315, 218] width 118 height 17
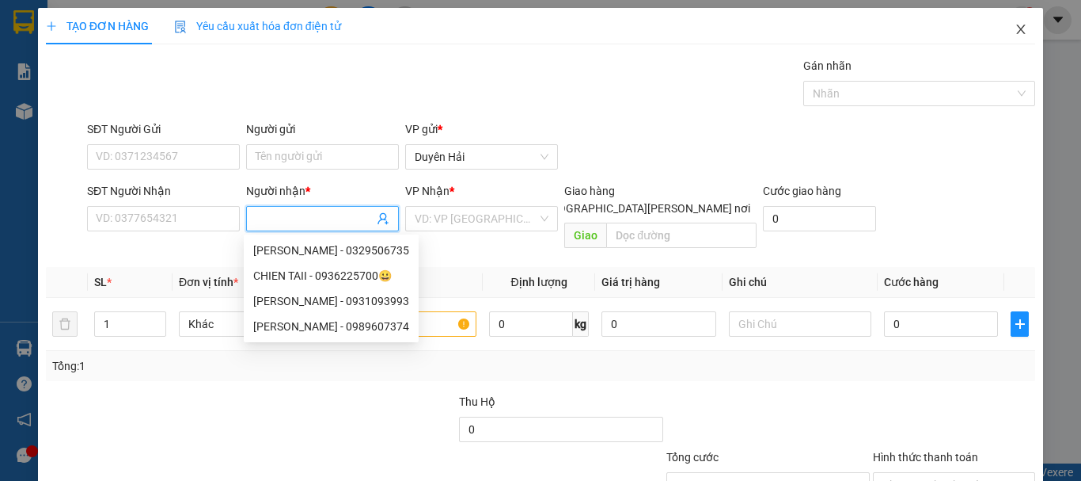
click at [1017, 29] on icon "close" at bounding box center [1021, 30] width 9 height 10
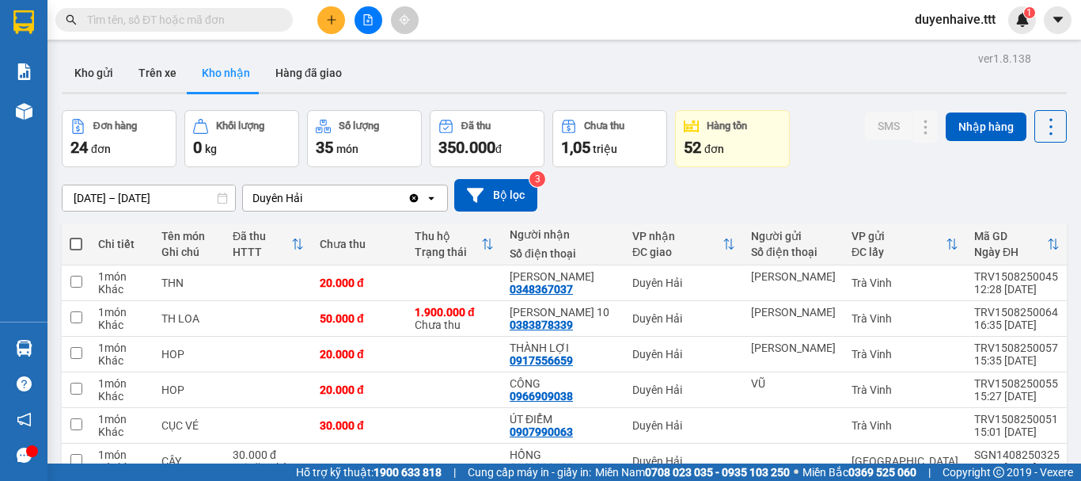
click at [195, 23] on input "text" at bounding box center [180, 19] width 187 height 17
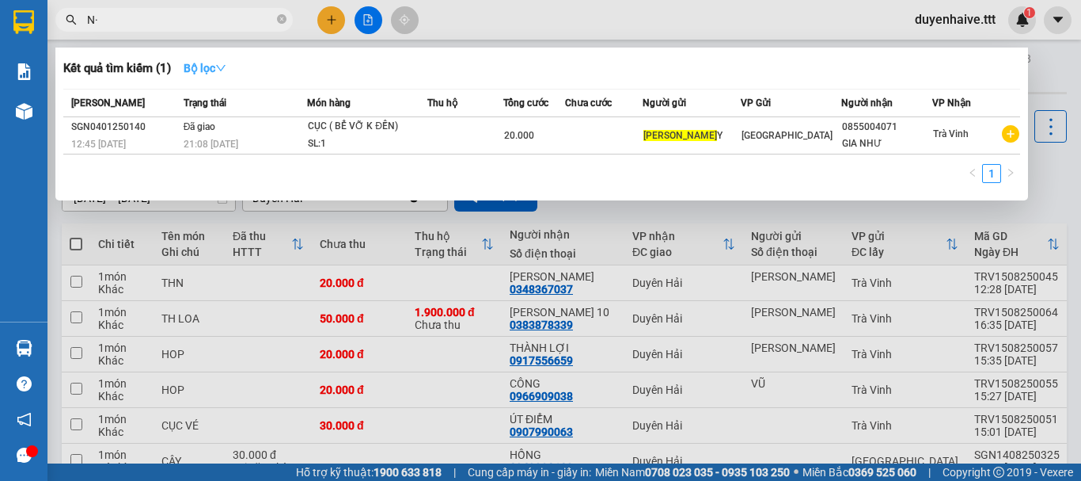
type input "N"
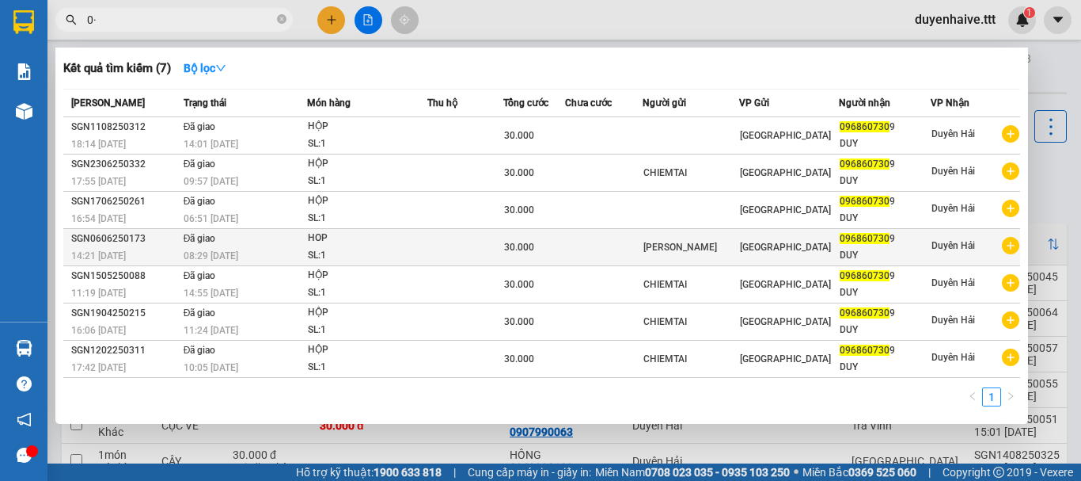
type input "0"
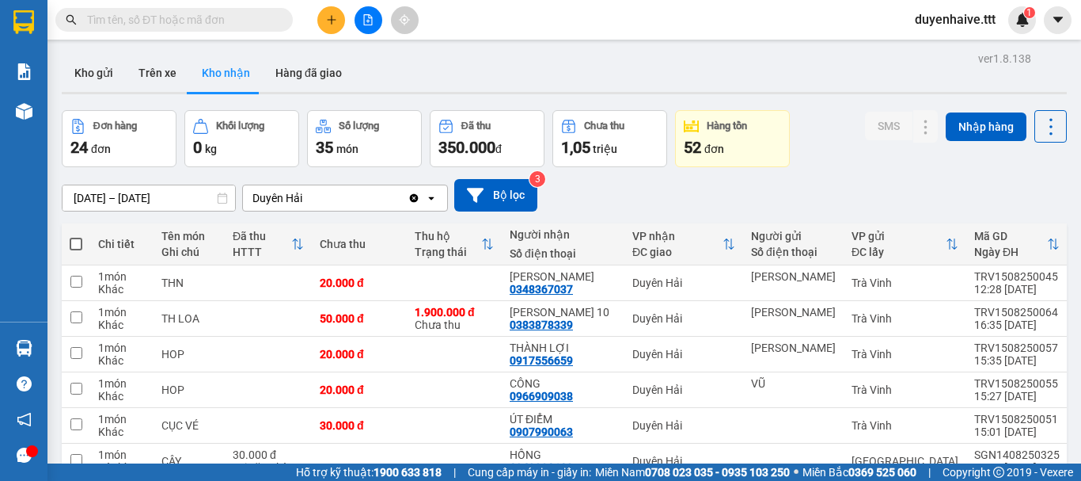
scroll to position [158, 0]
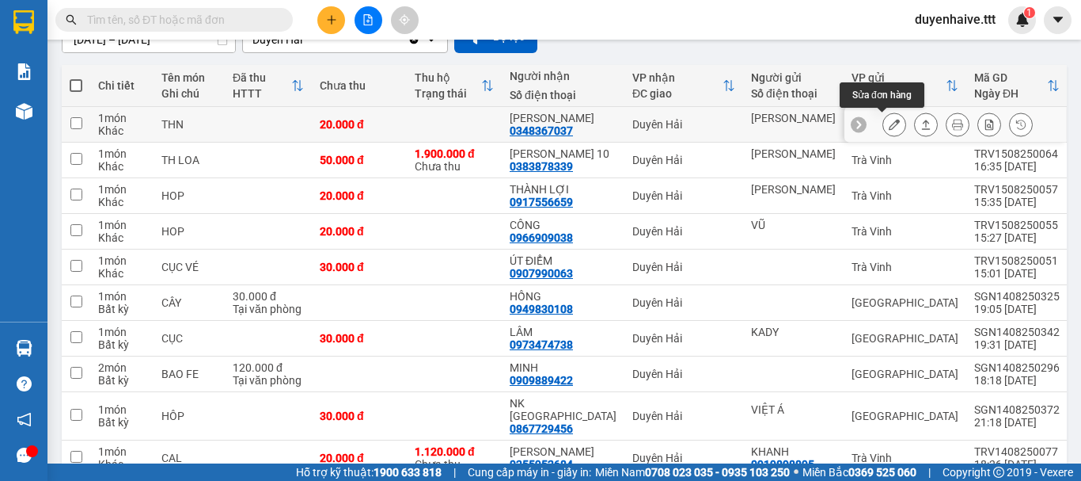
click at [889, 127] on icon at bounding box center [894, 124] width 11 height 11
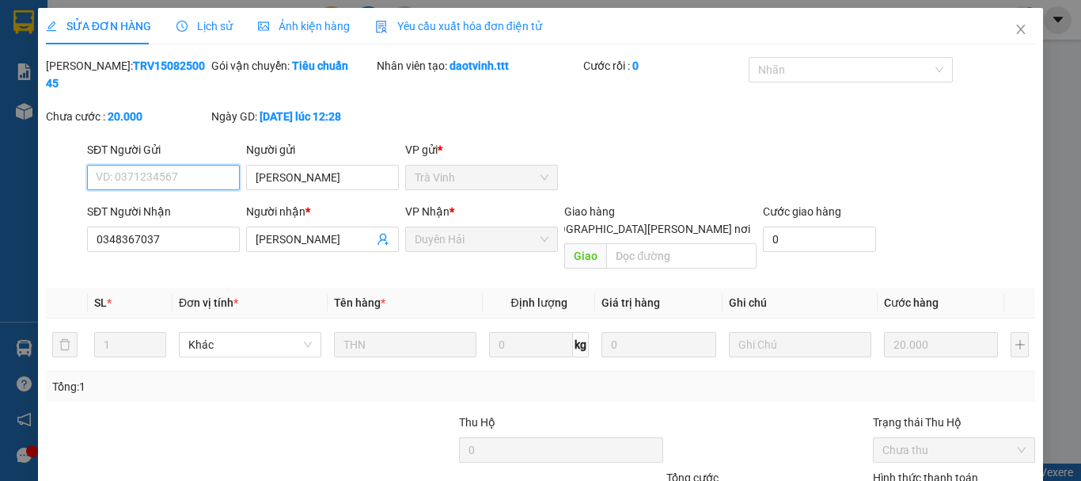
type input "HỒNG CHI"
type input "0348367037"
type input "MỸ LINH"
type input "20.000"
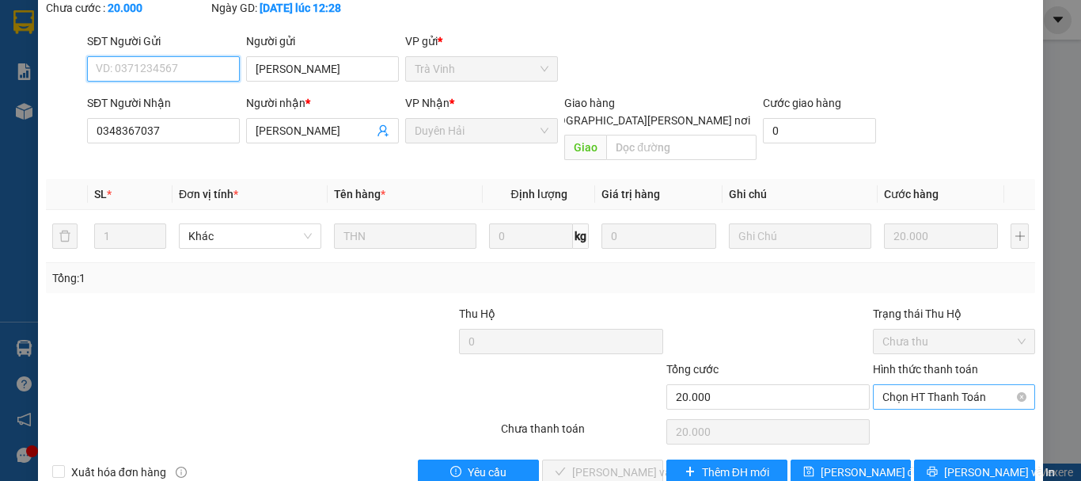
click at [910, 385] on span "Chọn HT Thanh Toán" at bounding box center [954, 397] width 143 height 24
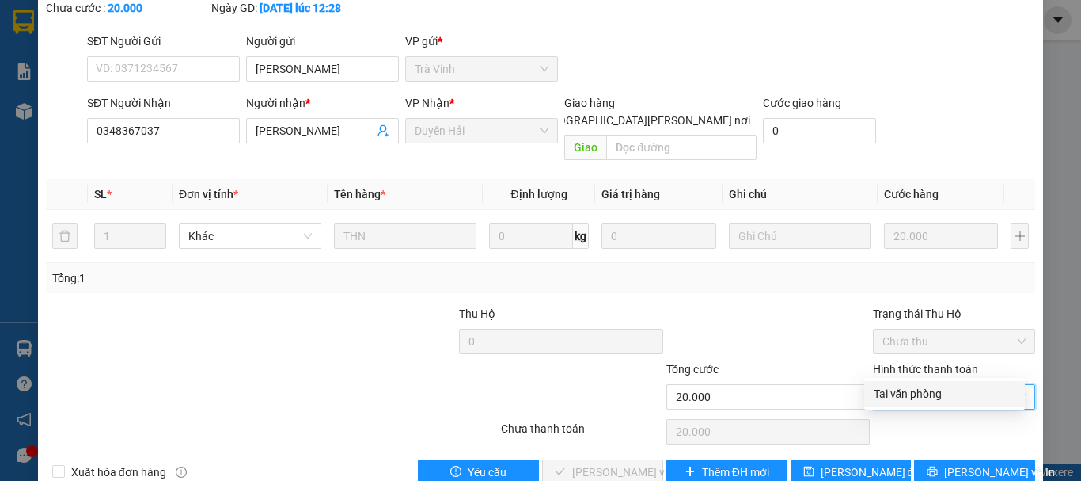
click at [917, 387] on div "Tại văn phòng" at bounding box center [945, 393] width 142 height 17
type input "0"
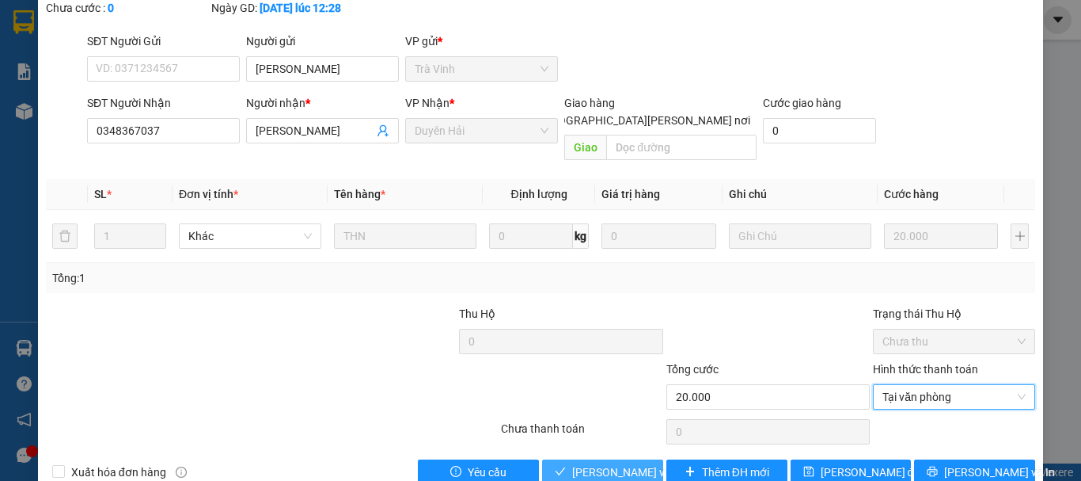
click at [618, 463] on span "[PERSON_NAME] và [PERSON_NAME] hàng" at bounding box center [679, 471] width 214 height 17
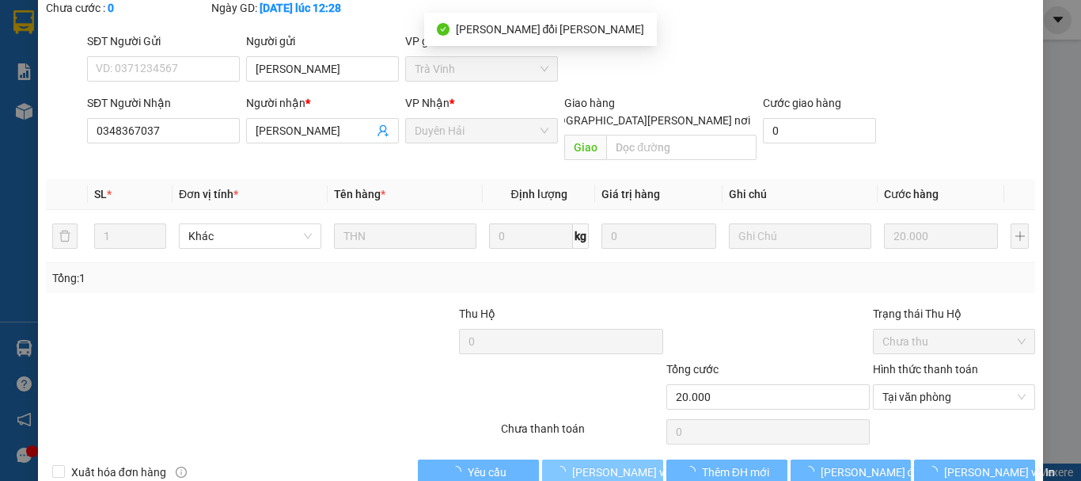
scroll to position [0, 0]
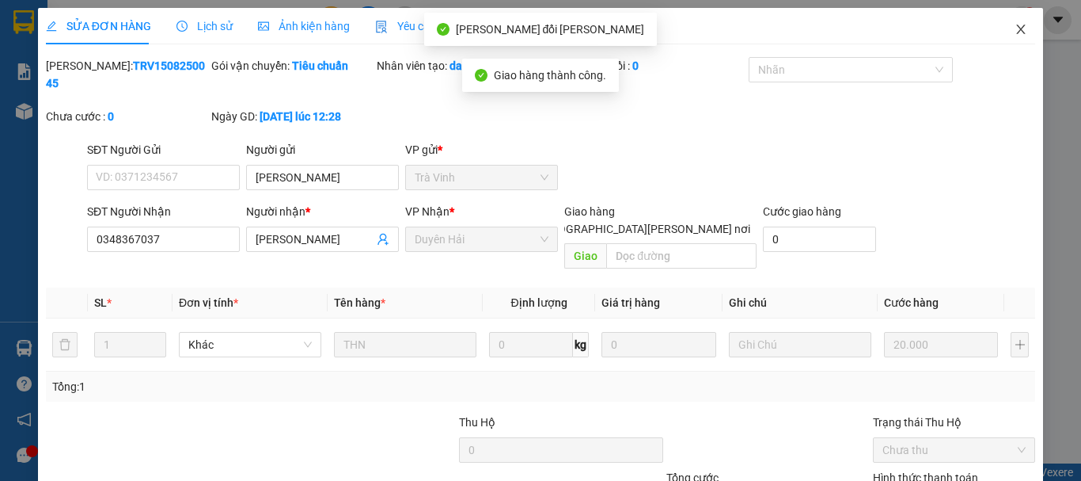
click at [1015, 31] on icon "close" at bounding box center [1021, 29] width 13 height 13
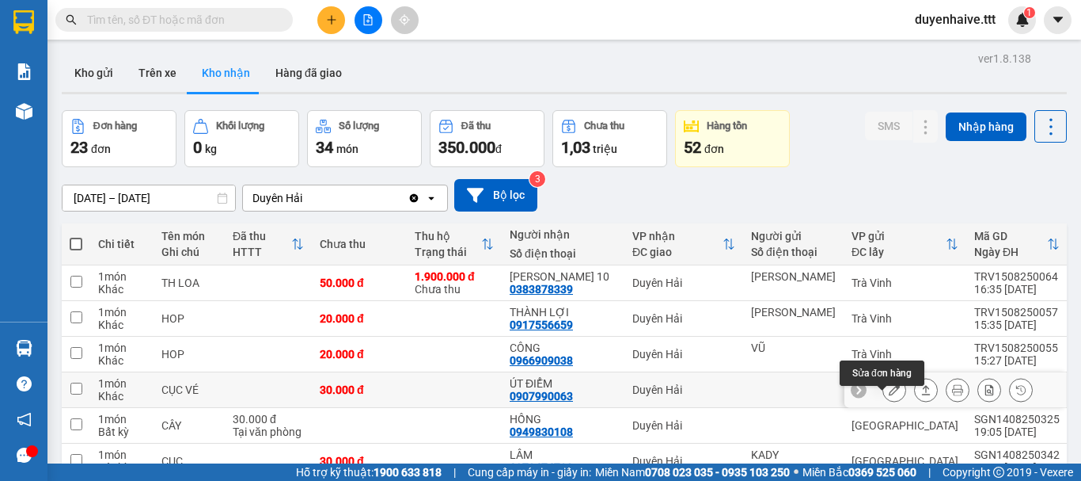
click at [884, 396] on button at bounding box center [895, 390] width 22 height 28
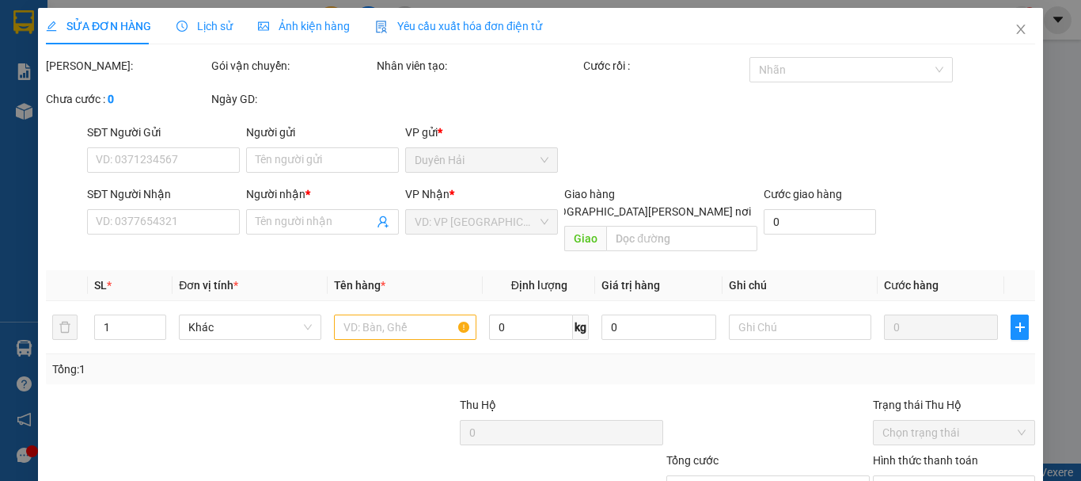
type input "0907990063"
type input "ÚT ĐIỂM"
type input "30.000"
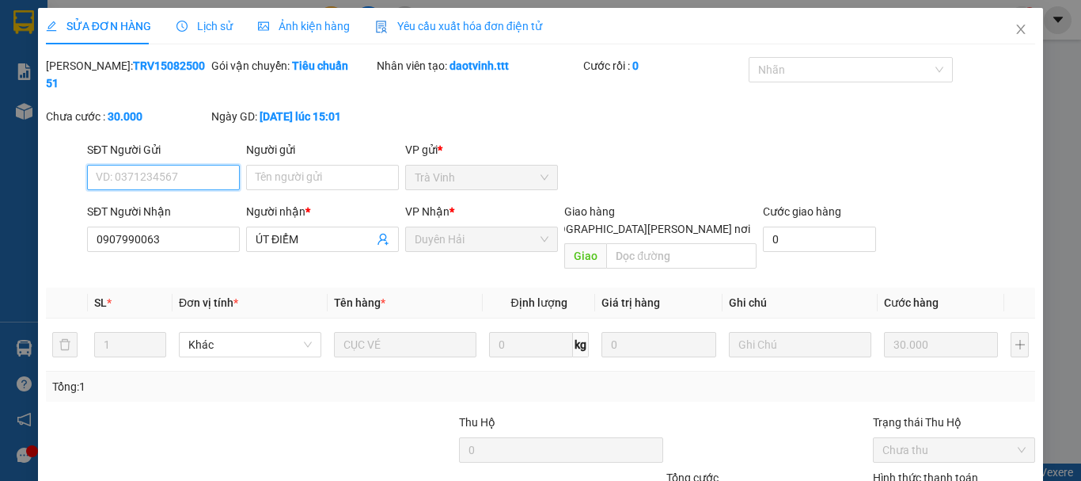
scroll to position [108, 0]
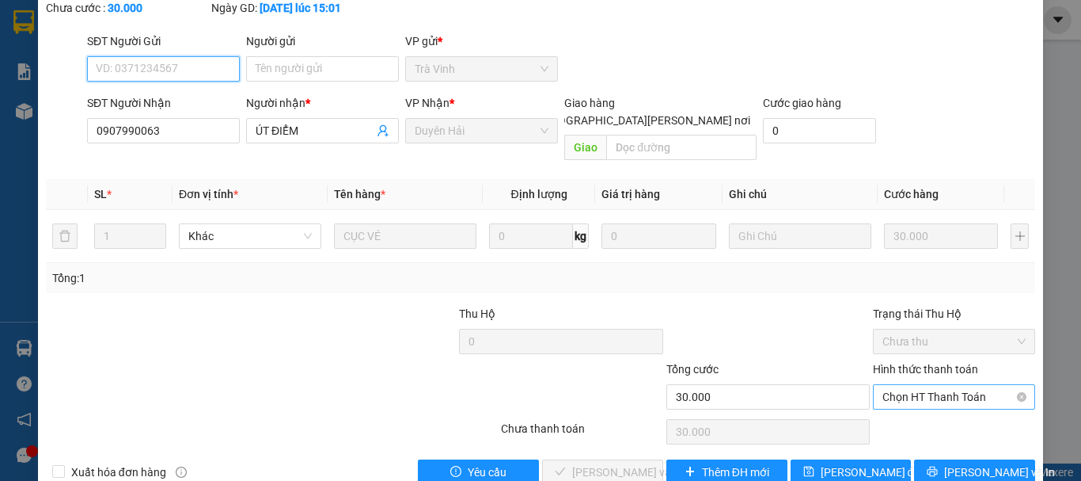
click at [909, 385] on span "Chọn HT Thanh Toán" at bounding box center [954, 397] width 143 height 24
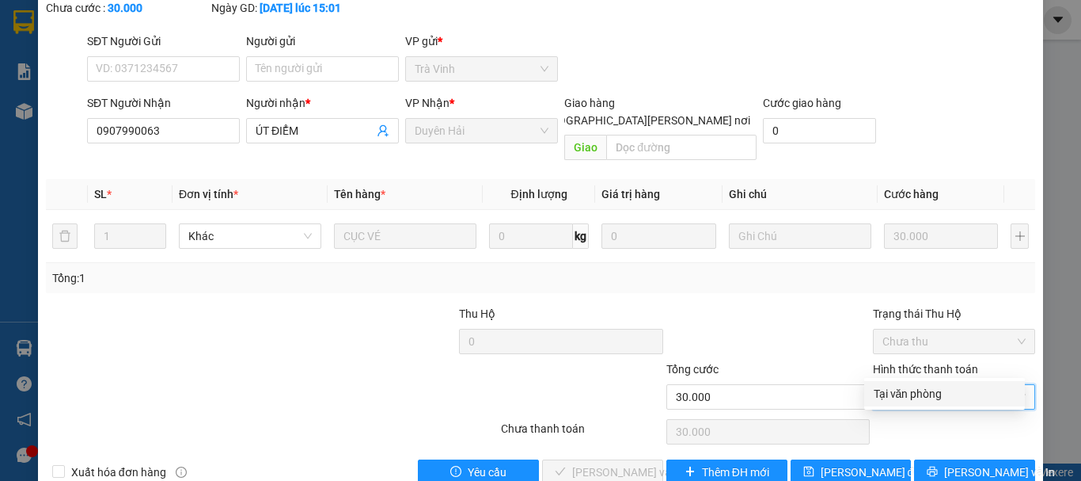
click at [903, 391] on div "Tại văn phòng" at bounding box center [945, 393] width 142 height 17
type input "0"
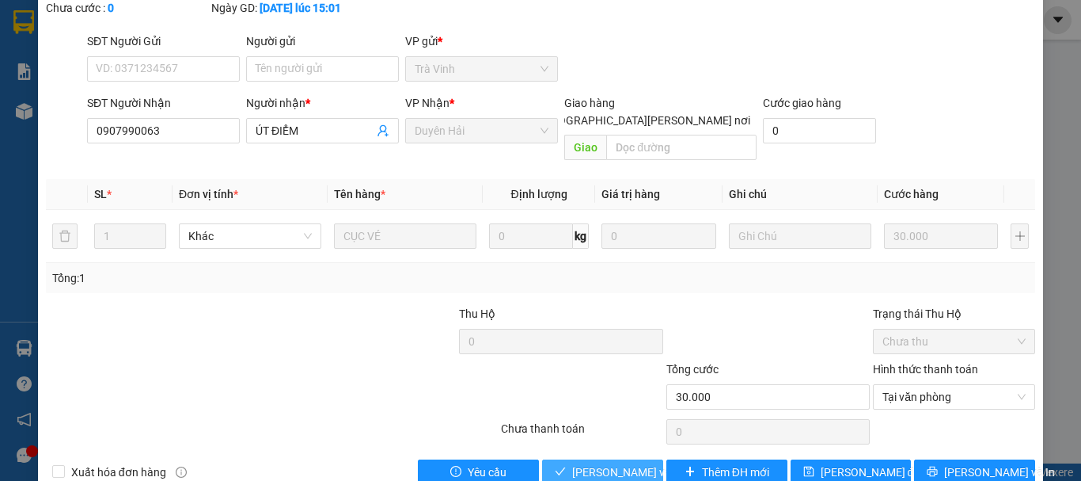
click at [606, 463] on span "[PERSON_NAME] và [PERSON_NAME] hàng" at bounding box center [679, 471] width 214 height 17
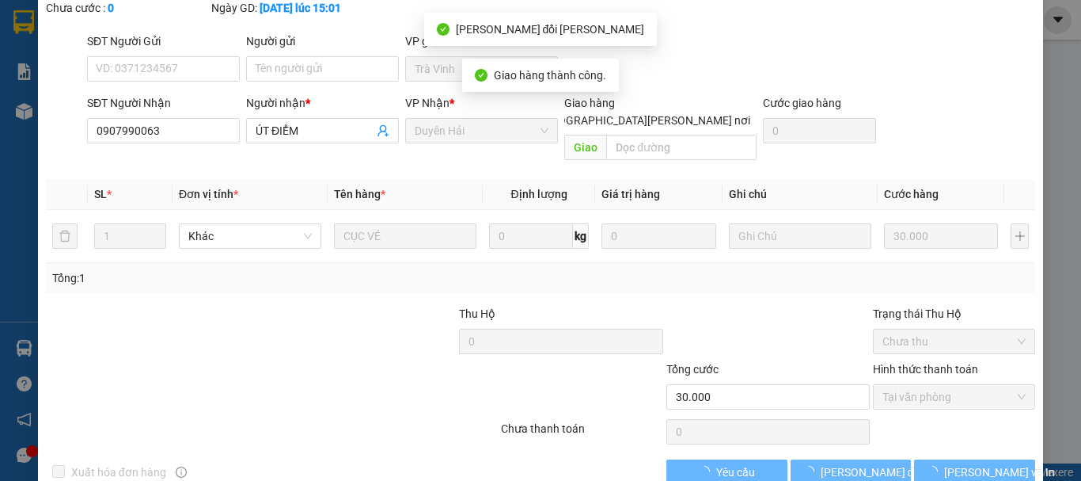
scroll to position [0, 0]
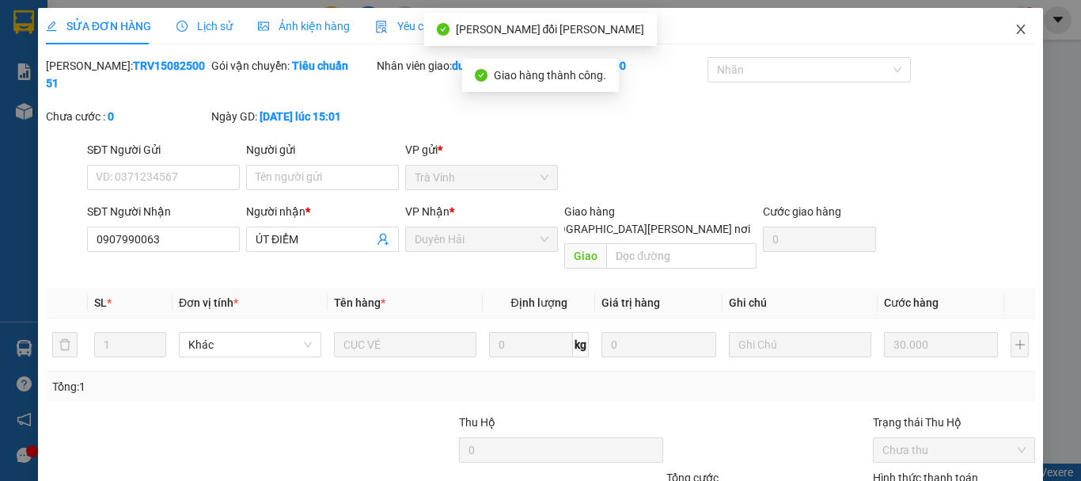
click at [1015, 26] on icon "close" at bounding box center [1021, 29] width 13 height 13
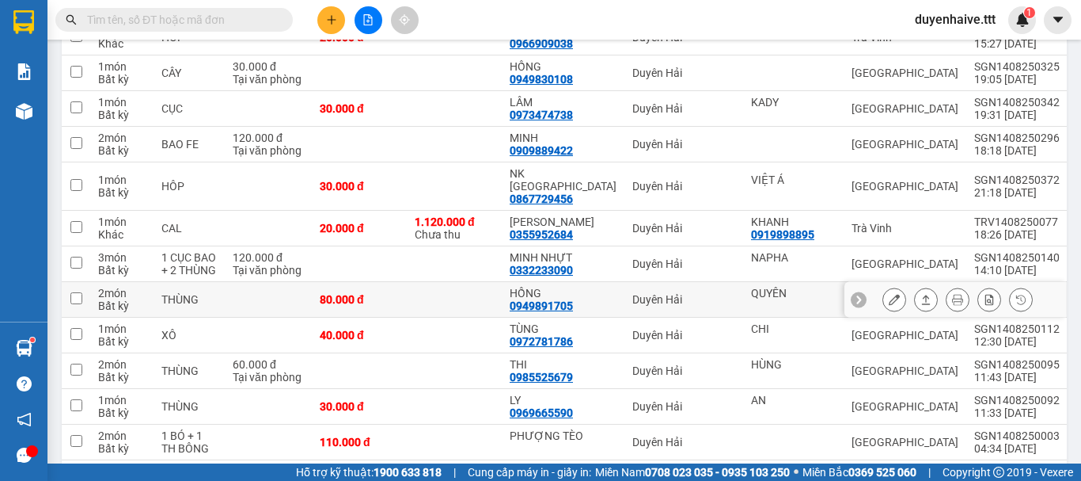
scroll to position [396, 0]
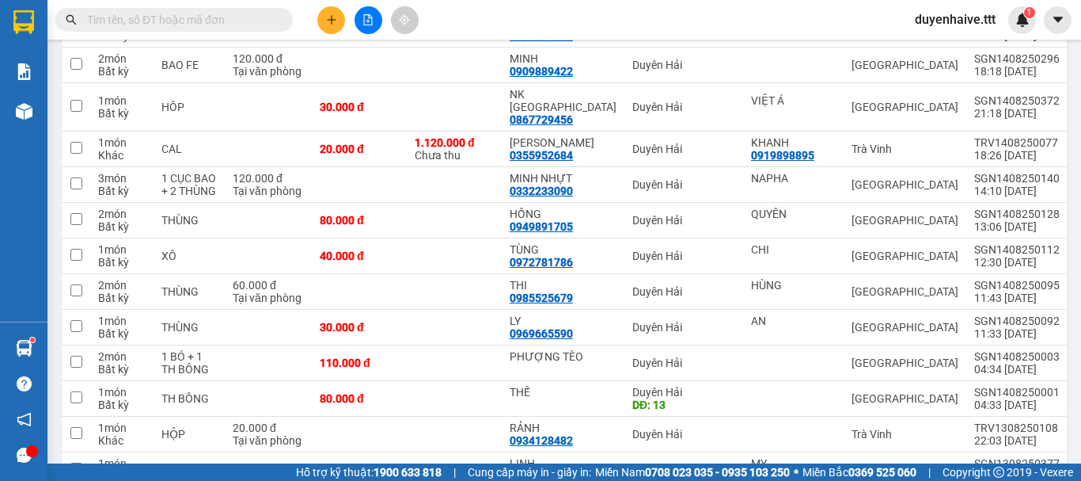
click at [196, 16] on input "text" at bounding box center [180, 19] width 187 height 17
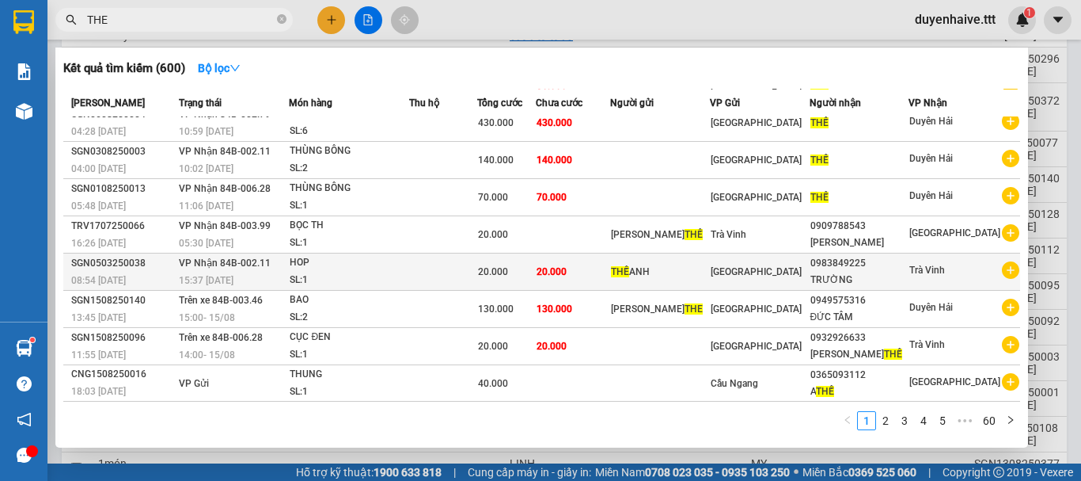
scroll to position [0, 0]
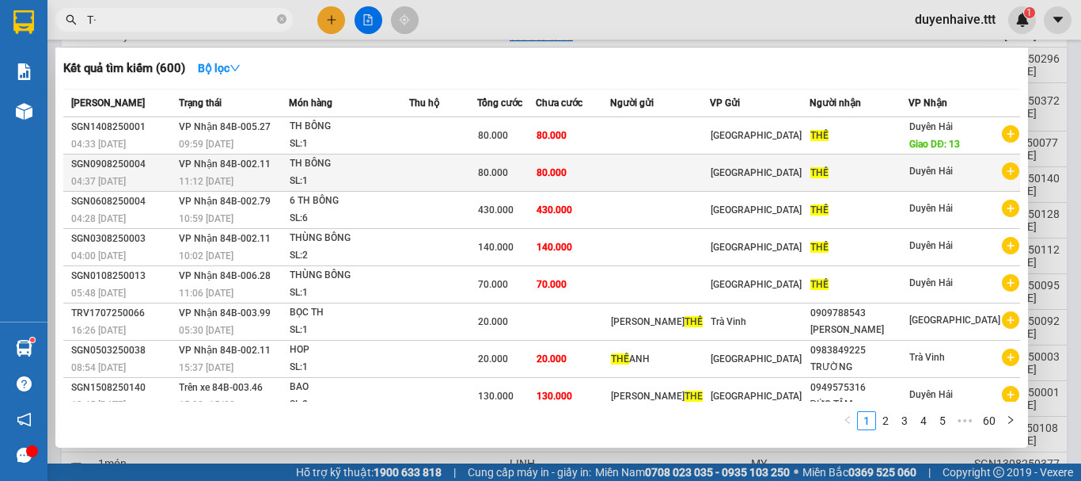
type input "T"
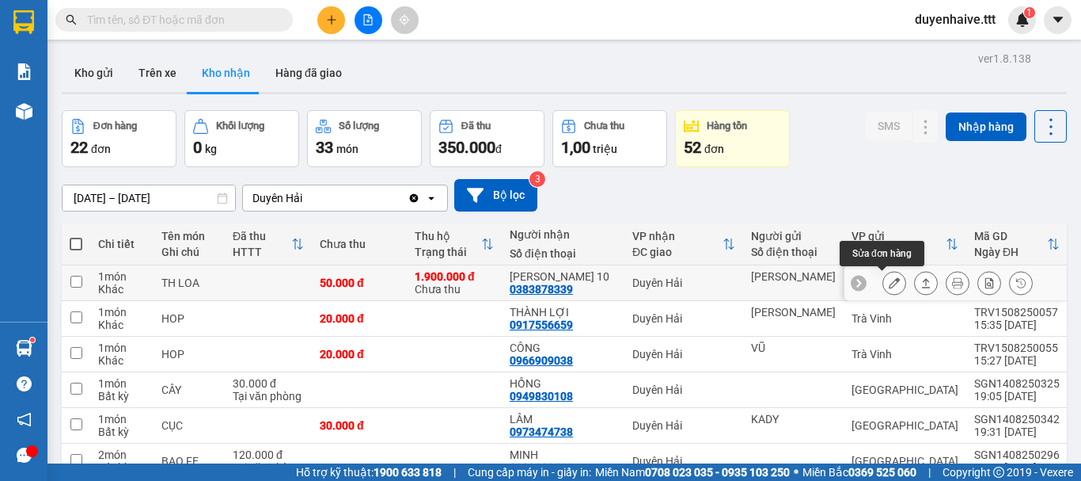
click at [889, 281] on icon at bounding box center [894, 282] width 11 height 11
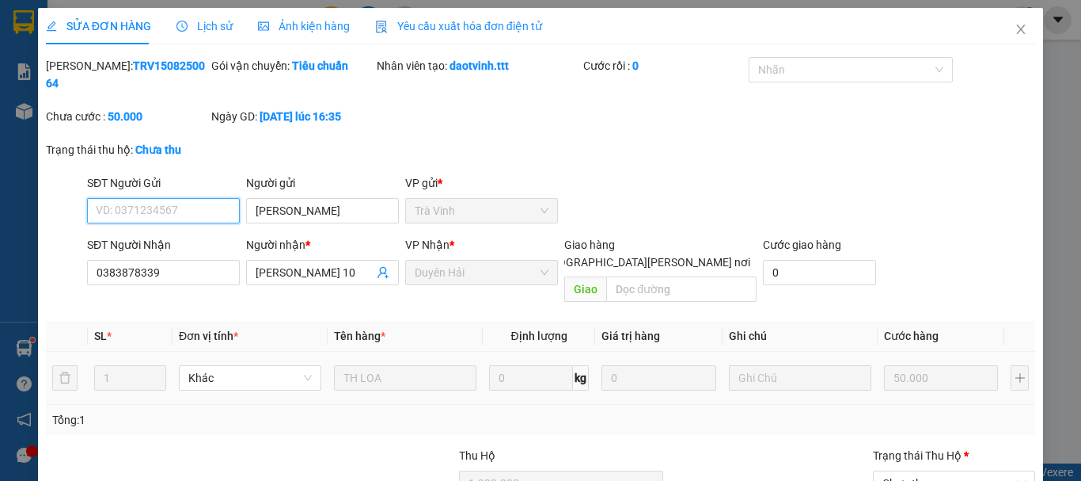
type input "HOÀNG VŨ"
type input "0383878339"
type input "ANH 10"
type input "1.900.000"
type input "50.000"
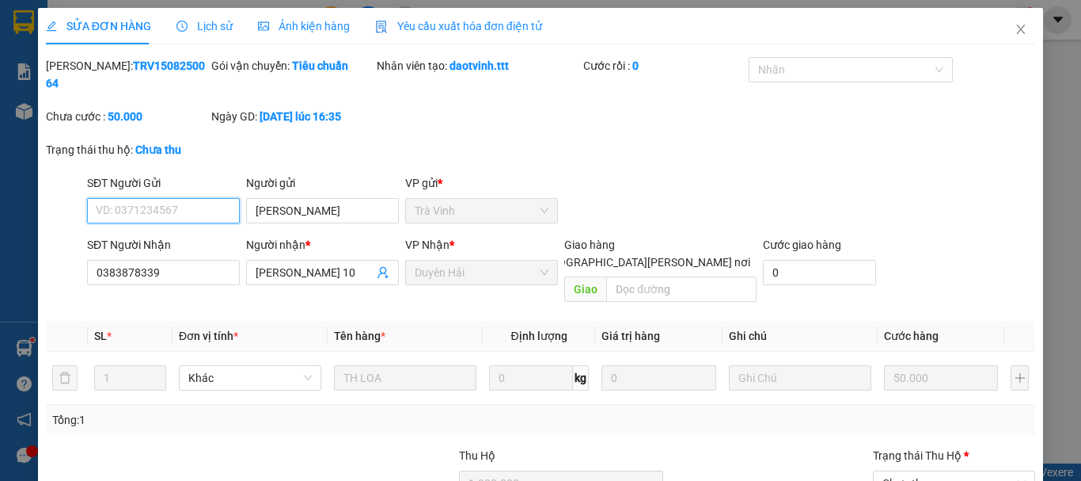
scroll to position [142, 0]
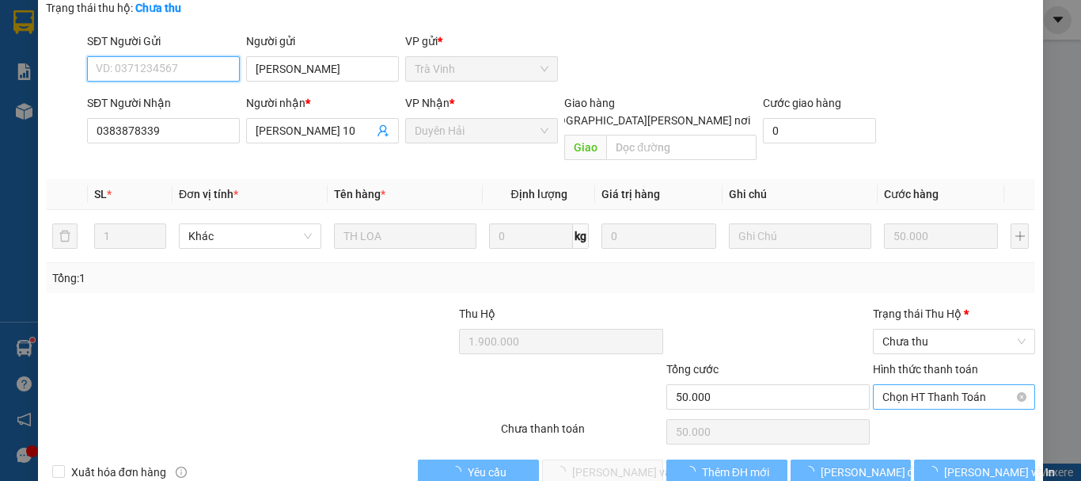
click at [922, 385] on span "Chọn HT Thanh Toán" at bounding box center [954, 397] width 143 height 24
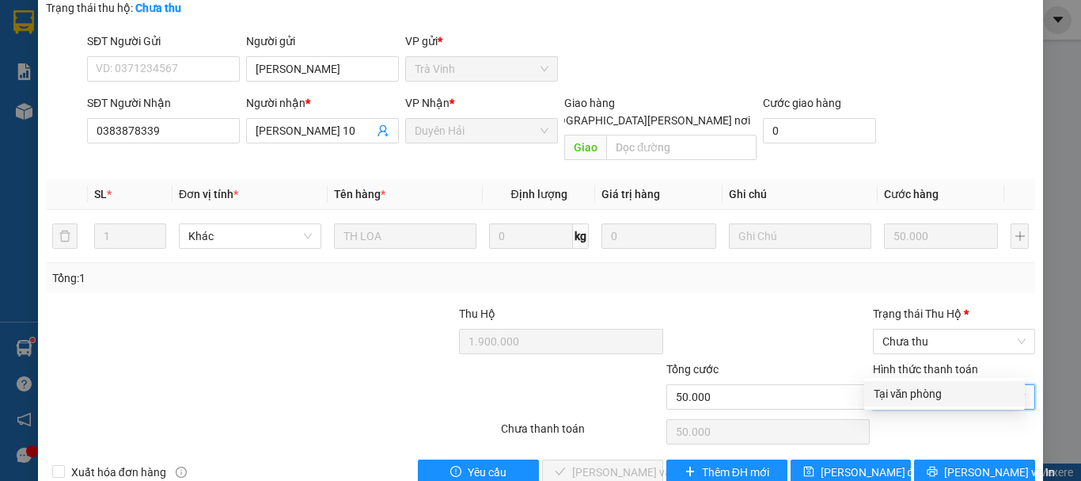
click at [921, 398] on div "Tại văn phòng" at bounding box center [945, 393] width 142 height 17
type input "0"
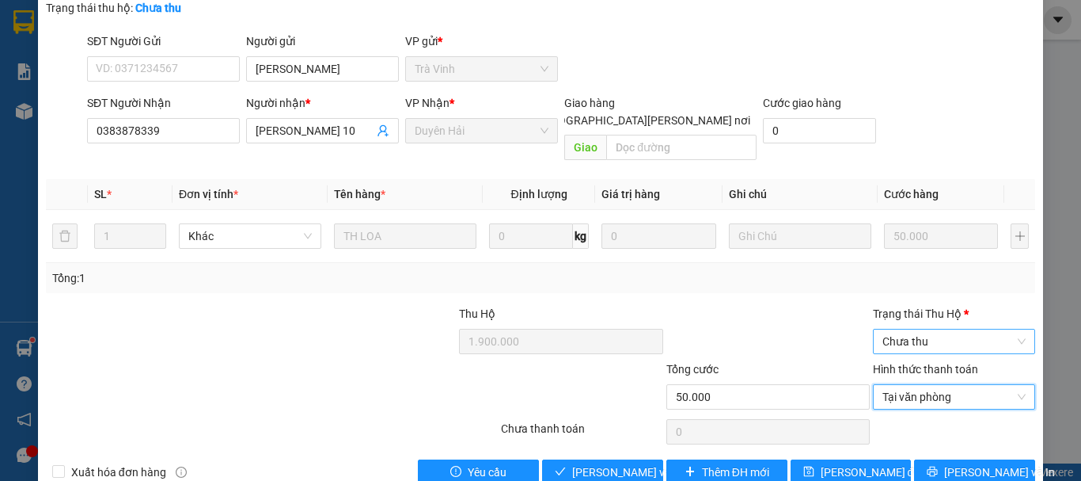
click at [905, 329] on span "Chưa thu" at bounding box center [954, 341] width 143 height 24
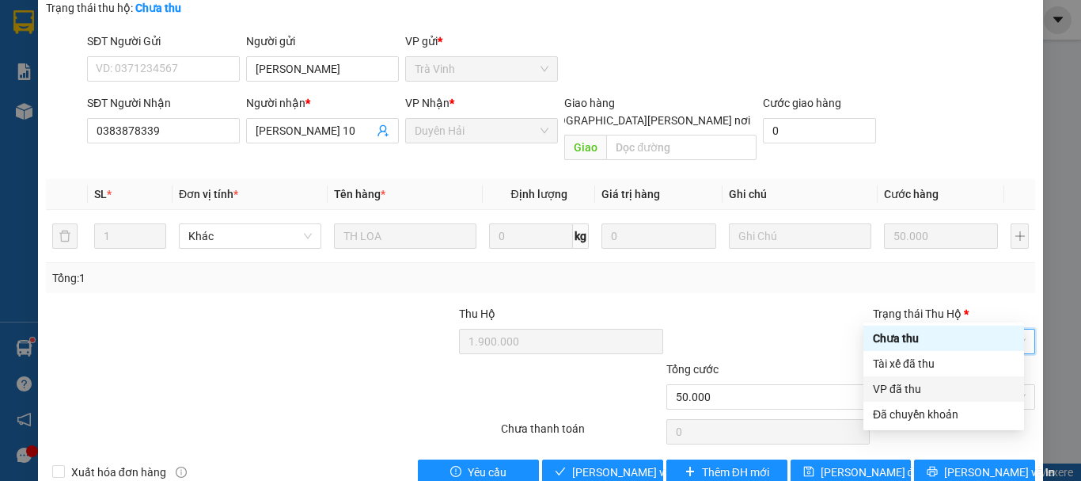
click at [911, 393] on div "VP đã thu" at bounding box center [944, 388] width 142 height 17
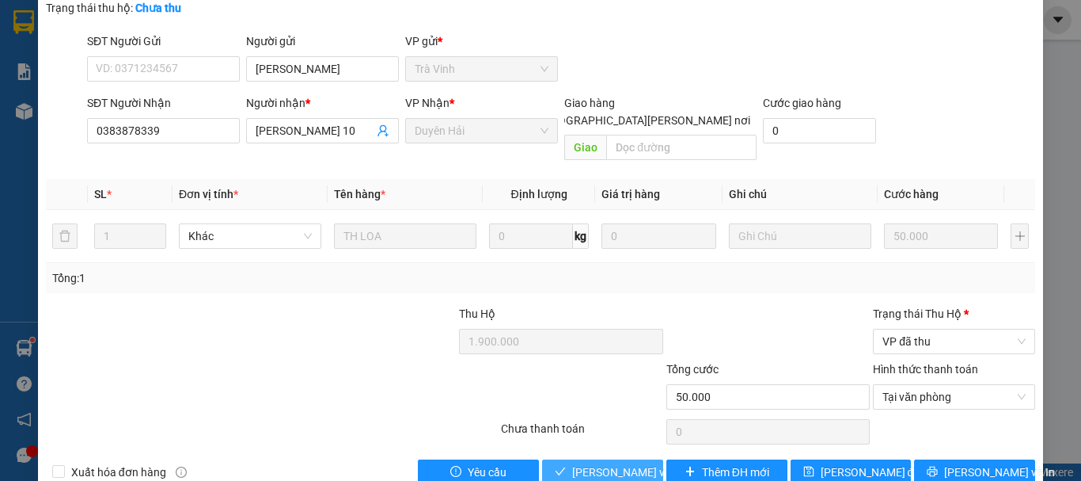
click at [610, 459] on button "[PERSON_NAME] và [PERSON_NAME] hàng" at bounding box center [602, 471] width 121 height 25
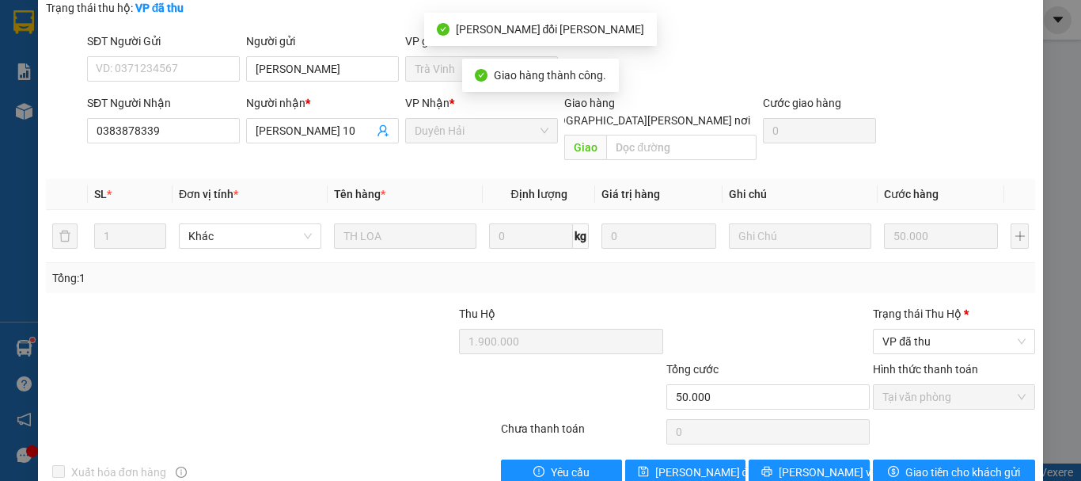
scroll to position [0, 0]
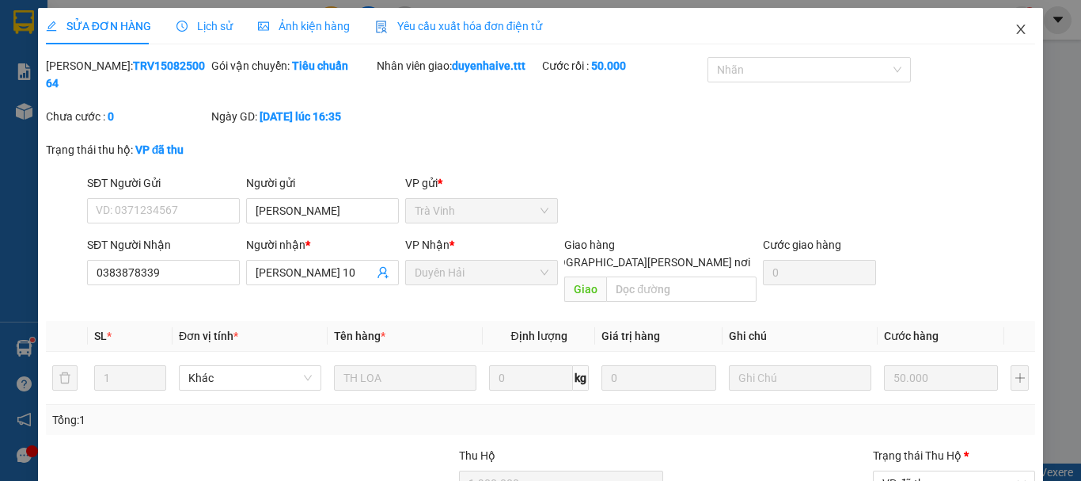
click at [1015, 27] on icon "close" at bounding box center [1021, 29] width 13 height 13
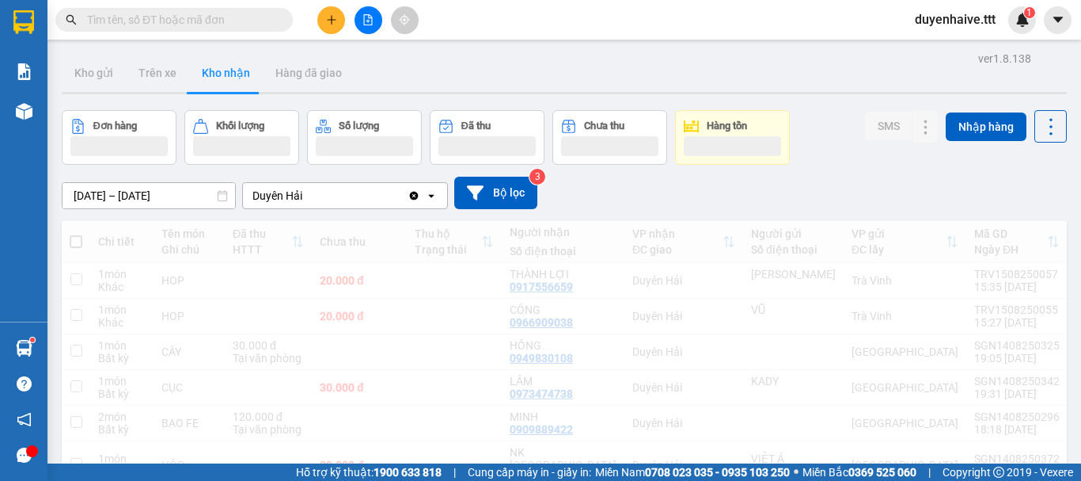
click at [332, 26] on button at bounding box center [331, 20] width 28 height 28
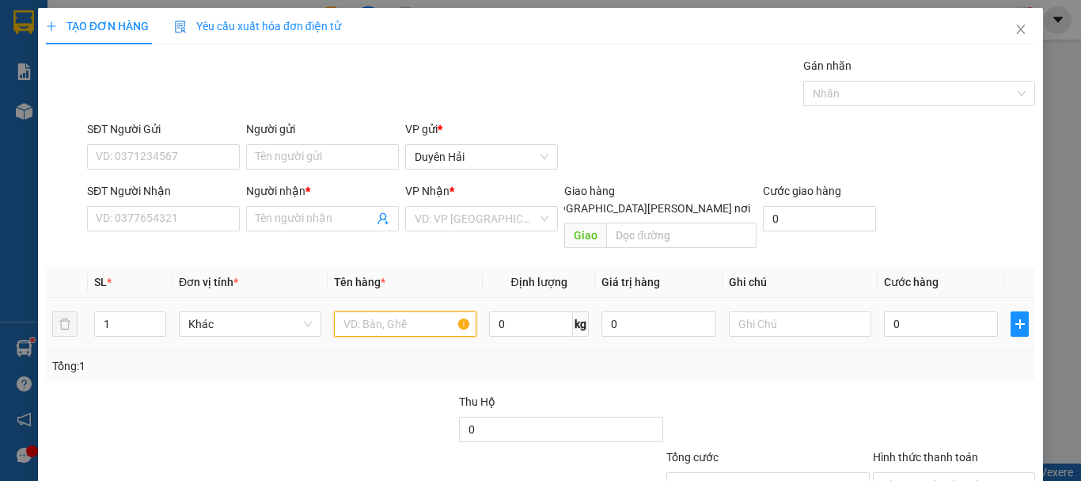
click at [385, 311] on input "text" at bounding box center [405, 323] width 143 height 25
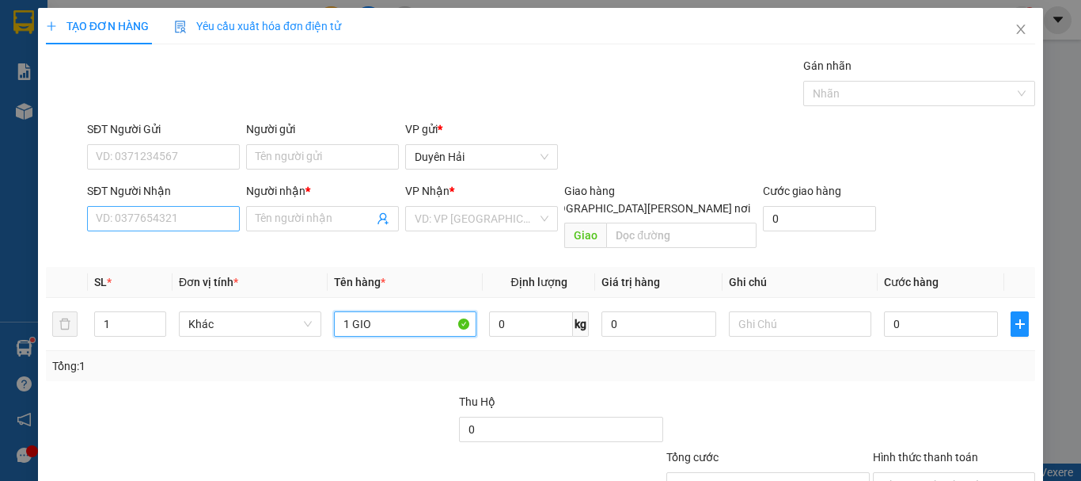
type input "1 GIO"
click at [198, 220] on input "SĐT Người Nhận" at bounding box center [163, 218] width 153 height 25
type input "0909303280"
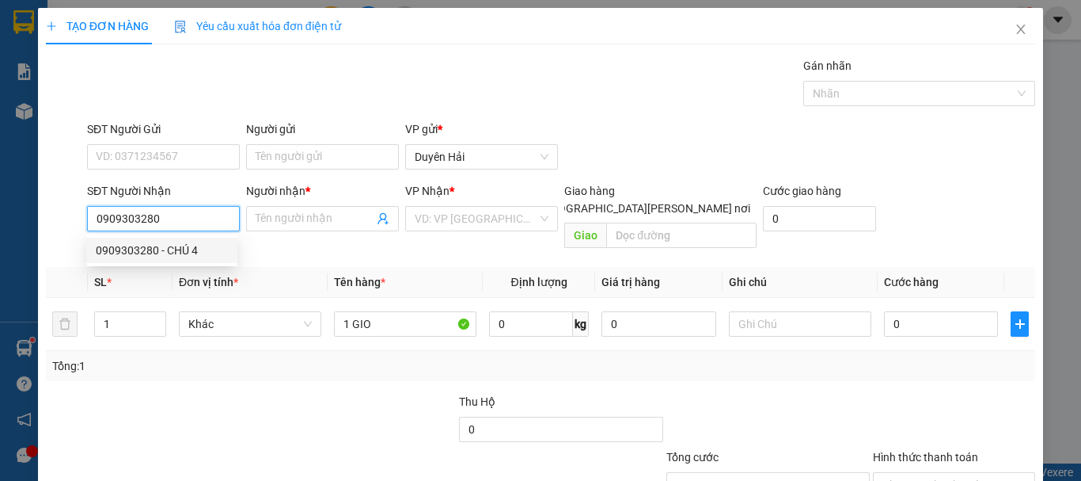
click at [183, 248] on div "0909303280 - CHÚ 4" at bounding box center [162, 249] width 132 height 17
type input "CHÚ 4"
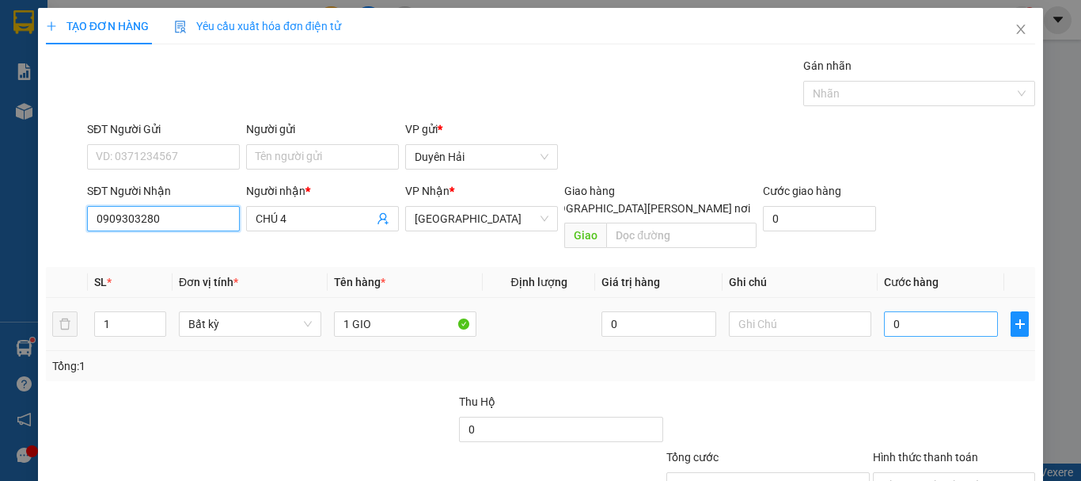
type input "0909303280"
click at [924, 311] on input "0" at bounding box center [941, 323] width 114 height 25
type input "3"
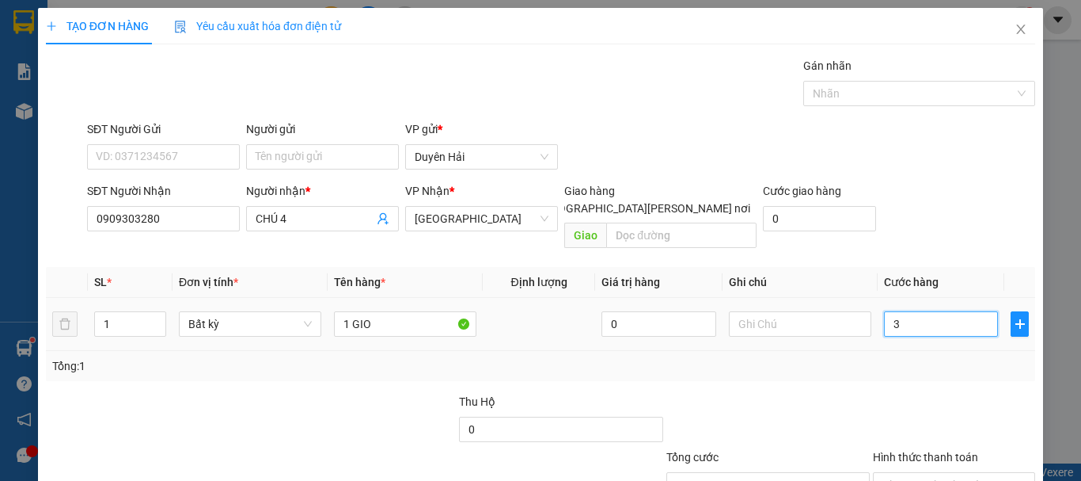
type input "30"
type input "30.000"
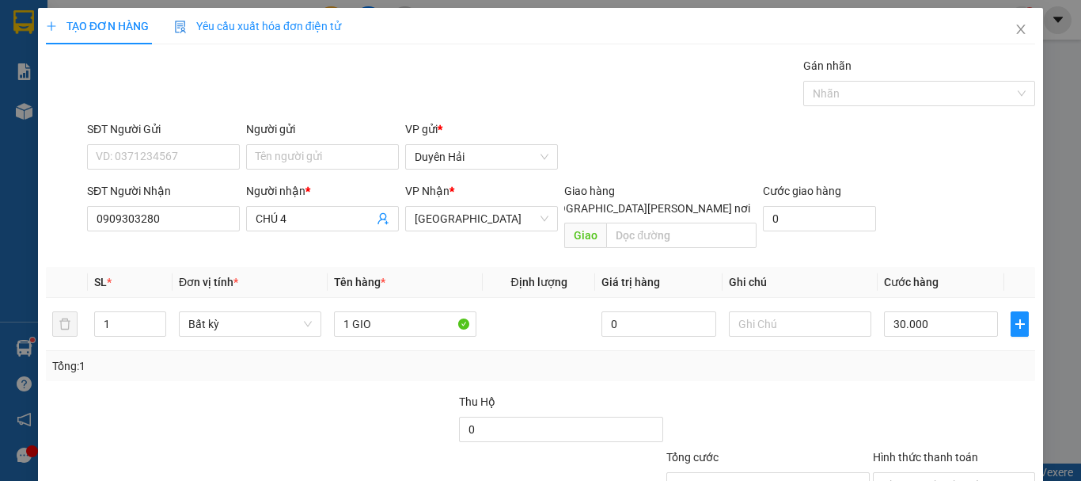
click at [888, 363] on div "Transit Pickup Surcharge Ids Transit Deliver Surcharge Ids Transit Deliver Surc…" at bounding box center [541, 314] width 990 height 515
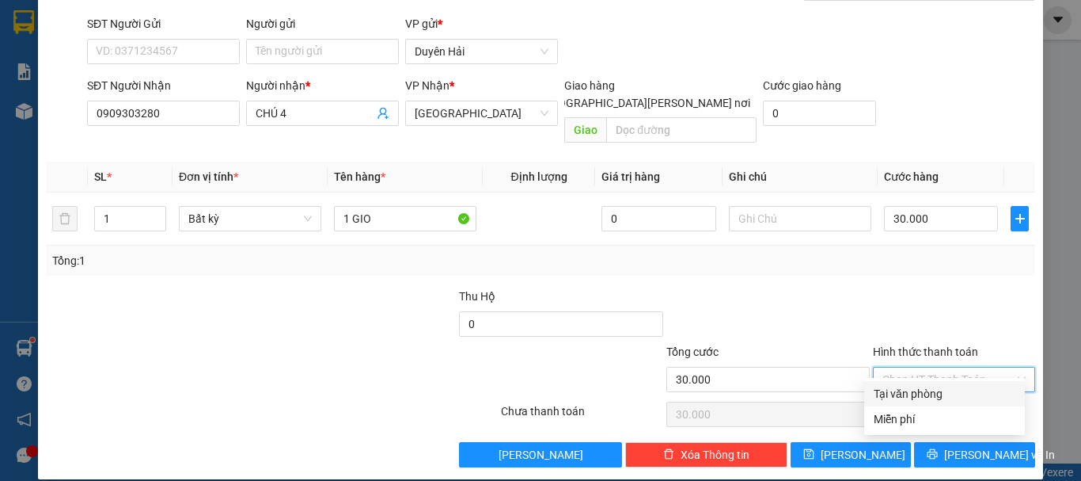
click at [945, 367] on input "Hình thức thanh toán" at bounding box center [949, 379] width 132 height 24
click at [941, 397] on div "Tại văn phòng" at bounding box center [945, 393] width 142 height 17
type input "0"
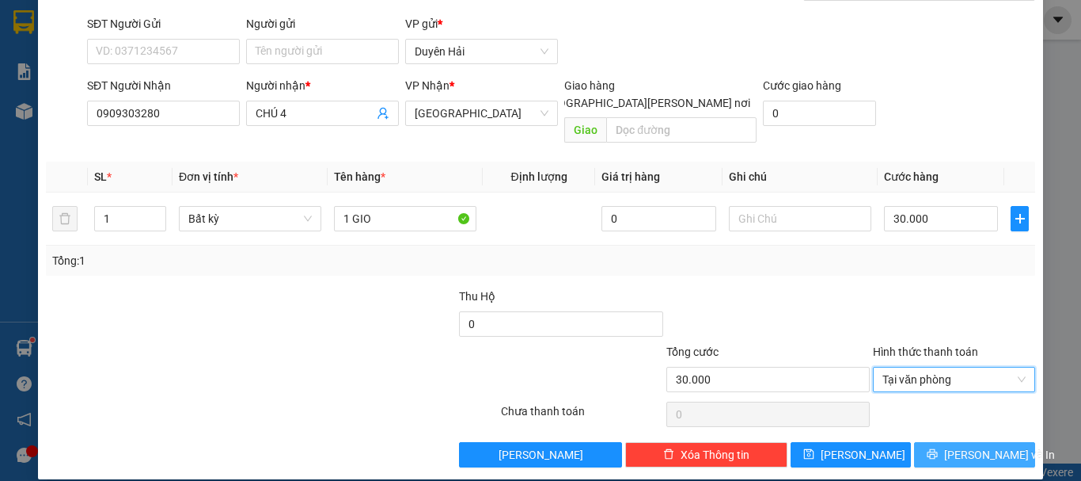
click at [948, 442] on button "[PERSON_NAME] và In" at bounding box center [974, 454] width 121 height 25
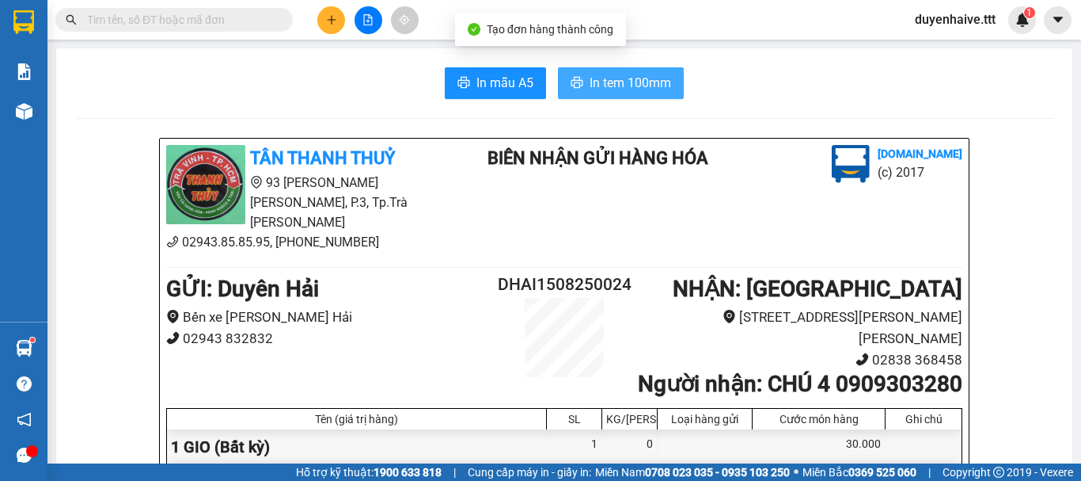
click at [628, 82] on span "In tem 100mm" at bounding box center [631, 83] width 82 height 20
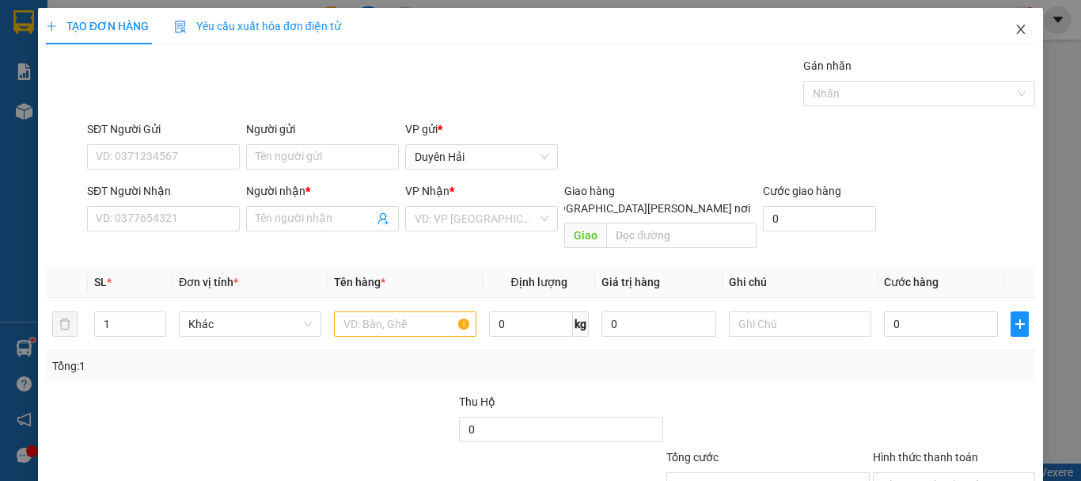
click at [1015, 25] on icon "close" at bounding box center [1021, 29] width 13 height 13
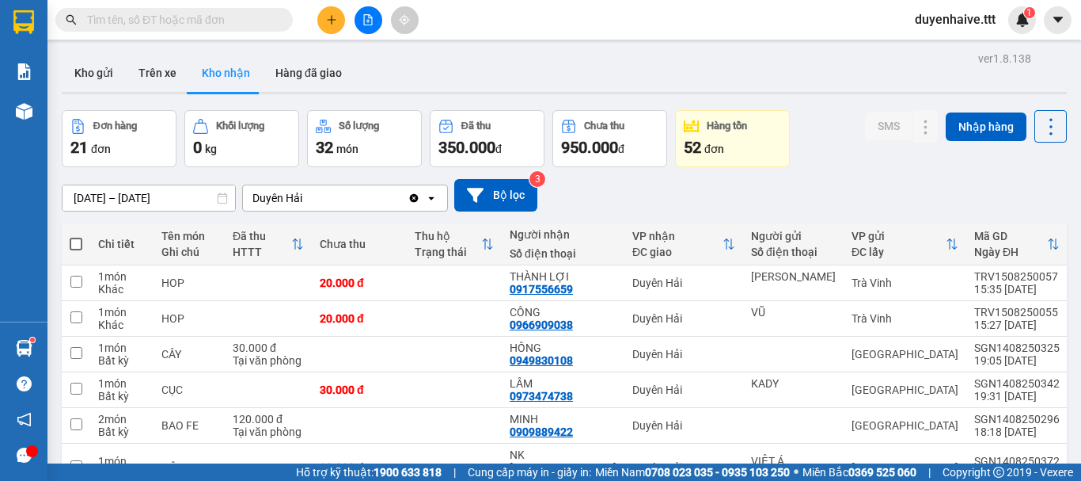
scroll to position [158, 0]
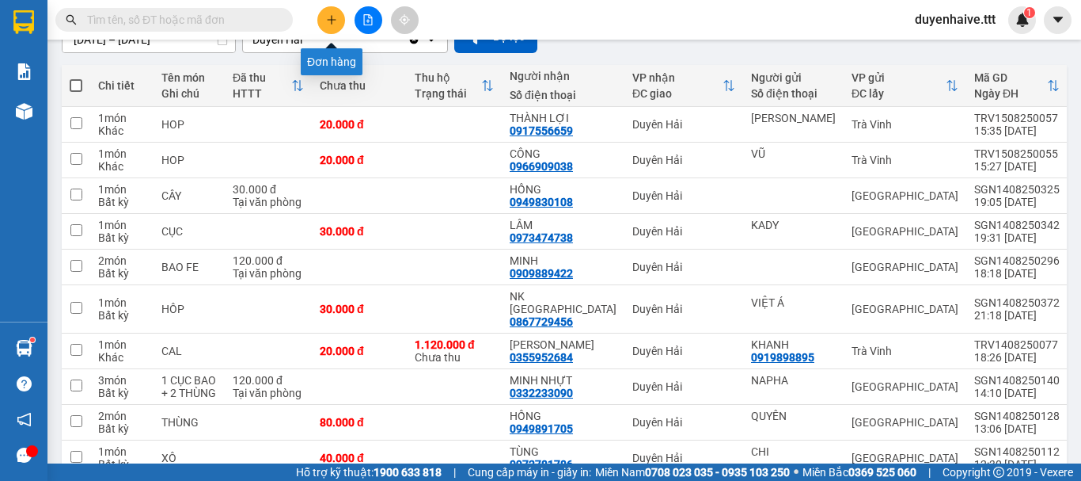
click at [329, 21] on icon "plus" at bounding box center [331, 19] width 11 height 11
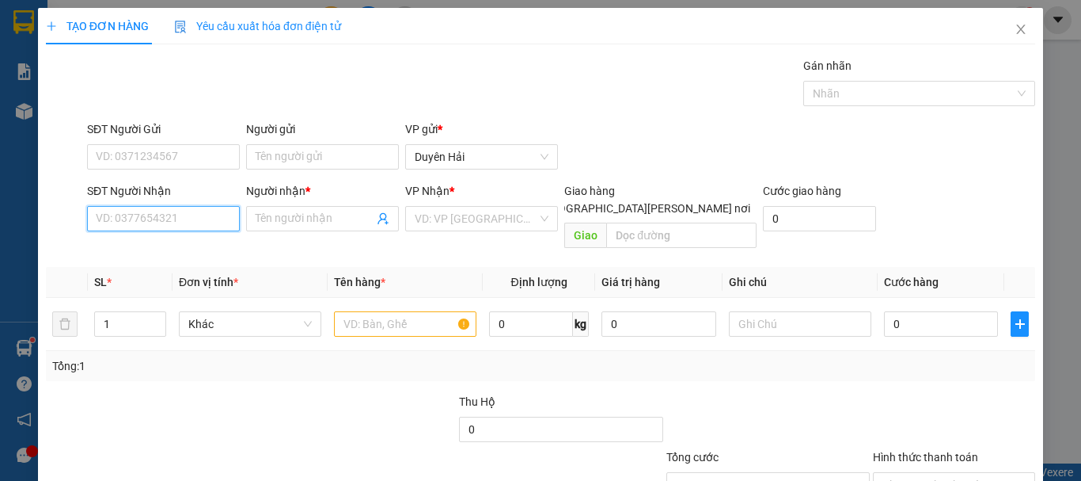
click at [150, 208] on input "SĐT Người Nhận" at bounding box center [163, 218] width 153 height 25
type input "0968083712"
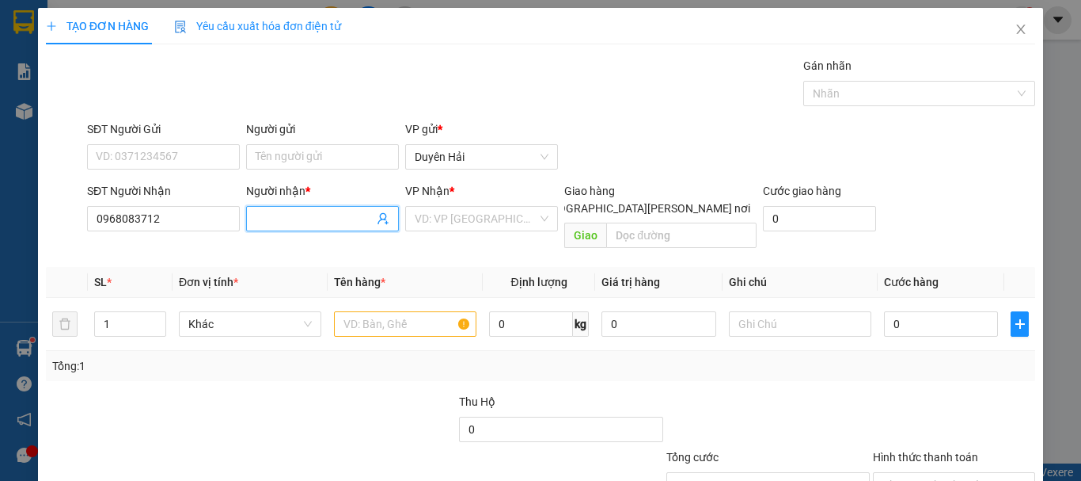
click at [326, 221] on input "Người nhận *" at bounding box center [315, 218] width 118 height 17
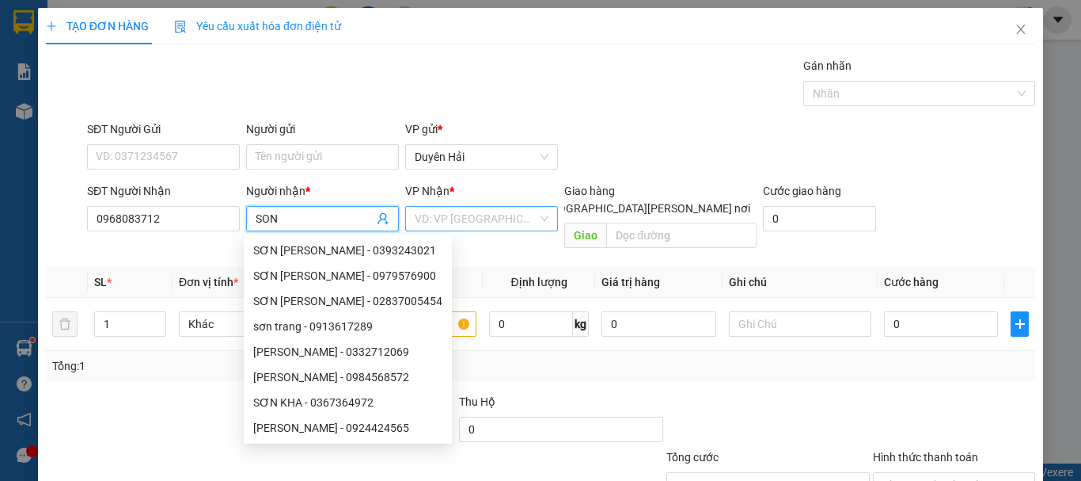
type input "SON"
click at [469, 222] on input "search" at bounding box center [476, 219] width 123 height 24
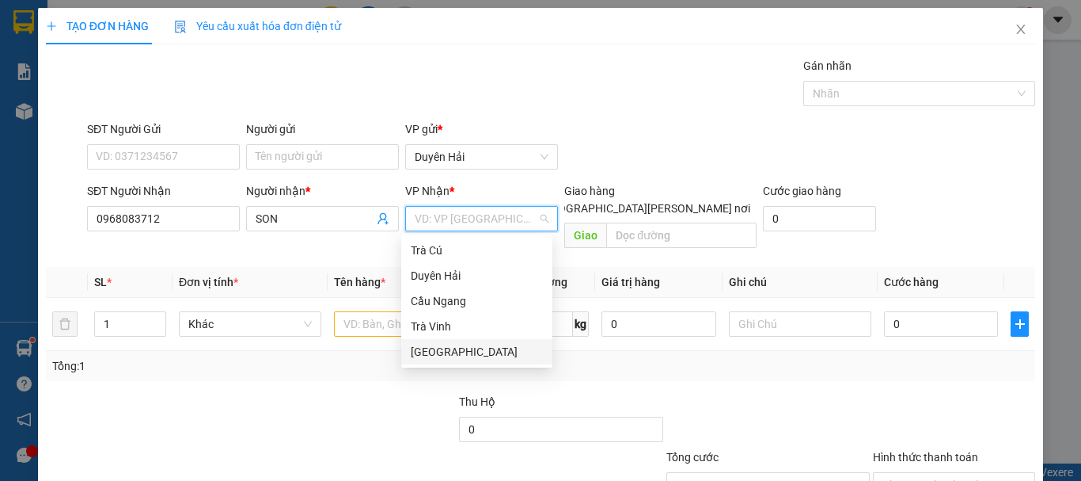
click at [439, 353] on div "[GEOGRAPHIC_DATA]" at bounding box center [477, 351] width 132 height 17
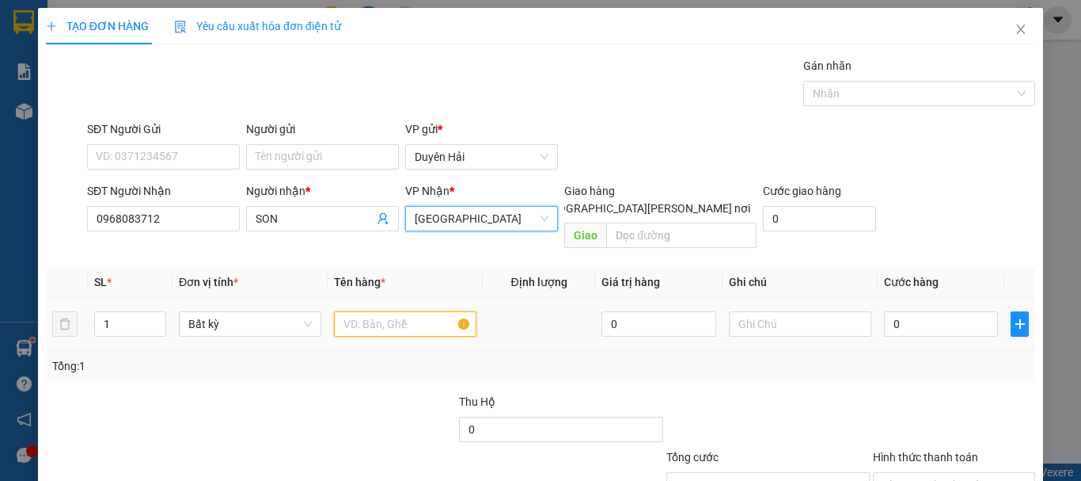
click at [369, 311] on input "text" at bounding box center [405, 323] width 143 height 25
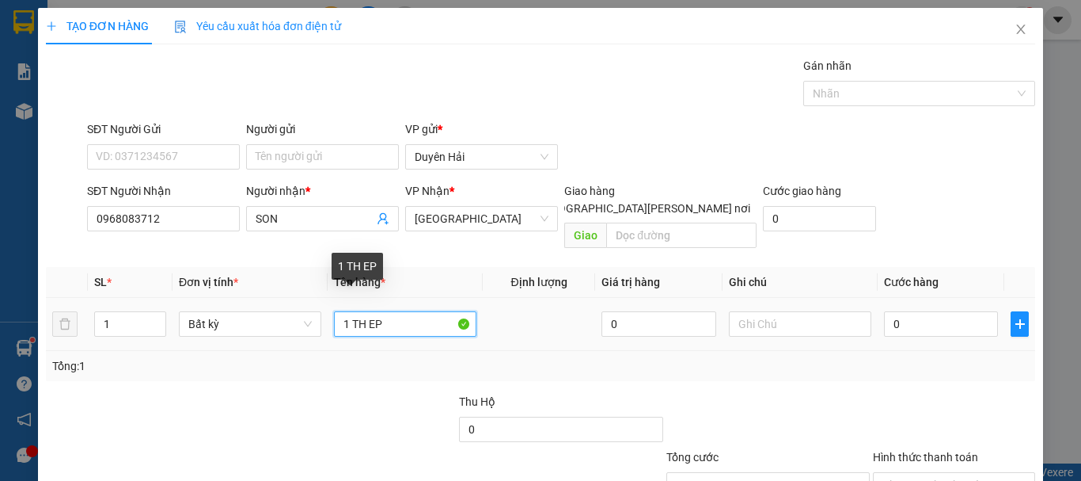
drag, startPoint x: 366, startPoint y: 300, endPoint x: 386, endPoint y: 302, distance: 19.9
click at [369, 311] on input "1 TH EP" at bounding box center [405, 323] width 143 height 25
type input "1 TH DEP"
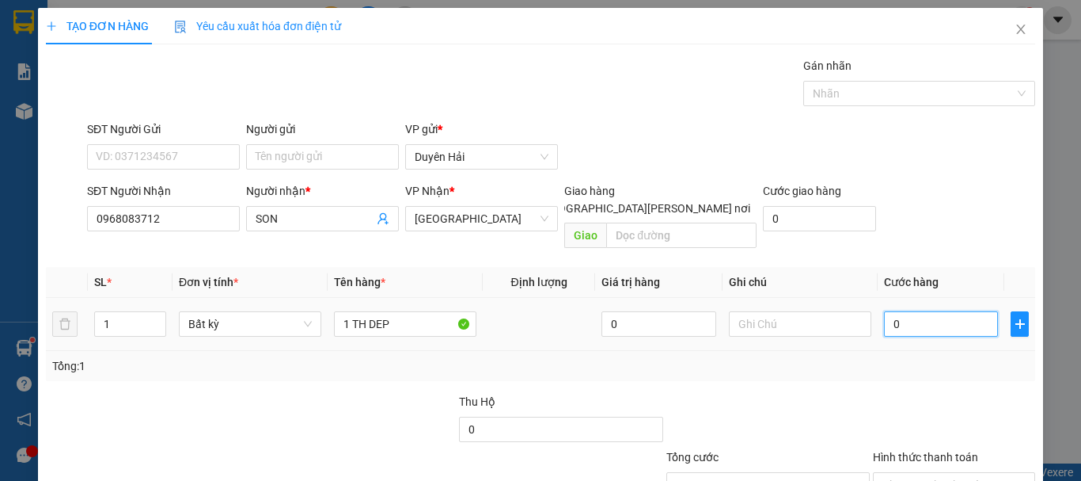
click at [913, 311] on input "0" at bounding box center [941, 323] width 114 height 25
type input "40"
click at [897, 383] on div "Transit Pickup Surcharge Ids Transit Deliver Surcharge Ids Transit Deliver Surc…" at bounding box center [541, 314] width 990 height 515
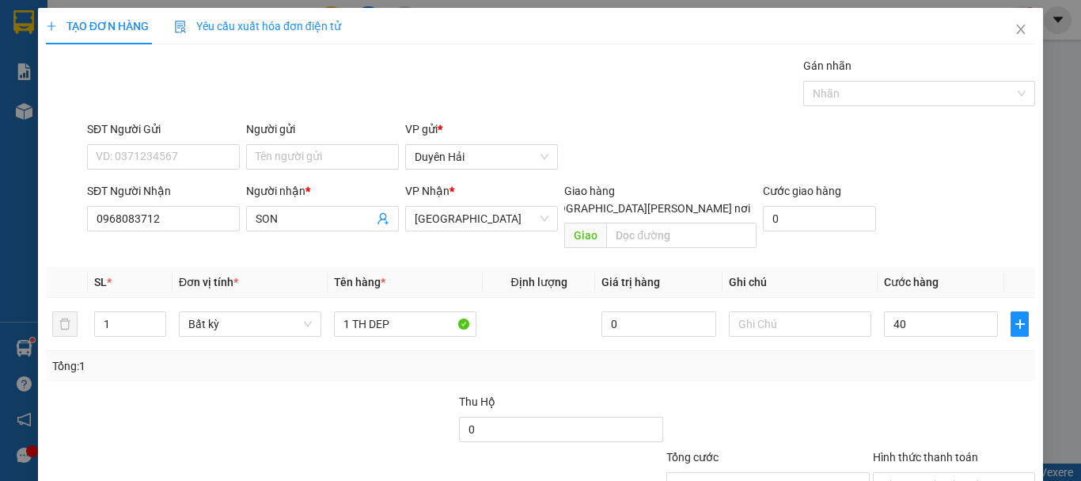
type input "40.000"
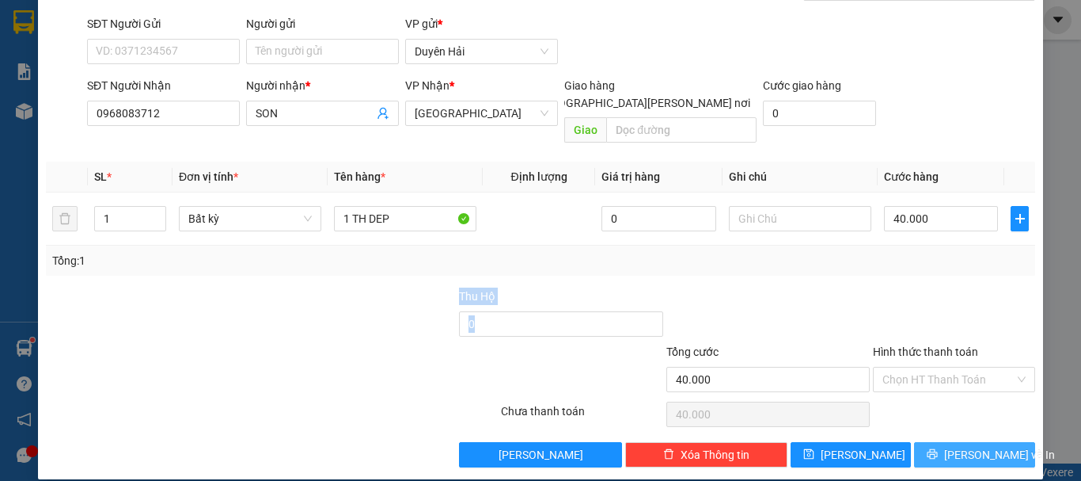
click at [938, 448] on icon "printer" at bounding box center [932, 453] width 11 height 11
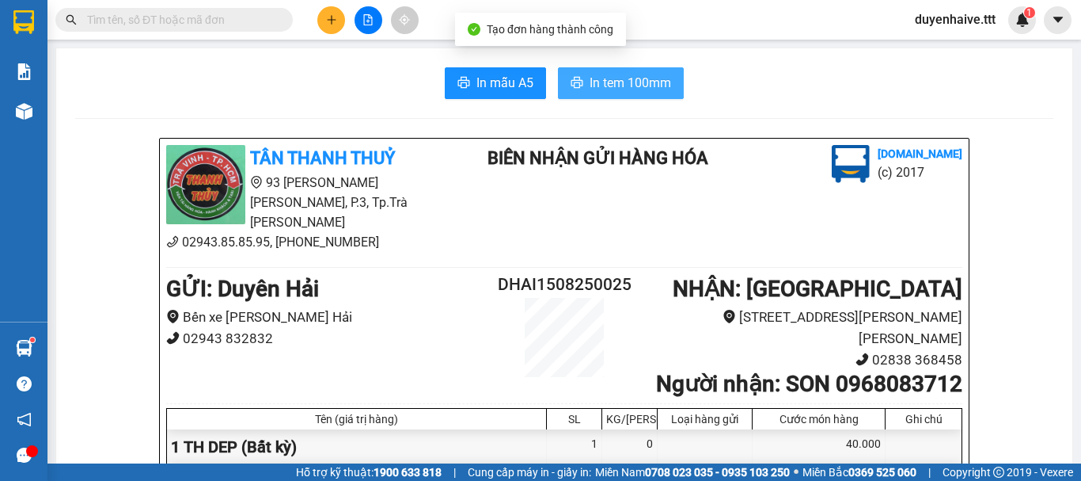
click at [633, 77] on span "In tem 100mm" at bounding box center [631, 83] width 82 height 20
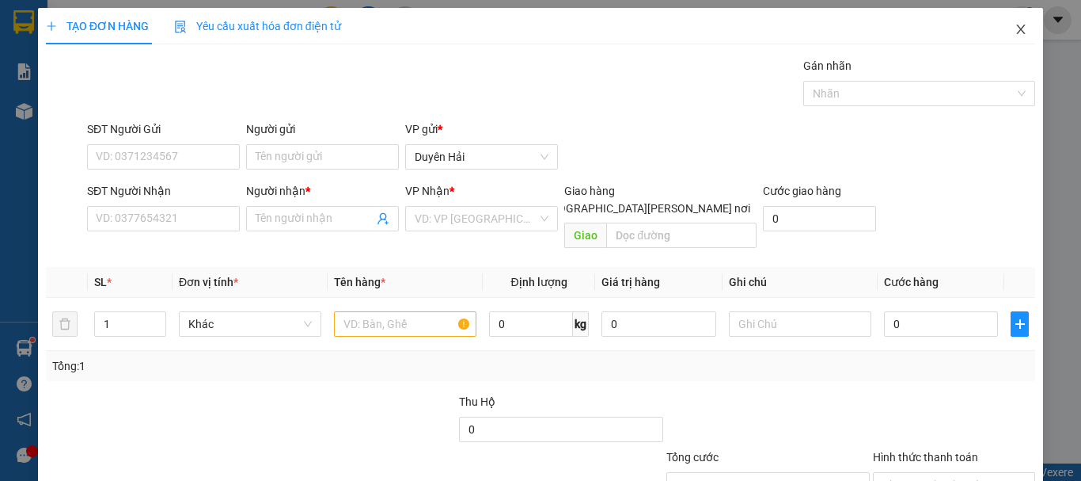
click at [1015, 29] on icon "close" at bounding box center [1021, 29] width 13 height 13
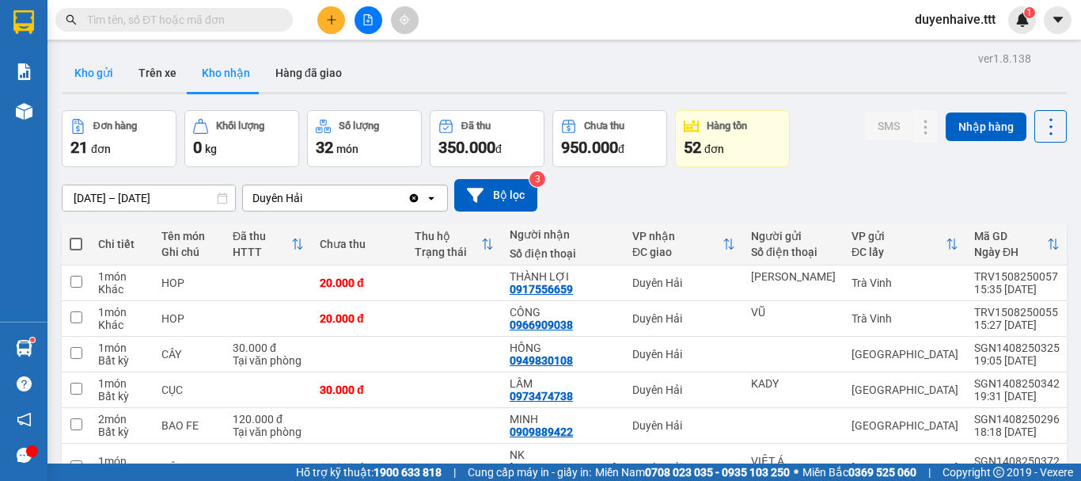
click at [80, 65] on button "Kho gửi" at bounding box center [94, 73] width 64 height 38
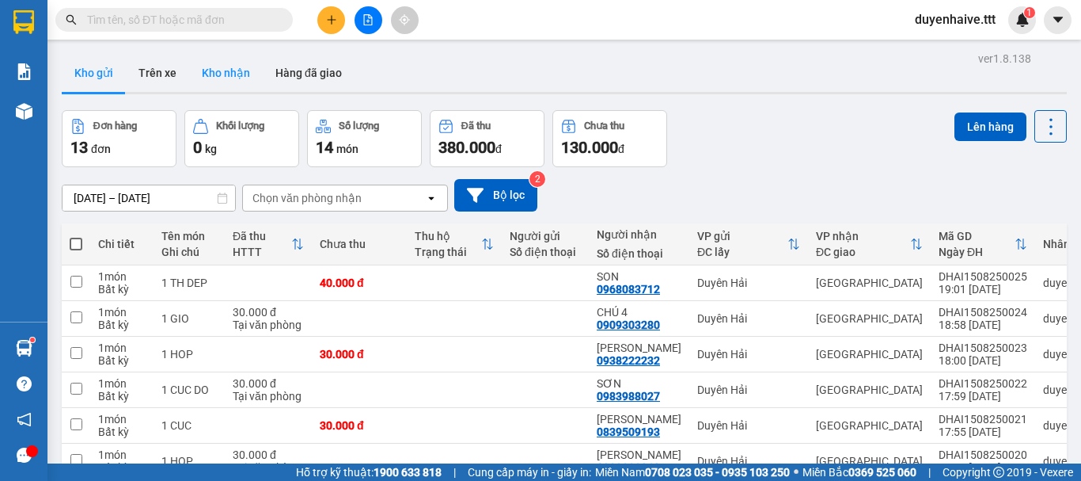
click at [227, 61] on button "Kho nhận" at bounding box center [226, 73] width 74 height 38
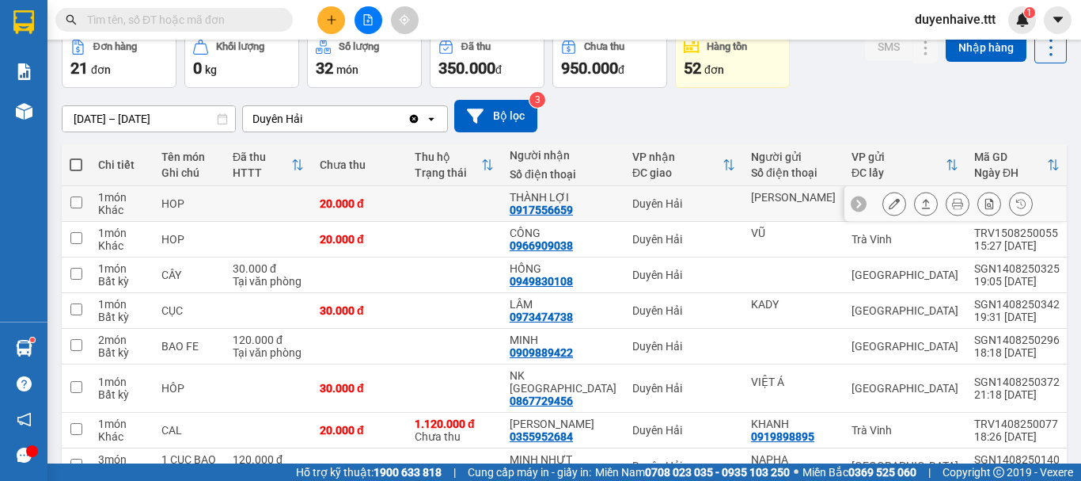
scroll to position [396, 0]
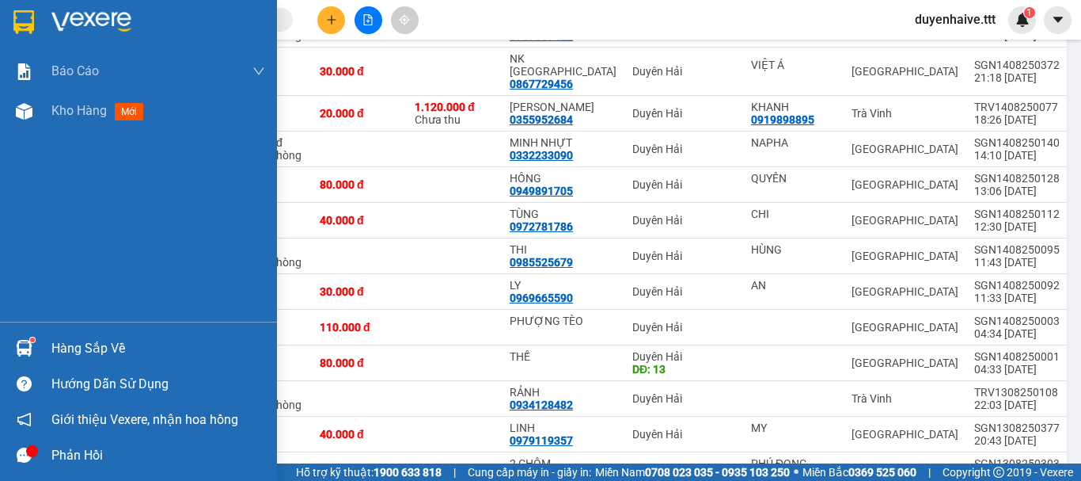
drag, startPoint x: 93, startPoint y: 344, endPoint x: 99, endPoint y: 336, distance: 10.1
click at [93, 345] on div "Hàng sắp về" at bounding box center [158, 348] width 214 height 24
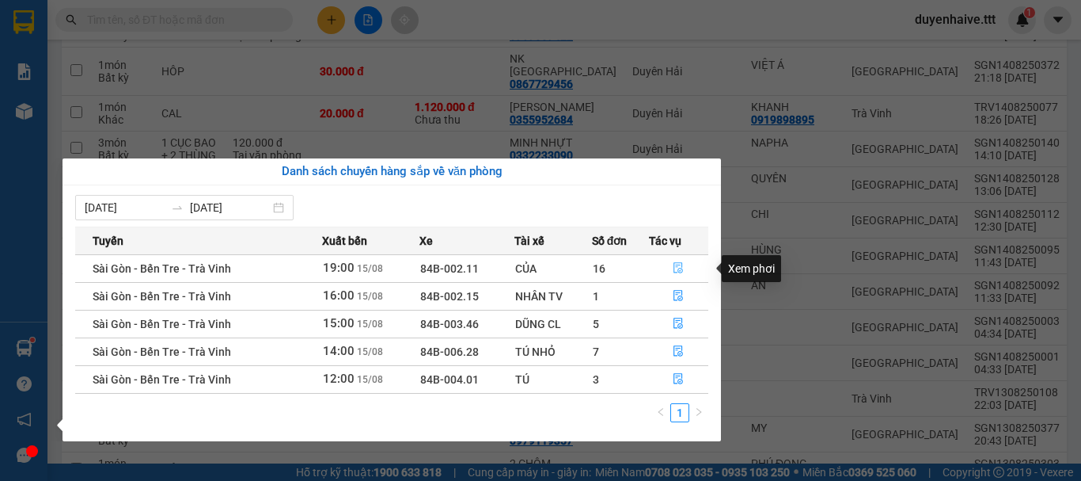
click at [679, 263] on icon "file-done" at bounding box center [680, 268] width 10 height 11
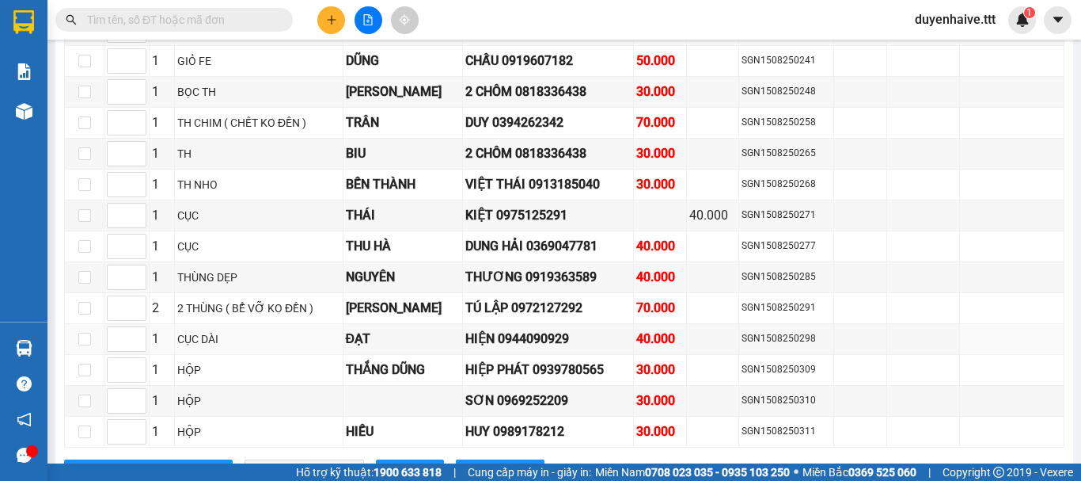
scroll to position [3137, 0]
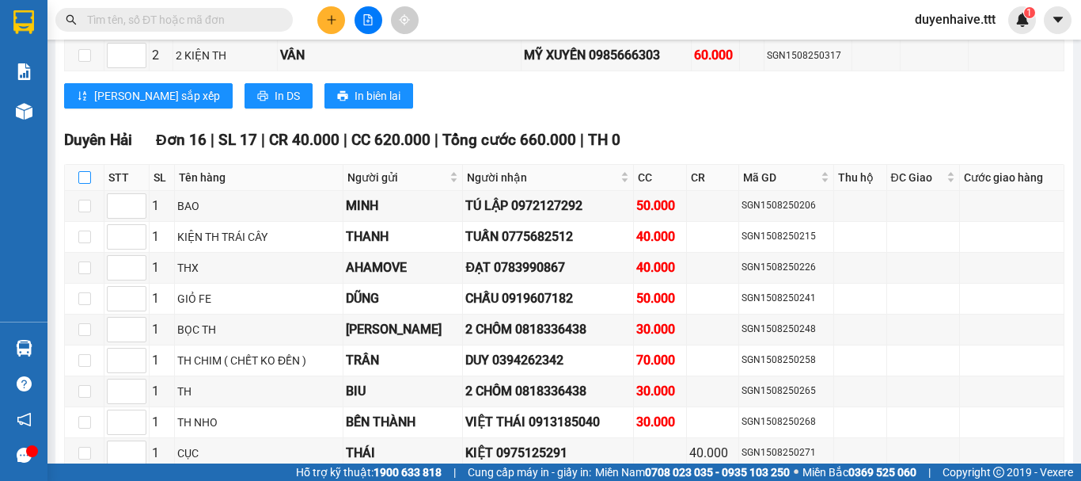
click at [81, 184] on input "checkbox" at bounding box center [84, 177] width 13 height 13
checkbox input "true"
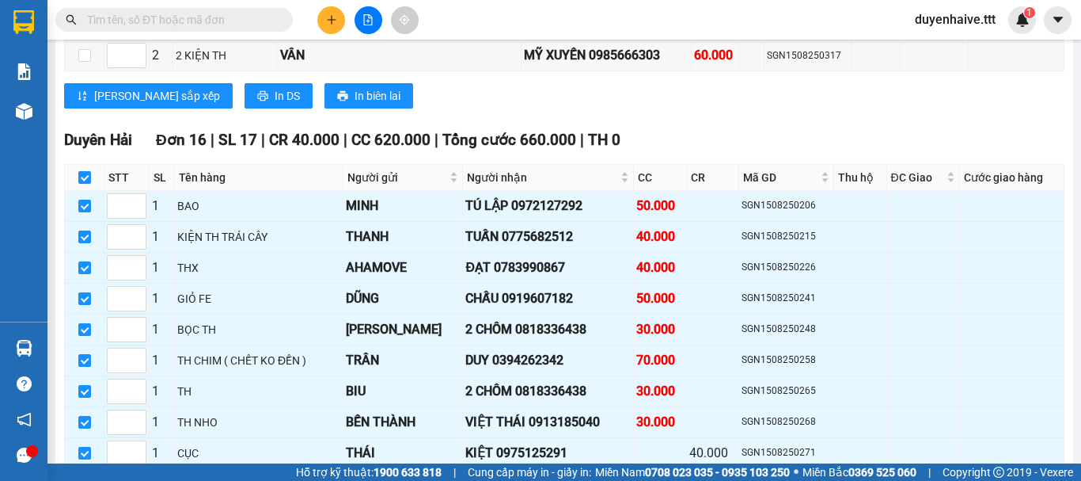
checkbox input "true"
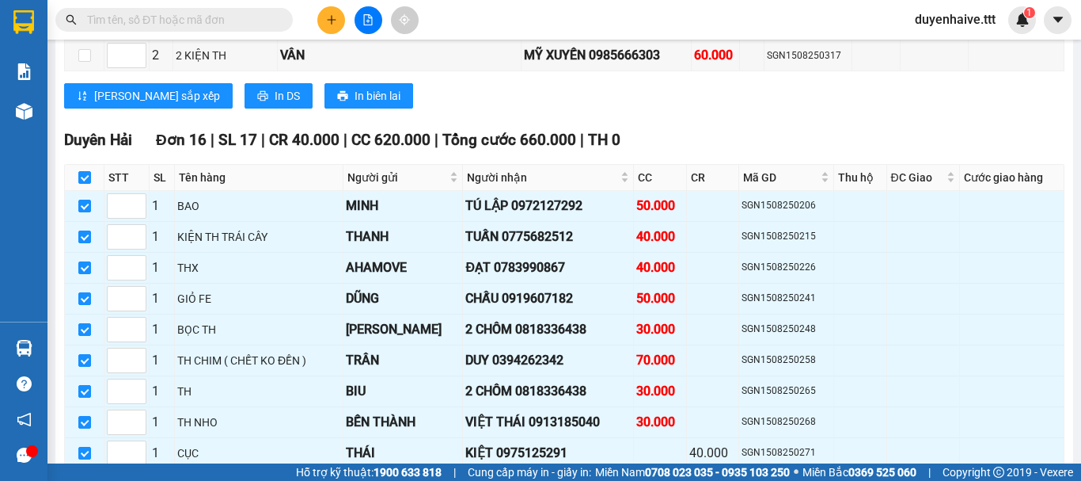
checkbox input "true"
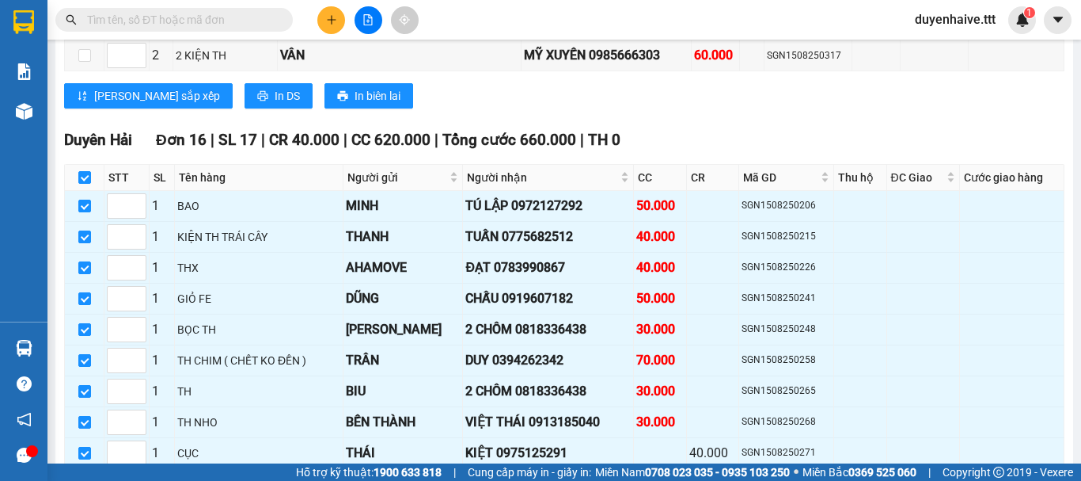
checkbox input "true"
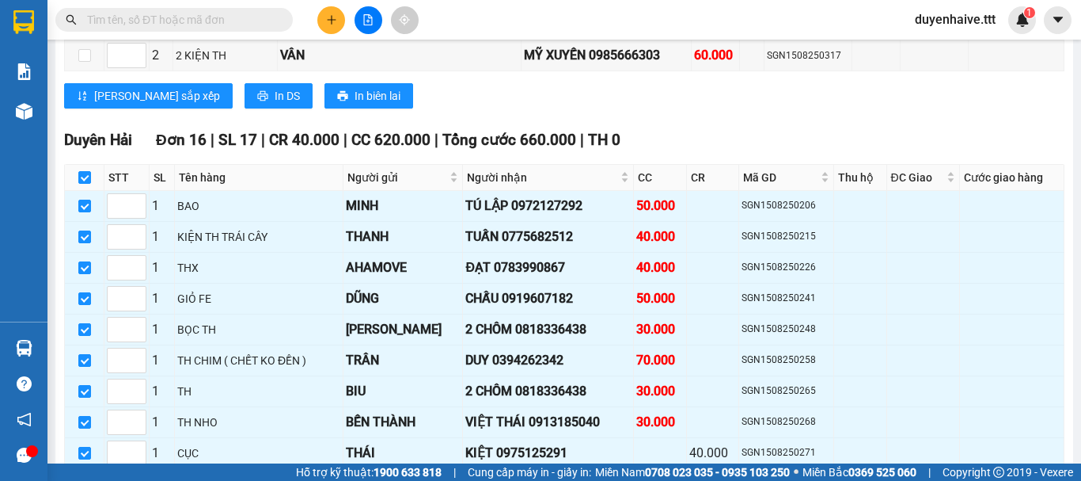
checkbox input "true"
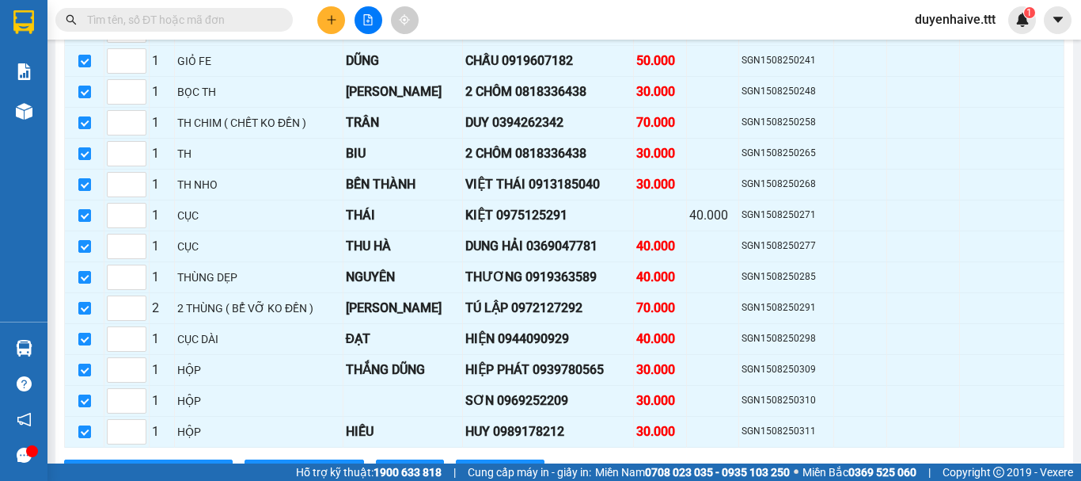
scroll to position [3454, 0]
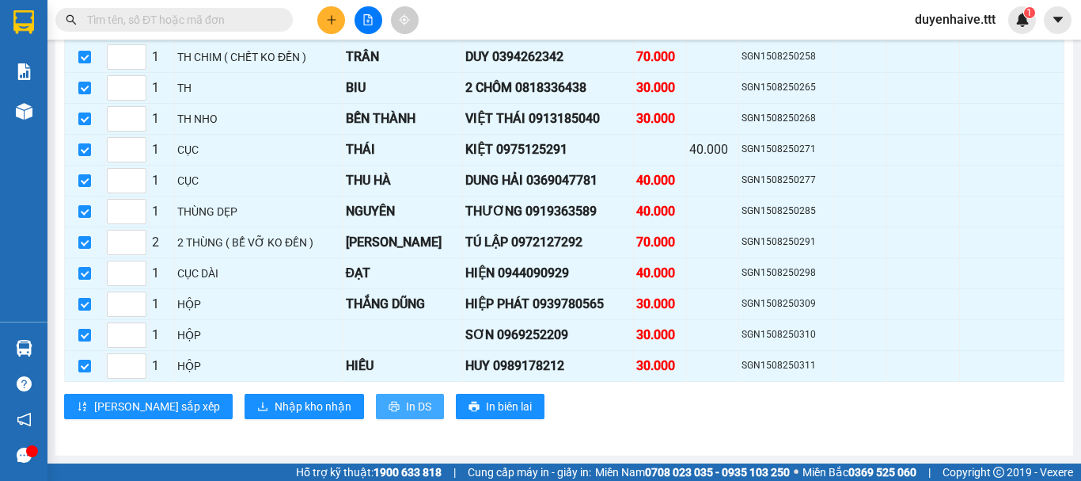
click at [406, 403] on span "In DS" at bounding box center [418, 405] width 25 height 17
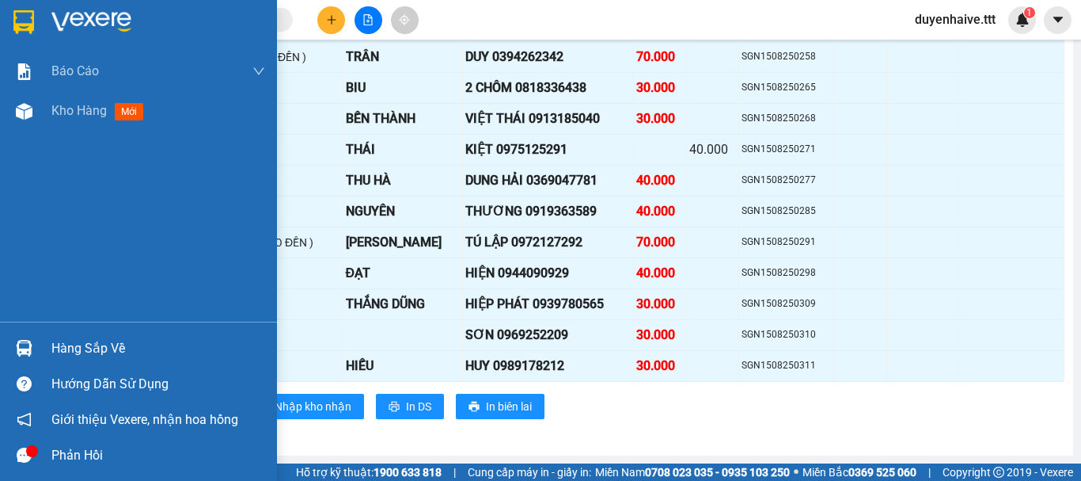
click at [88, 347] on div "Hàng sắp về" at bounding box center [158, 348] width 214 height 24
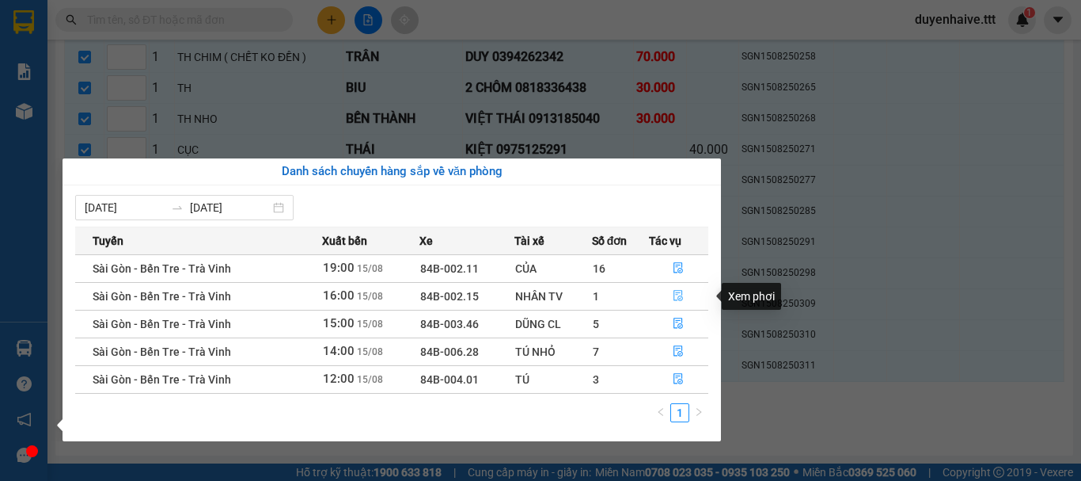
click at [679, 296] on icon "file-done" at bounding box center [680, 296] width 10 height 11
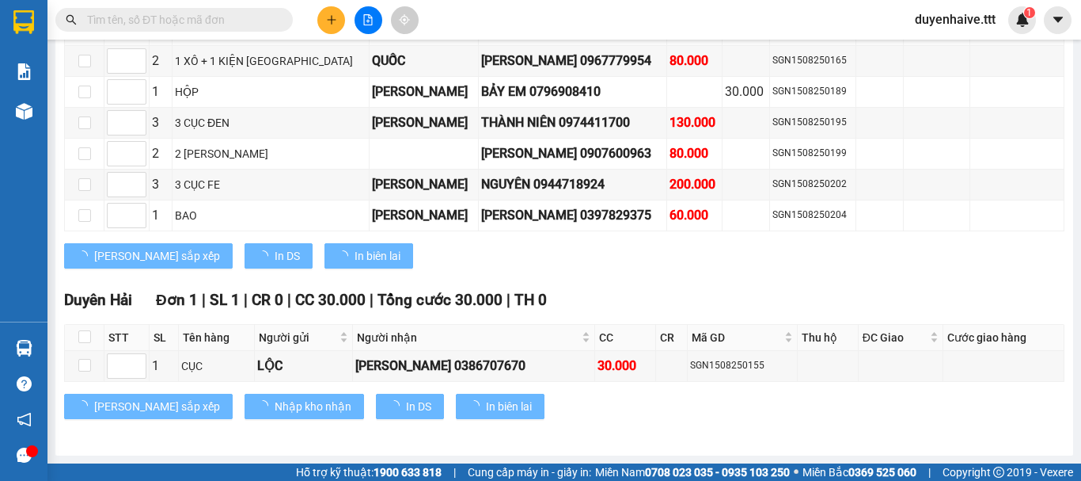
scroll to position [1967, 0]
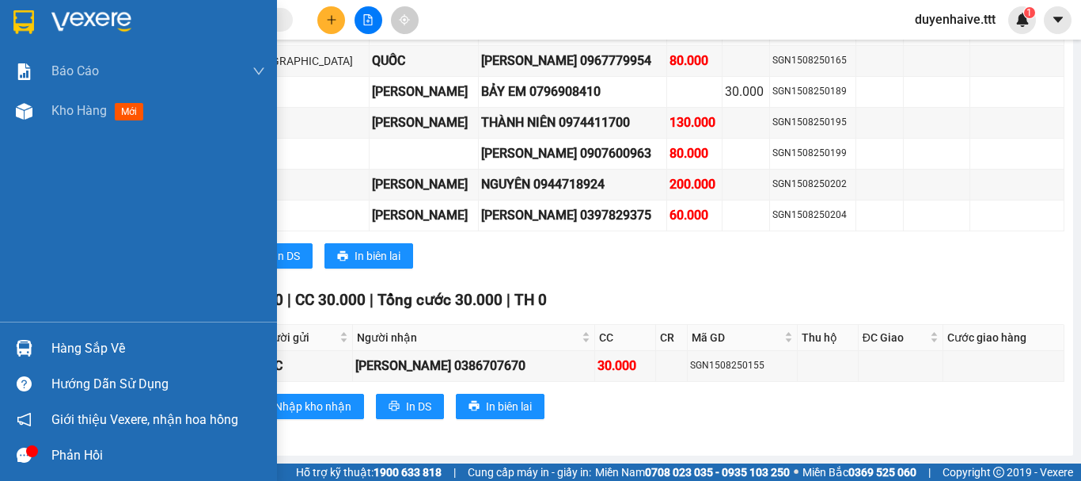
click at [104, 344] on div "Hàng sắp về" at bounding box center [158, 348] width 214 height 24
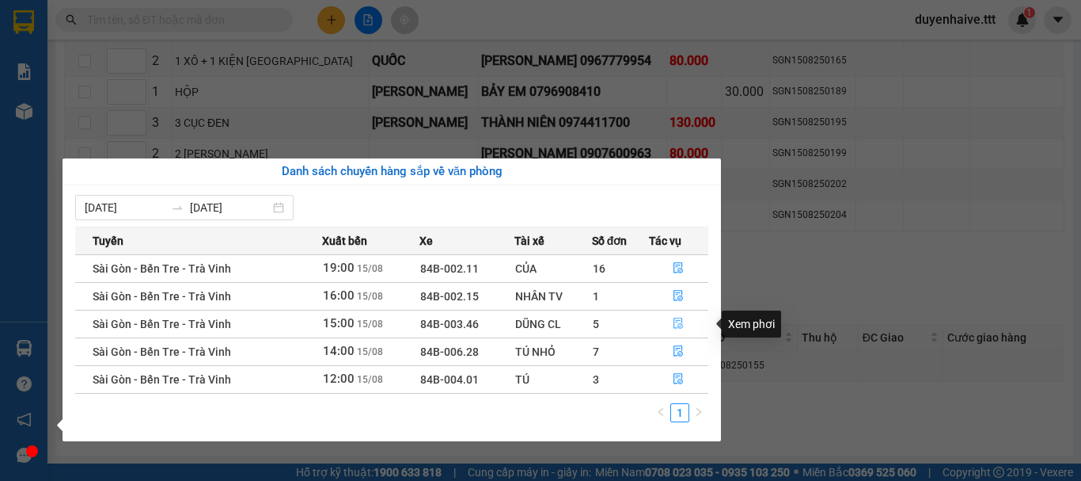
click at [678, 318] on icon "file-done" at bounding box center [680, 323] width 10 height 11
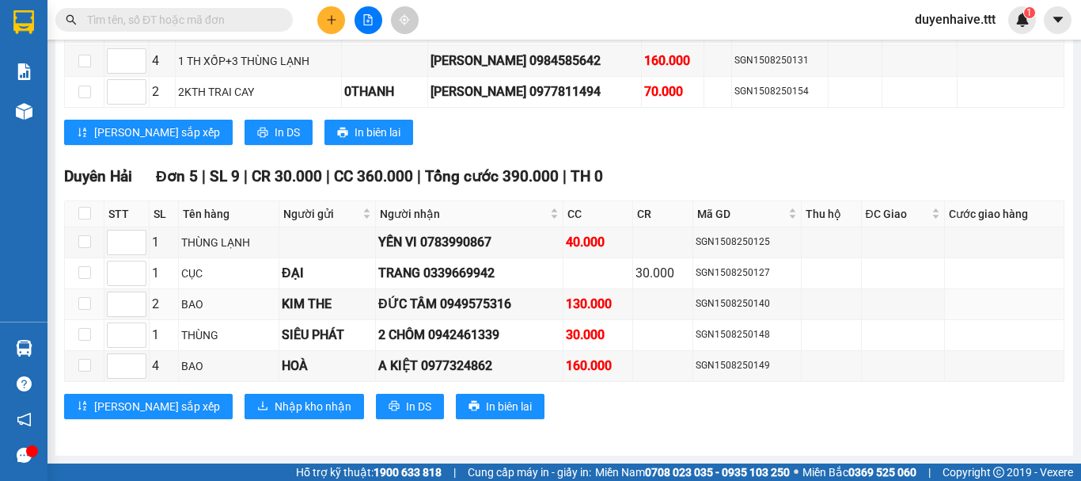
scroll to position [1381, 0]
click at [84, 211] on input "checkbox" at bounding box center [84, 213] width 13 height 13
checkbox input "true"
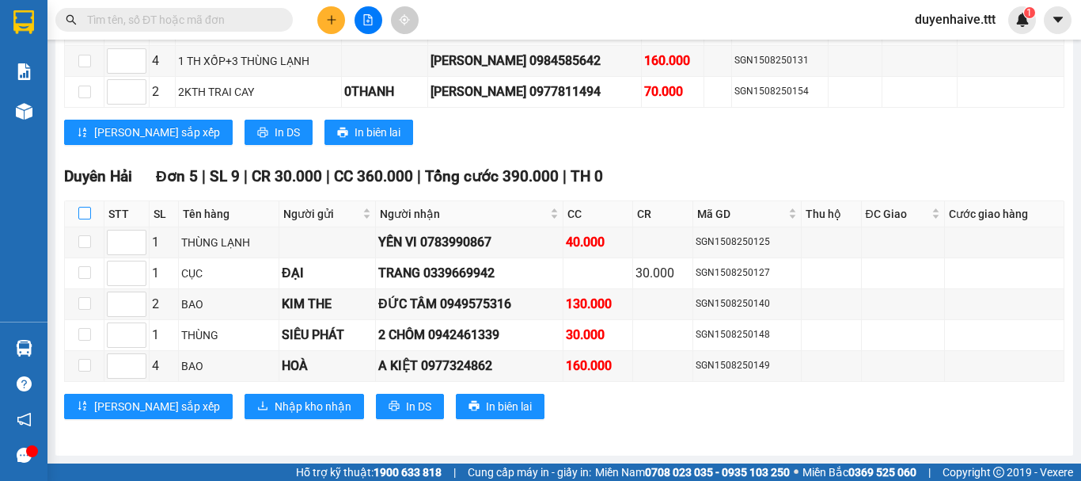
checkbox input "true"
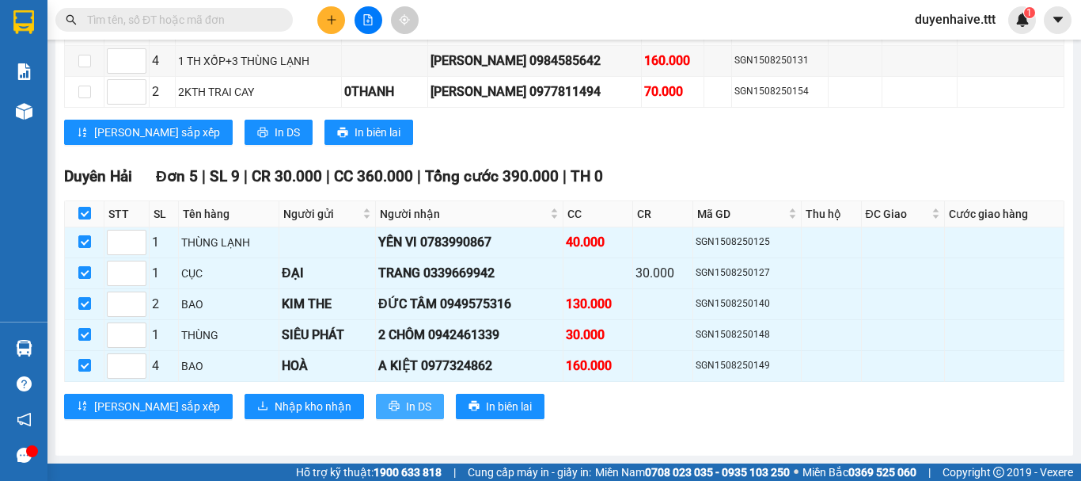
click at [406, 406] on span "In DS" at bounding box center [418, 405] width 25 height 17
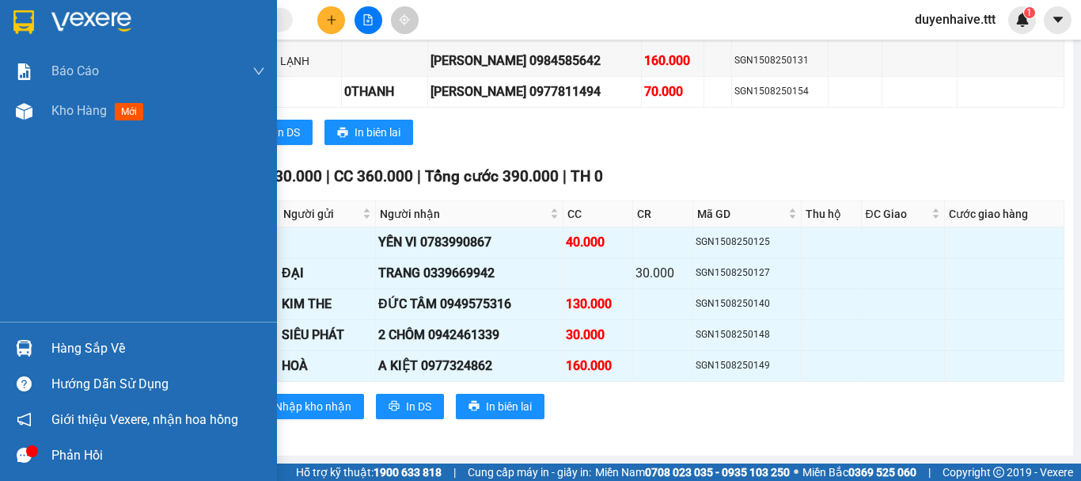
click at [119, 349] on div "Hàng sắp về" at bounding box center [158, 348] width 214 height 24
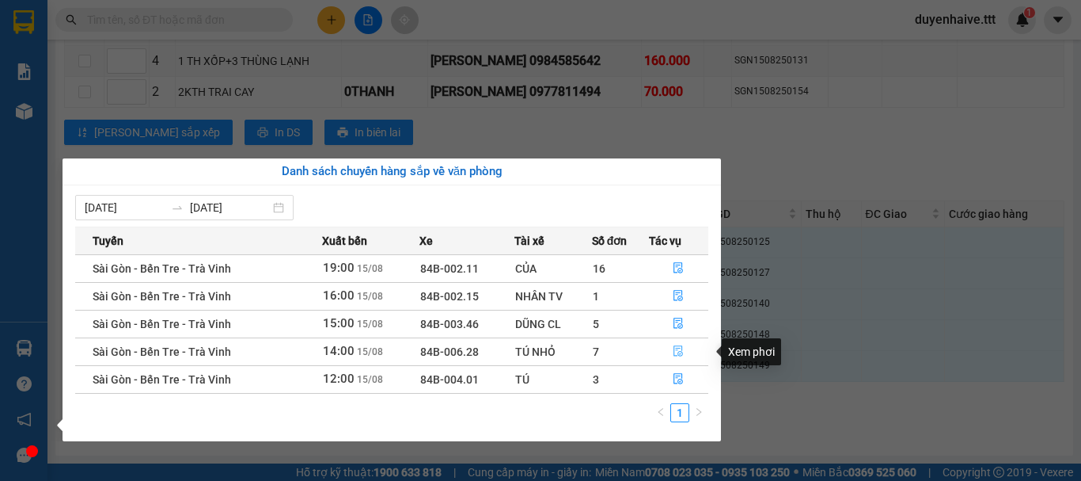
click at [679, 352] on icon "file-done" at bounding box center [680, 351] width 10 height 11
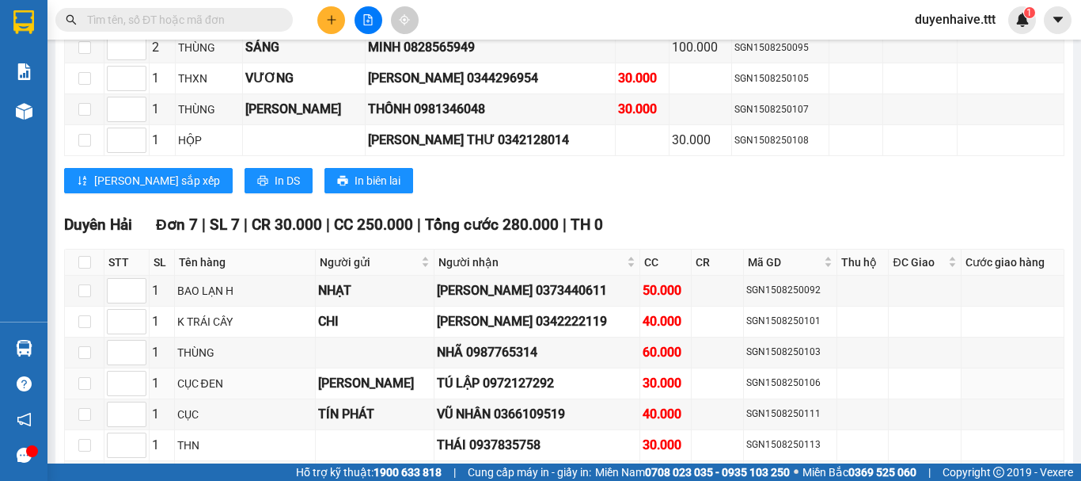
scroll to position [1385, 0]
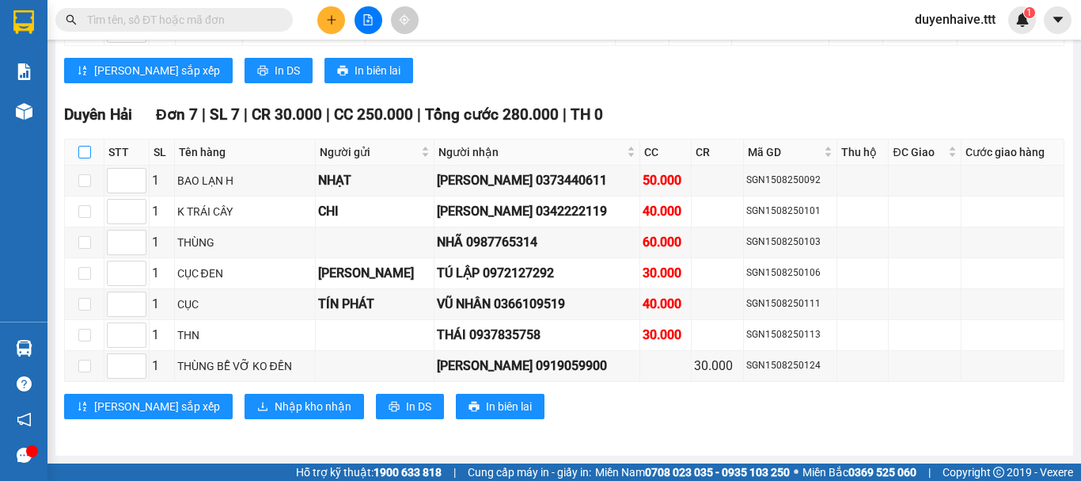
click at [82, 153] on input "checkbox" at bounding box center [84, 152] width 13 height 13
checkbox input "true"
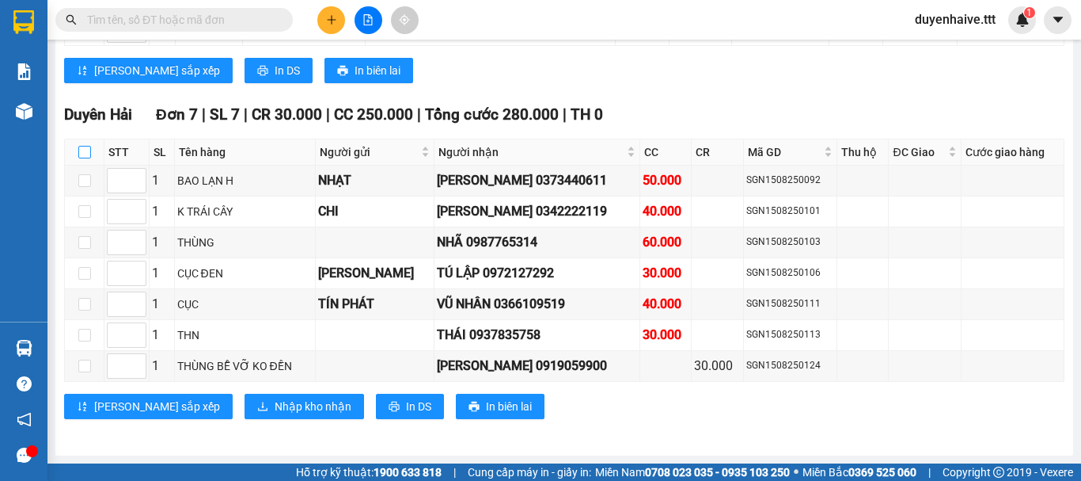
checkbox input "true"
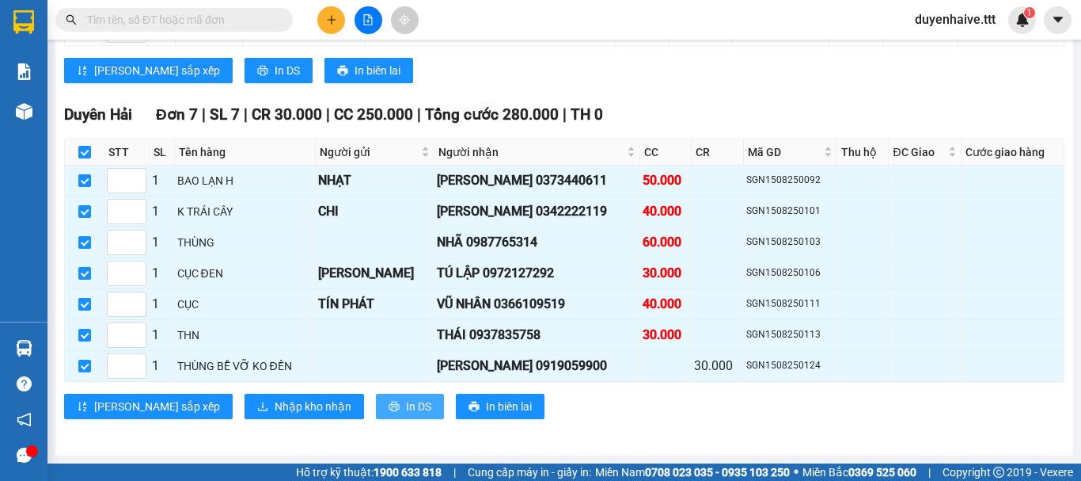
click at [406, 409] on span "In DS" at bounding box center [418, 405] width 25 height 17
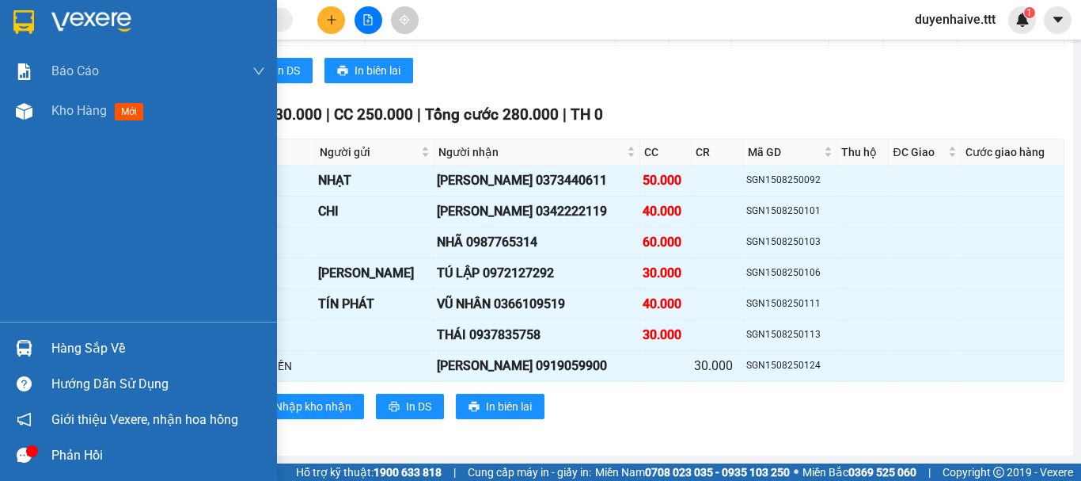
click at [67, 336] on div "Hàng sắp về" at bounding box center [158, 348] width 214 height 24
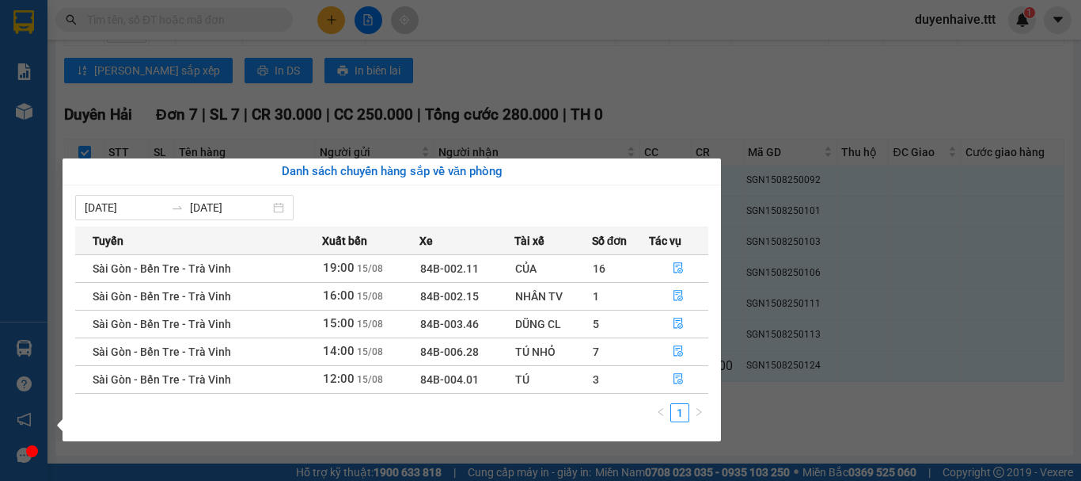
click at [633, 82] on section "Kết quả tìm kiếm ( 600 ) Bộ lọc Mã ĐH Trạng thái Món hàng Thu hộ Tổng cước Chưa…" at bounding box center [540, 240] width 1081 height 481
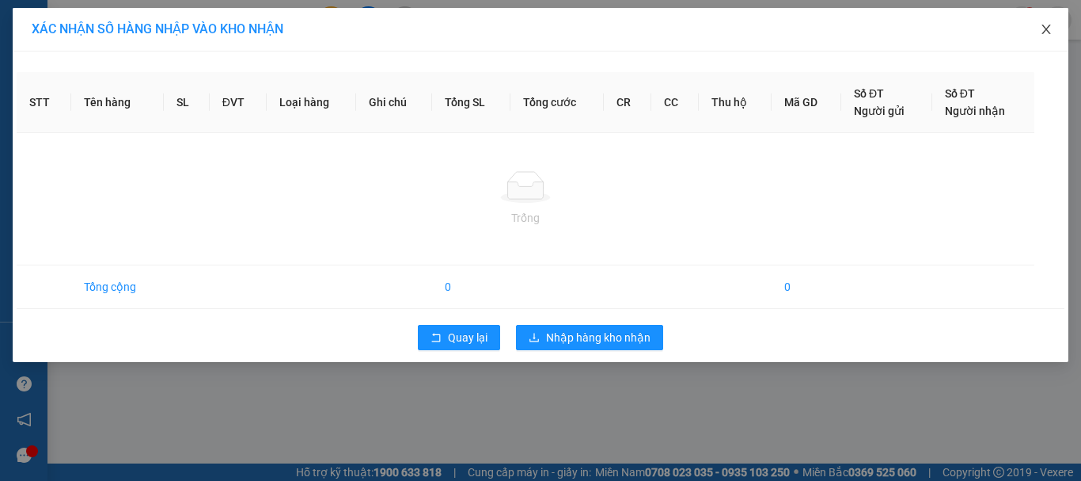
click at [1046, 29] on icon "close" at bounding box center [1046, 30] width 9 height 10
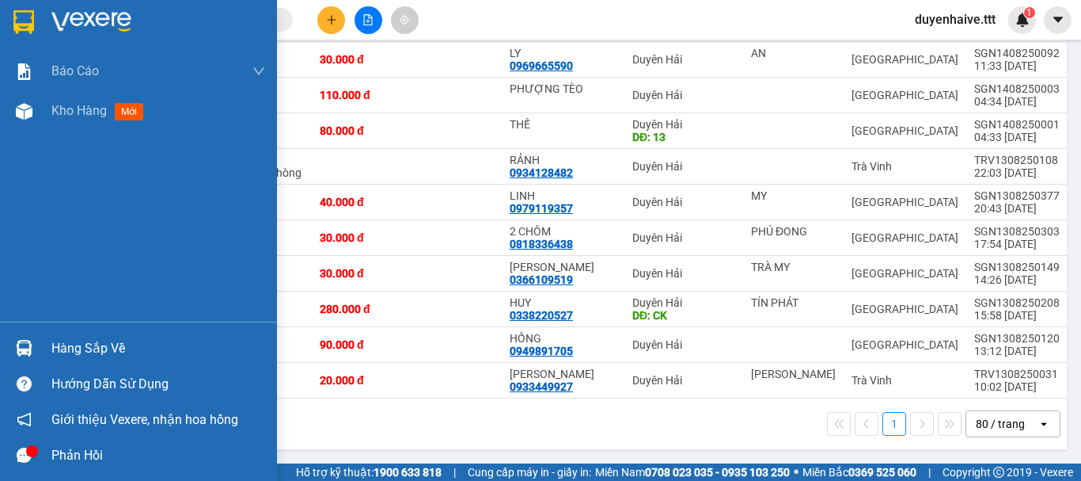
click at [94, 336] on div "Hàng sắp về" at bounding box center [158, 348] width 214 height 24
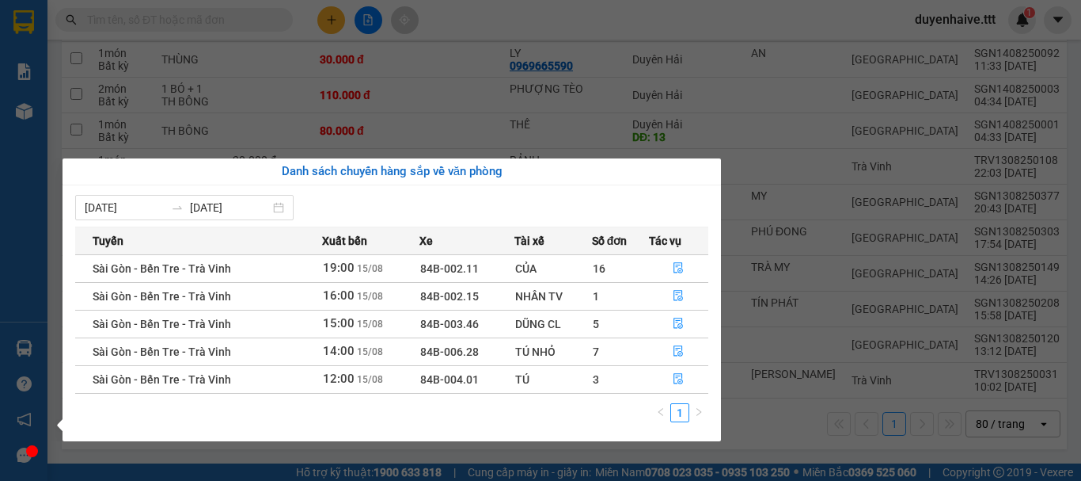
click at [512, 42] on section "Kết quả tìm kiếm ( 600 ) Bộ lọc Mã ĐH Trạng thái Món hàng Thu hộ Tổng cước Chưa…" at bounding box center [540, 240] width 1081 height 481
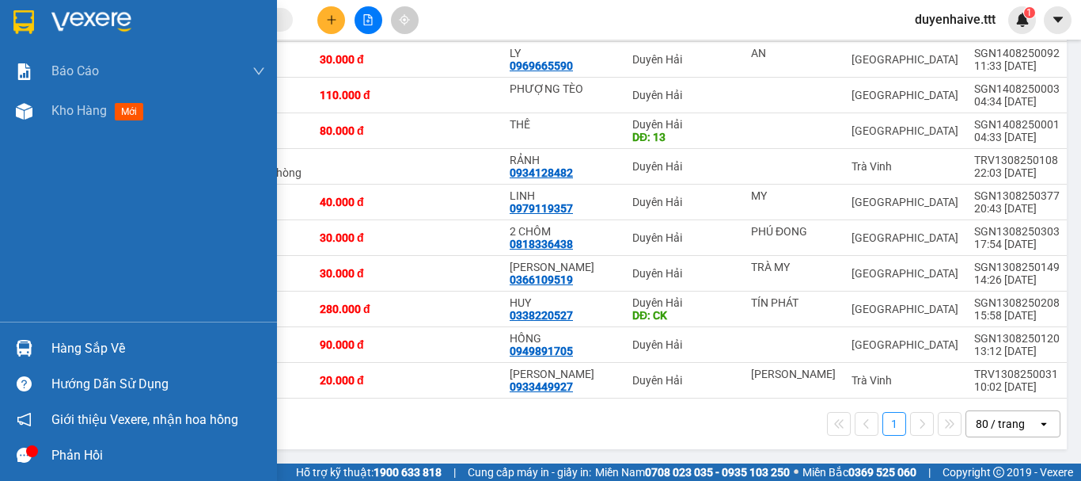
click at [96, 352] on div "Hàng sắp về" at bounding box center [158, 348] width 214 height 24
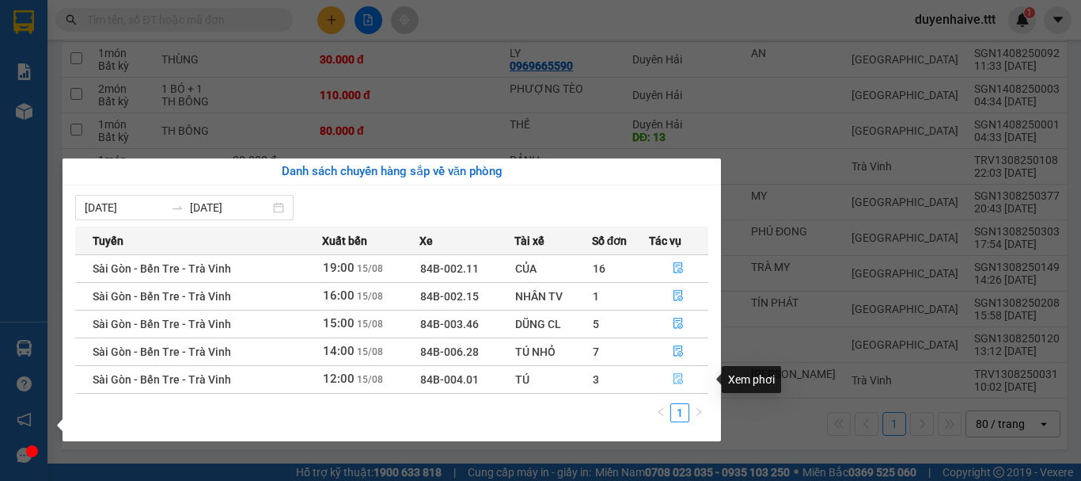
click at [680, 379] on icon "file-done" at bounding box center [680, 379] width 10 height 11
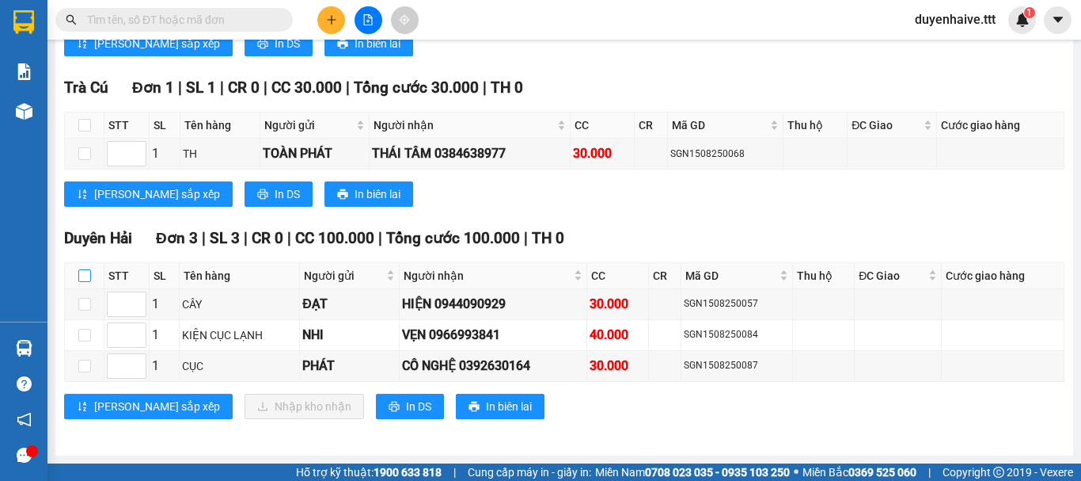
click at [81, 274] on input "checkbox" at bounding box center [84, 275] width 13 height 13
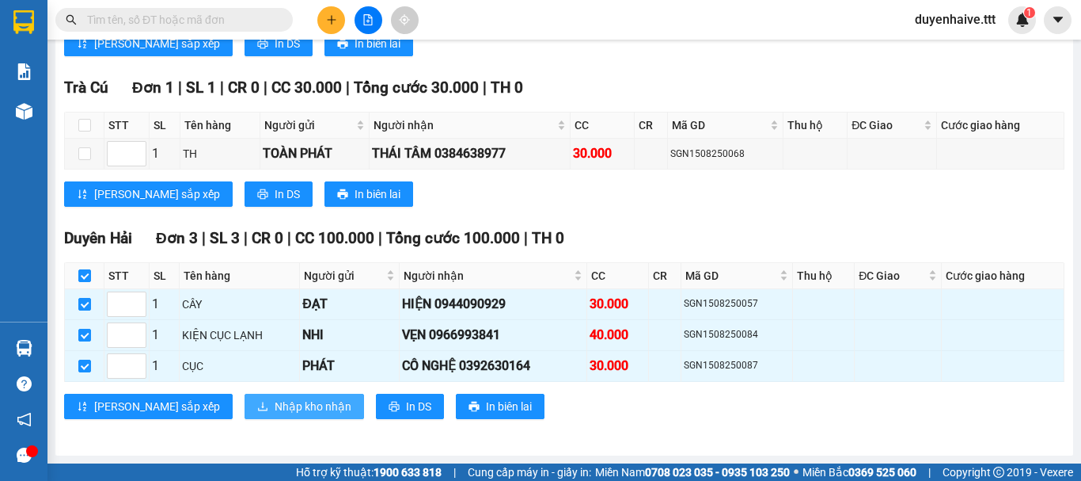
click at [275, 406] on span "Nhập kho nhận" at bounding box center [313, 405] width 77 height 17
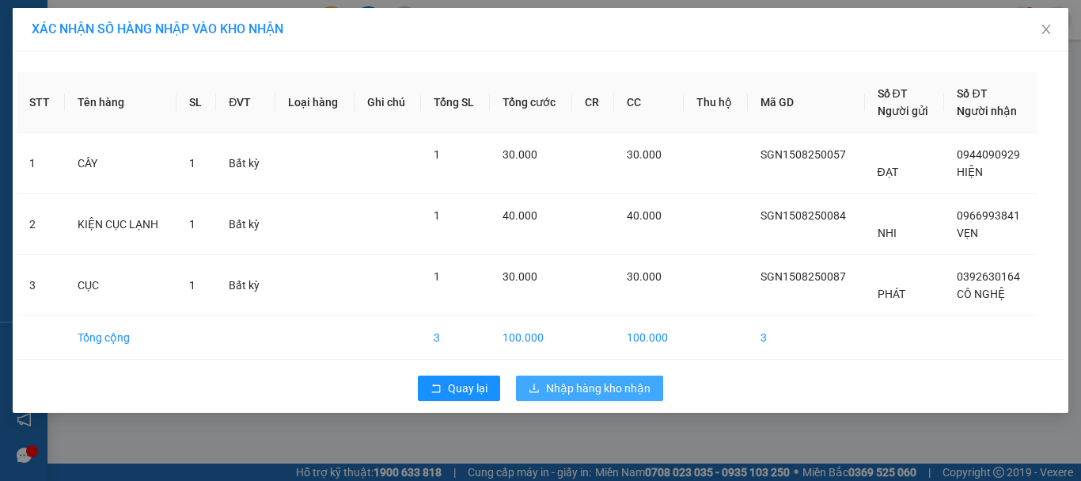
click at [591, 385] on span "Nhập hàng kho nhận" at bounding box center [598, 387] width 105 height 17
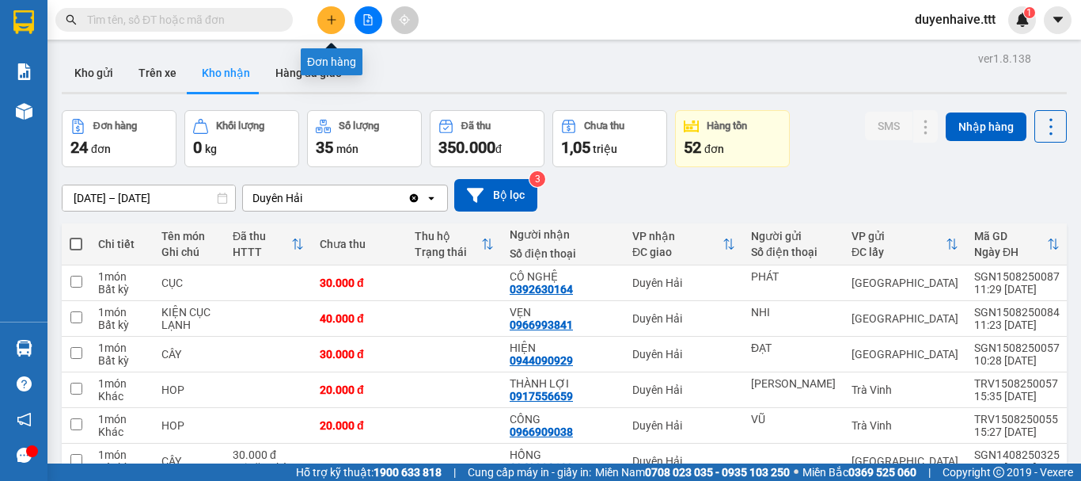
click at [333, 20] on icon "plus" at bounding box center [331, 19] width 9 height 1
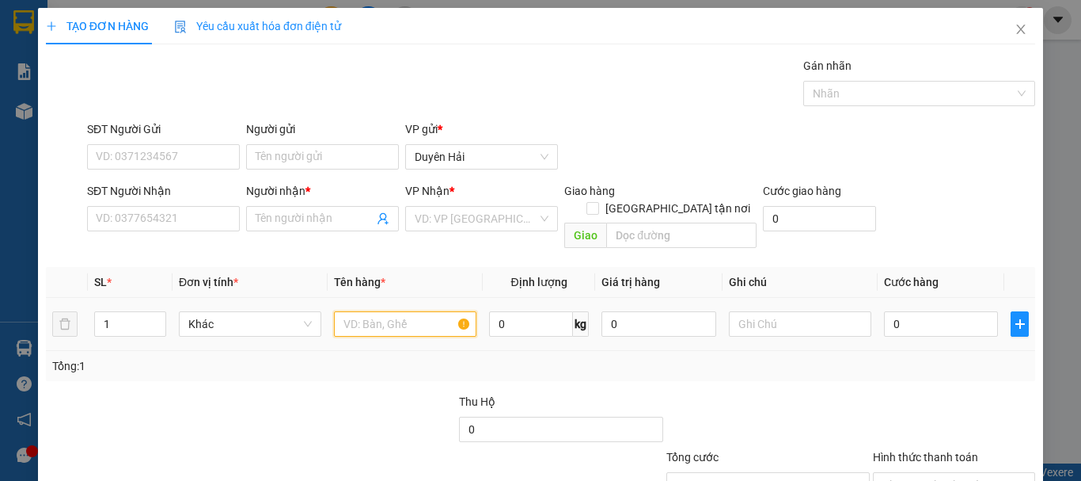
click at [362, 311] on input "text" at bounding box center [405, 323] width 143 height 25
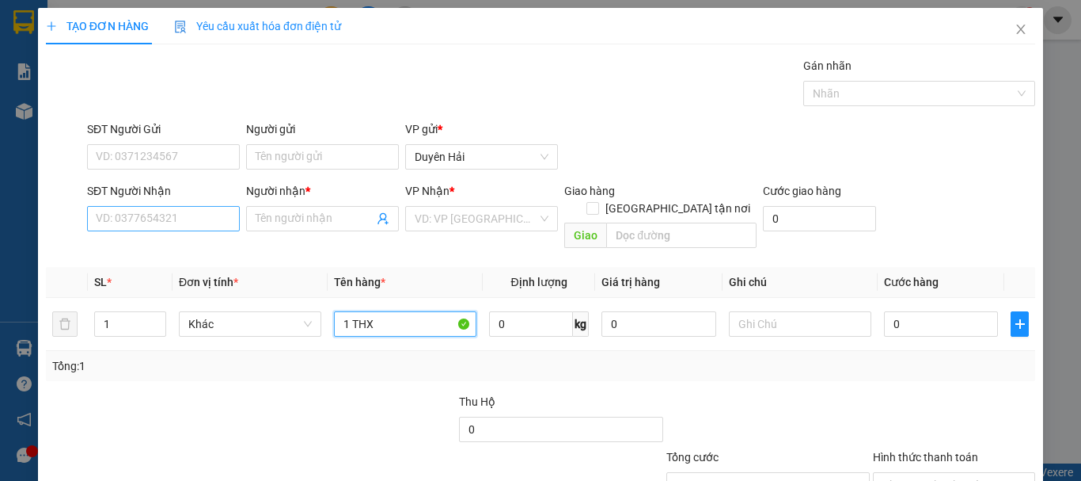
type input "1 THX"
click at [170, 220] on input "SĐT Người Nhận" at bounding box center [163, 218] width 153 height 25
type input "0707445255"
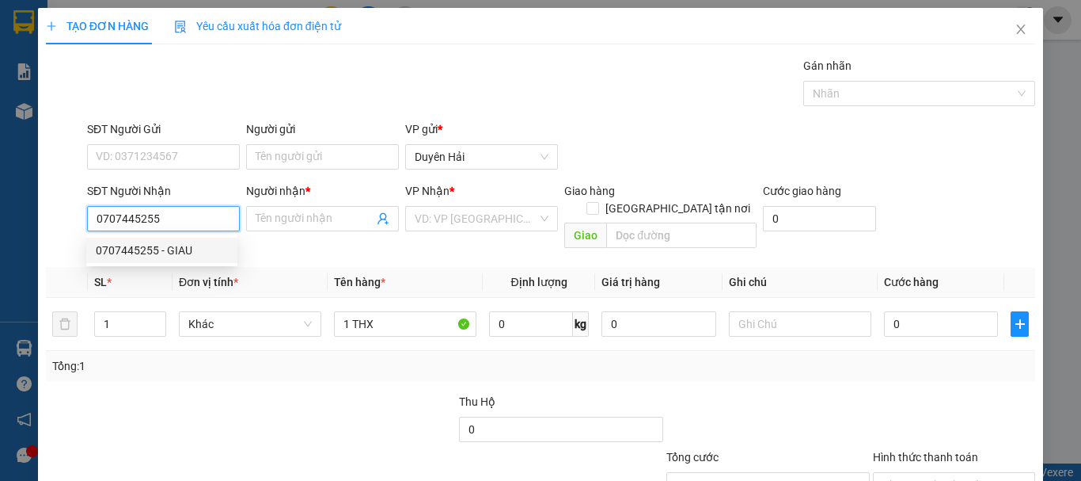
click at [169, 250] on div "0707445255 - GIAU" at bounding box center [162, 249] width 132 height 17
type input "GIAU"
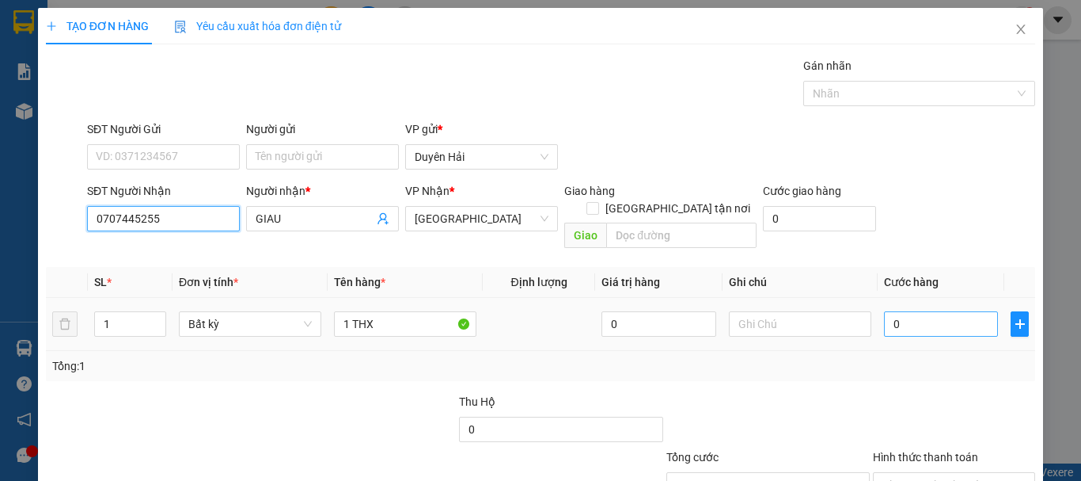
type input "0707445255"
click at [926, 311] on input "0" at bounding box center [941, 323] width 114 height 25
type input "3"
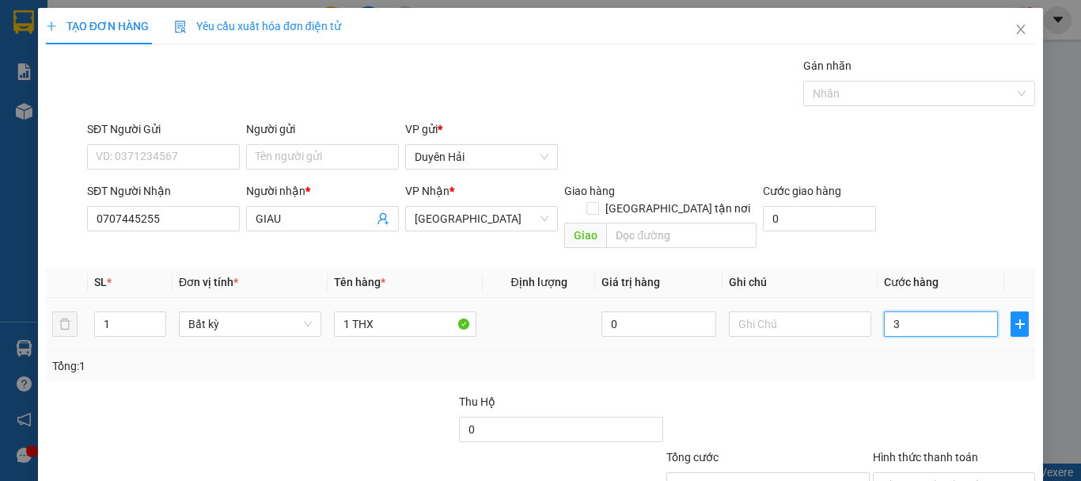
type input "30"
type input "3"
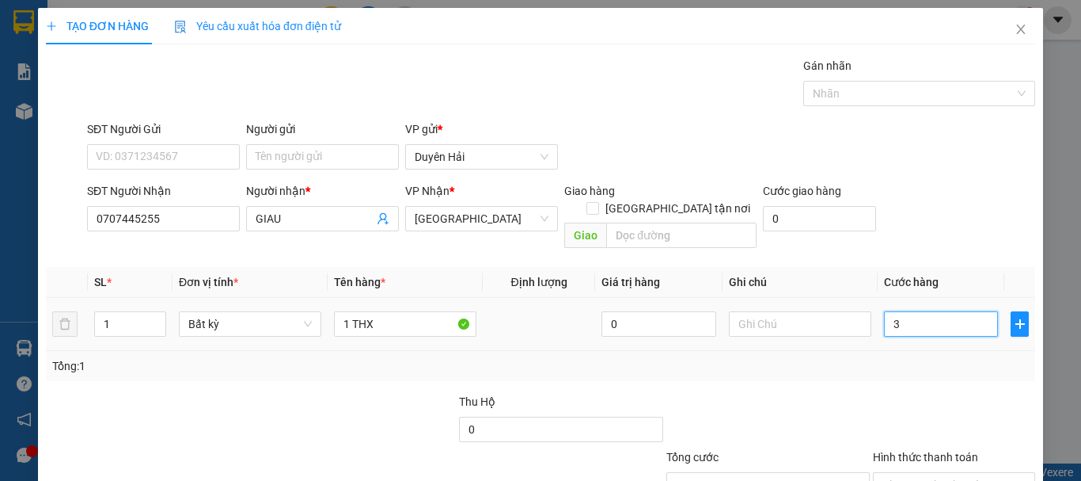
type input "3"
type input "0"
type input "05"
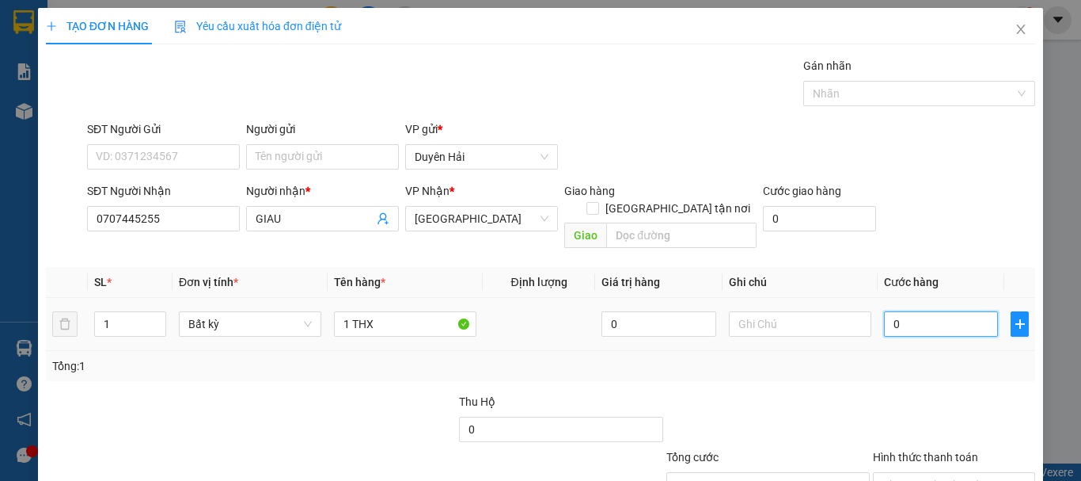
type input "5"
type input "050"
type input "50"
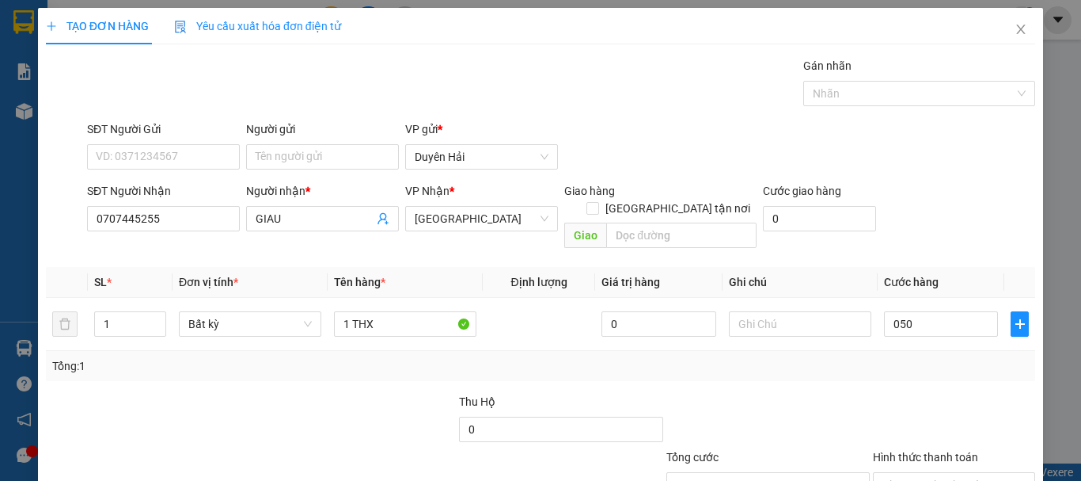
type input "50.000"
click at [835, 357] on div "Tổng: 1" at bounding box center [540, 365] width 977 height 17
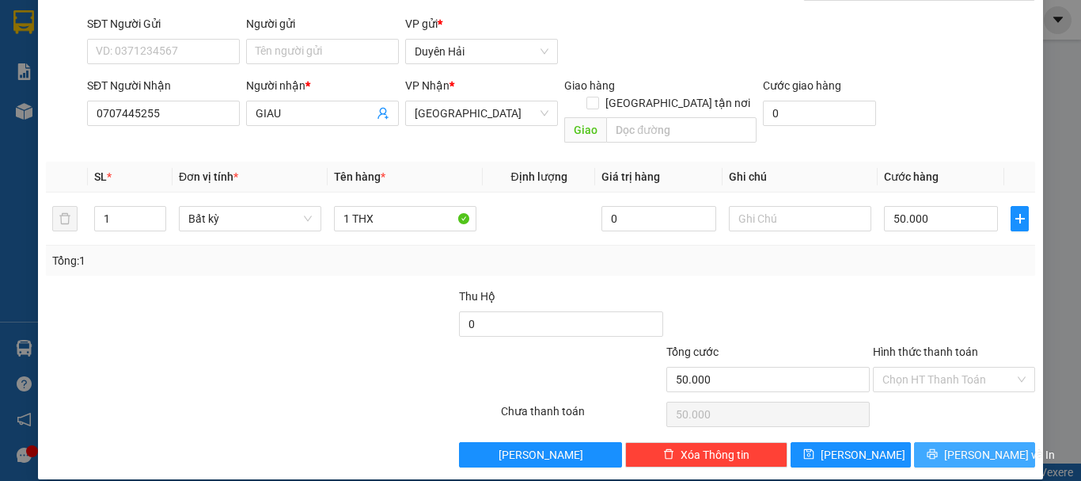
click at [942, 442] on button "[PERSON_NAME] và In" at bounding box center [974, 454] width 121 height 25
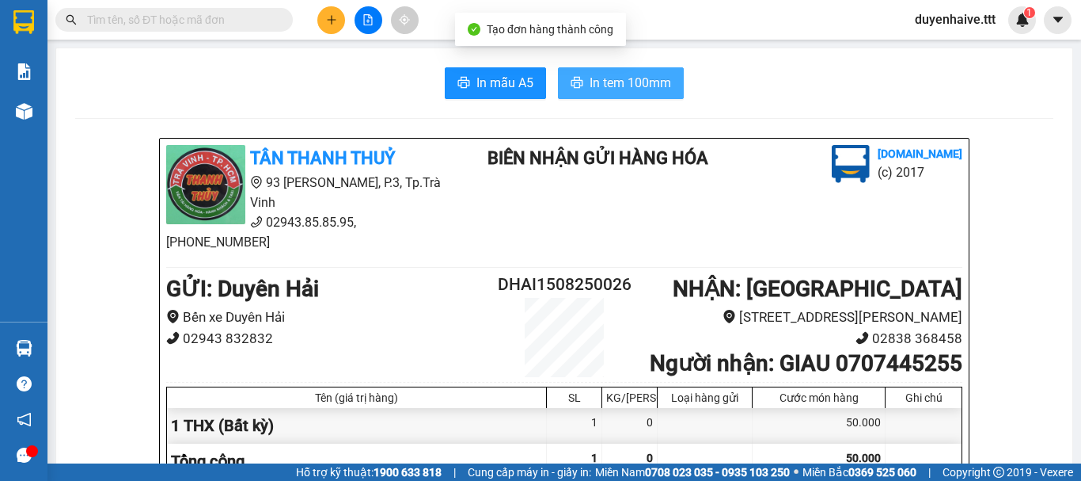
click at [663, 83] on span "In tem 100mm" at bounding box center [631, 83] width 82 height 20
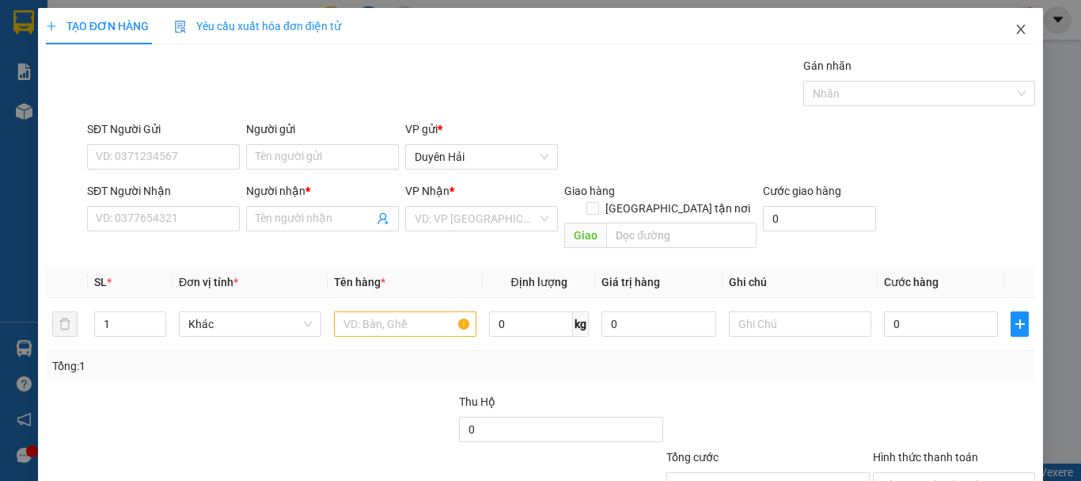
click at [1015, 28] on icon "close" at bounding box center [1021, 29] width 13 height 13
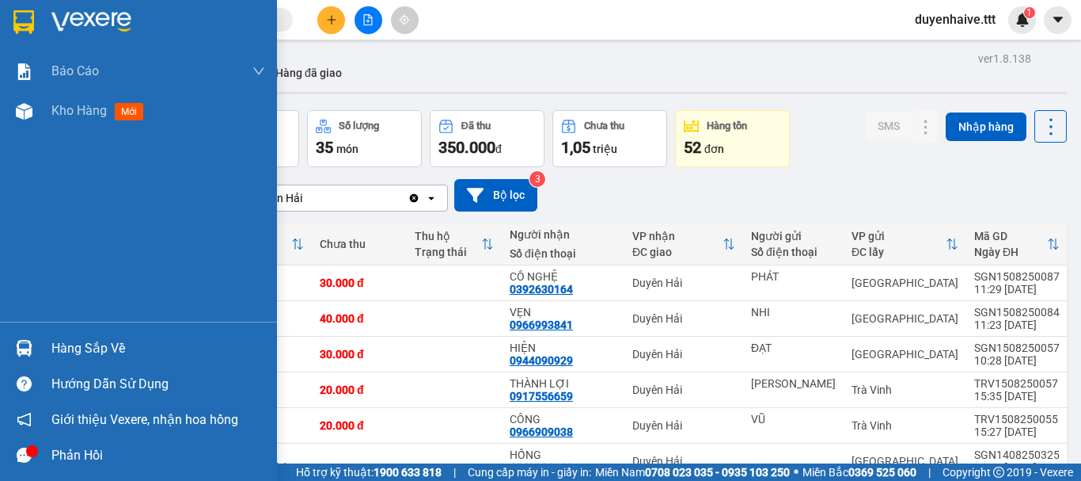
click at [101, 354] on div "Hàng sắp về" at bounding box center [158, 348] width 214 height 24
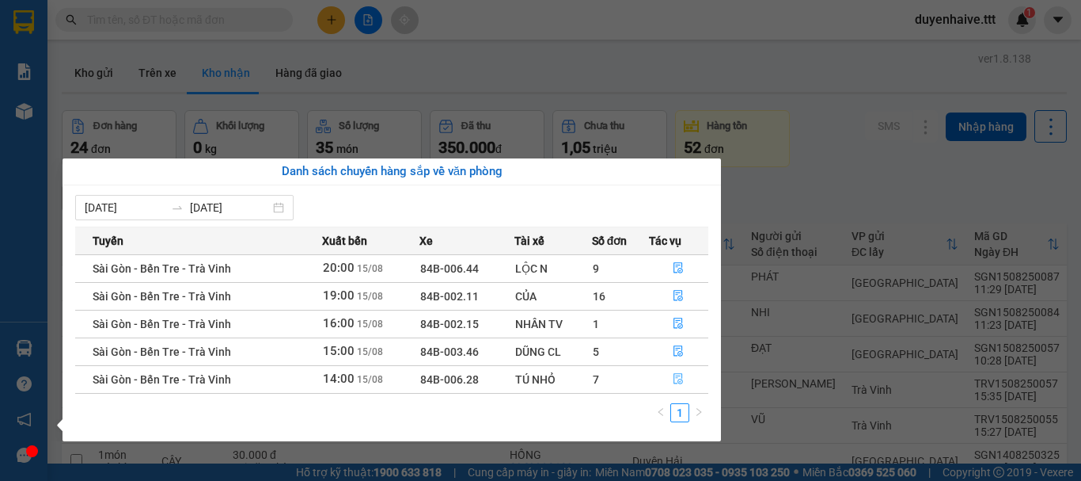
click at [679, 376] on icon "file-done" at bounding box center [680, 379] width 10 height 11
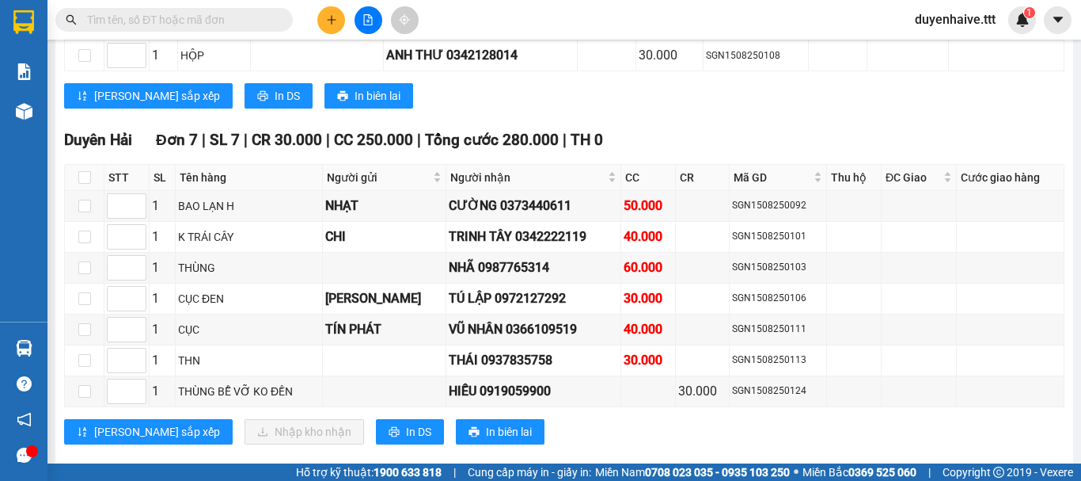
scroll to position [1385, 0]
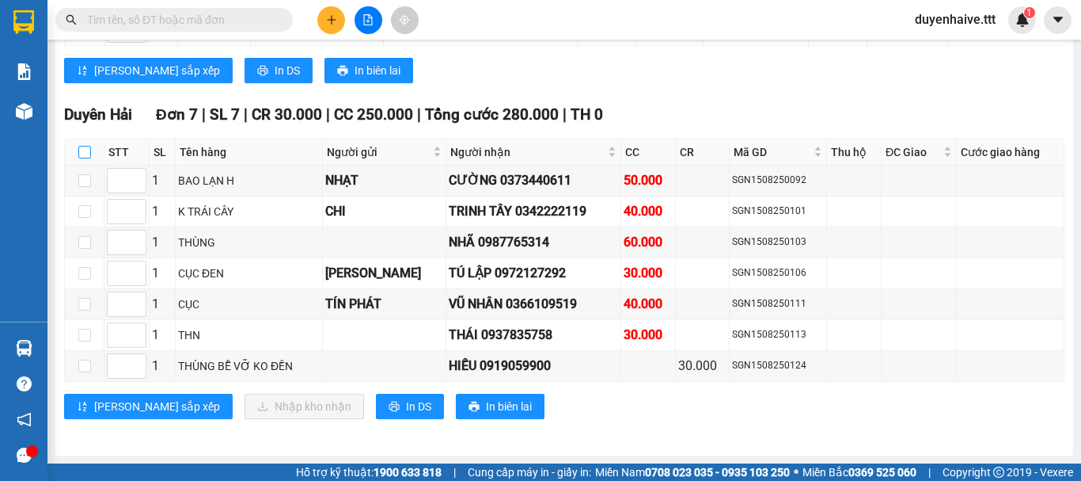
click at [89, 148] on input "checkbox" at bounding box center [84, 152] width 13 height 13
checkbox input "true"
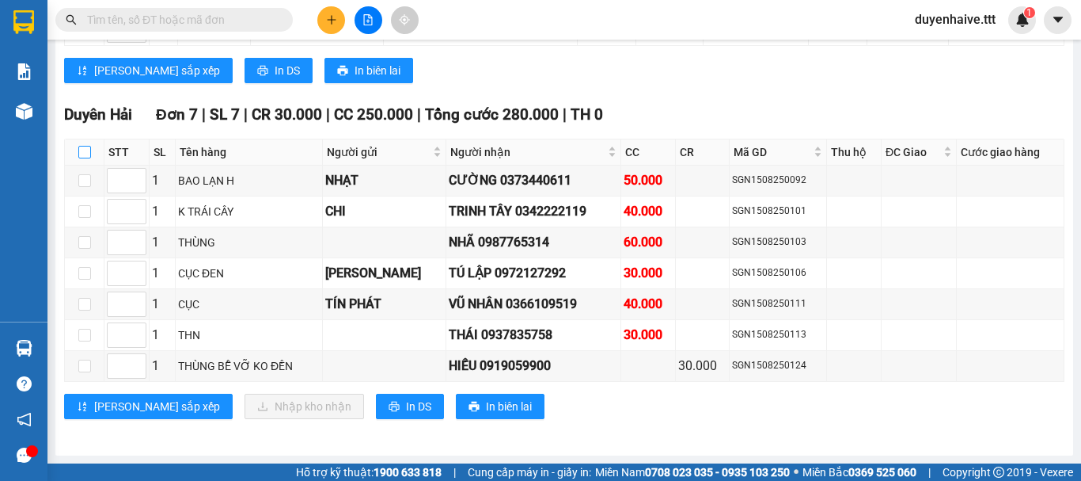
checkbox input "true"
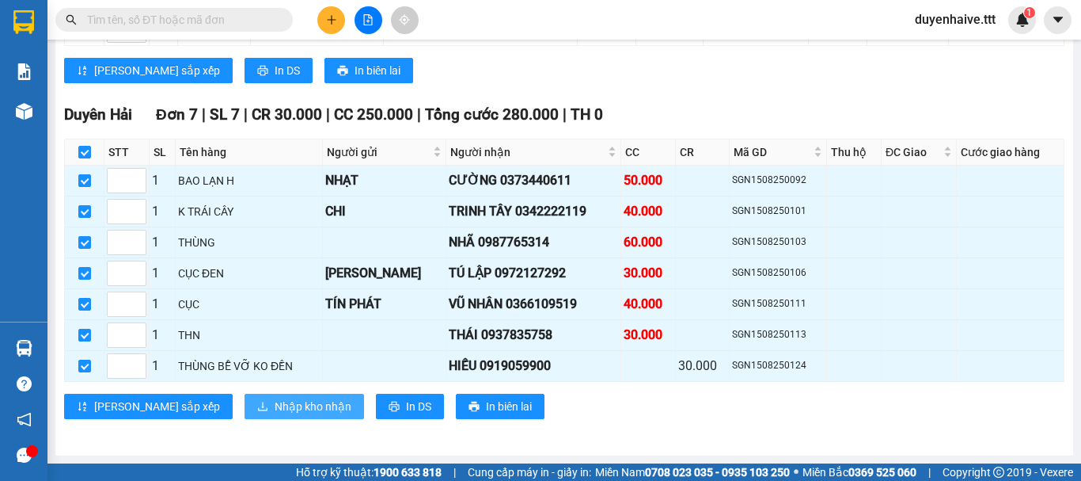
click at [275, 407] on span "Nhập kho nhận" at bounding box center [313, 405] width 77 height 17
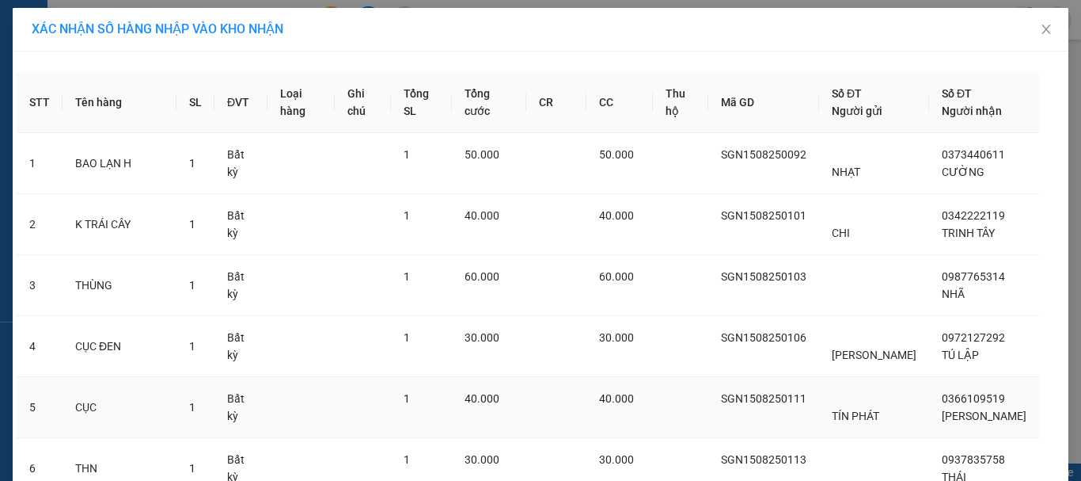
scroll to position [195, 0]
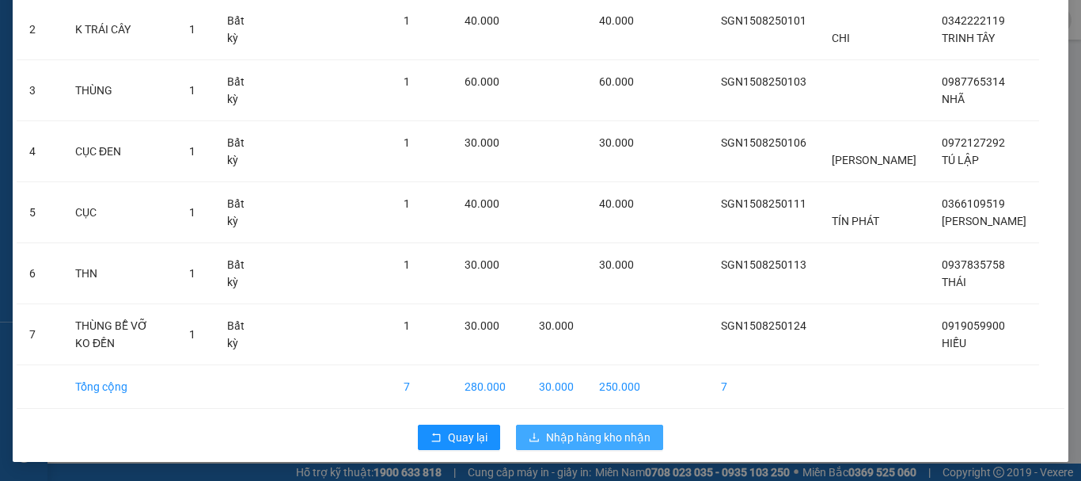
click at [588, 435] on span "Nhập hàng kho nhận" at bounding box center [598, 436] width 105 height 17
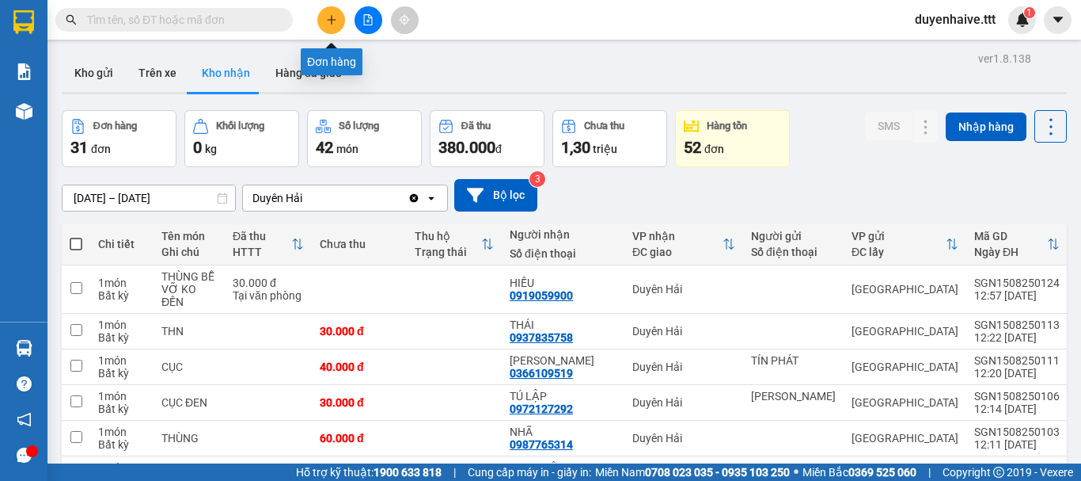
click at [336, 26] on button at bounding box center [331, 20] width 28 height 28
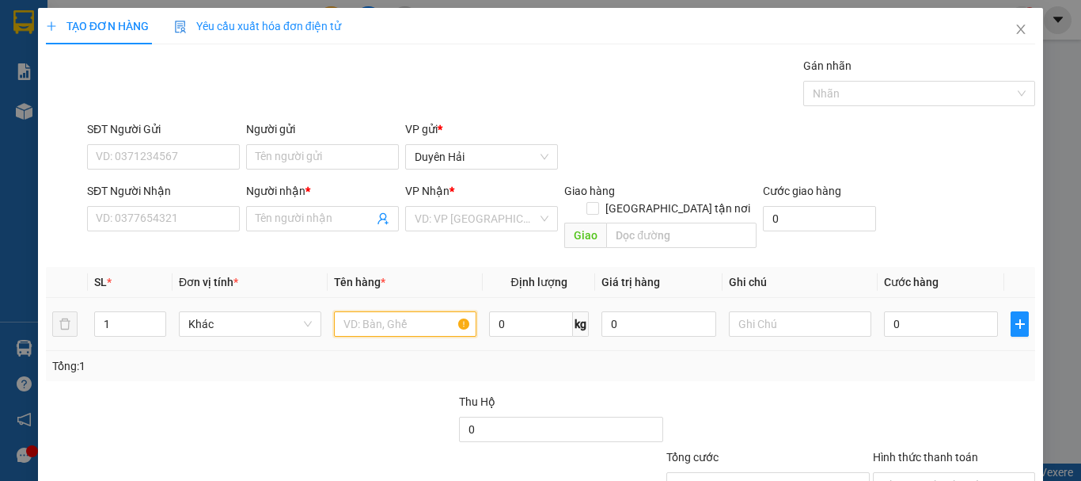
click at [373, 311] on input "text" at bounding box center [405, 323] width 143 height 25
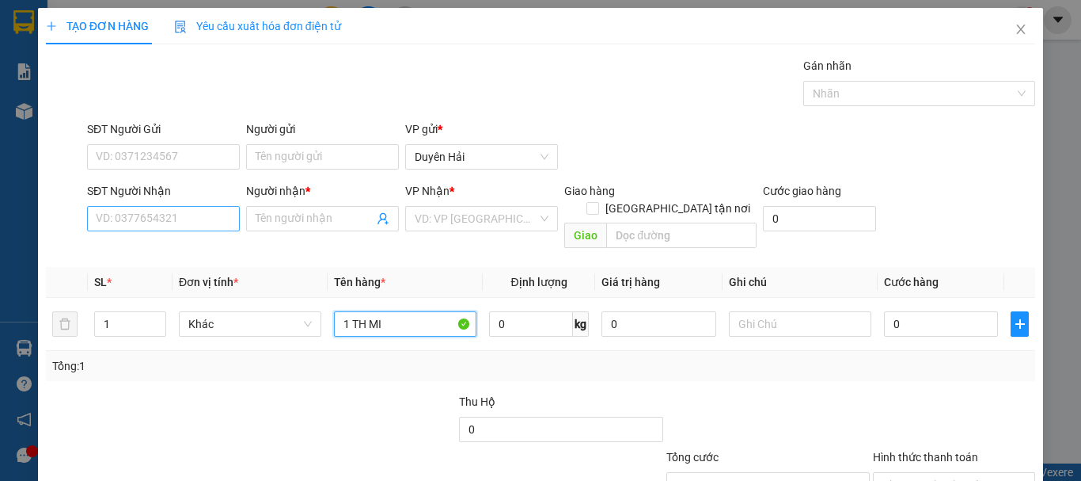
type input "1 TH MI"
click at [162, 223] on input "SĐT Người Nhận" at bounding box center [163, 218] width 153 height 25
type input "0939555693"
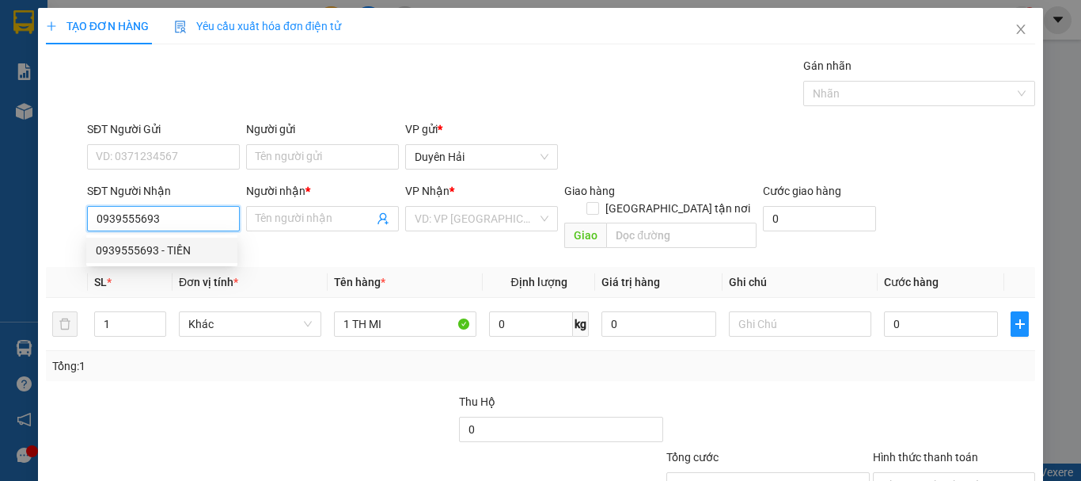
click at [192, 244] on div "0939555693 - TIỀN" at bounding box center [162, 249] width 132 height 17
type input "TIỀN"
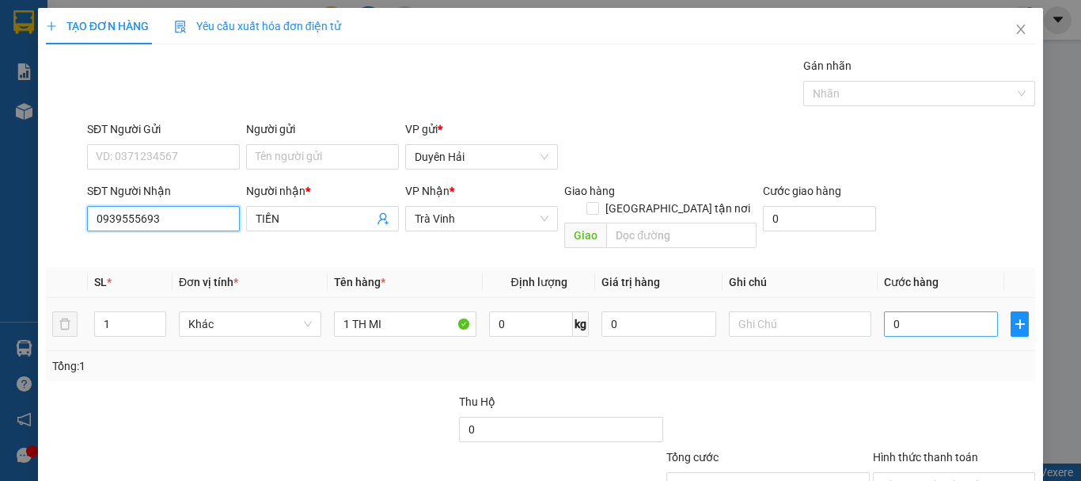
type input "0939555693"
click at [927, 311] on input "0" at bounding box center [941, 323] width 114 height 25
type input "2"
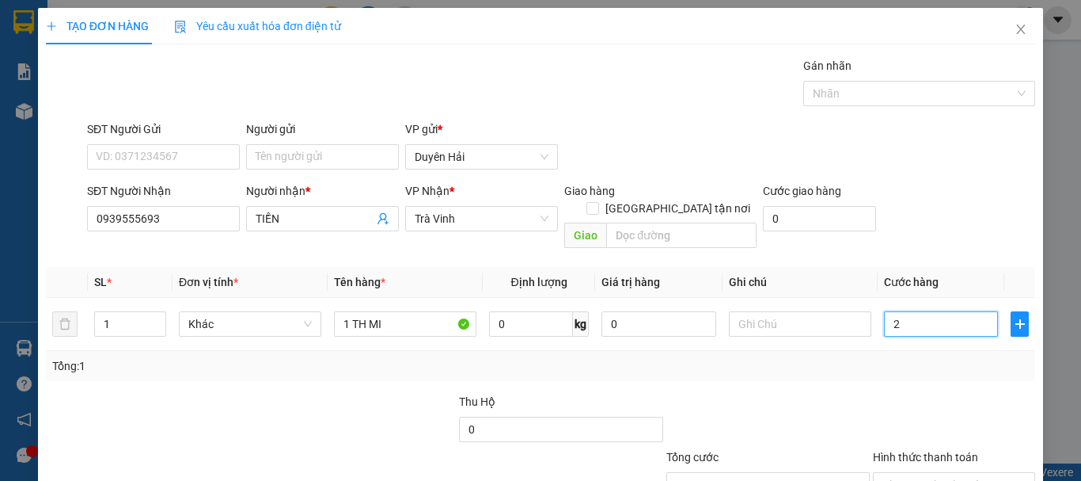
type input "20"
type input "20.000"
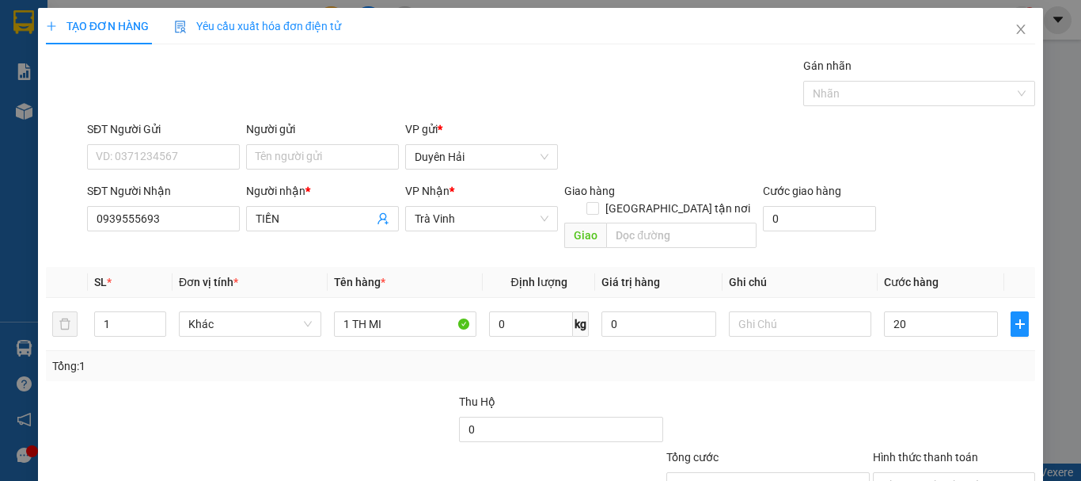
type input "20.000"
click at [894, 393] on div at bounding box center [954, 420] width 165 height 55
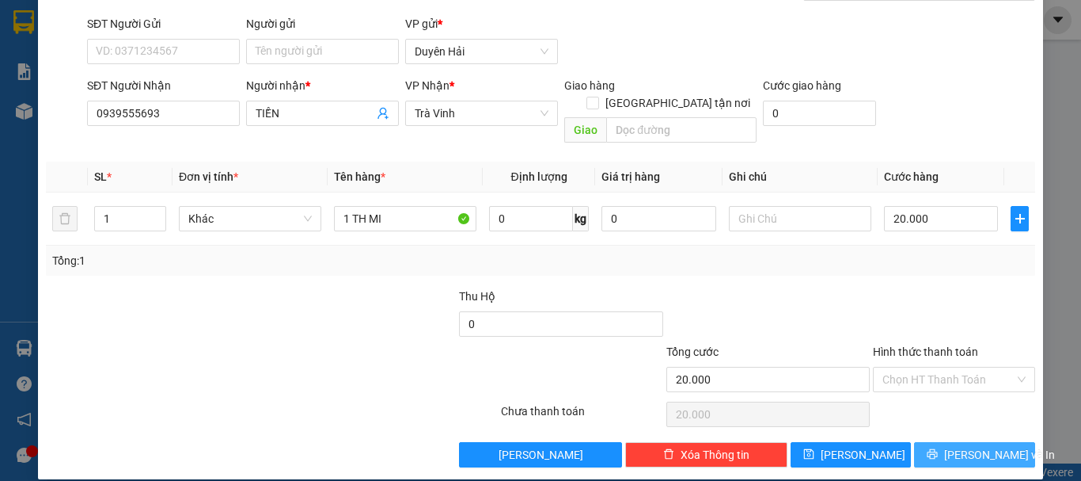
click at [949, 442] on button "[PERSON_NAME] và In" at bounding box center [974, 454] width 121 height 25
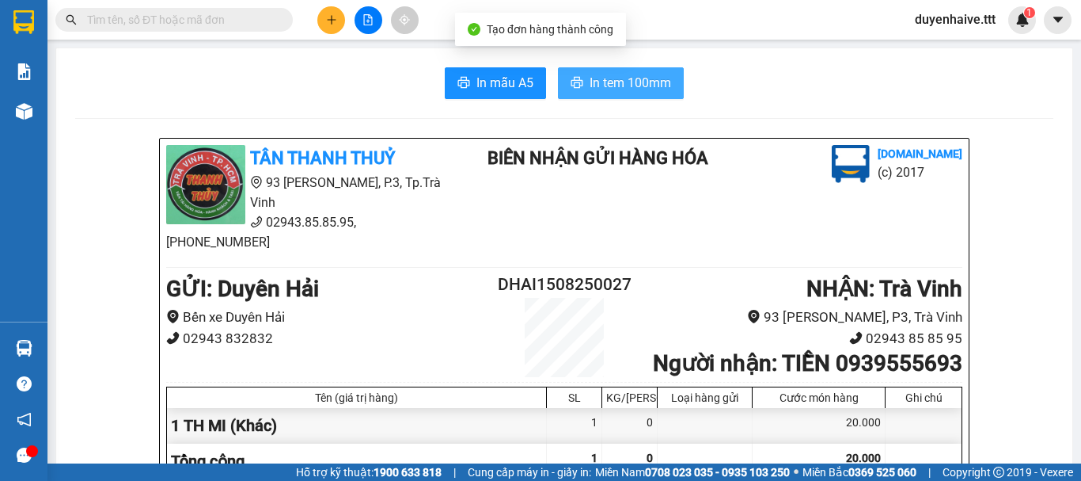
click at [636, 78] on span "In tem 100mm" at bounding box center [631, 83] width 82 height 20
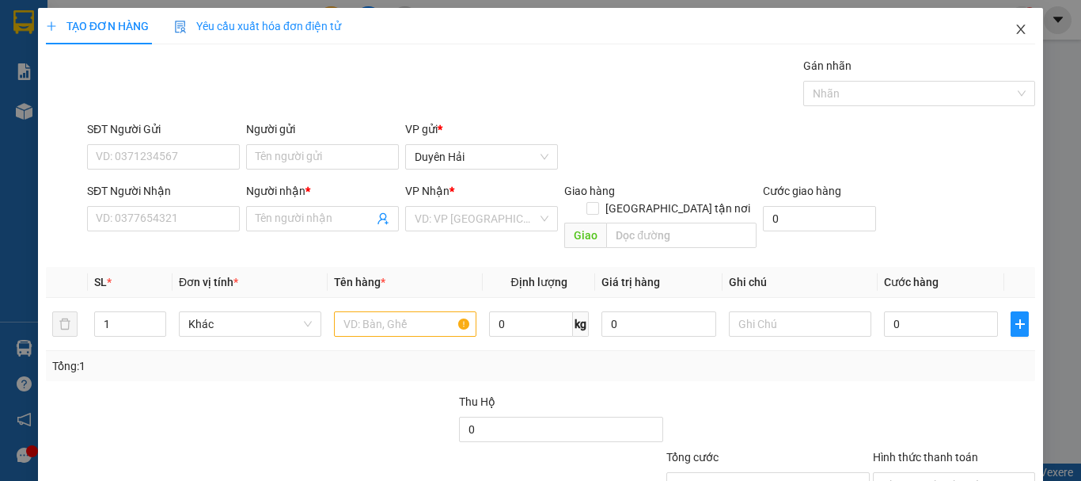
click at [1017, 28] on icon "close" at bounding box center [1021, 30] width 9 height 10
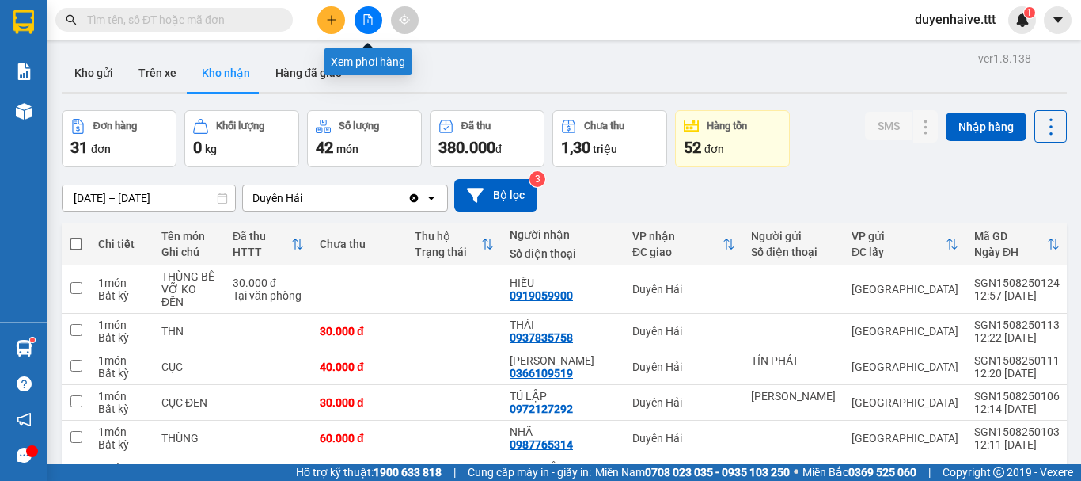
click at [369, 21] on icon "file-add" at bounding box center [368, 19] width 9 height 11
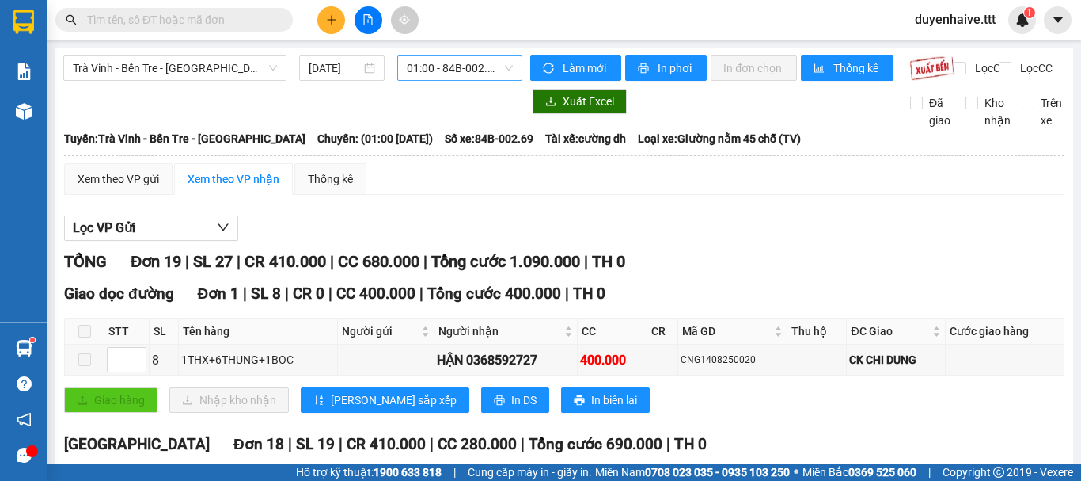
click at [441, 73] on span "01:00 - 84B-002.69" at bounding box center [460, 68] width 106 height 24
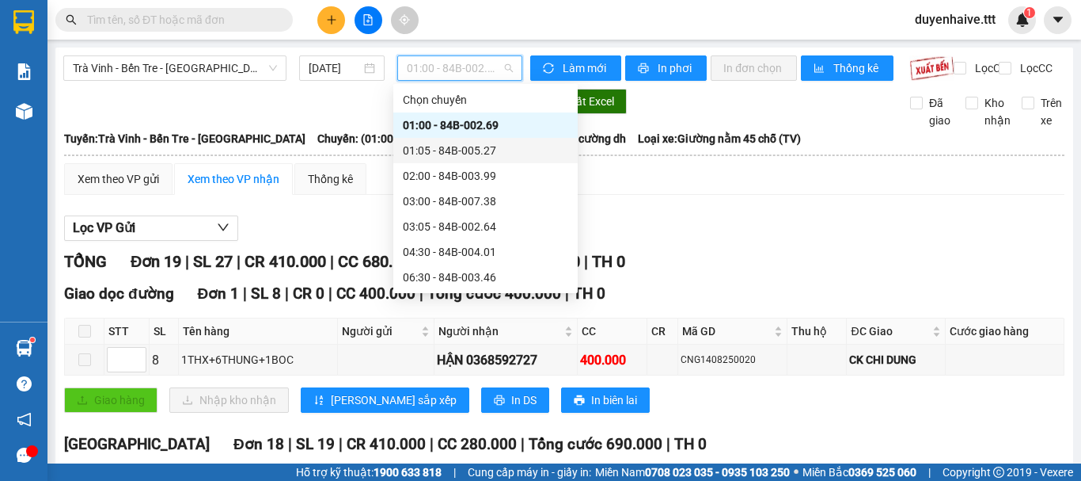
click at [156, 105] on div at bounding box center [292, 101] width 459 height 25
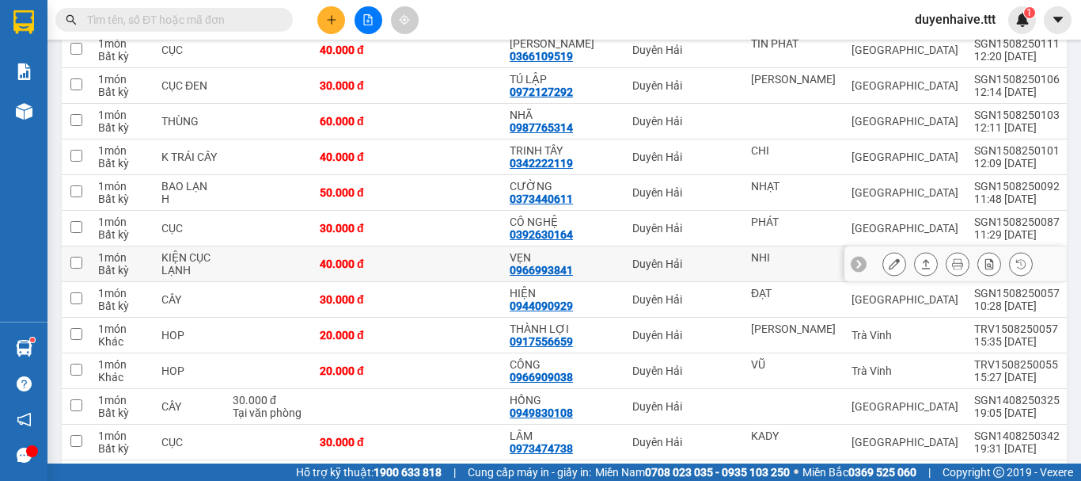
scroll to position [319, 0]
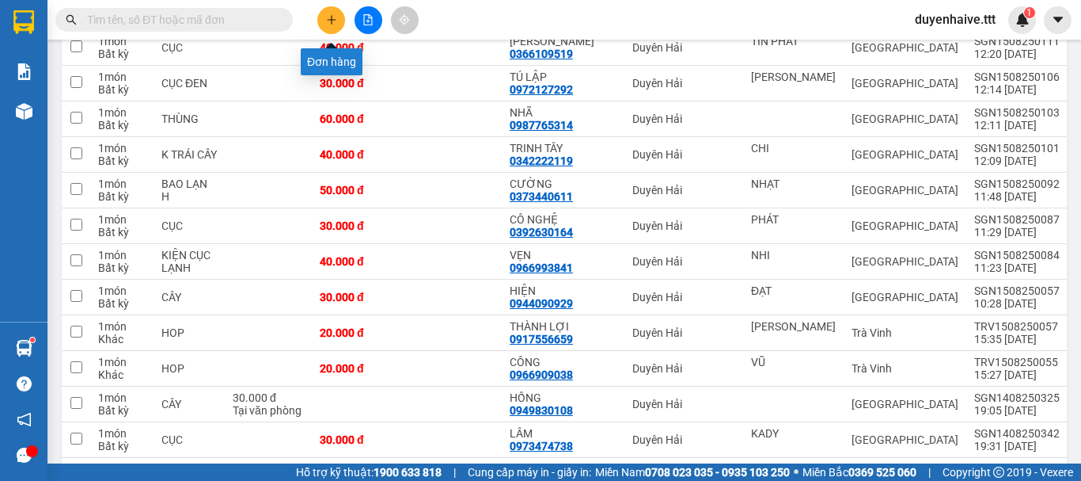
click at [331, 15] on icon "plus" at bounding box center [331, 19] width 11 height 11
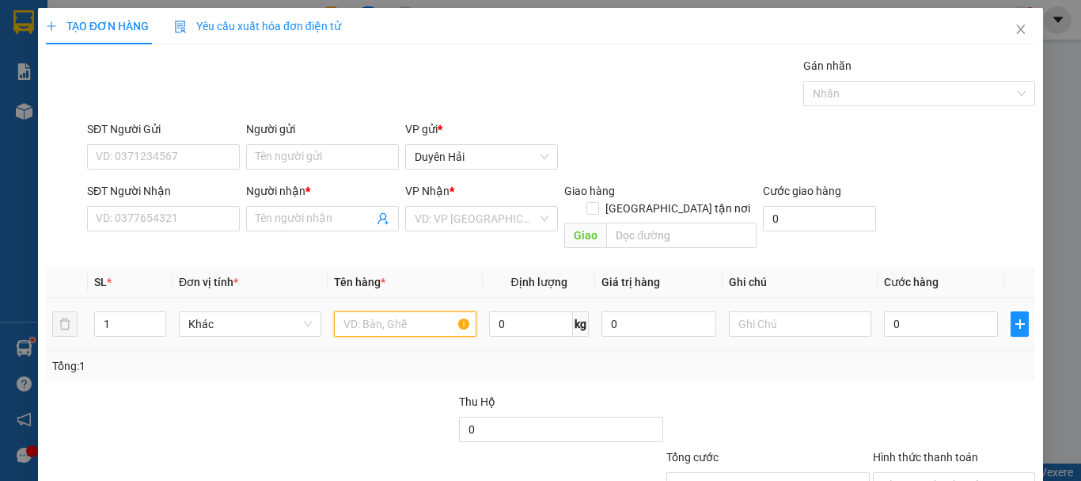
click at [376, 311] on input "text" at bounding box center [405, 323] width 143 height 25
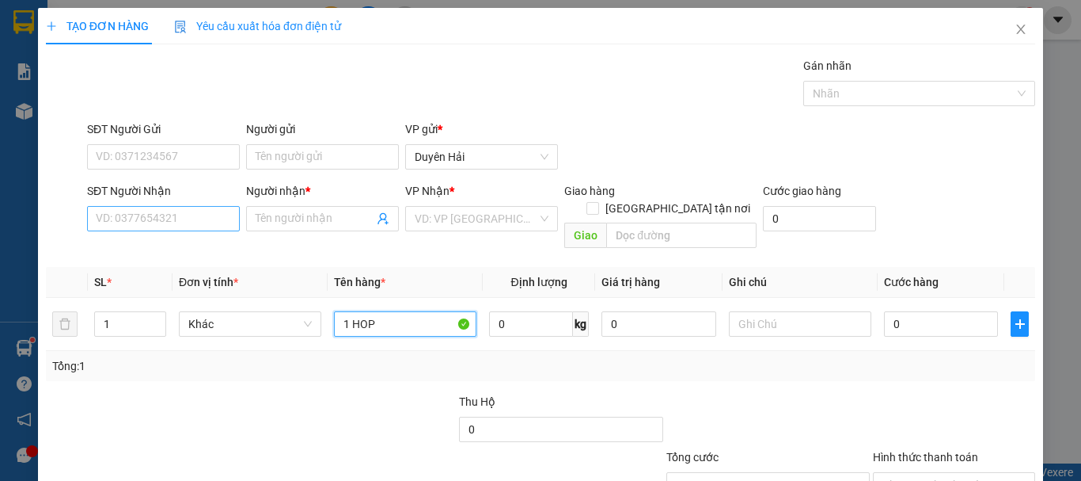
type input "1 HOP"
click at [192, 226] on input "SĐT Người Nhận" at bounding box center [163, 218] width 153 height 25
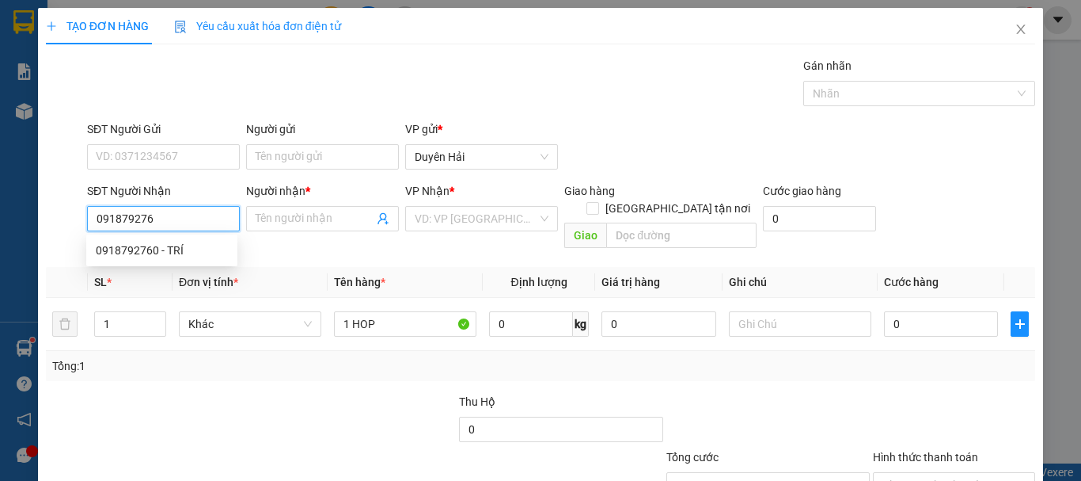
type input "0918792760"
click at [170, 254] on div "0918792760 - TRÍ" at bounding box center [162, 249] width 132 height 17
type input "TRÍ"
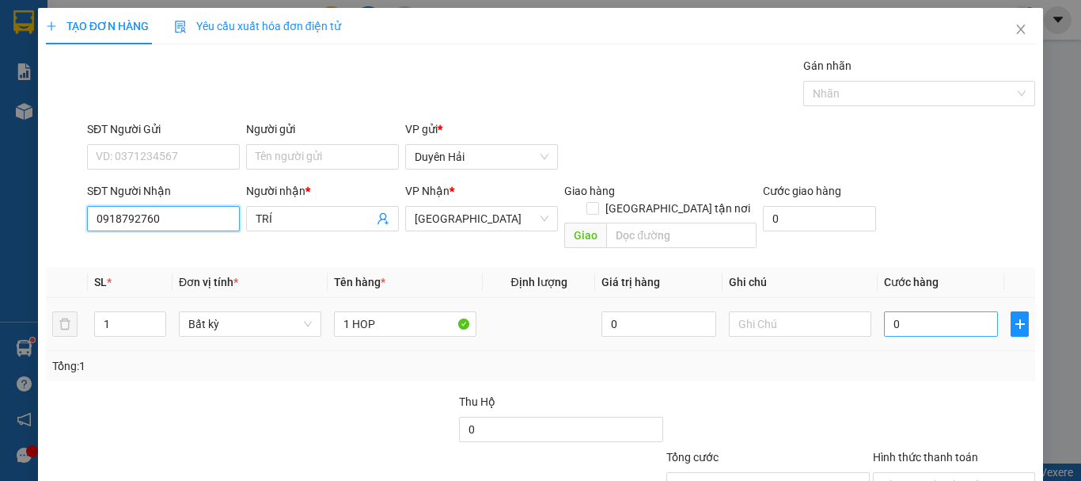
type input "0918792760"
click at [929, 311] on input "0" at bounding box center [941, 323] width 114 height 25
type input "3"
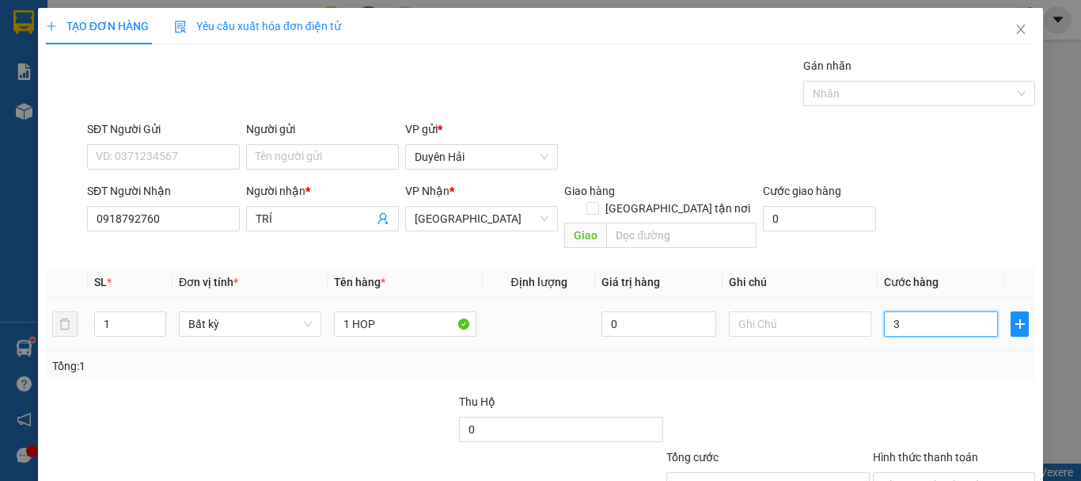
type input "30"
type input "30.000"
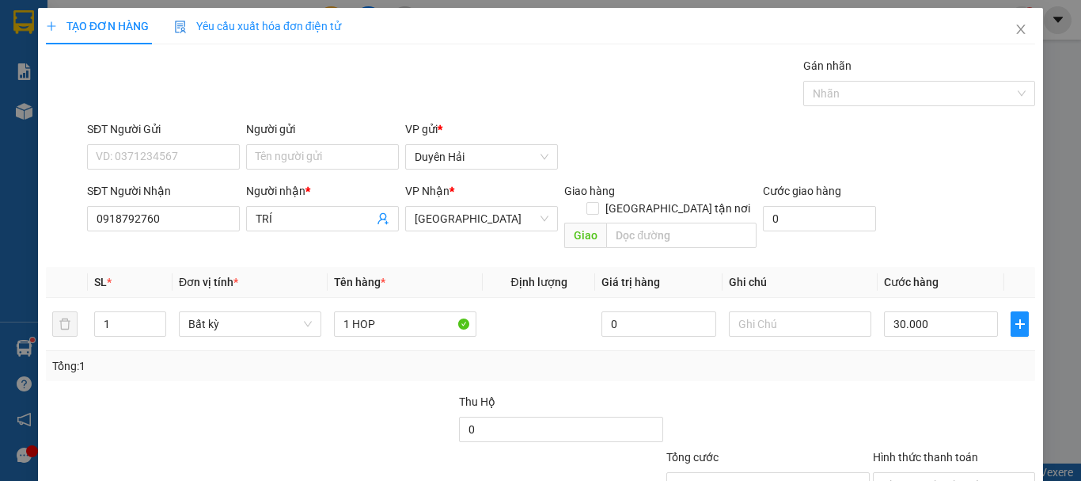
click at [895, 365] on div "Transit Pickup Surcharge Ids Transit Deliver Surcharge Ids Transit Deliver Surc…" at bounding box center [541, 314] width 990 height 515
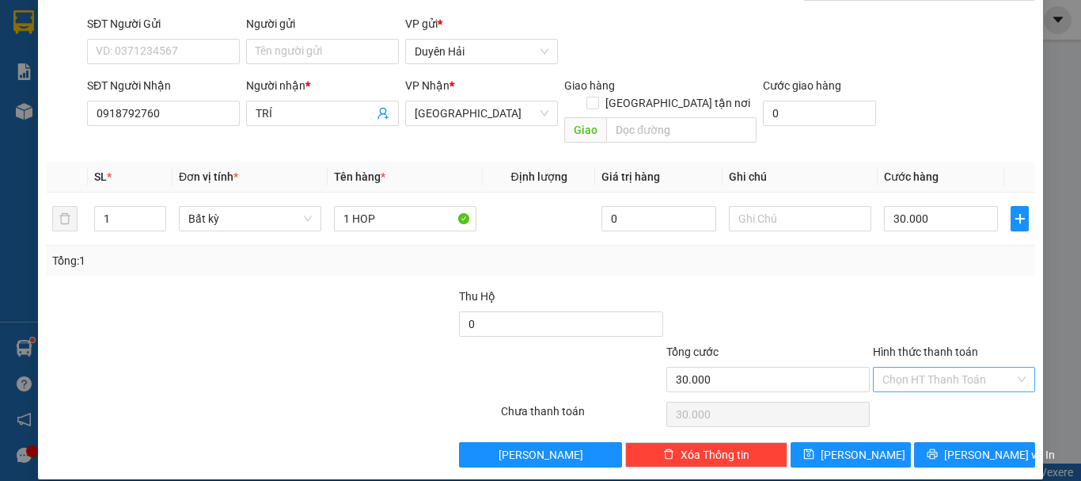
click at [912, 368] on input "Hình thức thanh toán" at bounding box center [949, 379] width 132 height 24
click at [952, 393] on div "Tại văn phòng" at bounding box center [945, 393] width 142 height 17
type input "0"
click at [968, 446] on span "[PERSON_NAME] và In" at bounding box center [1000, 454] width 111 height 17
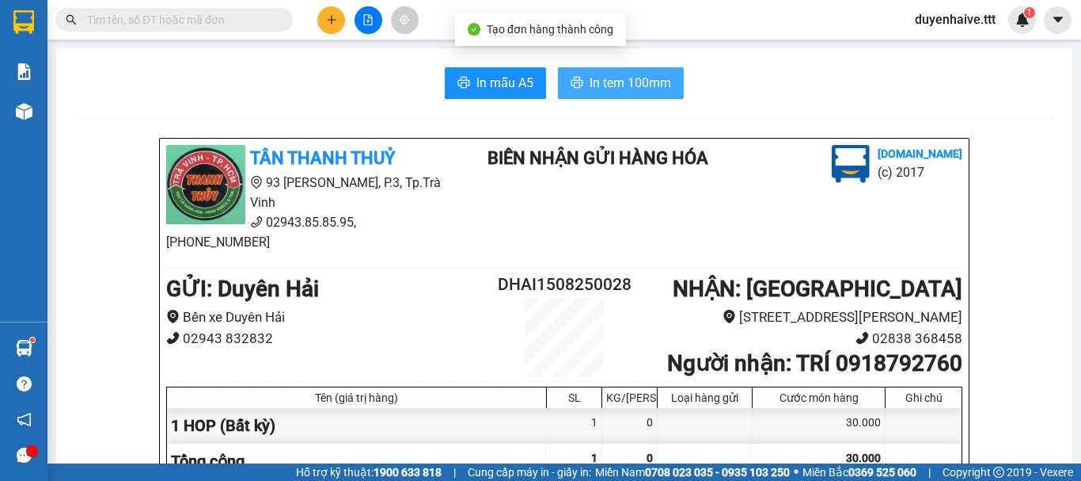
click at [628, 93] on span "In tem 100mm" at bounding box center [631, 83] width 82 height 20
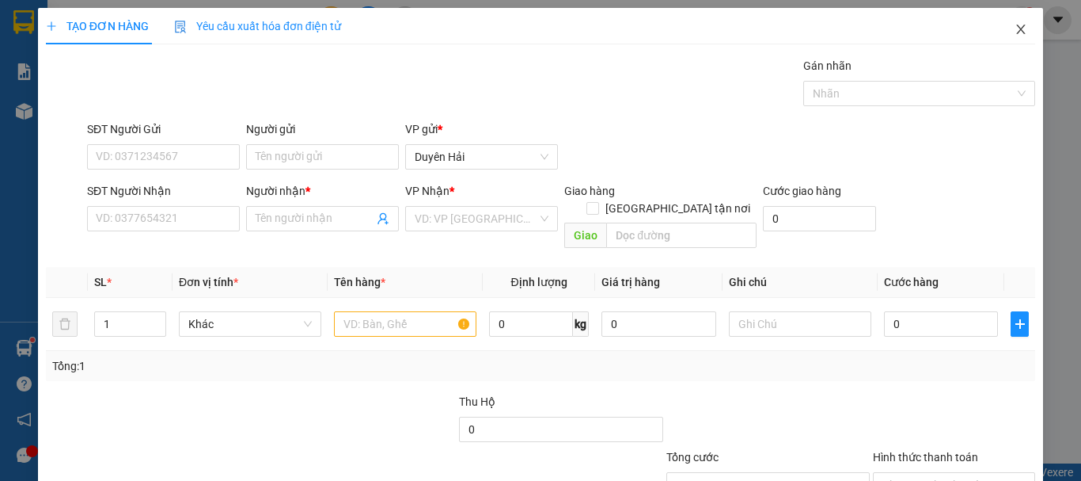
click at [1017, 27] on icon "close" at bounding box center [1021, 30] width 9 height 10
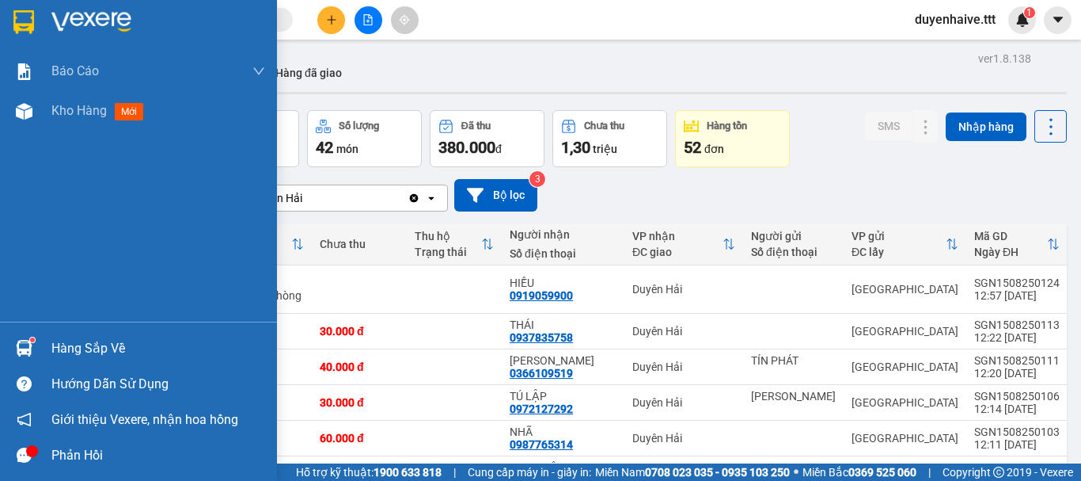
click at [97, 348] on div "Hàng sắp về" at bounding box center [158, 348] width 214 height 24
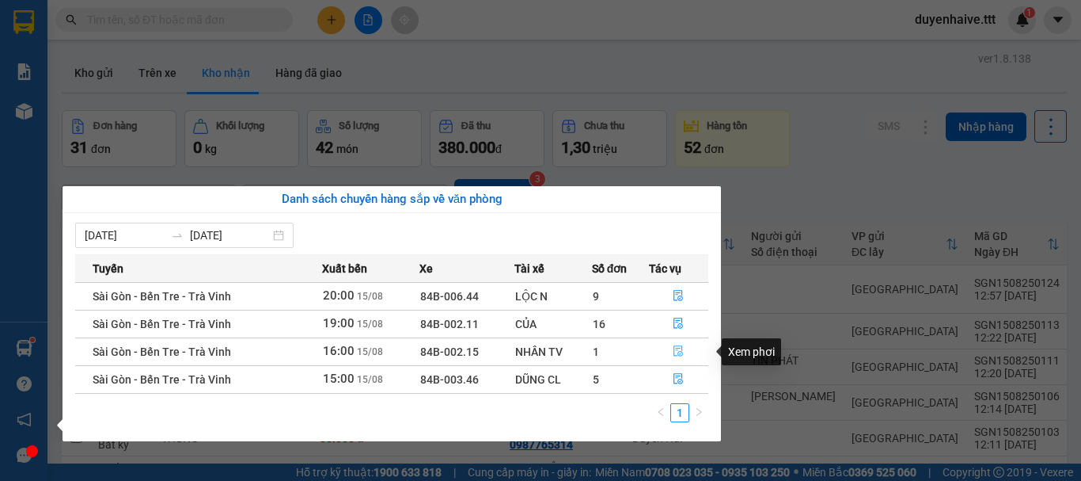
click at [673, 345] on icon "file-done" at bounding box center [678, 350] width 11 height 11
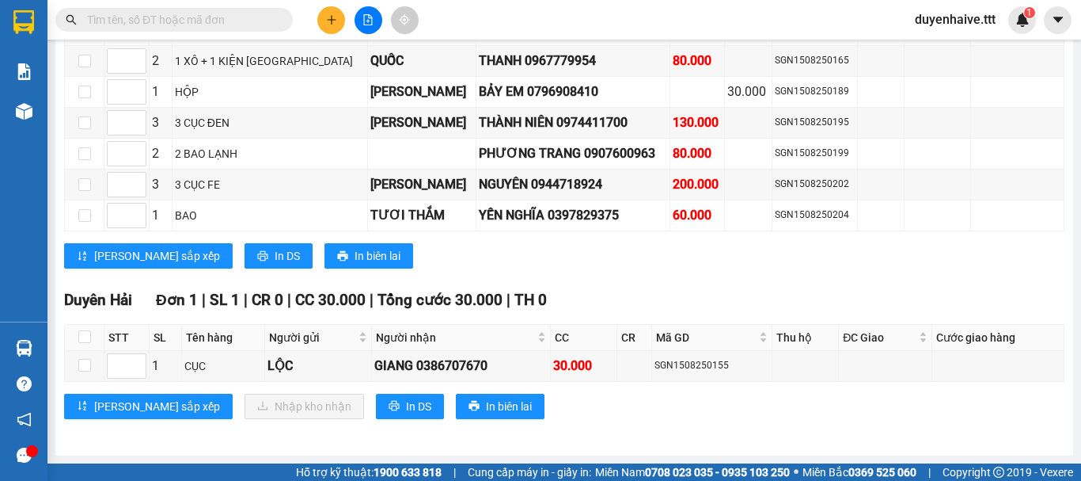
scroll to position [1967, 0]
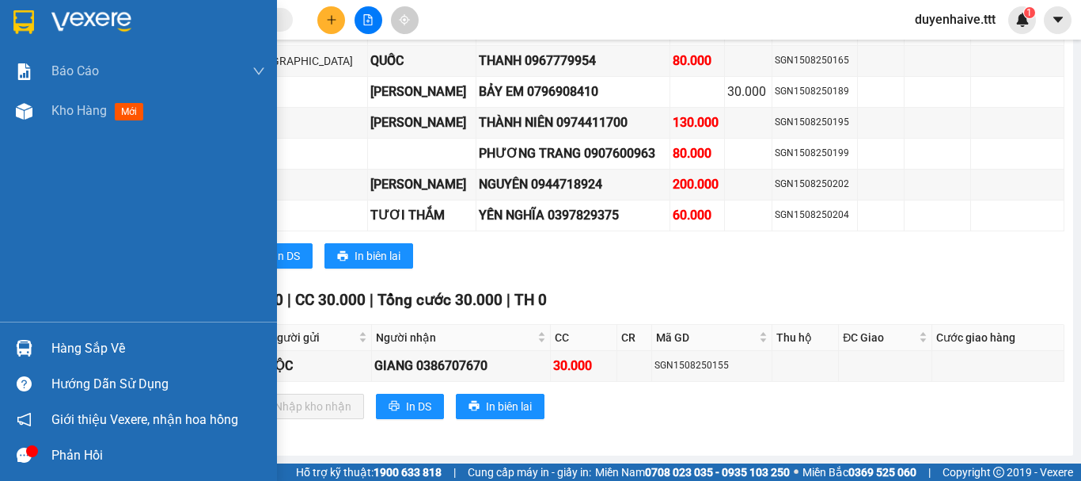
click at [106, 354] on div "Hàng sắp về" at bounding box center [158, 348] width 214 height 24
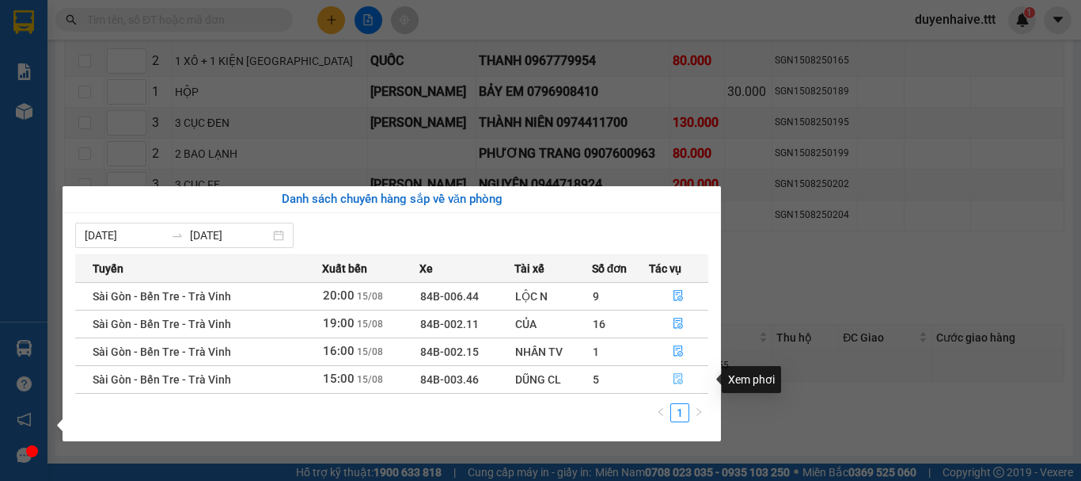
click at [675, 379] on icon "file-done" at bounding box center [678, 378] width 11 height 11
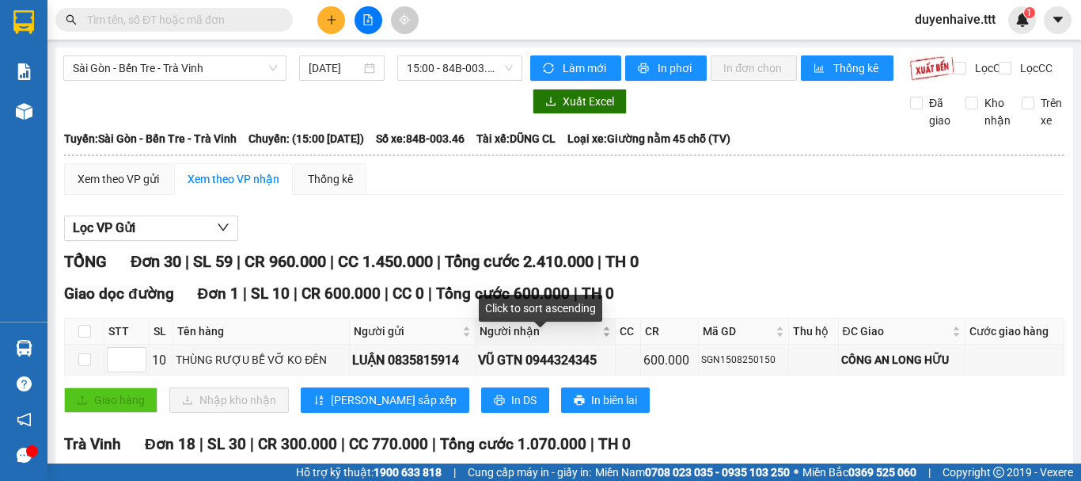
scroll to position [79, 0]
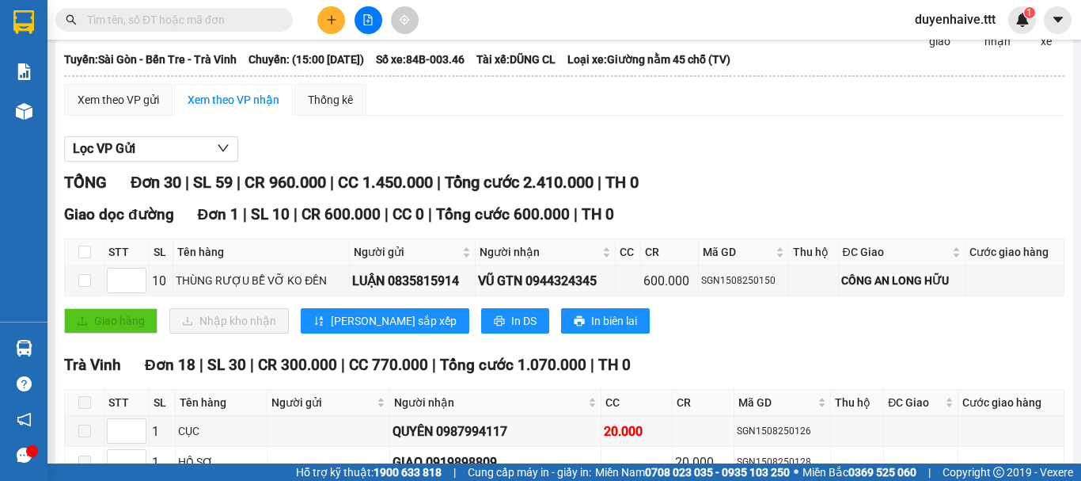
scroll to position [317, 0]
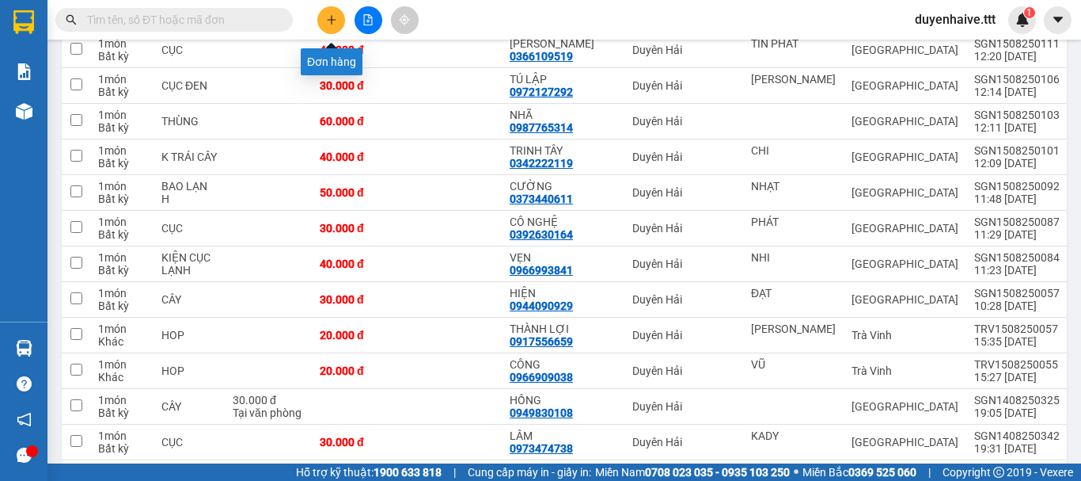
click at [326, 21] on icon "plus" at bounding box center [331, 19] width 11 height 11
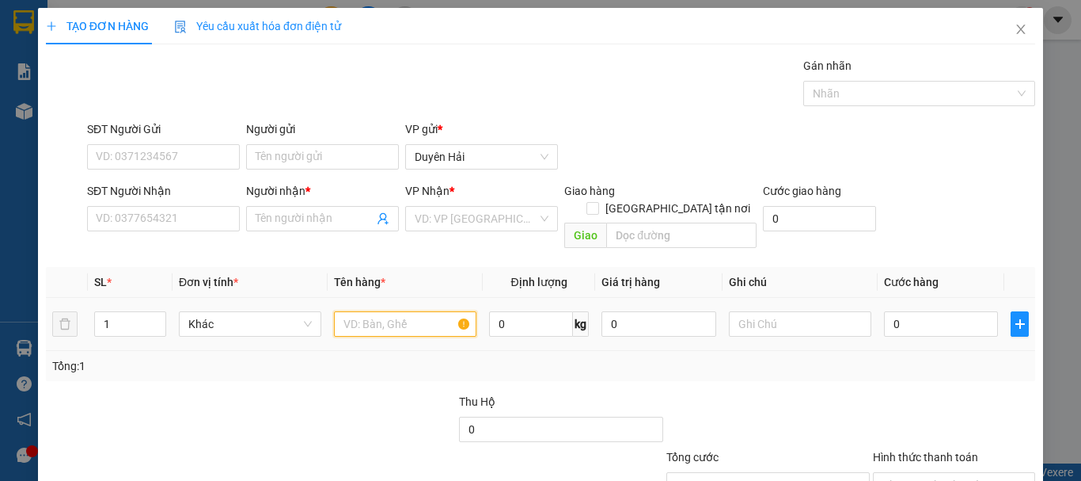
click at [396, 312] on input "text" at bounding box center [405, 323] width 143 height 25
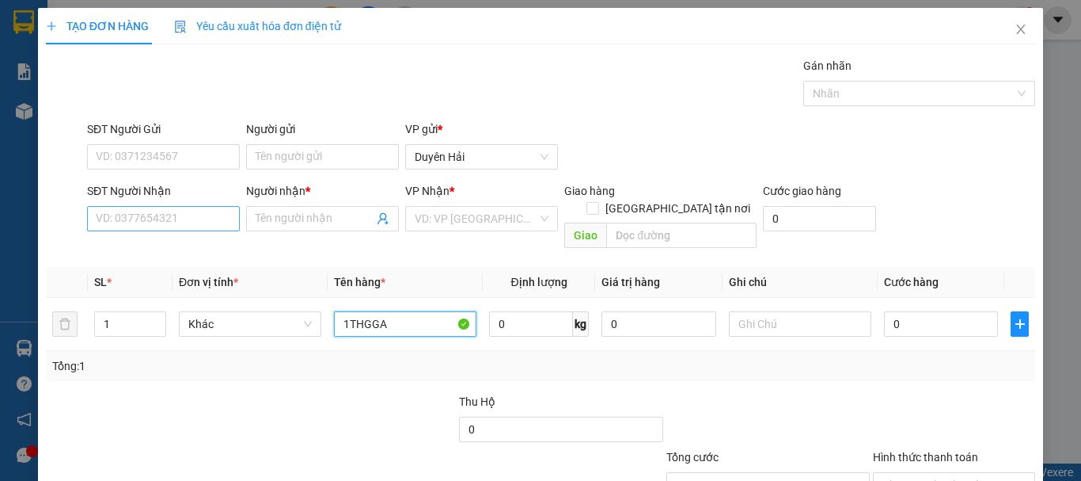
type input "1THGGA"
click at [186, 211] on input "SĐT Người Nhận" at bounding box center [163, 218] width 153 height 25
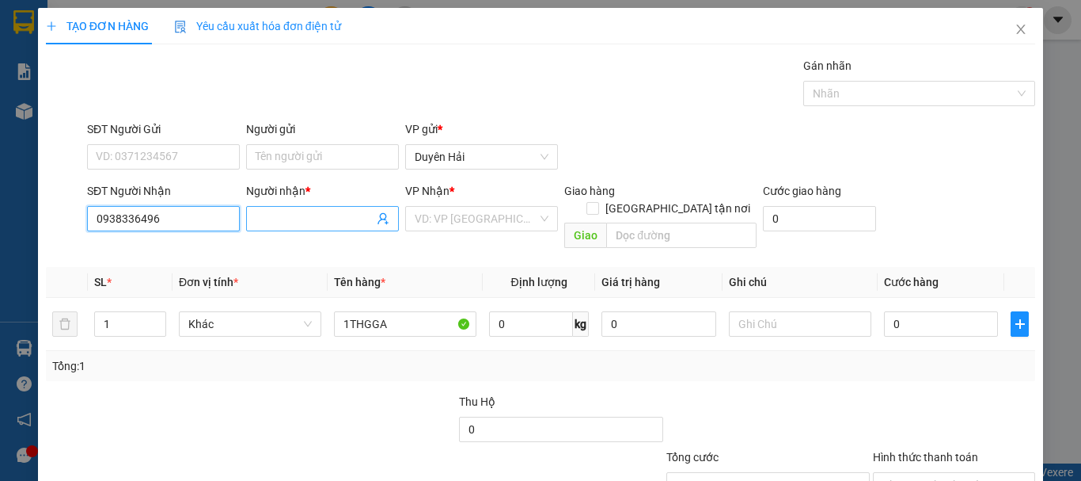
type input "0938336496"
click at [278, 223] on input "Người nhận *" at bounding box center [315, 218] width 118 height 17
click at [278, 223] on input "A THNH" at bounding box center [315, 218] width 118 height 17
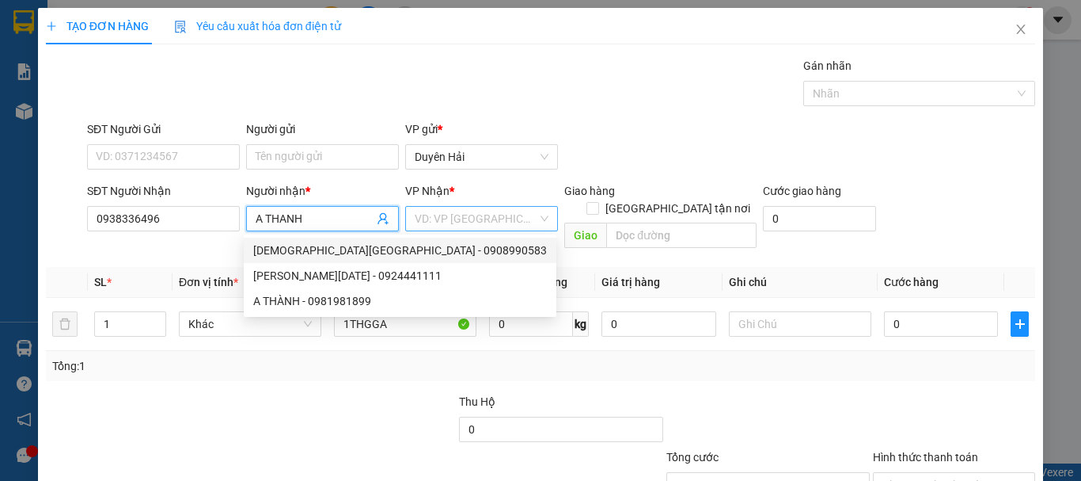
type input "A THANH"
click at [466, 215] on input "search" at bounding box center [476, 219] width 123 height 24
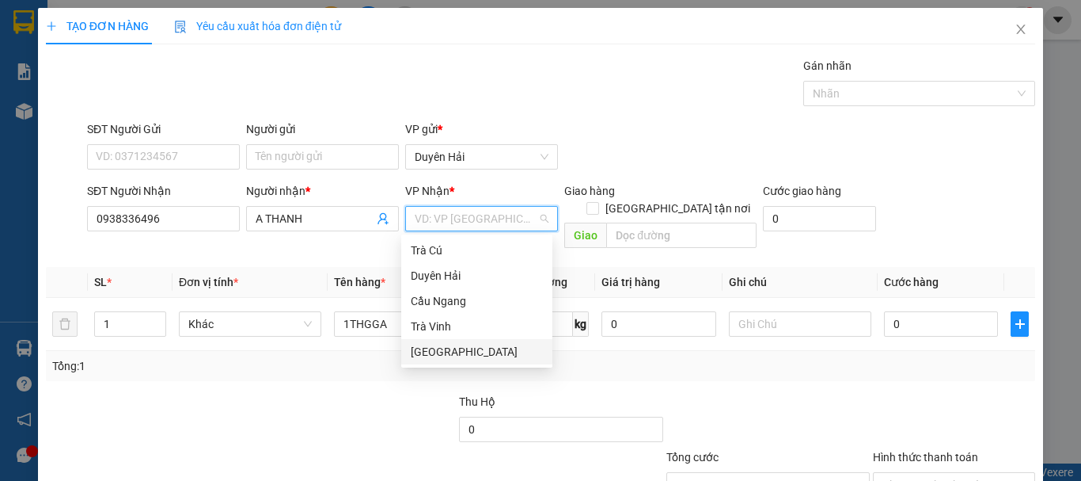
click at [438, 354] on div "[GEOGRAPHIC_DATA]" at bounding box center [477, 351] width 132 height 17
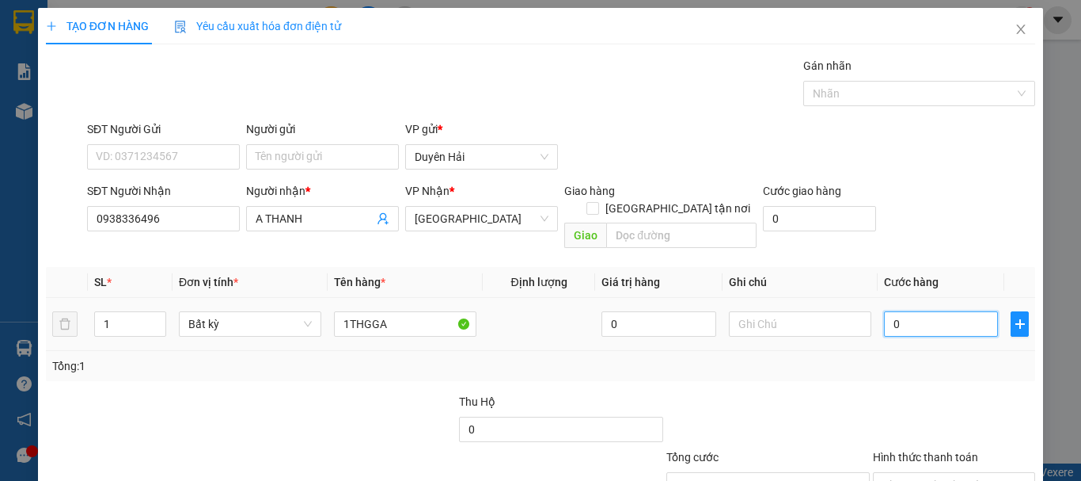
click at [915, 311] on input "0" at bounding box center [941, 323] width 114 height 25
type input "7"
type input "70"
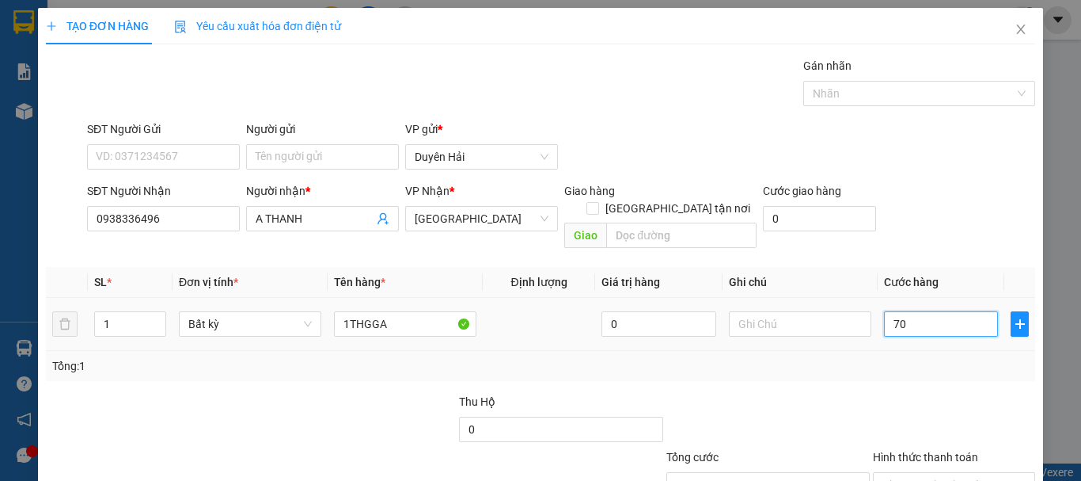
type input "70"
click at [889, 370] on div "Transit Pickup Surcharge Ids Transit Deliver Surcharge Ids Transit Deliver Surc…" at bounding box center [541, 314] width 990 height 515
type input "70.000"
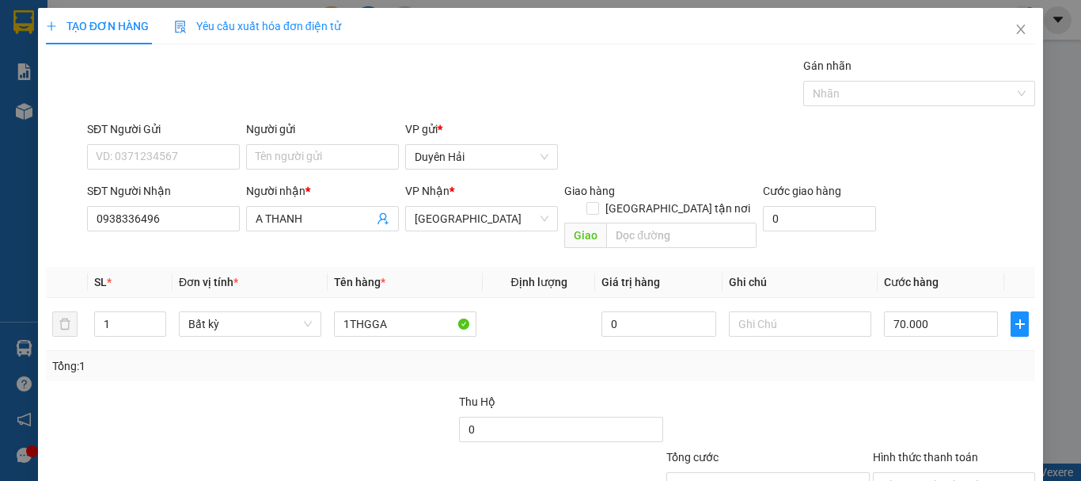
scroll to position [105, 0]
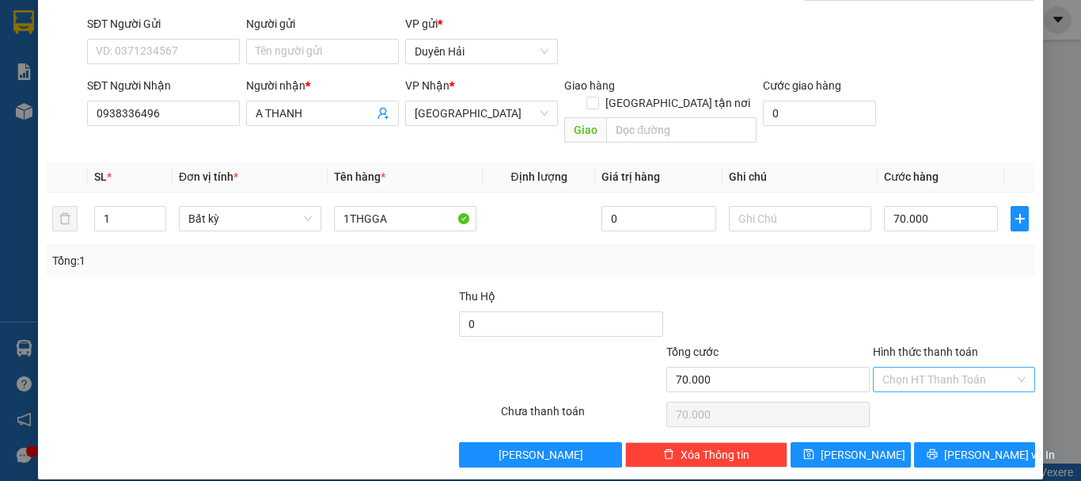
click at [916, 371] on input "Hình thức thanh toán" at bounding box center [949, 379] width 132 height 24
click at [933, 382] on div "Tại văn phòng" at bounding box center [945, 393] width 161 height 25
type input "0"
drag, startPoint x: 952, startPoint y: 422, endPoint x: 956, endPoint y: 464, distance: 42.1
click at [952, 435] on div "Transit Pickup Surcharge Ids Transit Deliver Surcharge Ids Transit Deliver Surc…" at bounding box center [541, 209] width 990 height 515
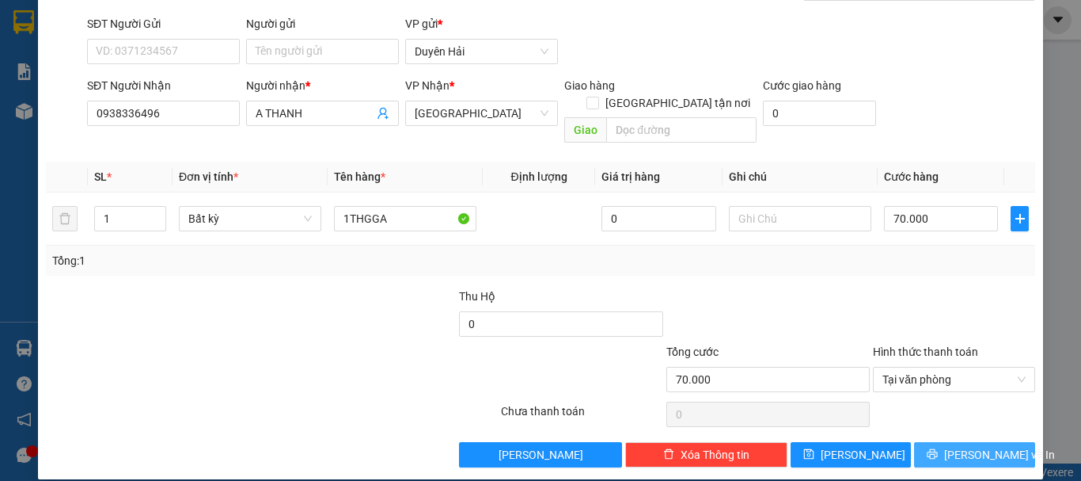
click at [961, 446] on span "[PERSON_NAME] và In" at bounding box center [1000, 454] width 111 height 17
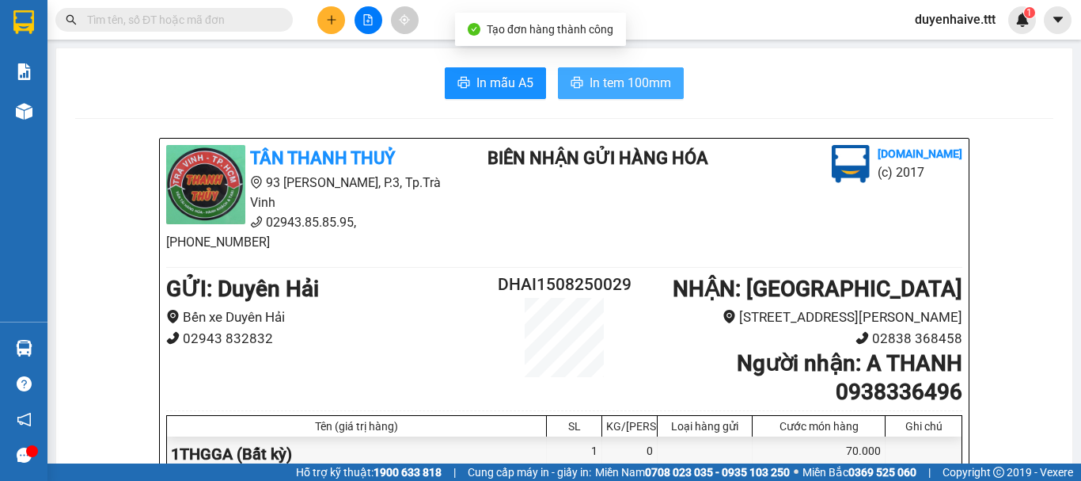
click at [606, 82] on span "In tem 100mm" at bounding box center [631, 83] width 82 height 20
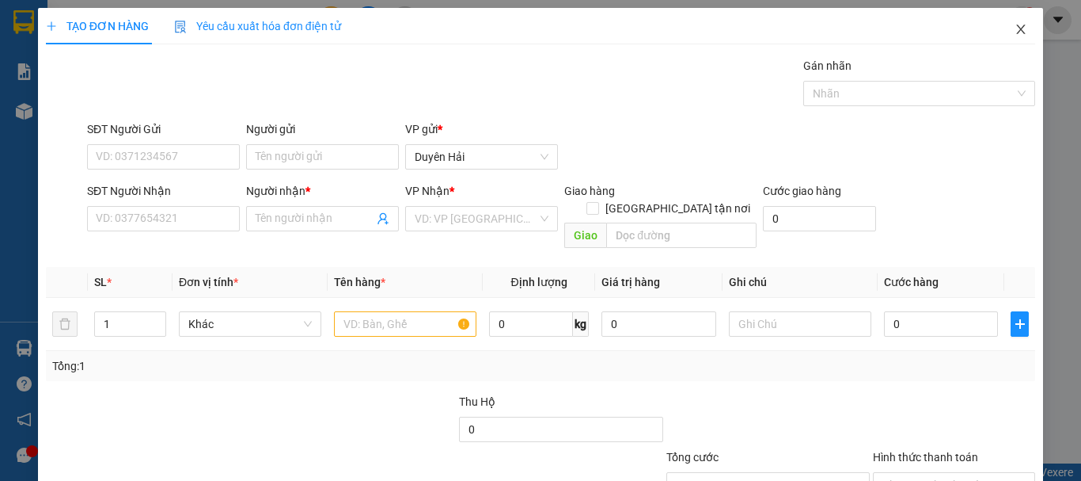
click at [1015, 29] on icon "close" at bounding box center [1021, 29] width 13 height 13
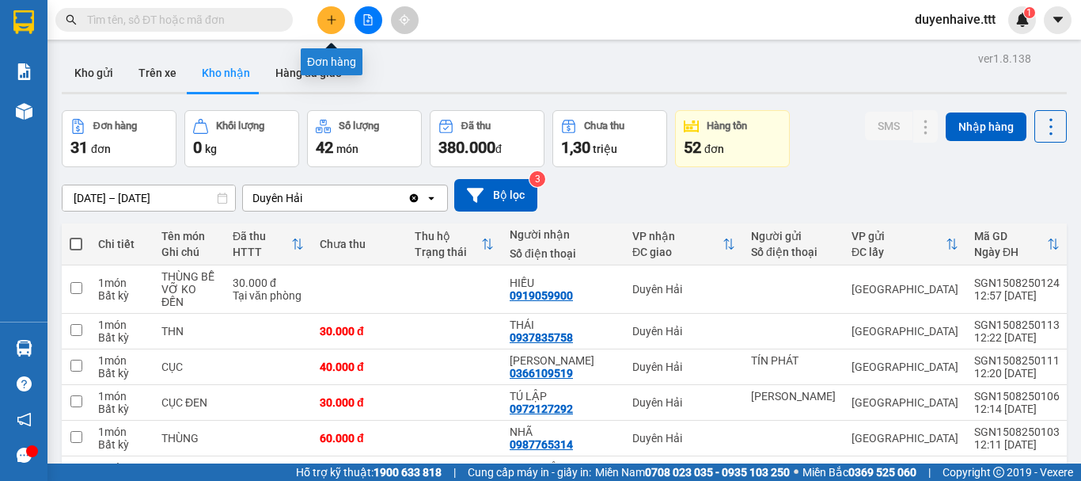
click at [335, 23] on icon "plus" at bounding box center [331, 19] width 11 height 11
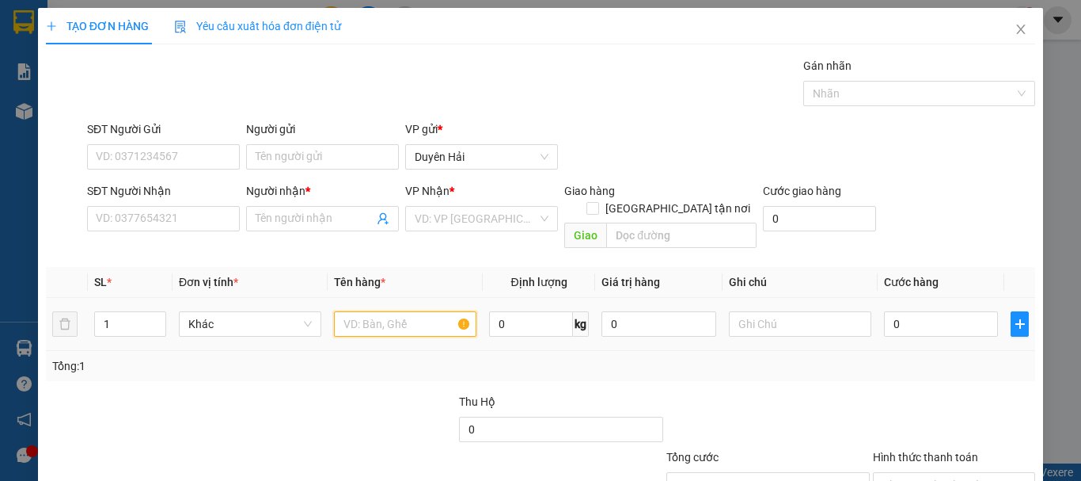
click at [401, 311] on input "text" at bounding box center [405, 323] width 143 height 25
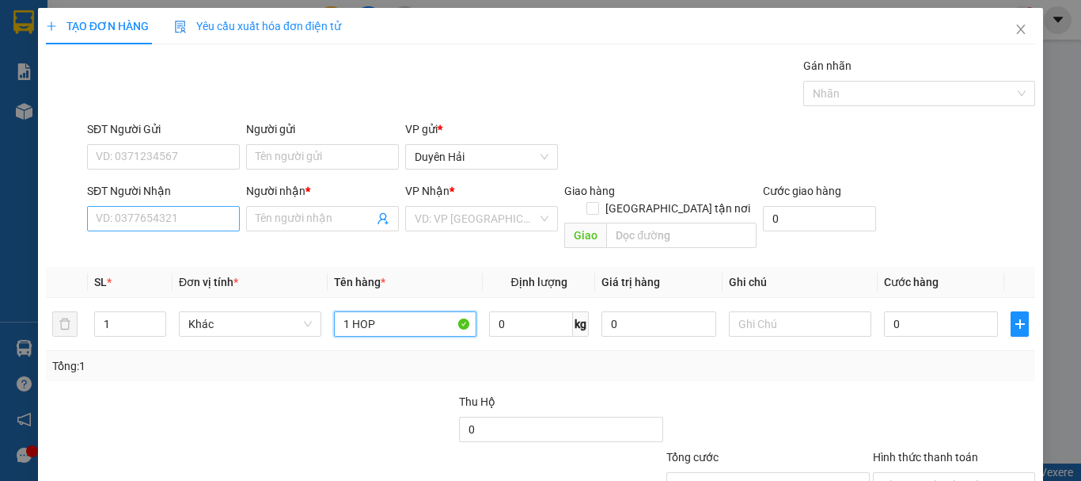
type input "1 HOP"
click at [196, 214] on input "SĐT Người Nhận" at bounding box center [163, 218] width 153 height 25
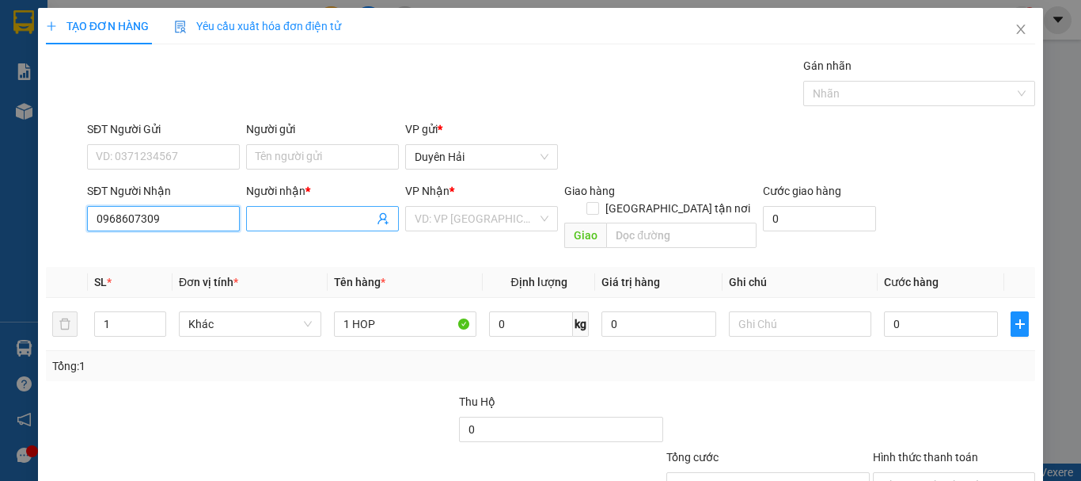
type input "0968607309"
click at [298, 220] on input "Người nhận *" at bounding box center [315, 218] width 118 height 17
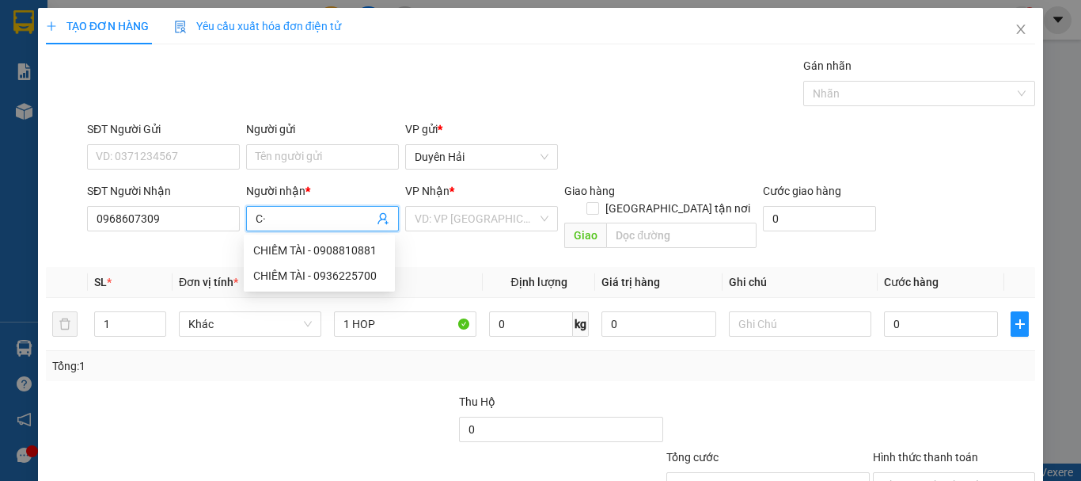
type input "C"
click at [1015, 32] on icon "close" at bounding box center [1021, 29] width 13 height 13
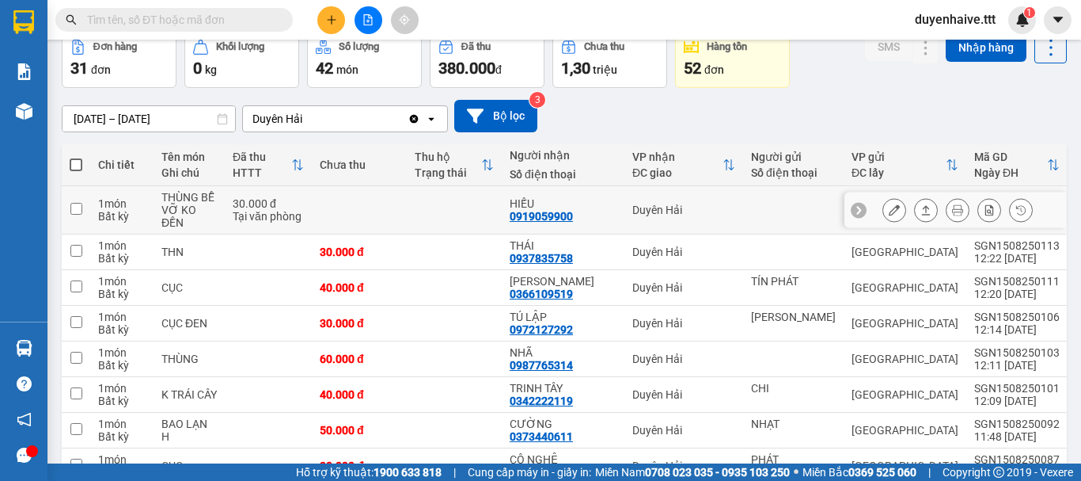
scroll to position [317, 0]
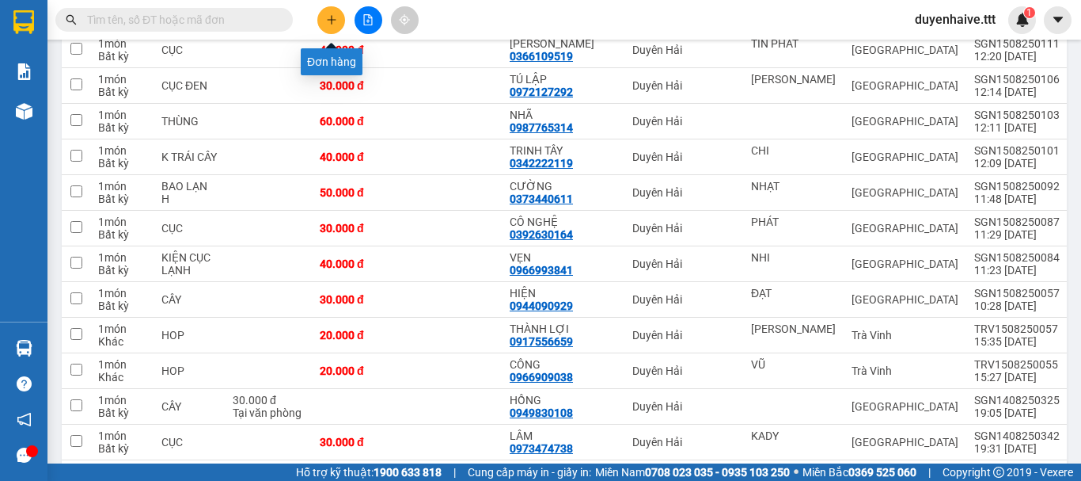
click at [326, 25] on icon "plus" at bounding box center [331, 19] width 11 height 11
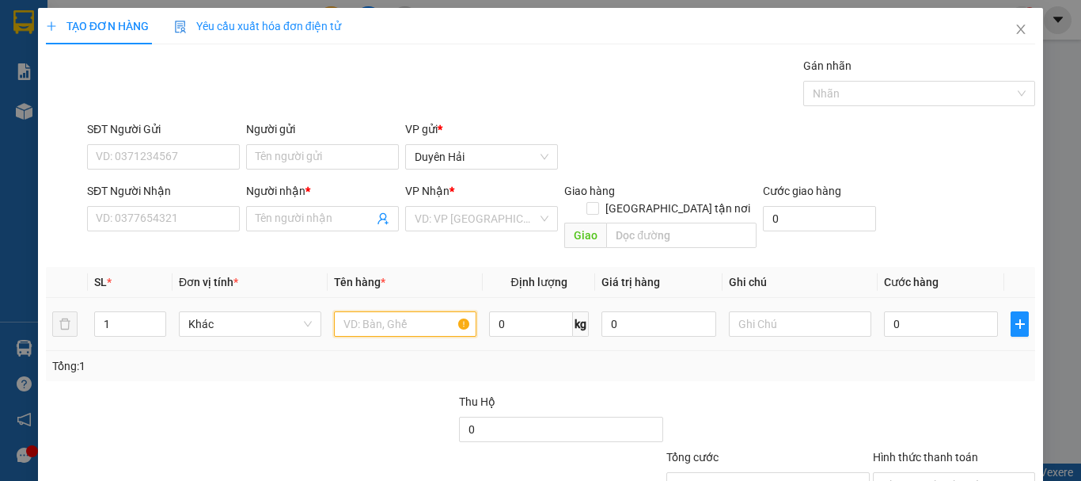
click at [404, 311] on input "text" at bounding box center [405, 323] width 143 height 25
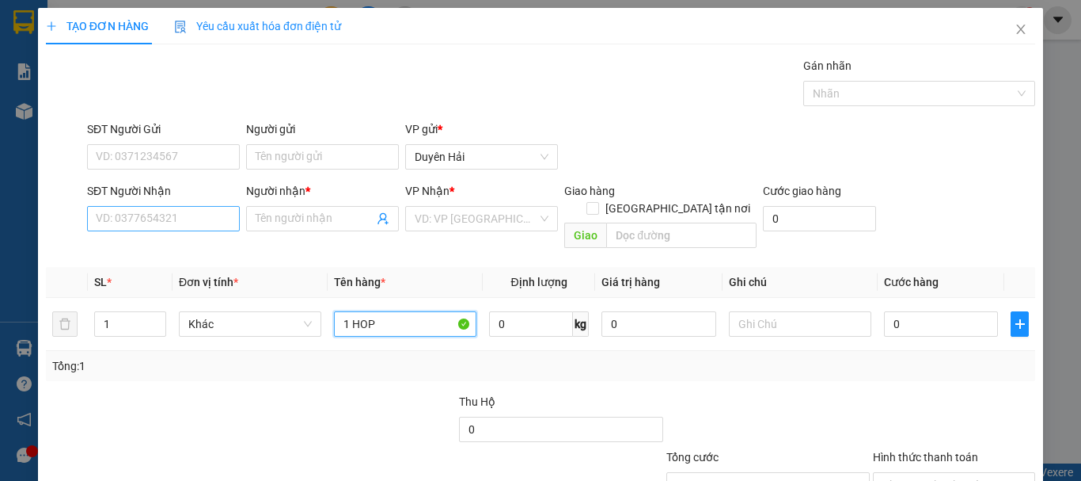
type input "1 HOP"
click at [200, 217] on input "SĐT Người Nhận" at bounding box center [163, 218] width 153 height 25
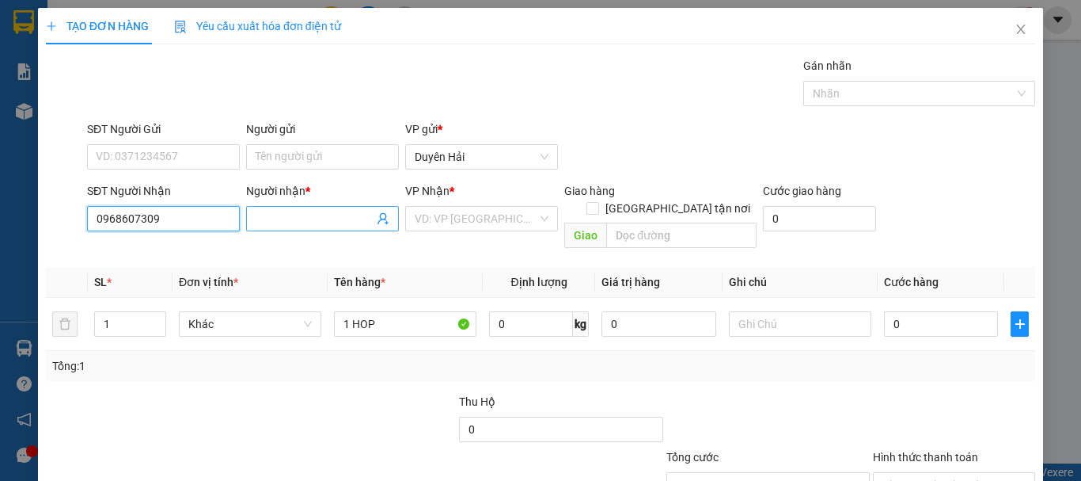
type input "0968607309"
click at [301, 214] on input "Người nhận *" at bounding box center [315, 218] width 118 height 17
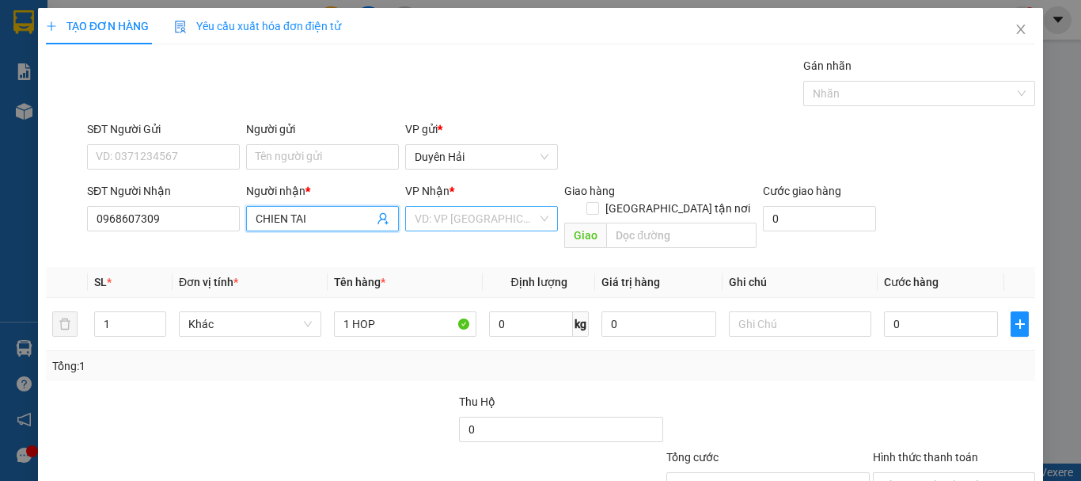
type input "CHIEN TAI"
click at [447, 217] on input "search" at bounding box center [476, 219] width 123 height 24
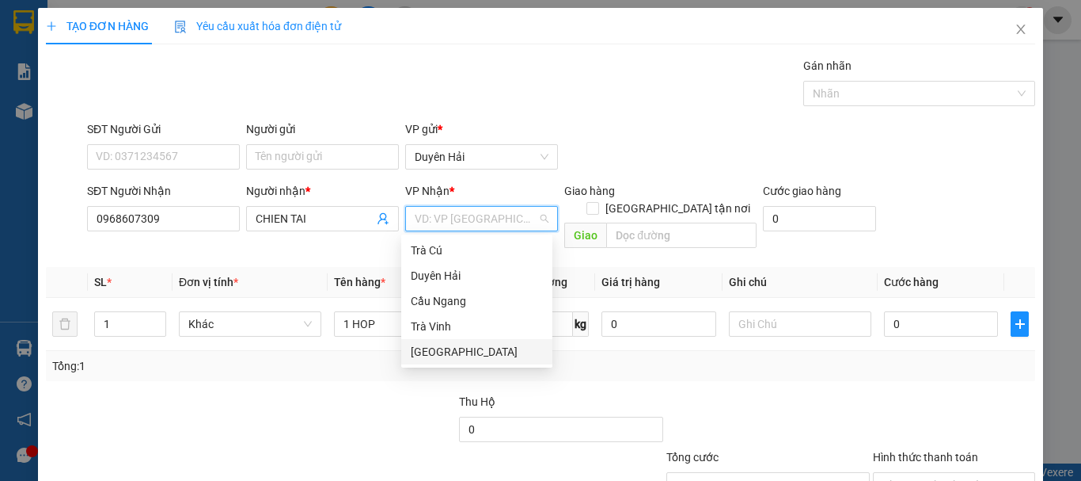
click at [443, 347] on div "[GEOGRAPHIC_DATA]" at bounding box center [477, 351] width 132 height 17
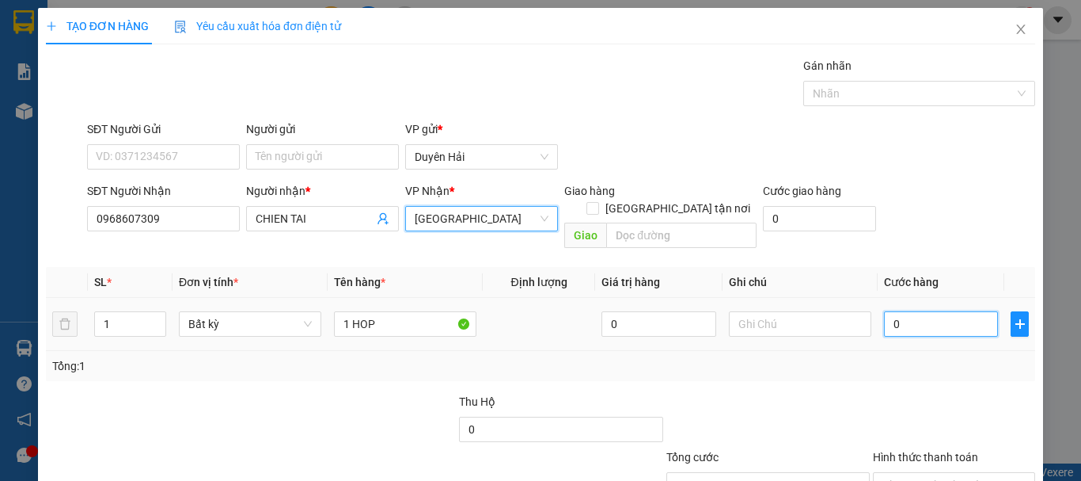
click at [903, 311] on input "0" at bounding box center [941, 323] width 114 height 25
type input "3"
type input "30"
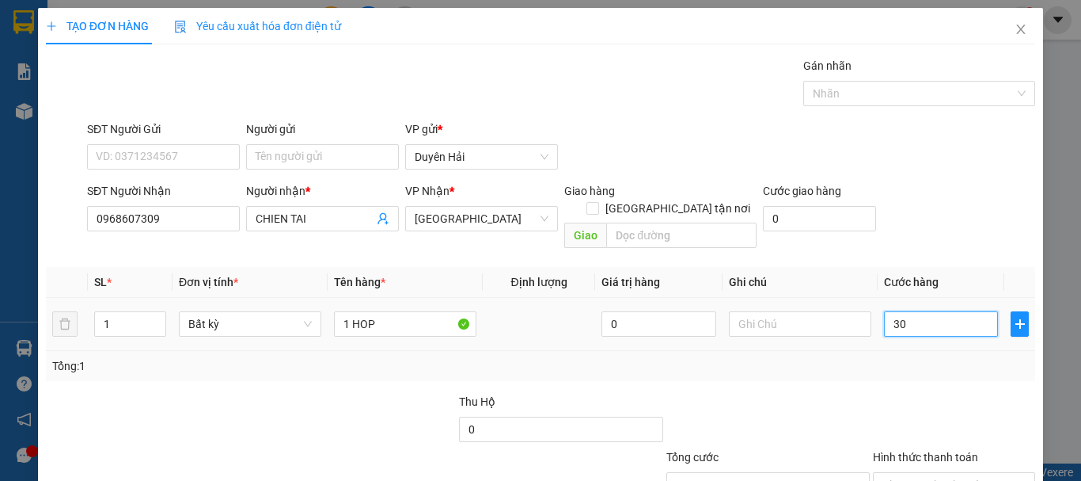
type input "30"
type input "30.000"
click at [879, 357] on div "Tổng: 1" at bounding box center [540, 365] width 977 height 17
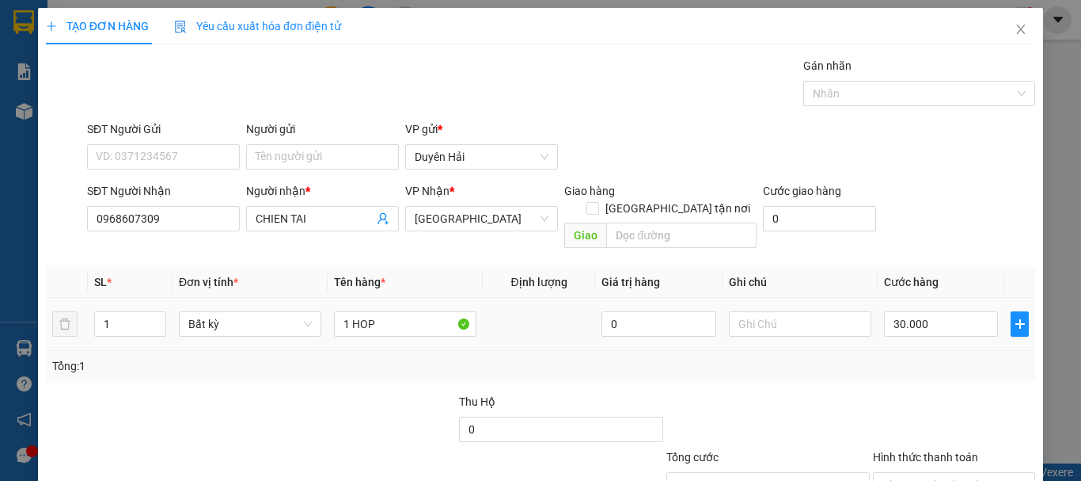
scroll to position [105, 0]
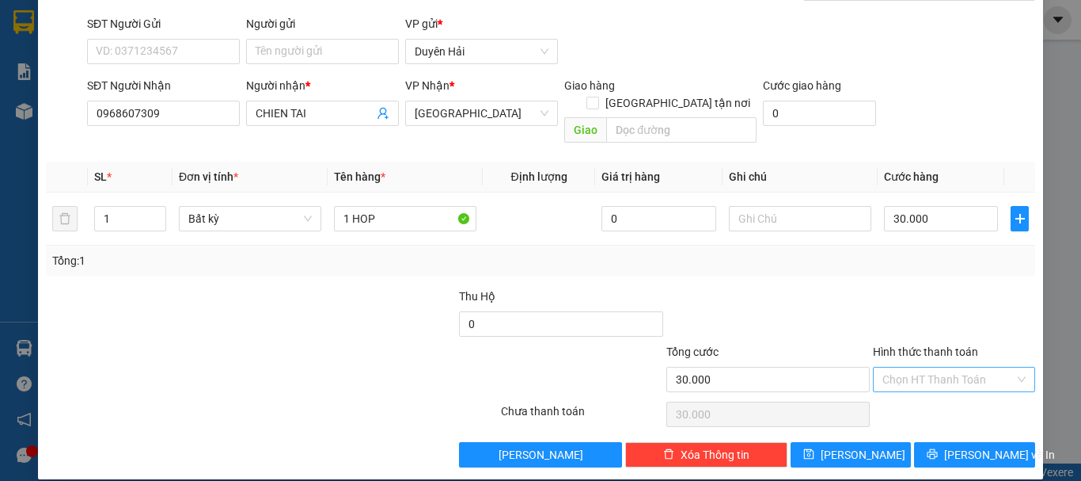
drag, startPoint x: 894, startPoint y: 365, endPoint x: 902, endPoint y: 369, distance: 8.9
click at [902, 369] on input "Hình thức thanh toán" at bounding box center [949, 379] width 132 height 24
click at [961, 398] on div "Tại văn phòng" at bounding box center [945, 393] width 142 height 17
type input "0"
click at [770, 206] on input "text" at bounding box center [800, 218] width 143 height 25
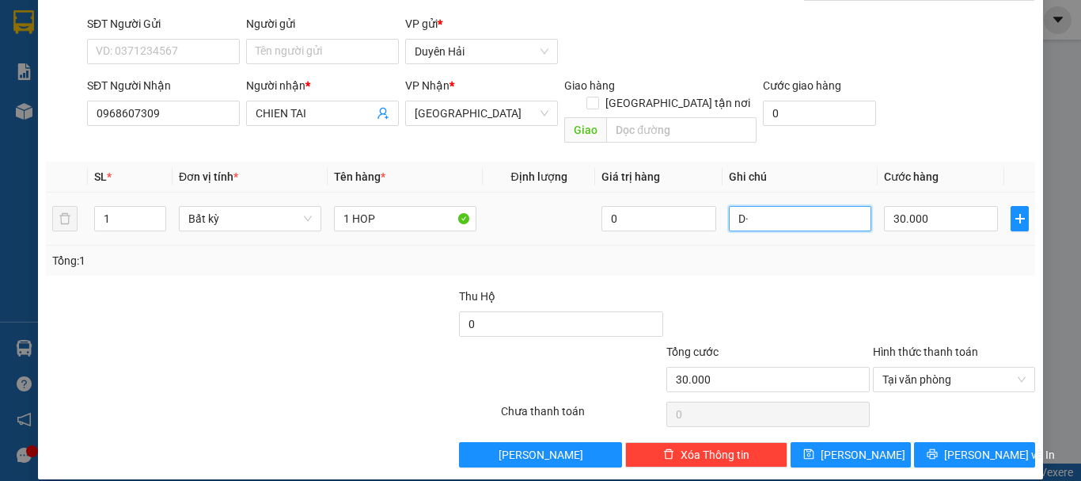
type input "D"
type input "O CO SDT NGUOI NHAN . NHO NGUOI RUI DT DUM"
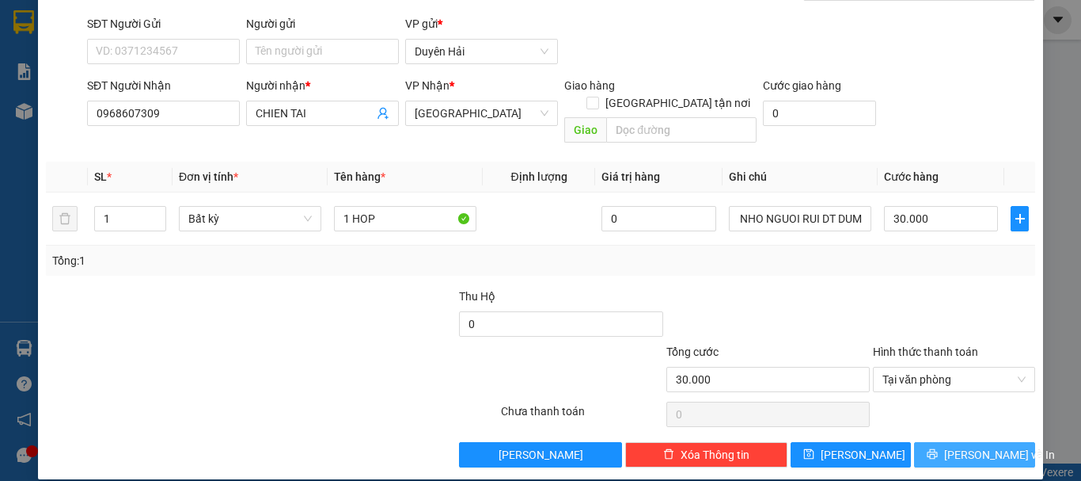
click at [962, 446] on span "[PERSON_NAME] và In" at bounding box center [1000, 454] width 111 height 17
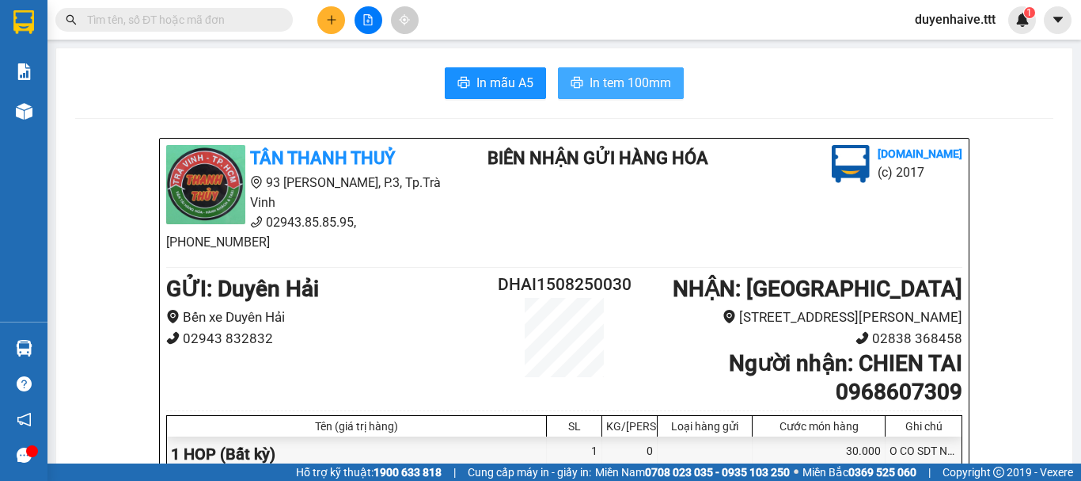
click at [609, 82] on span "In tem 100mm" at bounding box center [631, 83] width 82 height 20
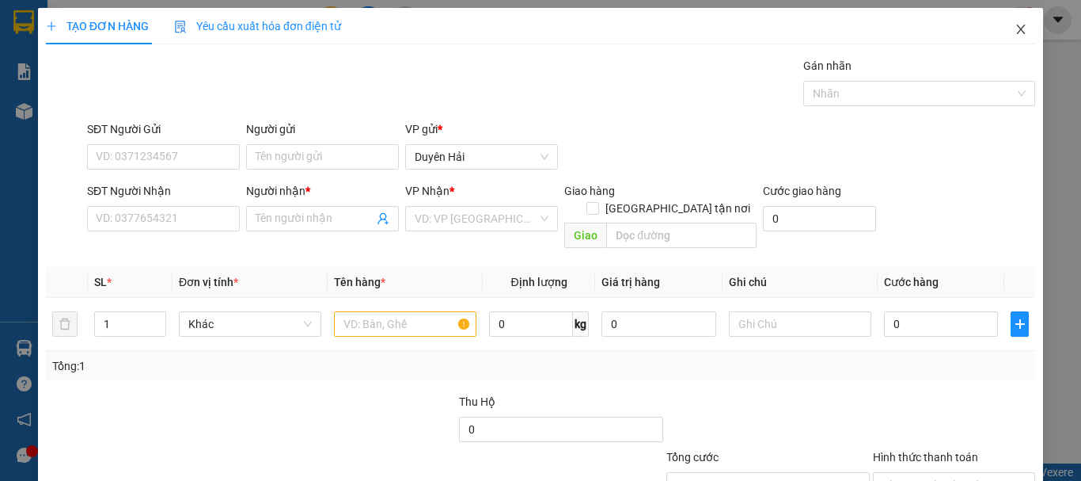
click at [1015, 25] on icon "close" at bounding box center [1021, 29] width 13 height 13
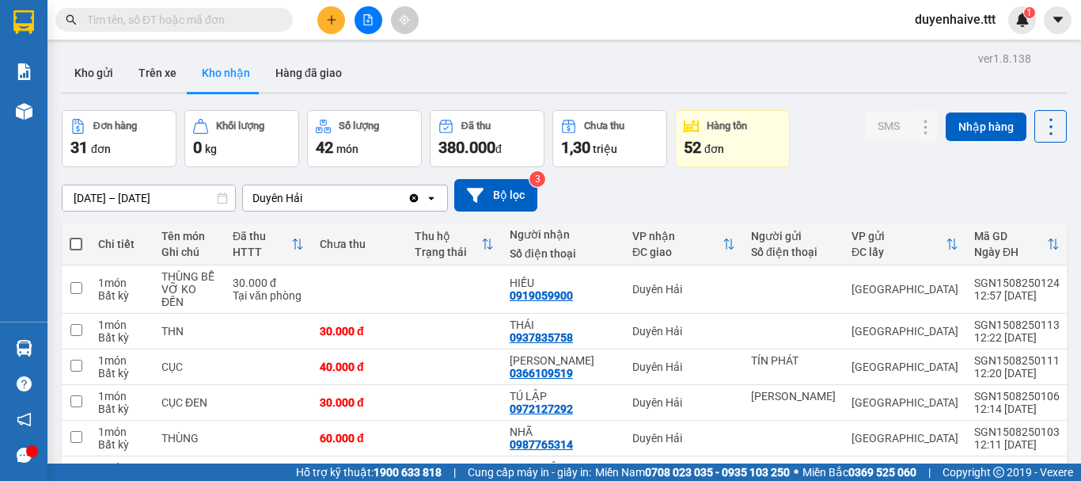
click at [188, 23] on input "text" at bounding box center [180, 19] width 187 height 17
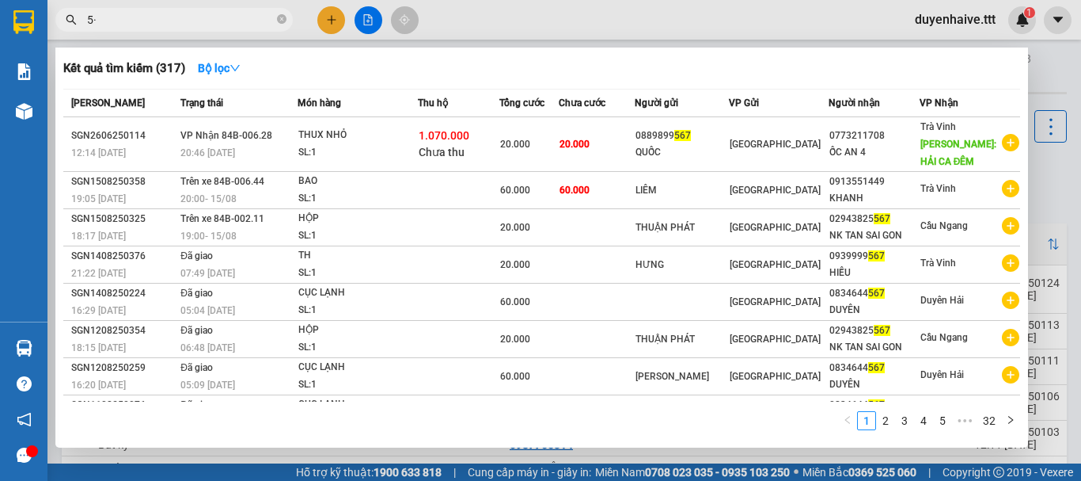
type input "5"
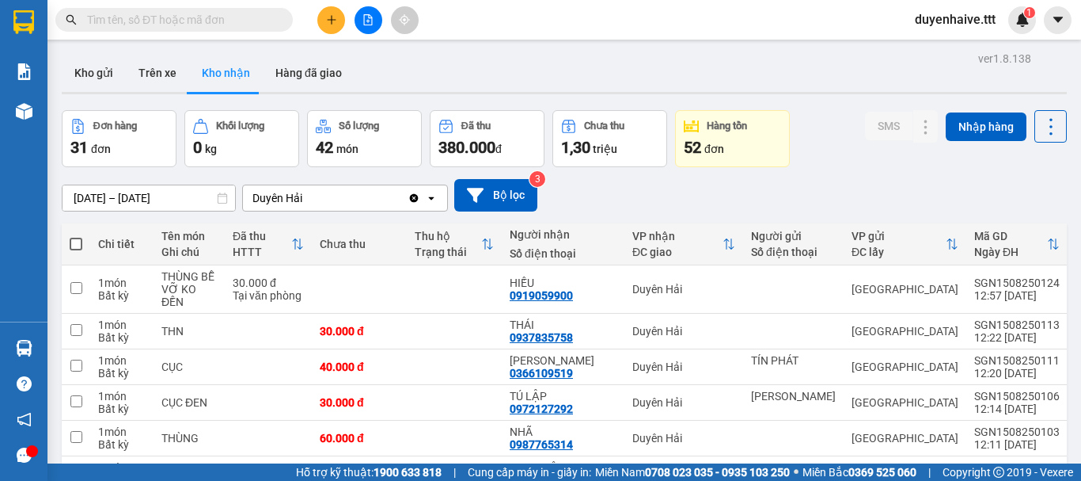
click at [226, 27] on input "text" at bounding box center [180, 19] width 187 height 17
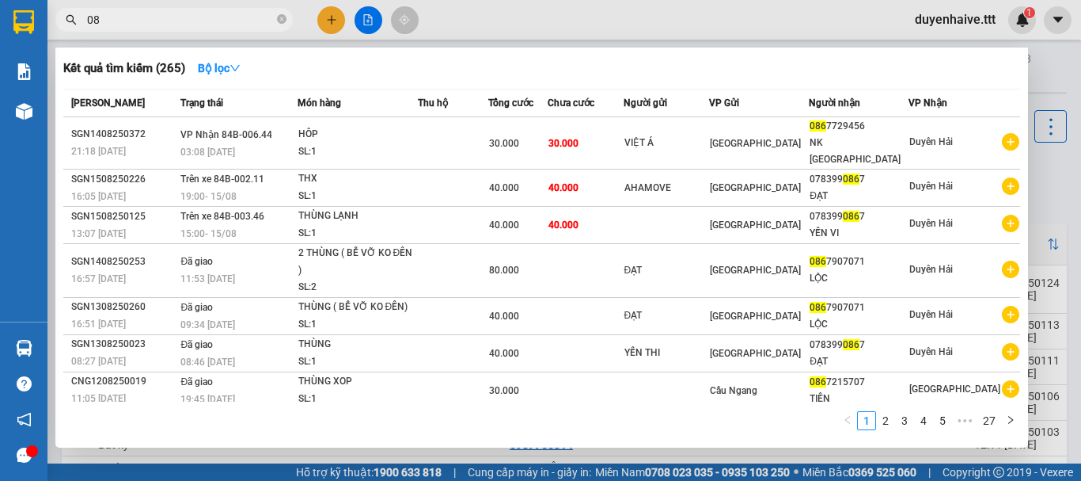
type input "0"
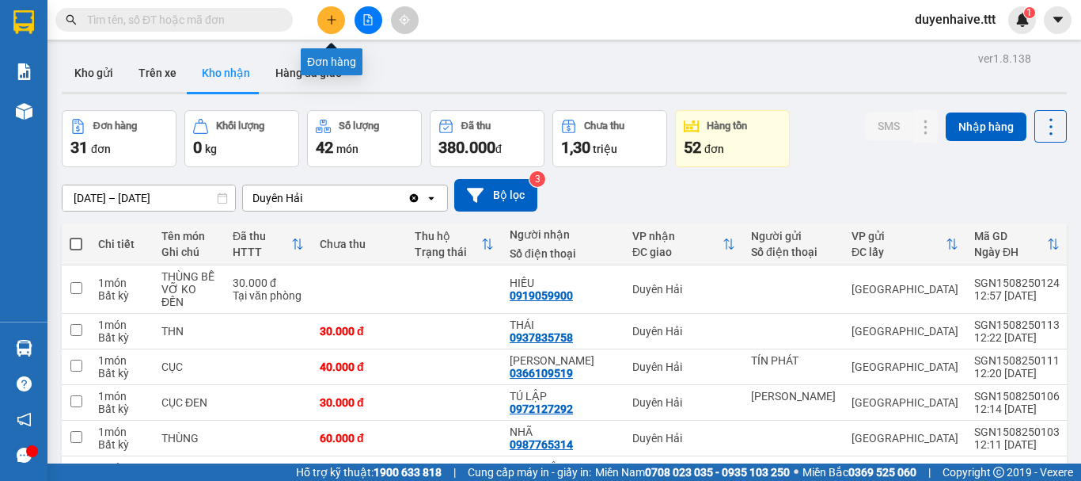
click at [330, 18] on icon "plus" at bounding box center [331, 19] width 11 height 11
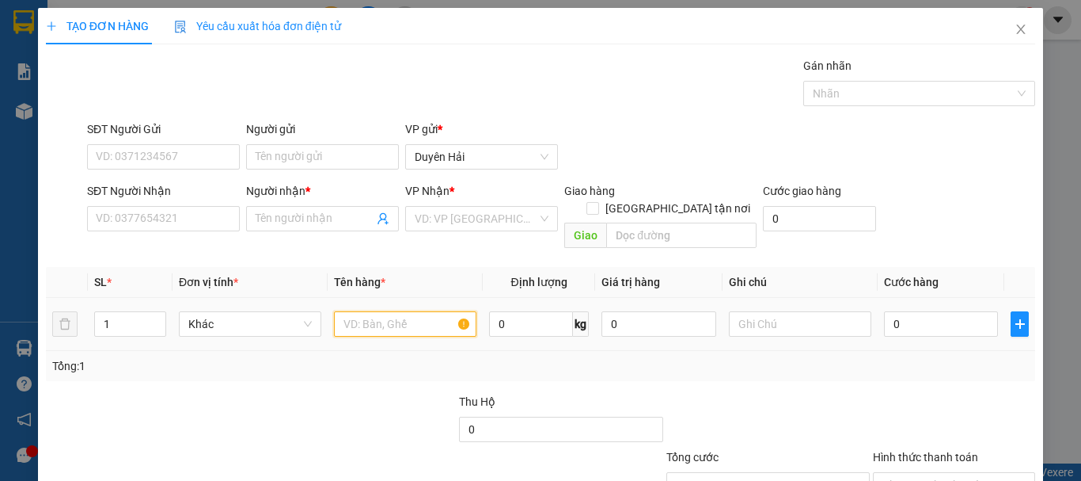
click at [393, 311] on input "text" at bounding box center [405, 323] width 143 height 25
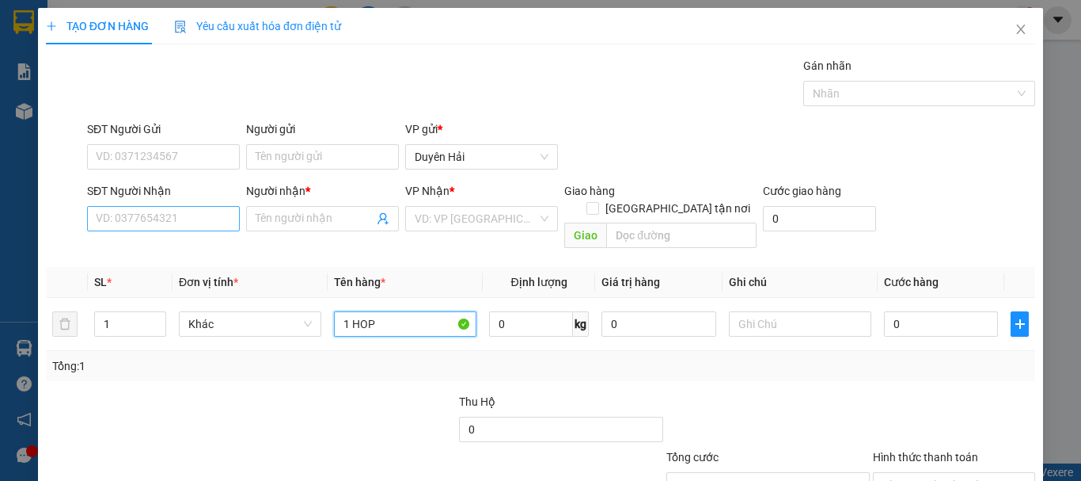
type input "1 HOP"
click at [147, 227] on input "SĐT Người Nhận" at bounding box center [163, 218] width 153 height 25
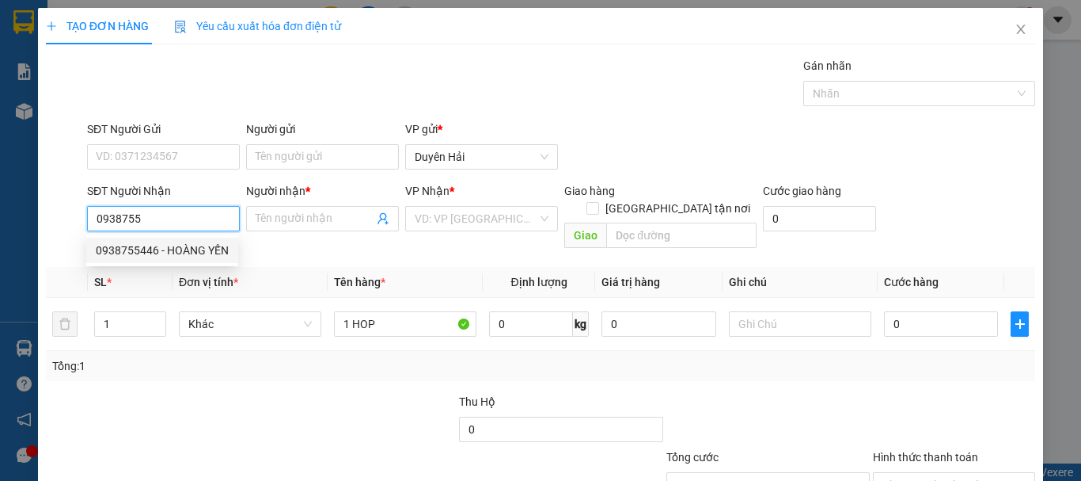
click at [146, 245] on div "0938755446 - HOÀNG YẾN" at bounding box center [162, 249] width 133 height 17
type input "0938755446"
type input "HOÀNG YẾN"
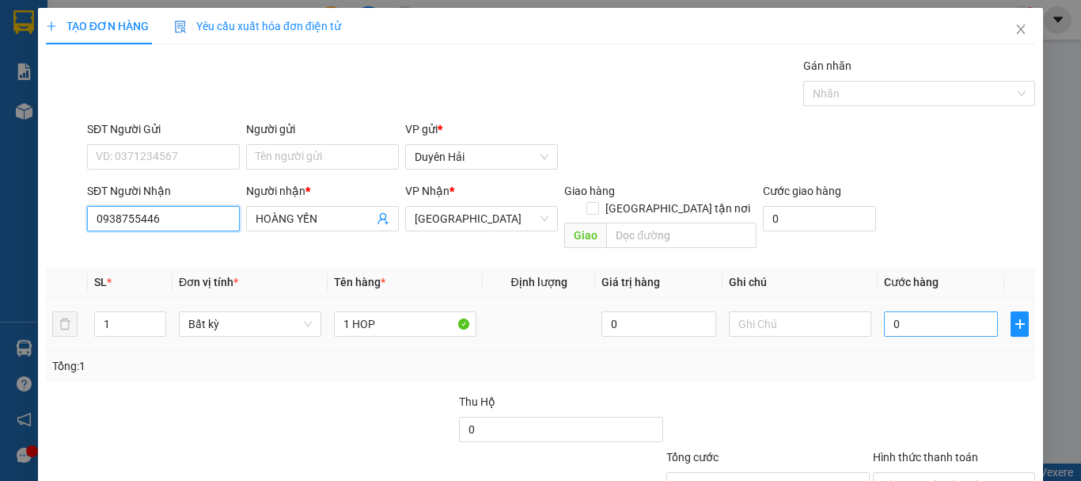
type input "0938755446"
click at [910, 311] on input "0" at bounding box center [941, 323] width 114 height 25
type input "3"
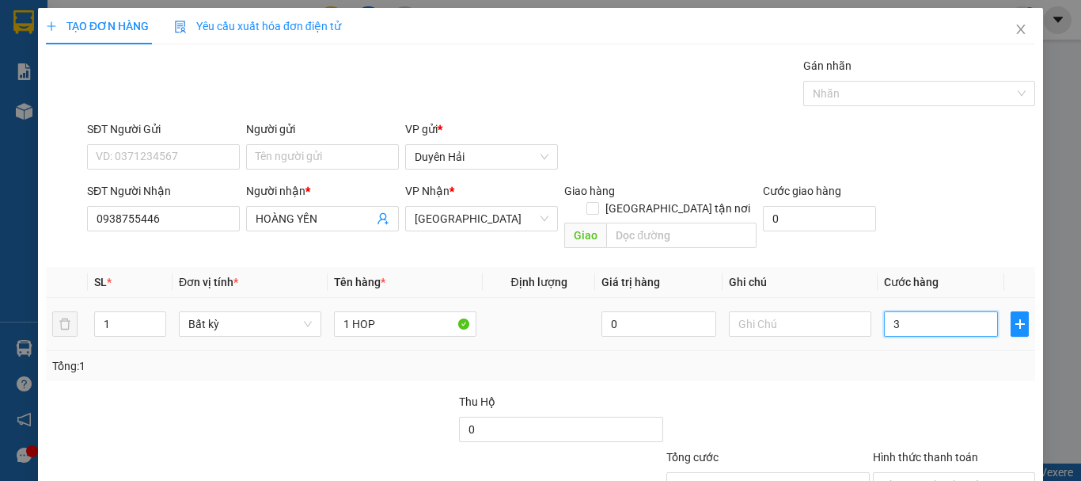
type input "30"
type input "30.000"
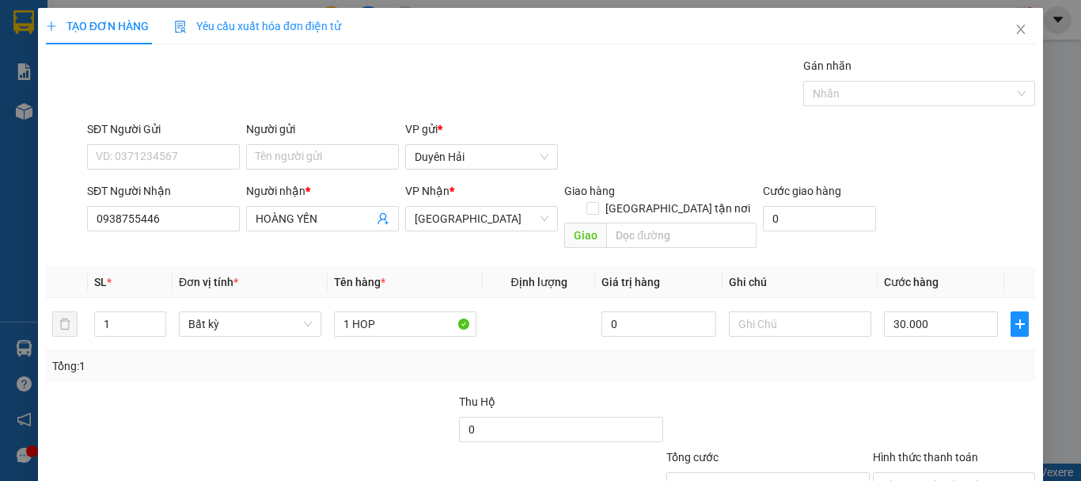
click at [900, 358] on div "Tổng: 1" at bounding box center [541, 366] width 990 height 30
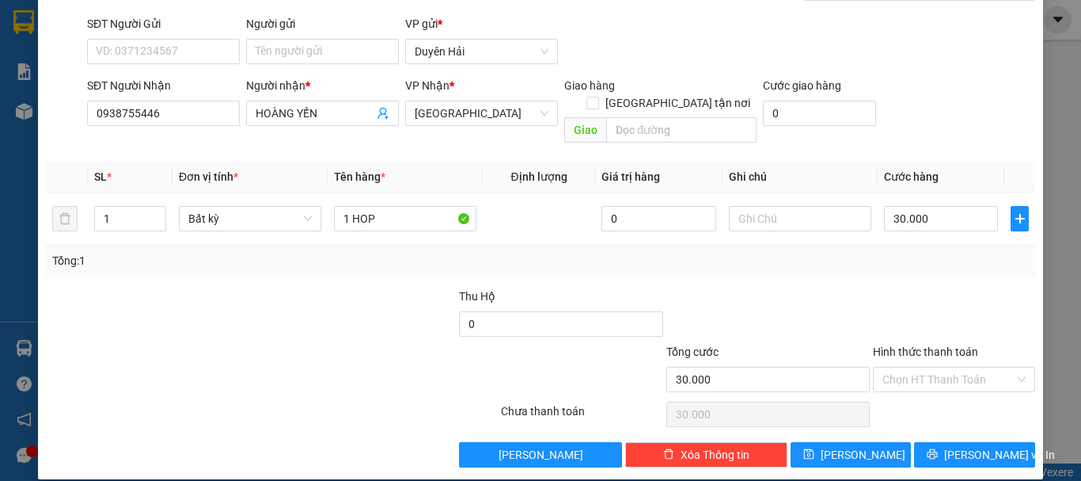
click at [900, 367] on input "Hình thức thanh toán" at bounding box center [949, 379] width 132 height 24
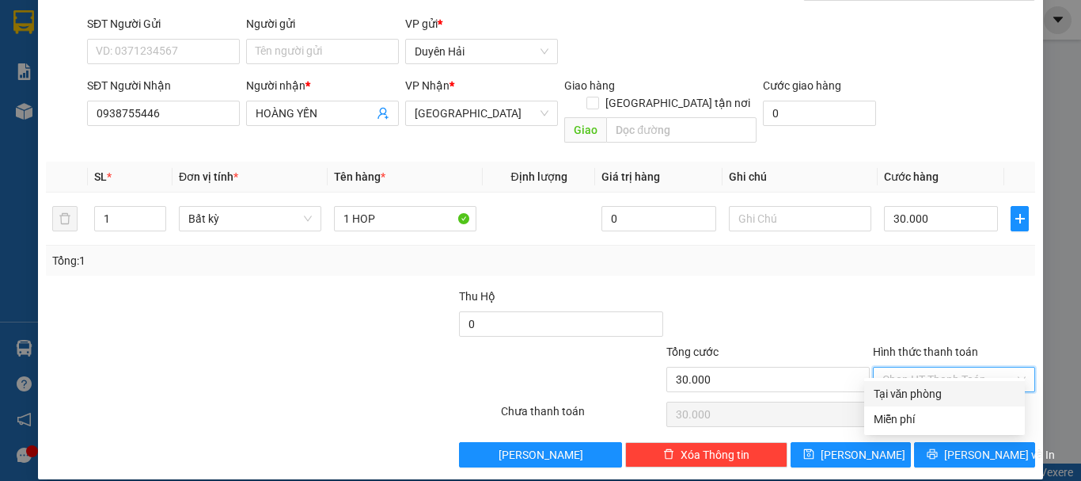
click at [905, 389] on div "Tại văn phòng" at bounding box center [945, 393] width 142 height 17
type input "0"
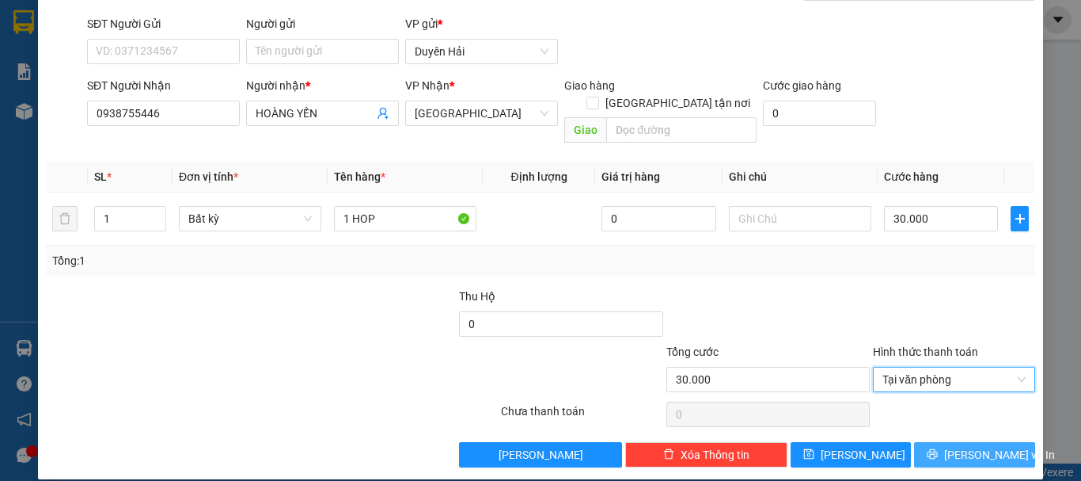
click at [964, 446] on span "[PERSON_NAME] và In" at bounding box center [1000, 454] width 111 height 17
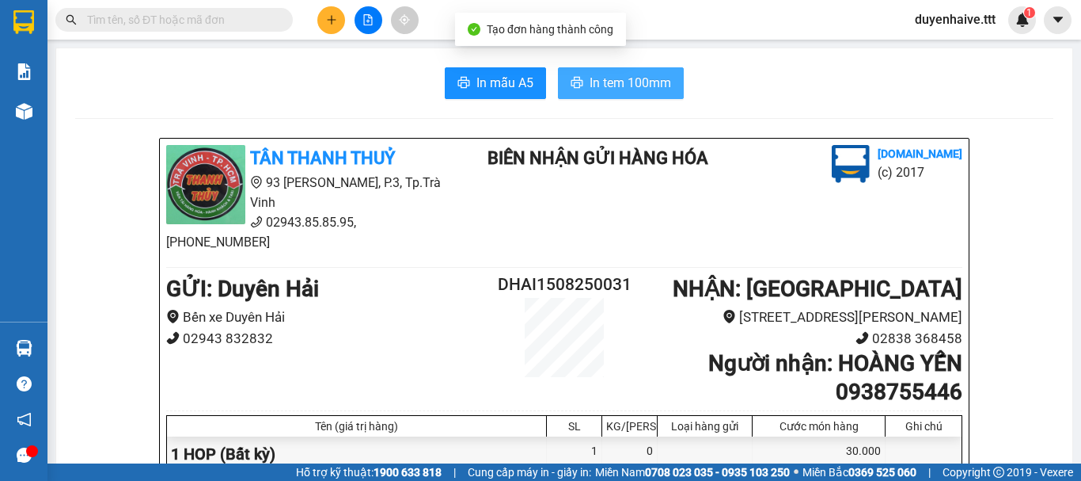
click at [609, 82] on span "In tem 100mm" at bounding box center [631, 83] width 82 height 20
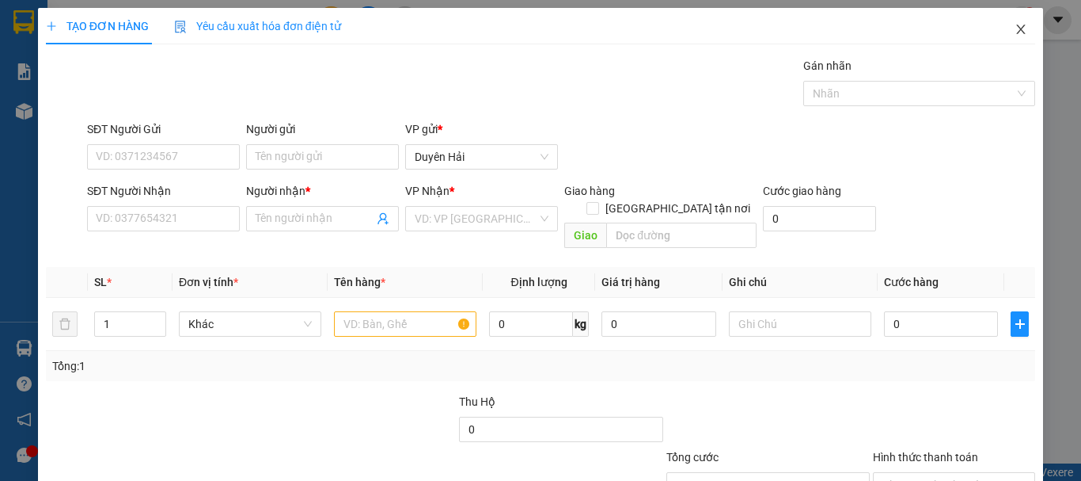
click at [1015, 29] on icon "close" at bounding box center [1021, 29] width 13 height 13
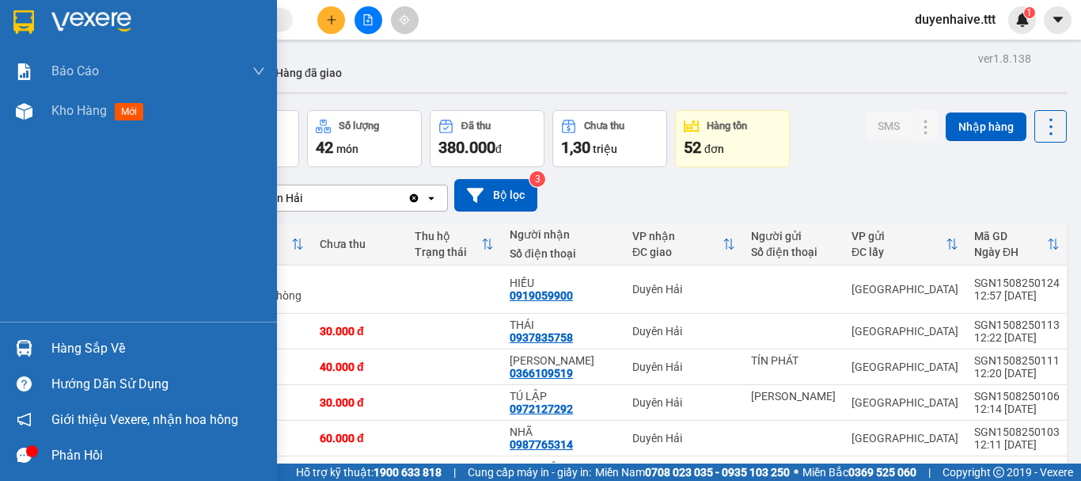
click at [83, 348] on div "Hàng sắp về" at bounding box center [158, 348] width 214 height 24
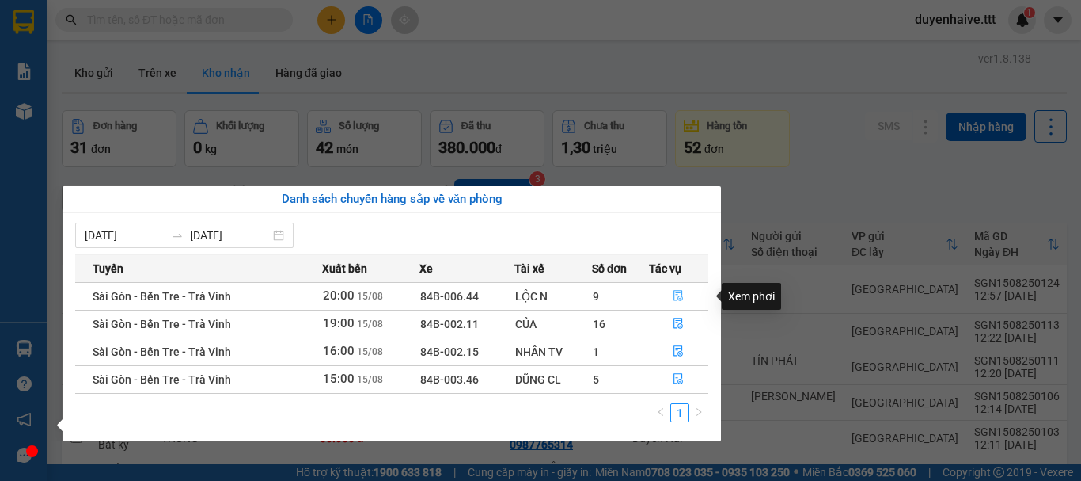
click at [682, 295] on icon "file-done" at bounding box center [678, 295] width 11 height 11
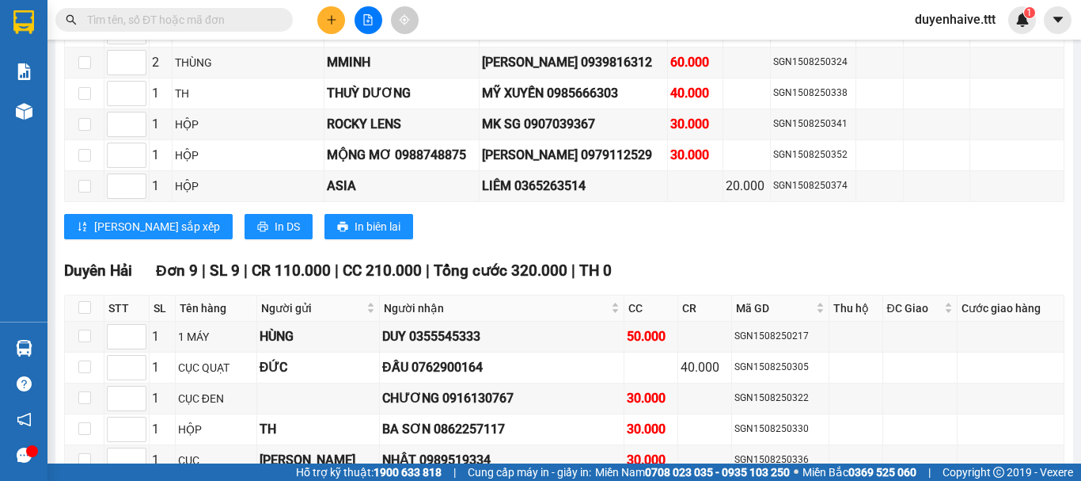
scroll to position [2369, 0]
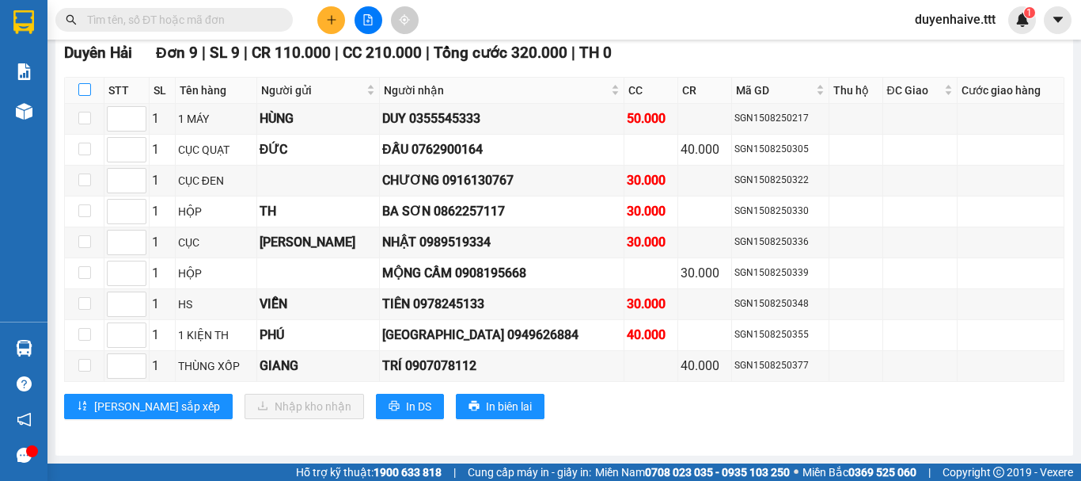
click at [83, 82] on label at bounding box center [84, 90] width 13 height 17
click at [83, 83] on input "checkbox" at bounding box center [84, 89] width 13 height 13
checkbox input "true"
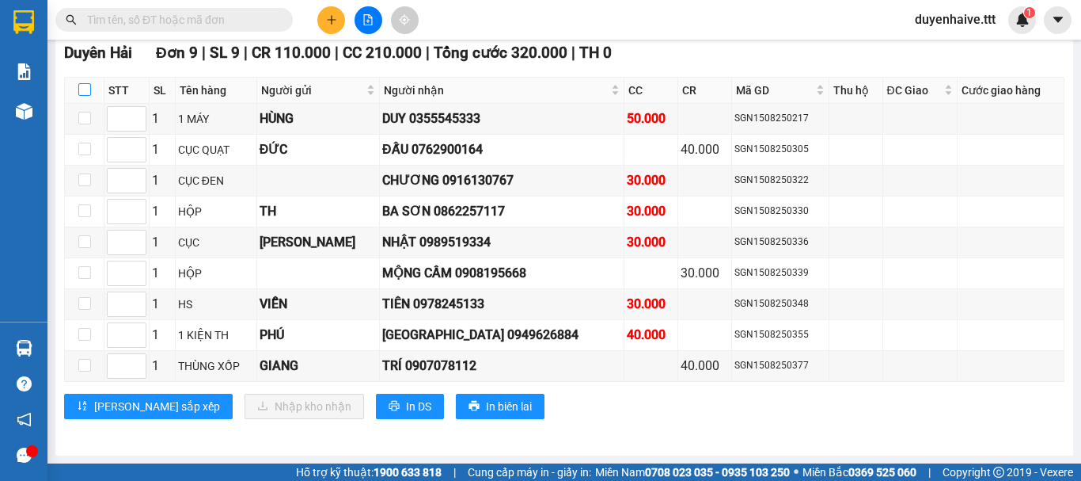
checkbox input "true"
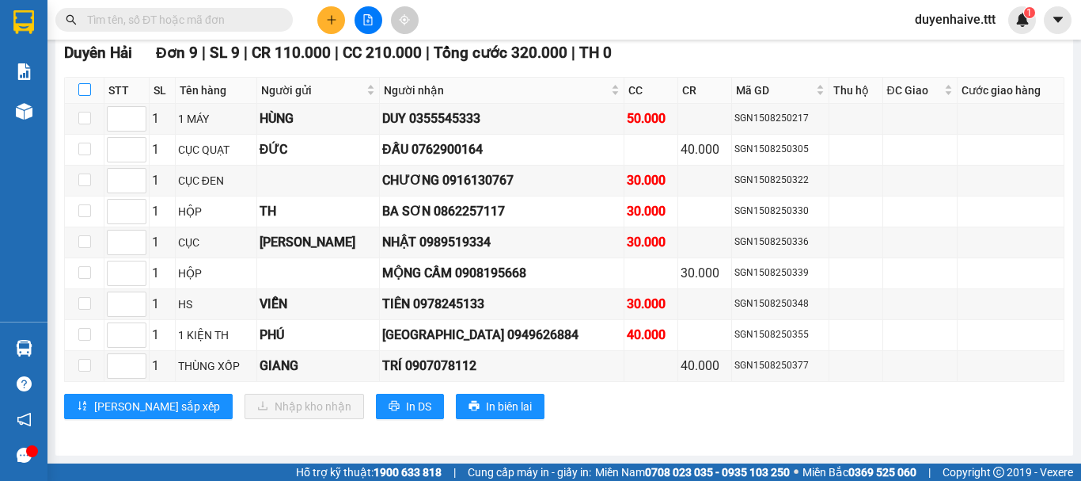
checkbox input "true"
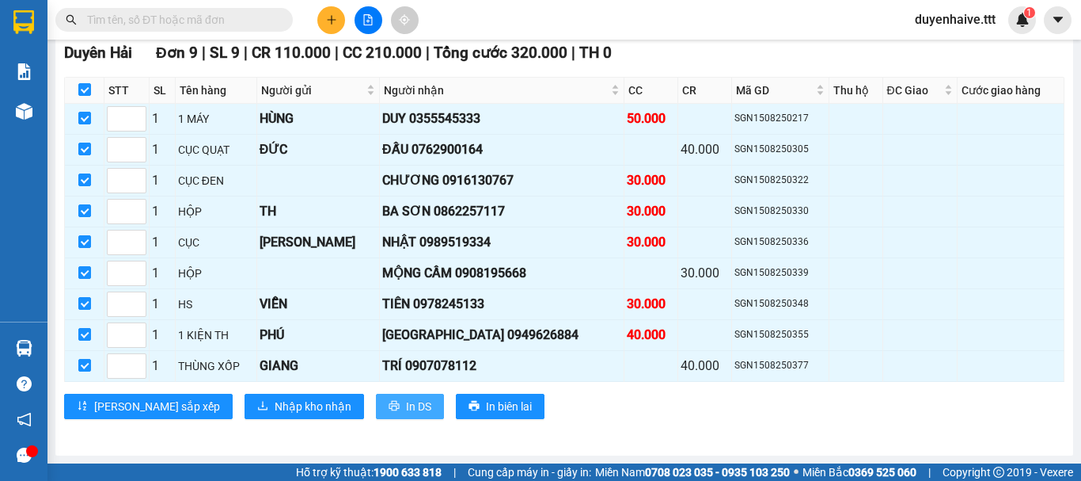
click at [376, 407] on button "In DS" at bounding box center [410, 405] width 68 height 25
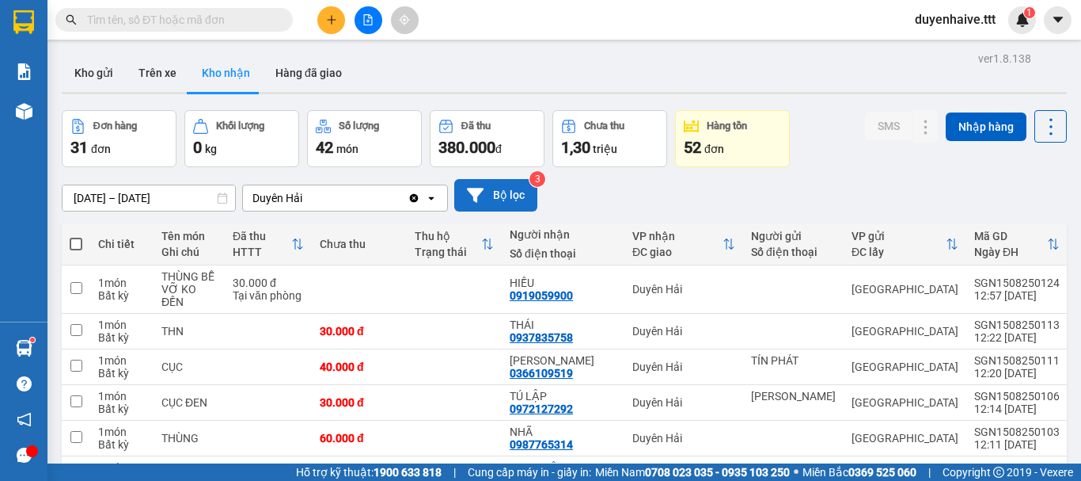
scroll to position [158, 0]
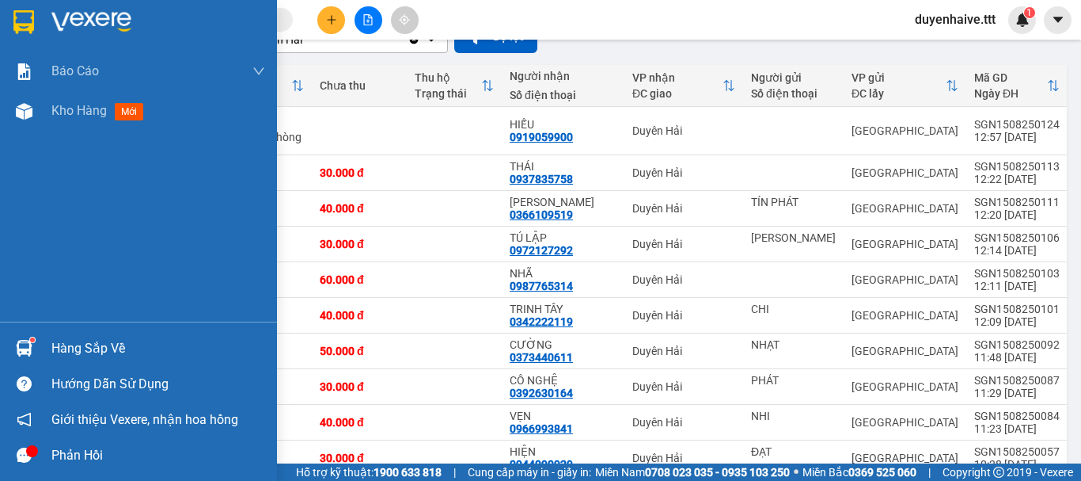
click at [72, 341] on div "Hàng sắp về" at bounding box center [158, 348] width 214 height 24
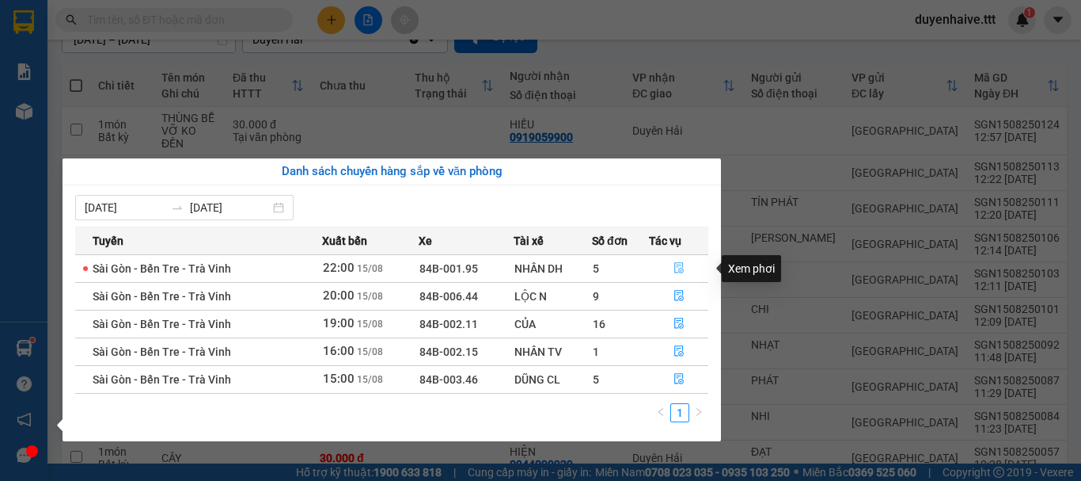
click at [680, 267] on icon "file-done" at bounding box center [679, 267] width 11 height 11
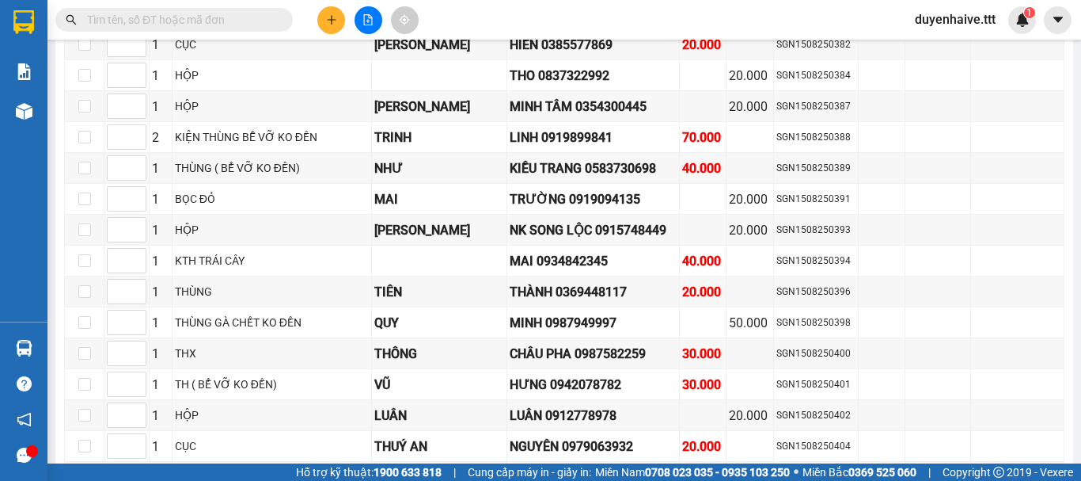
scroll to position [158, 0]
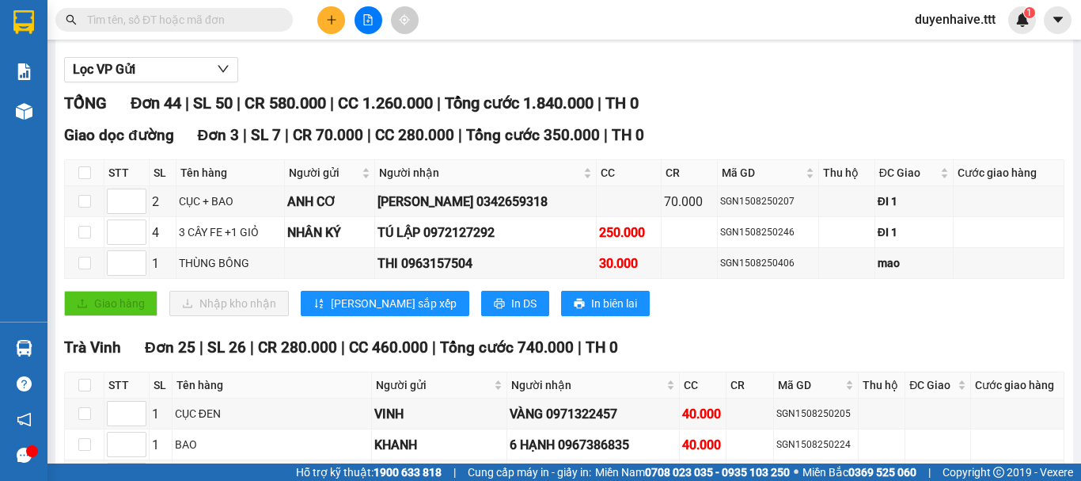
click at [204, 25] on input "text" at bounding box center [180, 19] width 187 height 17
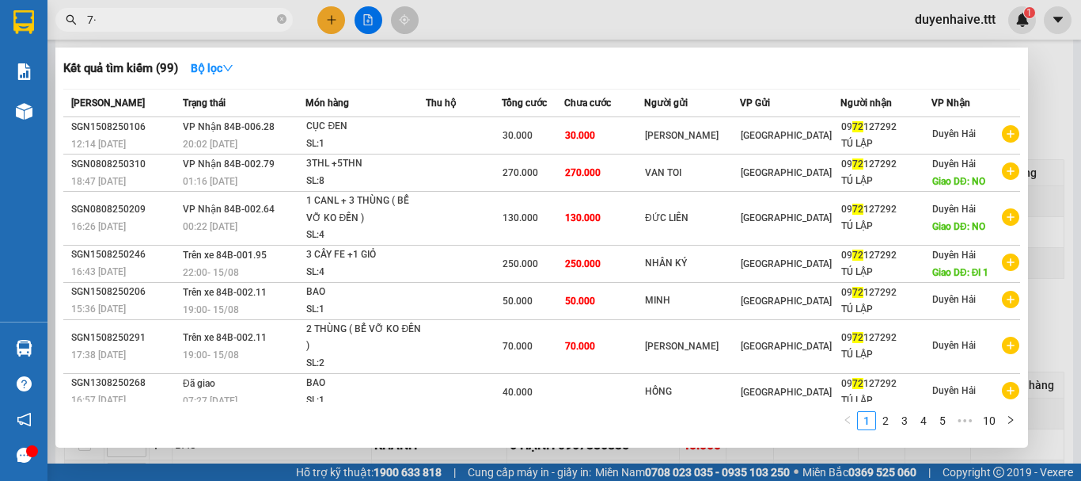
type input "7"
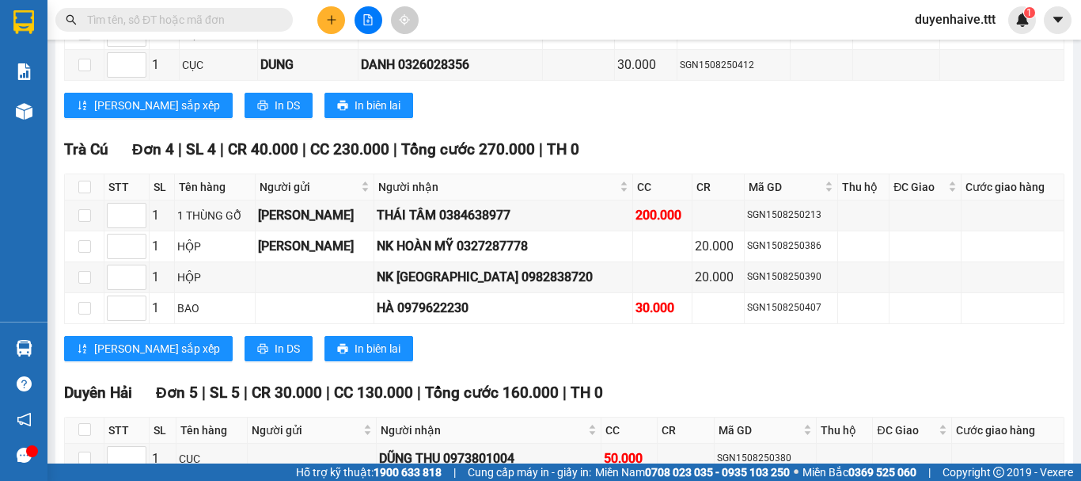
scroll to position [1813, 0]
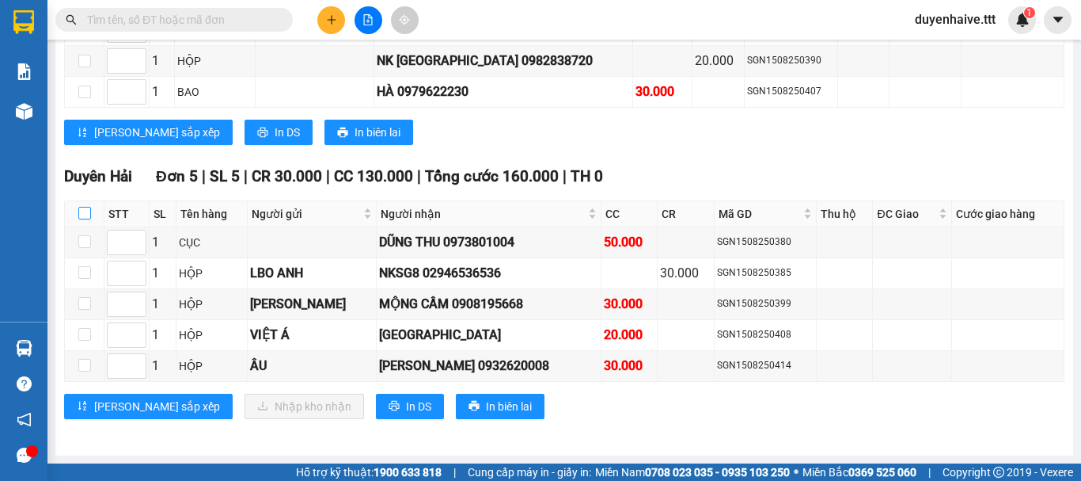
click at [88, 209] on input "checkbox" at bounding box center [84, 213] width 13 height 13
checkbox input "true"
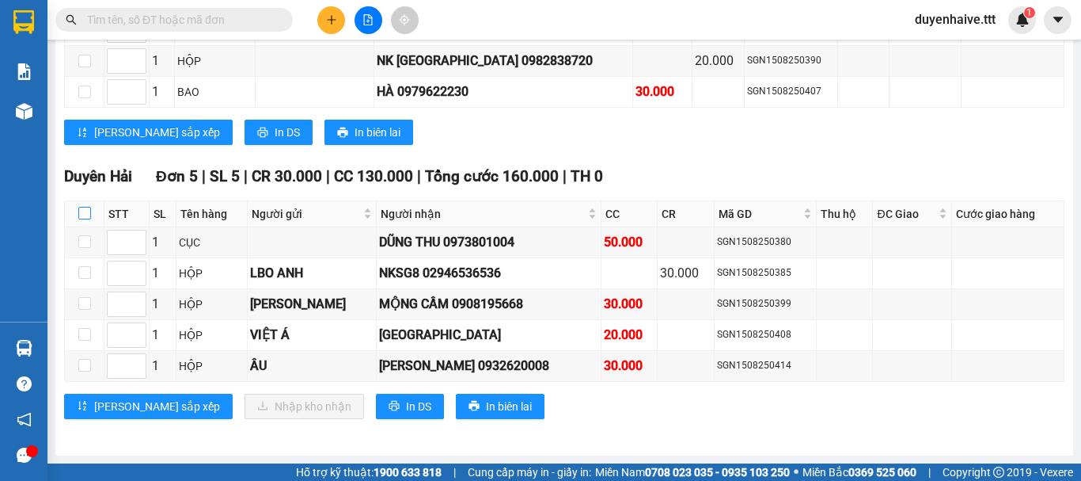
checkbox input "true"
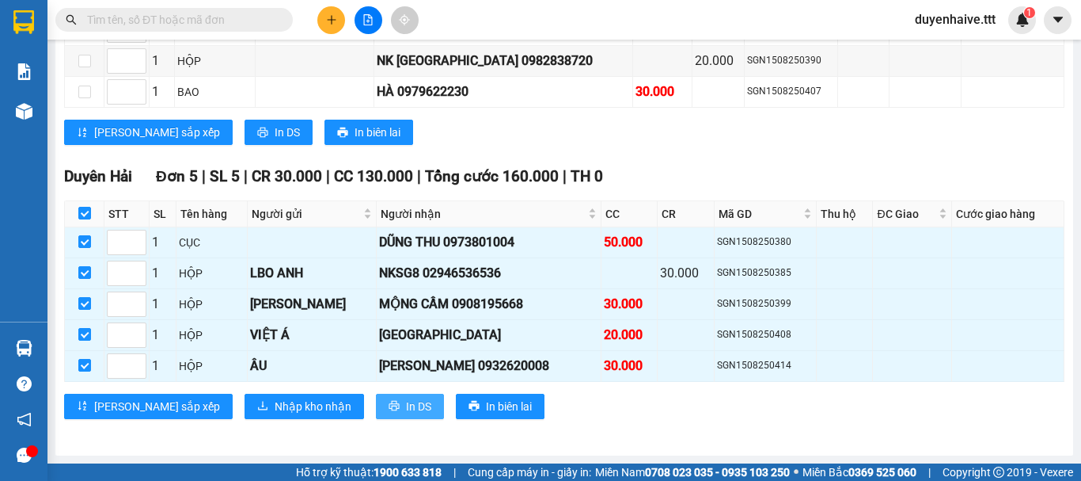
click at [406, 403] on span "In DS" at bounding box center [418, 405] width 25 height 17
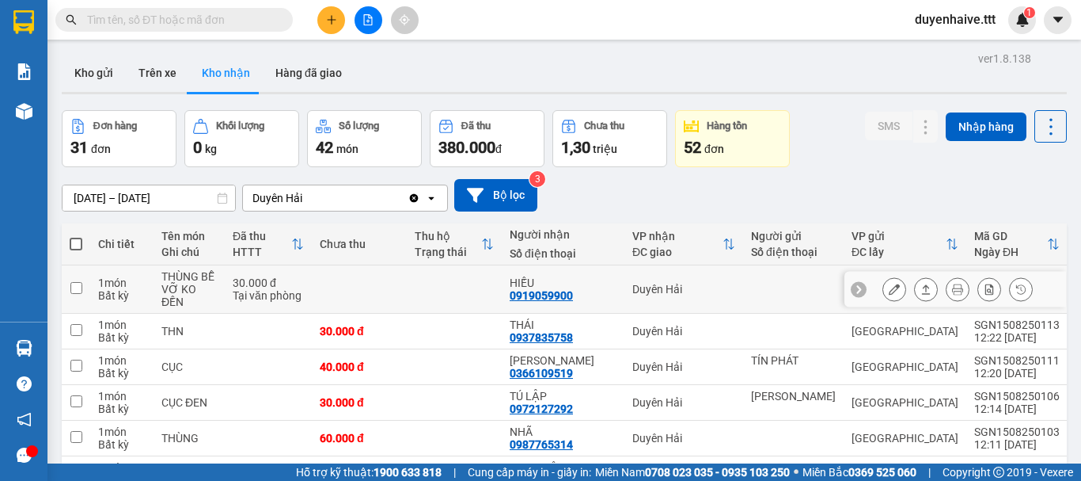
scroll to position [317, 0]
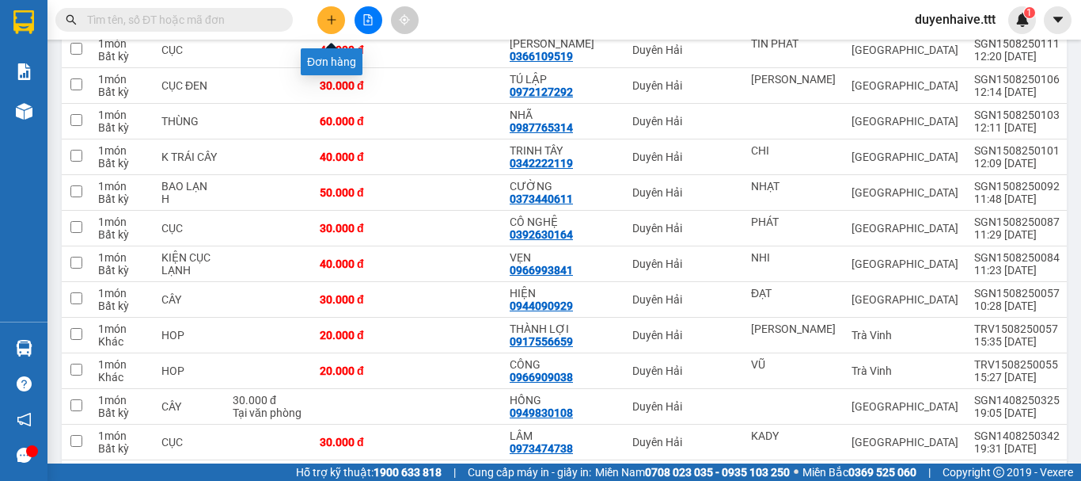
click at [336, 20] on icon "plus" at bounding box center [331, 19] width 9 height 1
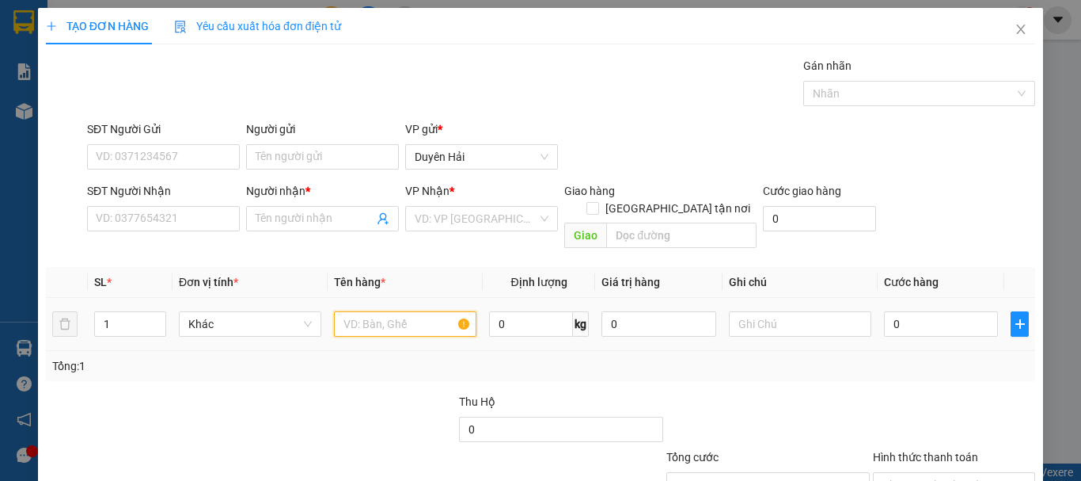
click at [406, 311] on input "text" at bounding box center [405, 323] width 143 height 25
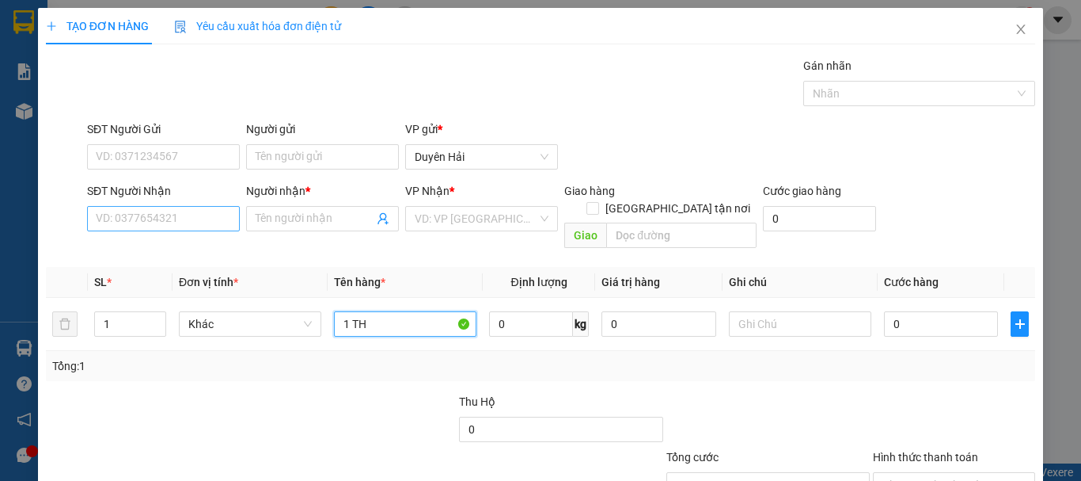
type input "1 TH"
click at [188, 226] on input "SĐT Người Nhận" at bounding box center [163, 218] width 153 height 25
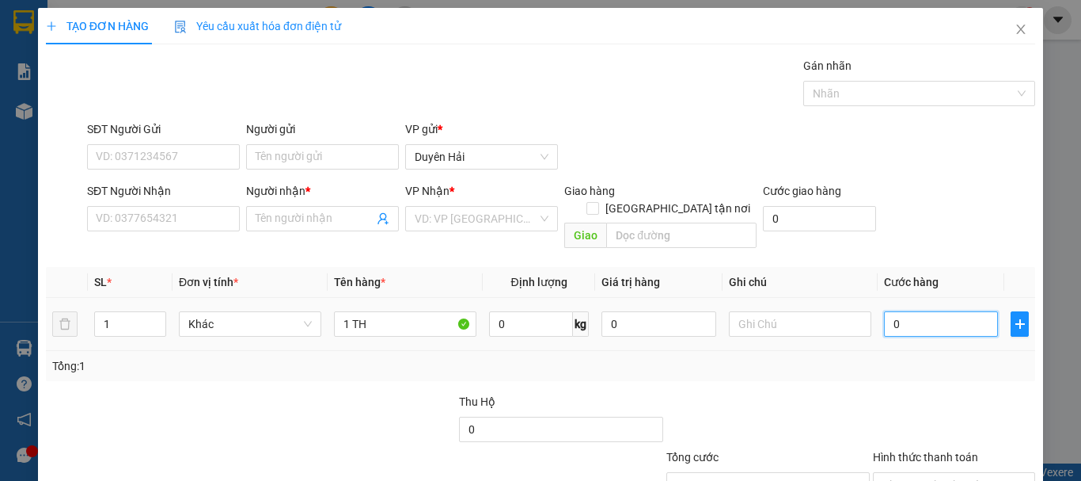
click at [925, 311] on input "0" at bounding box center [941, 323] width 114 height 25
type input "3"
type input "30"
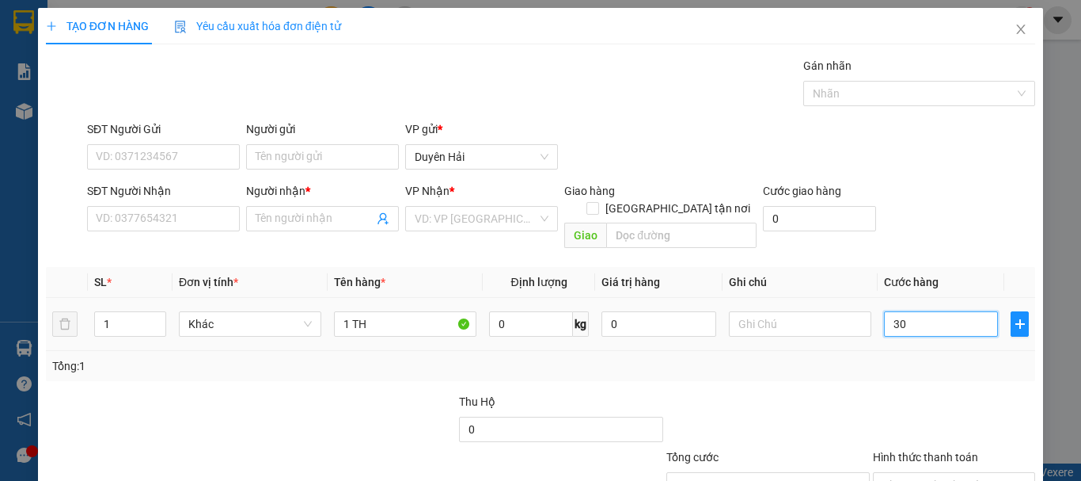
type input "30"
click at [862, 357] on div "Tổng: 1" at bounding box center [540, 365] width 977 height 17
type input "30.000"
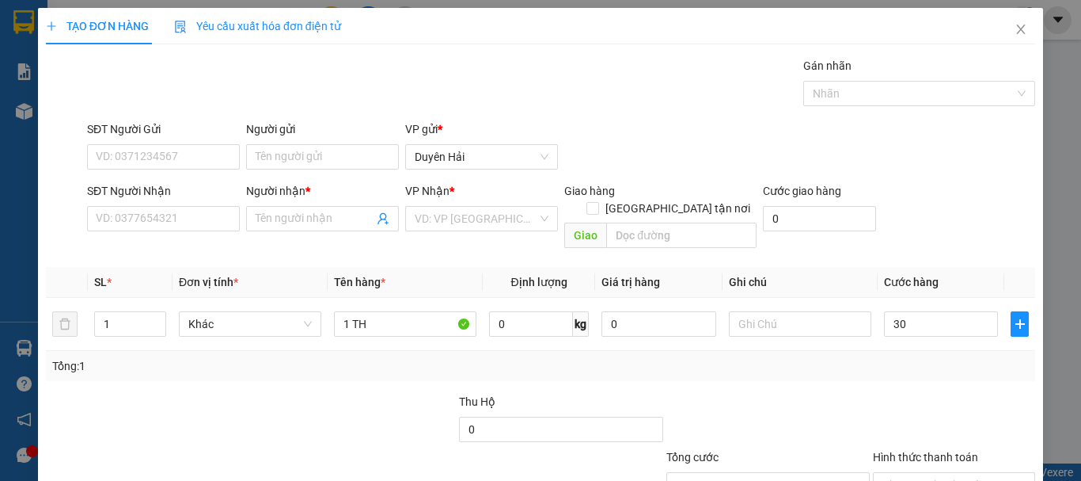
type input "30.000"
click at [211, 222] on input "SĐT Người Nhận" at bounding box center [163, 218] width 153 height 25
click at [321, 218] on input "Người nhận *" at bounding box center [315, 218] width 118 height 17
click at [193, 222] on input "SĐT Người Nhận" at bounding box center [163, 218] width 153 height 25
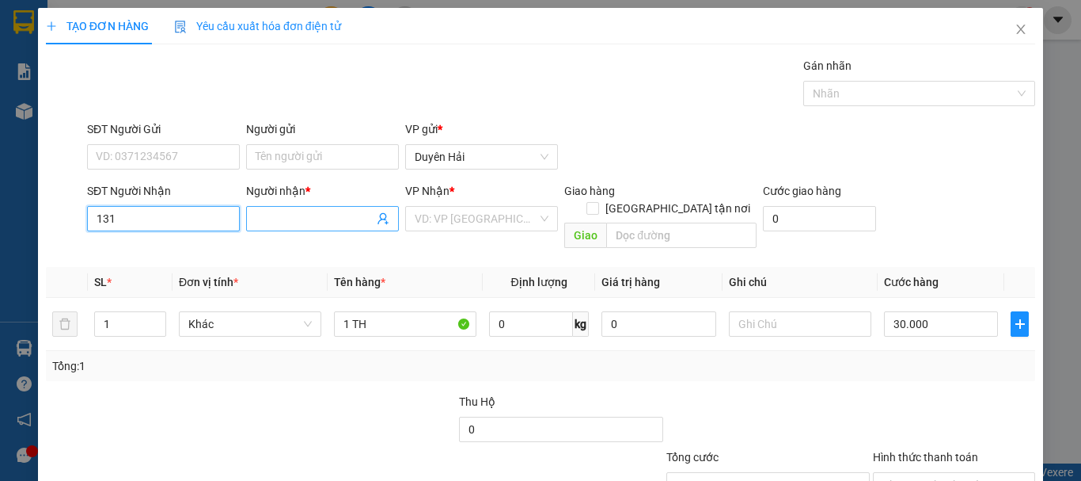
type input "131"
click at [283, 225] on input "Người nhận *" at bounding box center [315, 218] width 118 height 17
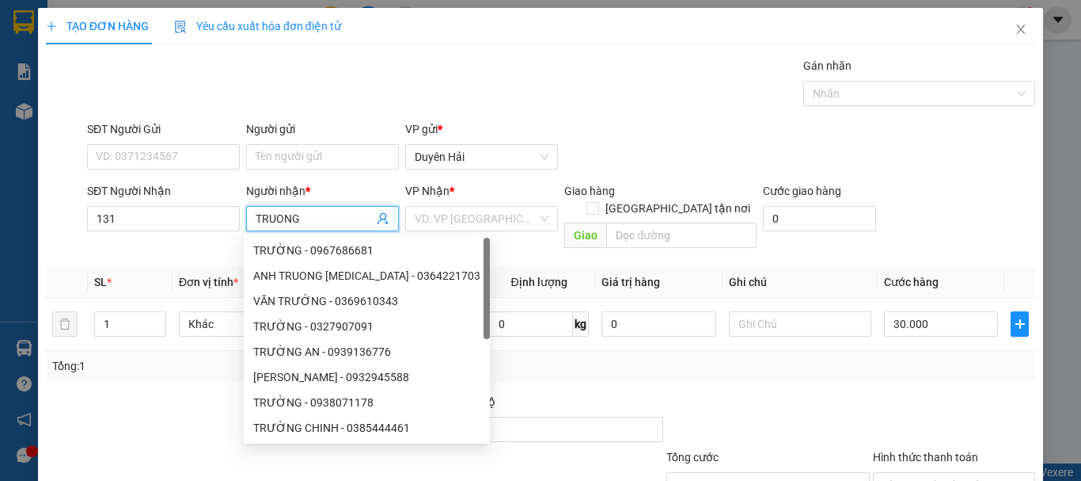
type input "TRUONG H"
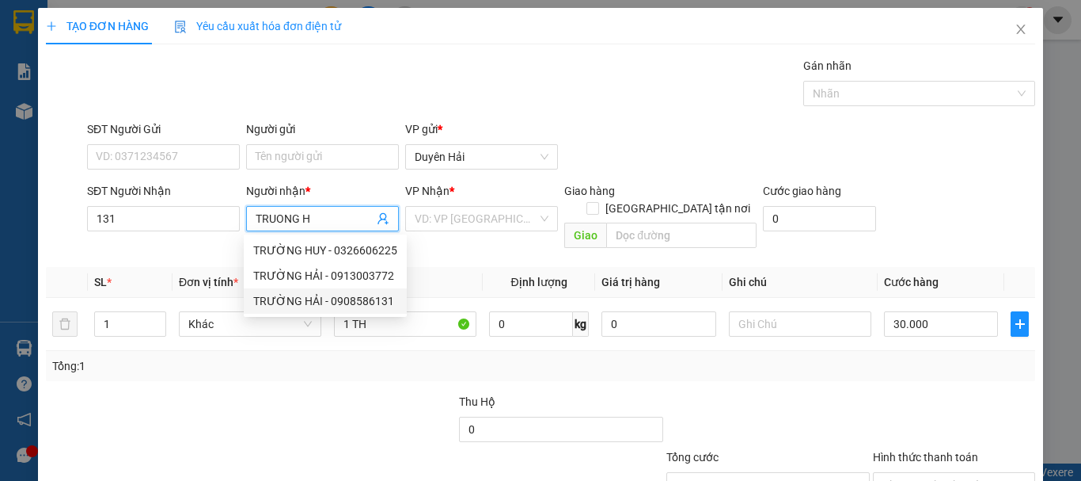
click at [344, 307] on div "TRƯỜNG HẢI - 0908586131" at bounding box center [325, 300] width 144 height 17
type input "0908586131"
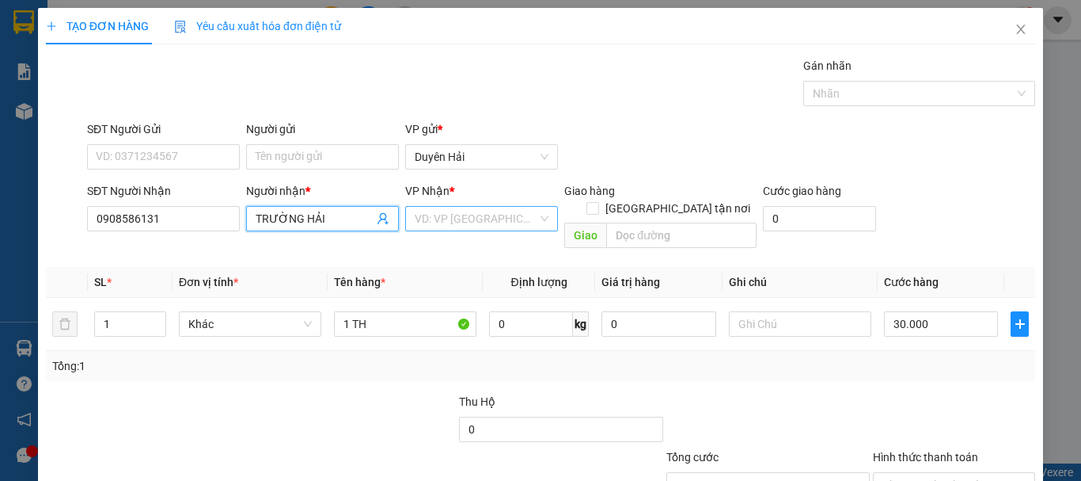
type input "TRƯỜNG HẢI"
click at [492, 219] on input "search" at bounding box center [476, 219] width 123 height 24
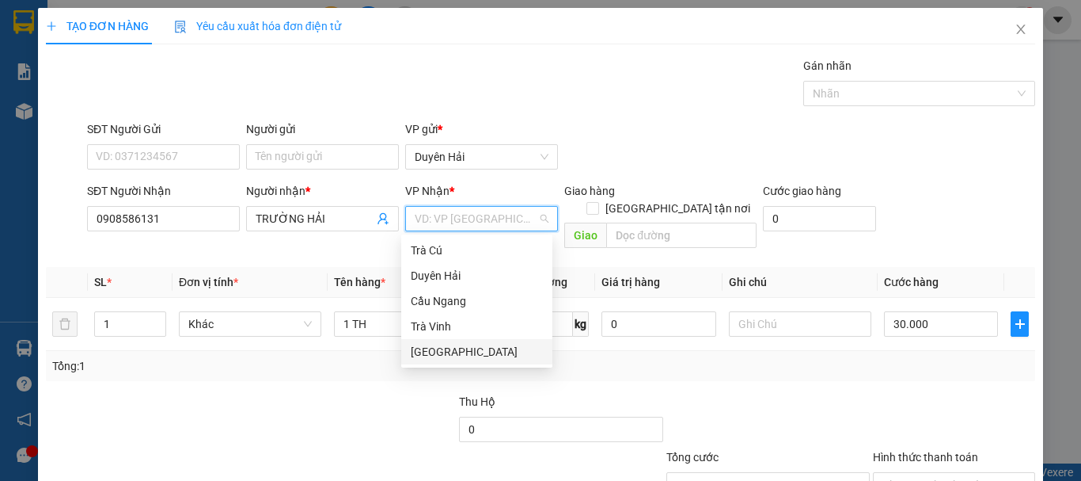
click at [469, 349] on div "[GEOGRAPHIC_DATA]" at bounding box center [477, 351] width 132 height 17
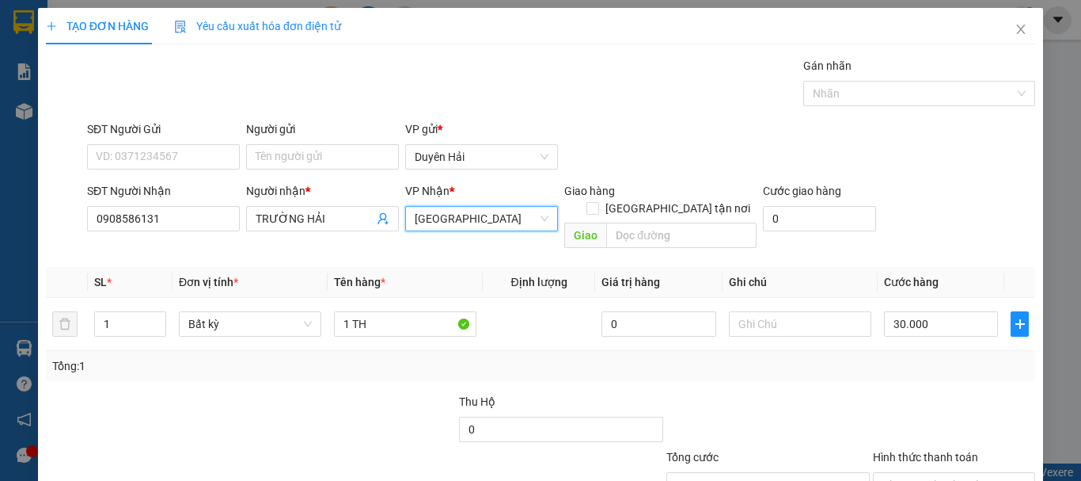
scroll to position [105, 0]
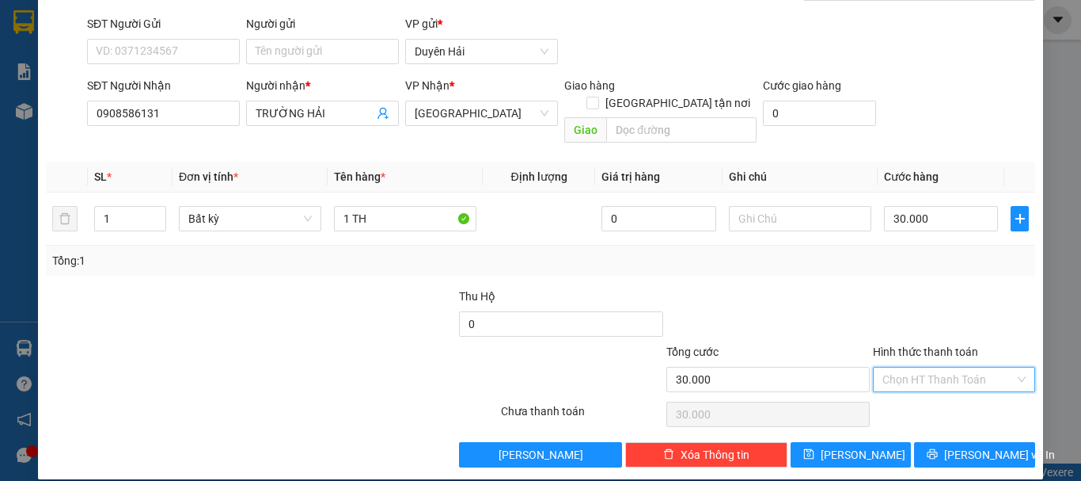
click at [932, 367] on input "Hình thức thanh toán" at bounding box center [949, 379] width 132 height 24
click at [895, 397] on div "Tại văn phòng" at bounding box center [945, 393] width 142 height 17
type input "0"
click at [948, 445] on button "[PERSON_NAME] và In" at bounding box center [974, 454] width 121 height 25
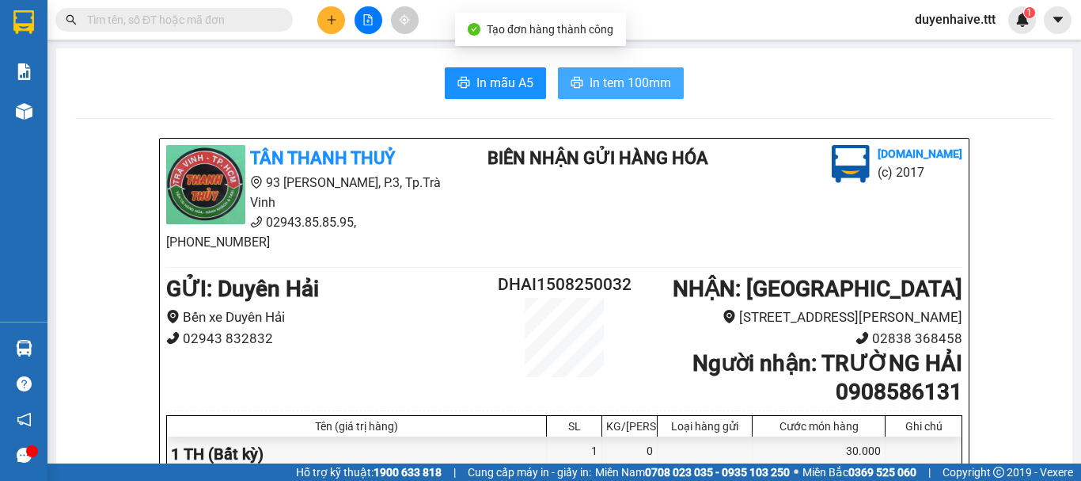
click at [633, 95] on button "In tem 100mm" at bounding box center [621, 83] width 126 height 32
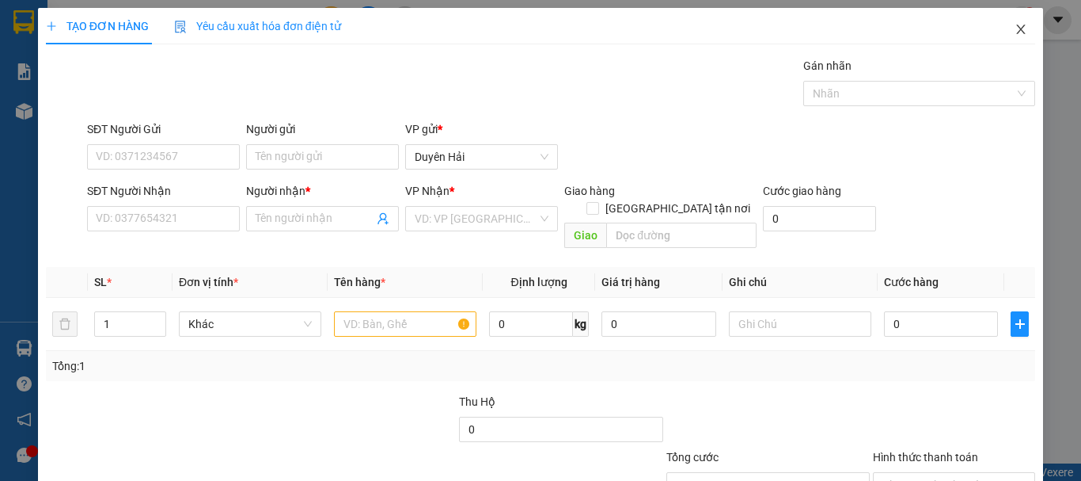
click at [1017, 32] on icon "close" at bounding box center [1021, 30] width 9 height 10
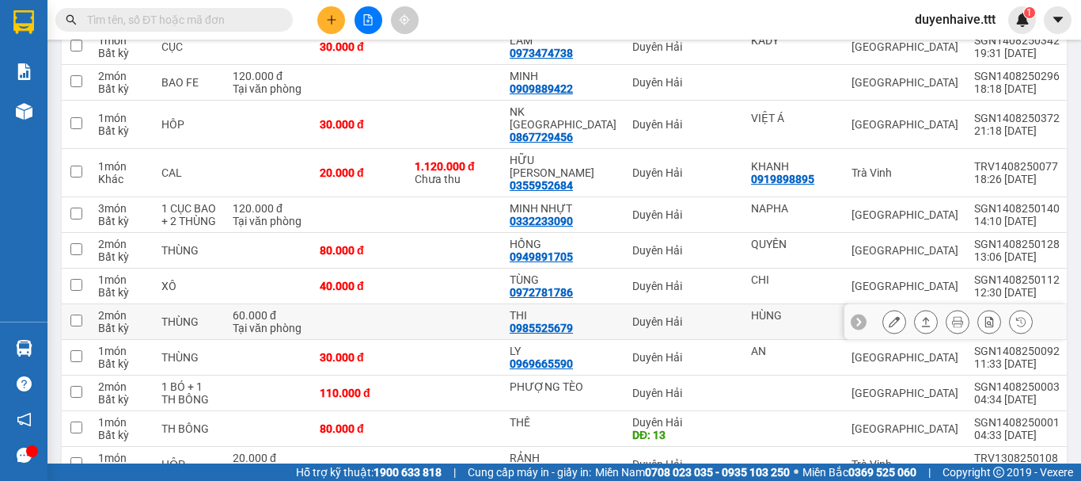
scroll to position [553, 0]
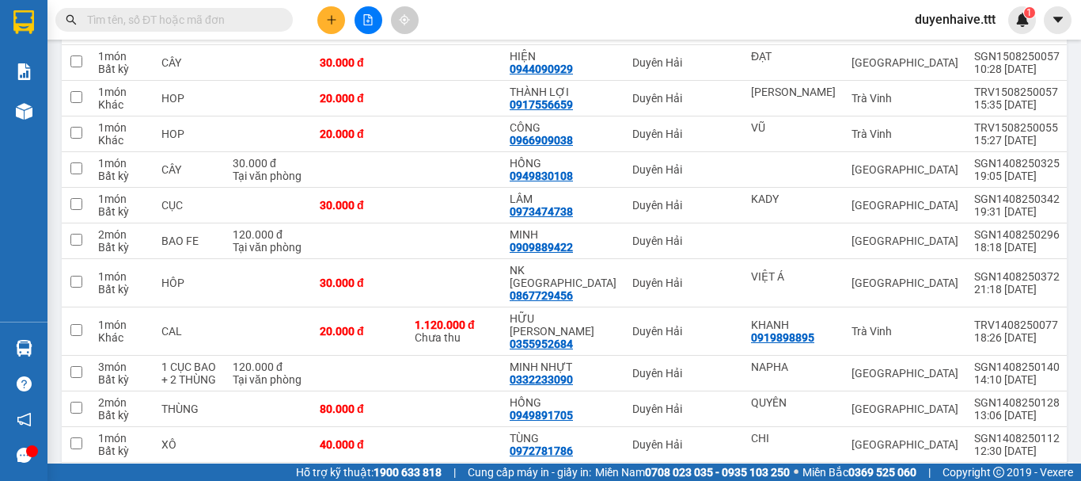
click at [190, 16] on input "text" at bounding box center [180, 19] width 187 height 17
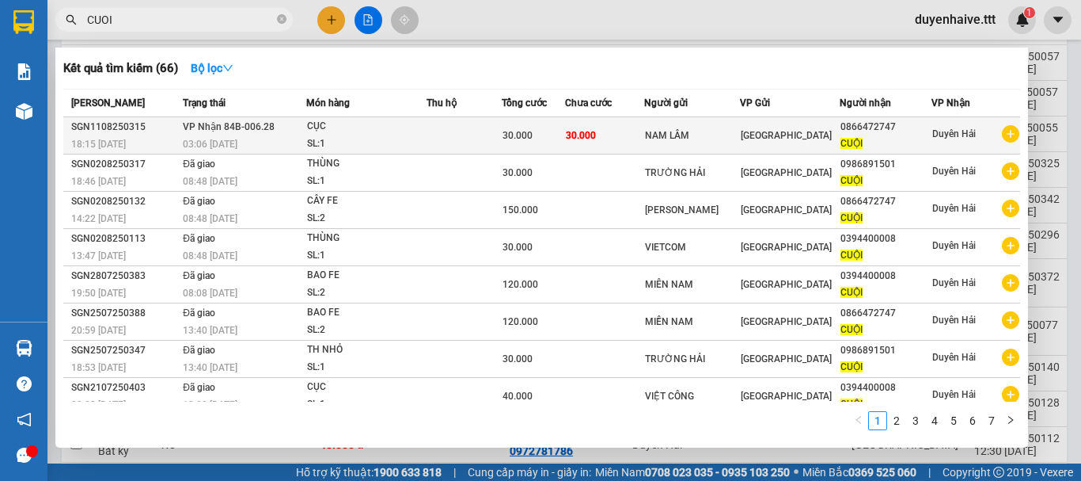
type input "CUOI"
click at [525, 141] on span "30.000" at bounding box center [518, 135] width 30 height 11
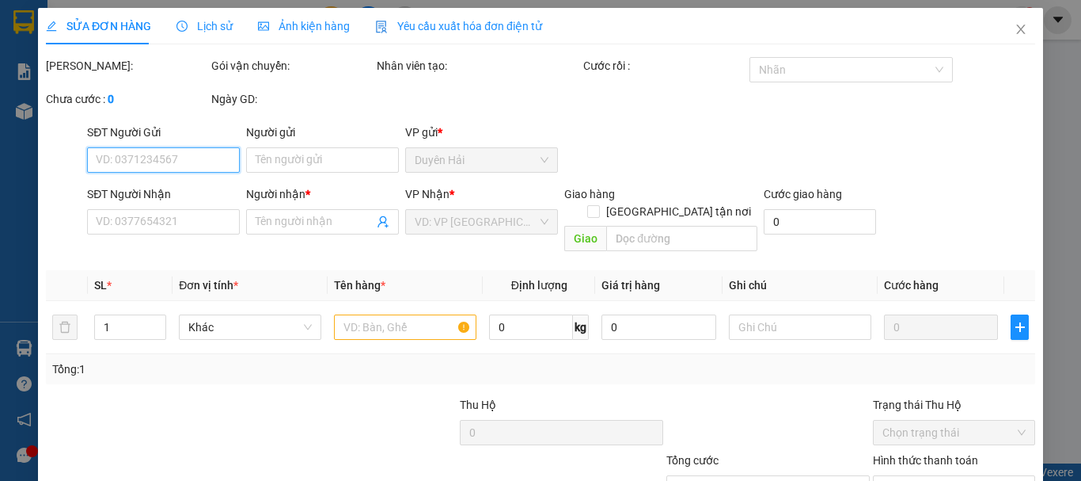
type input "NAM LÂM"
type input "0866472747"
type input "CUỘI"
type input "30.000"
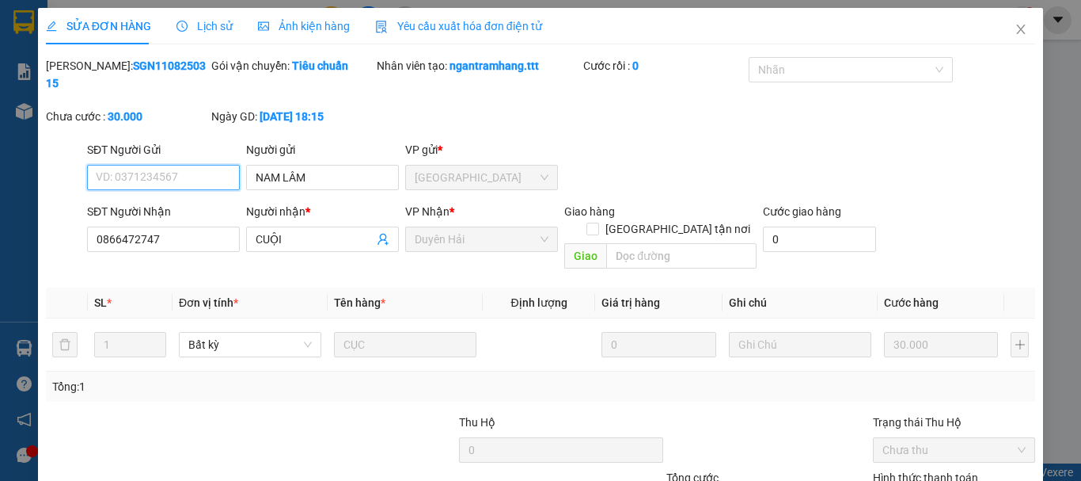
scroll to position [108, 0]
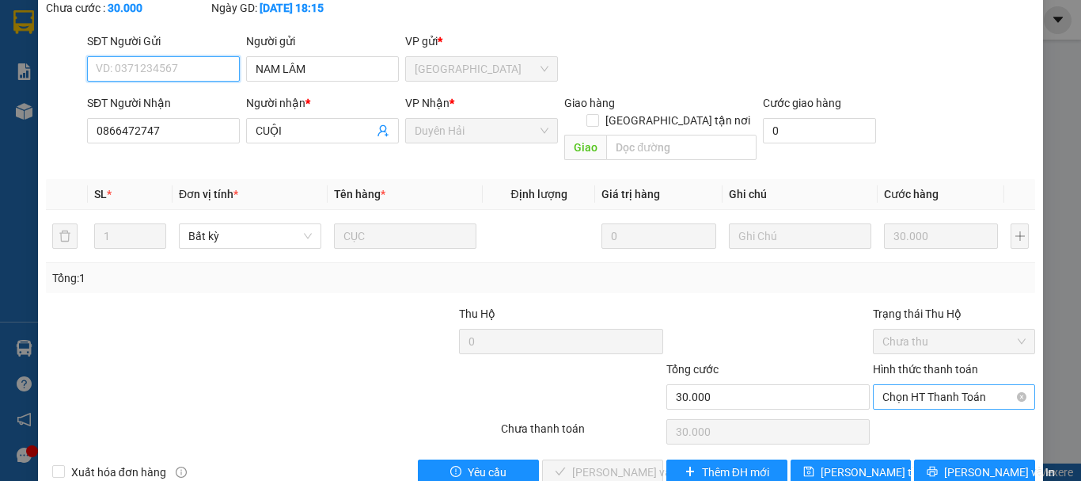
click at [907, 385] on span "Chọn HT Thanh Toán" at bounding box center [954, 397] width 143 height 24
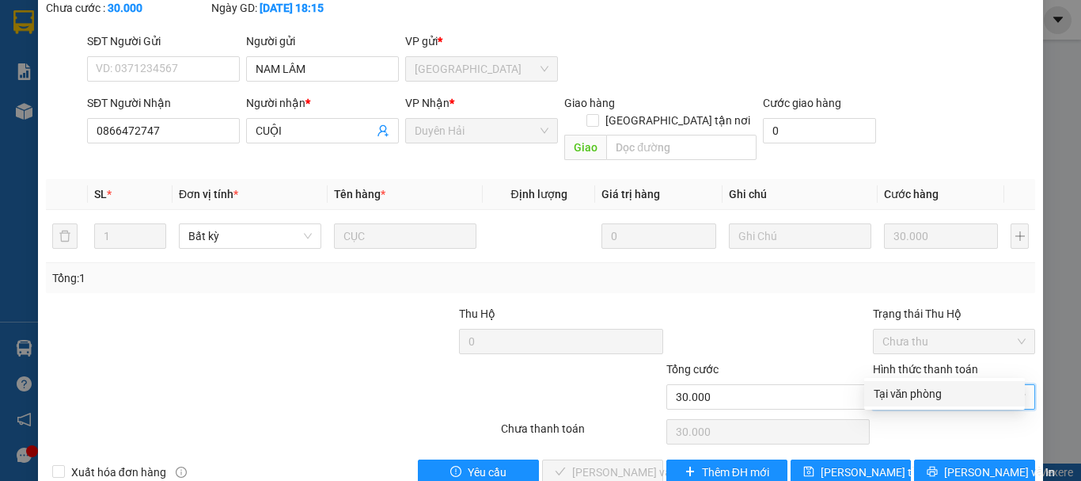
click at [912, 400] on div "Tại văn phòng" at bounding box center [945, 393] width 142 height 17
type input "0"
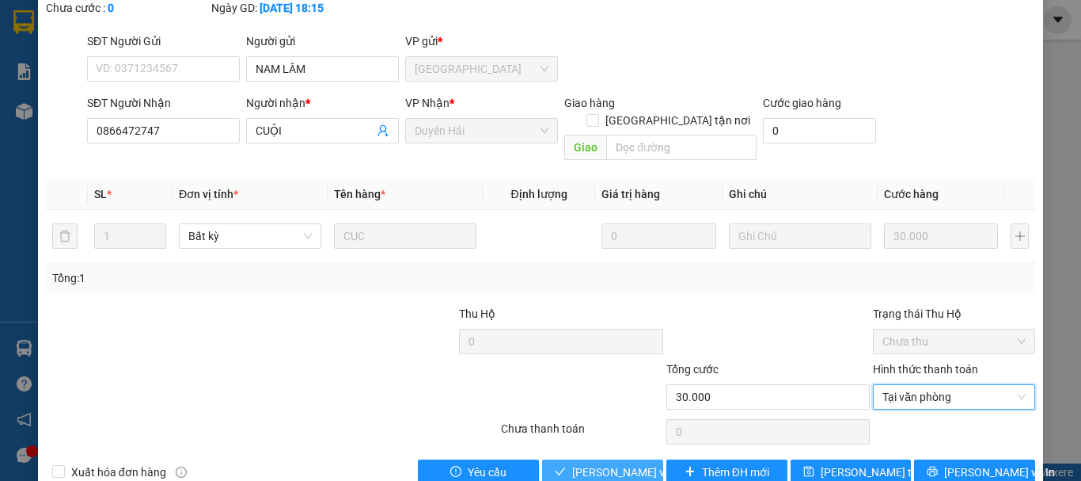
click at [615, 463] on span "[PERSON_NAME] và [PERSON_NAME] hàng" at bounding box center [648, 471] width 152 height 17
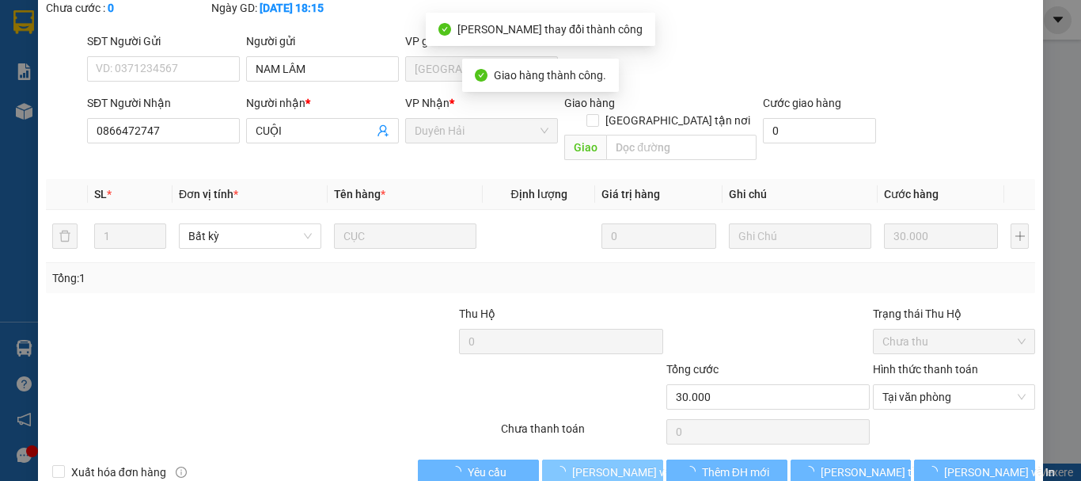
scroll to position [0, 0]
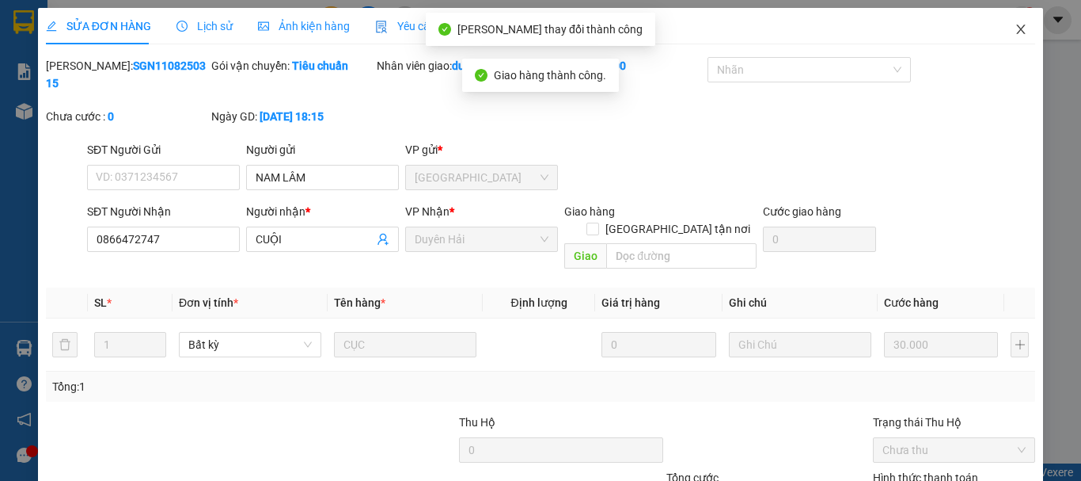
click at [1017, 26] on icon "close" at bounding box center [1021, 30] width 9 height 10
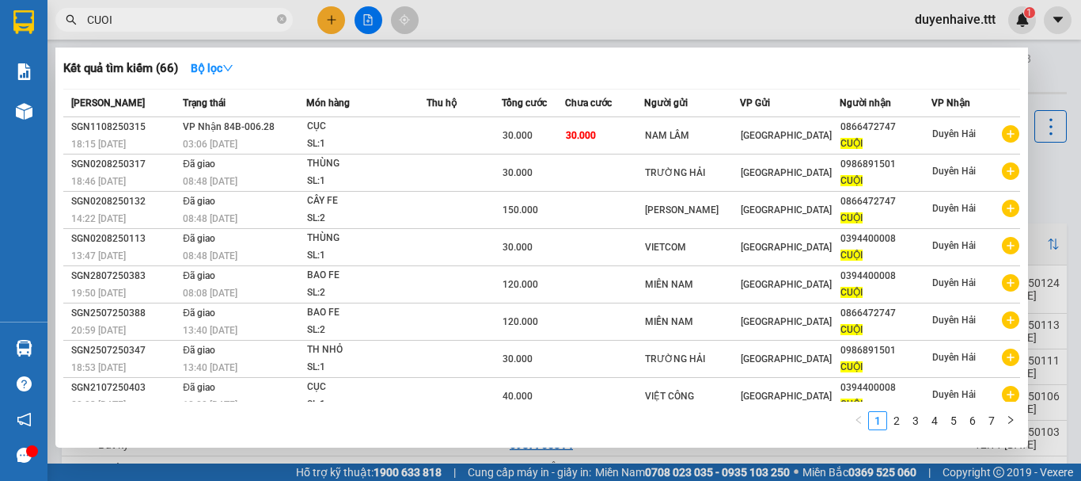
click at [170, 14] on input "CUOI" at bounding box center [180, 19] width 187 height 17
type input "C"
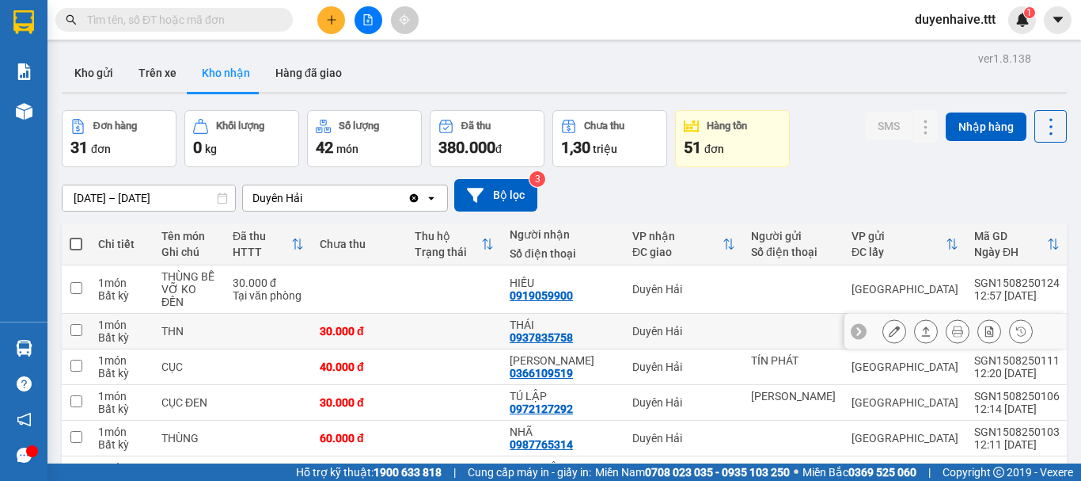
scroll to position [158, 0]
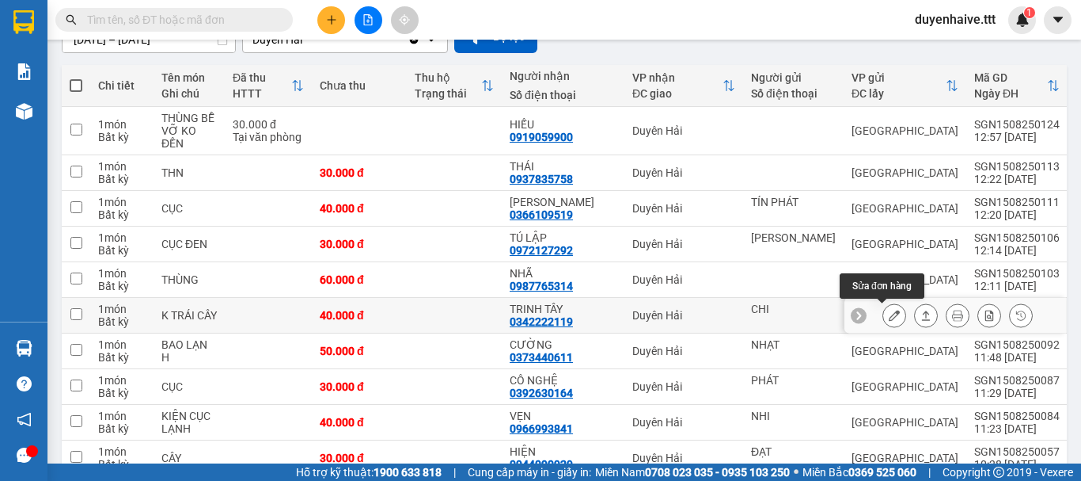
click at [889, 314] on icon at bounding box center [894, 315] width 11 height 11
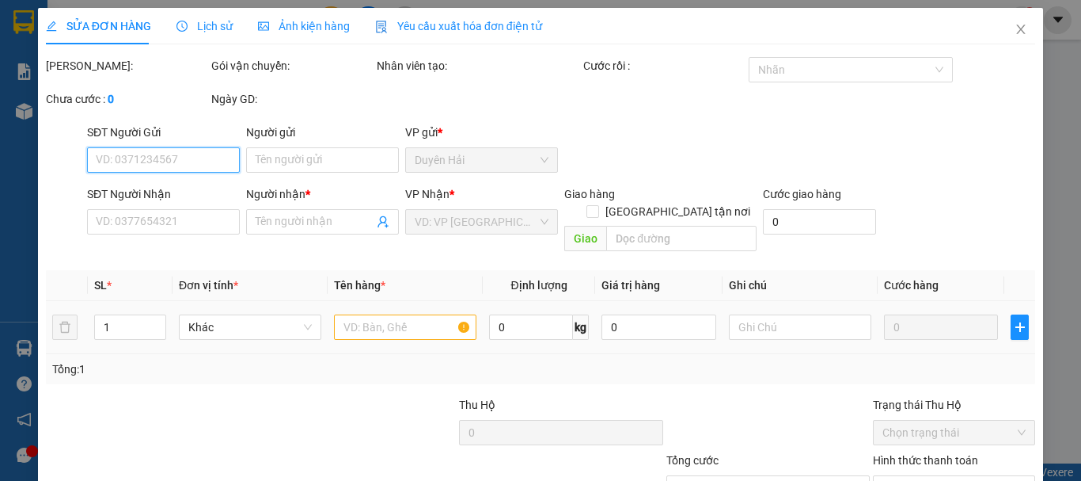
type input "CHI"
type input "0342222119"
type input "TRINH TÂY"
type input "40.000"
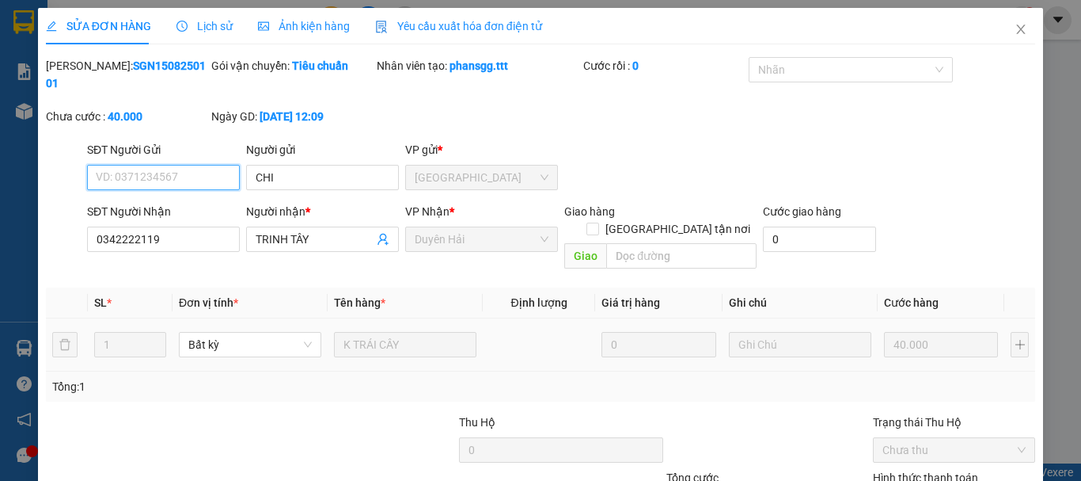
scroll to position [108, 0]
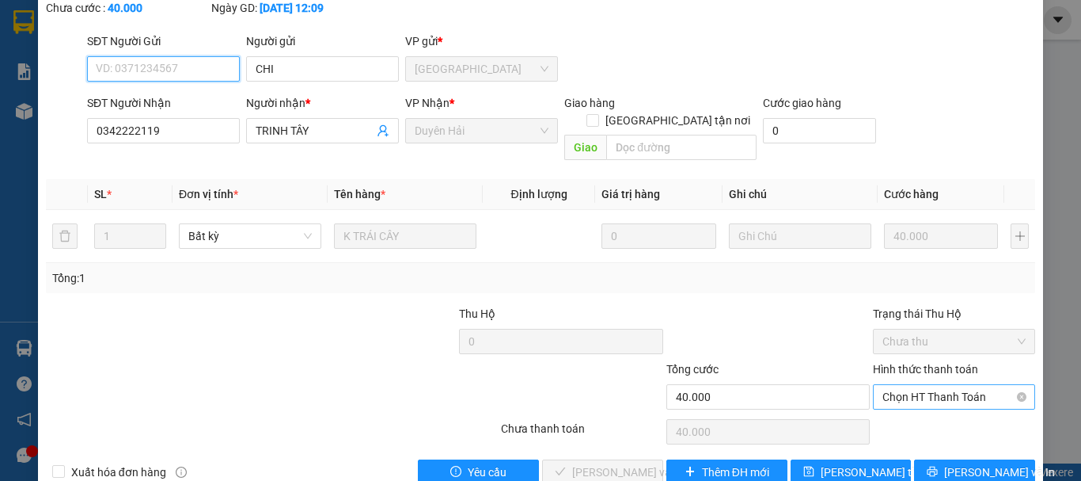
click at [889, 385] on span "Chọn HT Thanh Toán" at bounding box center [954, 397] width 143 height 24
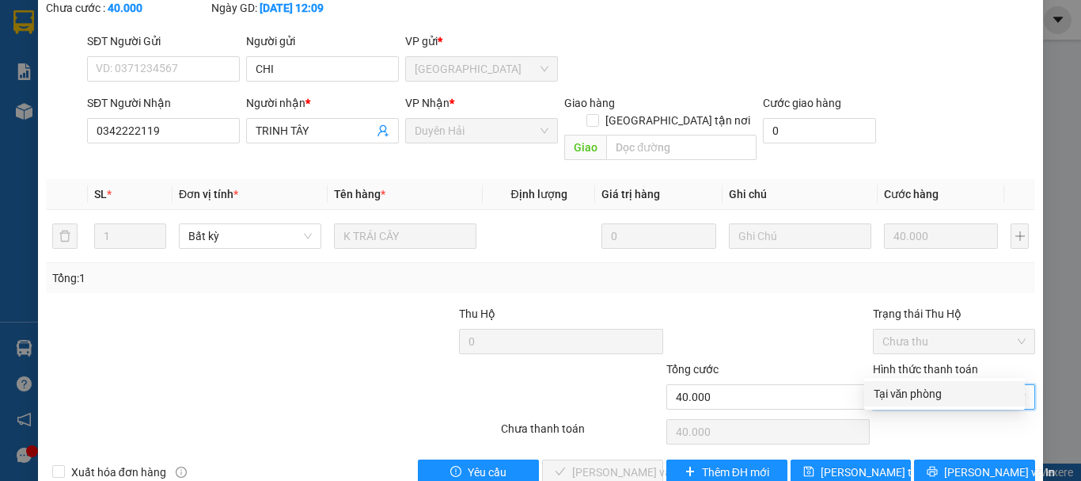
click at [906, 392] on div "Tại văn phòng" at bounding box center [945, 393] width 142 height 17
type input "0"
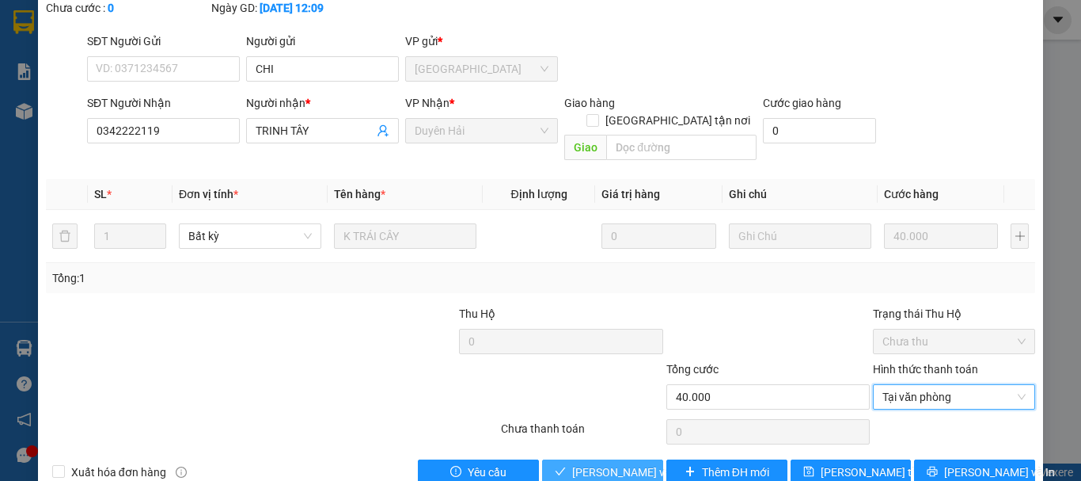
click at [603, 463] on span "[PERSON_NAME] và [PERSON_NAME] hàng" at bounding box center [648, 471] width 152 height 17
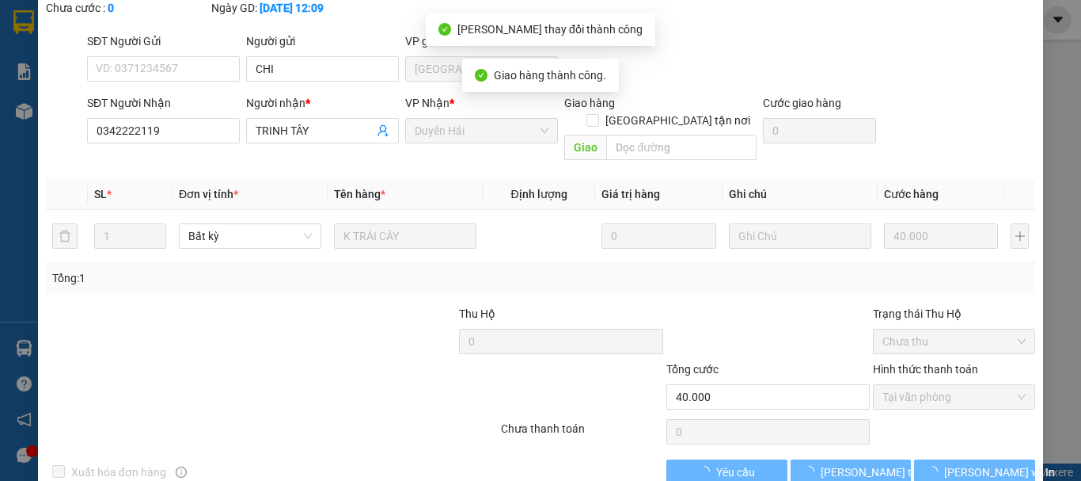
scroll to position [0, 0]
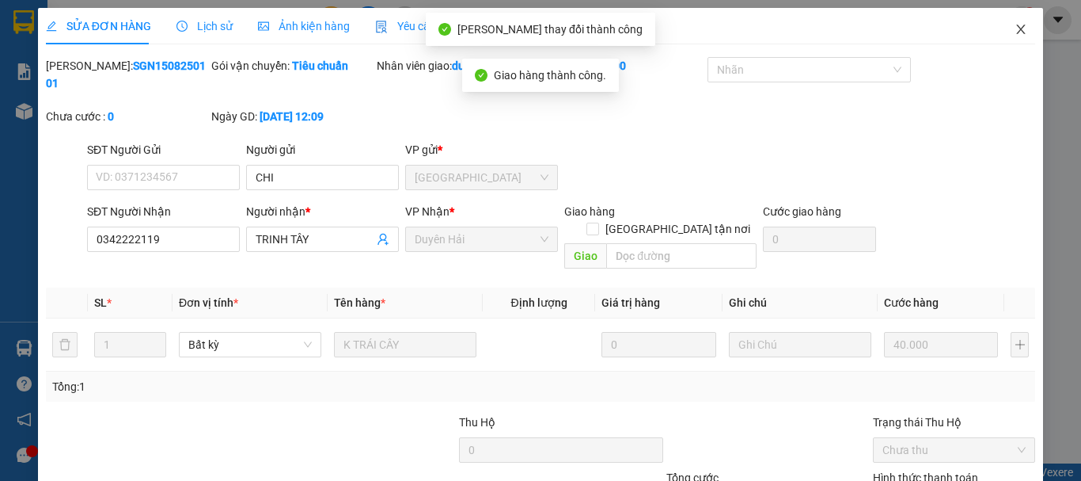
click at [1011, 22] on span "Close" at bounding box center [1021, 30] width 44 height 44
